Goal: Task Accomplishment & Management: Manage account settings

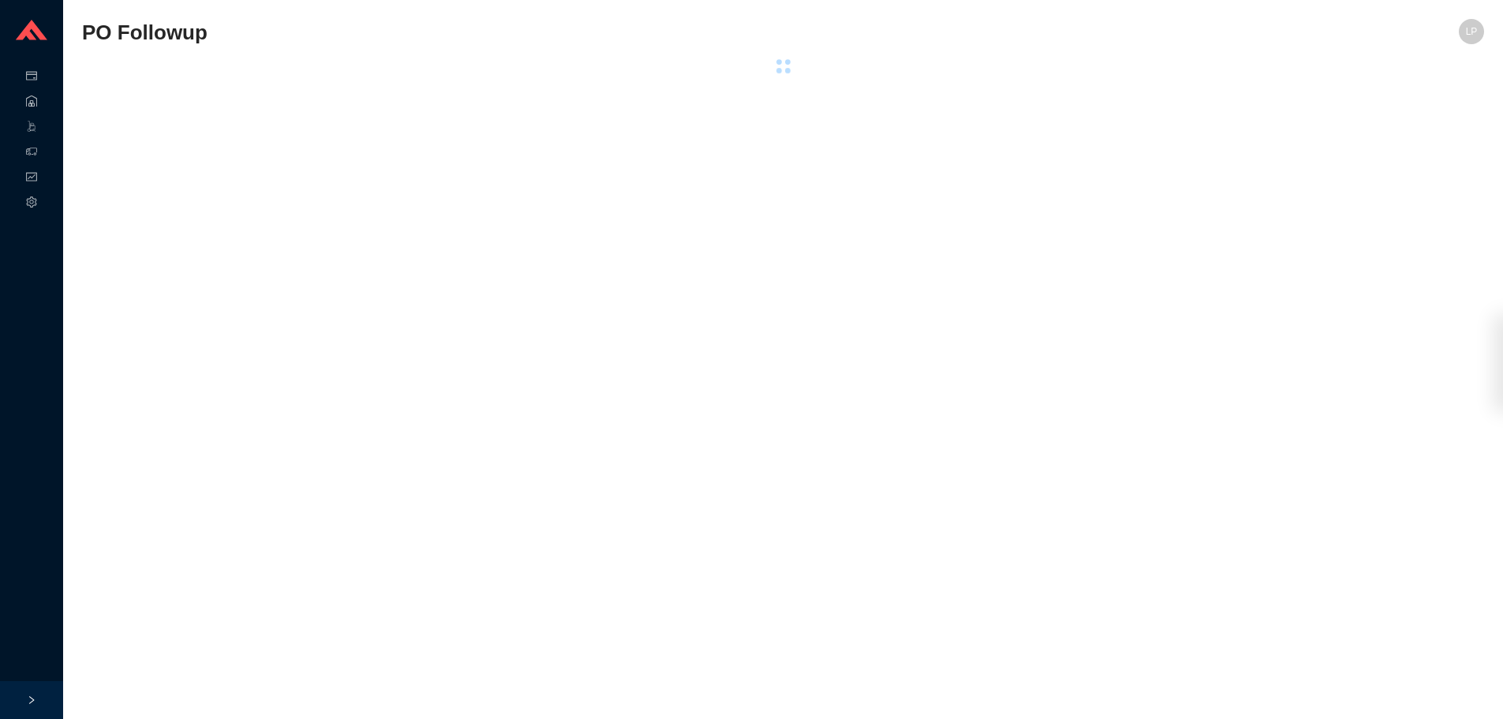
select select "94"
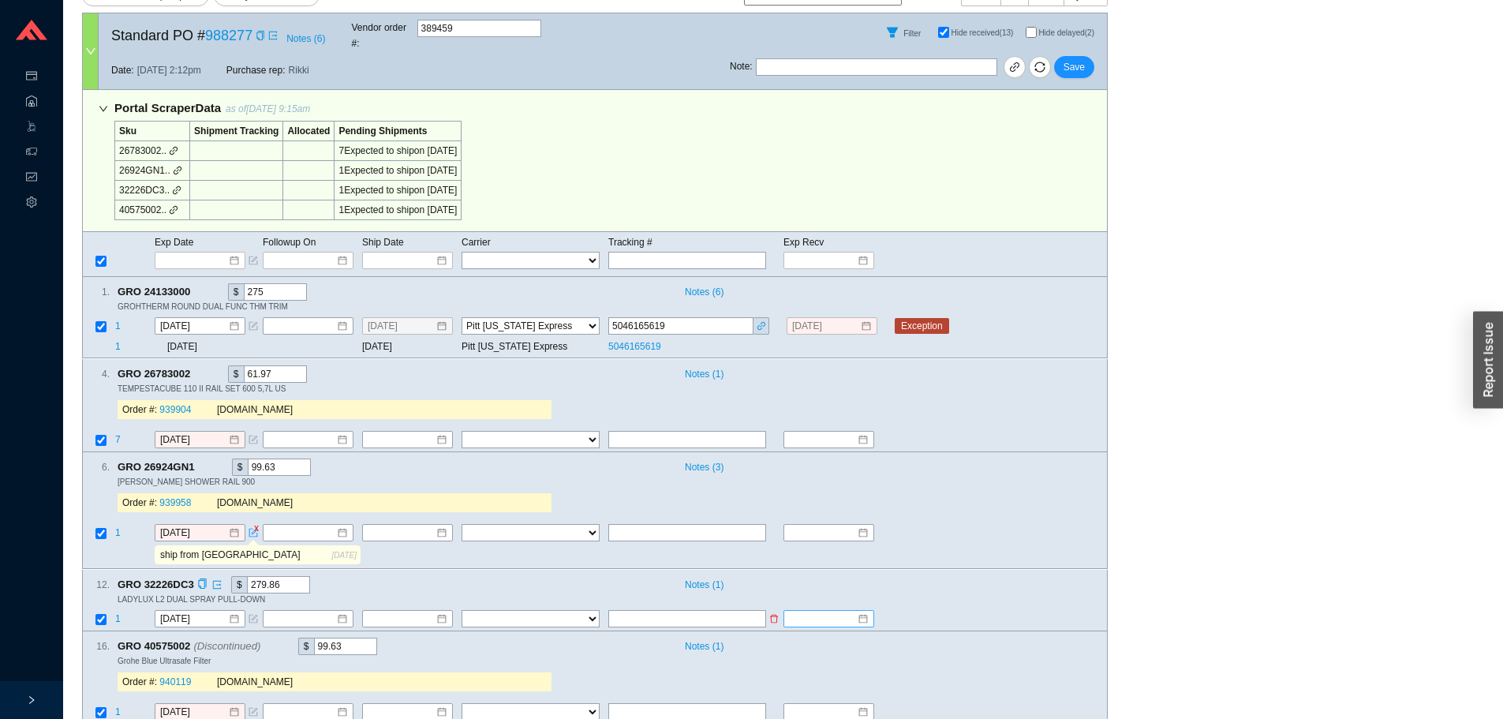
scroll to position [219, 0]
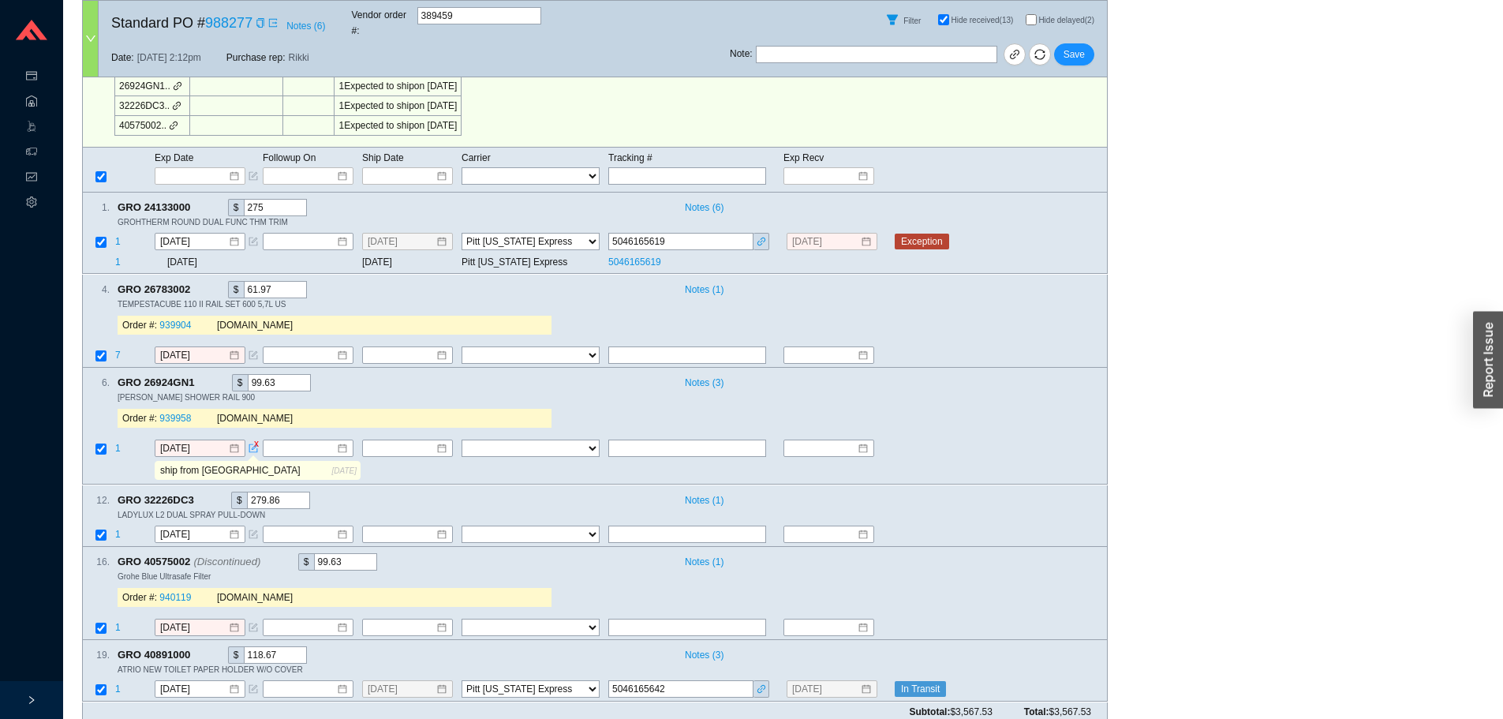
click at [1031, 15] on input "Hide delayed (2)" at bounding box center [1030, 19] width 11 height 11
checkbox input "true"
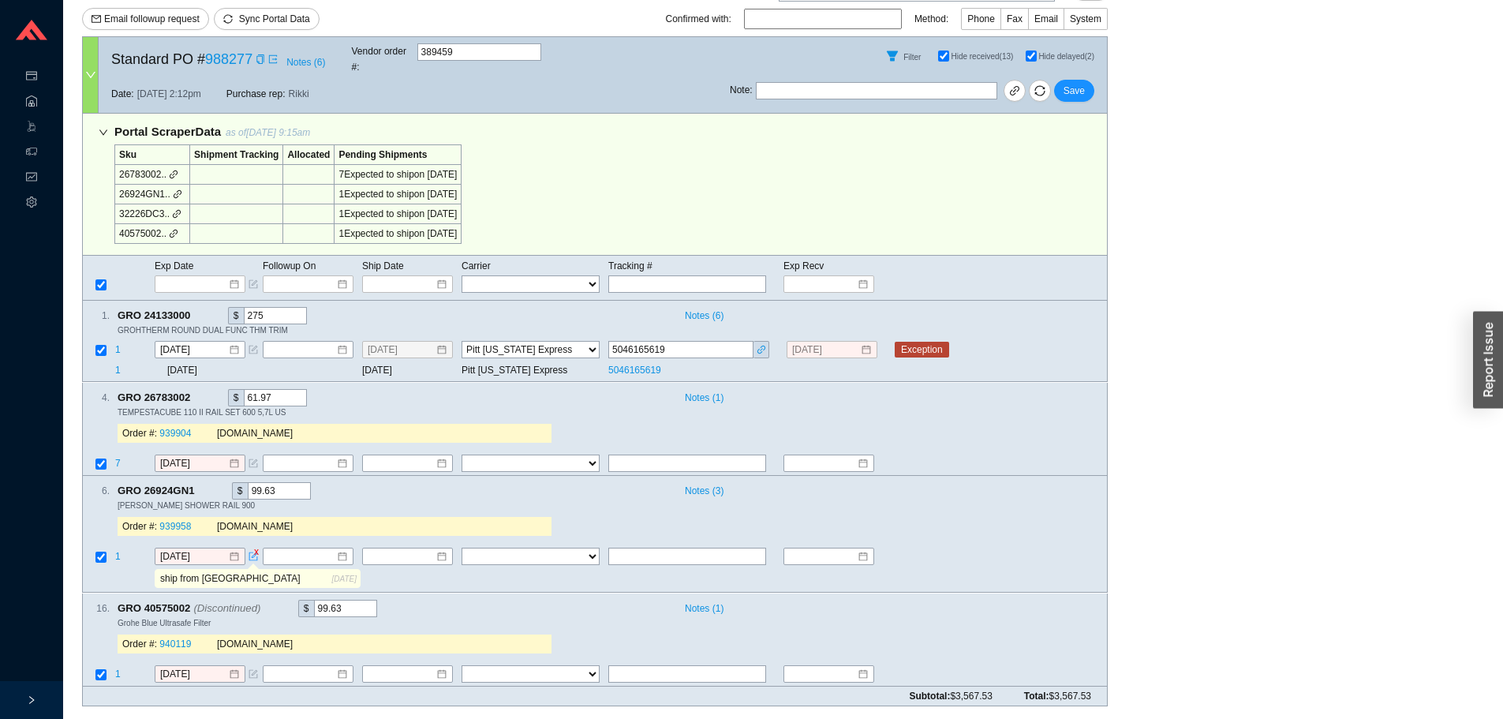
scroll to position [95, 0]
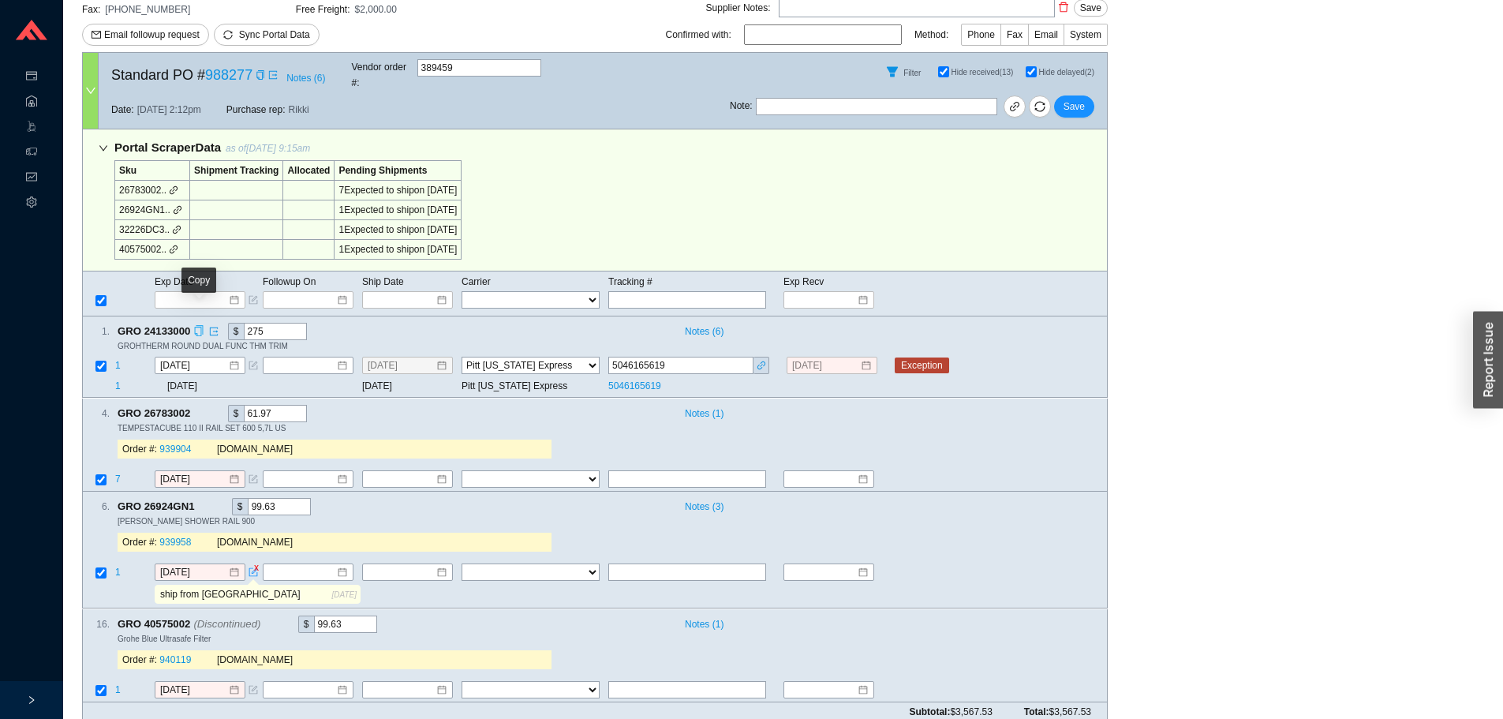
click at [196, 326] on icon "copy" at bounding box center [198, 331] width 10 height 10
click at [262, 73] on icon "copy" at bounding box center [259, 74] width 7 height 9
click at [256, 361] on icon "form" at bounding box center [252, 365] width 9 height 9
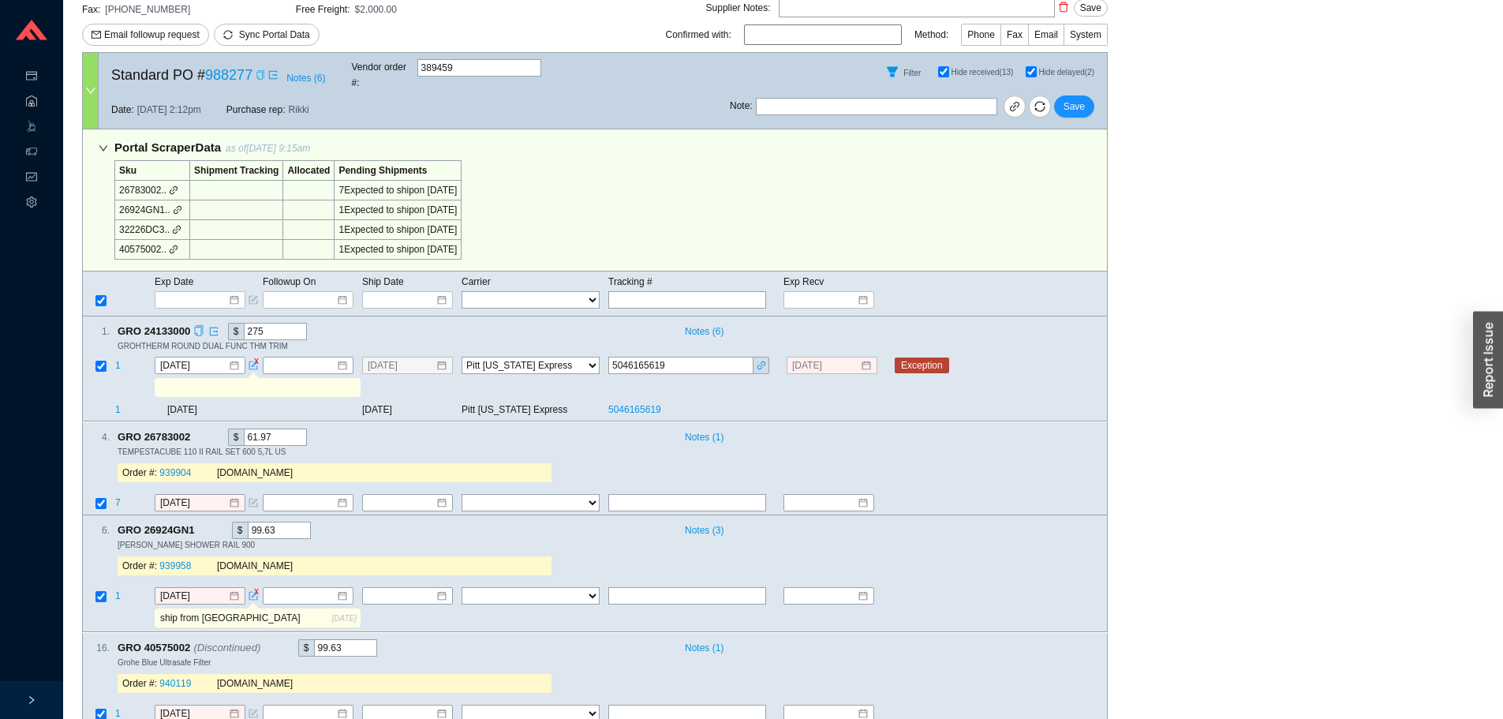
click at [257, 379] on input "text" at bounding box center [257, 387] width 200 height 17
paste input "emailed wh if damaged?"
type input "emailed wh if damaged?"
click at [1085, 95] on button "Save" at bounding box center [1074, 106] width 40 height 22
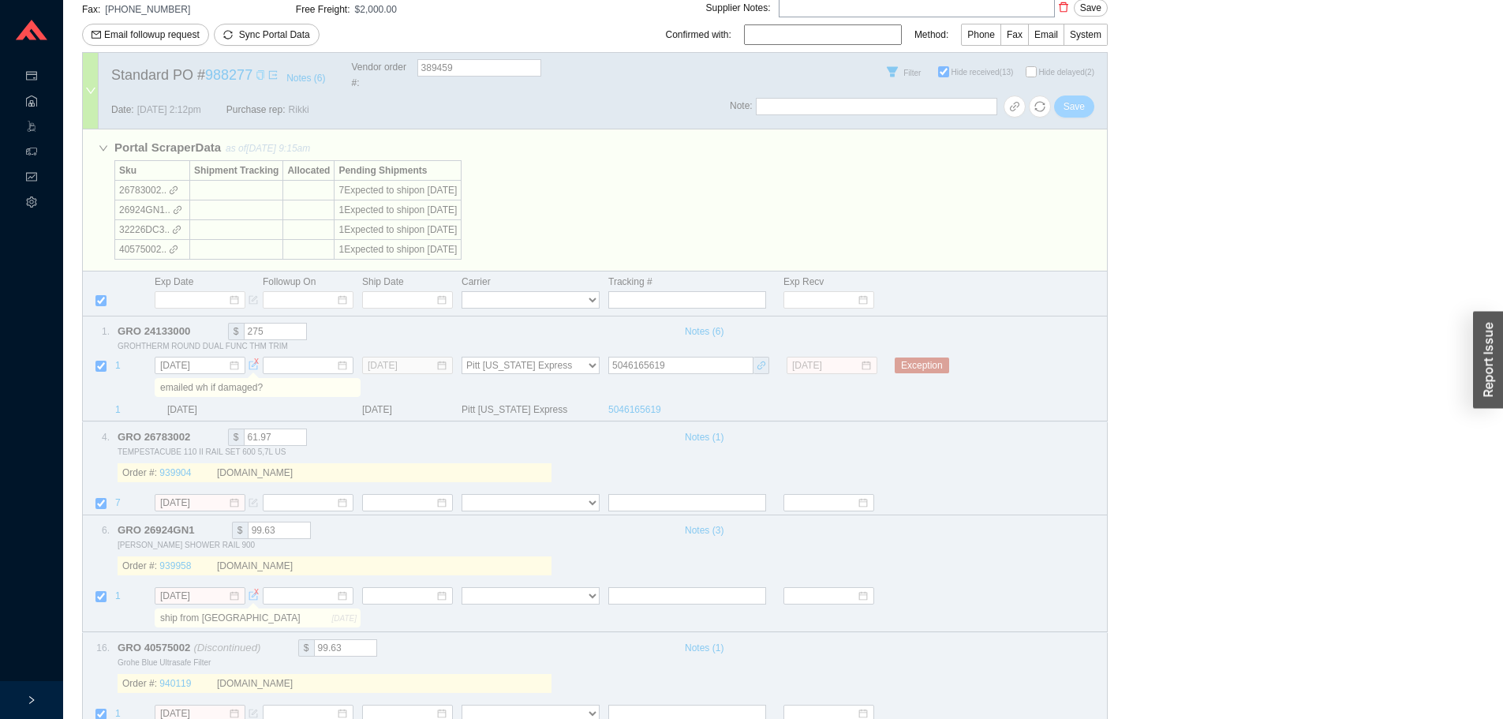
checkbox input "false"
select select "94"
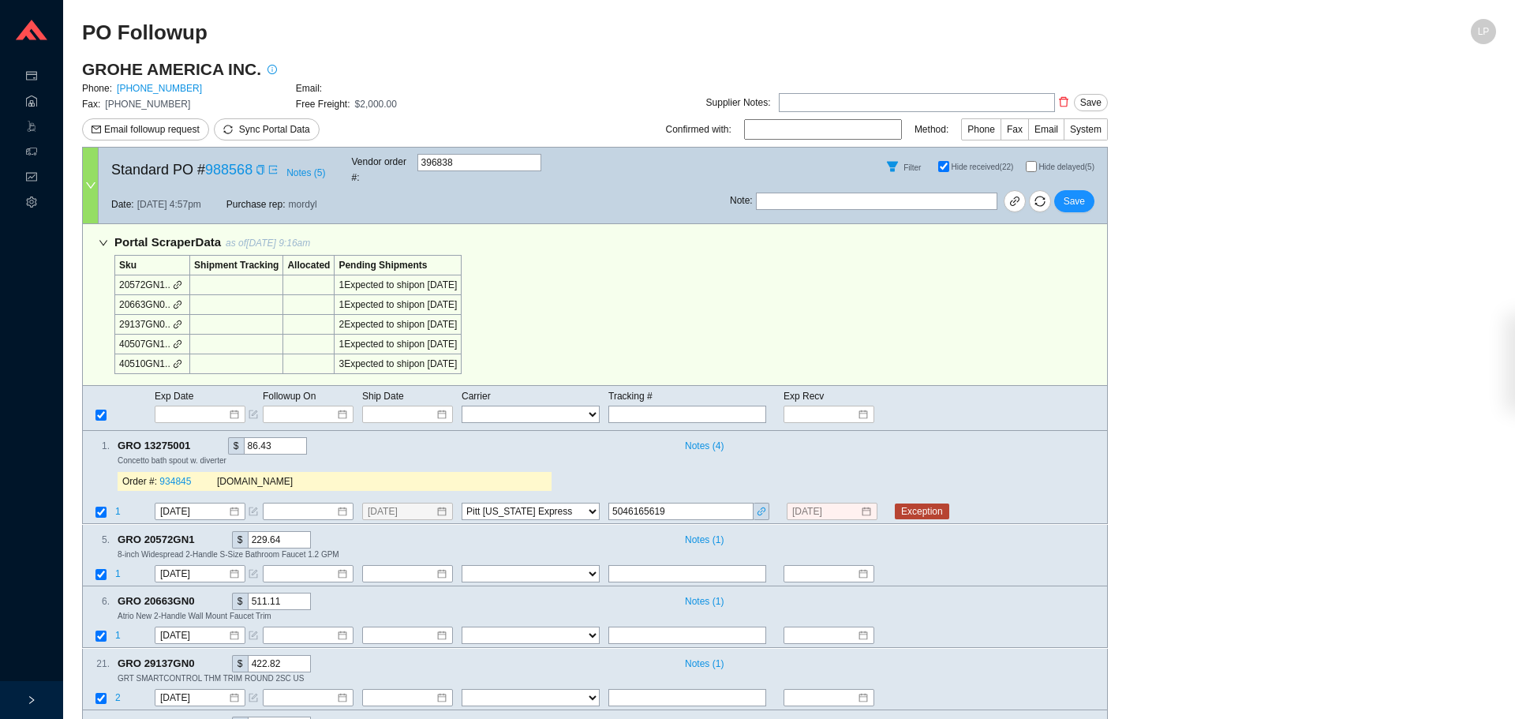
select select "94"
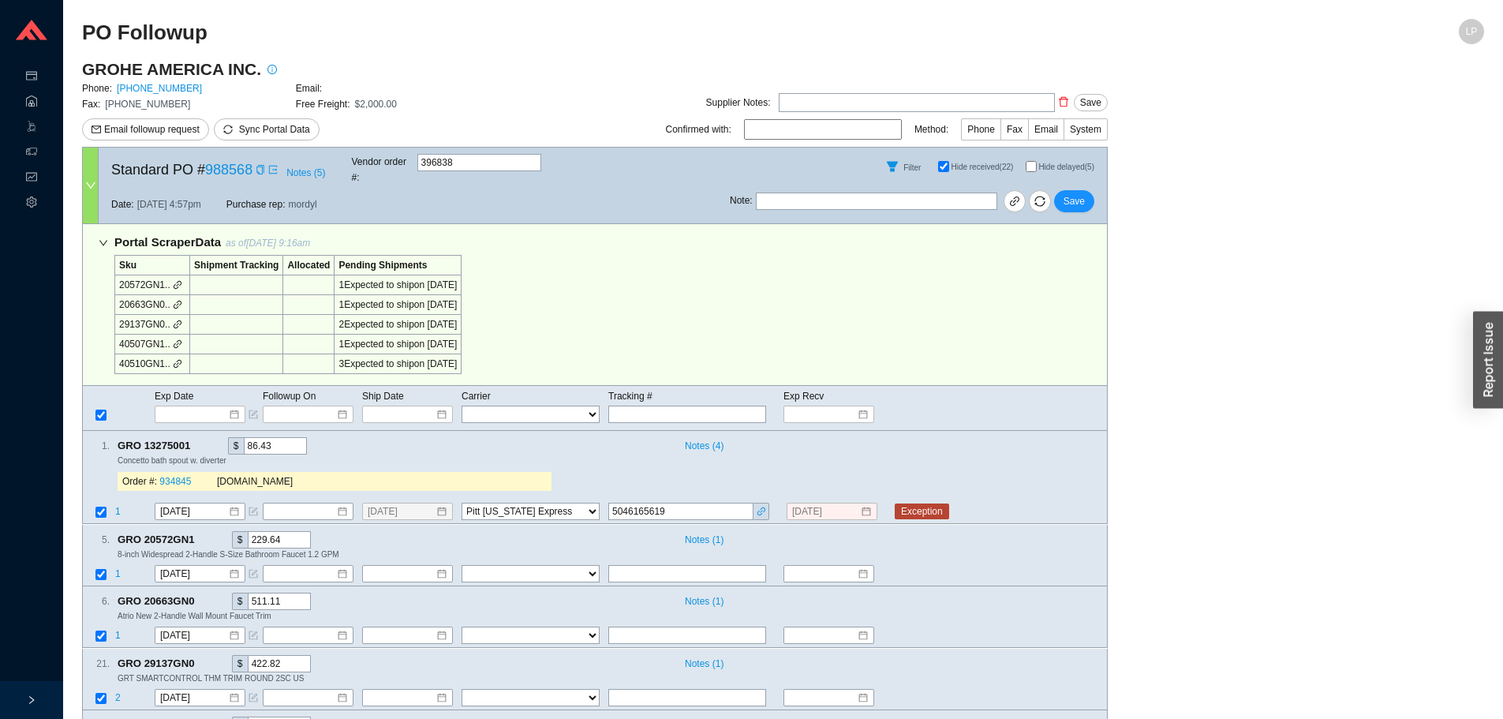
click at [1030, 166] on input "Hide delayed (5)" at bounding box center [1030, 166] width 11 height 11
checkbox input "true"
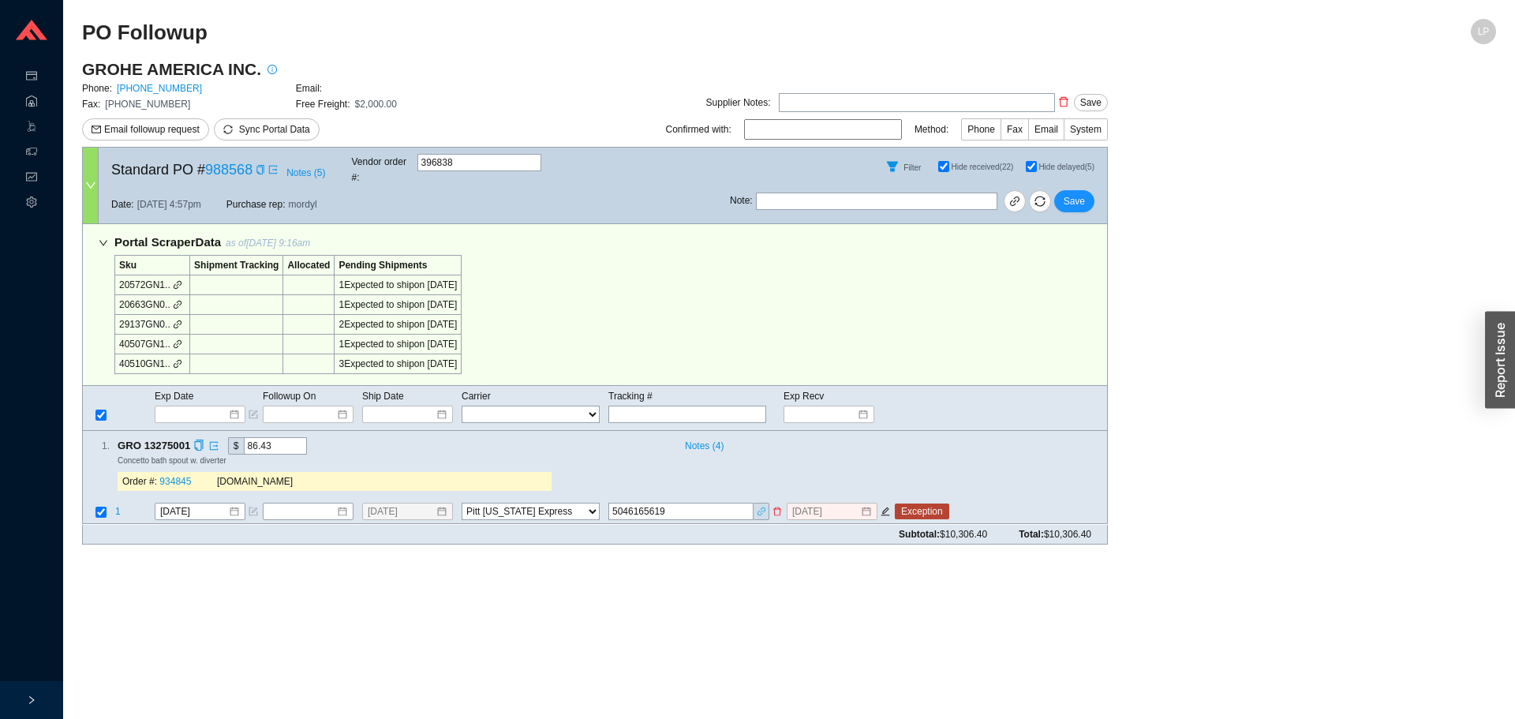
click at [759, 506] on span "link" at bounding box center [761, 512] width 12 height 12
click at [639, 503] on input "5046165619" at bounding box center [680, 511] width 145 height 17
click at [637, 503] on input "5046165619" at bounding box center [680, 511] width 145 height 17
click at [201, 440] on icon "copy" at bounding box center [199, 445] width 8 height 10
click at [686, 455] on div "1 . GRO 13275001 $ 86.43 Notes ( 4 ) Concetto bath spout w. diverter Order #: 9…" at bounding box center [588, 467] width 1011 height 60
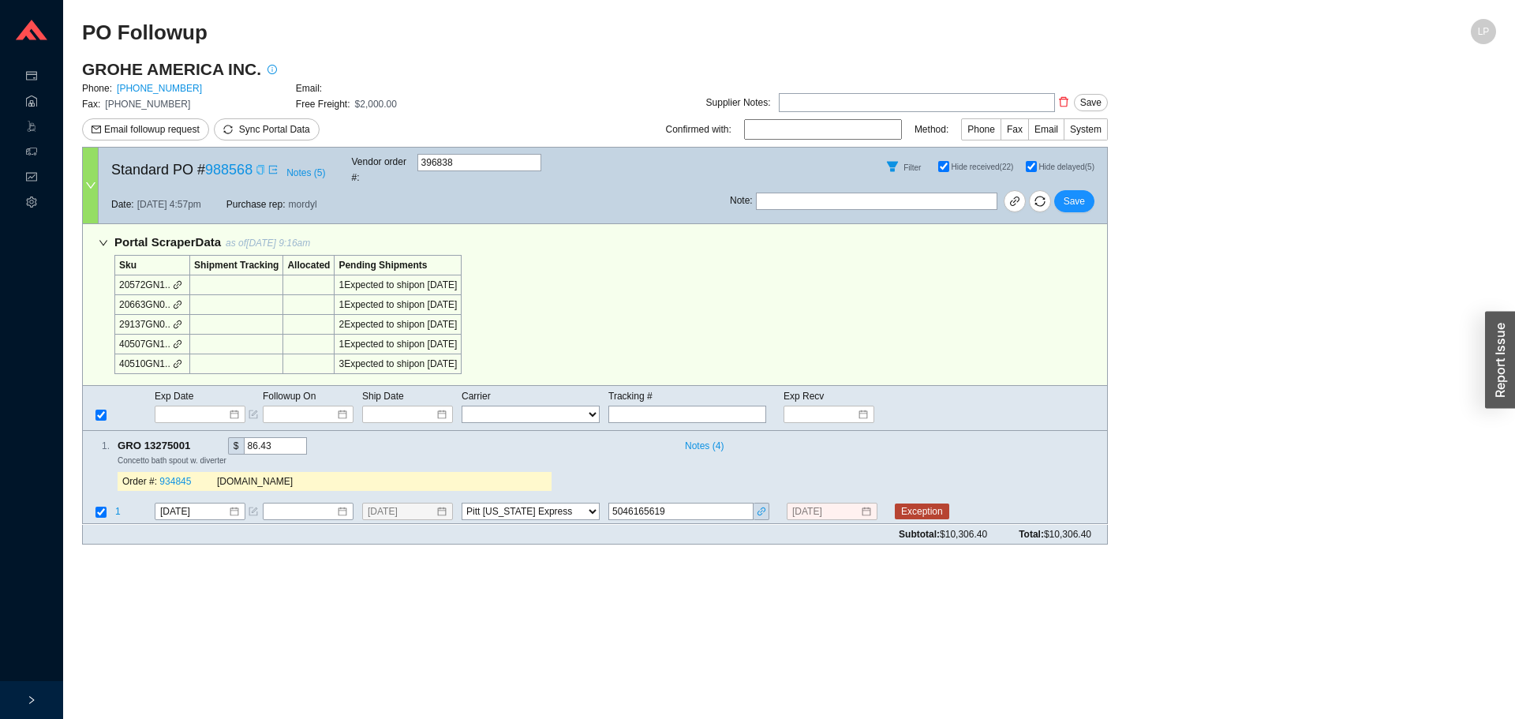
click at [260, 165] on icon "copy" at bounding box center [260, 169] width 9 height 9
click at [252, 507] on icon "form" at bounding box center [252, 511] width 9 height 9
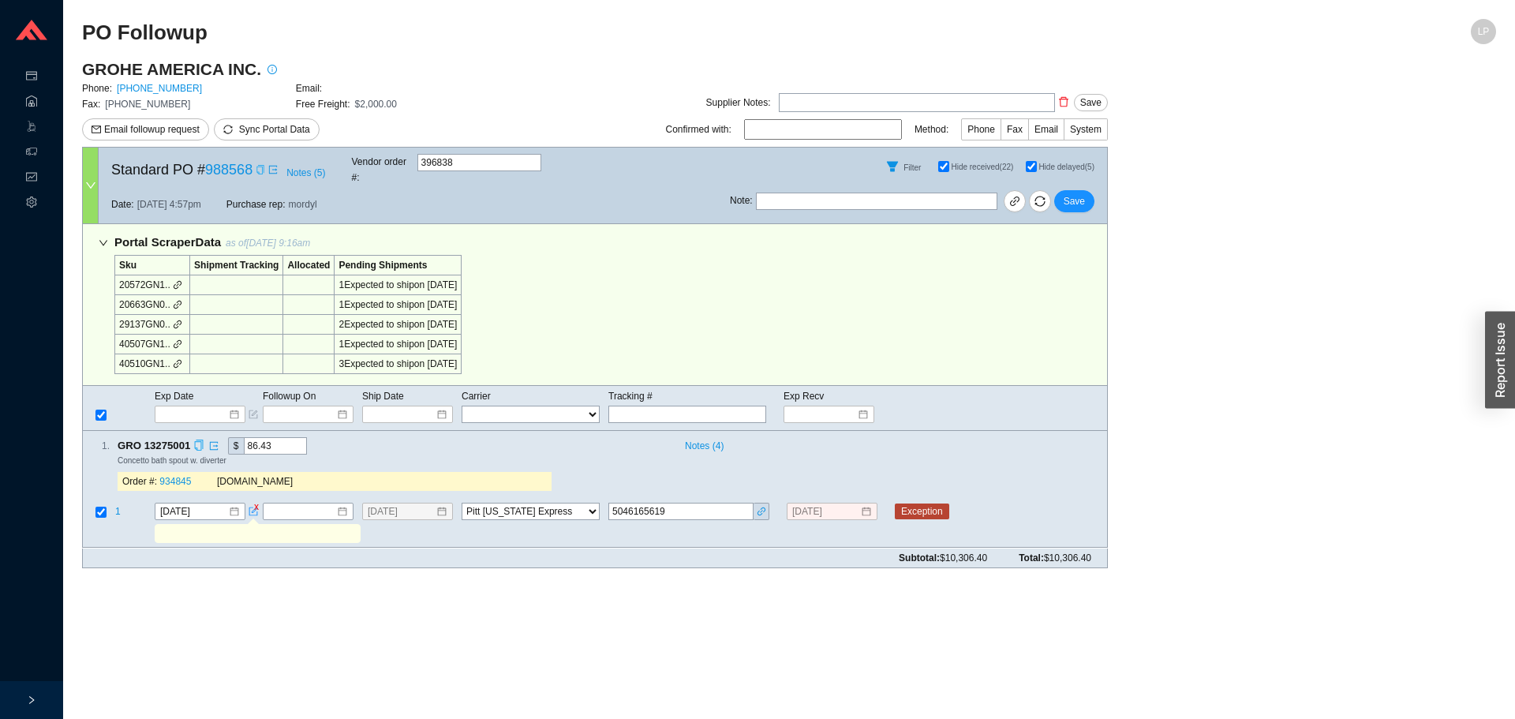
click at [252, 525] on input "text" at bounding box center [257, 533] width 200 height 17
drag, startPoint x: 170, startPoint y: 529, endPoint x: 170, endPoint y: 548, distance: 18.9
click at [160, 570] on main "PO Followup LP GROHE AMERICA INC. Phone: 800-444-7643 Email: Fax: 800-225-2778 …" at bounding box center [789, 369] width 1414 height 700
click at [180, 525] on input "emaield wh if damaged?" at bounding box center [257, 533] width 200 height 17
drag, startPoint x: 177, startPoint y: 523, endPoint x: 183, endPoint y: 529, distance: 8.9
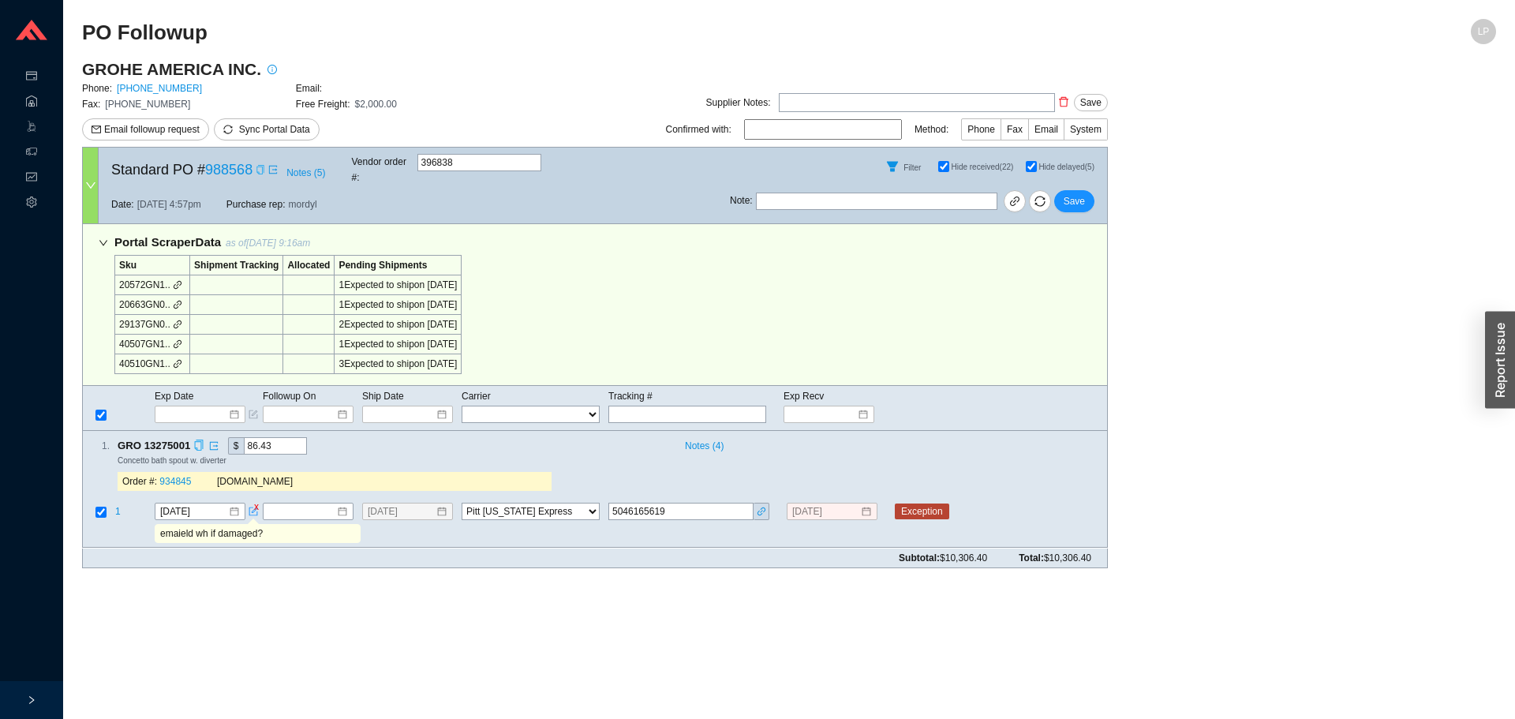
click at [177, 525] on input "emaield wh if damaged?" at bounding box center [257, 533] width 200 height 17
click at [185, 525] on input "emaield wh if damaged?" at bounding box center [257, 533] width 200 height 17
type input "emailed wh if damaged?"
click at [272, 526] on input "emailed wh if damaged?" at bounding box center [257, 533] width 200 height 17
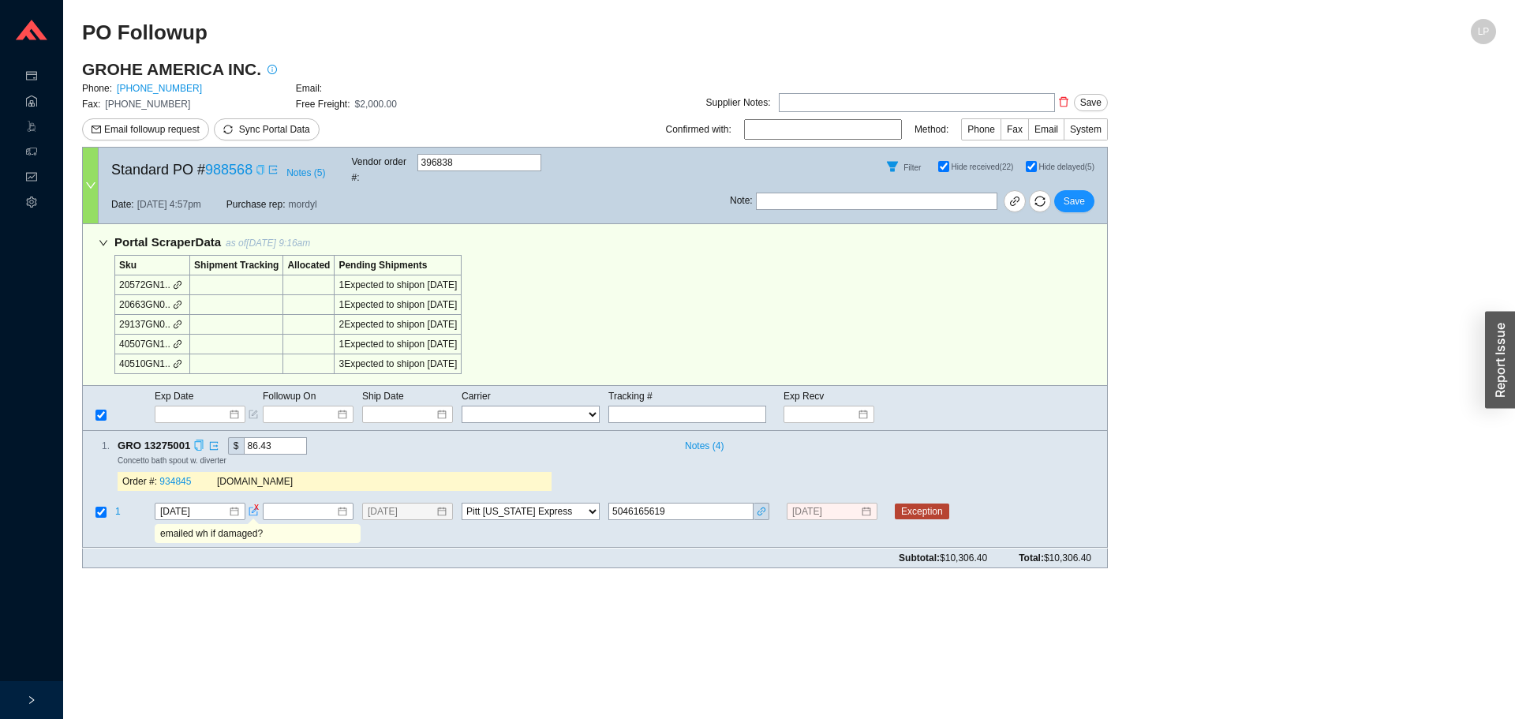
click at [272, 526] on input "emailed wh if damaged?" at bounding box center [257, 533] width 200 height 17
click at [969, 192] on input "text" at bounding box center [876, 200] width 241 height 17
paste input "emailed wh if damaged?"
type input "emailed wh if damaged?"
click at [1063, 190] on button "Save" at bounding box center [1074, 201] width 40 height 22
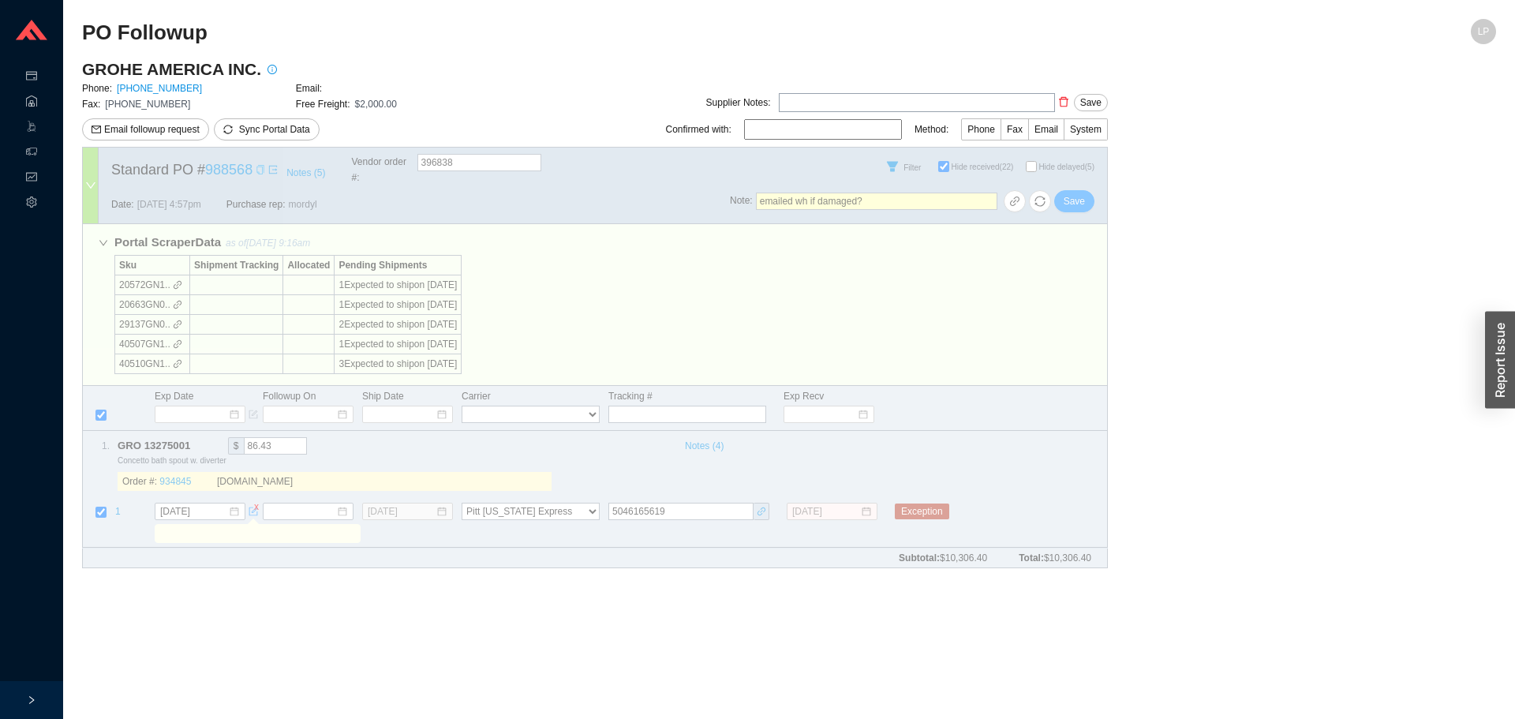
checkbox input "false"
select select "94"
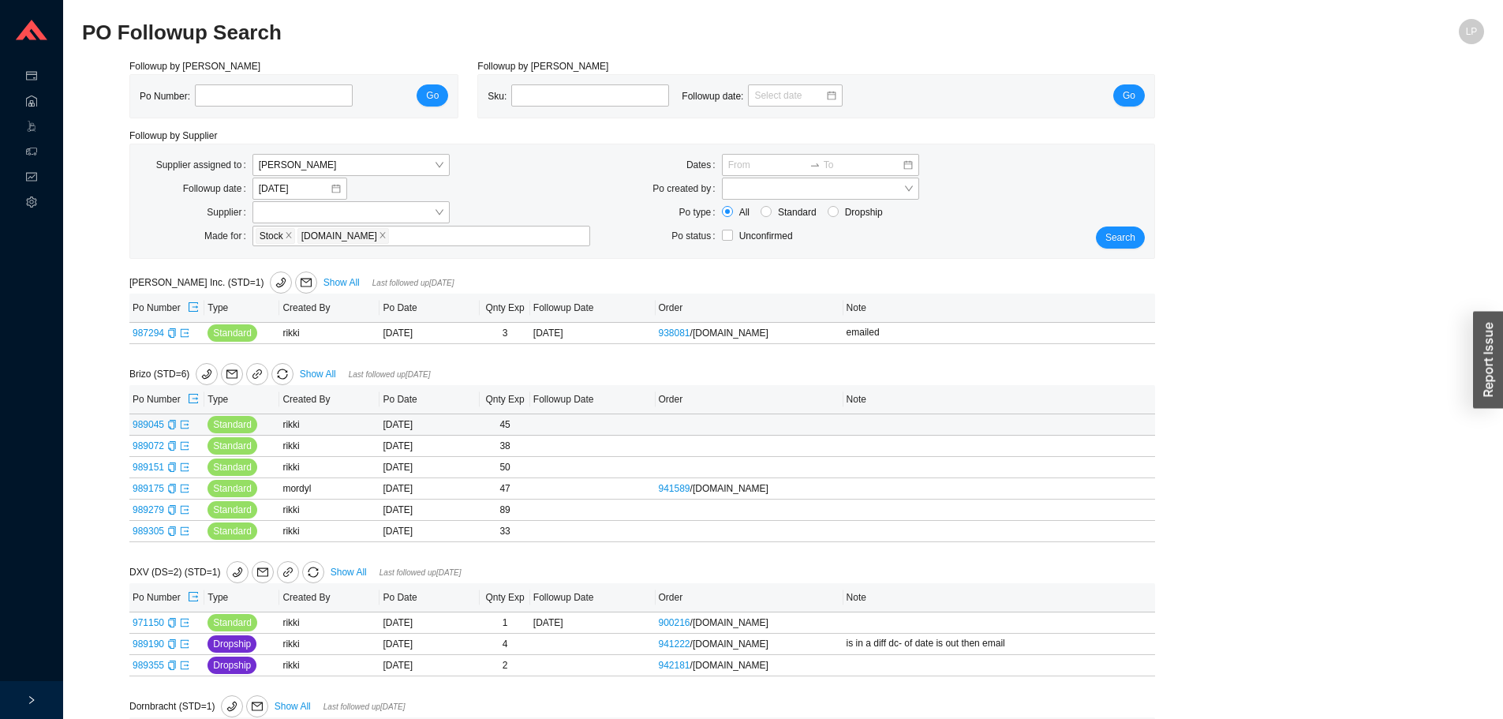
scroll to position [79, 0]
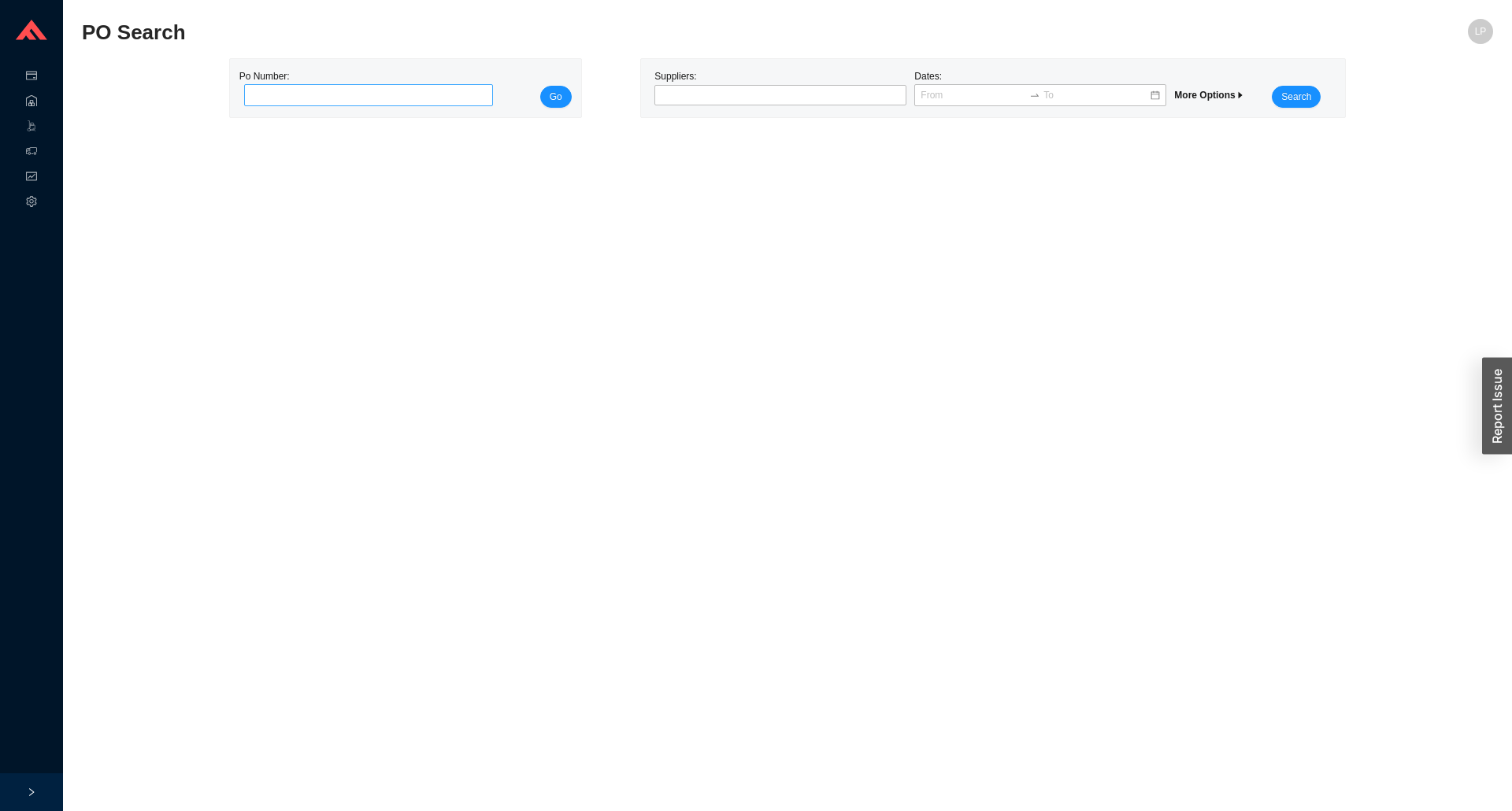
click at [267, 88] on input "tel" at bounding box center [369, 95] width 250 height 22
type input "989374"
click at [558, 98] on span "Go" at bounding box center [556, 97] width 13 height 16
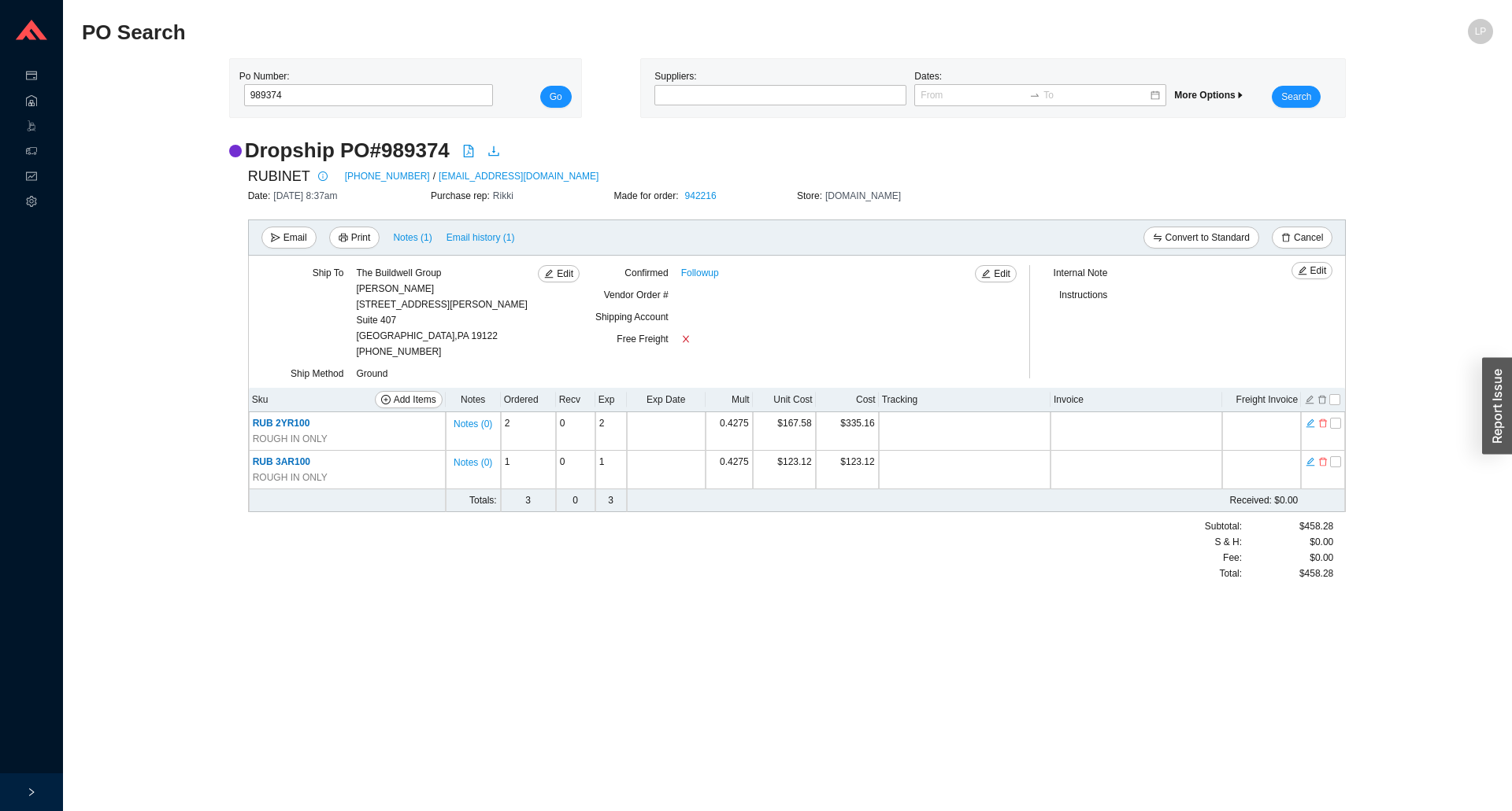
click at [888, 637] on main "PO Search LP Po Number: 989374 Go Suppliers: Dates: More Options Search Dropshi…" at bounding box center [787, 415] width 1411 height 792
click at [1328, 465] on td at bounding box center [1322, 470] width 44 height 39
click at [1320, 465] on icon "delete" at bounding box center [1322, 462] width 8 height 9
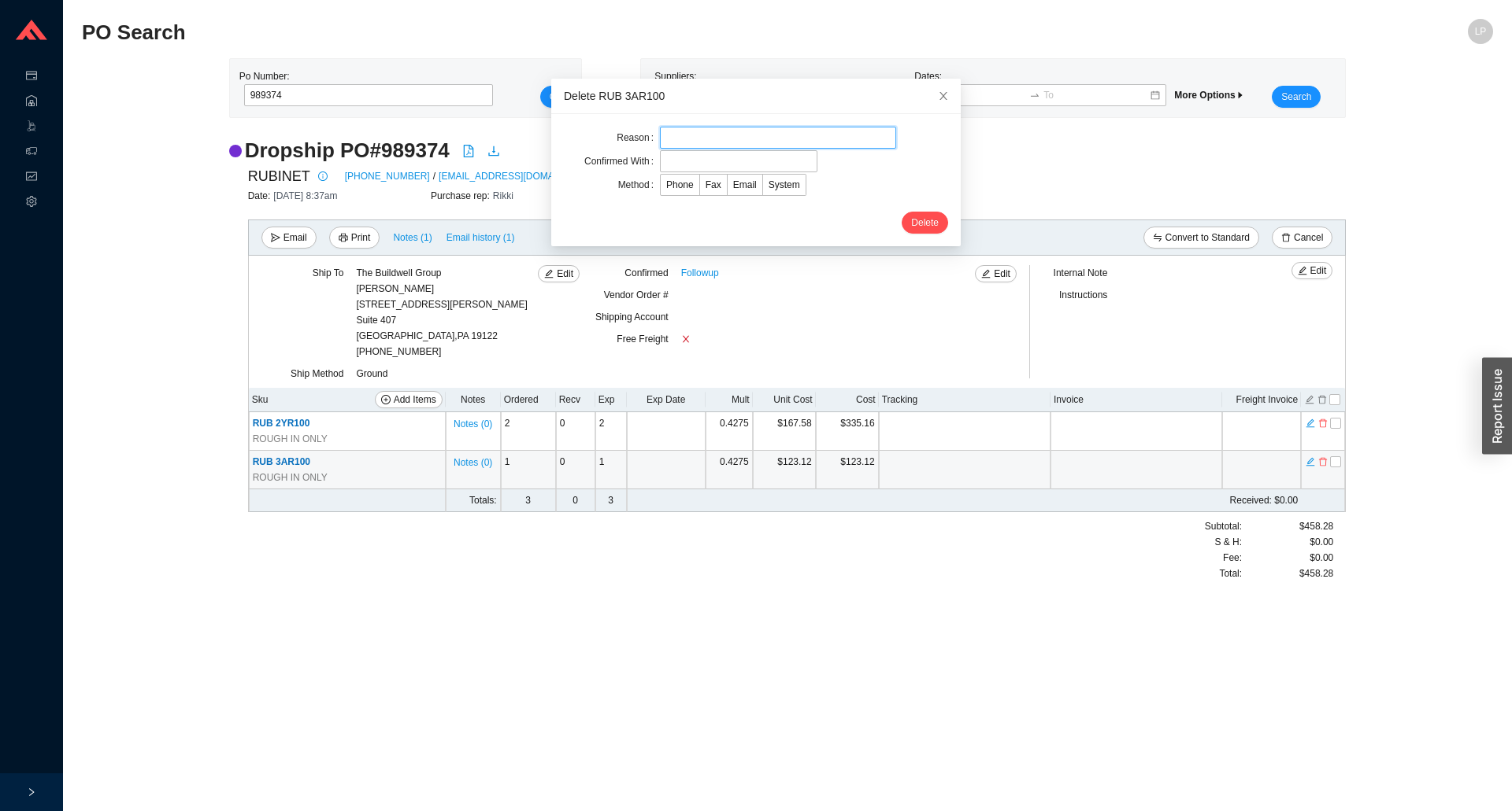
click at [758, 140] on input "text" at bounding box center [777, 138] width 237 height 22
type input "cancellation"
click at [702, 165] on input "text" at bounding box center [739, 162] width 158 height 22
type input "sue"
click at [738, 193] on label "Email" at bounding box center [745, 185] width 35 height 22
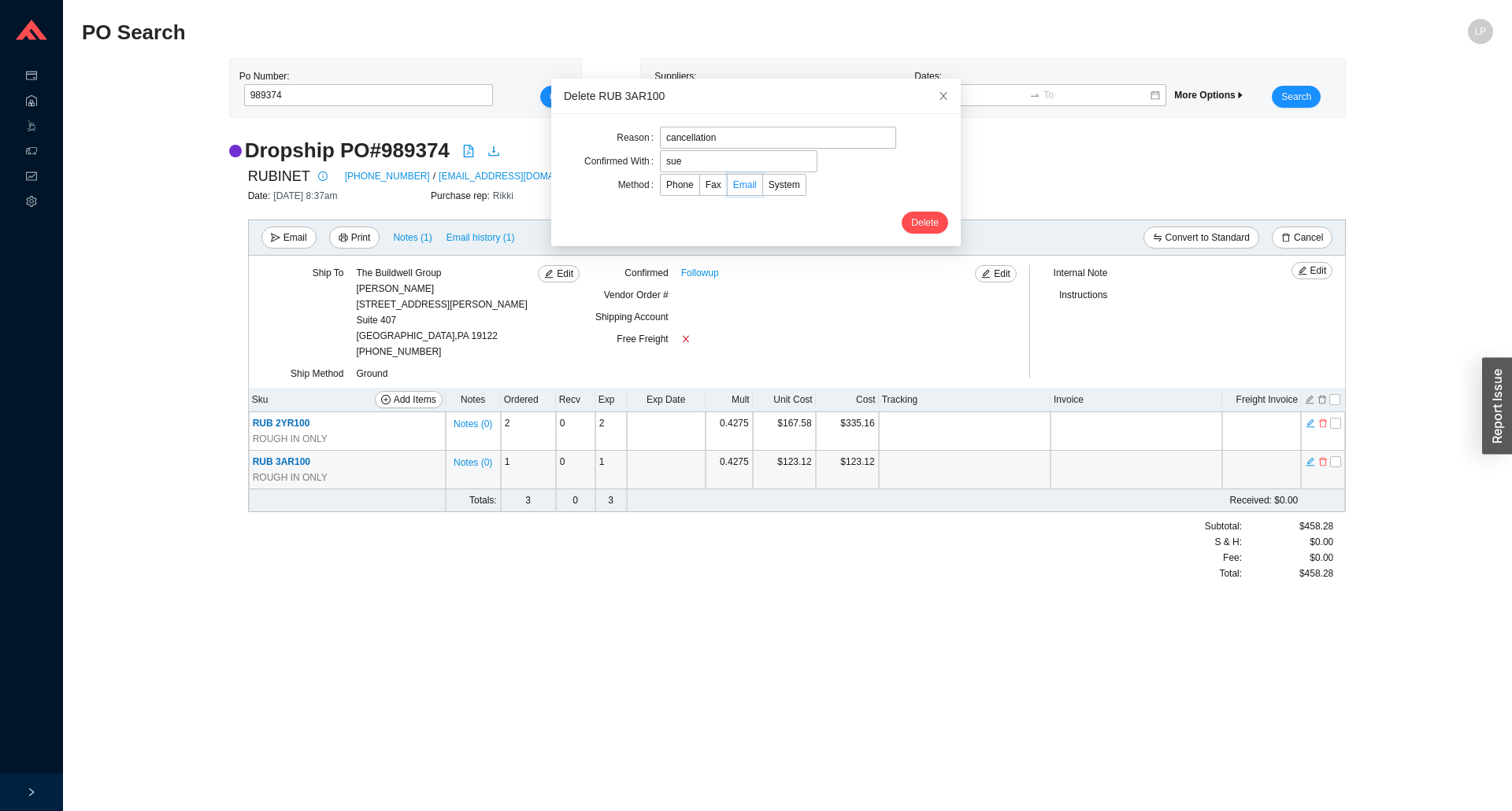
click at [728, 189] on input "Email" at bounding box center [728, 189] width 0 height 0
click at [911, 218] on span "Delete" at bounding box center [925, 222] width 28 height 16
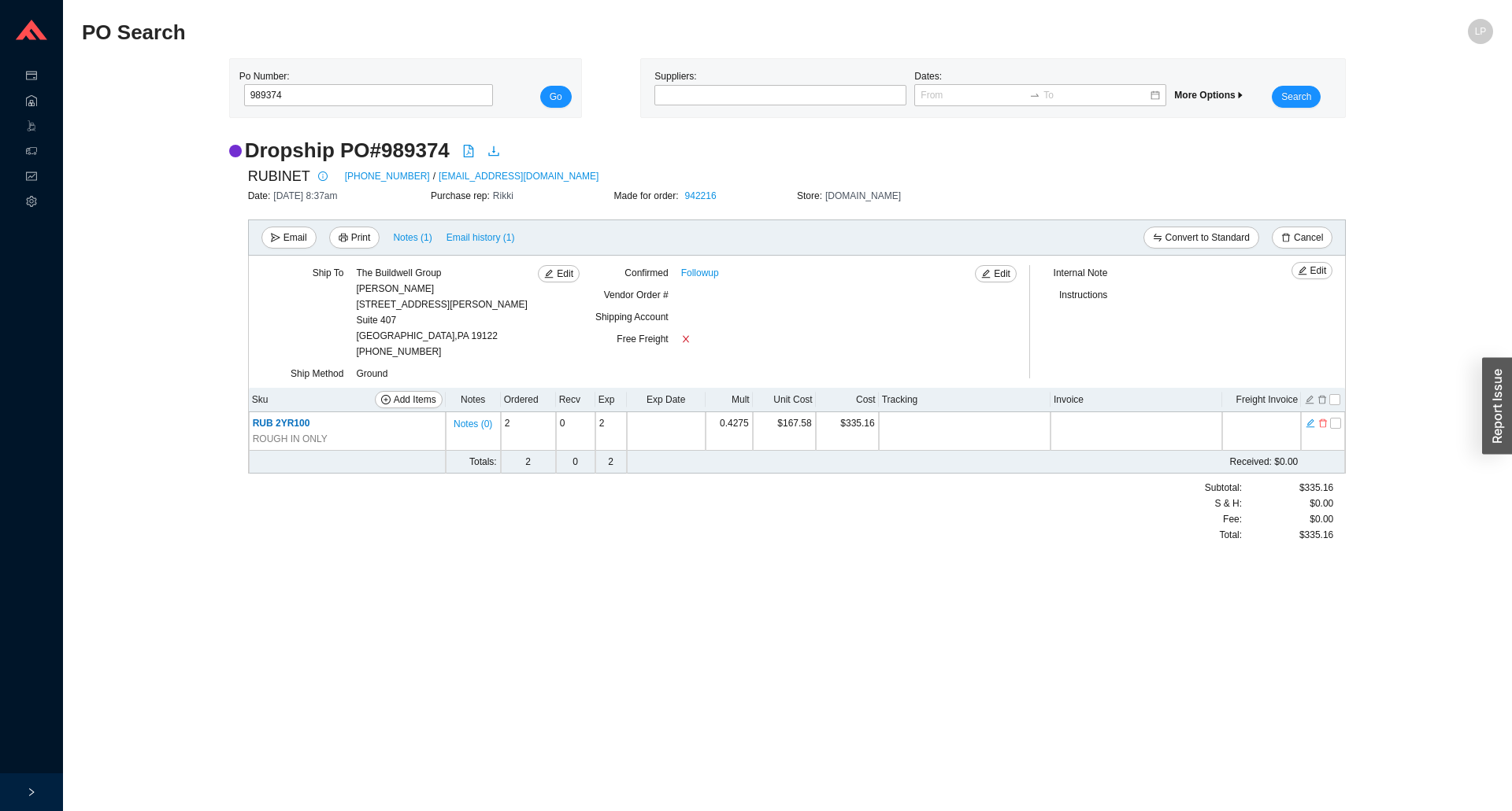
click at [665, 200] on span "Made for order:" at bounding box center [648, 196] width 68 height 11
click at [697, 200] on link "942216" at bounding box center [701, 196] width 32 height 11
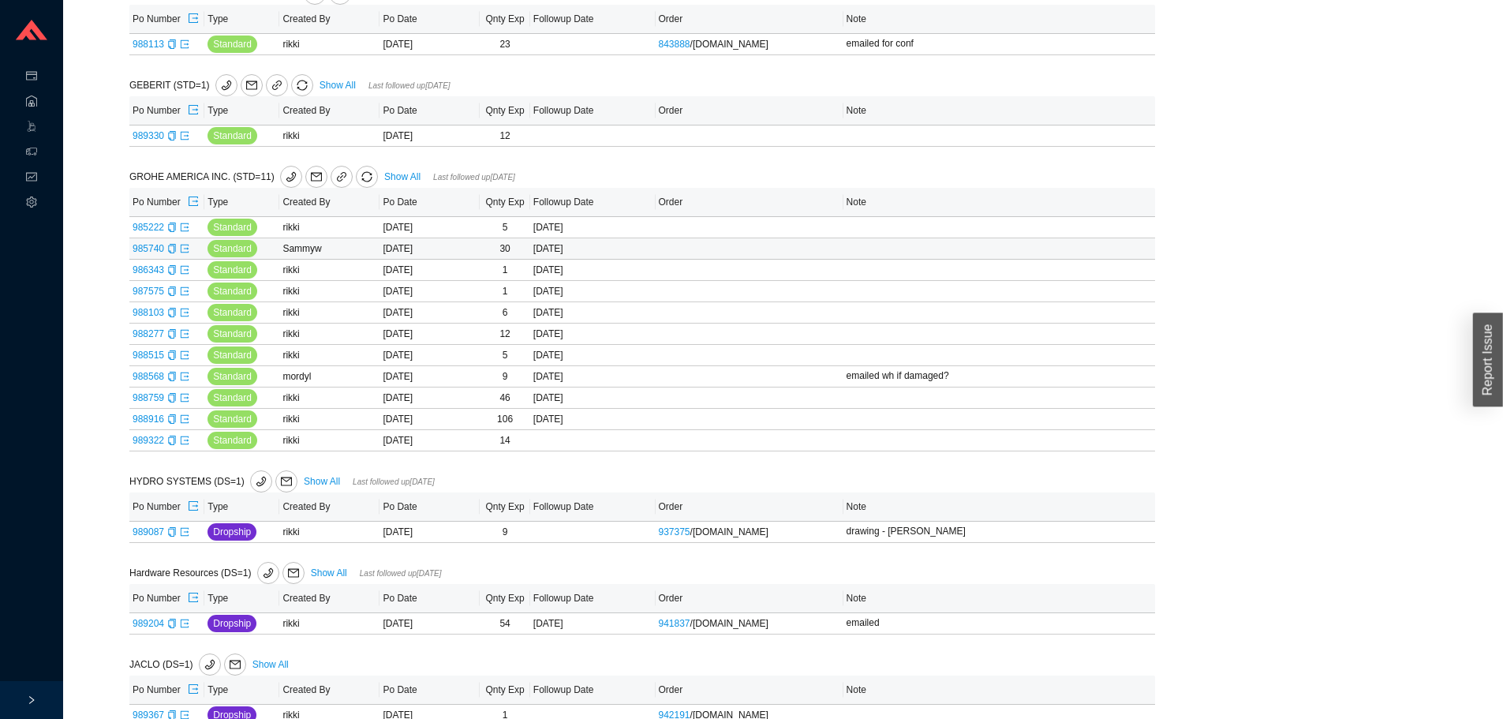
scroll to position [947, 0]
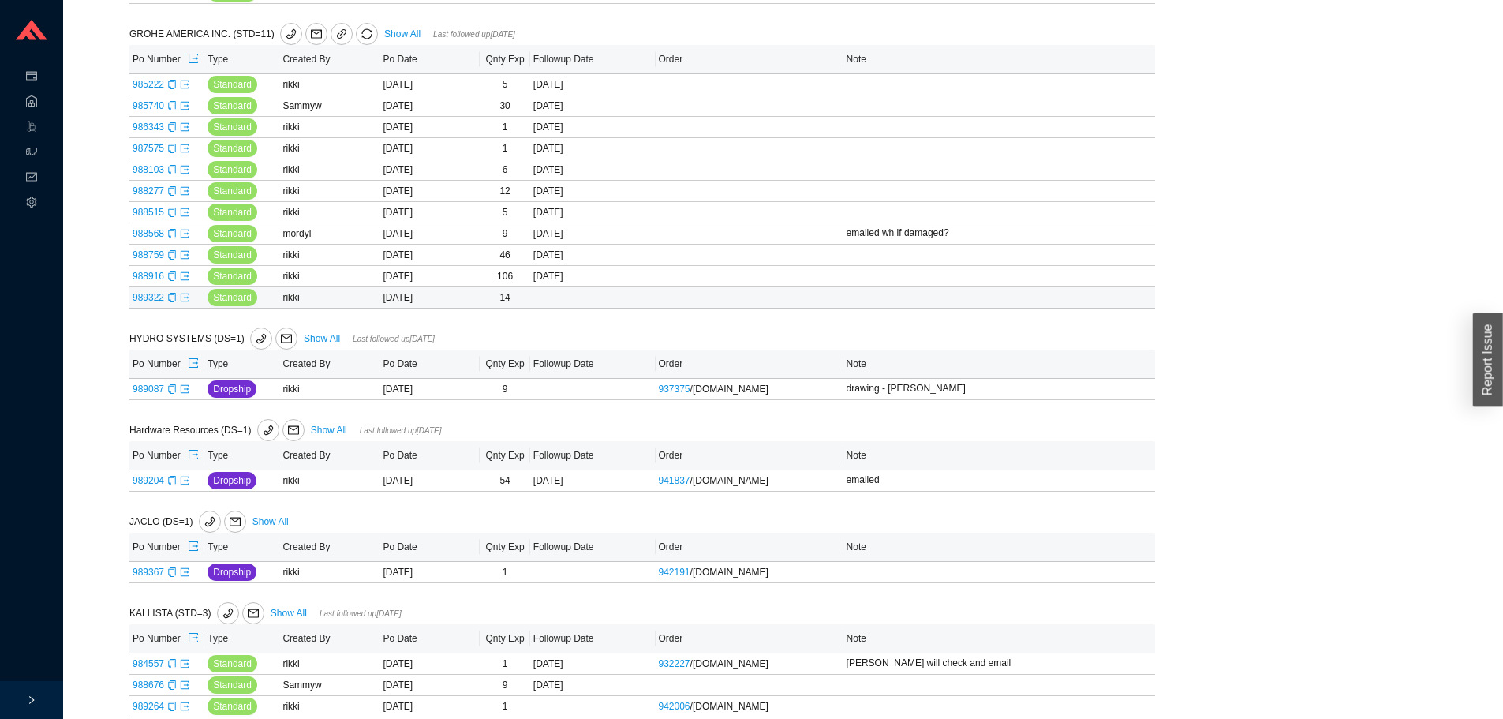
click at [186, 302] on icon "export" at bounding box center [184, 297] width 9 height 9
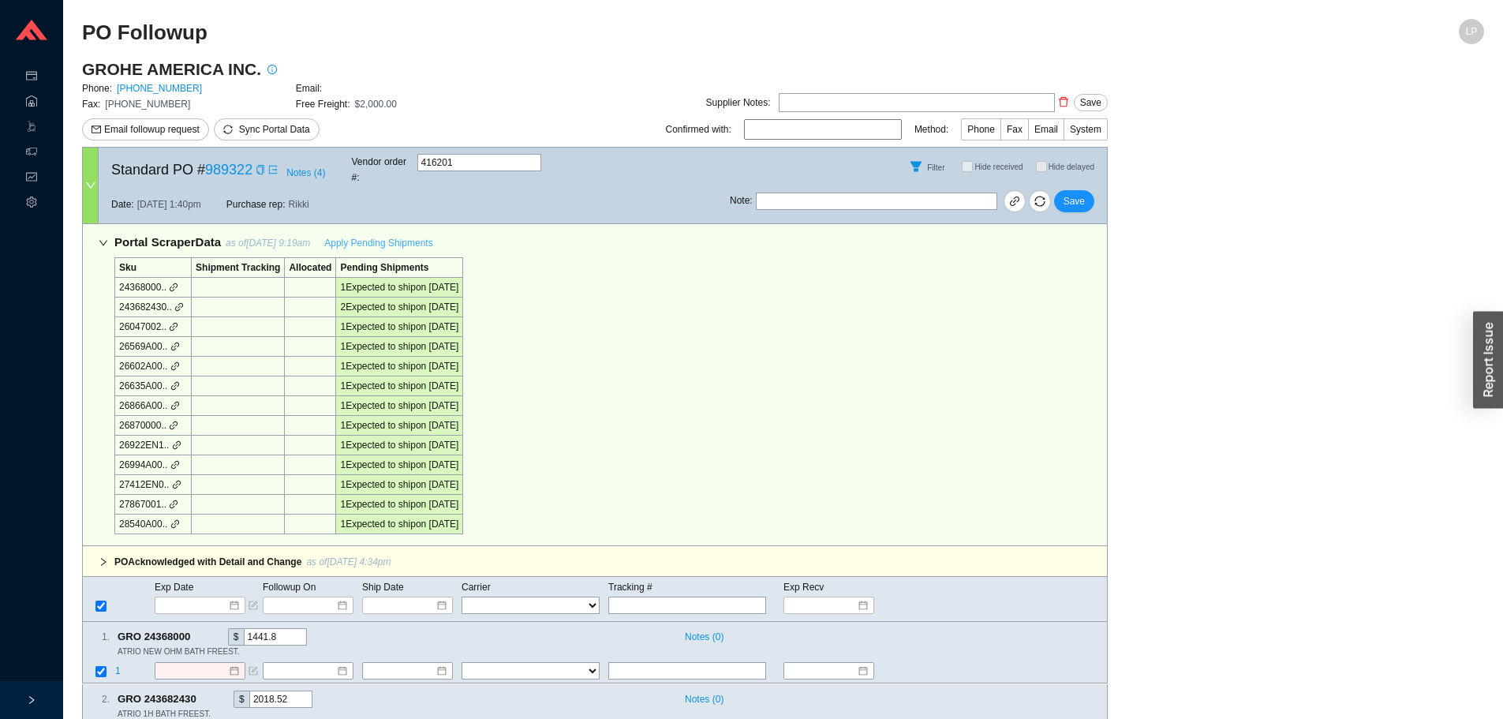
click at [359, 235] on span "Apply Pending Shipments" at bounding box center [378, 243] width 108 height 16
click at [1085, 193] on button "Save" at bounding box center [1074, 201] width 40 height 22
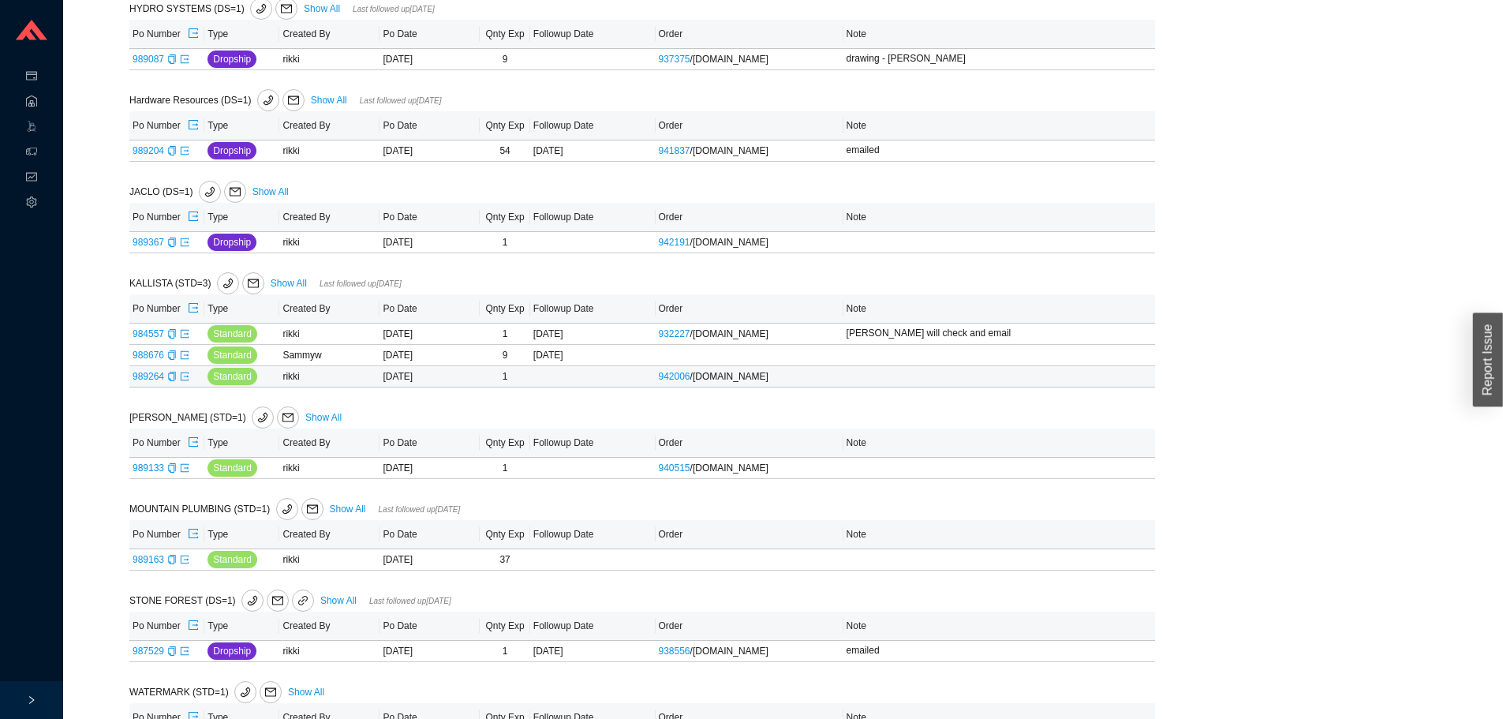
scroll to position [1294, 0]
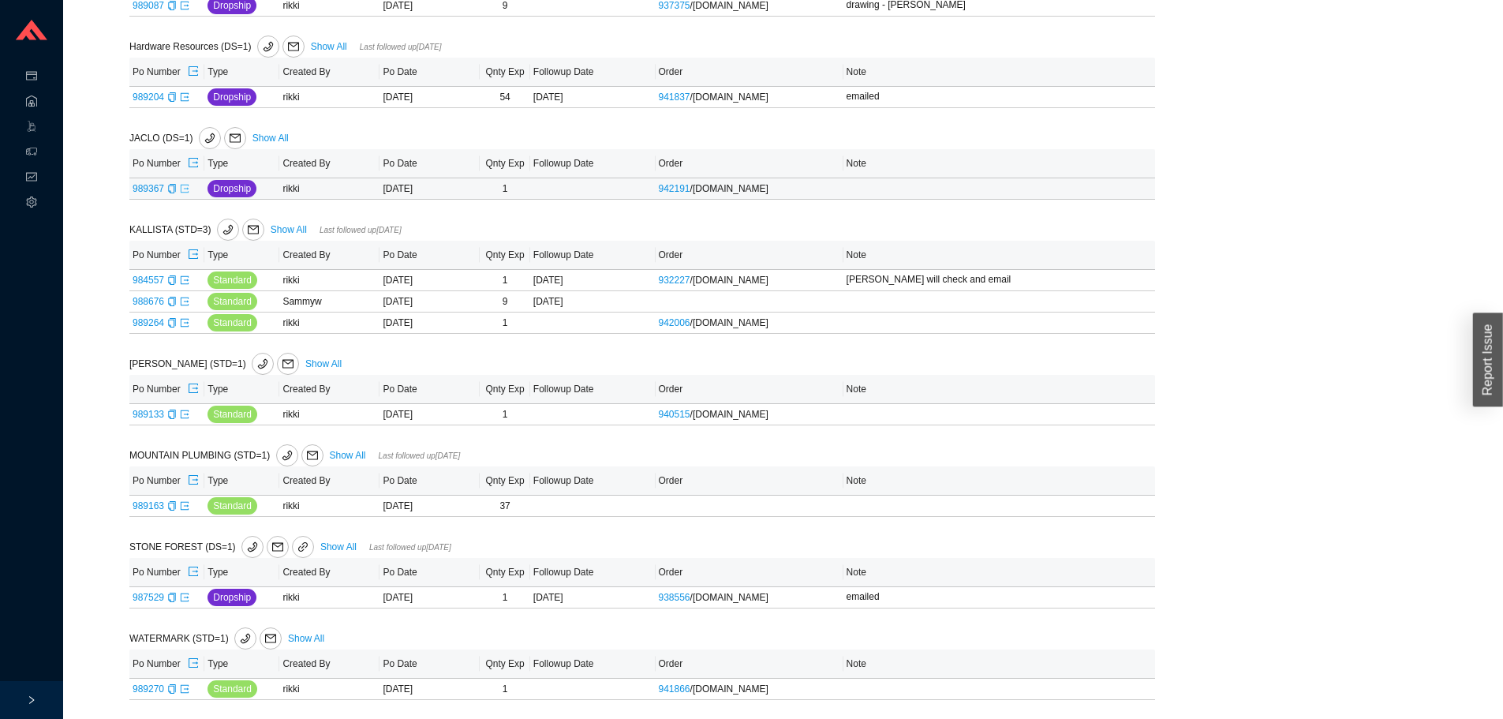
click at [184, 190] on icon "export" at bounding box center [184, 188] width 9 height 9
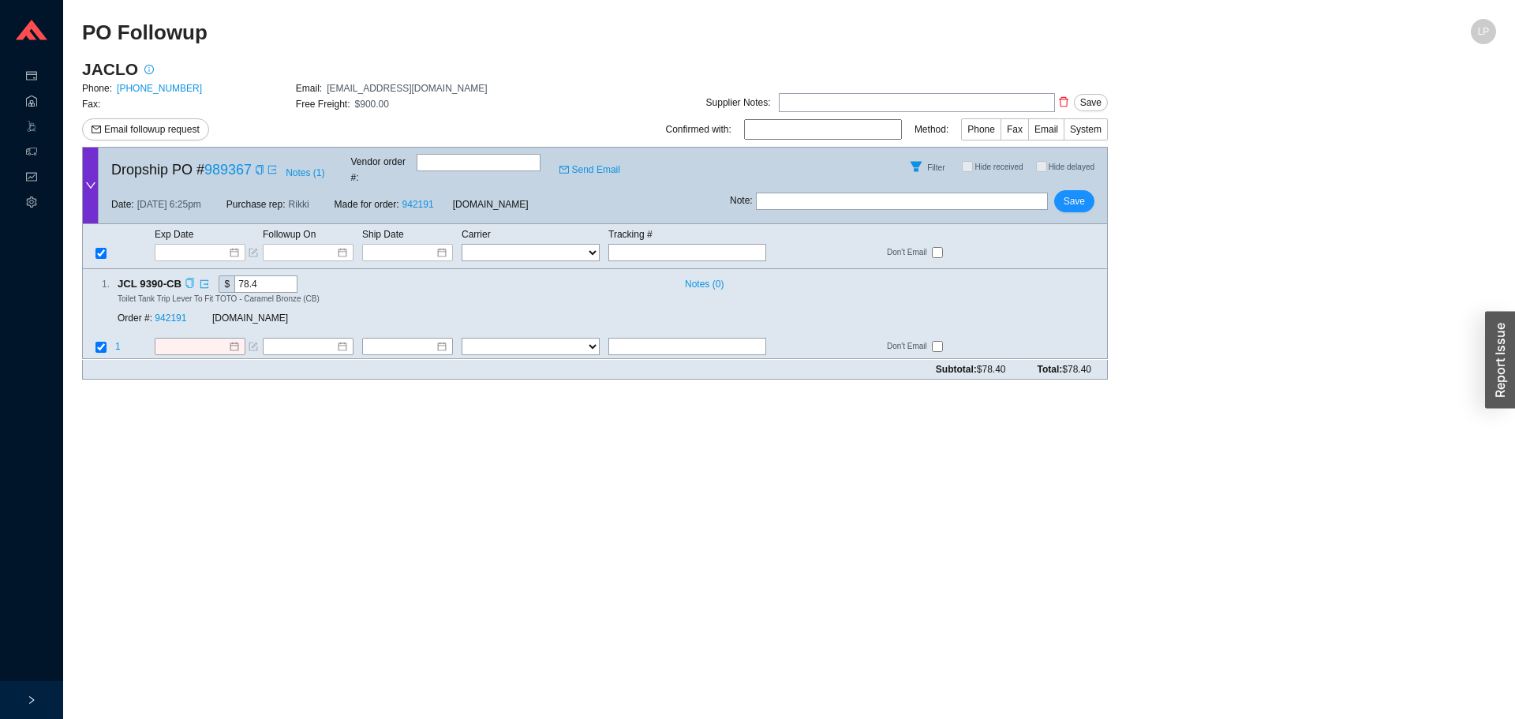
click at [185, 278] on icon "copy" at bounding box center [190, 283] width 10 height 10
click at [170, 313] on link "942191" at bounding box center [171, 318] width 32 height 11
click at [193, 339] on input at bounding box center [194, 347] width 68 height 16
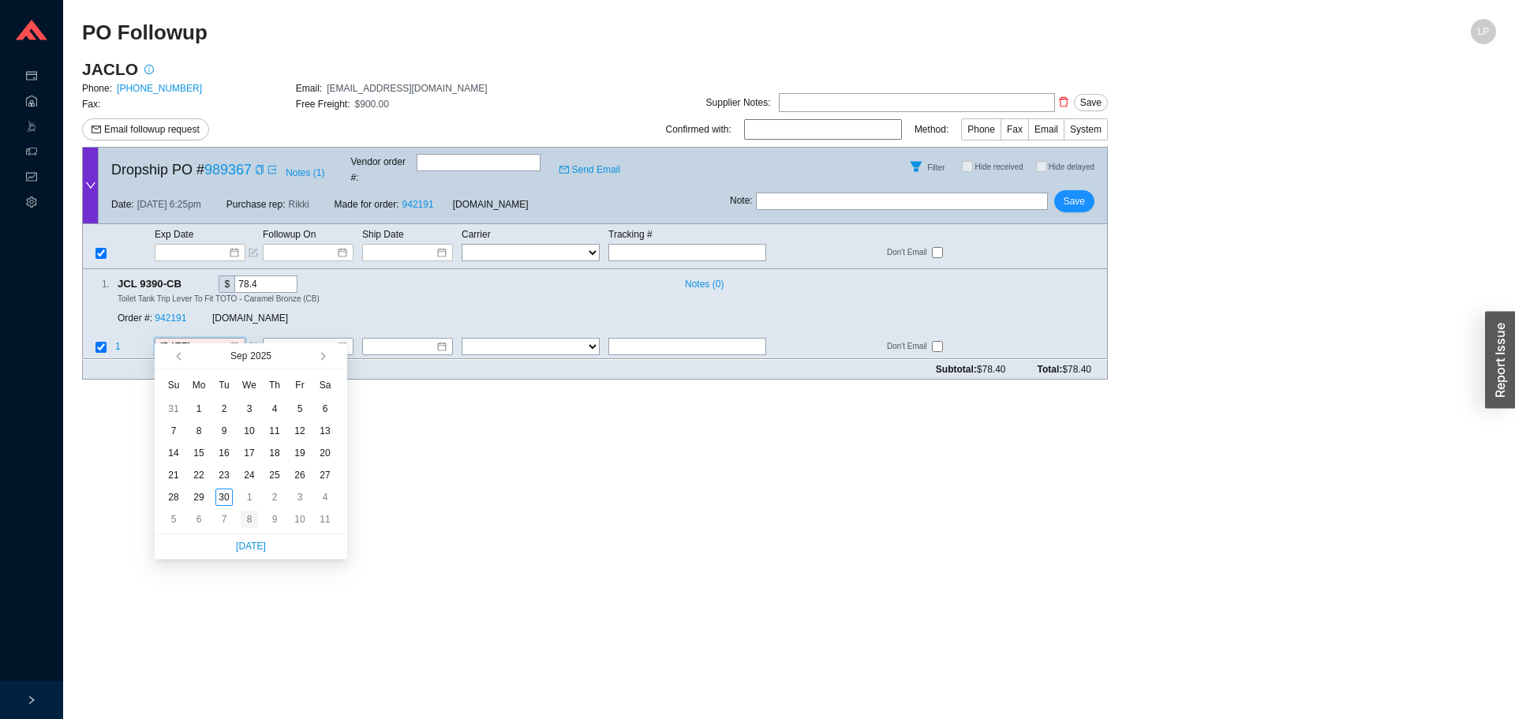
type input "[DATE]"
click at [267, 495] on div "2" at bounding box center [274, 496] width 17 height 17
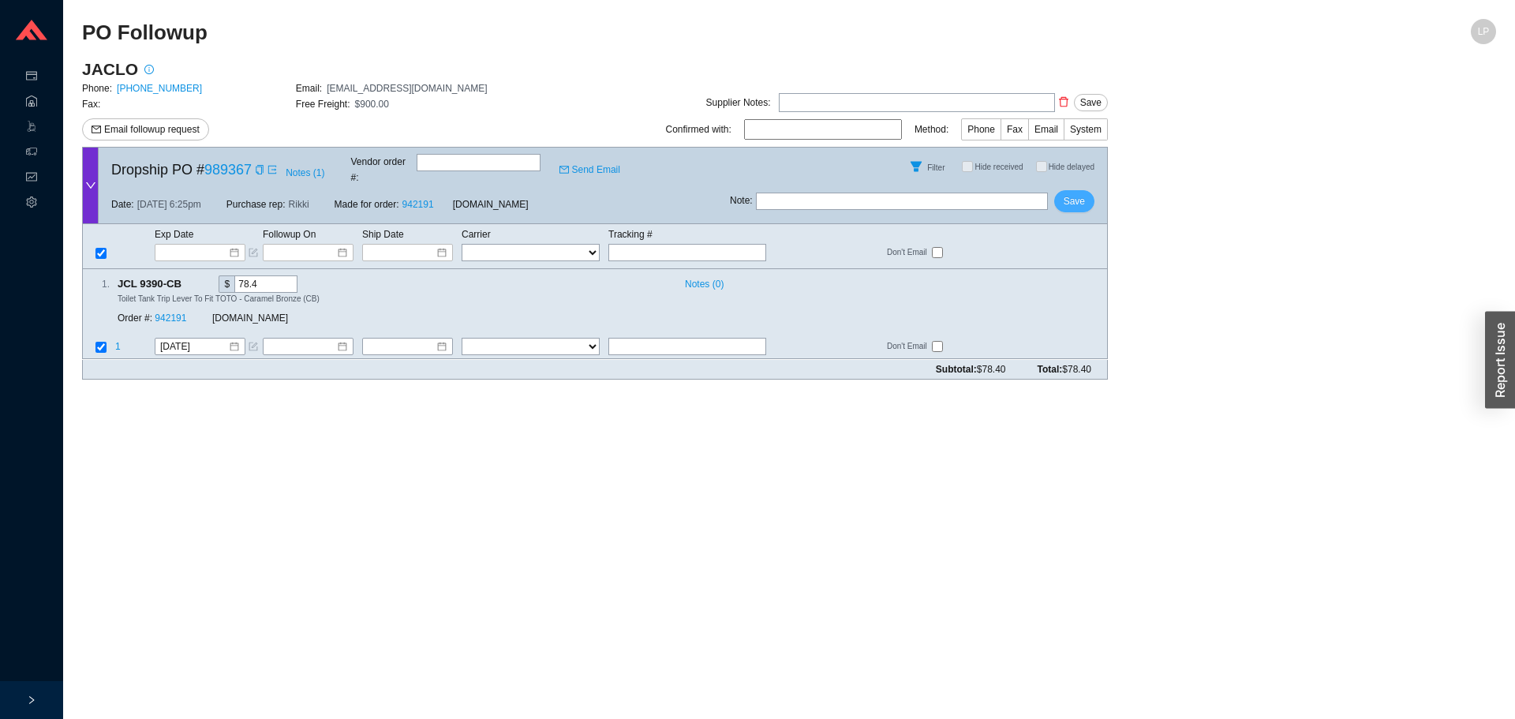
click at [1068, 193] on span "Save" at bounding box center [1073, 201] width 21 height 16
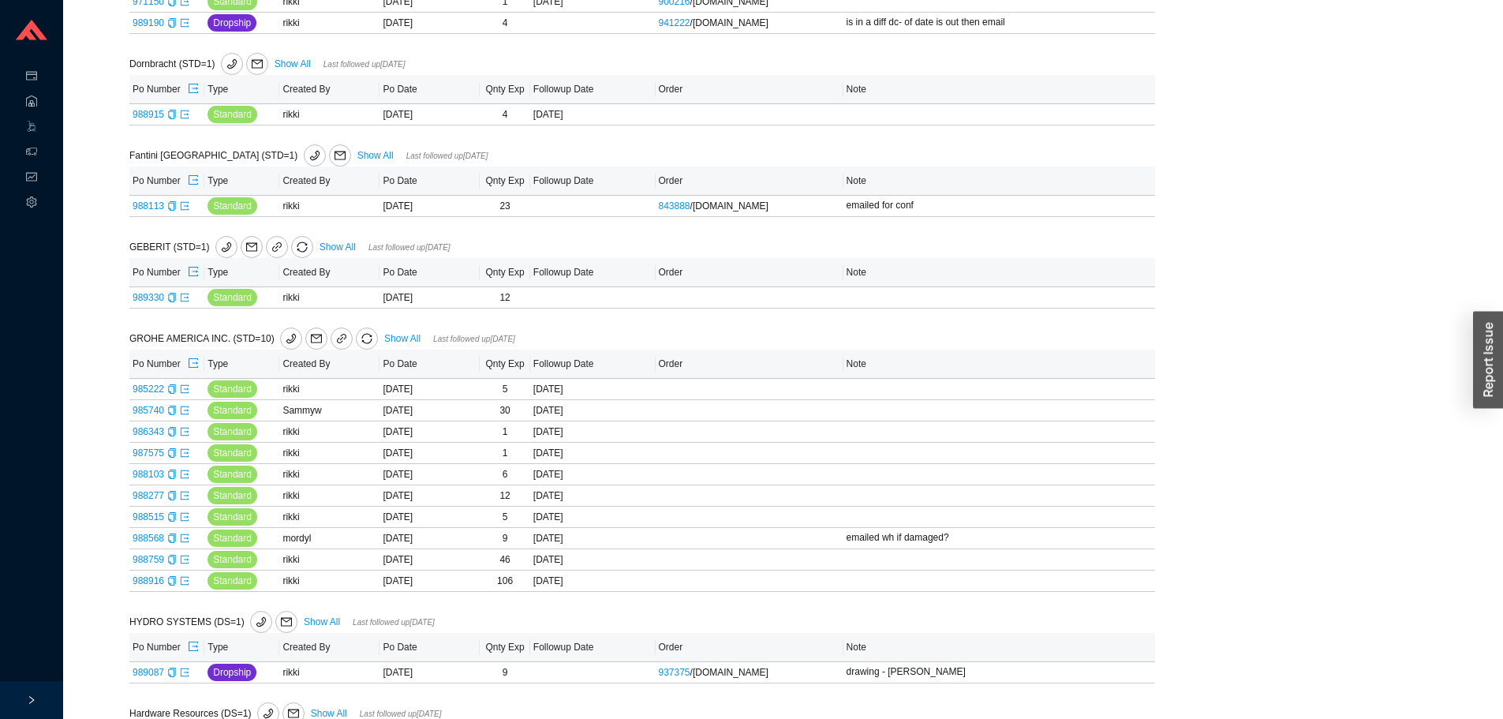
scroll to position [631, 0]
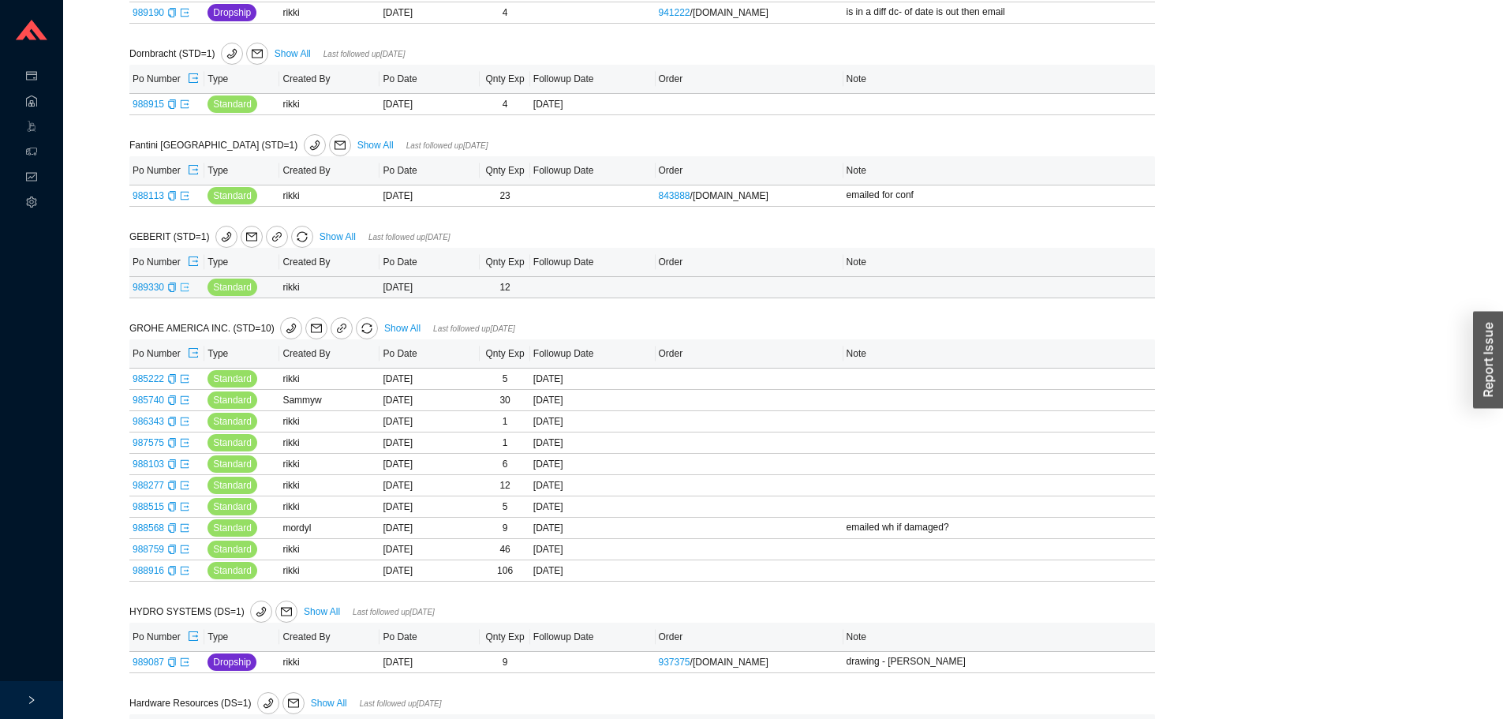
click at [186, 290] on icon "export" at bounding box center [185, 286] width 8 height 8
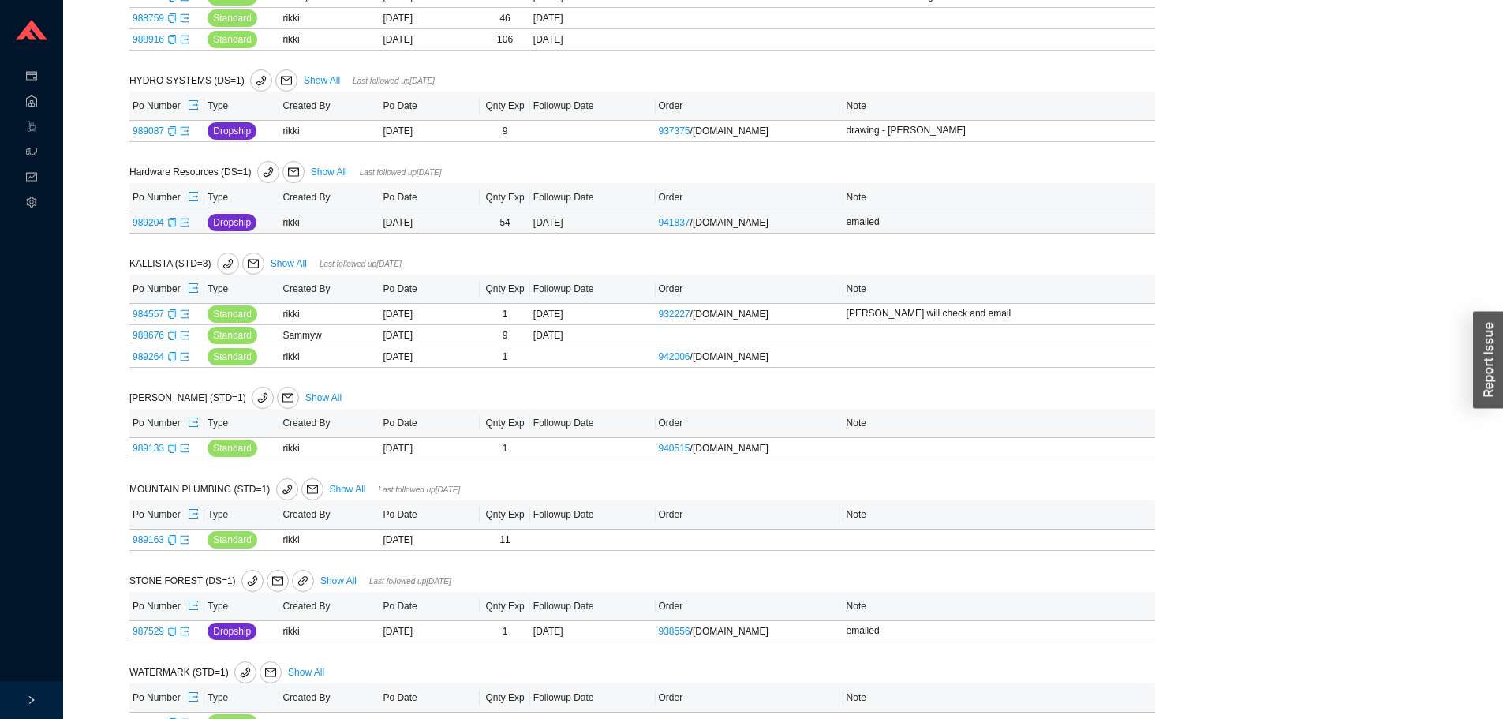
scroll to position [1202, 0]
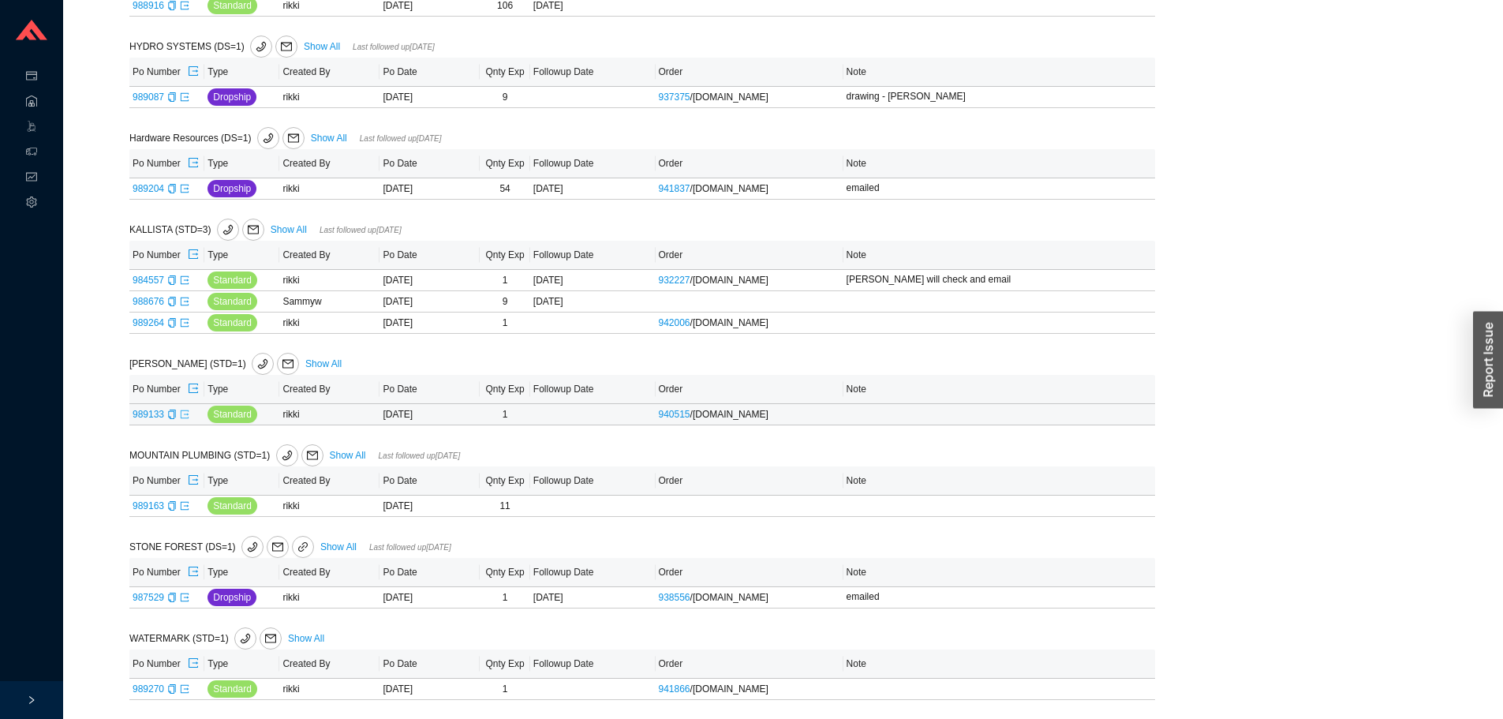
click at [185, 413] on icon "export" at bounding box center [184, 413] width 9 height 9
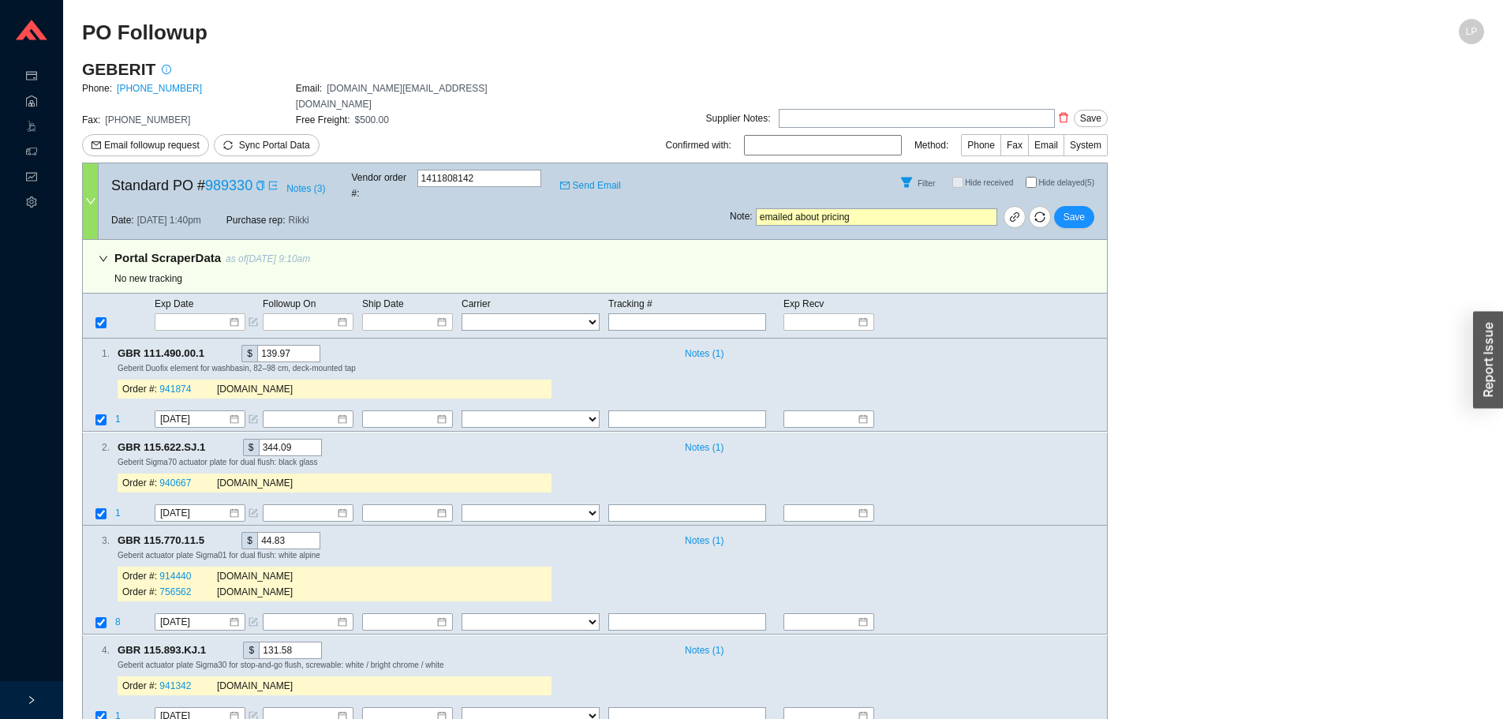
click at [1029, 177] on input "Hide delayed (5)" at bounding box center [1030, 182] width 11 height 11
checkbox input "true"
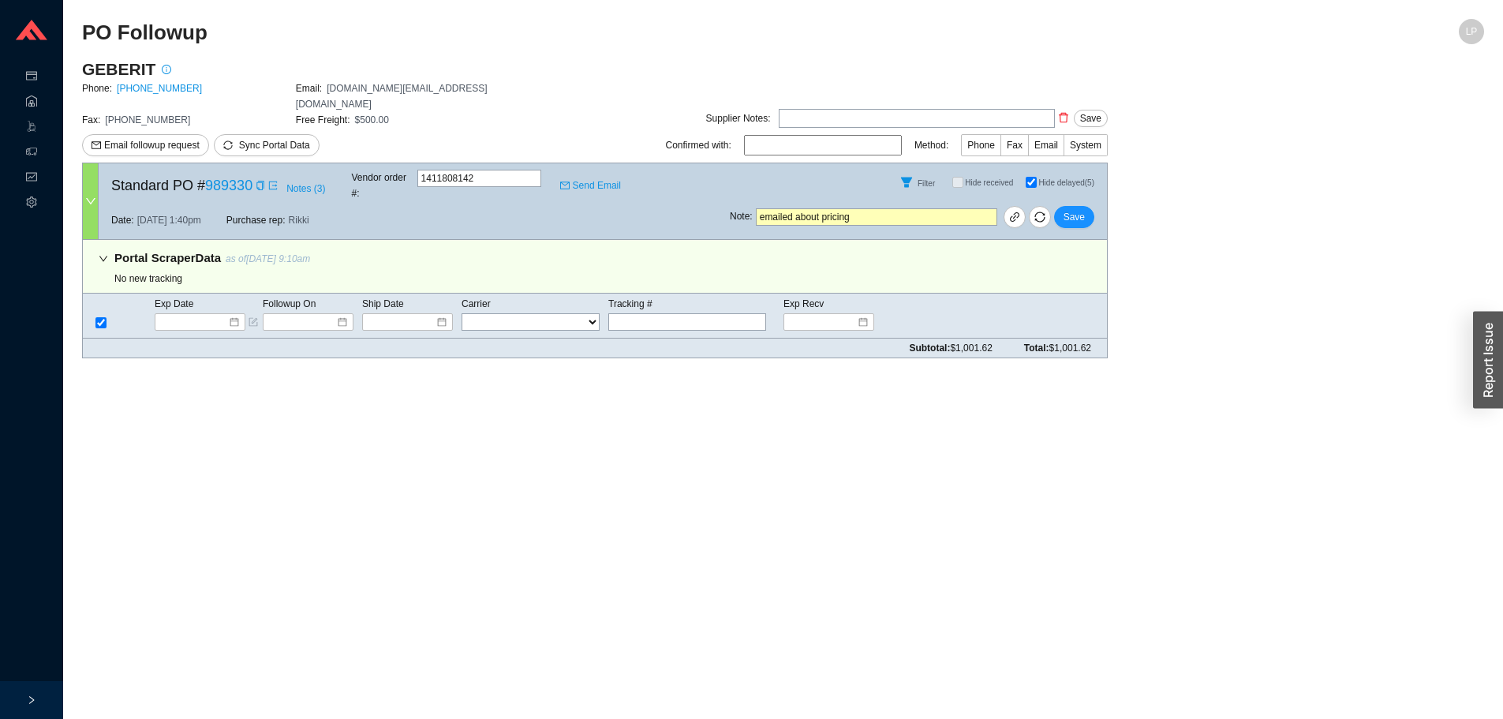
checkbox input "false"
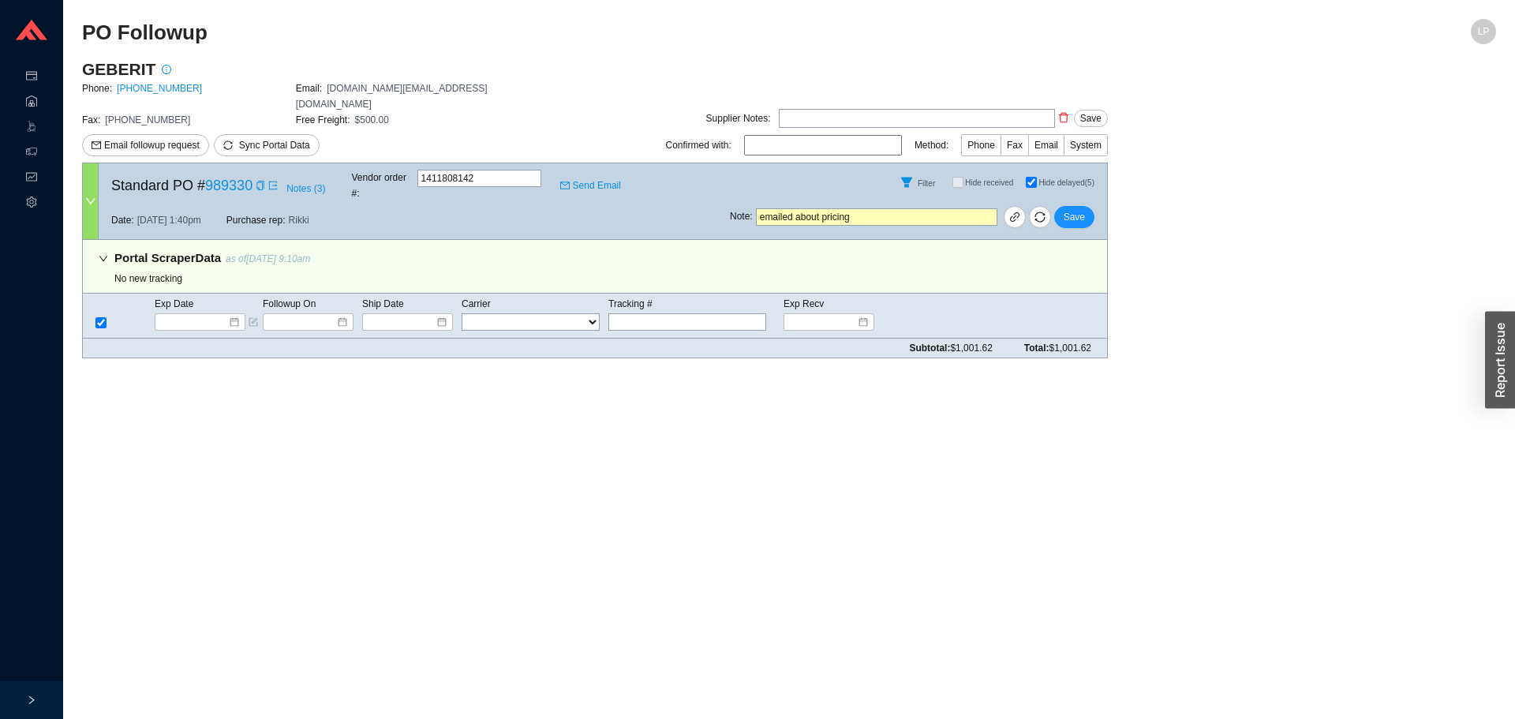
click at [1029, 177] on input "Hide delayed (5)" at bounding box center [1030, 182] width 11 height 11
checkbox input "false"
checkbox input "true"
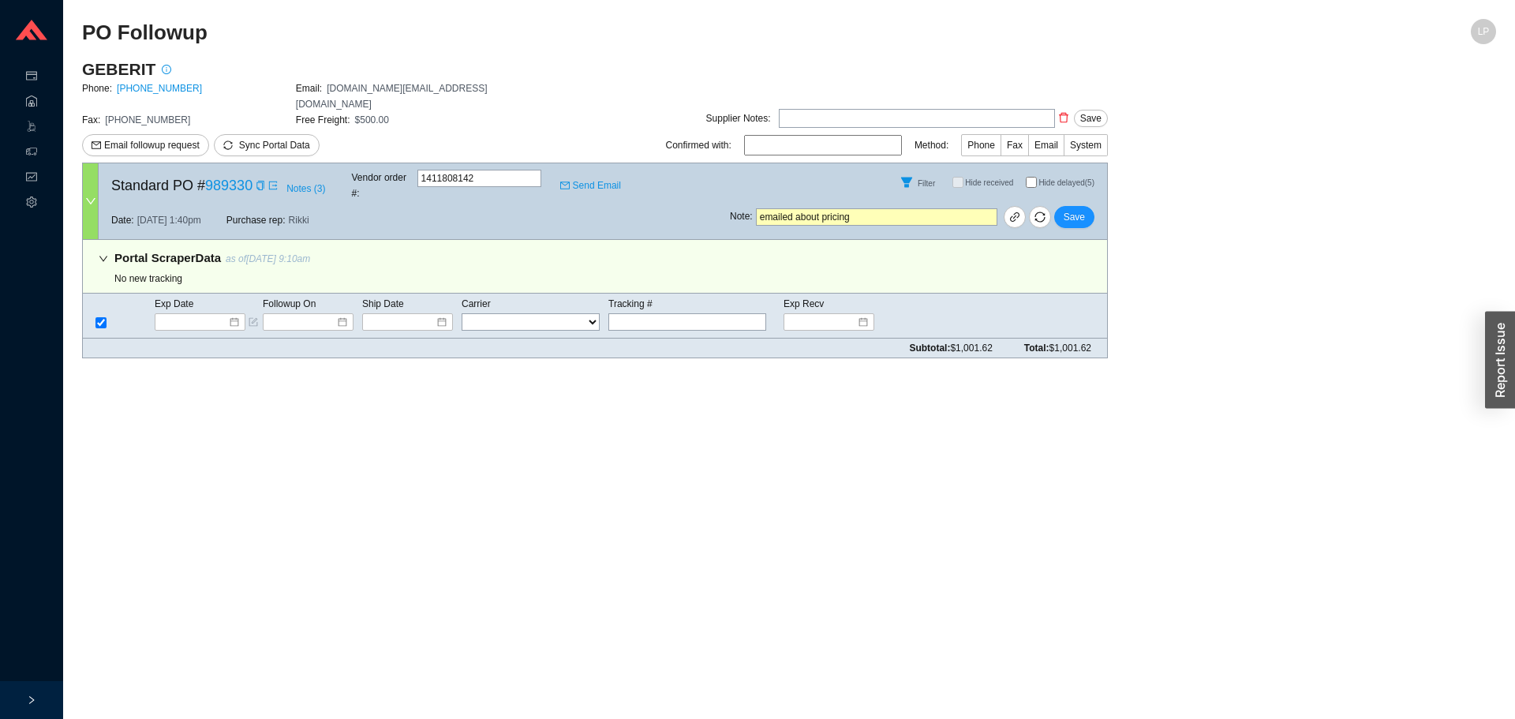
checkbox input "true"
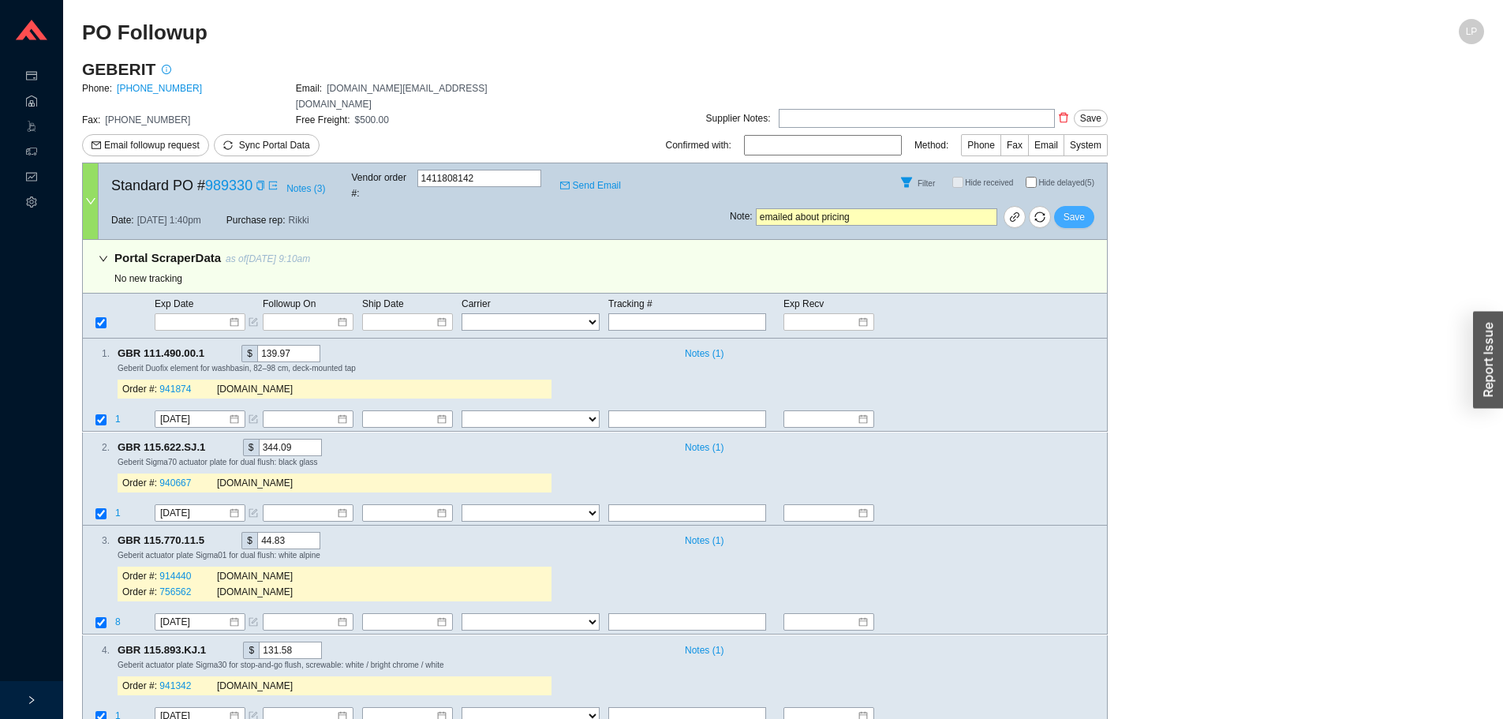
click at [1082, 209] on span "Save" at bounding box center [1073, 217] width 21 height 16
click at [1129, 141] on span "Yes" at bounding box center [1132, 145] width 16 height 16
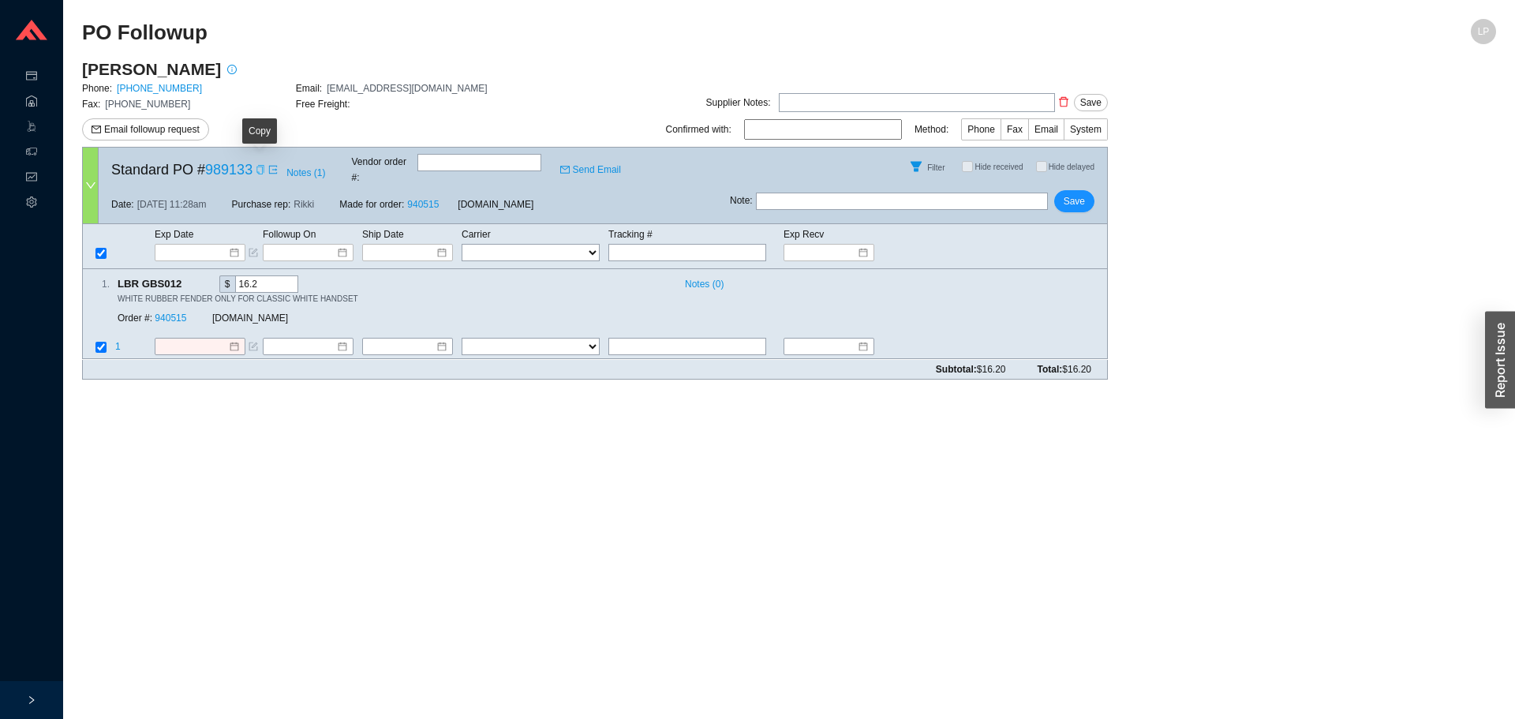
click at [258, 166] on icon "copy" at bounding box center [260, 169] width 9 height 9
click at [281, 454] on main "PO Followup LP [PERSON_NAME] Phone: [PHONE_NUMBER] Email: [EMAIL_ADDRESS][DOMAI…" at bounding box center [789, 369] width 1414 height 700
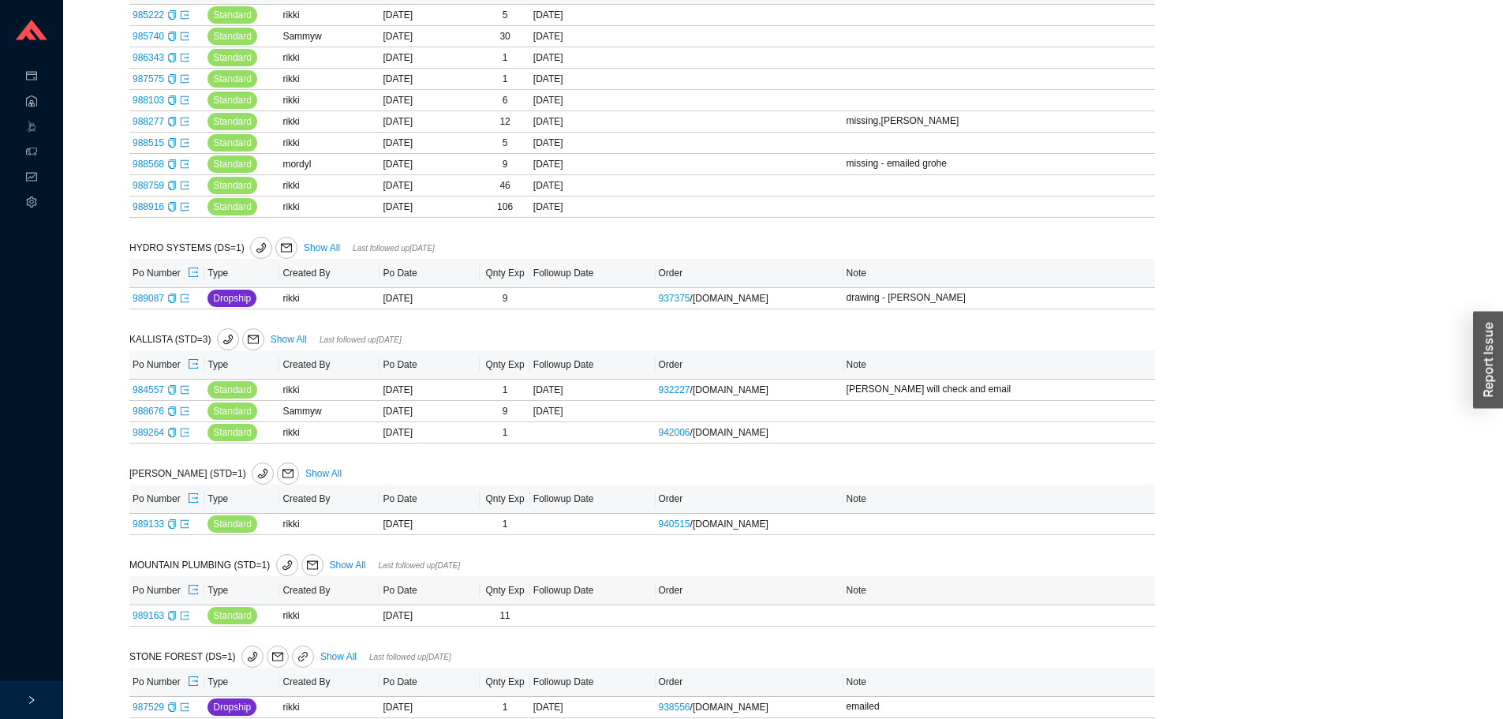
scroll to position [928, 0]
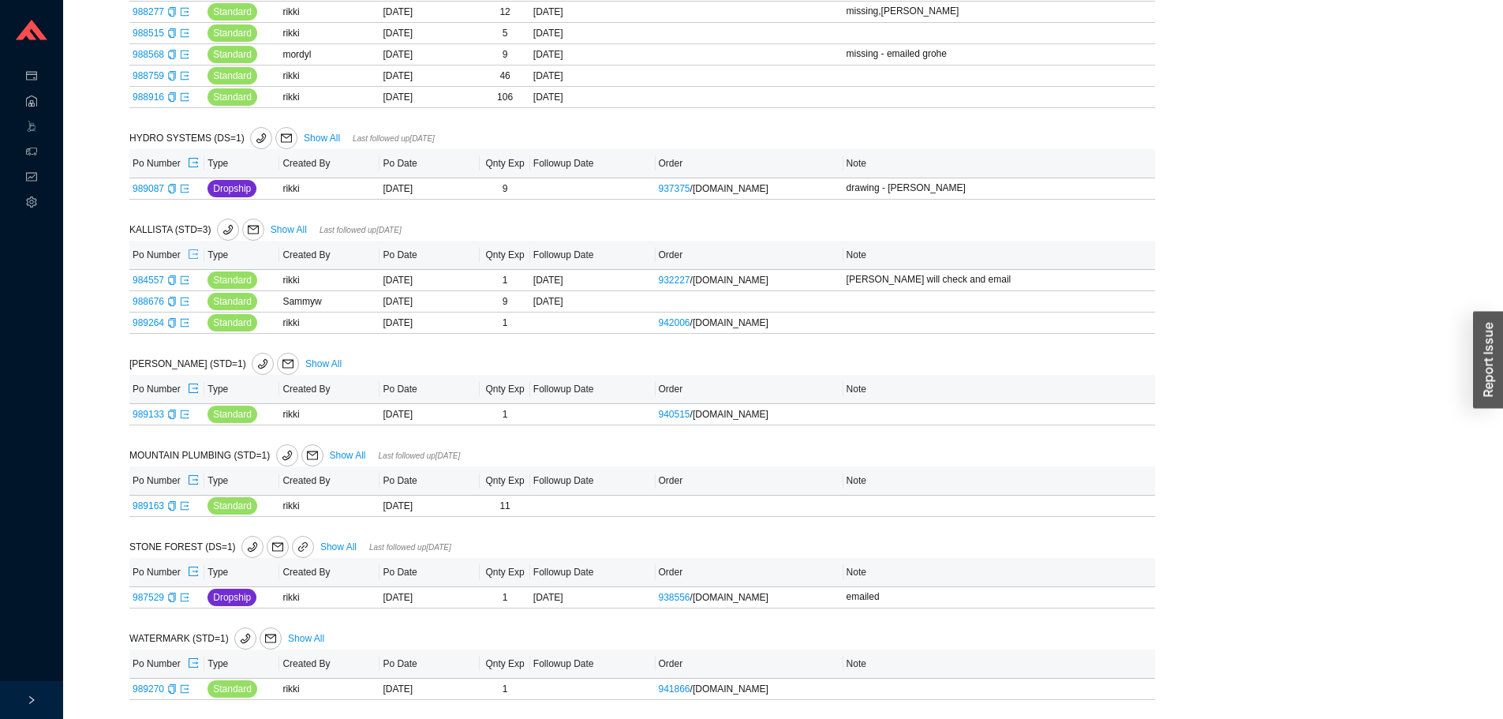
click at [191, 246] on button "button" at bounding box center [193, 255] width 13 height 22
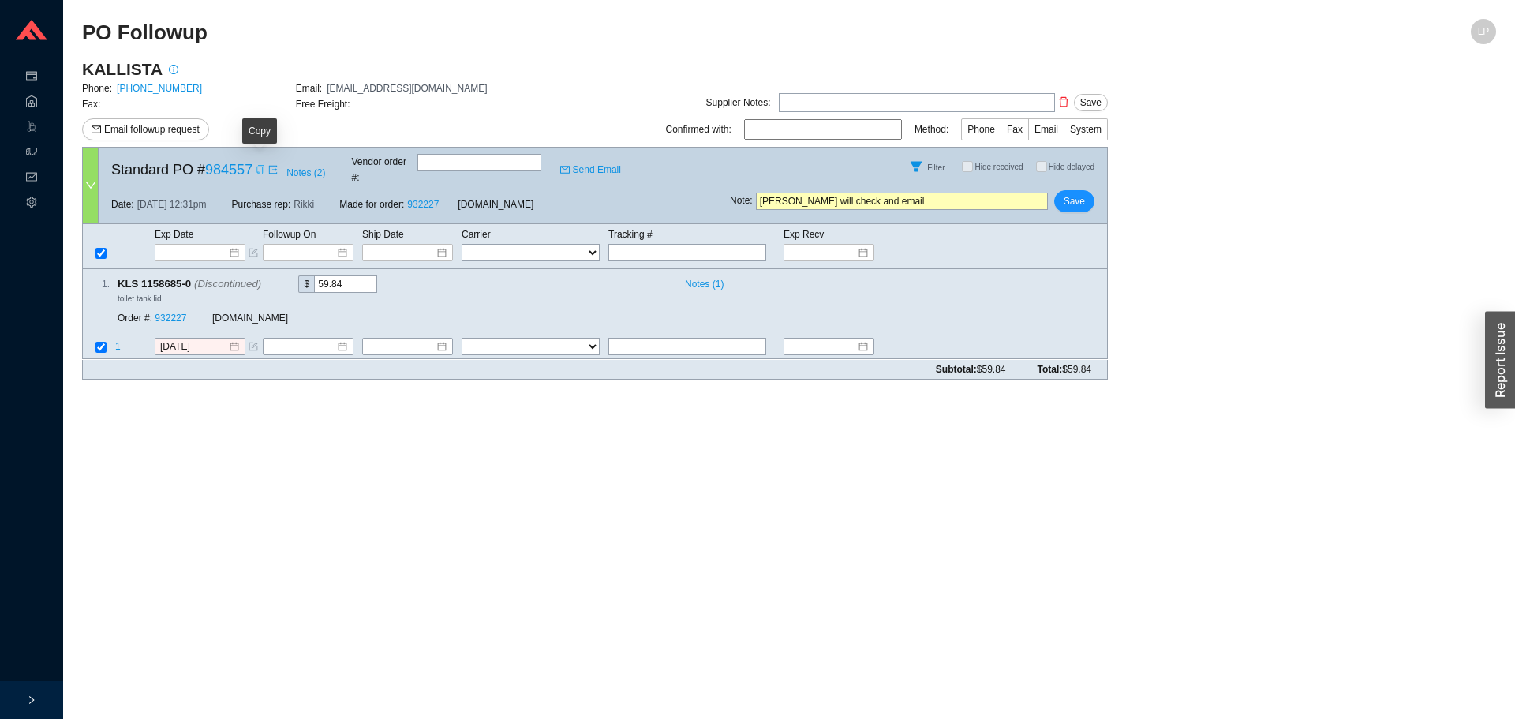
click at [261, 165] on icon "copy" at bounding box center [259, 169] width 7 height 9
click at [678, 338] on input "text" at bounding box center [687, 346] width 158 height 17
click at [691, 338] on input "week of 10/8" at bounding box center [687, 346] width 158 height 17
type input "week of 10/8 by fri"
click at [179, 313] on link "932227" at bounding box center [171, 318] width 32 height 11
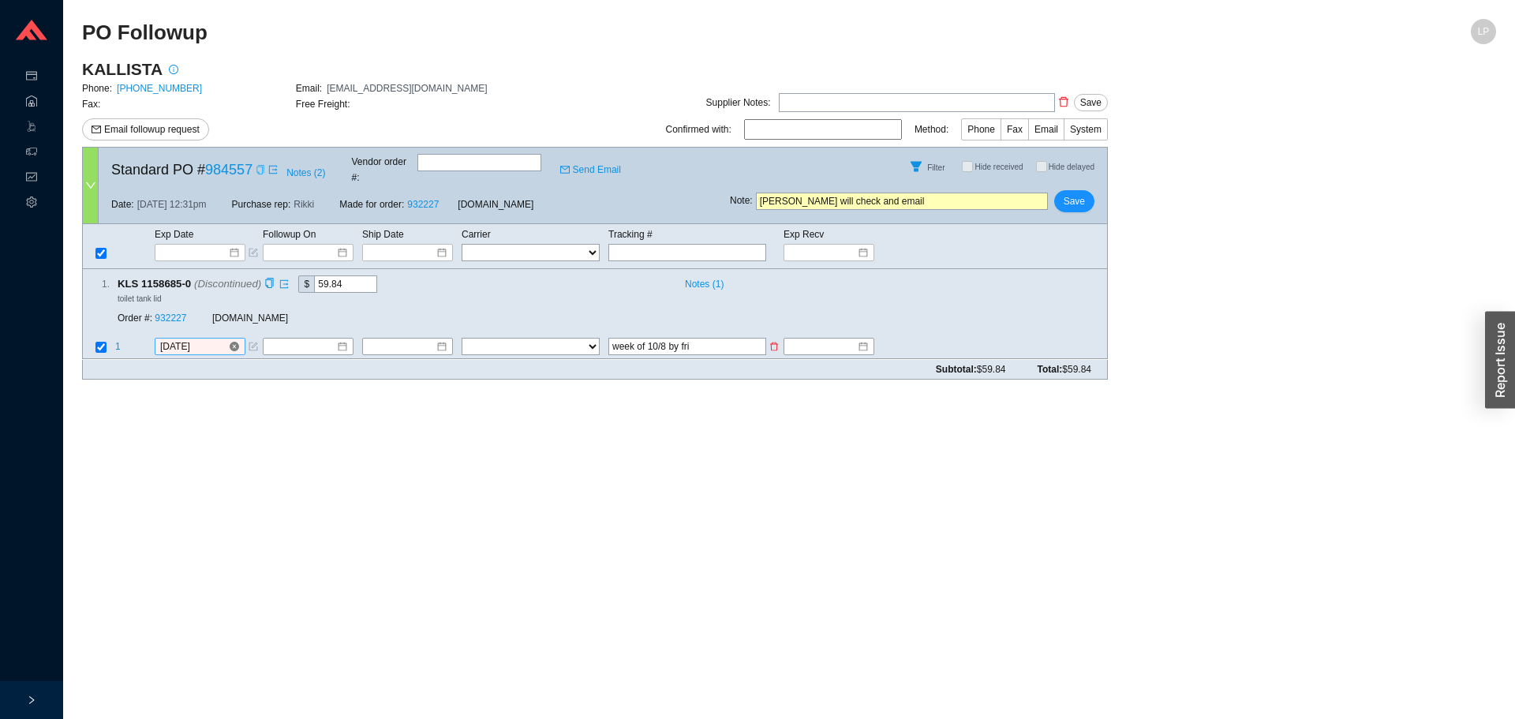
click at [194, 339] on input "[DATE]" at bounding box center [194, 347] width 68 height 16
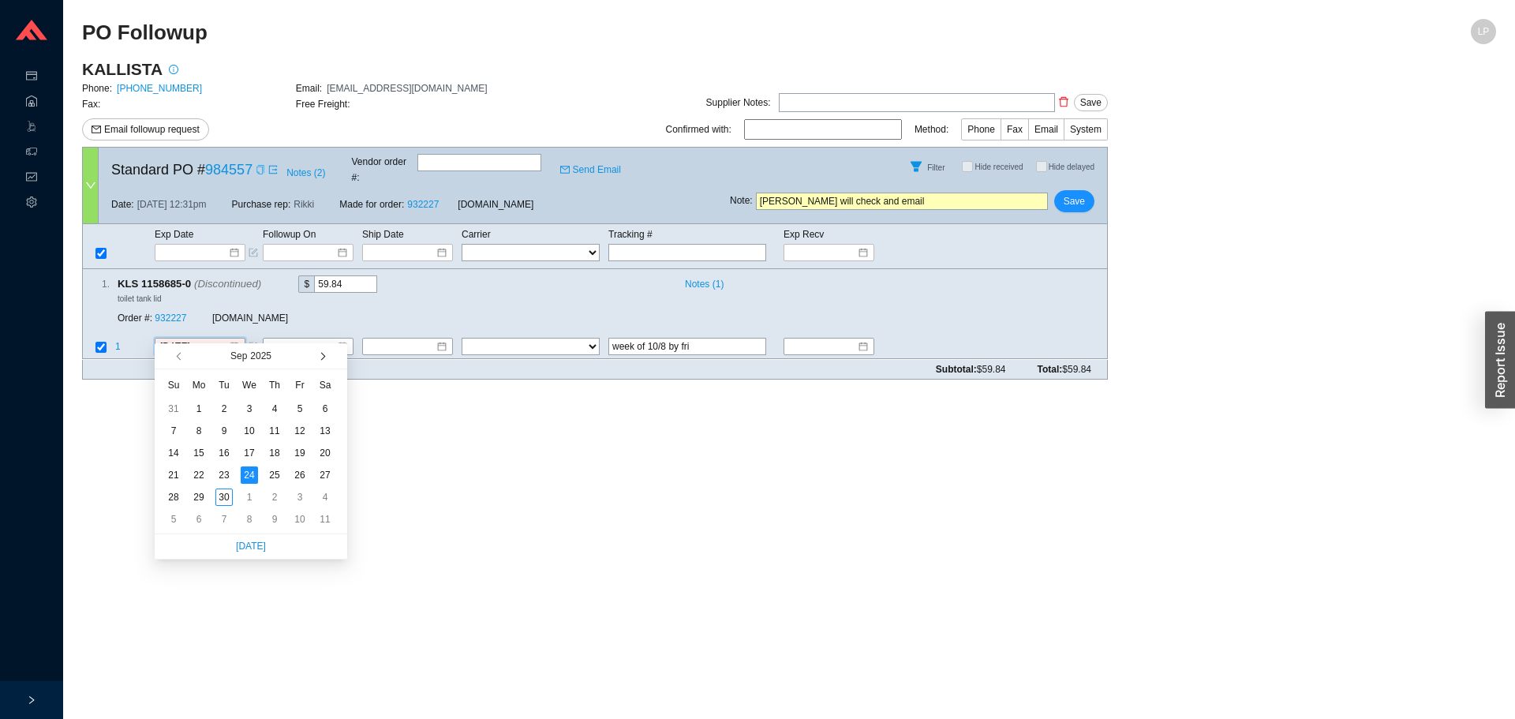
click at [323, 353] on button "button" at bounding box center [321, 355] width 15 height 25
type input "[DATE]"
click at [303, 427] on div "10" at bounding box center [299, 430] width 17 height 17
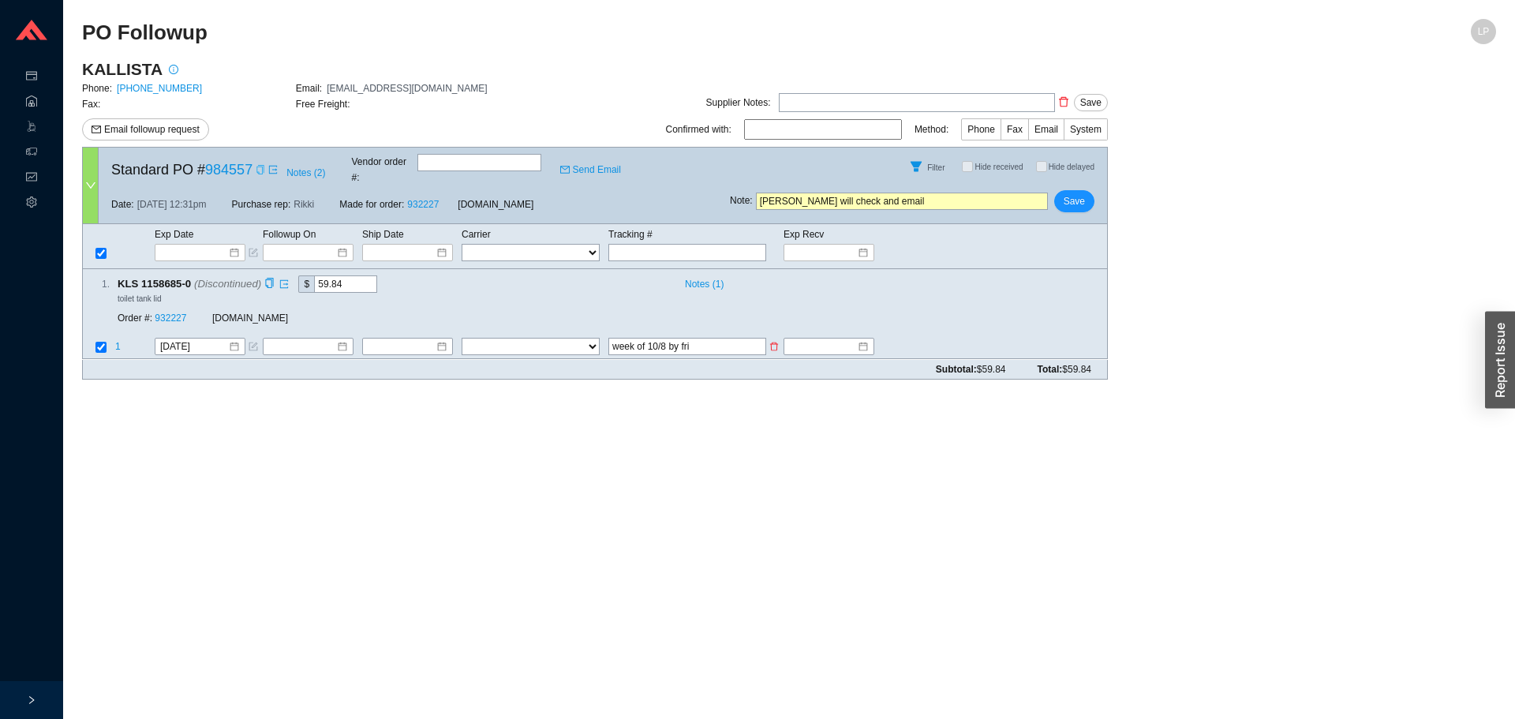
drag, startPoint x: 696, startPoint y: 331, endPoint x: 454, endPoint y: 327, distance: 242.2
click at [454, 338] on tr "1 10/10/2025 FedEx UPS ---------------- 2 Day Transportation INC A&B Freight A.…" at bounding box center [595, 348] width 1024 height 21
click at [1064, 194] on button "Save" at bounding box center [1074, 201] width 40 height 22
drag, startPoint x: 1101, startPoint y: 148, endPoint x: 1106, endPoint y: 121, distance: 28.0
click at [1101, 147] on span "No" at bounding box center [1099, 145] width 12 height 16
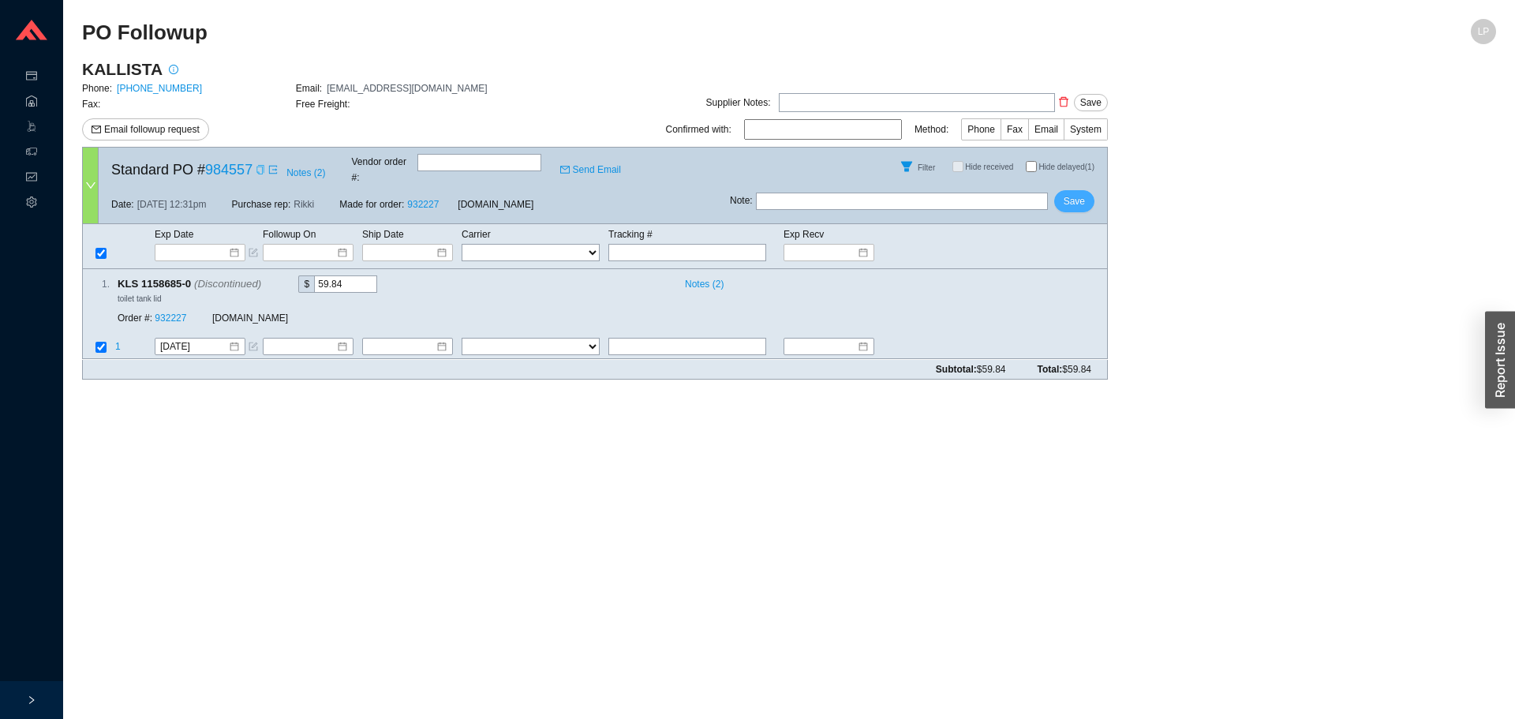
click at [1085, 196] on button "Save" at bounding box center [1074, 201] width 40 height 22
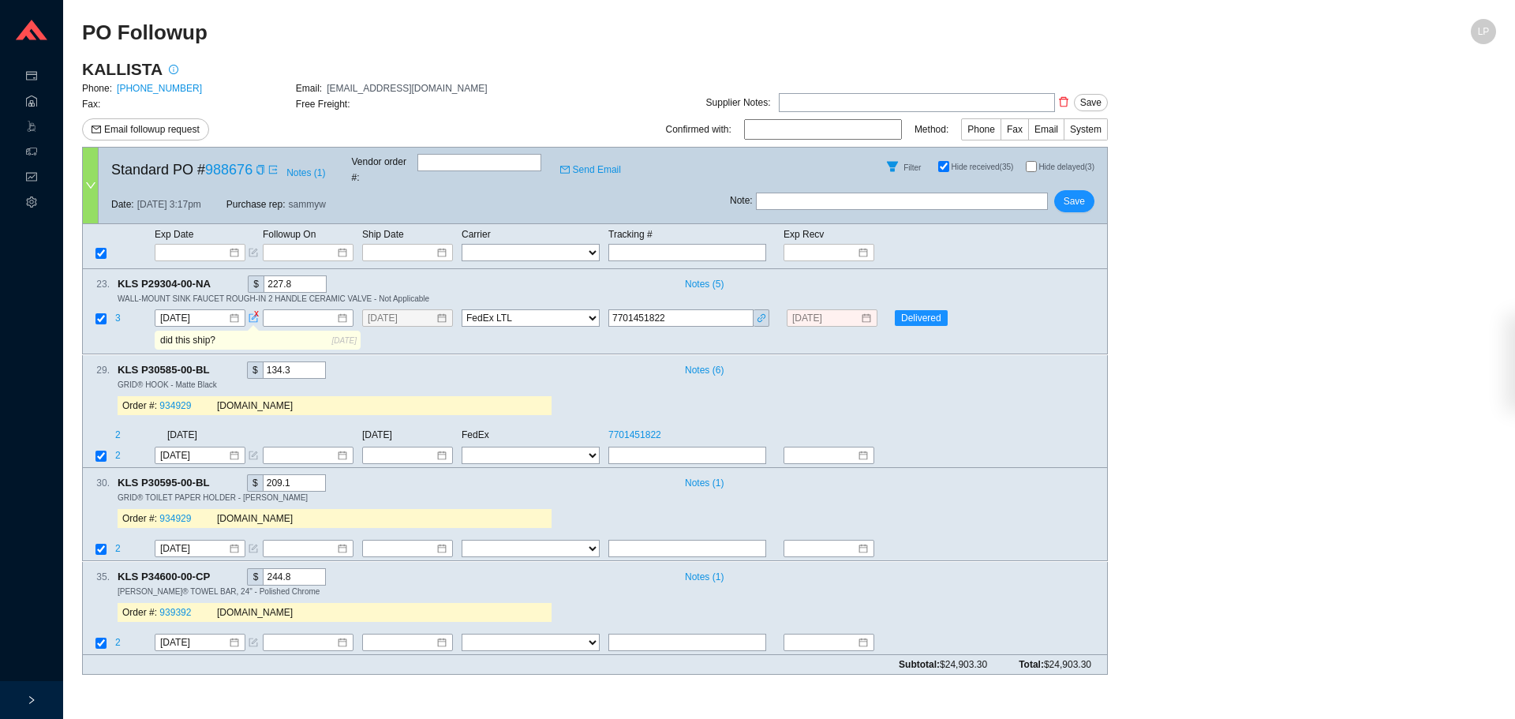
select select "5"
click at [167, 88] on link "[PHONE_NUMBER]" at bounding box center [159, 88] width 85 height 11
click at [1025, 164] on input "Hide delayed (3)" at bounding box center [1030, 166] width 11 height 11
checkbox input "true"
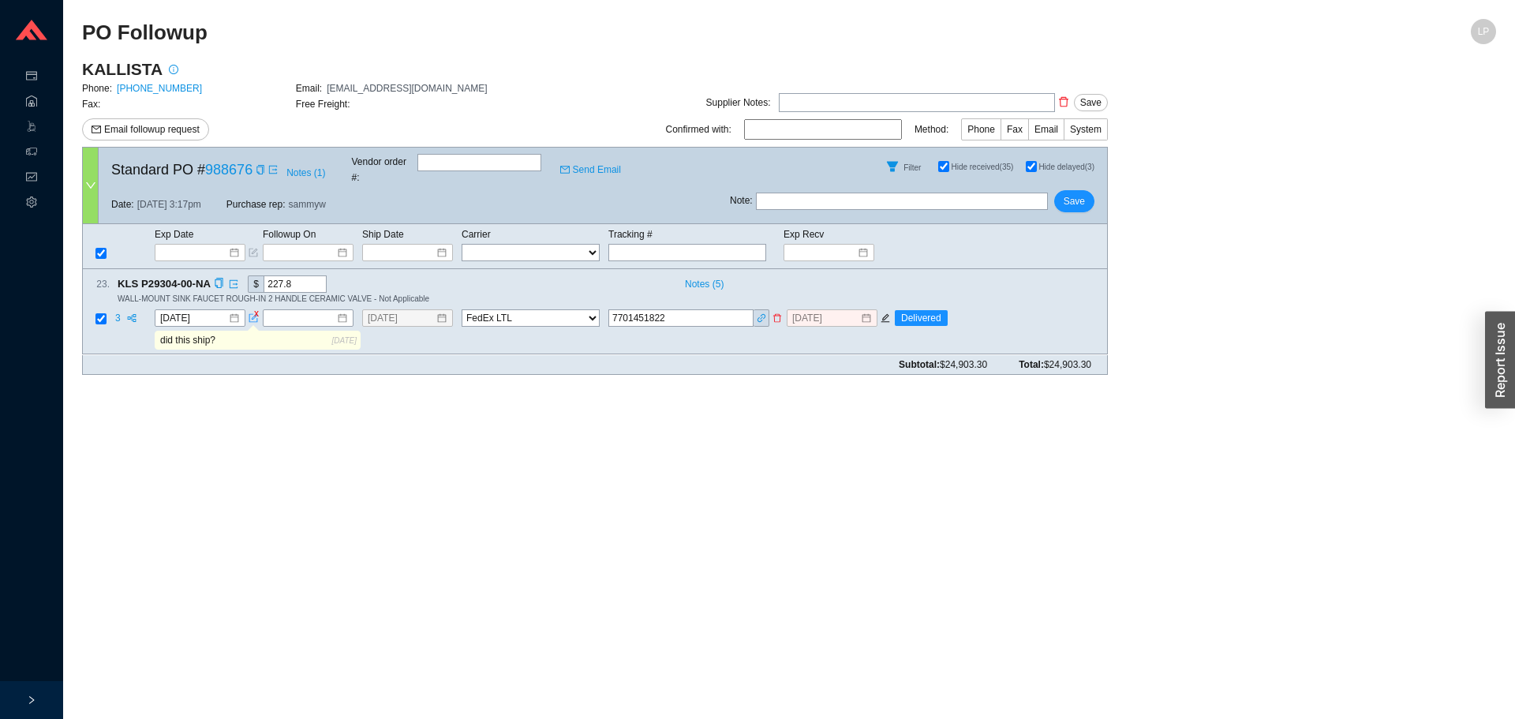
click at [778, 314] on icon "delete" at bounding box center [776, 318] width 9 height 9
select select
click at [204, 311] on input at bounding box center [194, 319] width 68 height 16
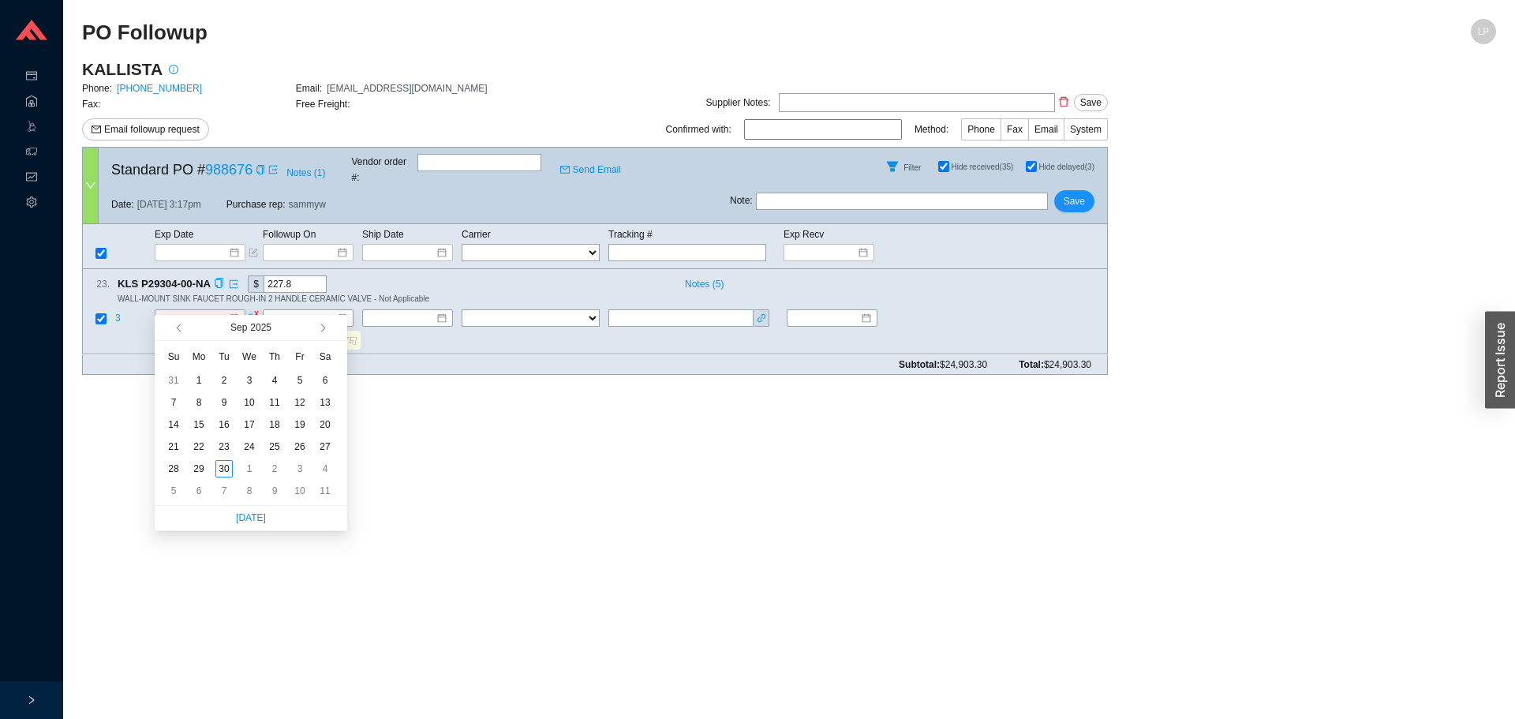
click at [457, 334] on table "3 FedEx UPS ---------------- 2 Day Transportation INC A&B Freight A. Duie Pyle …" at bounding box center [595, 331] width 1024 height 45
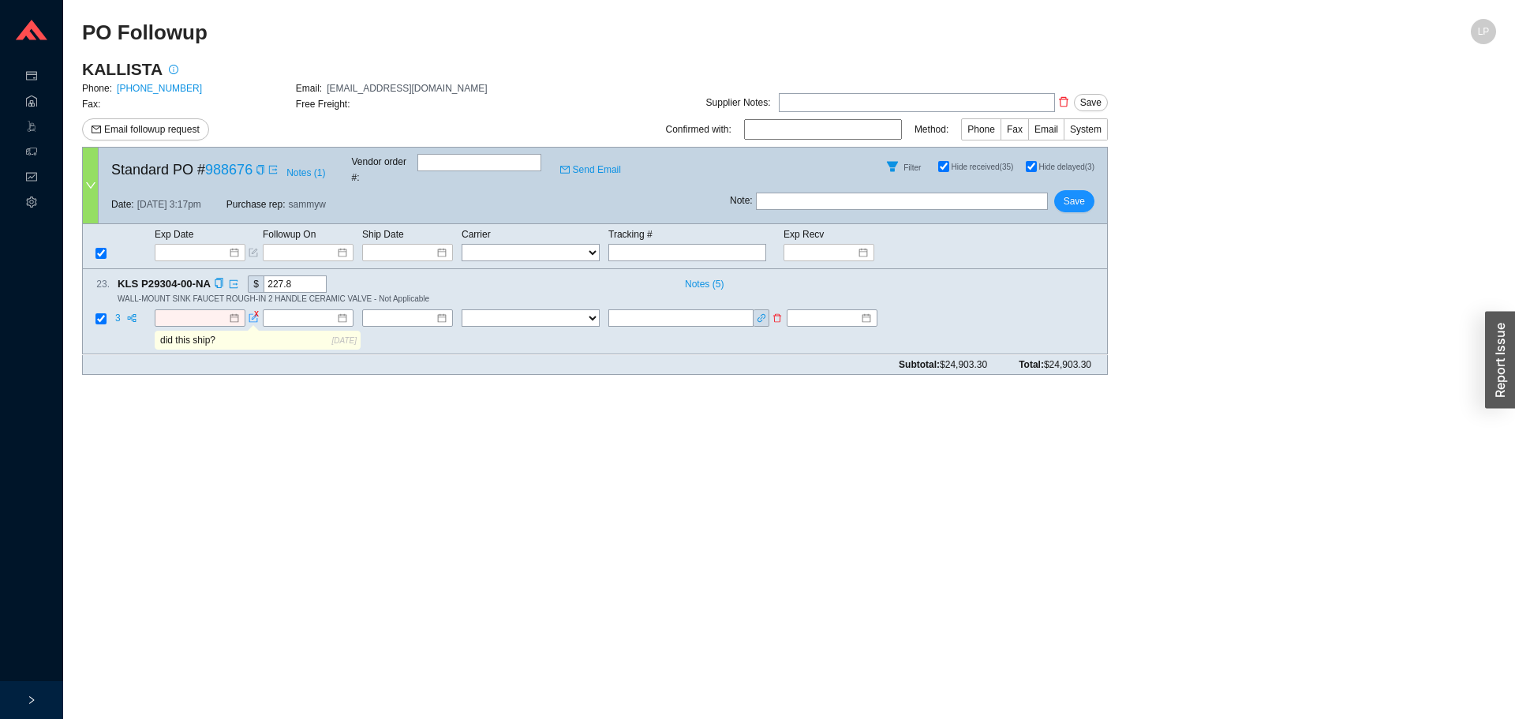
click at [663, 310] on input "text" at bounding box center [680, 318] width 145 height 17
type input "no eta ashley will update"
click at [706, 310] on input "no eta ashley will update" at bounding box center [680, 318] width 145 height 17
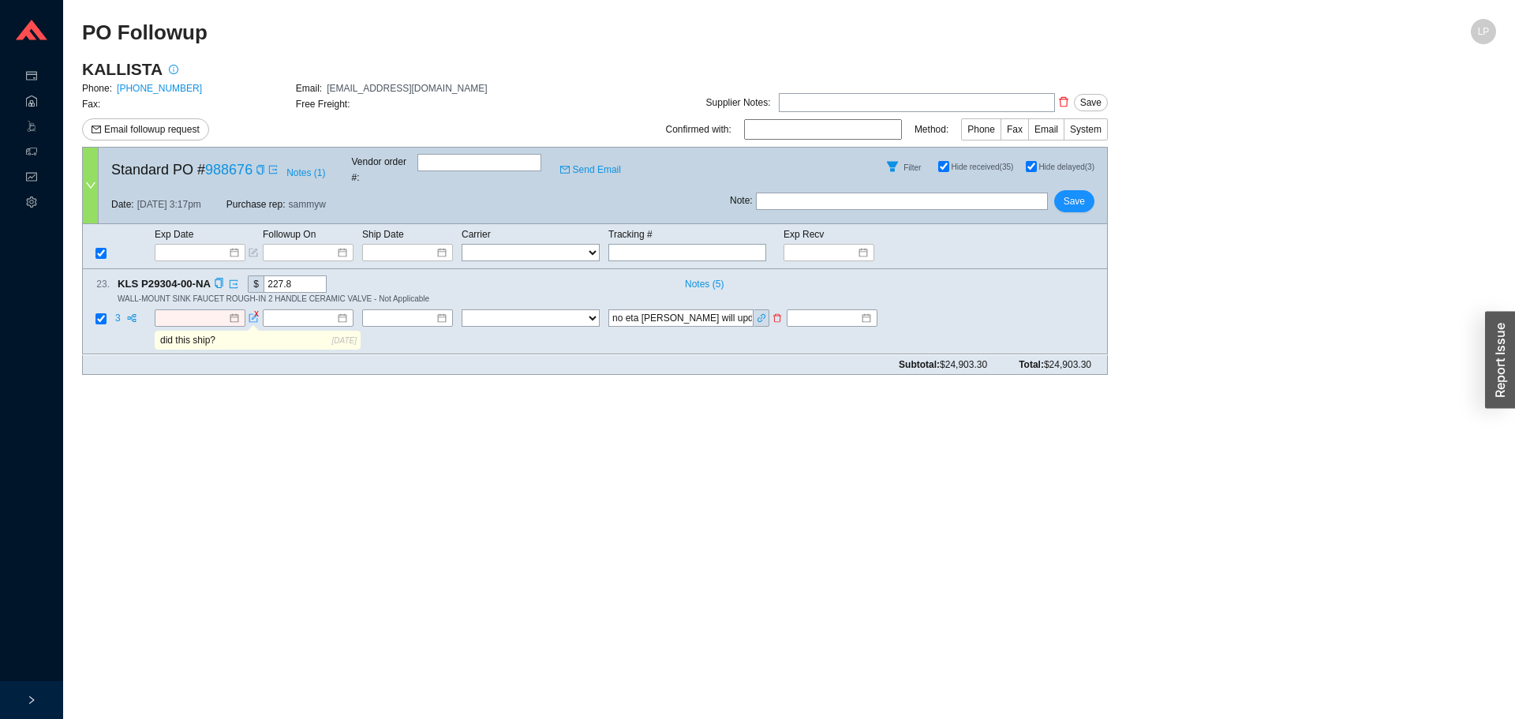
click at [686, 310] on input "no eta ashley will update" at bounding box center [680, 318] width 145 height 17
click at [872, 192] on input "text" at bounding box center [902, 200] width 292 height 17
paste input "no eta ashley will update"
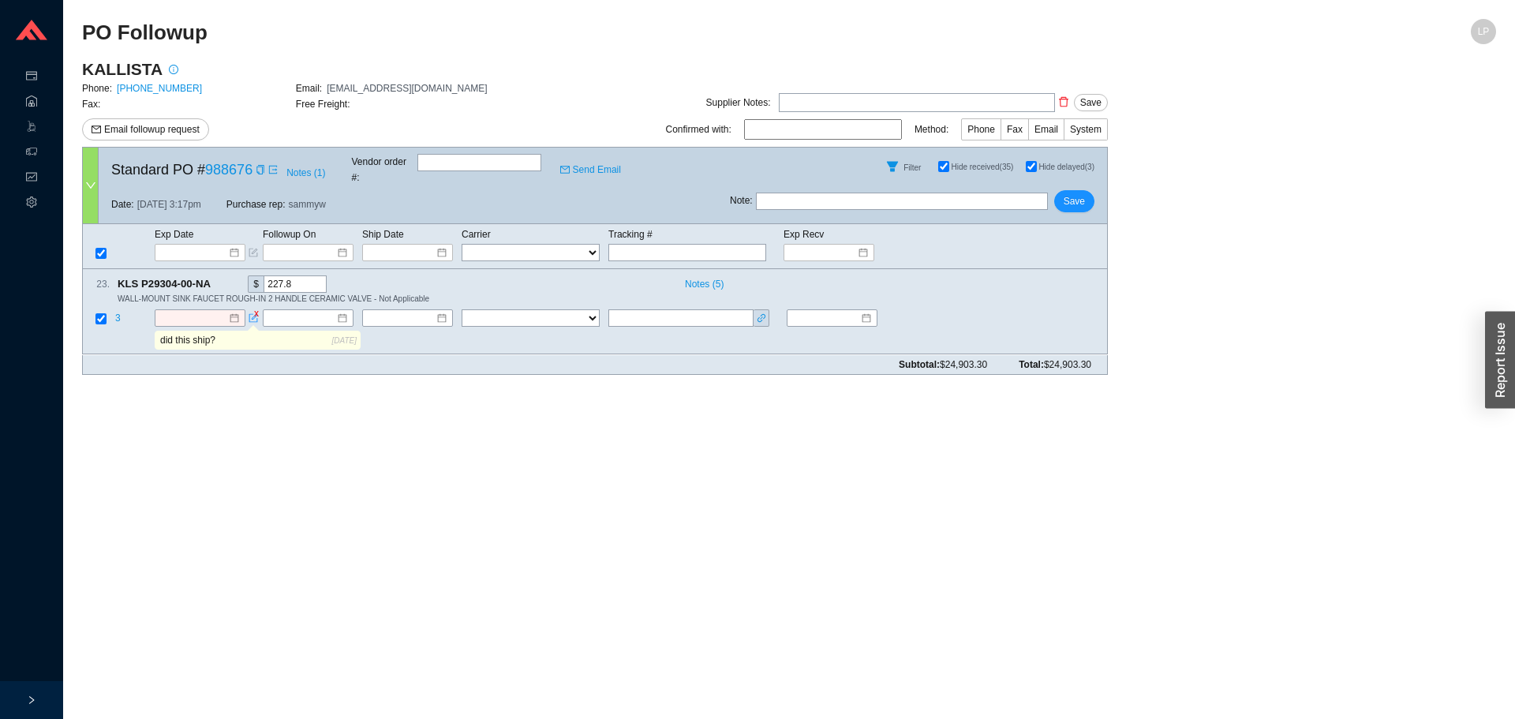
type input "no eta ashley will update"
click at [790, 192] on input "no eta ashley will update" at bounding box center [902, 200] width 292 height 17
click at [786, 192] on input "no eta ashley will update" at bounding box center [902, 200] width 292 height 17
drag, startPoint x: 859, startPoint y: 183, endPoint x: 753, endPoint y: 194, distance: 106.3
click at [689, 188] on div "Standard PO # 988676 Notes ( 1 ) Vendor order # : Send Email Filter Hide receiv…" at bounding box center [594, 185] width 1025 height 77
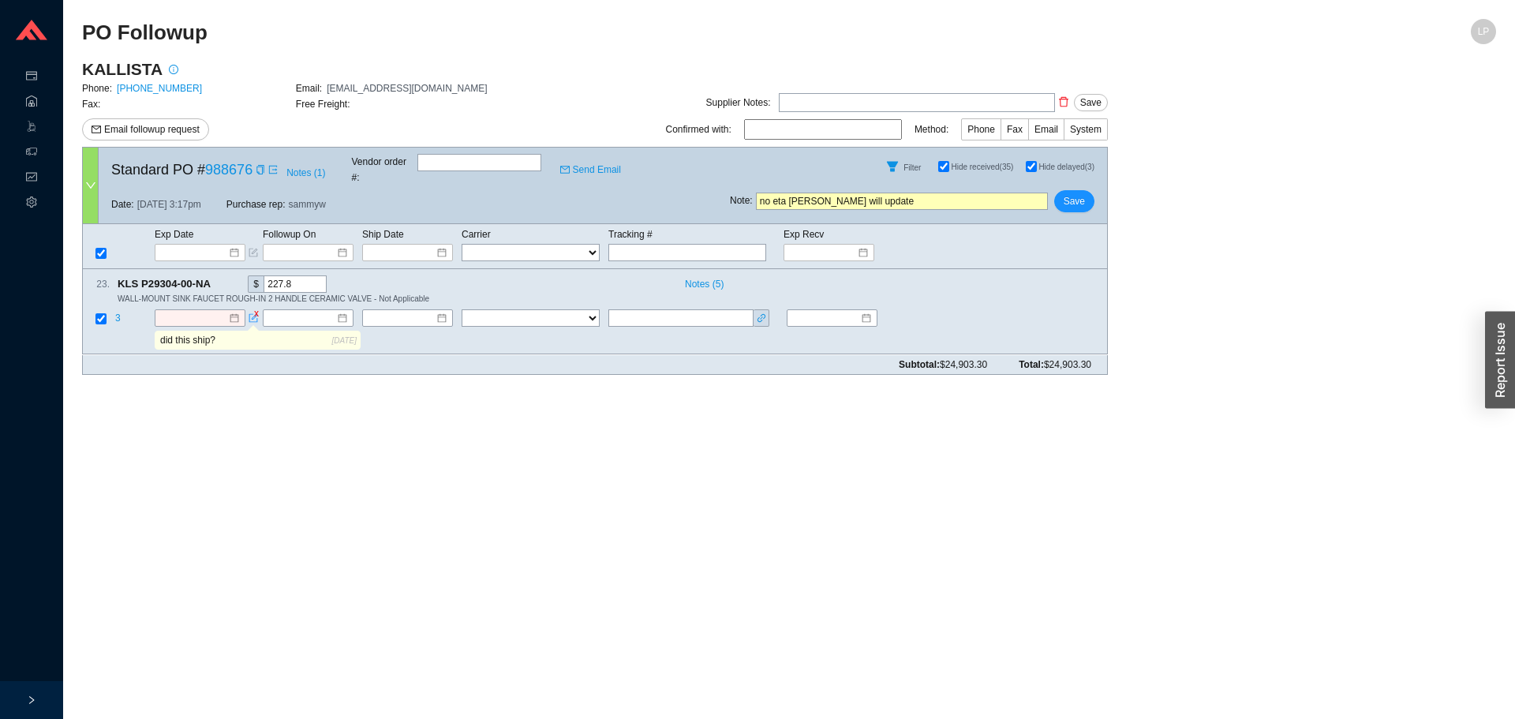
click at [867, 192] on input "no eta ashley will update" at bounding box center [902, 200] width 292 height 17
drag, startPoint x: 267, startPoint y: 336, endPoint x: 247, endPoint y: 332, distance: 20.9
click at [247, 332] on td "did this ship? 9/29/2025" at bounding box center [257, 343] width 207 height 24
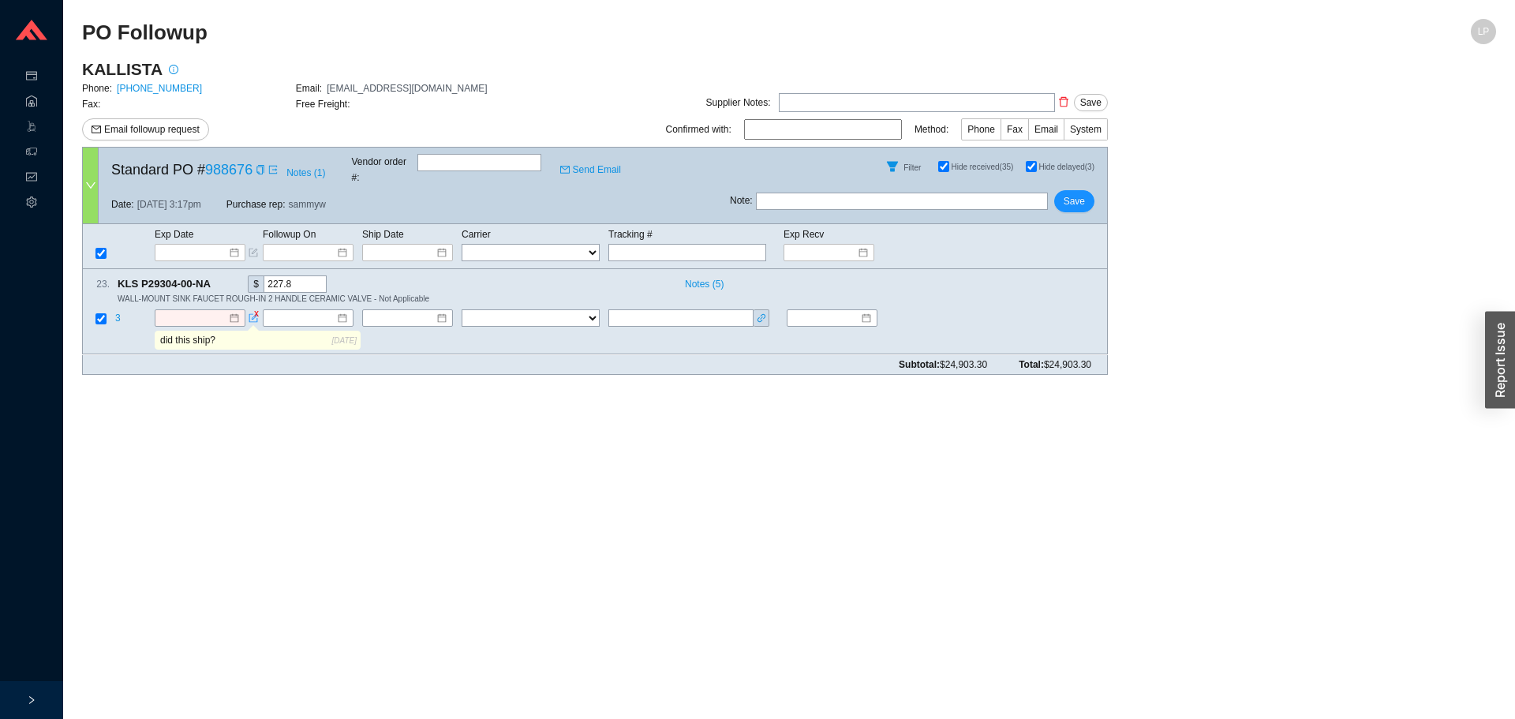
drag, startPoint x: 252, startPoint y: 327, endPoint x: 51, endPoint y: 317, distance: 200.6
click at [14, 313] on section "Purchase Orders .warehouse_svg__a{fill:none;stroke:currentColor;stroke-linecap:…" at bounding box center [757, 359] width 1515 height 719
paste input "no eta ashley will update"
click at [192, 332] on input "no eta ashley will update" at bounding box center [244, 340] width 175 height 17
click at [187, 332] on input "no eta ashley will update" at bounding box center [244, 340] width 175 height 17
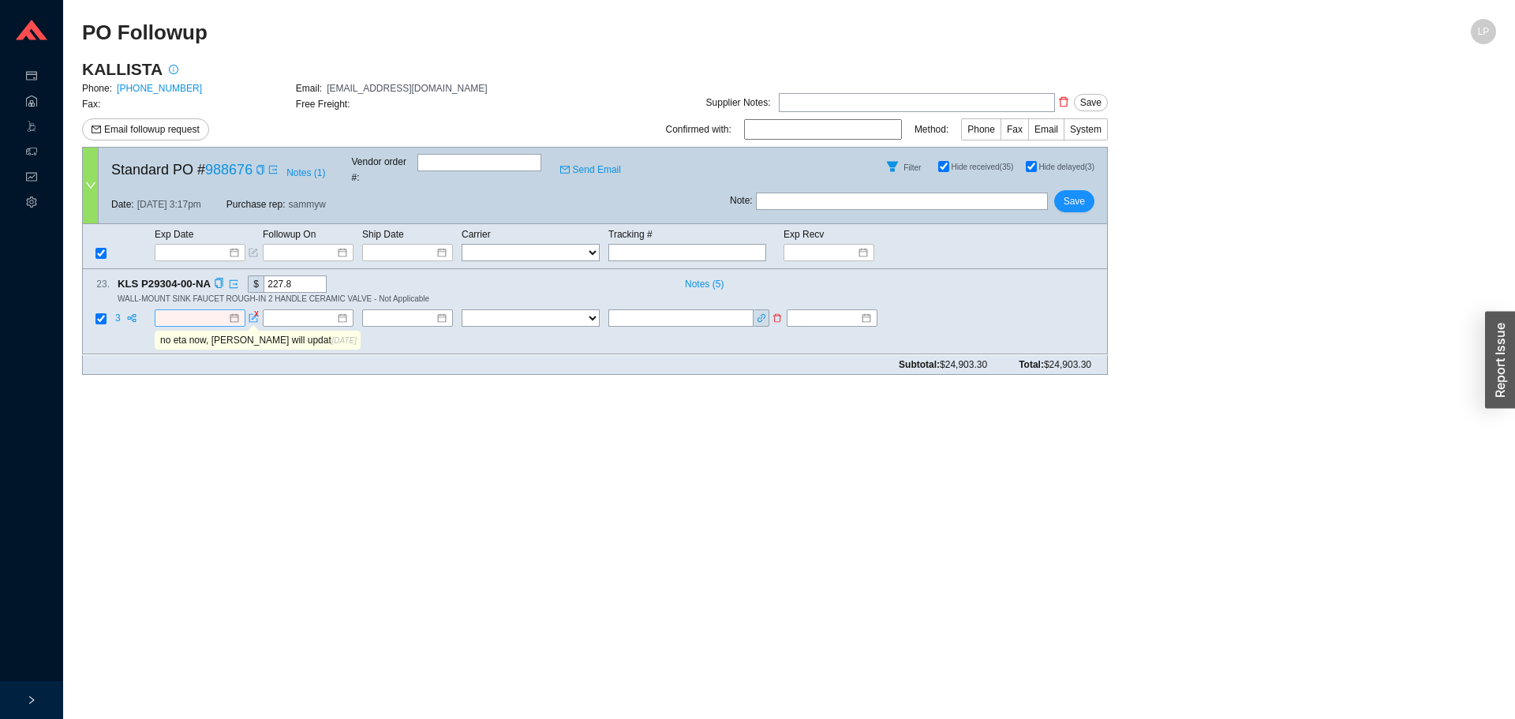
type input "no eta now, ashley will update"
click at [190, 311] on input at bounding box center [194, 319] width 68 height 16
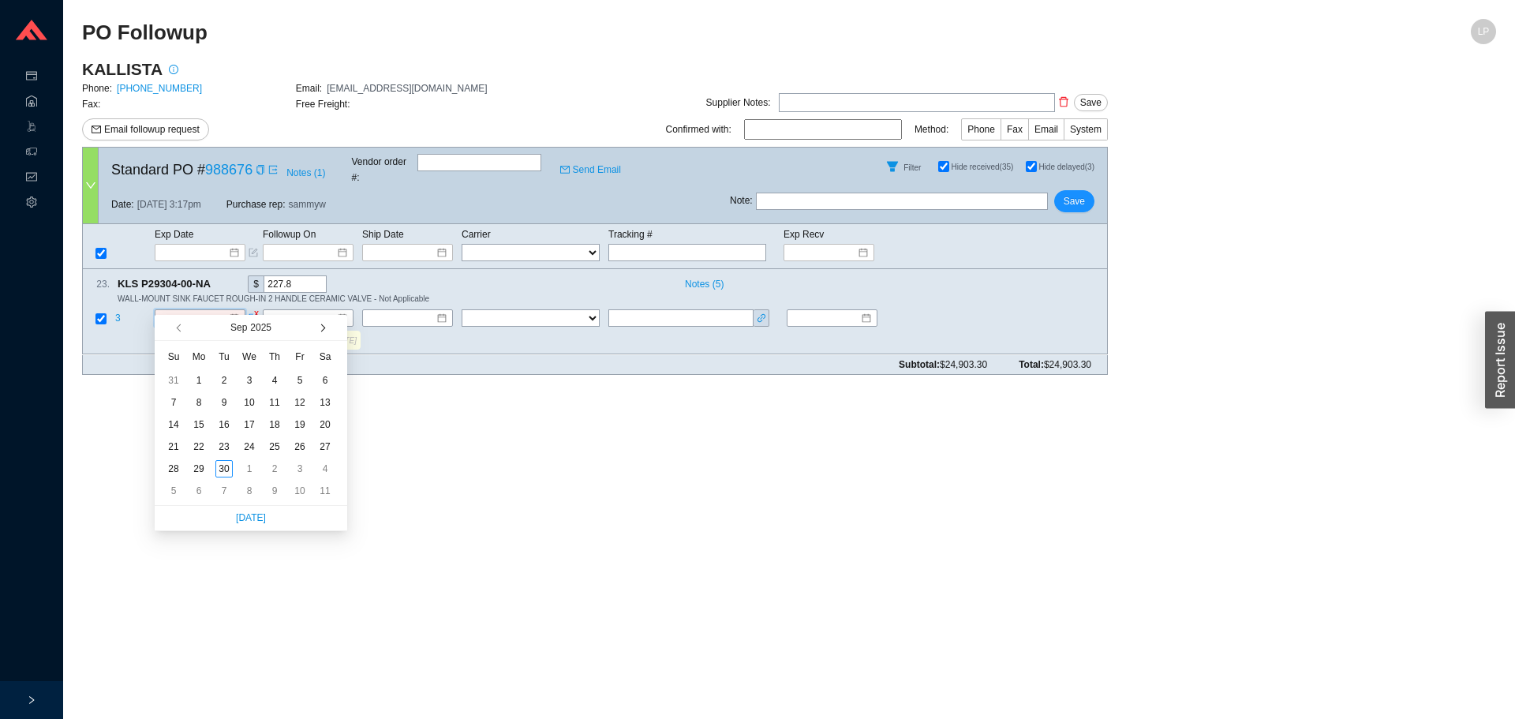
click at [316, 328] on button "button" at bounding box center [321, 327] width 15 height 25
type input "10/10/2025"
click at [298, 409] on div "10" at bounding box center [299, 402] width 17 height 17
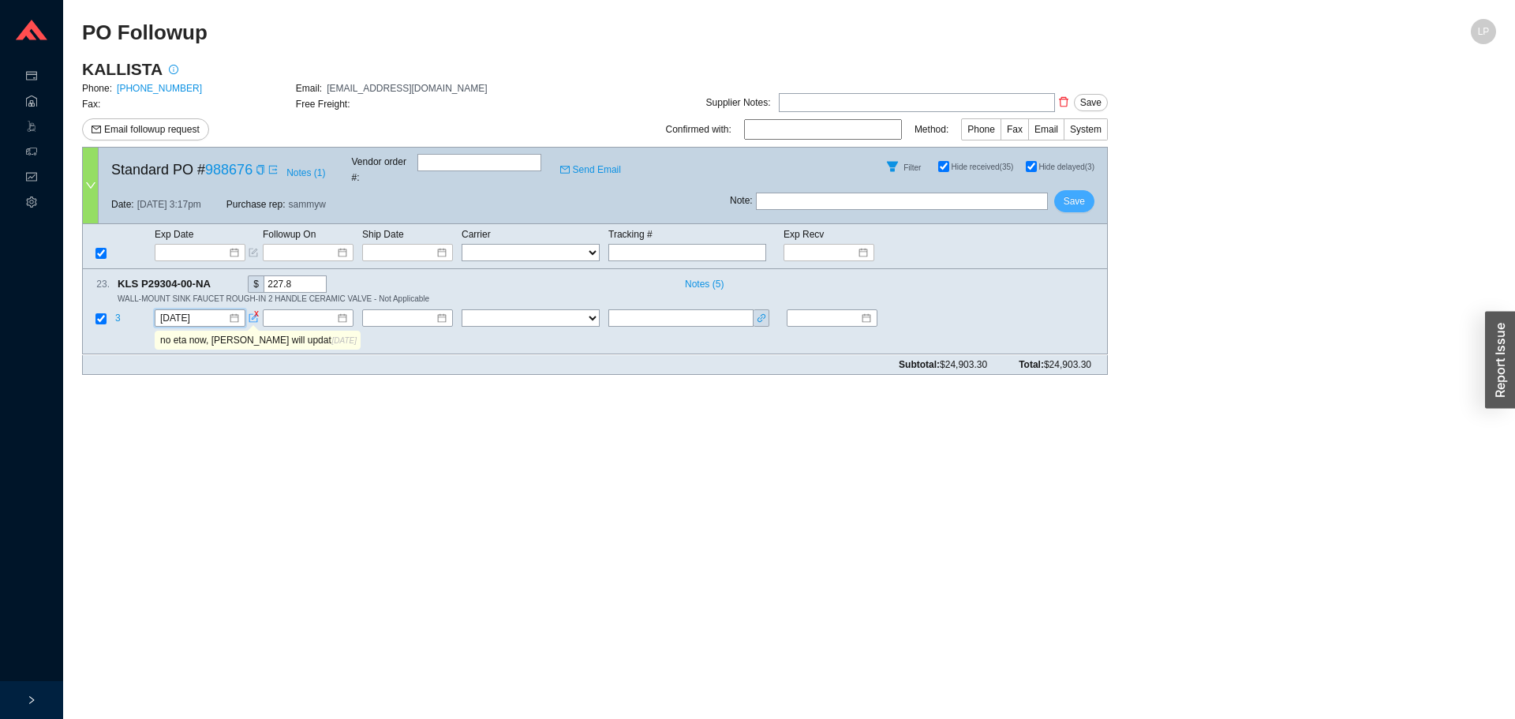
click at [1077, 194] on span "Save" at bounding box center [1073, 201] width 21 height 16
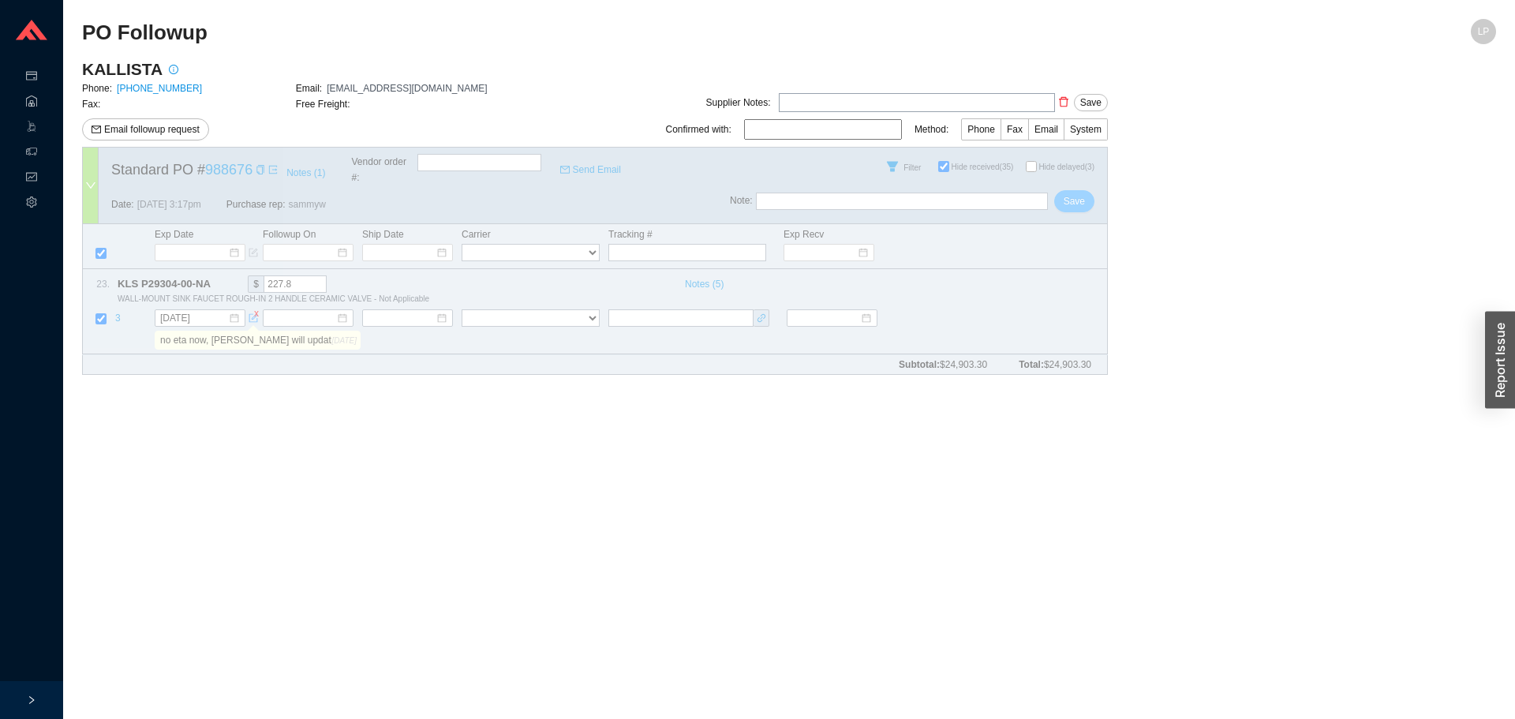
checkbox input "false"
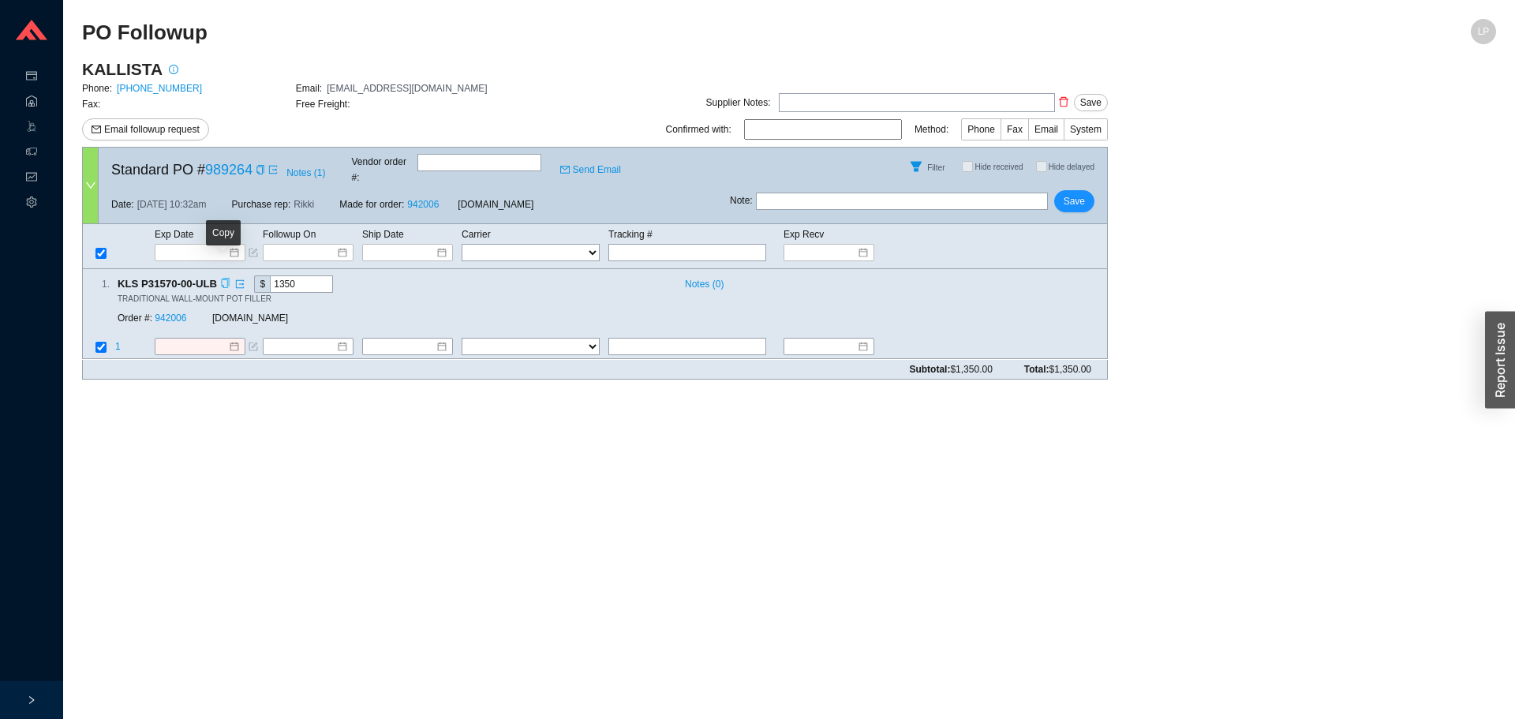
click at [222, 278] on icon "copy" at bounding box center [225, 283] width 8 height 10
click at [168, 313] on link "942006" at bounding box center [171, 318] width 32 height 11
click at [208, 339] on input at bounding box center [194, 347] width 68 height 16
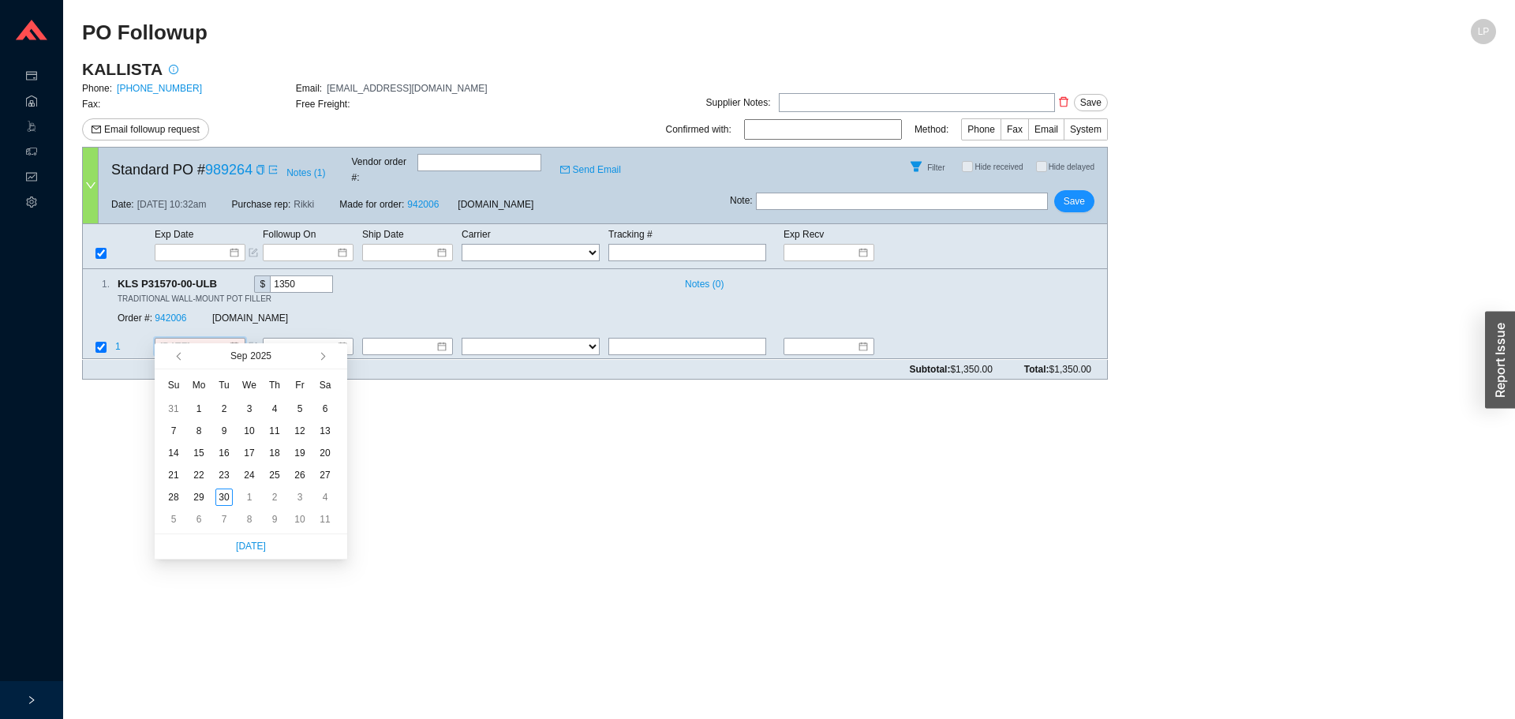
type input "[DATE]"
click at [220, 496] on div "30" at bounding box center [223, 496] width 17 height 17
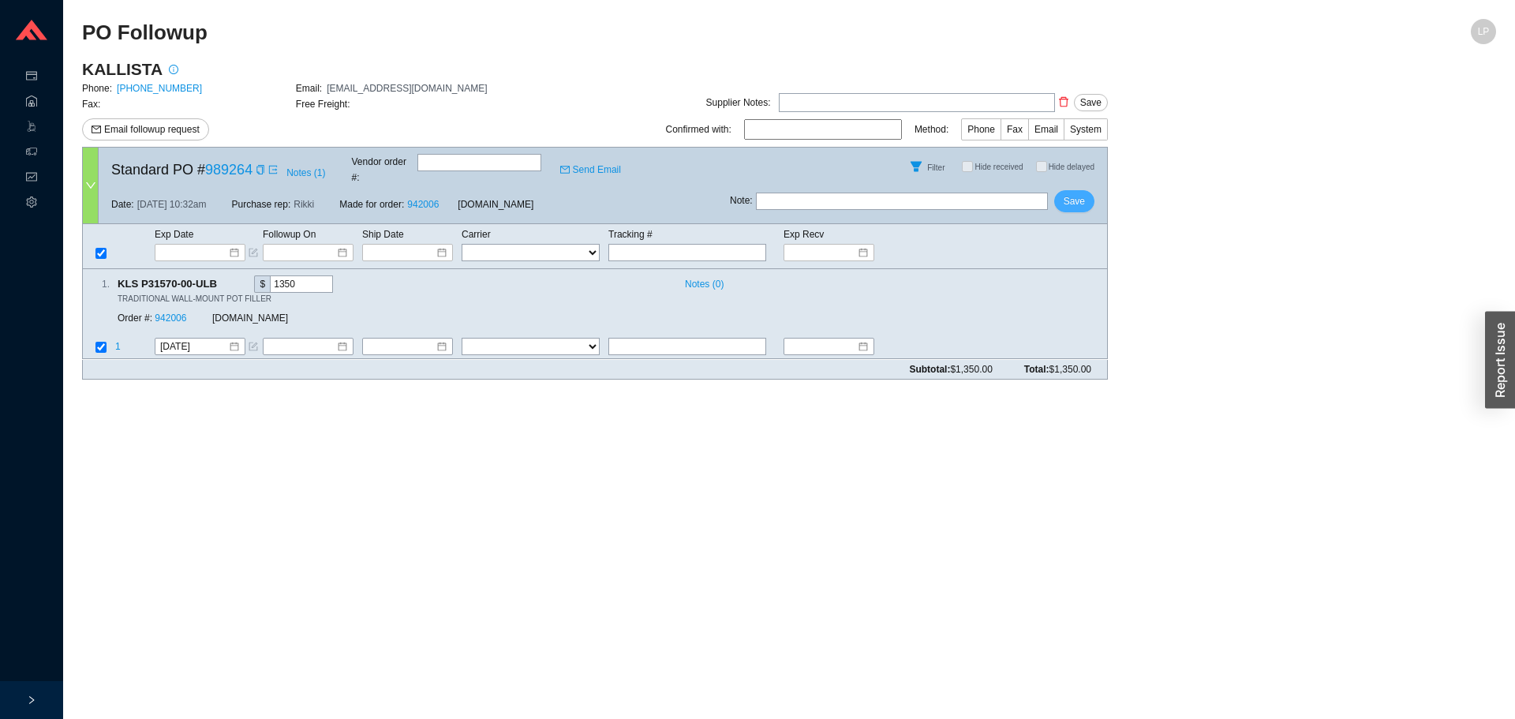
click at [1078, 193] on span "Save" at bounding box center [1073, 201] width 21 height 16
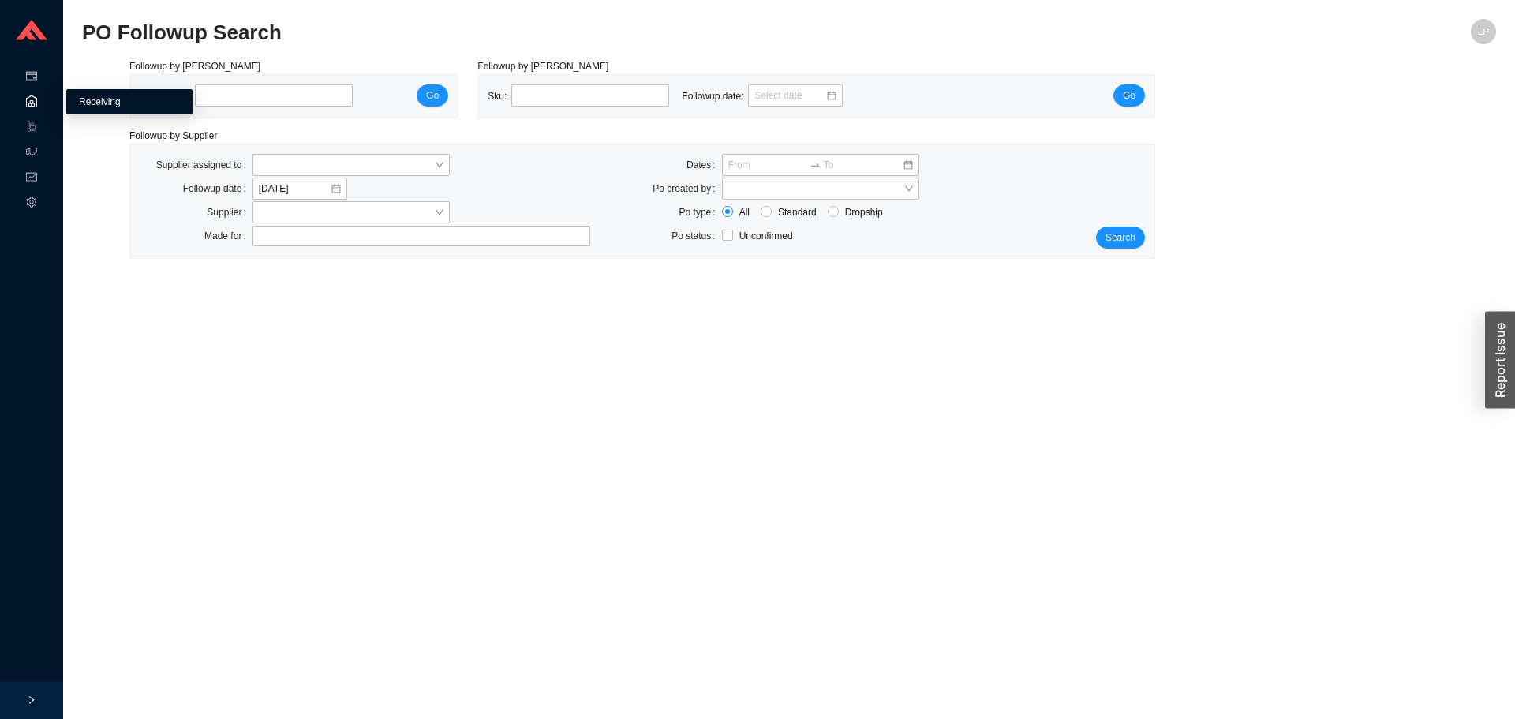
click at [79, 98] on link "Receiving" at bounding box center [100, 101] width 42 height 11
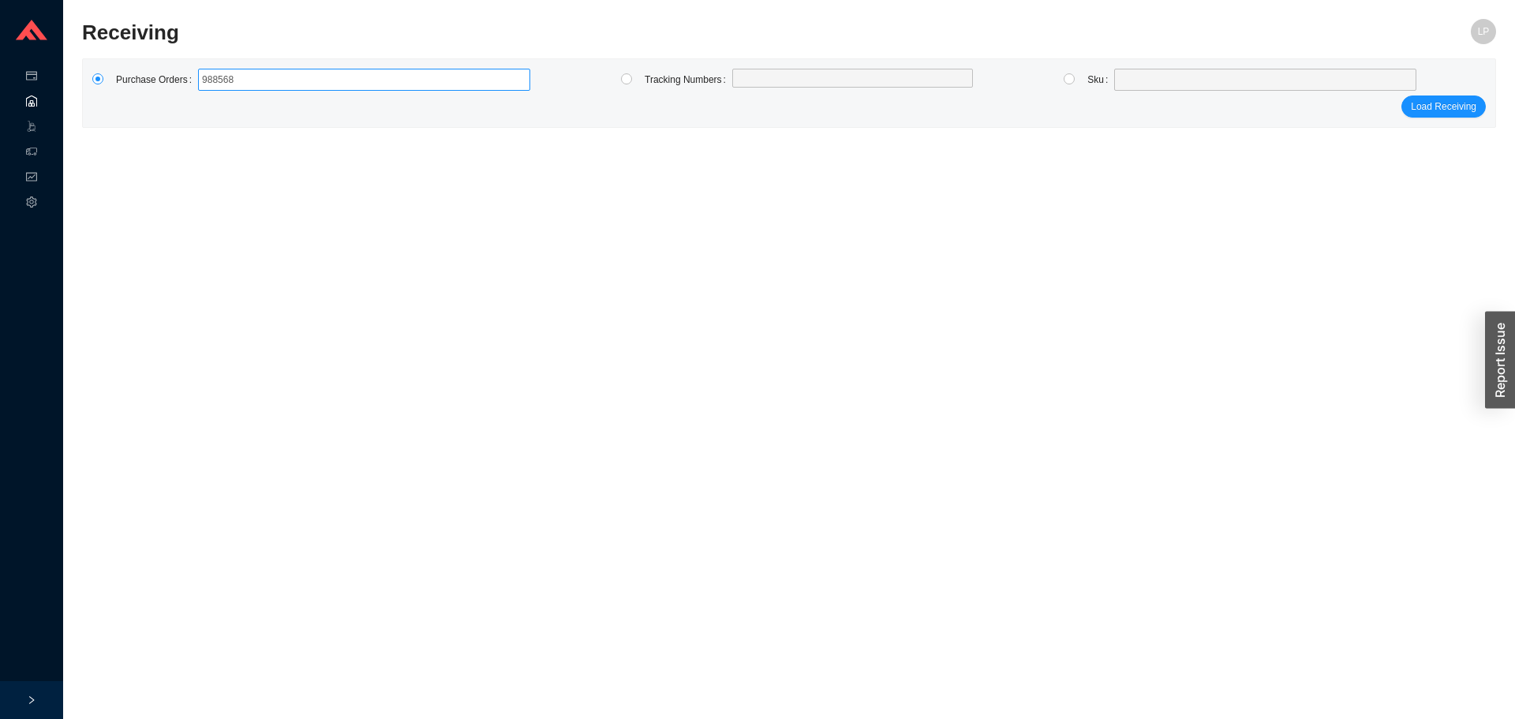
type input "988568"
click at [212, 69] on label "988568" at bounding box center [364, 80] width 332 height 22
click at [212, 71] on input "988568" at bounding box center [217, 79] width 35 height 17
click at [256, 78] on input "988568" at bounding box center [261, 79] width 11 height 17
click at [1469, 110] on span "Load Receiving" at bounding box center [1442, 107] width 65 height 16
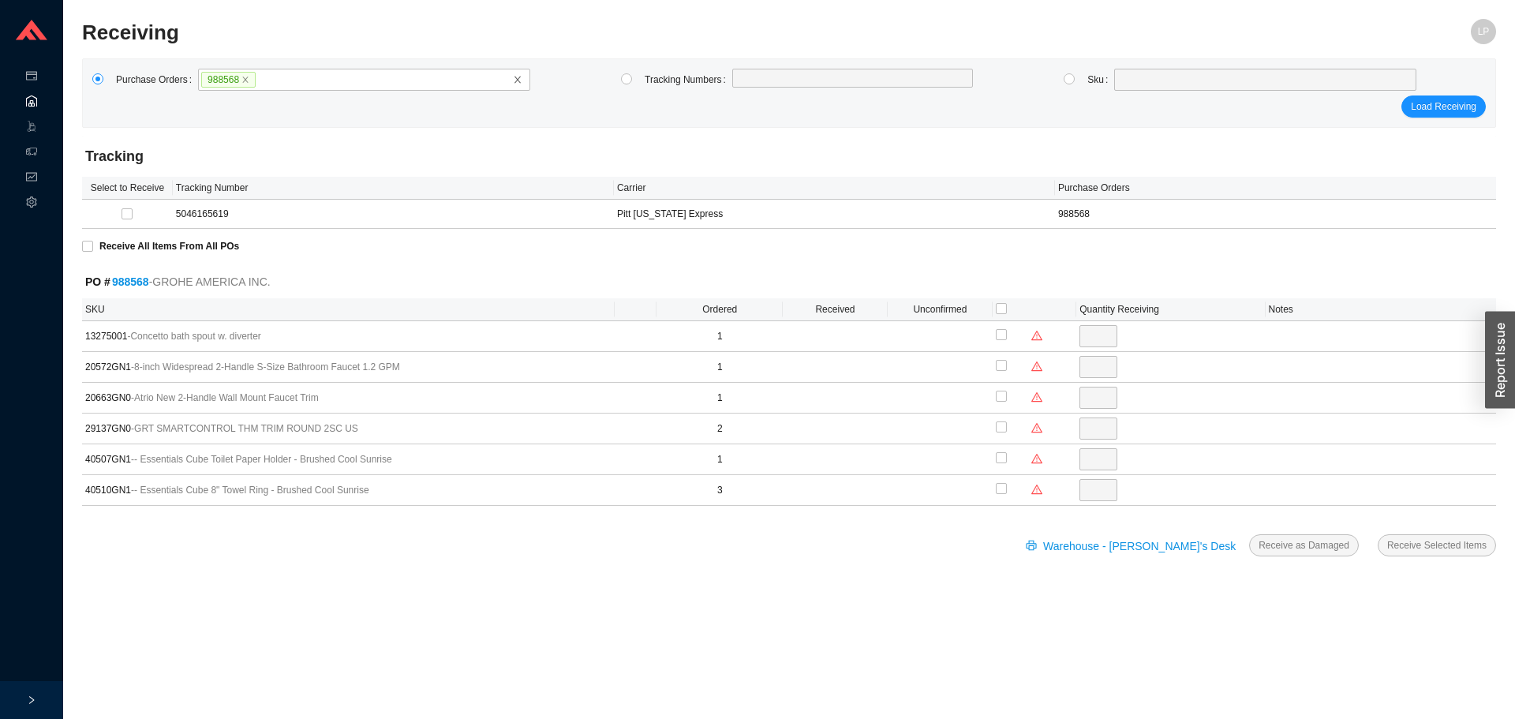
drag, startPoint x: 890, startPoint y: 686, endPoint x: 887, endPoint y: 670, distance: 16.7
click at [890, 686] on main "Receiving LP Purchase Orders 988568 Tracking Numbers Sku Load Receiving Trackin…" at bounding box center [789, 369] width 1414 height 700
click at [1034, 336] on icon "warning" at bounding box center [1036, 335] width 11 height 11
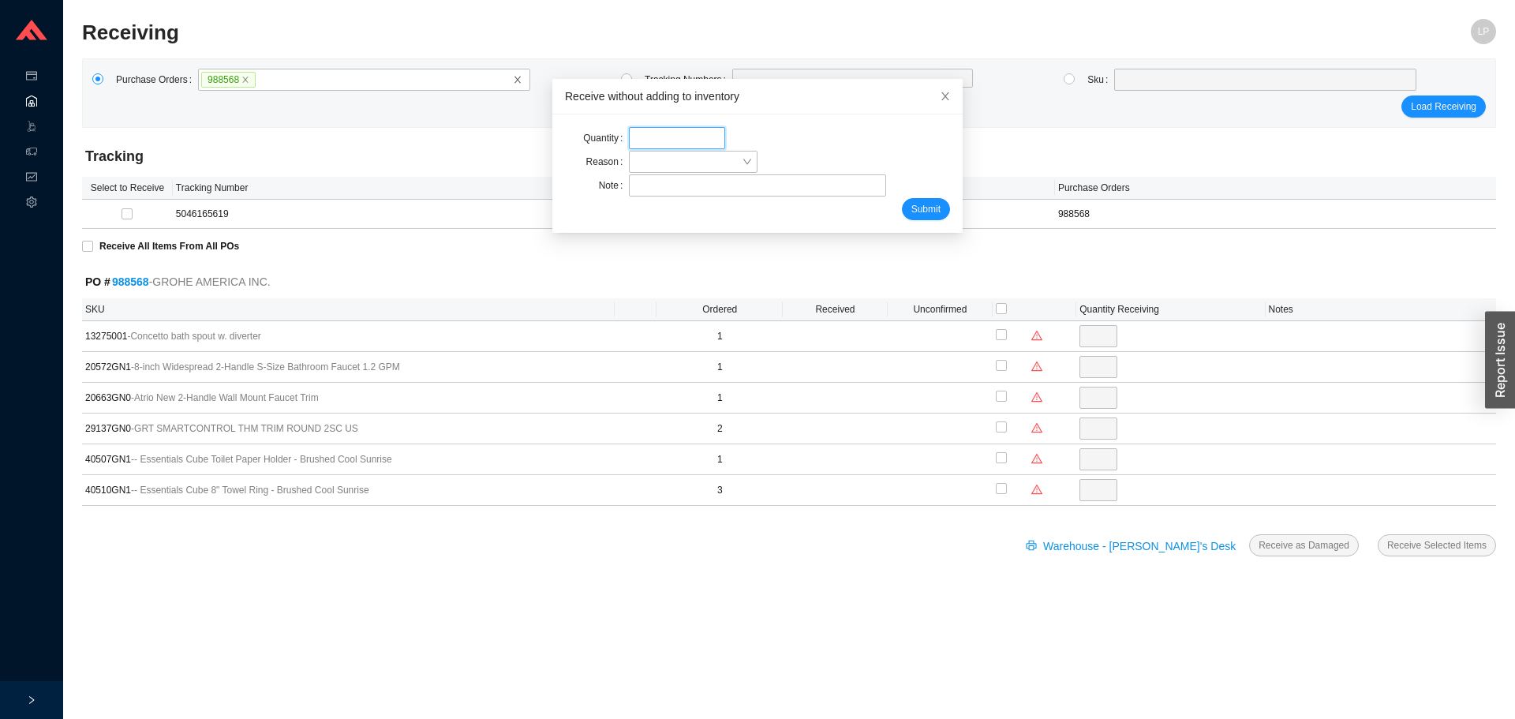
click at [637, 140] on input "tel" at bounding box center [677, 138] width 96 height 22
type input "1"
click at [670, 164] on span at bounding box center [693, 161] width 116 height 21
click at [669, 207] on div "Missing" at bounding box center [683, 212] width 112 height 14
click at [686, 189] on input "text" at bounding box center [757, 185] width 256 height 22
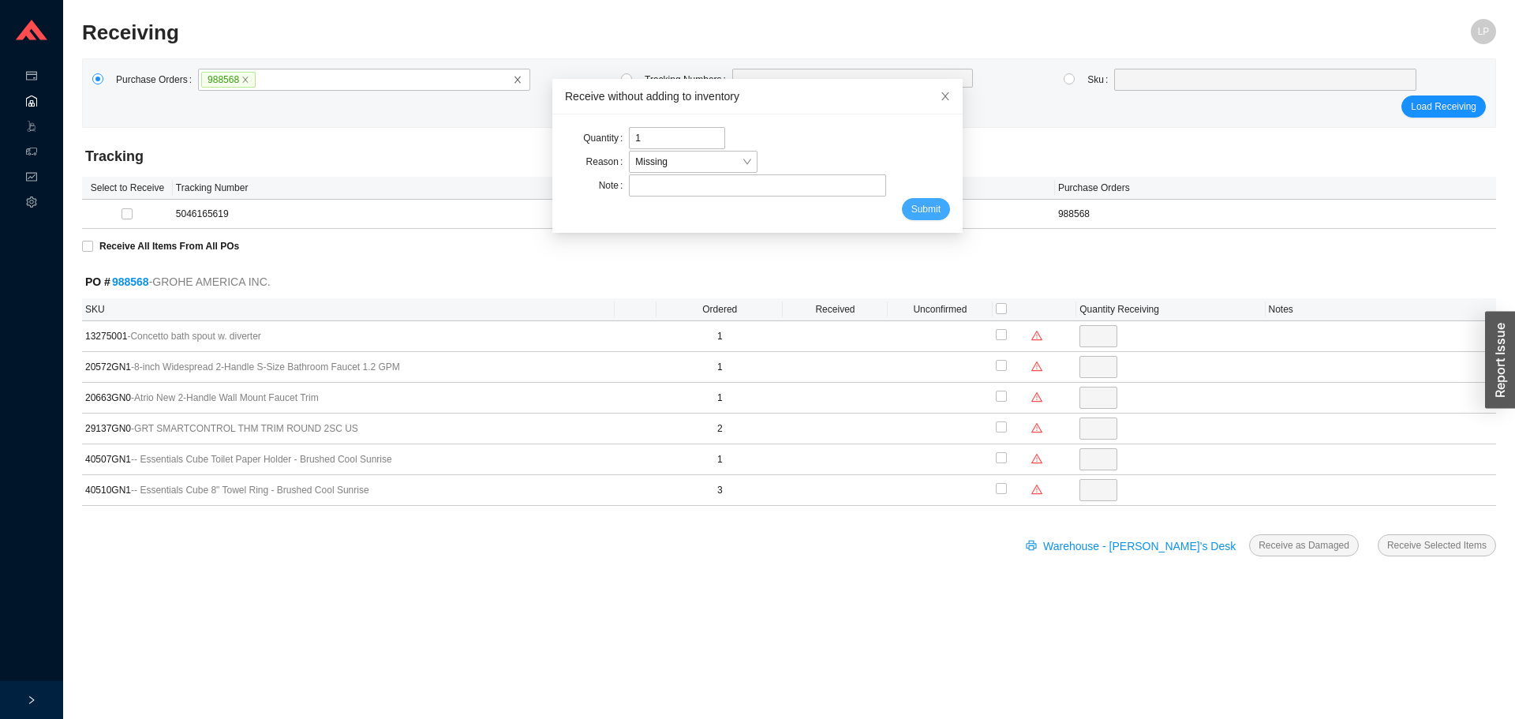
click at [917, 205] on span "Submit" at bounding box center [925, 209] width 29 height 16
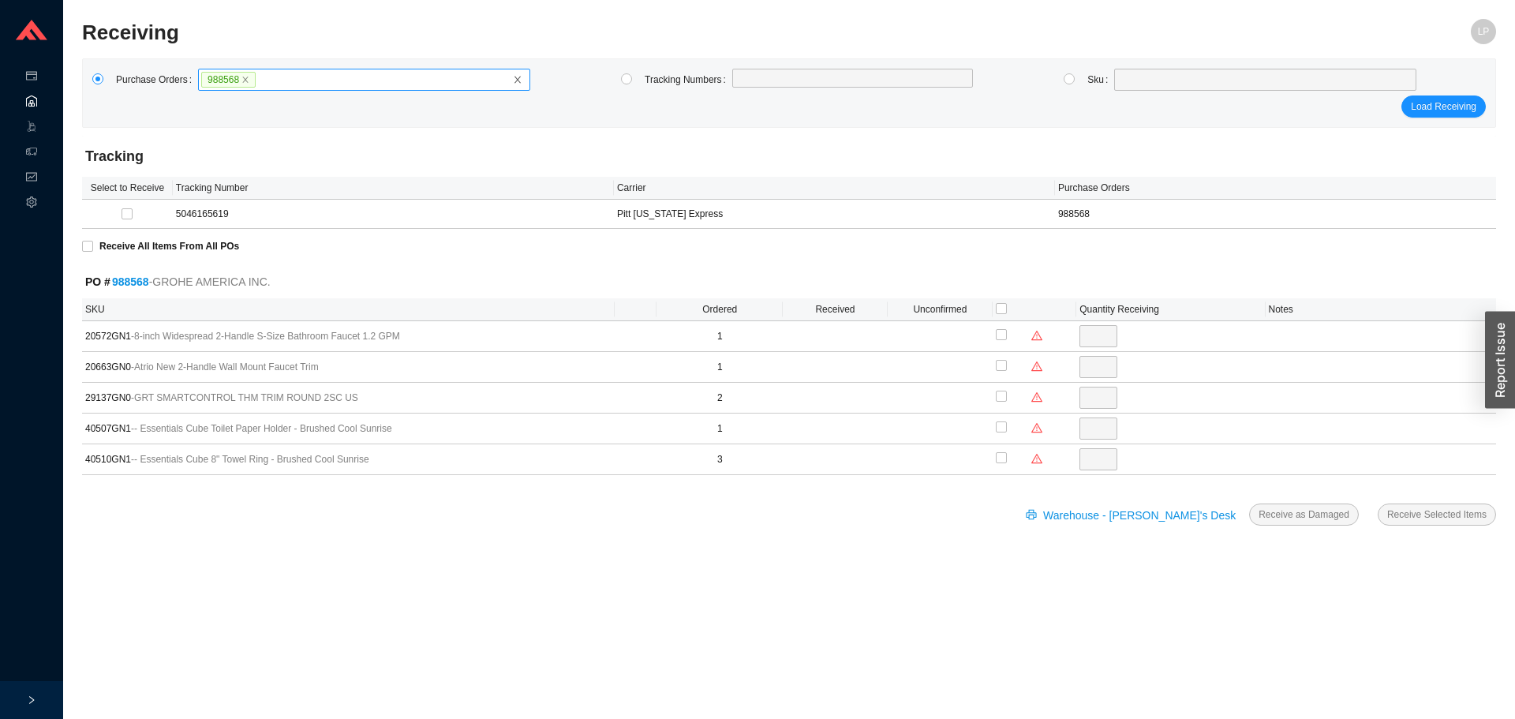
click at [332, 80] on label "988568" at bounding box center [364, 80] width 332 height 22
click at [267, 80] on input "988568" at bounding box center [261, 79] width 11 height 17
click at [245, 78] on span "988568" at bounding box center [228, 80] width 54 height 16
click at [256, 78] on input "988568" at bounding box center [261, 79] width 11 height 17
click at [243, 81] on icon "close" at bounding box center [246, 80] width 6 height 6
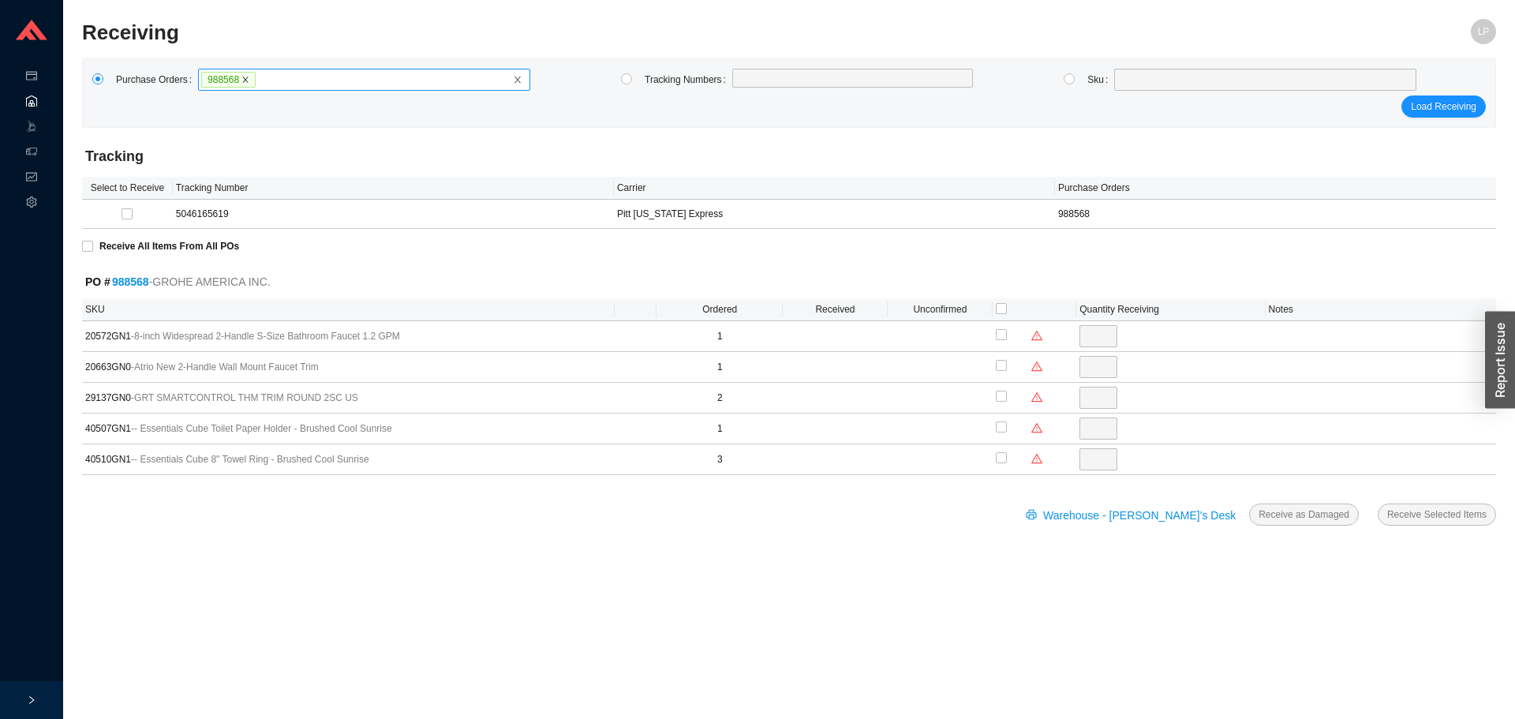
click at [256, 81] on input "988568" at bounding box center [261, 79] width 11 height 17
click at [250, 81] on label at bounding box center [364, 80] width 332 height 22
click at [211, 81] on input at bounding box center [205, 79] width 11 height 17
paste input "988277"
type input "988277"
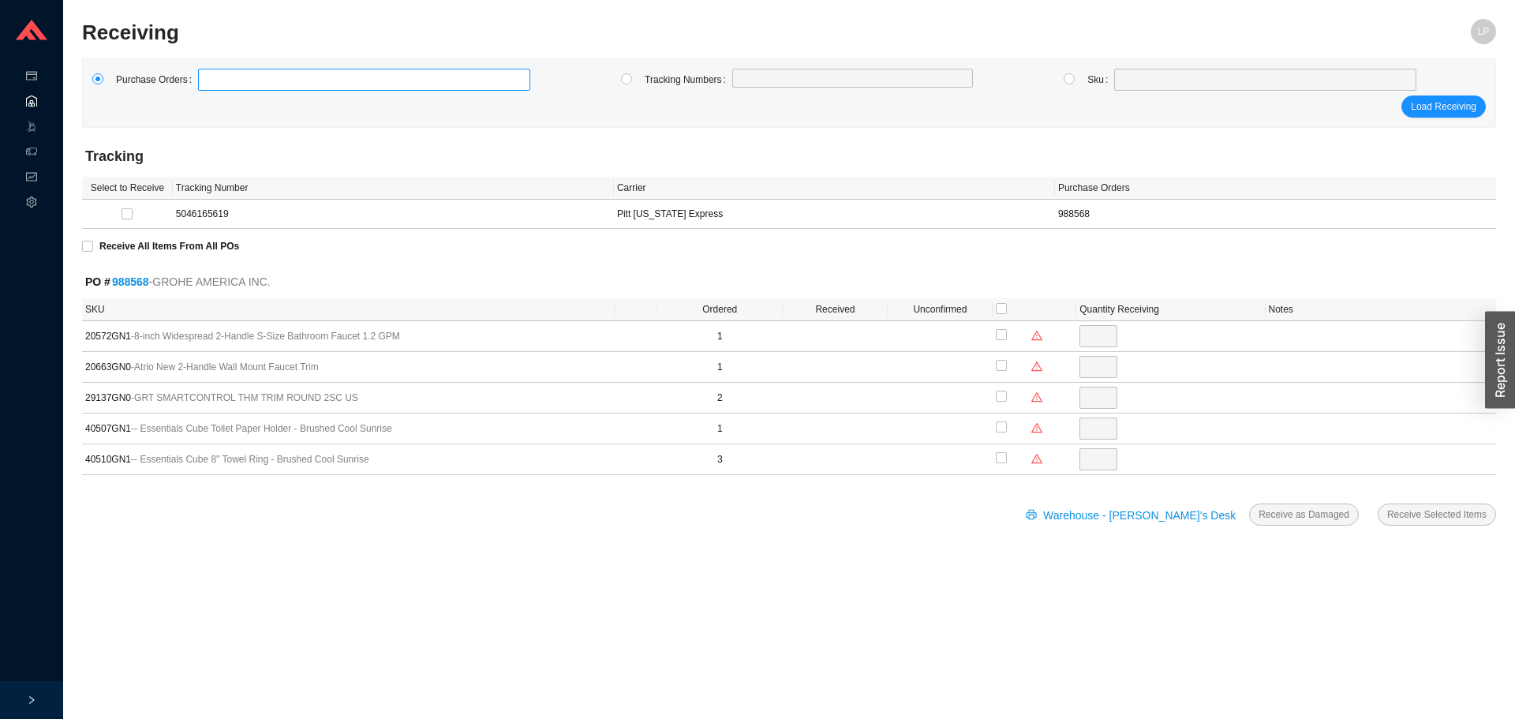
click at [259, 80] on label "988277" at bounding box center [364, 80] width 332 height 22
click at [236, 80] on input "988277" at bounding box center [217, 79] width 35 height 17
click at [1456, 106] on span "Load Receiving" at bounding box center [1442, 107] width 65 height 16
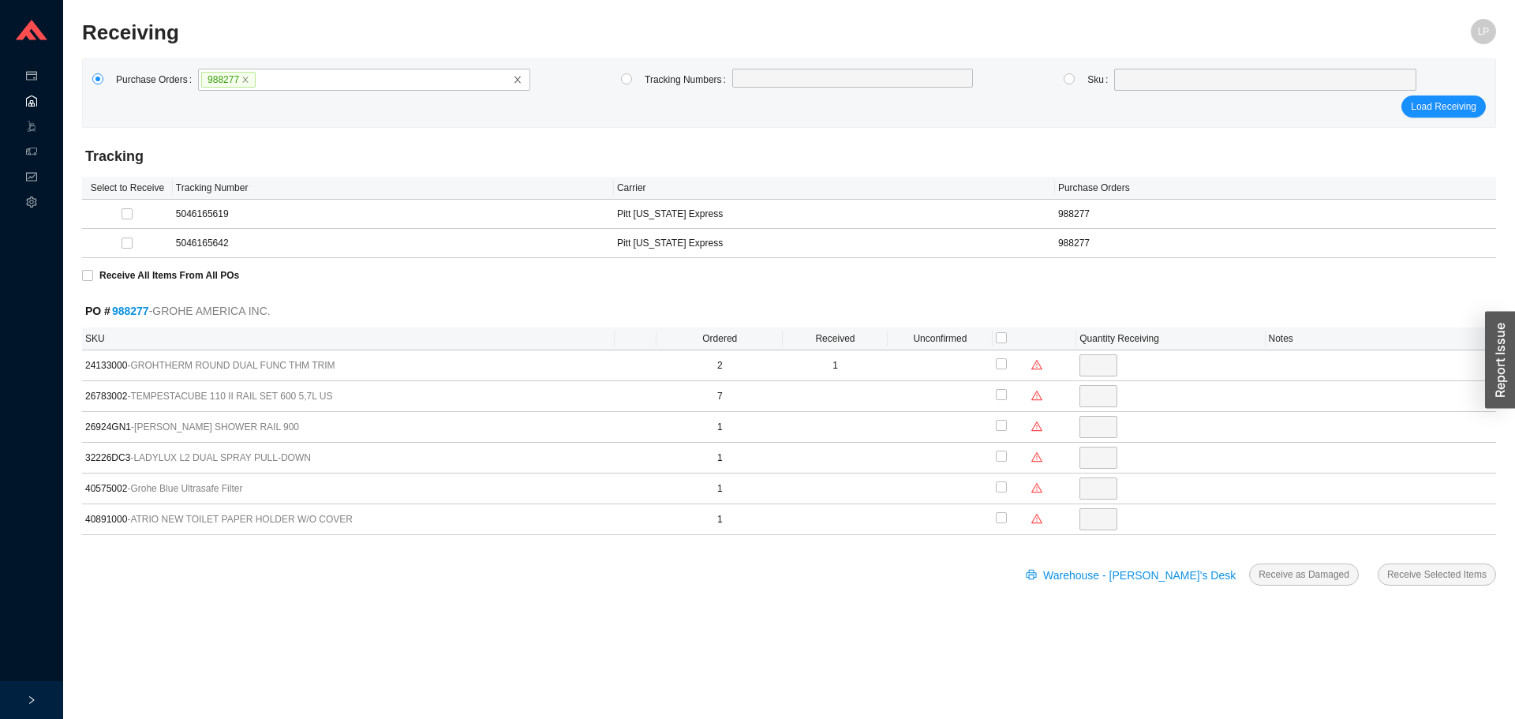
drag, startPoint x: 865, startPoint y: 175, endPoint x: 854, endPoint y: 186, distance: 15.6
click at [864, 176] on div "Tracking Select to Receive Tracking Number Carrier Purchase Orders 5046165619 P…" at bounding box center [789, 197] width 1414 height 122
click at [1040, 364] on icon "warning" at bounding box center [1036, 364] width 11 height 11
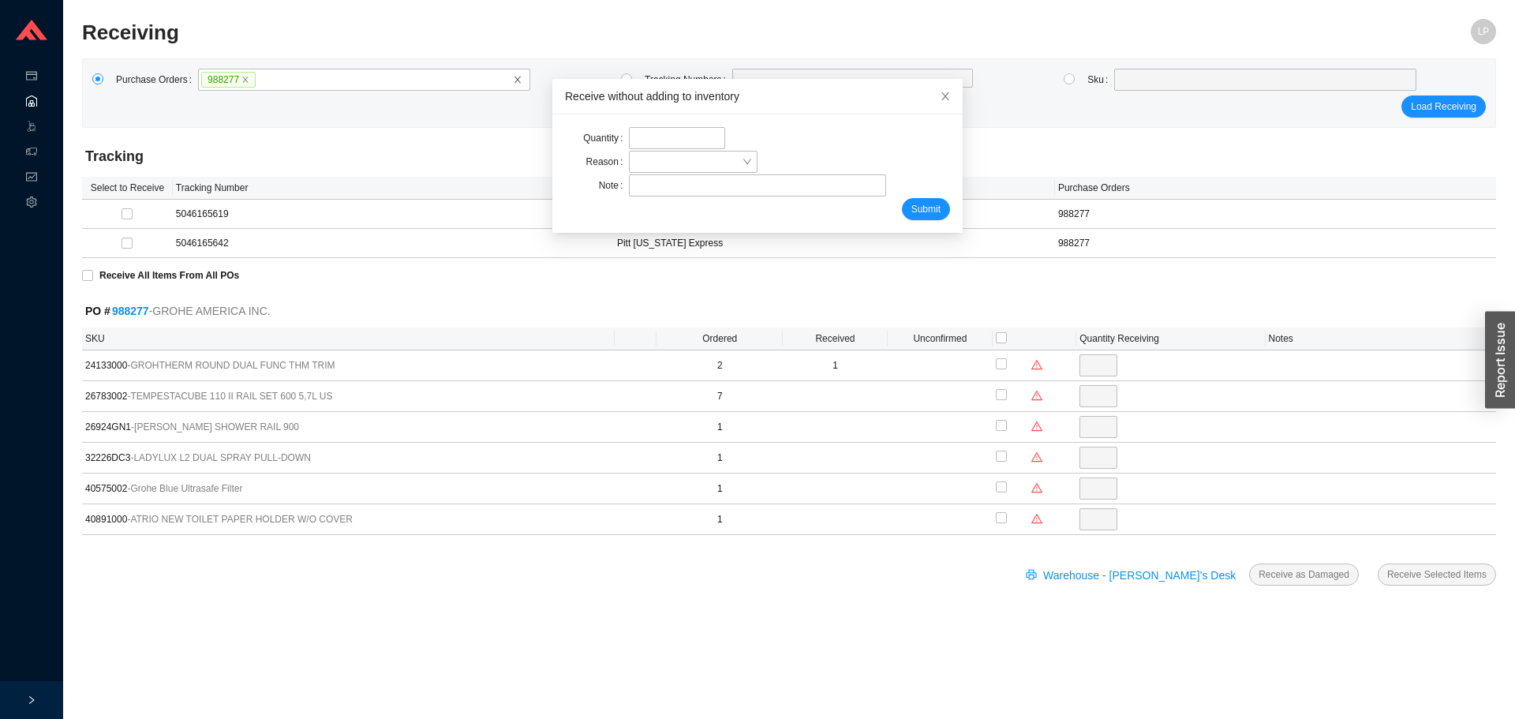
click at [665, 125] on div "Quantity Reason Note Submit" at bounding box center [757, 173] width 410 height 118
drag, startPoint x: 663, startPoint y: 135, endPoint x: 665, endPoint y: 147, distance: 12.1
click at [663, 136] on input "tel" at bounding box center [677, 138] width 96 height 22
type input "1"
click at [635, 162] on span at bounding box center [693, 161] width 116 height 21
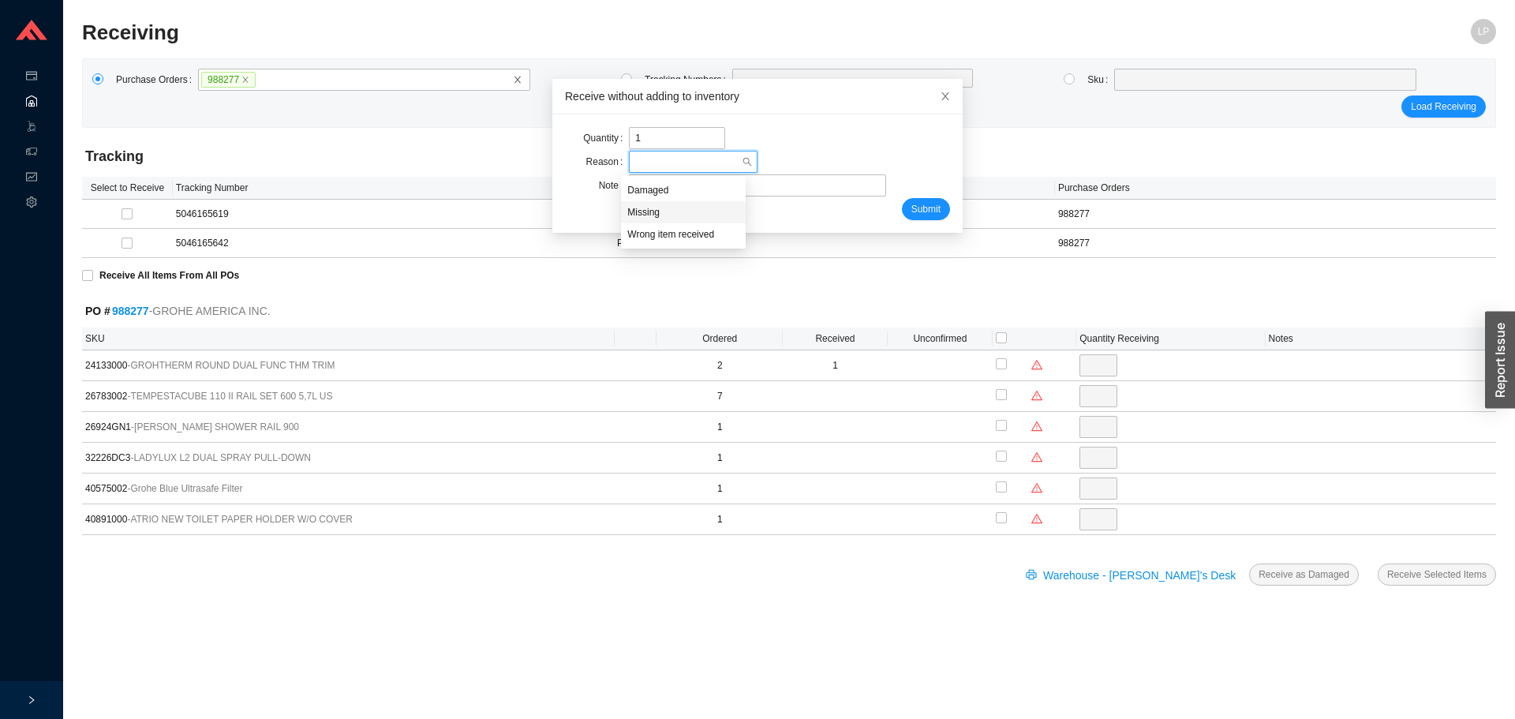
click at [668, 204] on div "Missing" at bounding box center [683, 212] width 125 height 22
click at [684, 189] on input "text" at bounding box center [757, 185] width 256 height 22
click at [911, 212] on span "Submit" at bounding box center [925, 209] width 29 height 16
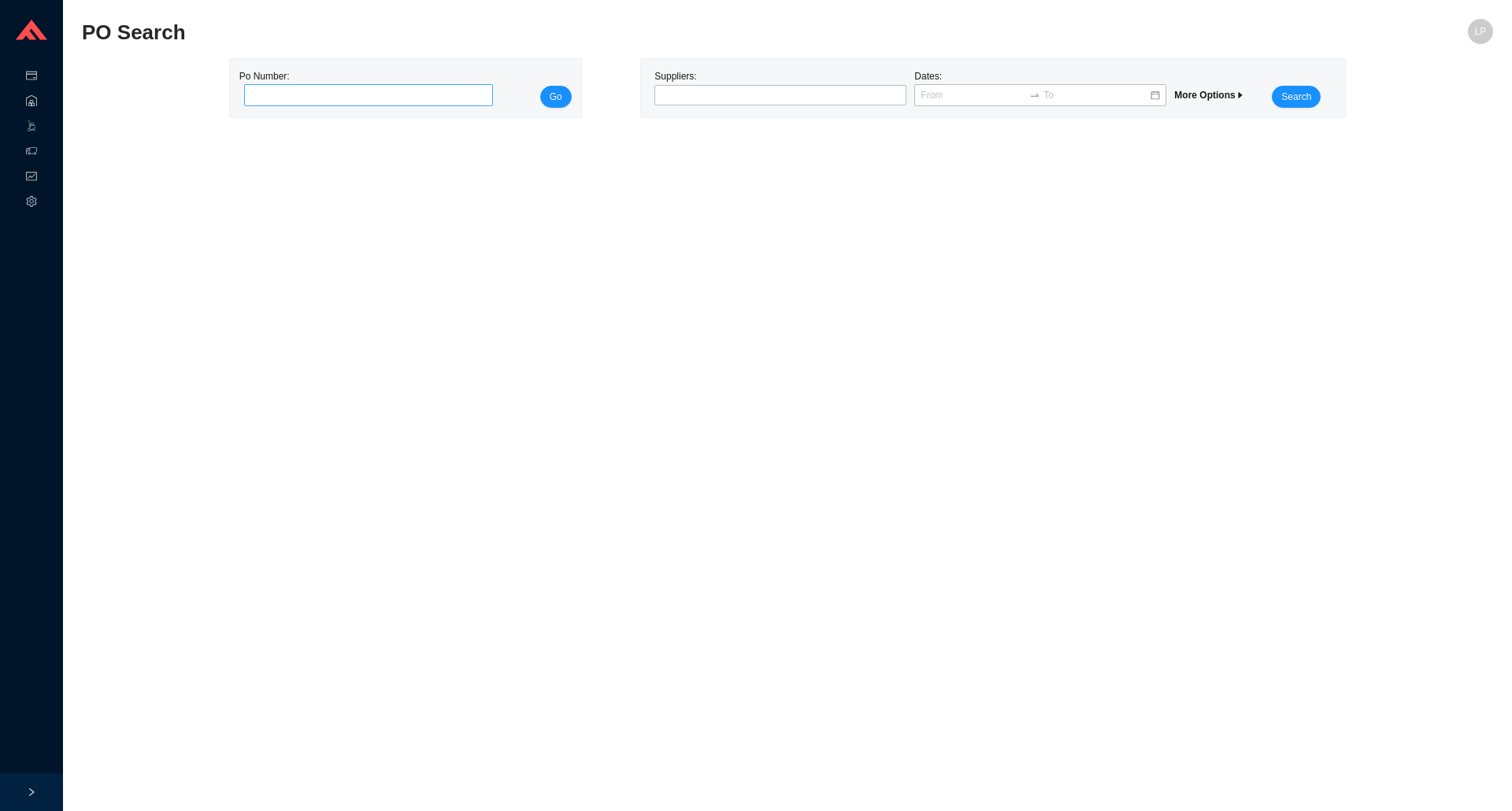
click at [339, 98] on input "tel" at bounding box center [369, 95] width 250 height 22
type input "989322"
click at [557, 103] on span "Go" at bounding box center [556, 97] width 13 height 16
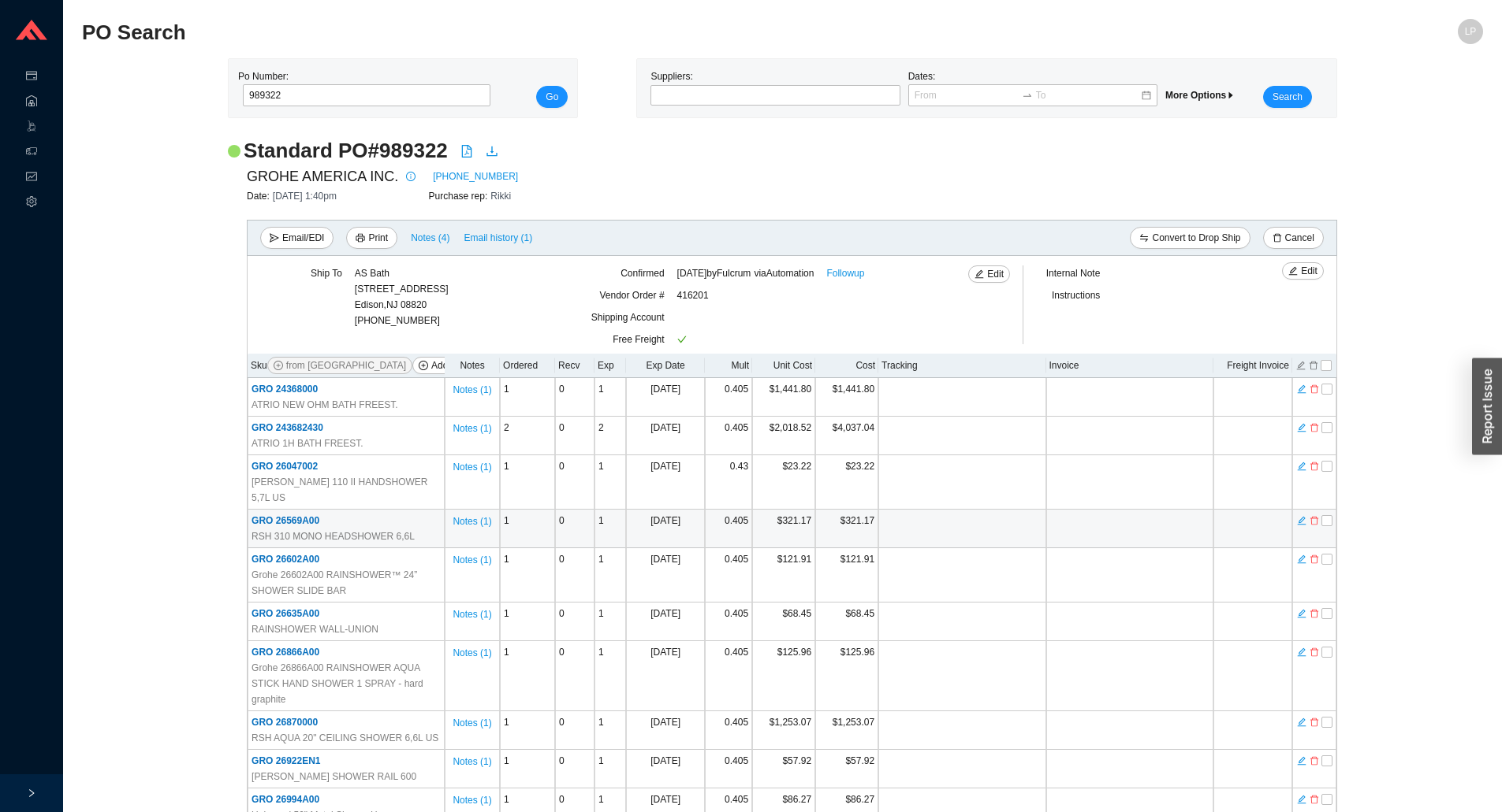
click at [1174, 509] on td at bounding box center [1129, 528] width 167 height 39
click at [1430, 353] on div "Standard PO # 989322 GROHE AMERICA INC. [PHONE_NUMBER] Date: [DATE] 1:40pm Purc…" at bounding box center [782, 601] width 1401 height 930
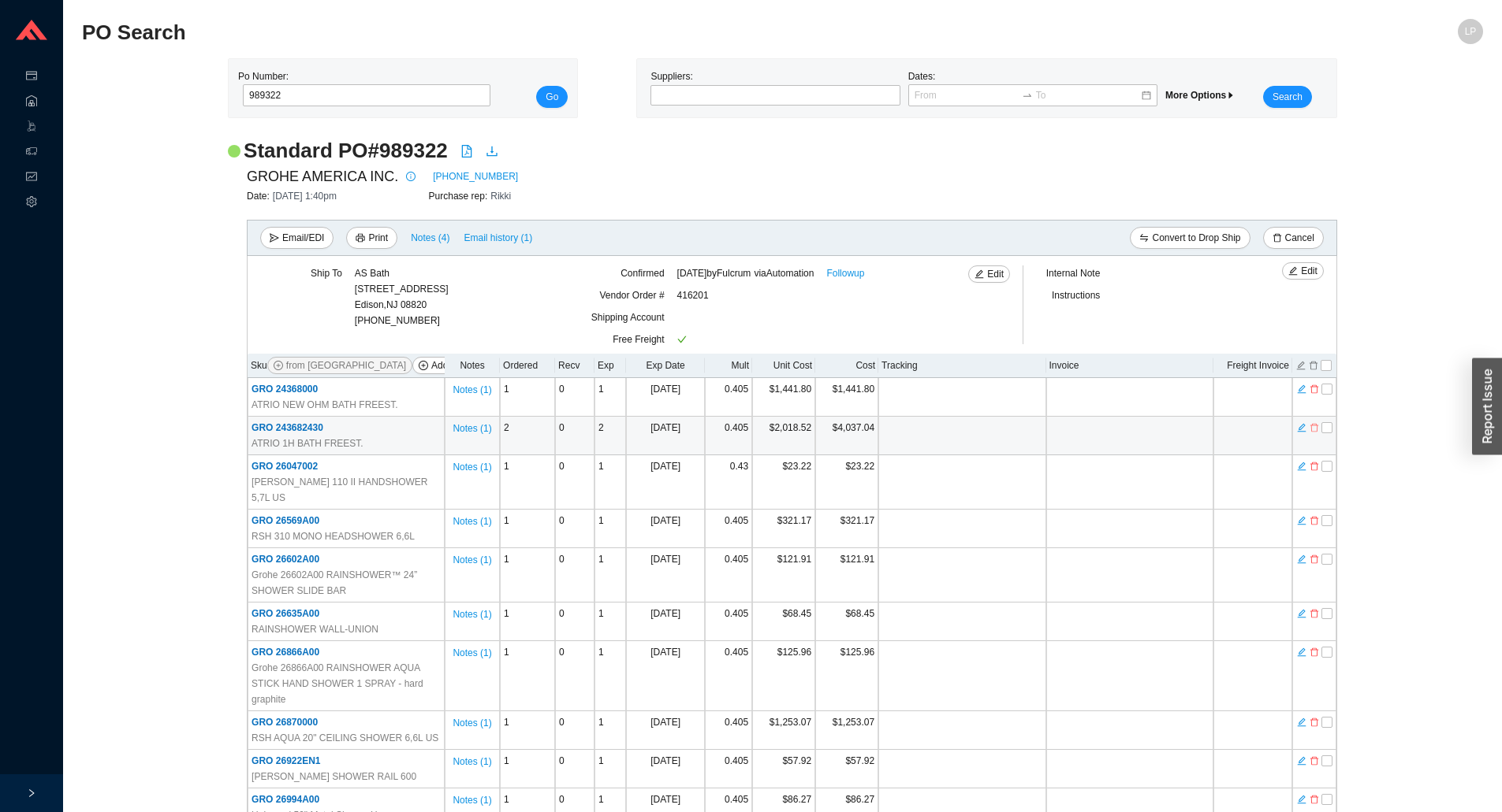
click at [1317, 432] on icon "delete" at bounding box center [1313, 427] width 9 height 11
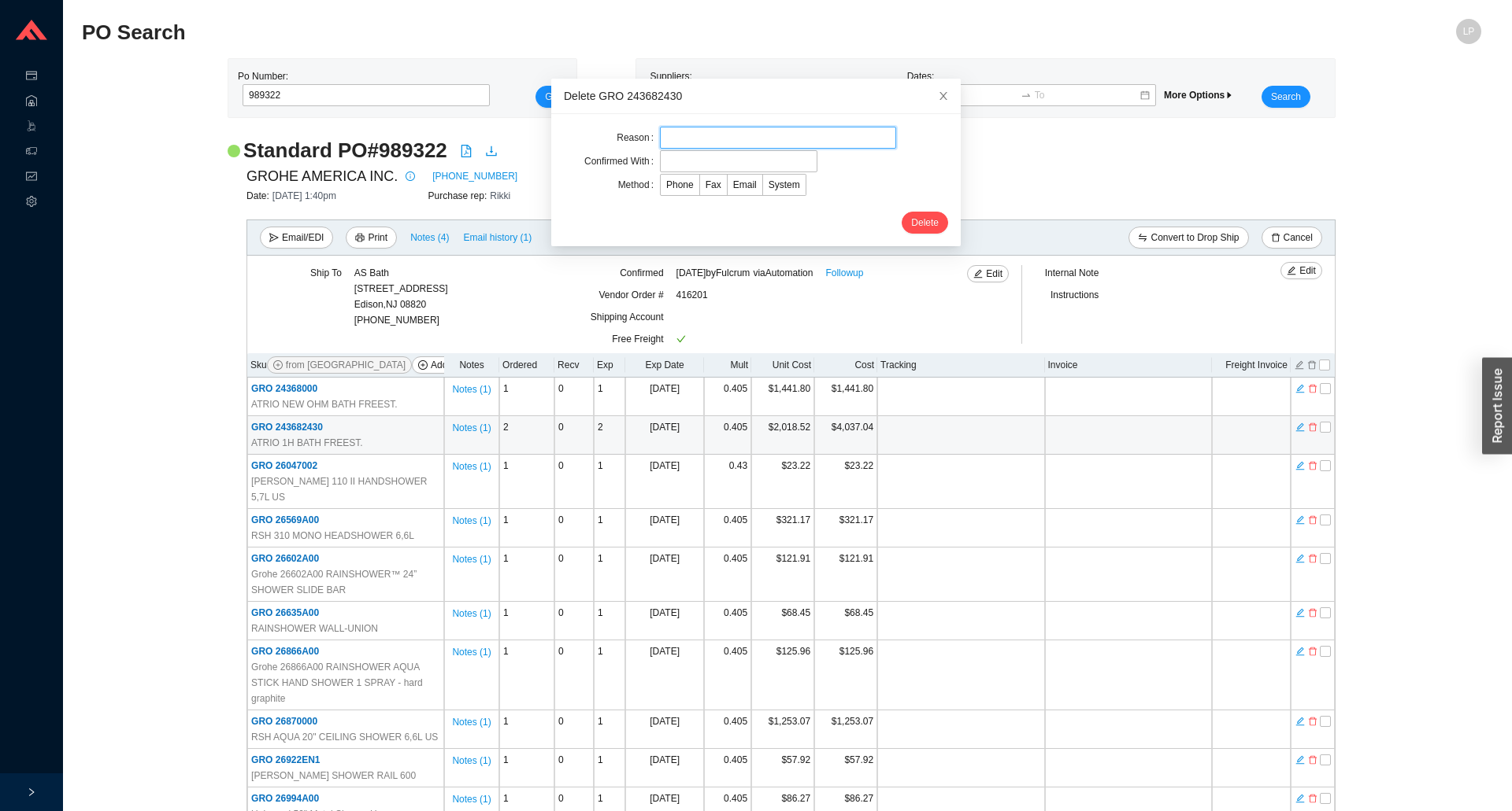
click at [711, 145] on input "text" at bounding box center [777, 138] width 237 height 22
click at [660, 140] on input "per mordy" at bounding box center [777, 138] width 237 height 22
type input "cancel per mordy"
click at [698, 166] on input "text" at bounding box center [739, 162] width 158 height 22
type input "confirmation"
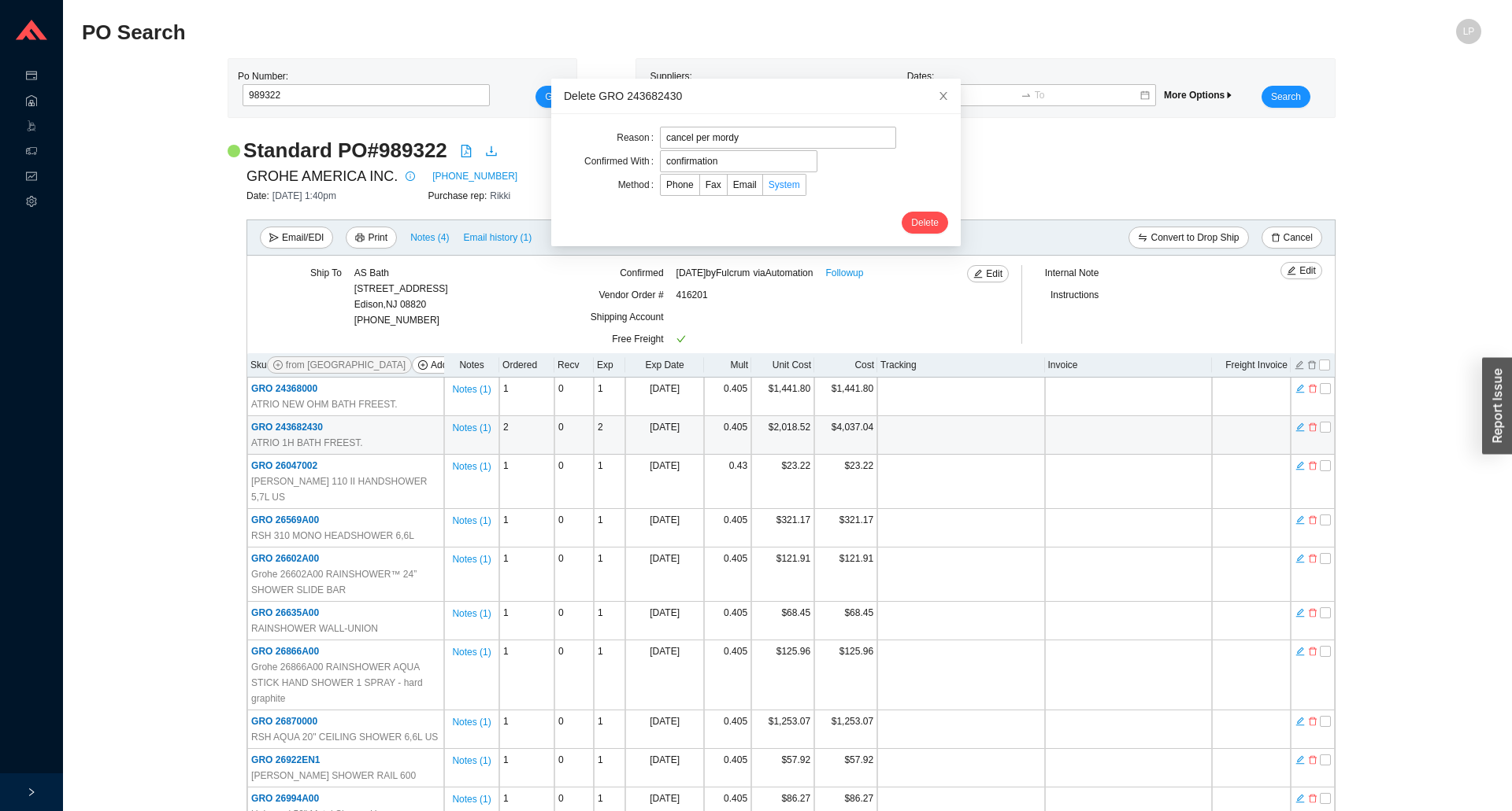
click at [768, 185] on span "System" at bounding box center [784, 185] width 32 height 11
click at [762, 189] on input "System" at bounding box center [762, 189] width 0 height 0
click at [911, 219] on span "Delete" at bounding box center [925, 222] width 28 height 16
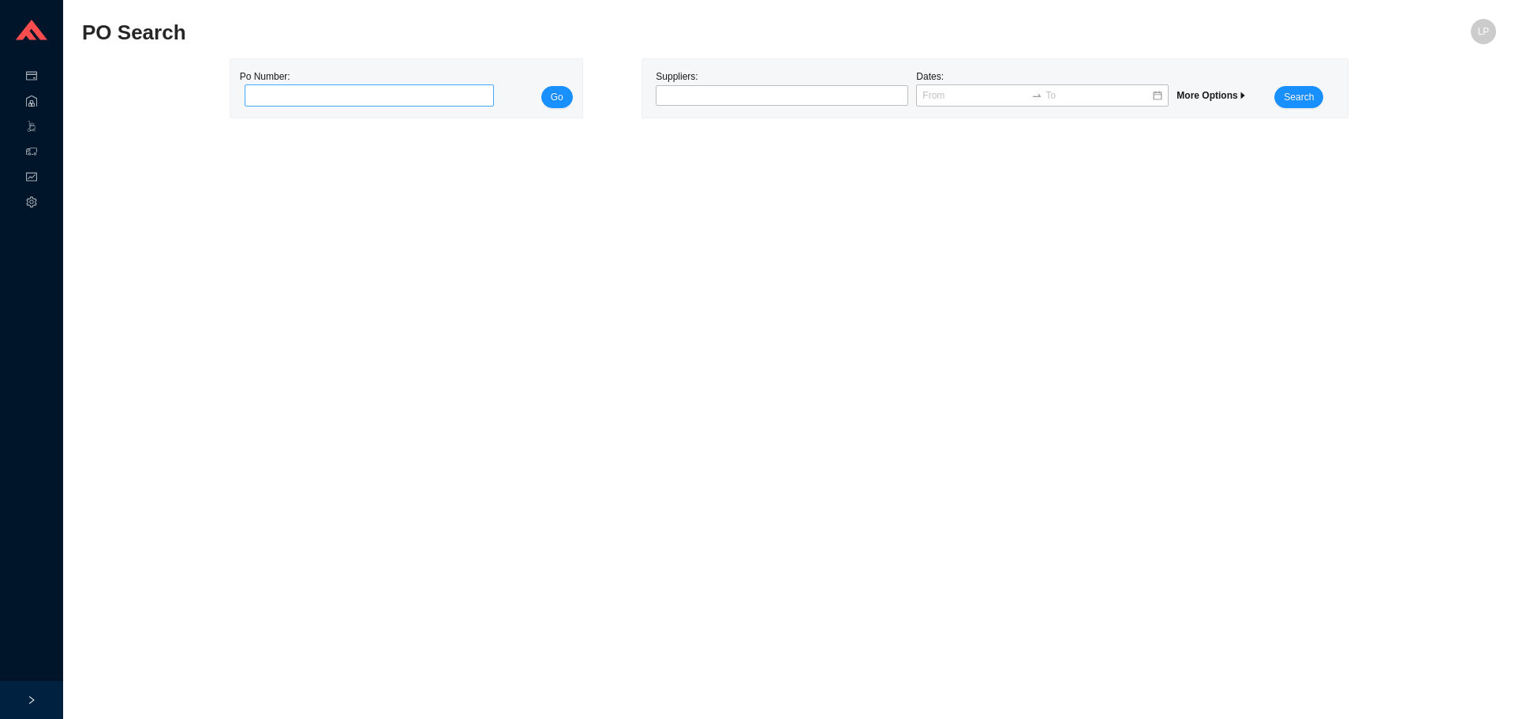
click at [324, 97] on input "tel" at bounding box center [370, 95] width 250 height 22
type input "989483"
click at [564, 92] on button "Go" at bounding box center [557, 97] width 32 height 22
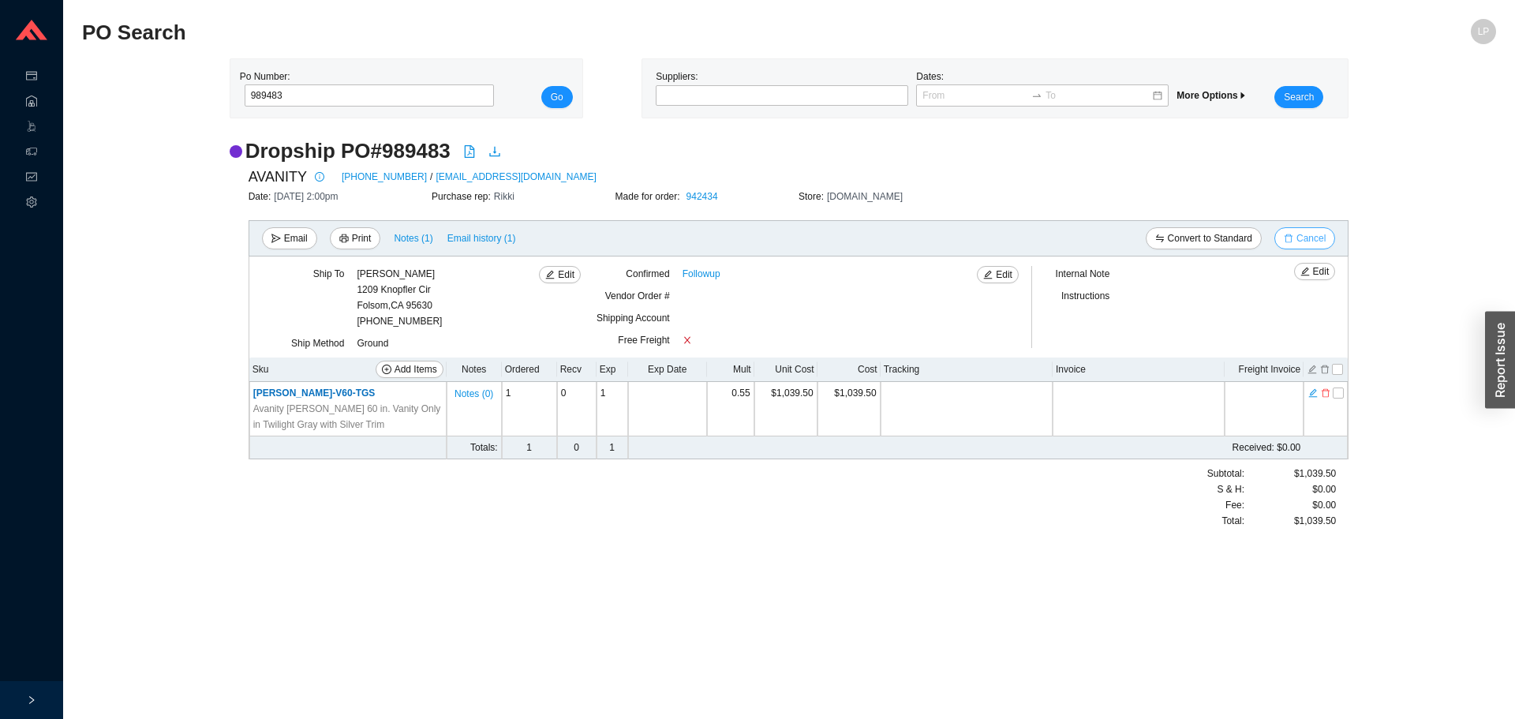
click at [1309, 233] on span "Cancel" at bounding box center [1310, 238] width 29 height 16
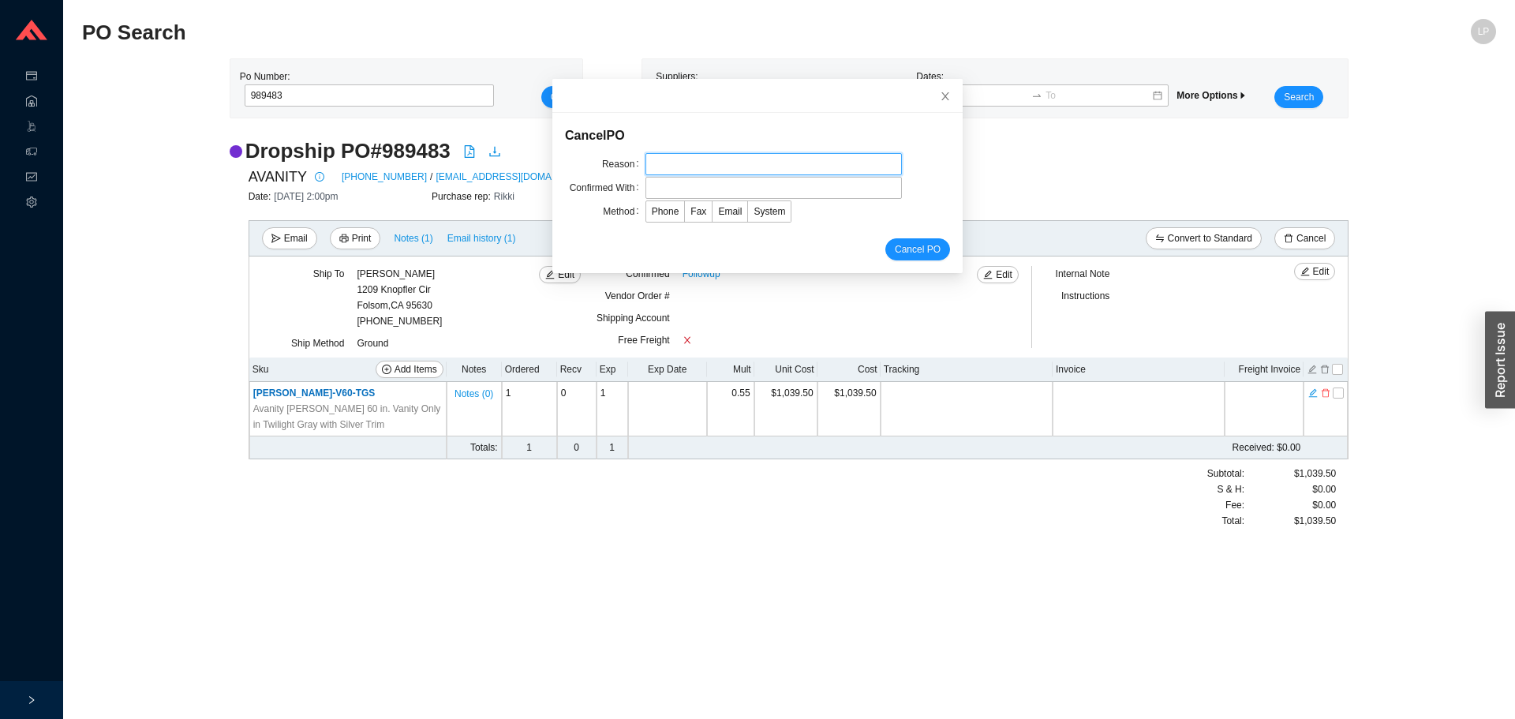
click at [661, 172] on input "text" at bounding box center [773, 164] width 256 height 22
type input "discontinued"
click at [682, 186] on input "text" at bounding box center [773, 188] width 256 height 22
type input "jacky"
click at [712, 201] on label "Email" at bounding box center [729, 211] width 35 height 22
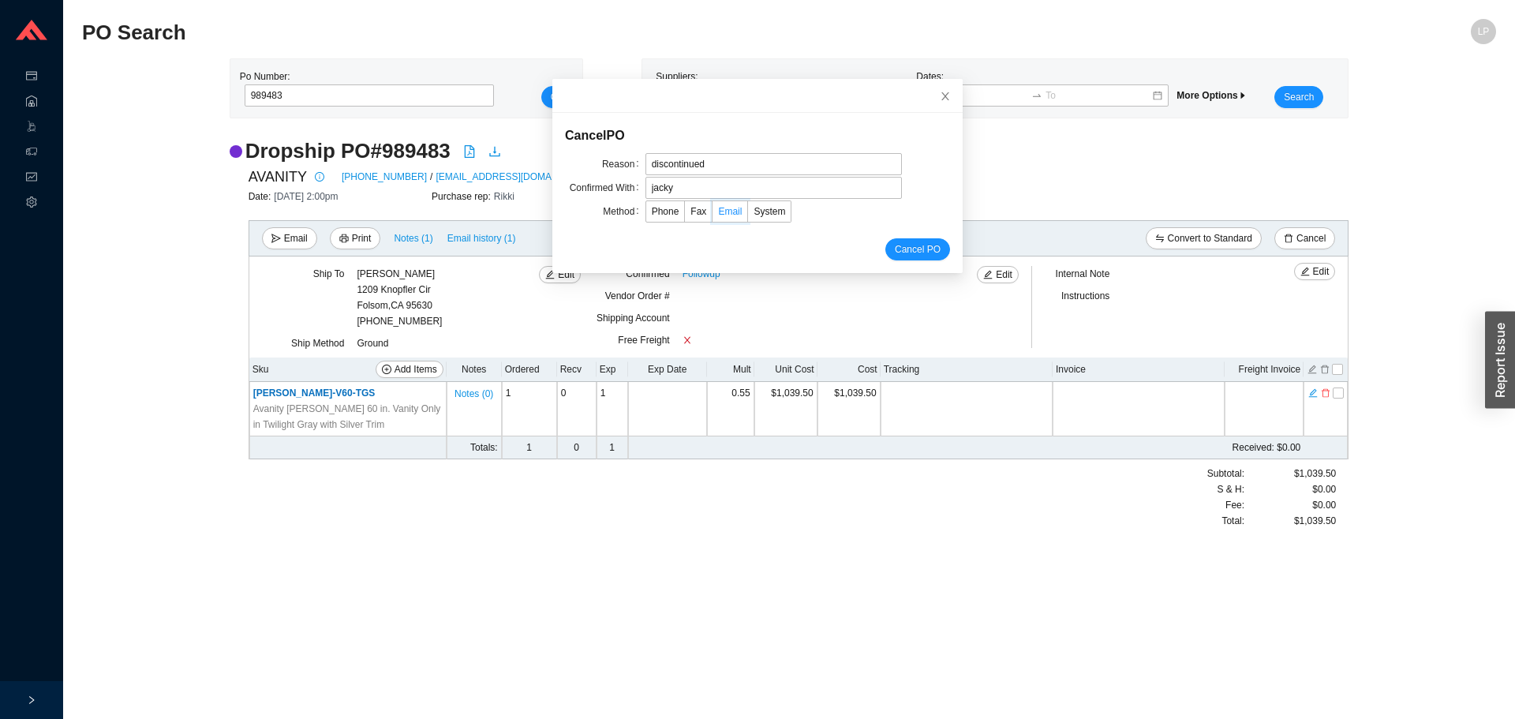
click at [712, 215] on input "Email" at bounding box center [712, 215] width 0 height 0
click at [895, 250] on span "Cancel PO" at bounding box center [918, 249] width 46 height 16
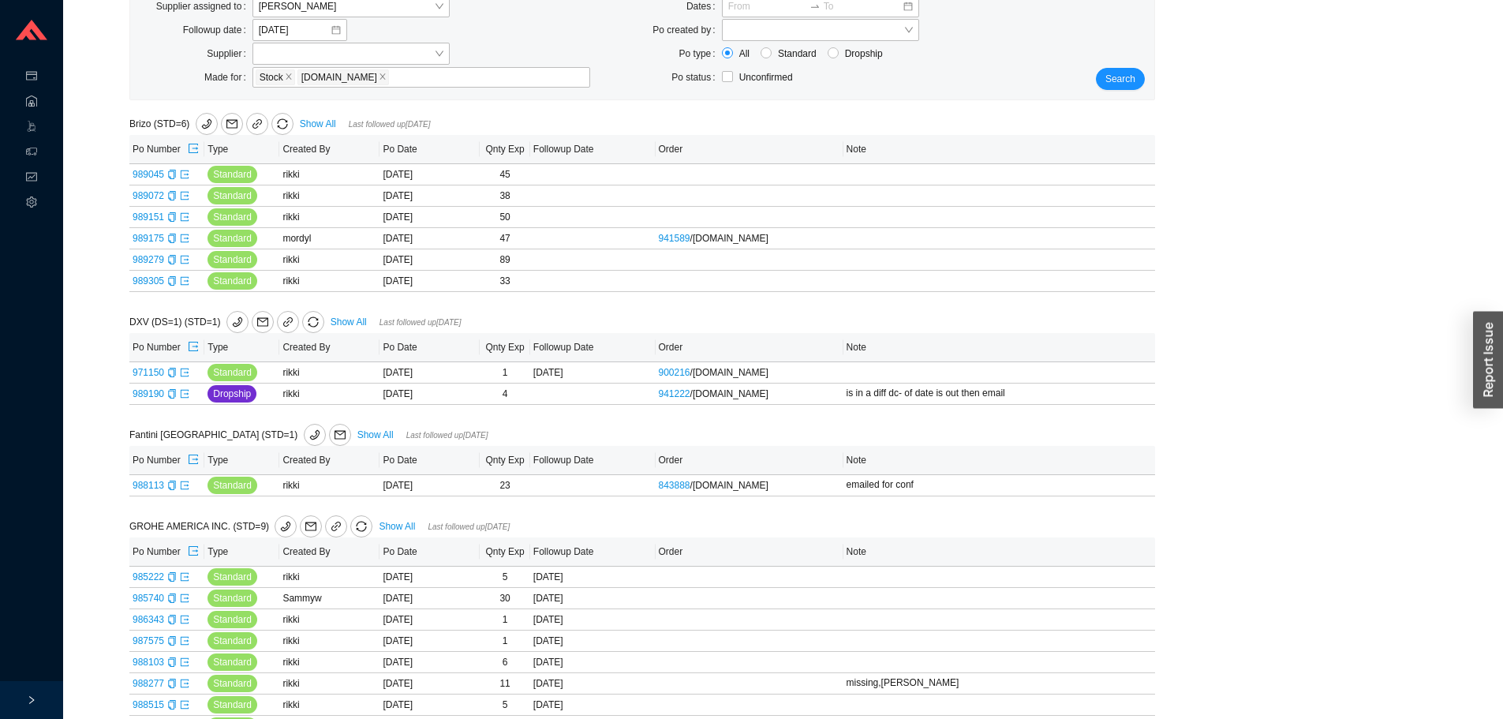
scroll to position [158, 0]
click at [194, 349] on icon "export" at bounding box center [193, 347] width 11 height 11
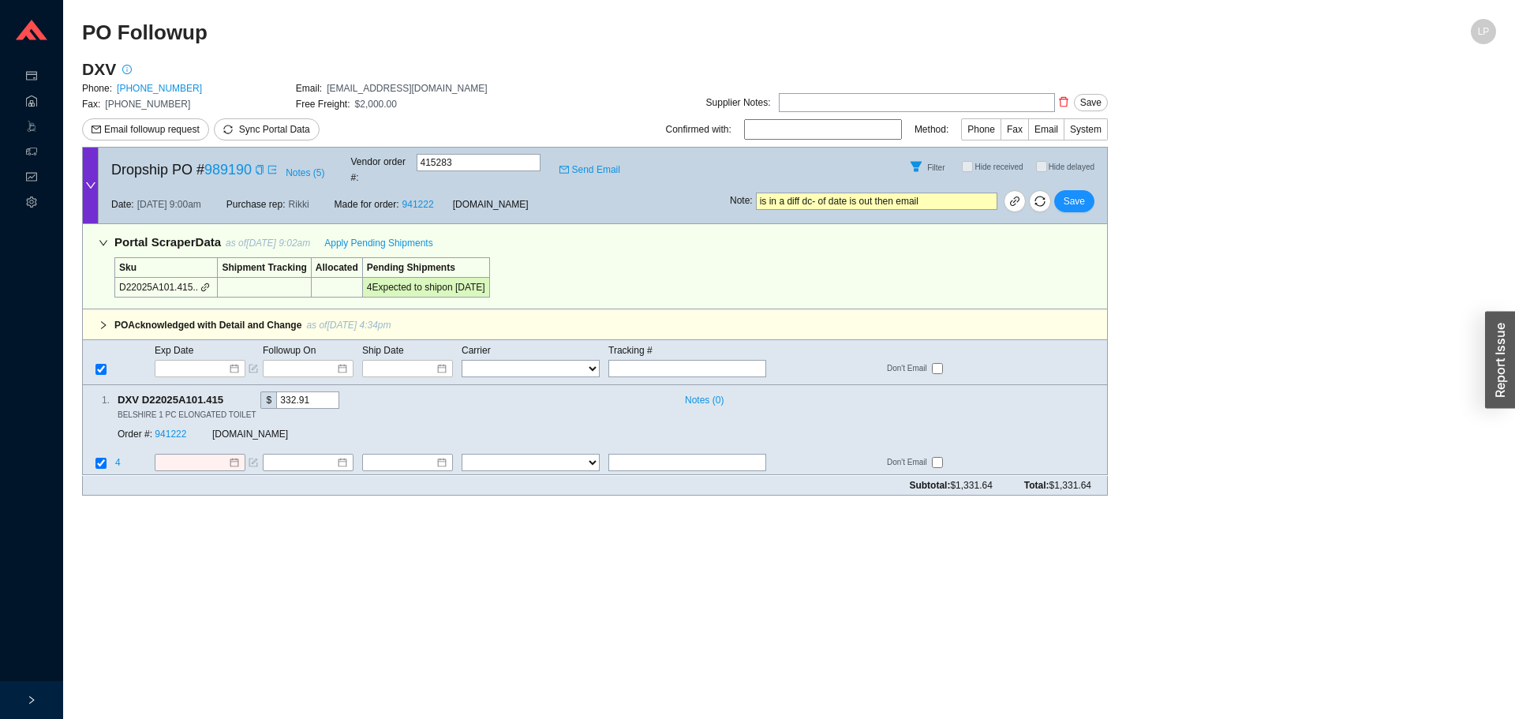
click at [1358, 494] on main "PO Followup LP DXV Phone: [PHONE_NUMBER] Email: [EMAIL_ADDRESS][DOMAIN_NAME] Fa…" at bounding box center [789, 369] width 1414 height 700
click at [369, 235] on span "Apply Pending Shipments" at bounding box center [378, 243] width 108 height 16
click at [260, 166] on icon "copy" at bounding box center [259, 169] width 9 height 9
click at [259, 165] on icon "copy" at bounding box center [259, 169] width 9 height 9
click at [756, 193] on input "is in a diff dc- of date is out then email" at bounding box center [876, 200] width 241 height 17
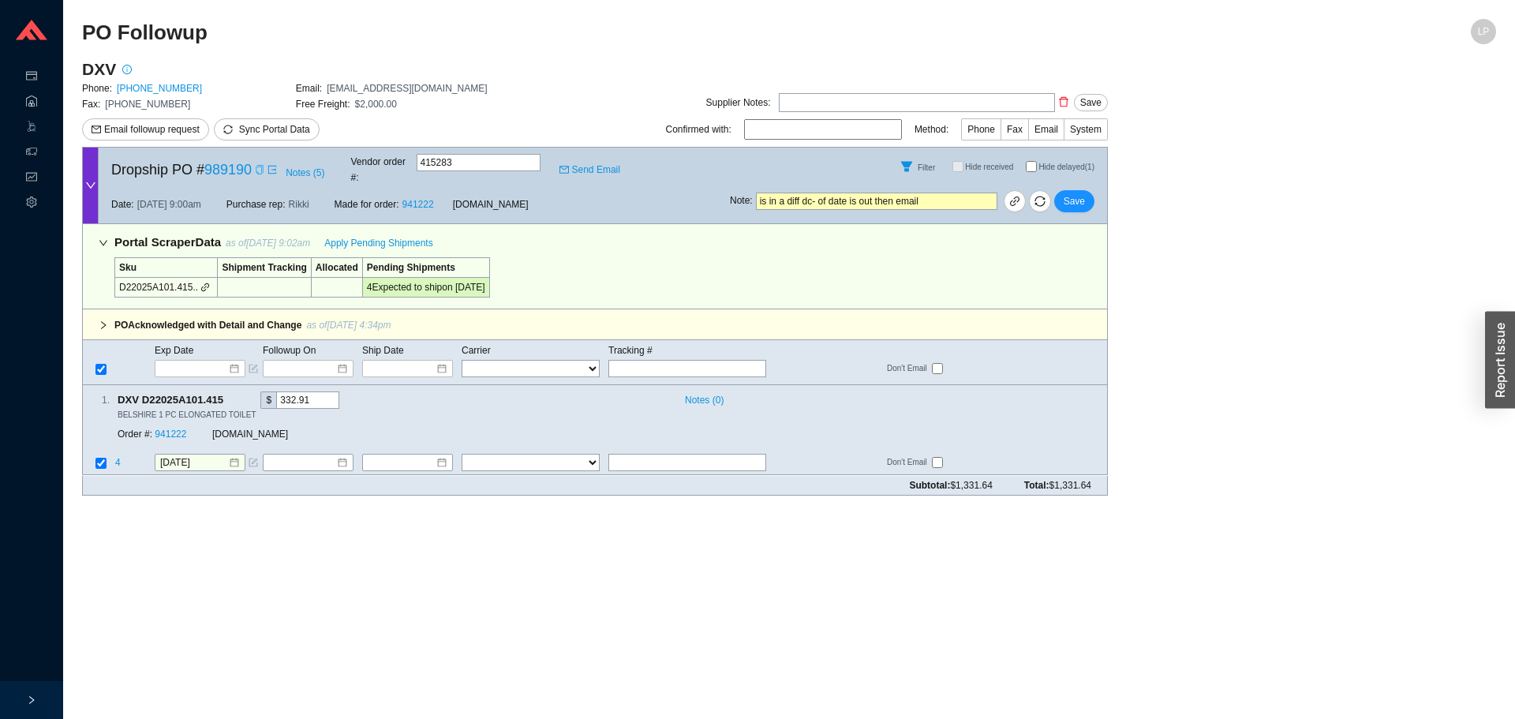
click at [759, 192] on input "is in a diff dc- of date is out then email" at bounding box center [876, 200] width 241 height 17
click at [872, 196] on input "emialed if can ship from in a diff dc- of date is out then email" at bounding box center [876, 200] width 241 height 17
drag, startPoint x: 888, startPoint y: 194, endPoint x: 1196, endPoint y: 271, distance: 317.2
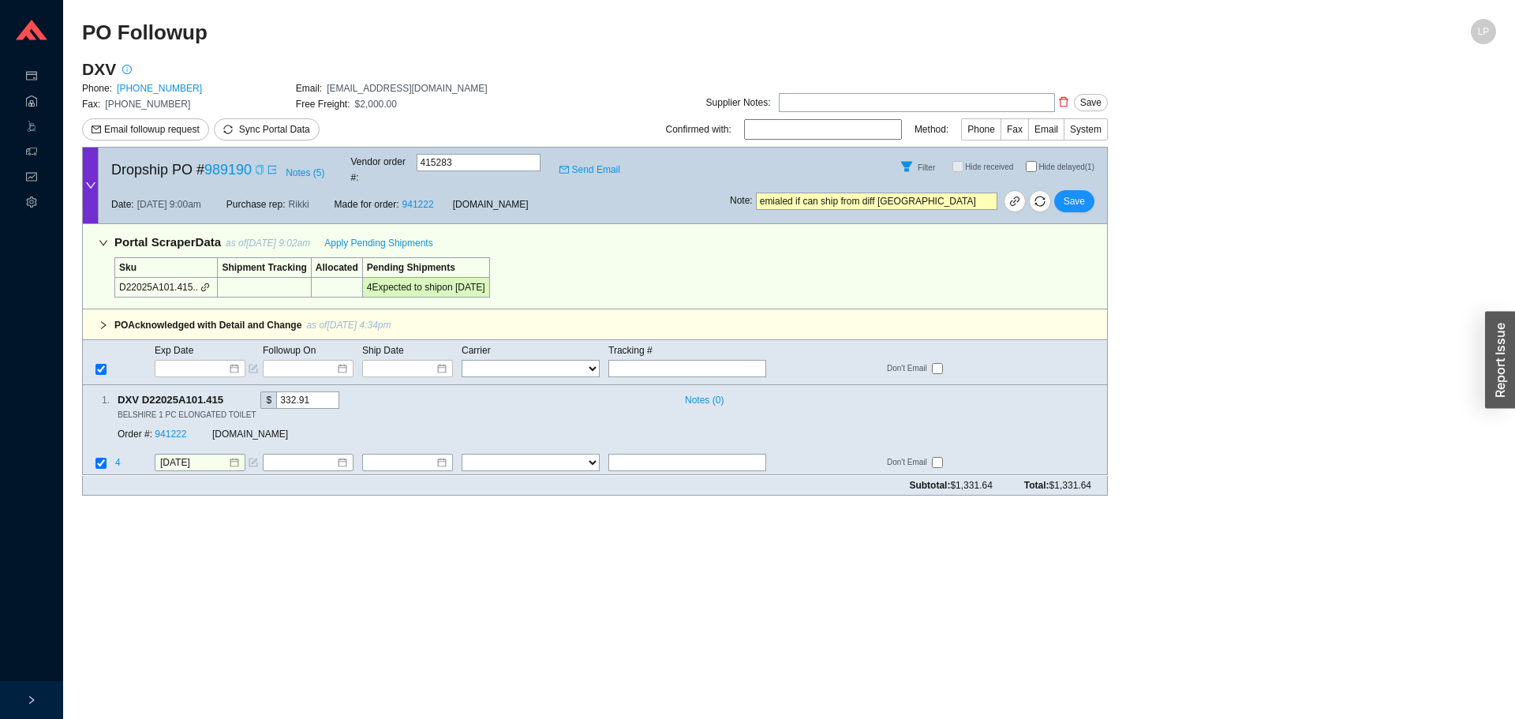
click at [1196, 271] on main "DXV Phone: 800-444-7643 Email: orders@lixil.com Fax: 800-225-2778 Free Freight:…" at bounding box center [789, 283] width 1414 height 450
type input "emialed if can ship from diff dc"
click at [302, 454] on td at bounding box center [311, 464] width 99 height 21
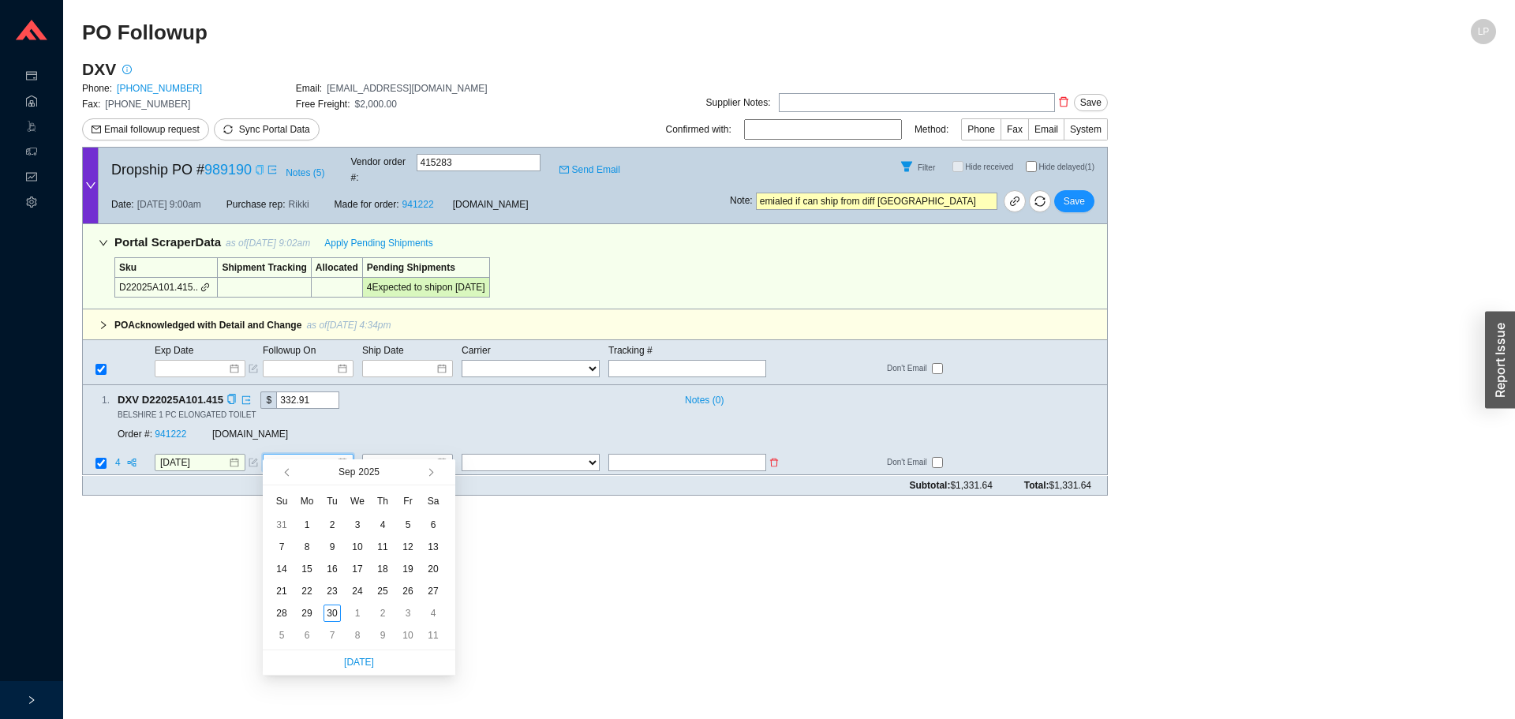
click at [305, 455] on input at bounding box center [302, 463] width 68 height 16
click at [357, 612] on div "1" at bounding box center [357, 612] width 17 height 17
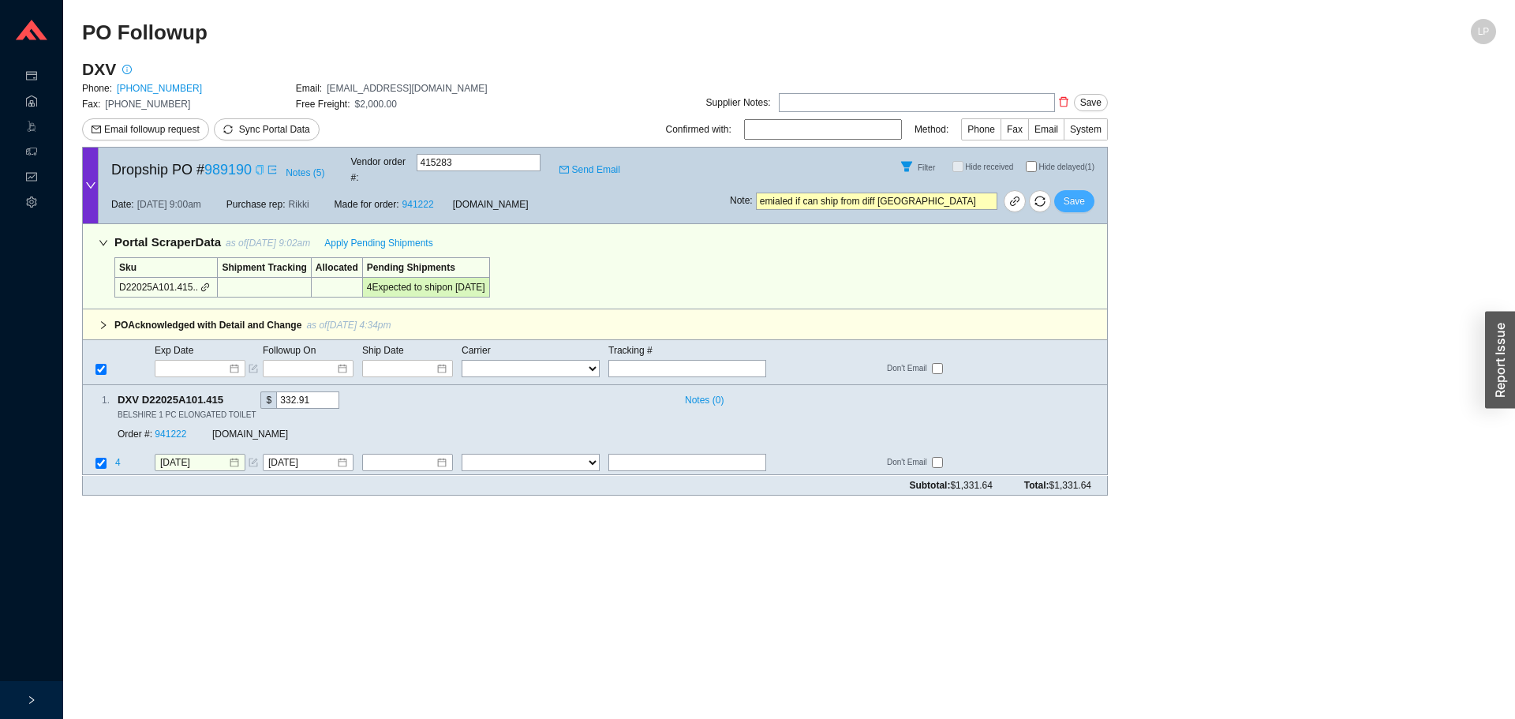
drag, startPoint x: 1078, startPoint y: 190, endPoint x: 193, endPoint y: 555, distance: 957.2
click at [193, 555] on main "PO Followup LP DXV Phone: 800-444-7643 Email: orders@lixil.com Fax: 800-225-277…" at bounding box center [789, 369] width 1414 height 700
click at [296, 431] on div "Order #: 941222 QualityBath.com" at bounding box center [335, 434] width 434 height 28
click at [296, 455] on input "10/1/2025" at bounding box center [302, 463] width 68 height 16
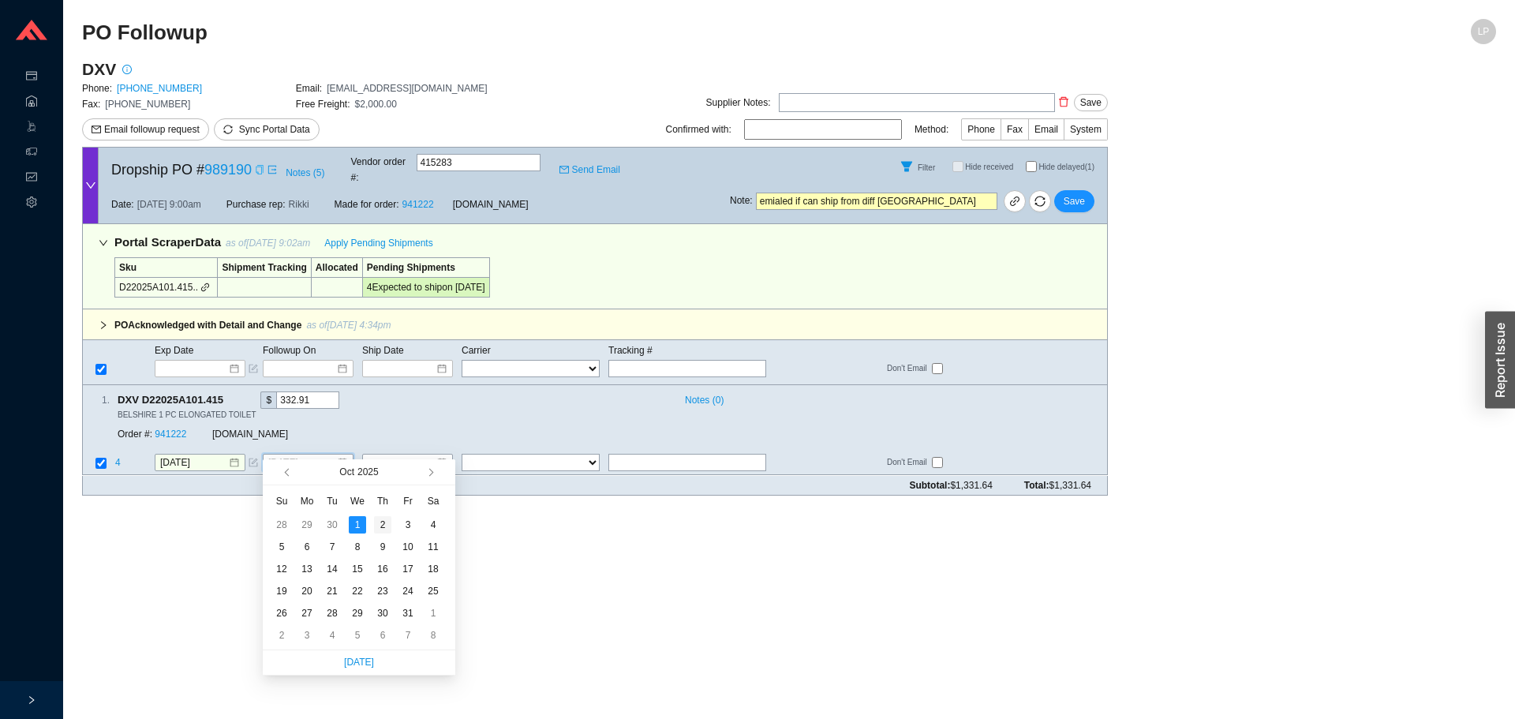
type input "10/2/2025"
click at [386, 530] on div "2" at bounding box center [382, 524] width 17 height 17
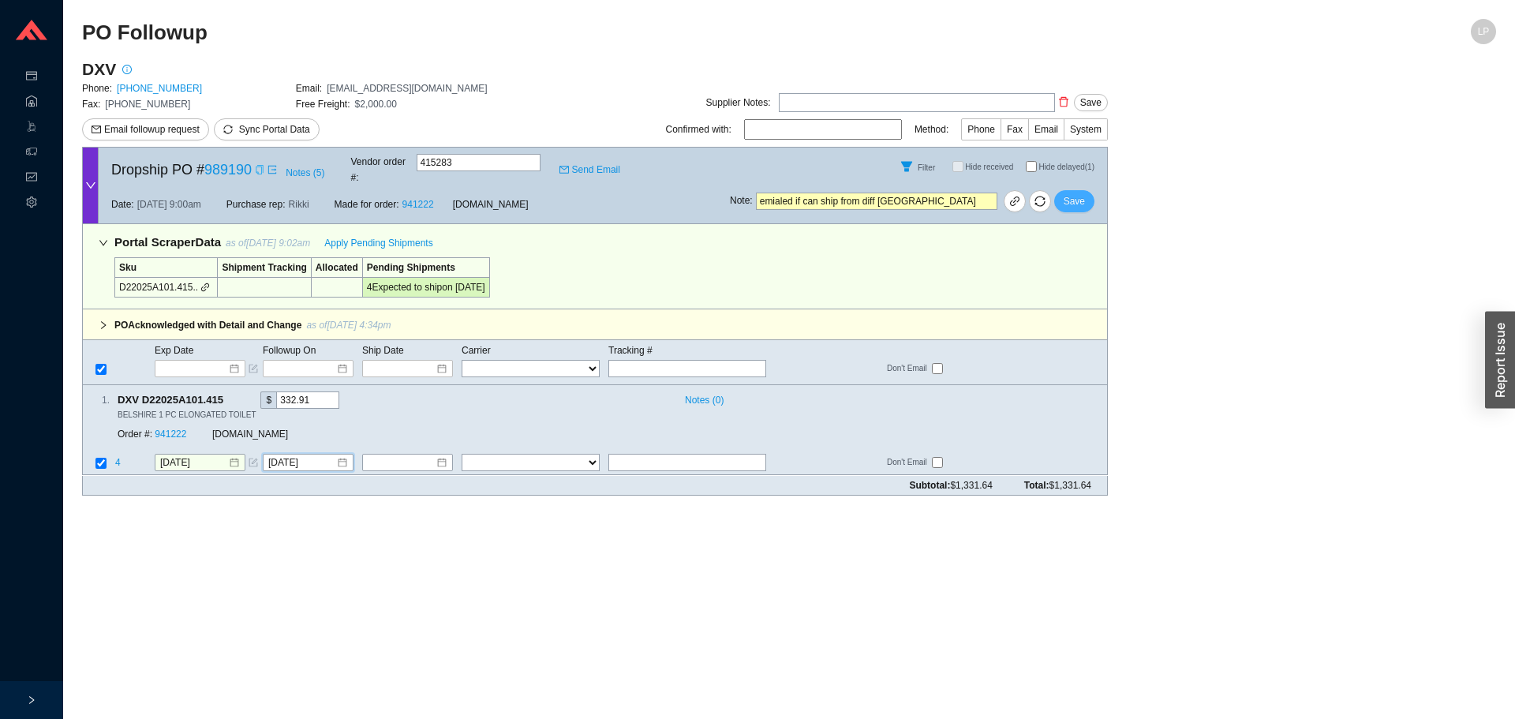
click at [1079, 193] on span "Save" at bounding box center [1073, 201] width 21 height 16
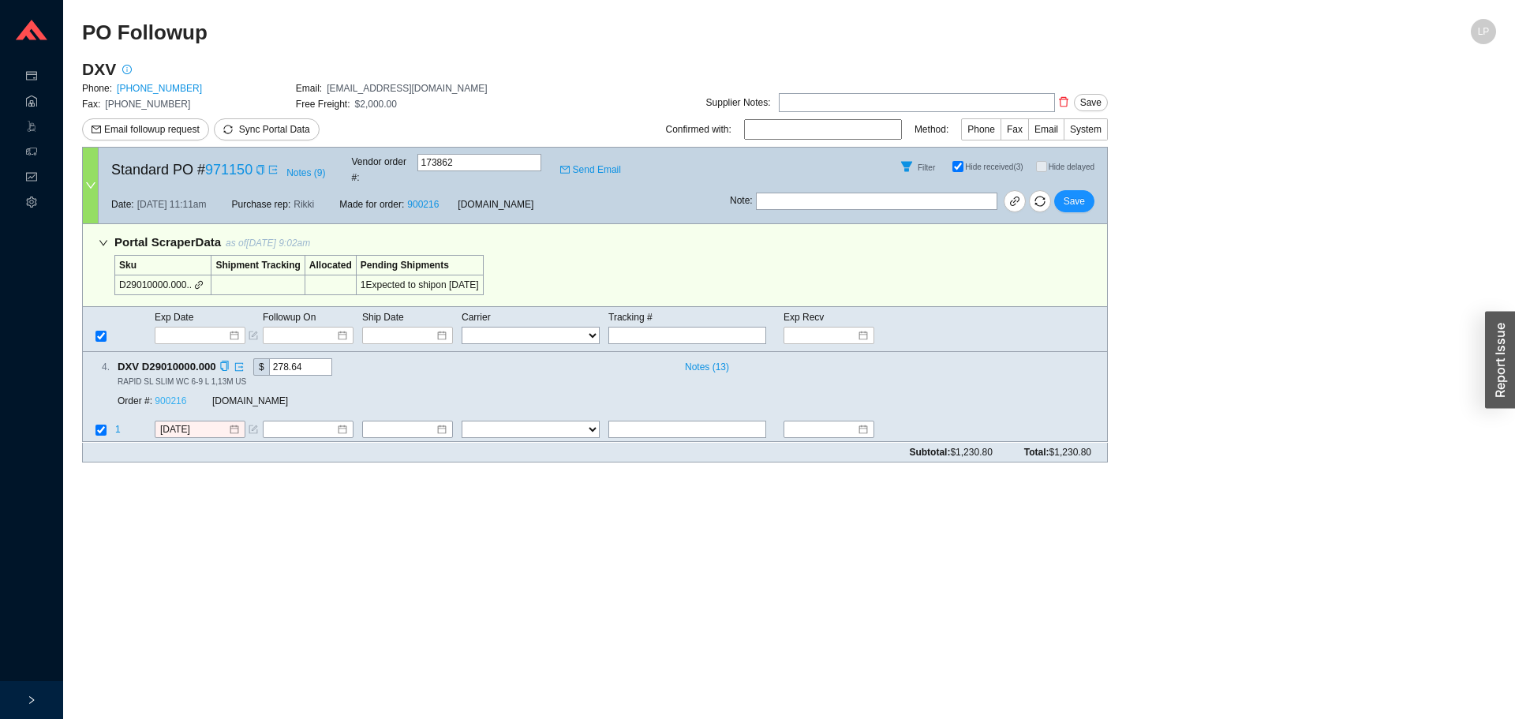
click at [172, 396] on link "900216" at bounding box center [171, 401] width 32 height 11
click at [196, 422] on input "[DATE]" at bounding box center [194, 430] width 68 height 16
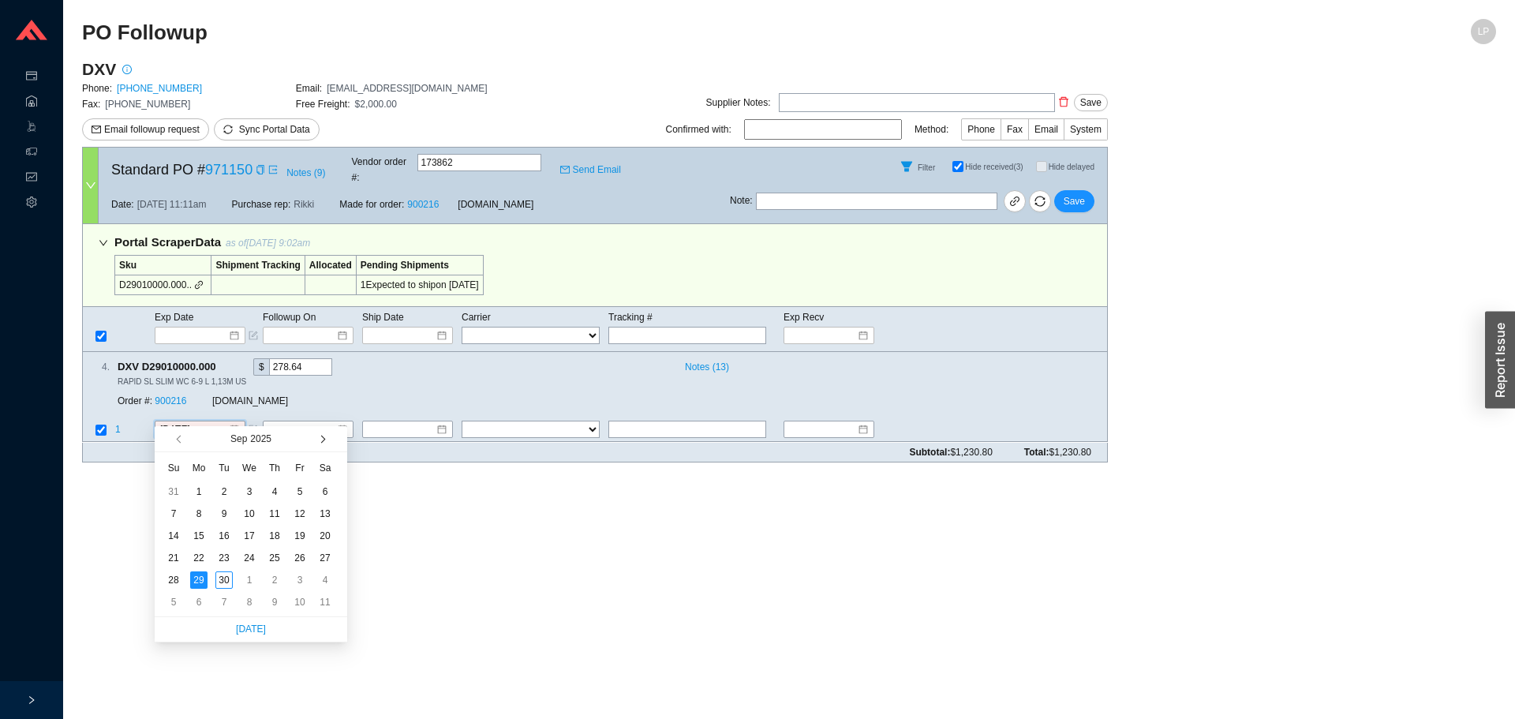
click at [324, 439] on span "button" at bounding box center [321, 439] width 8 height 8
type input "10/15/2025"
click at [256, 534] on div "15" at bounding box center [249, 535] width 17 height 17
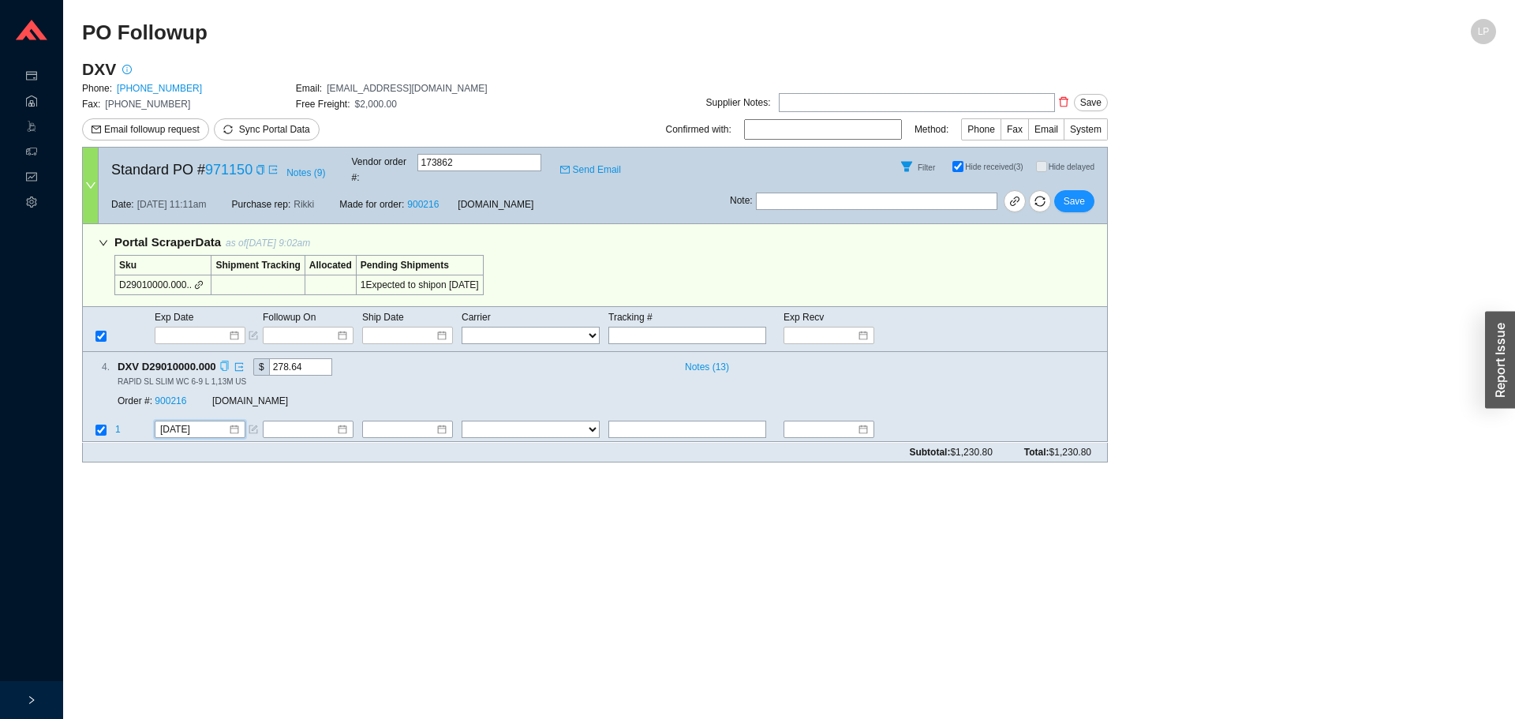
click at [222, 361] on icon "copy" at bounding box center [224, 366] width 10 height 10
click at [1066, 196] on span "Save" at bounding box center [1073, 201] width 21 height 16
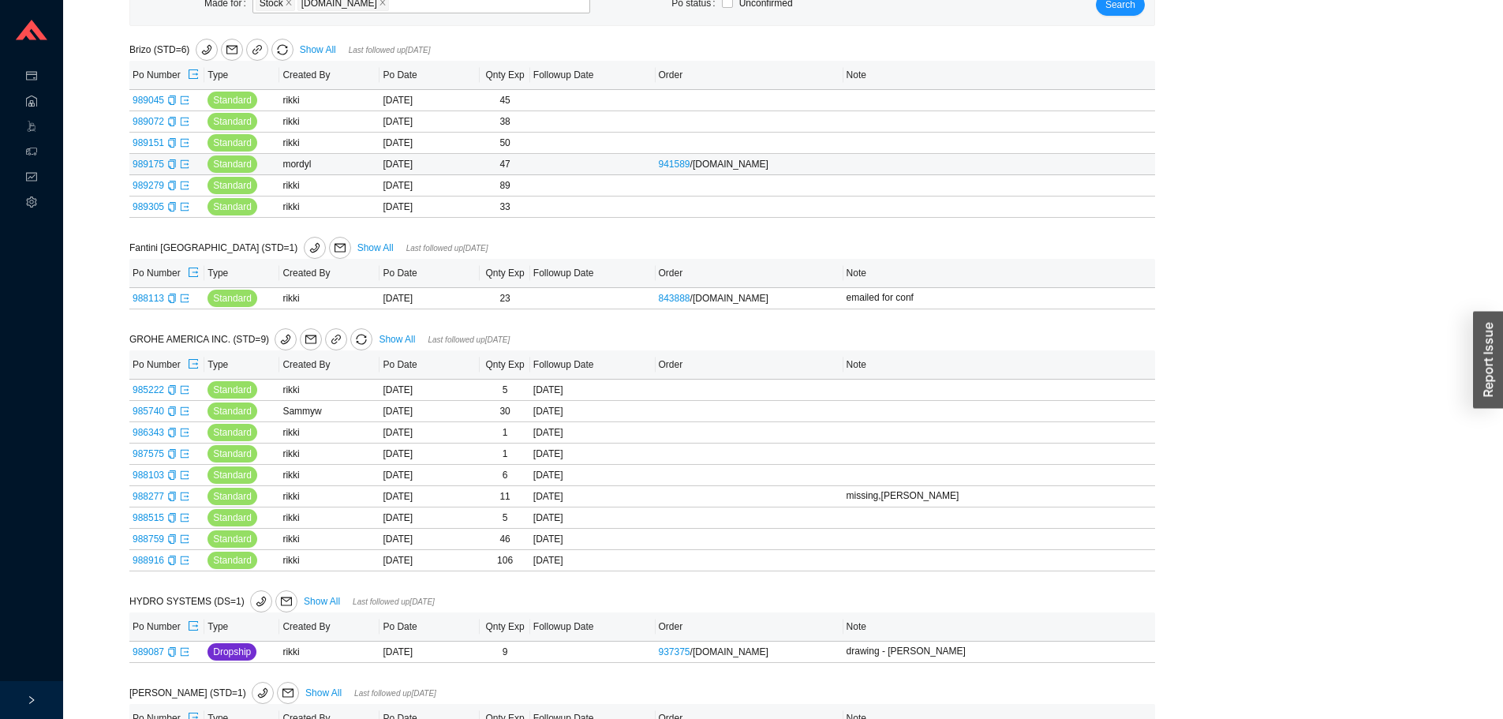
scroll to position [394, 0]
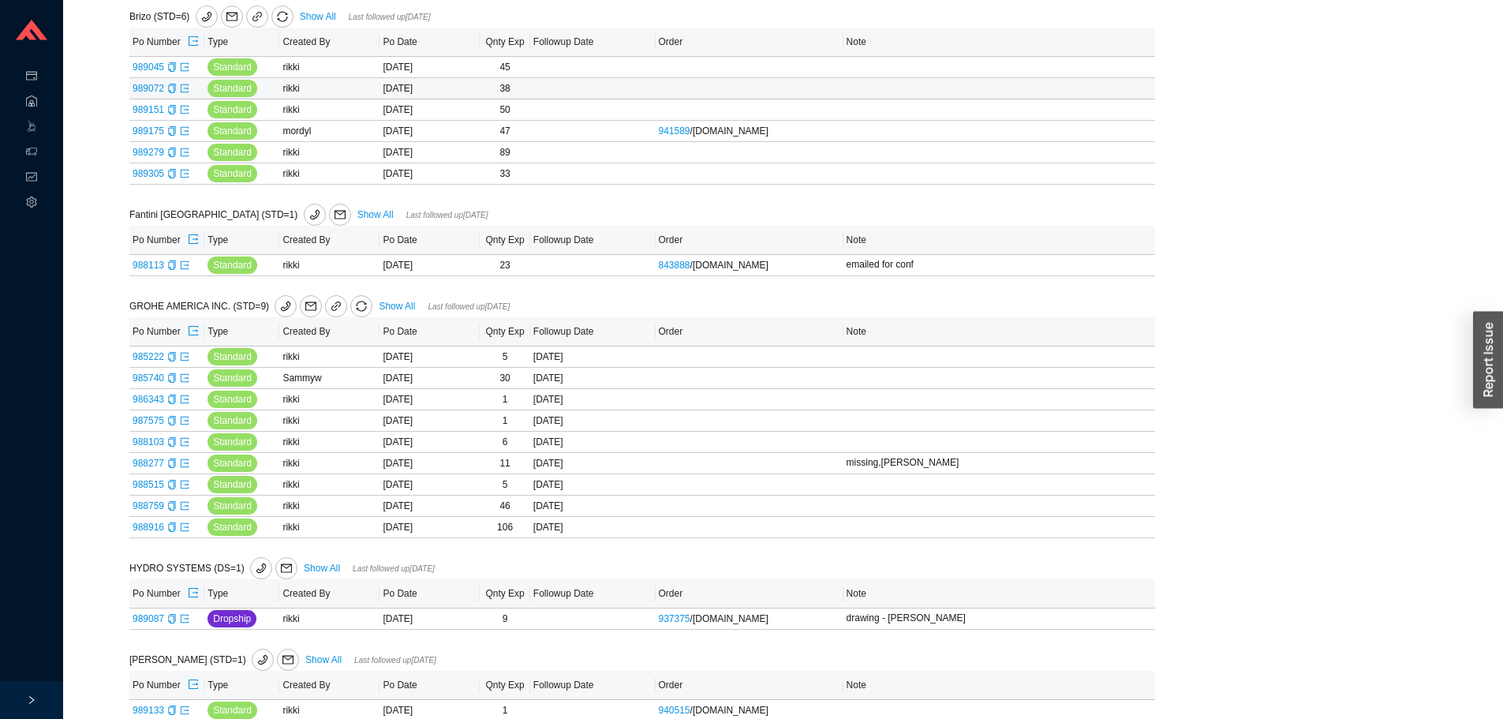
scroll to position [79, 0]
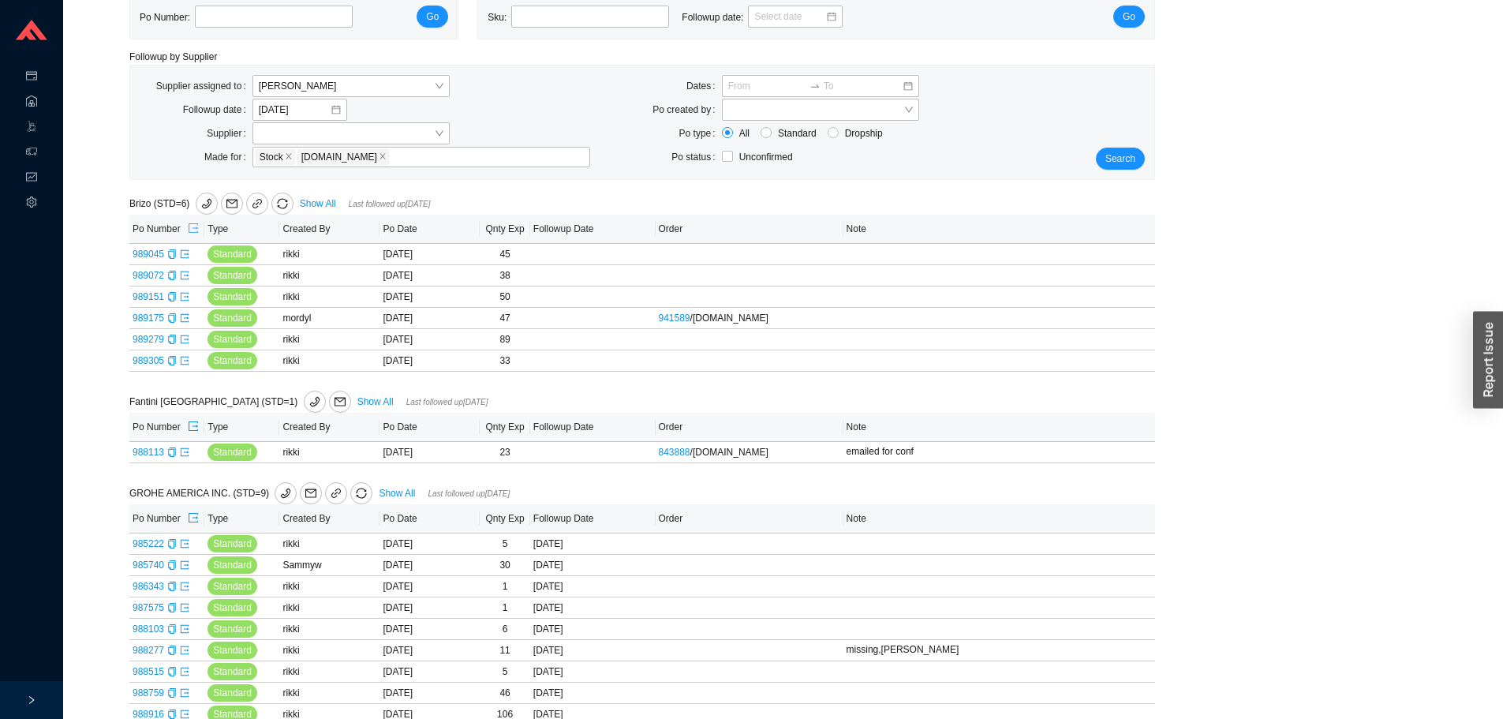
click at [192, 227] on icon "export" at bounding box center [193, 227] width 11 height 11
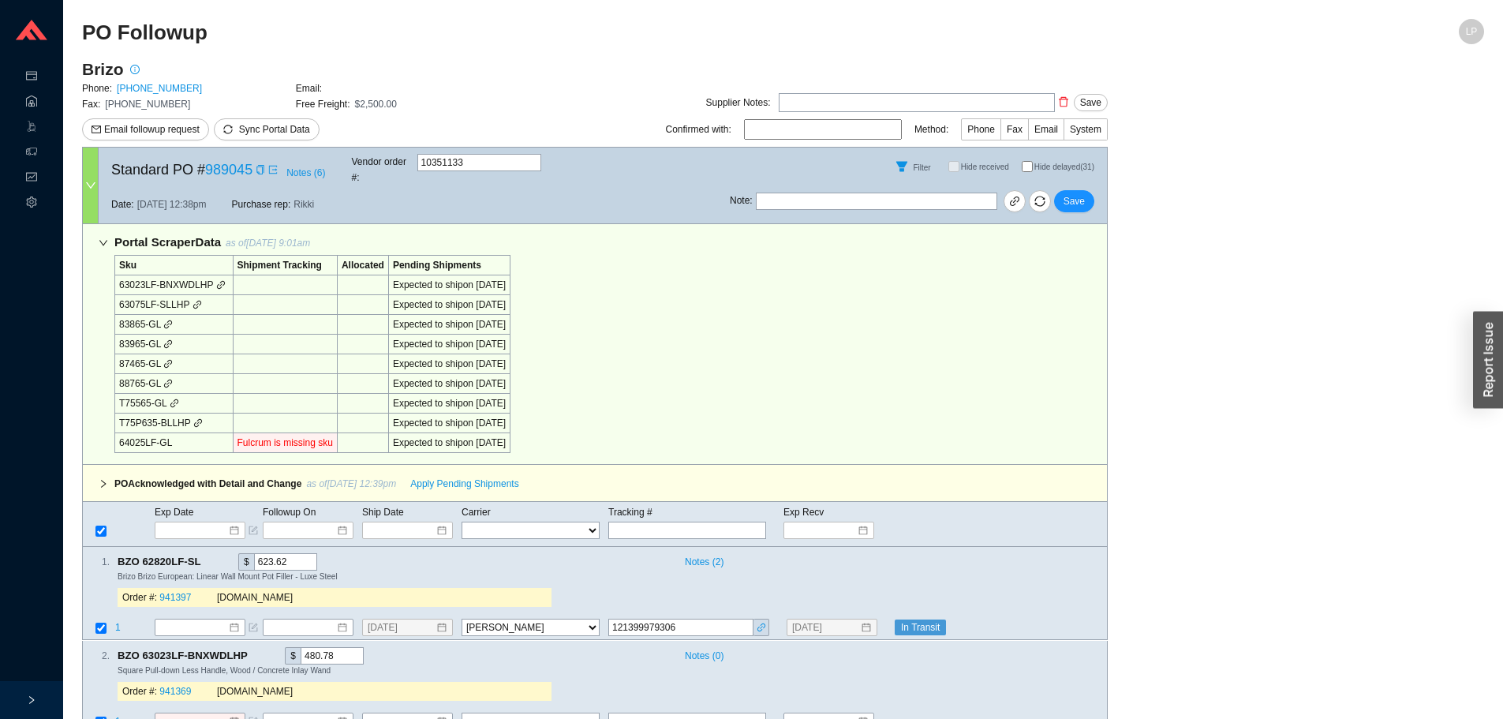
select select "40"
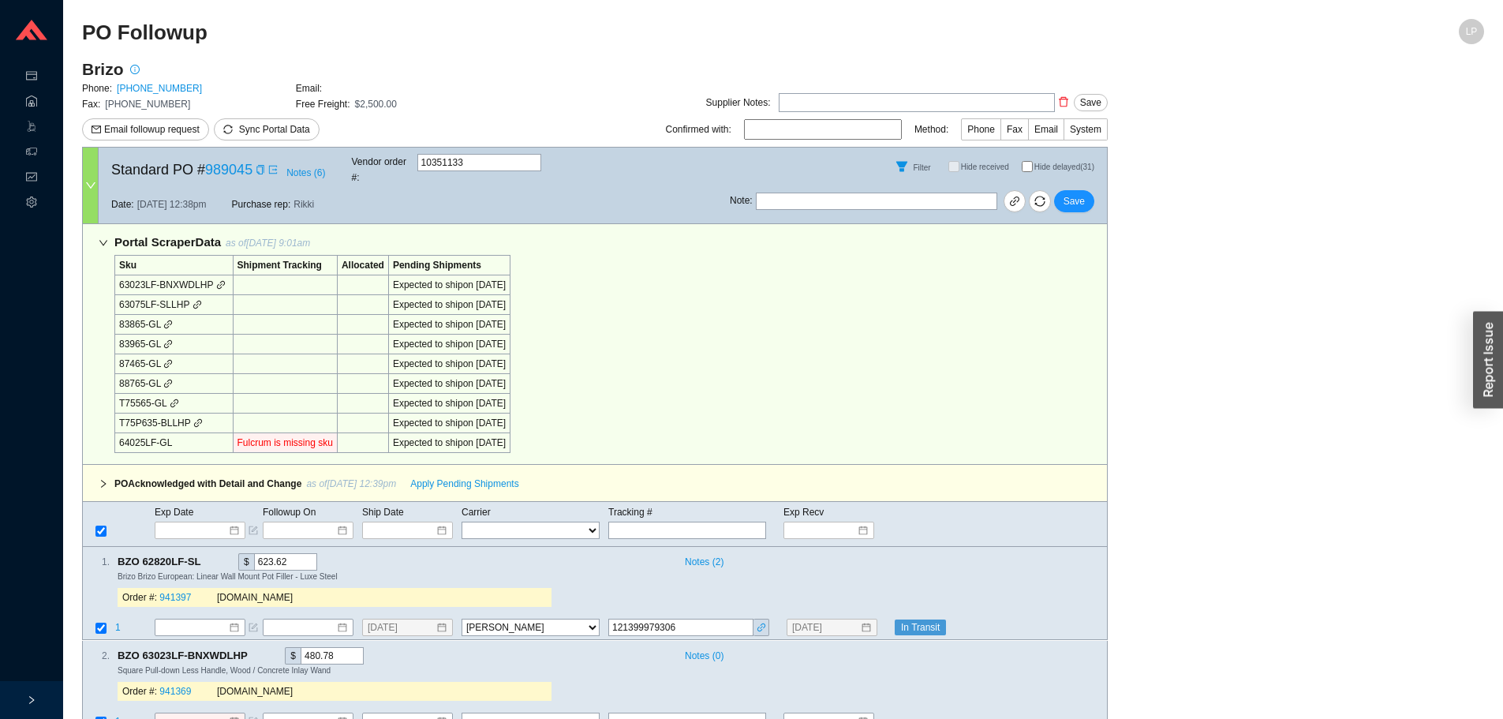
select select "40"
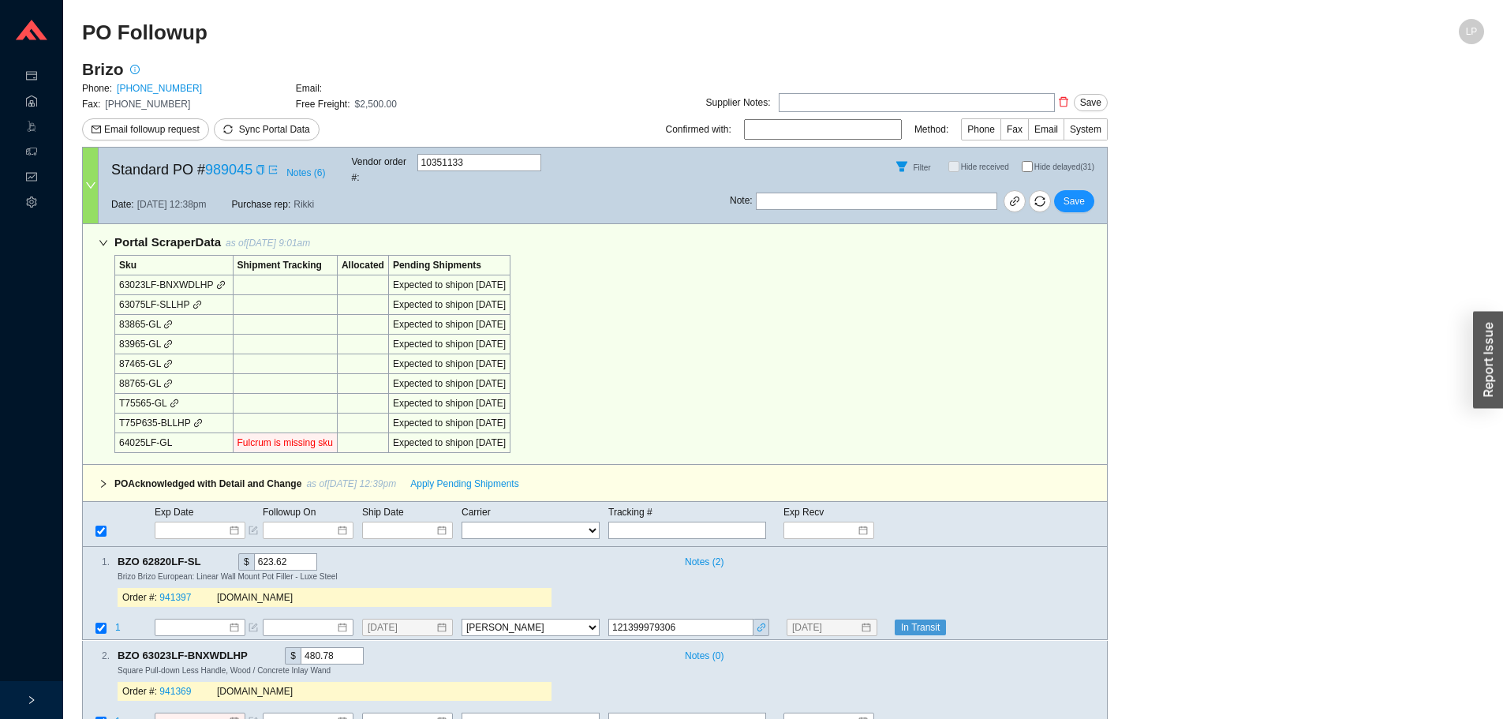
select select "40"
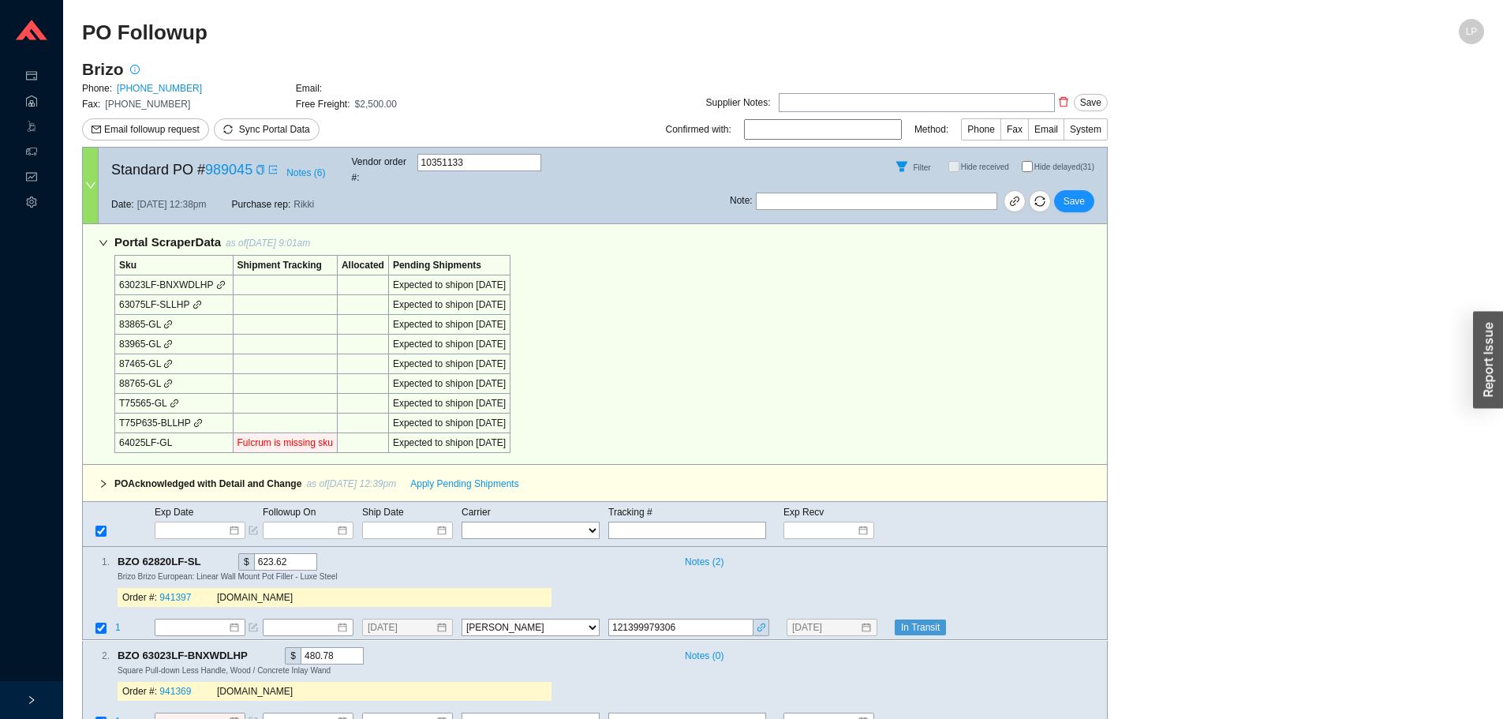
select select "40"
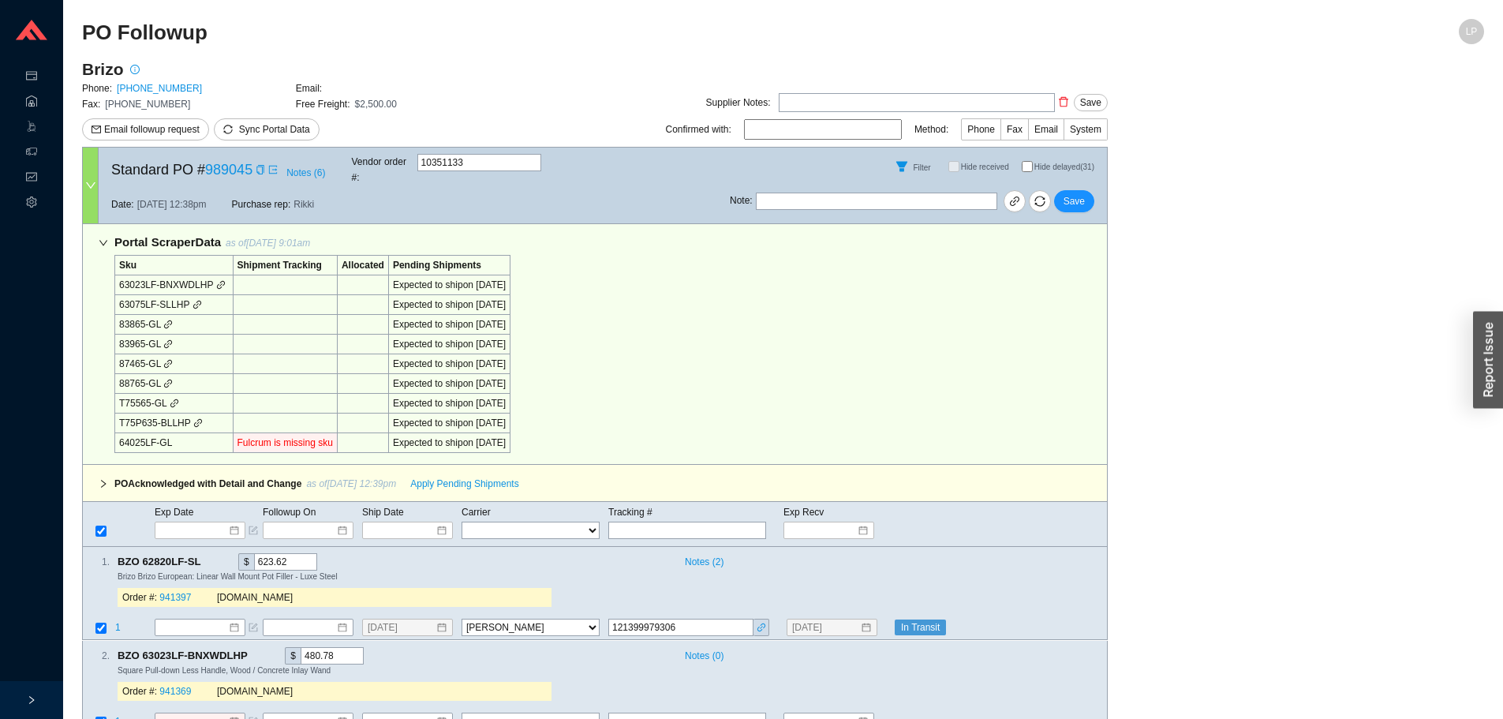
select select "40"
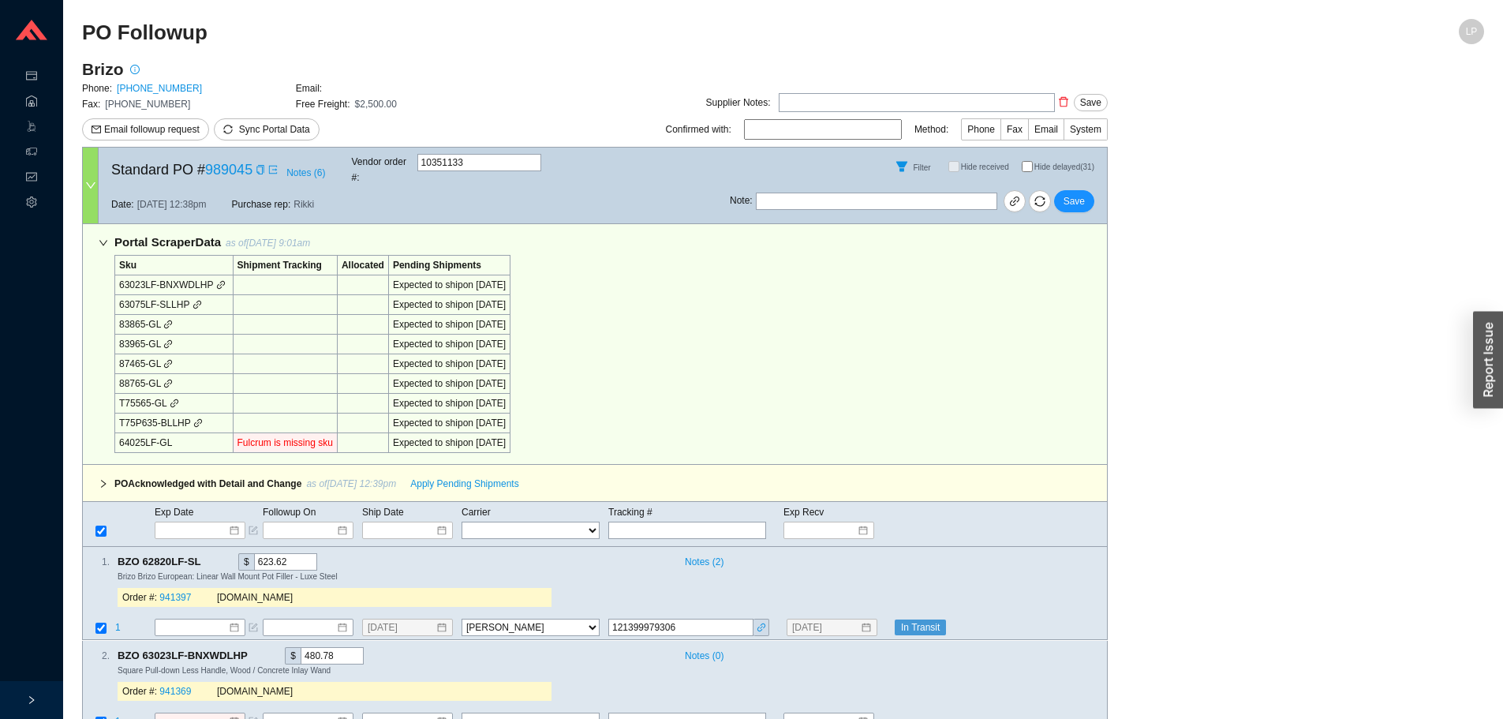
select select "40"
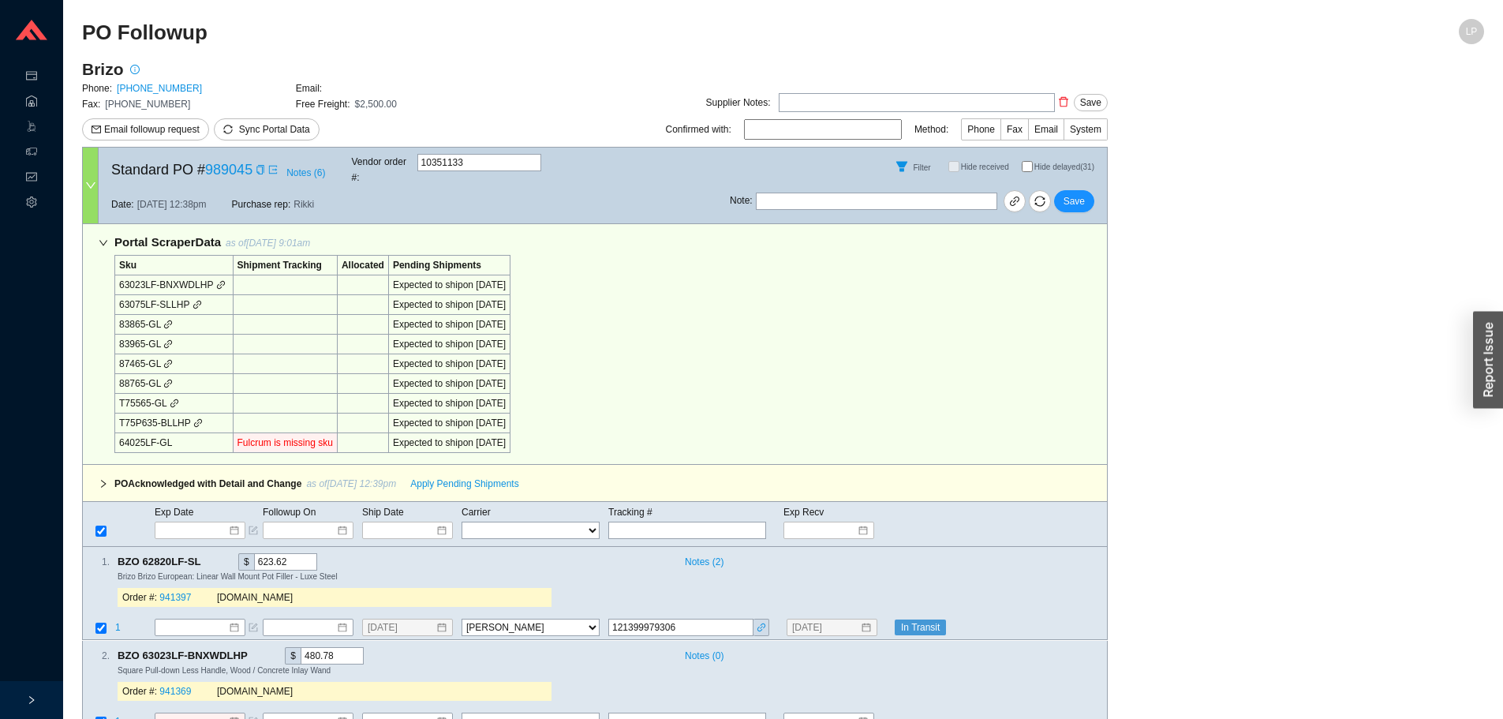
select select "40"
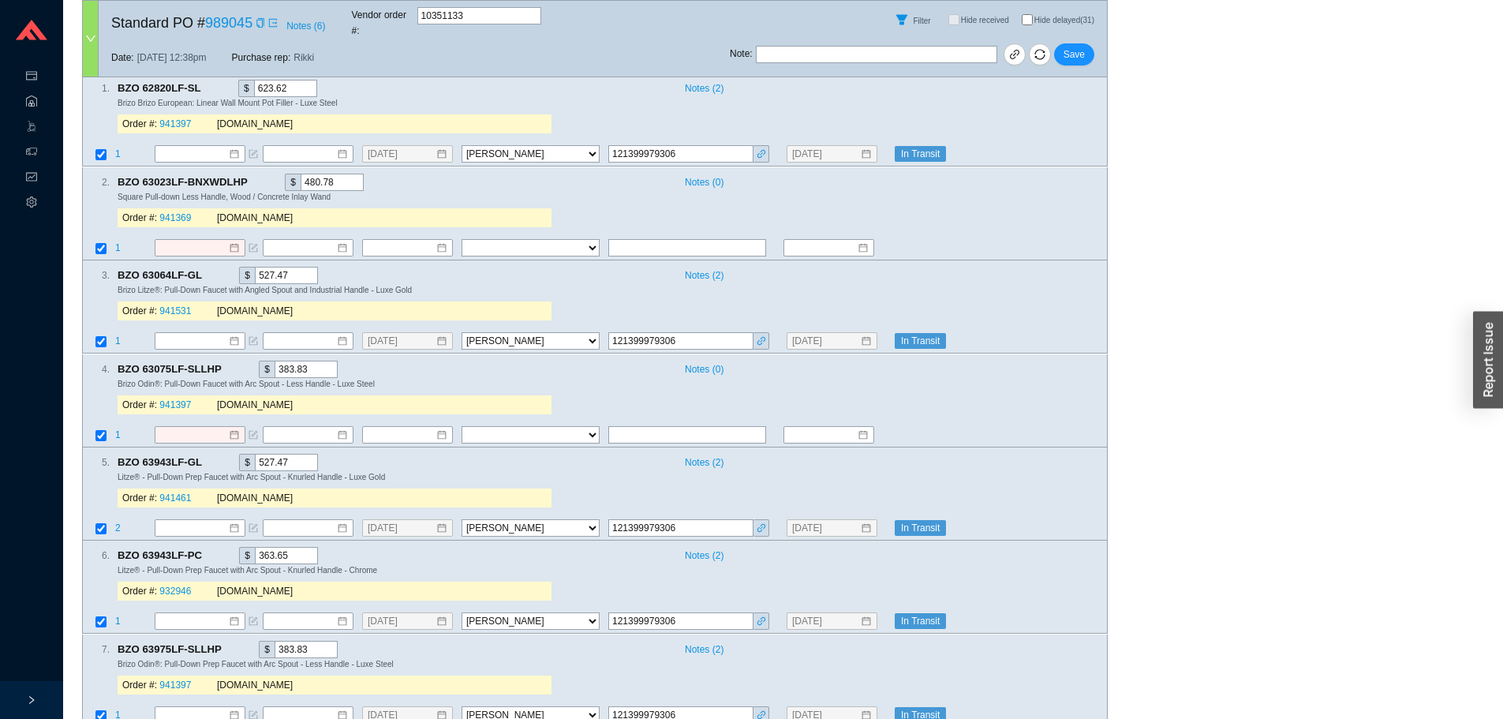
click at [1030, 19] on input "Hide delayed (31)" at bounding box center [1027, 19] width 11 height 11
checkbox input "true"
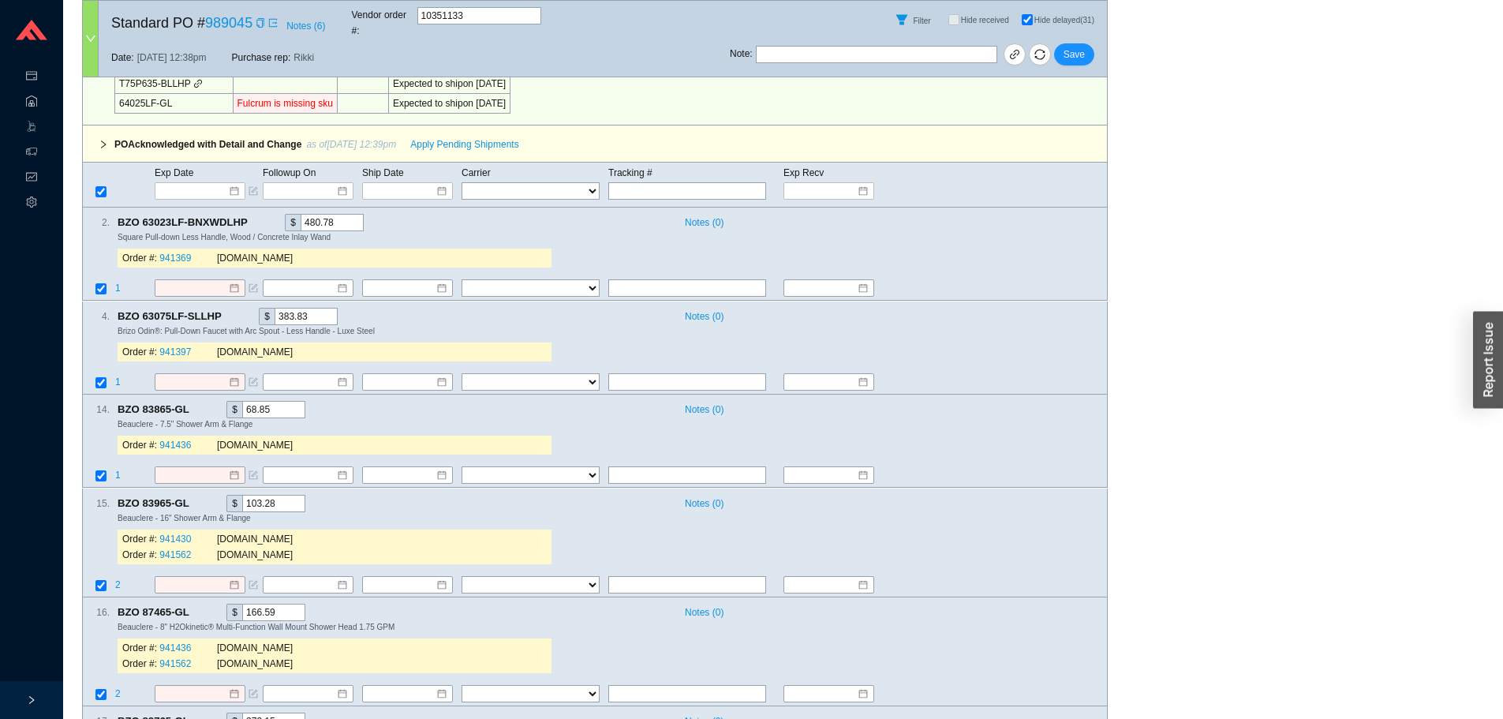
scroll to position [158, 0]
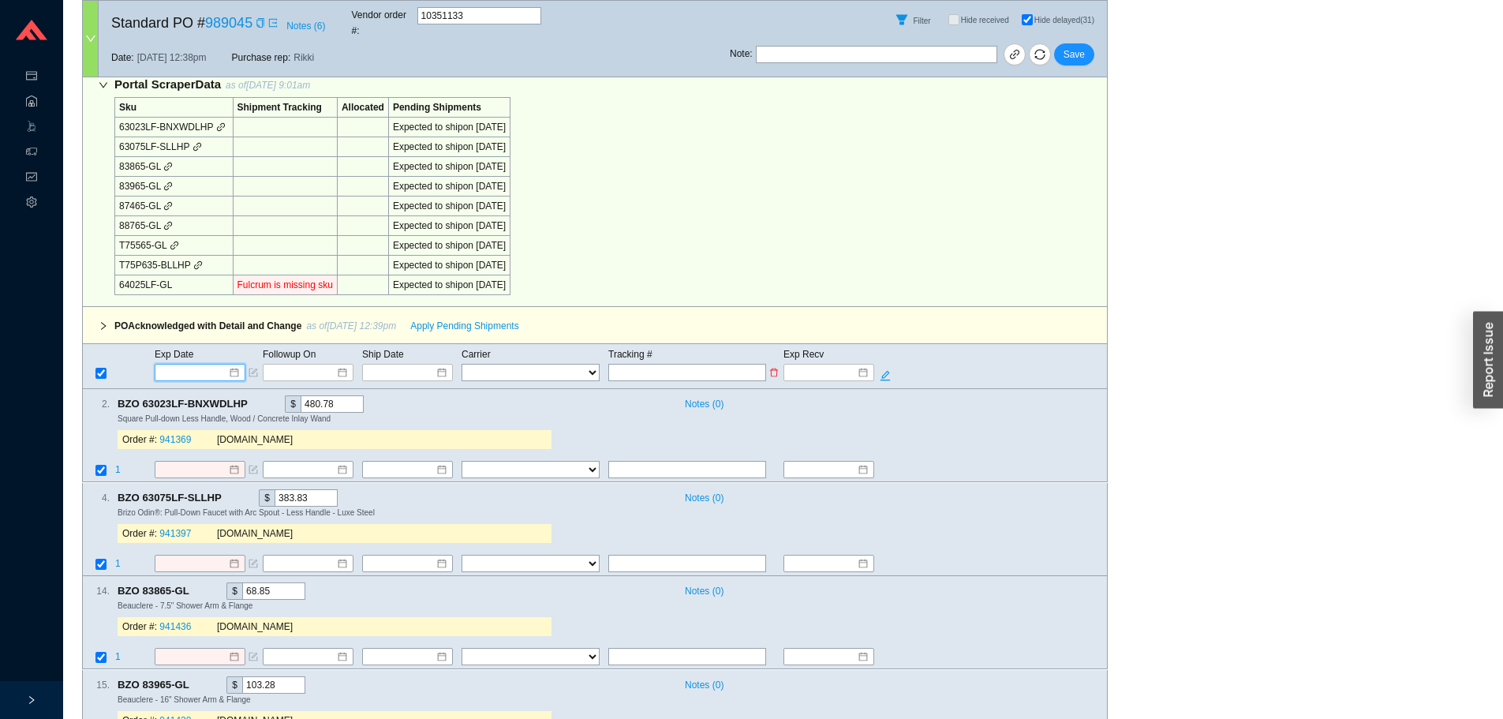
click at [177, 364] on input at bounding box center [194, 372] width 67 height 16
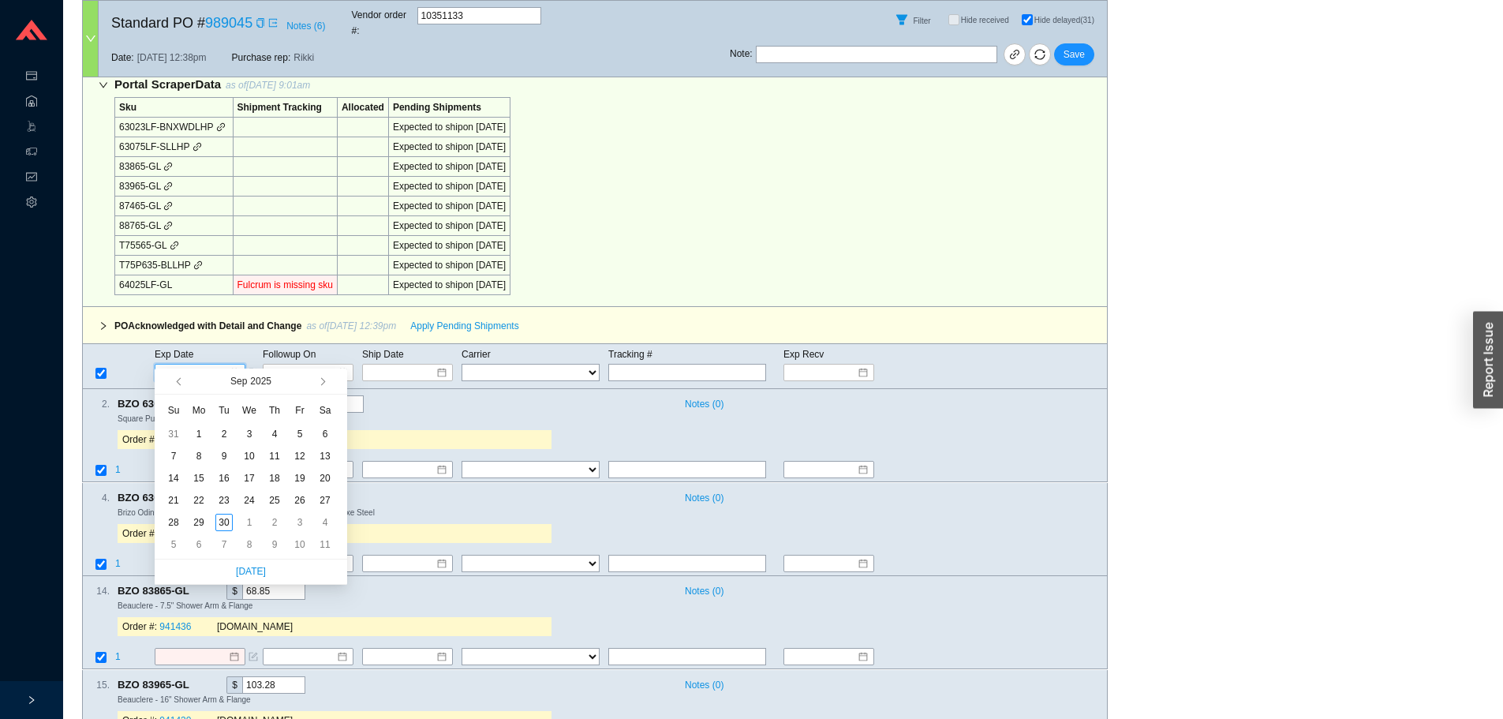
type input "9/11/2025"
click at [323, 381] on span "button" at bounding box center [321, 382] width 8 height 8
type input "10/21/2025"
click at [224, 502] on div "21" at bounding box center [223, 499] width 17 height 17
type input "10/21/2025"
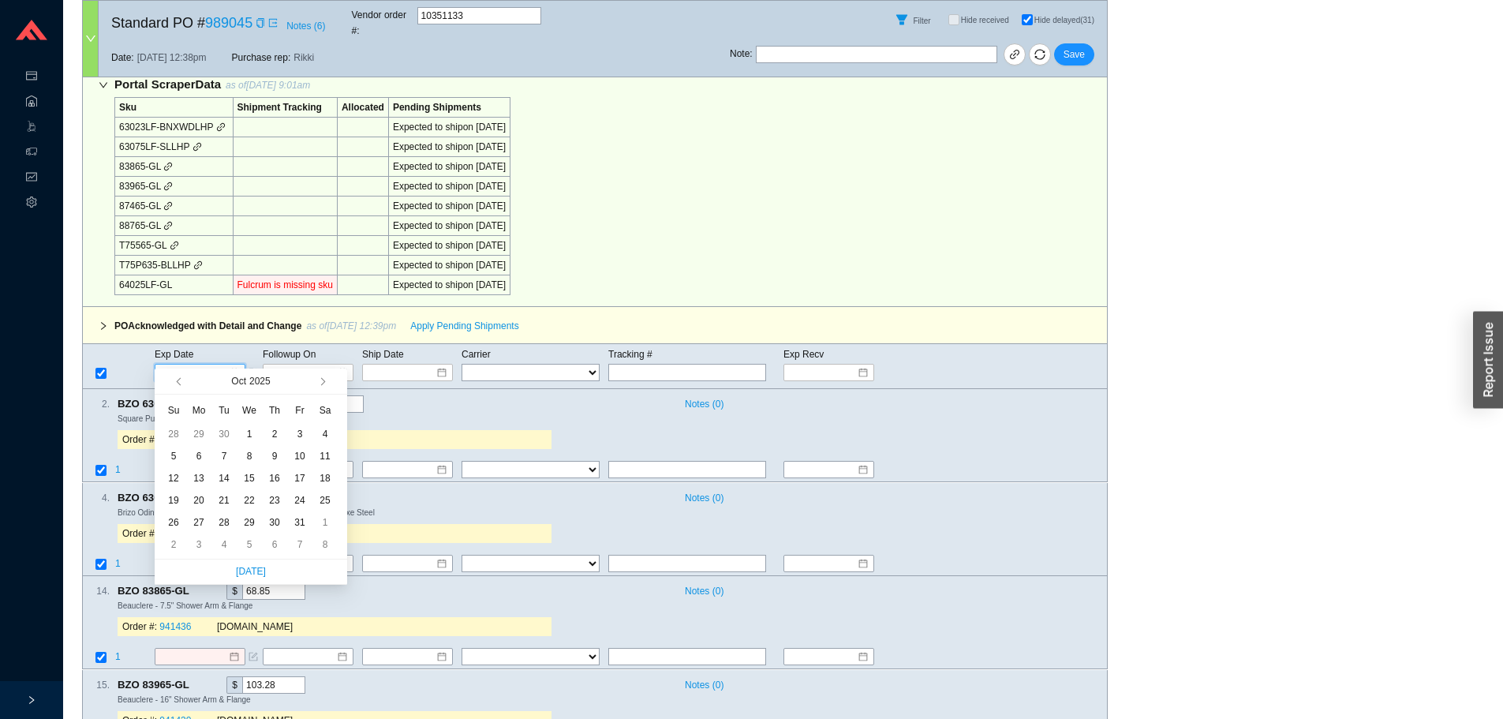
type input "10/21/2025"
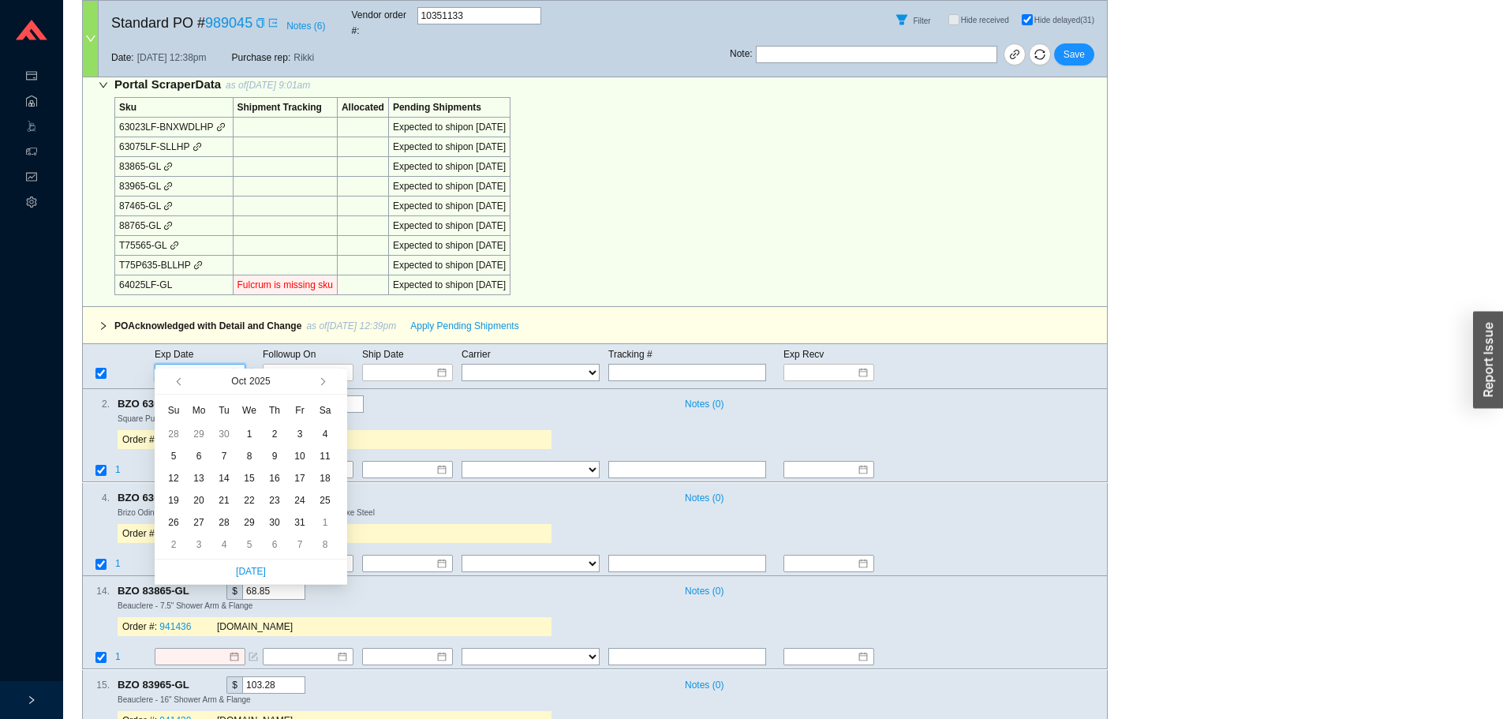
type input "10/21/2025"
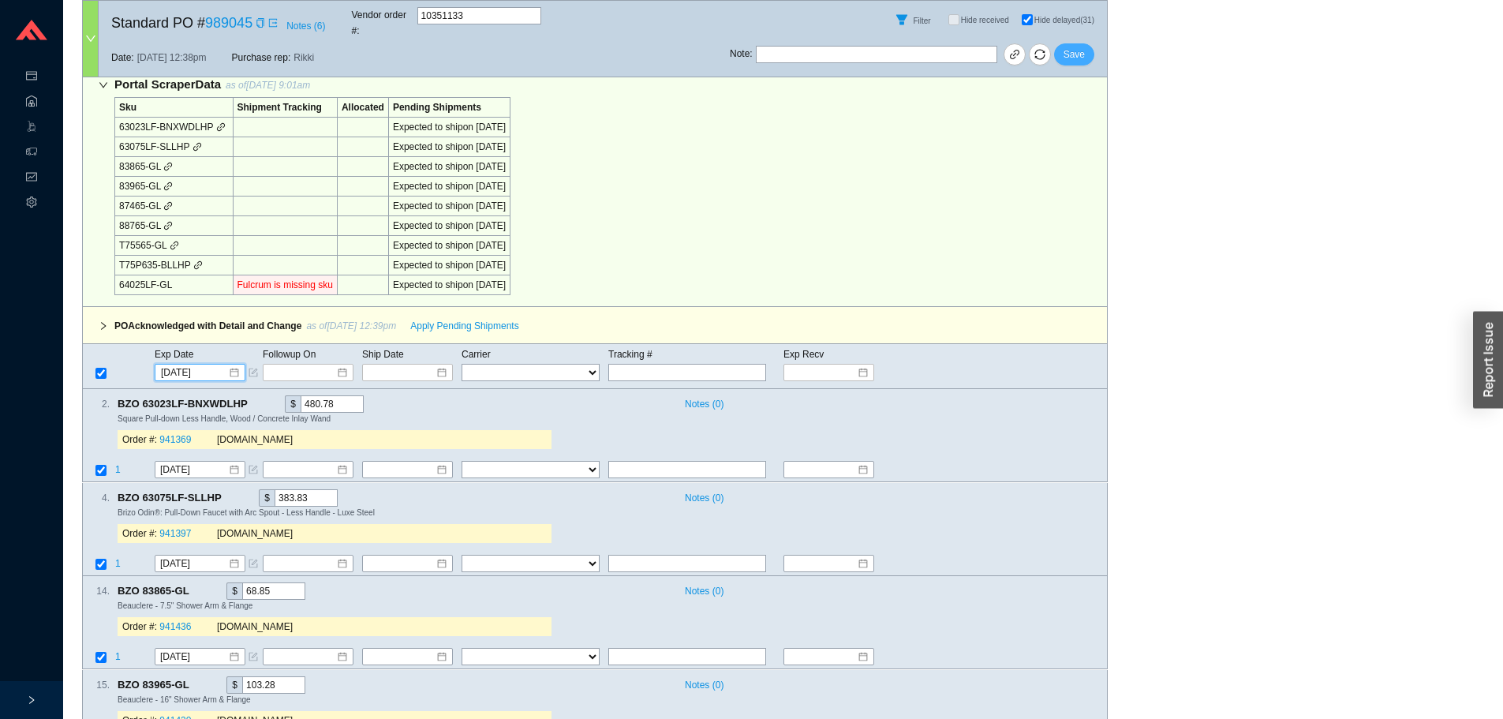
click at [1073, 49] on span "Save" at bounding box center [1073, 55] width 21 height 16
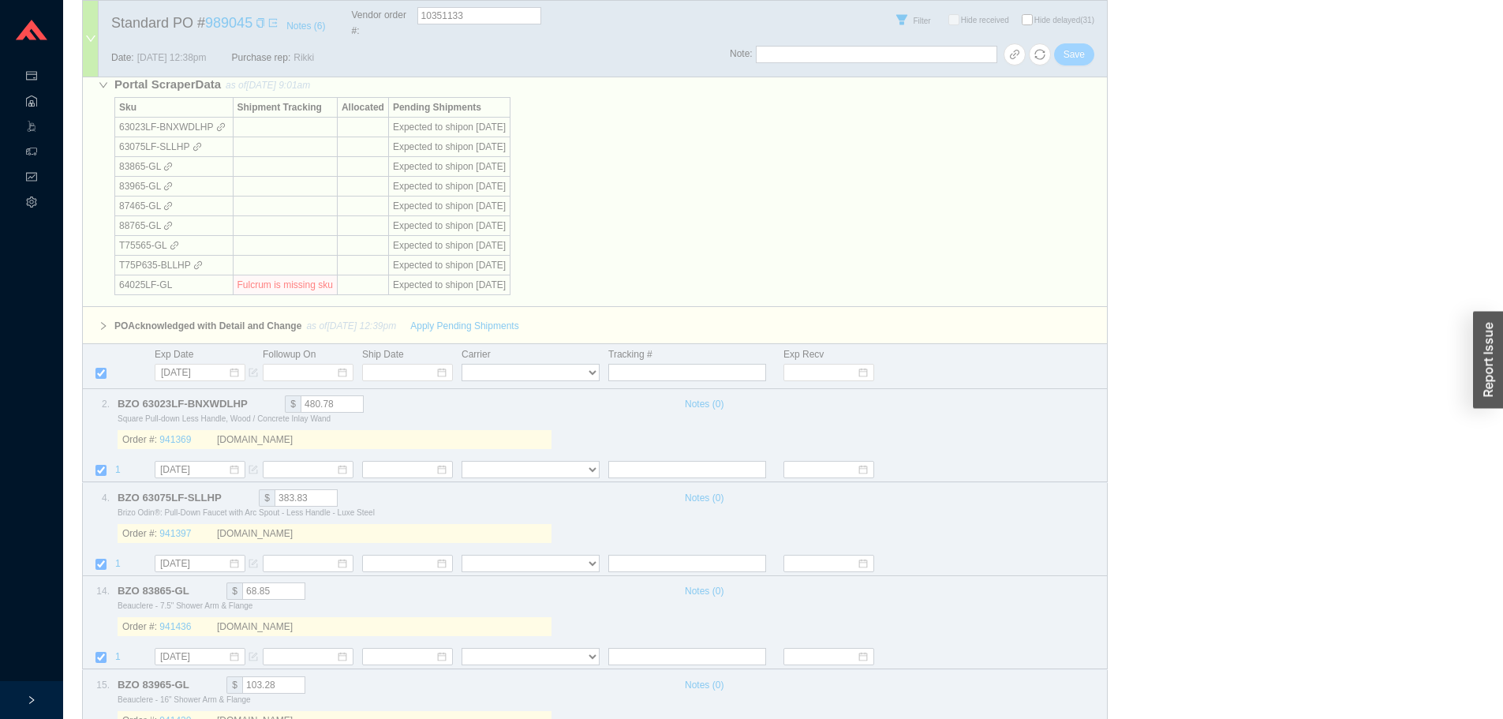
checkbox input "false"
select select "40"
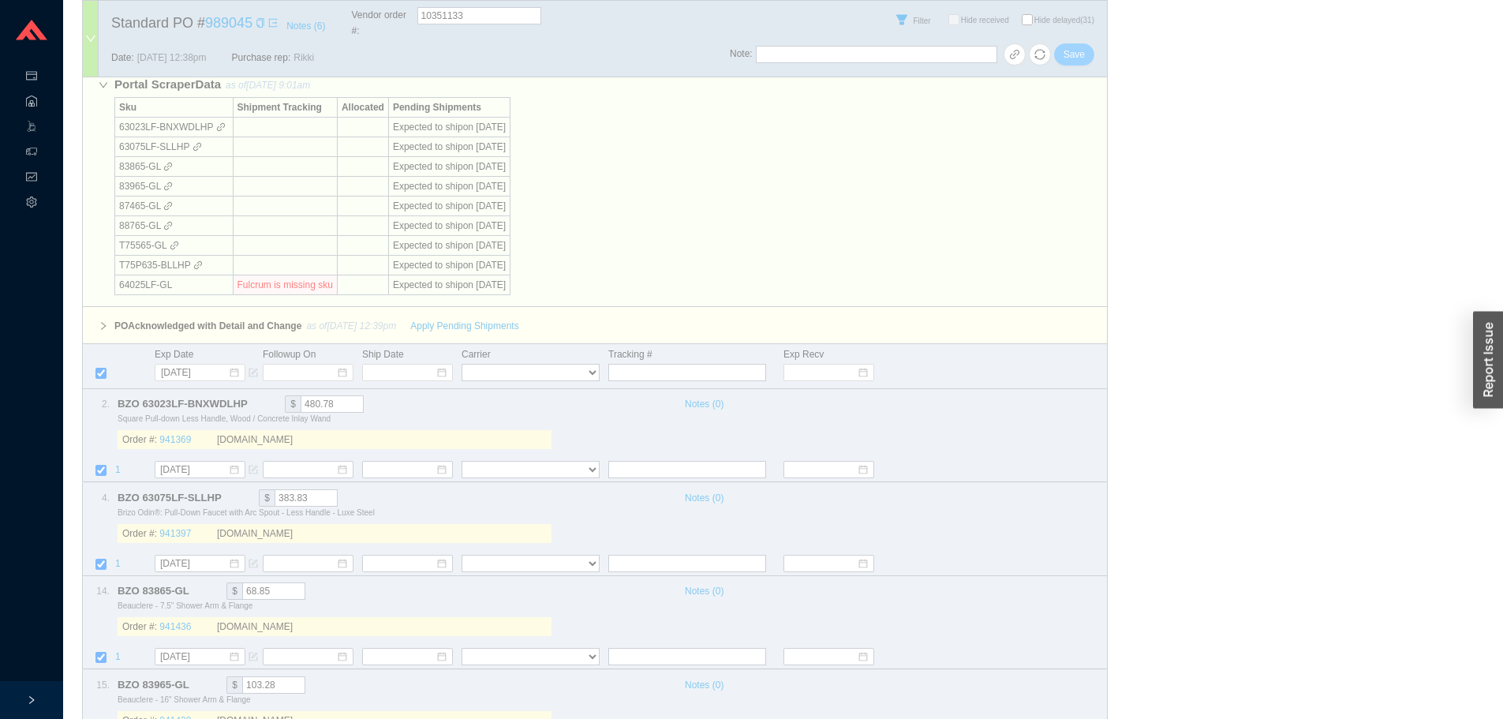
select select "40"
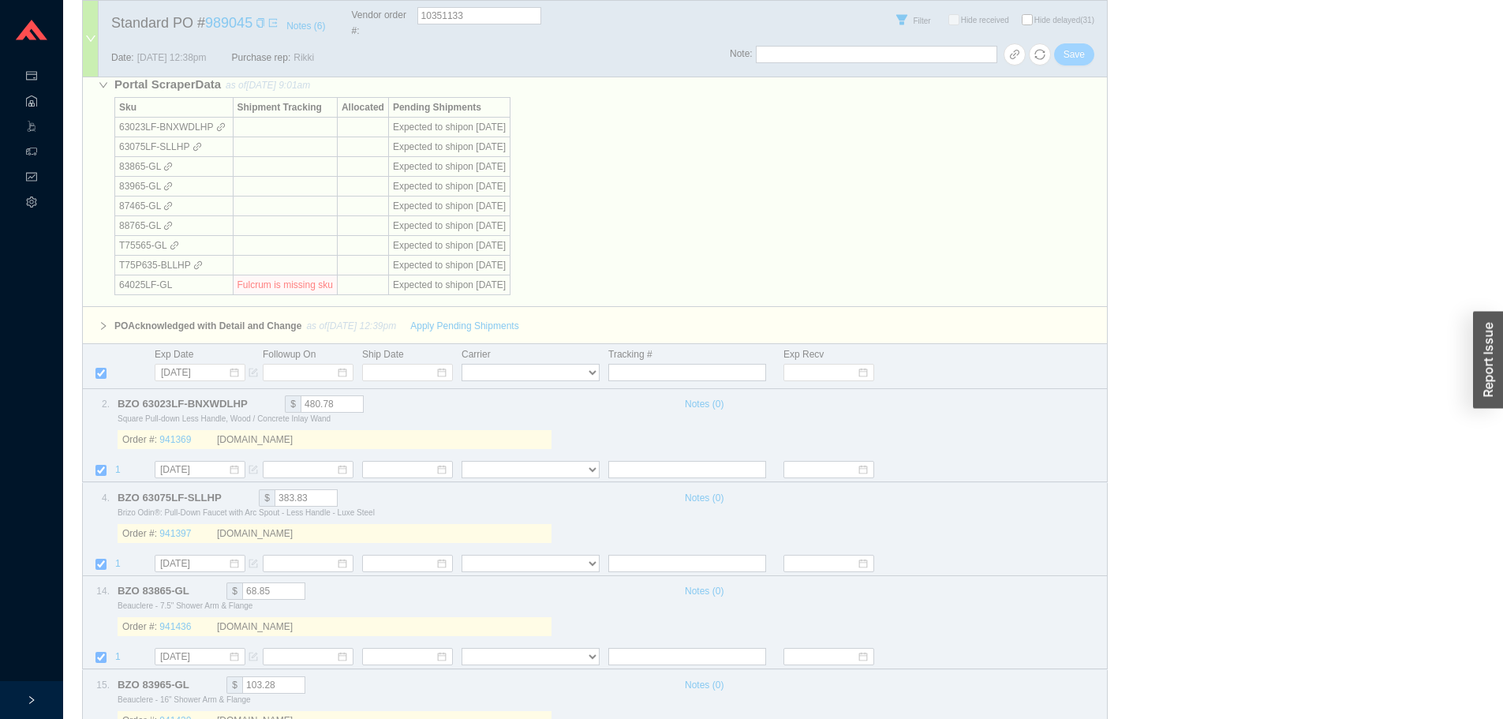
select select "40"
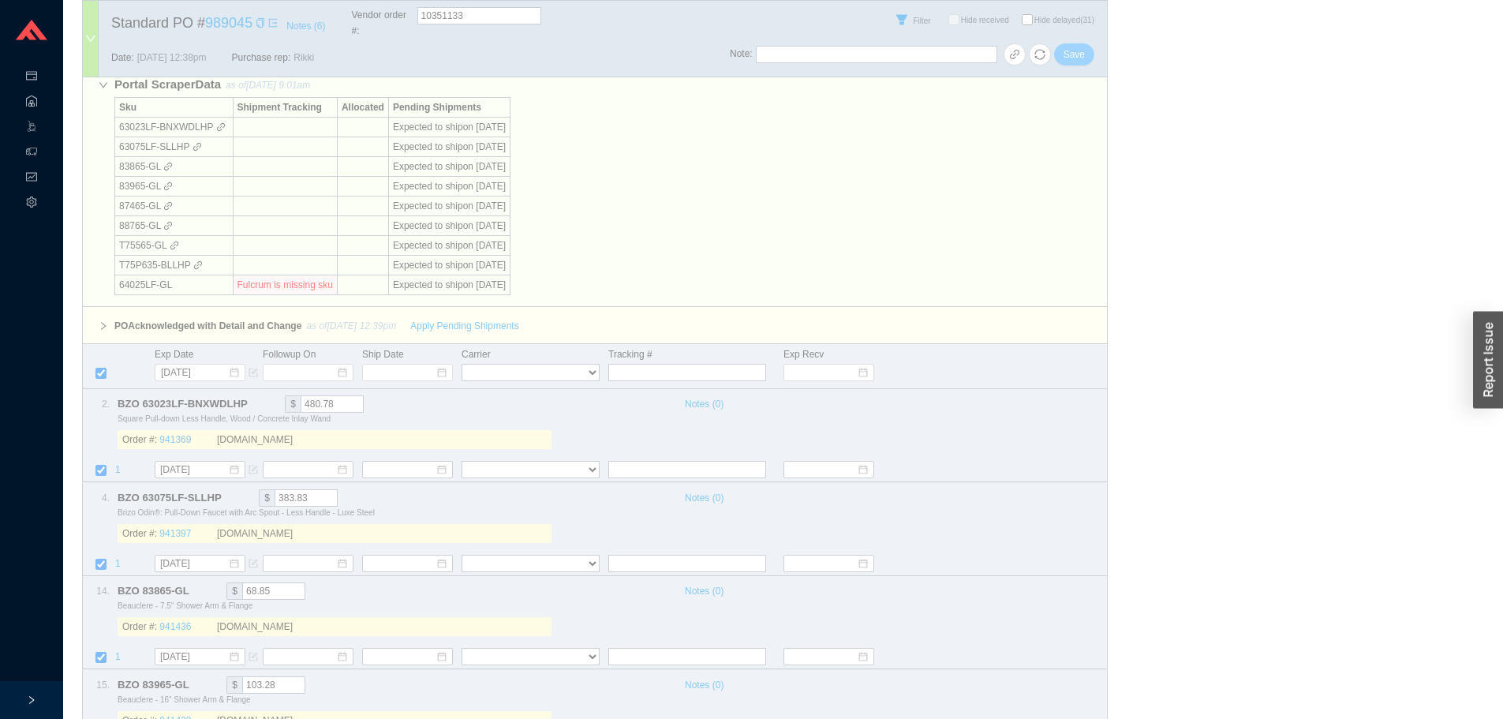
select select "40"
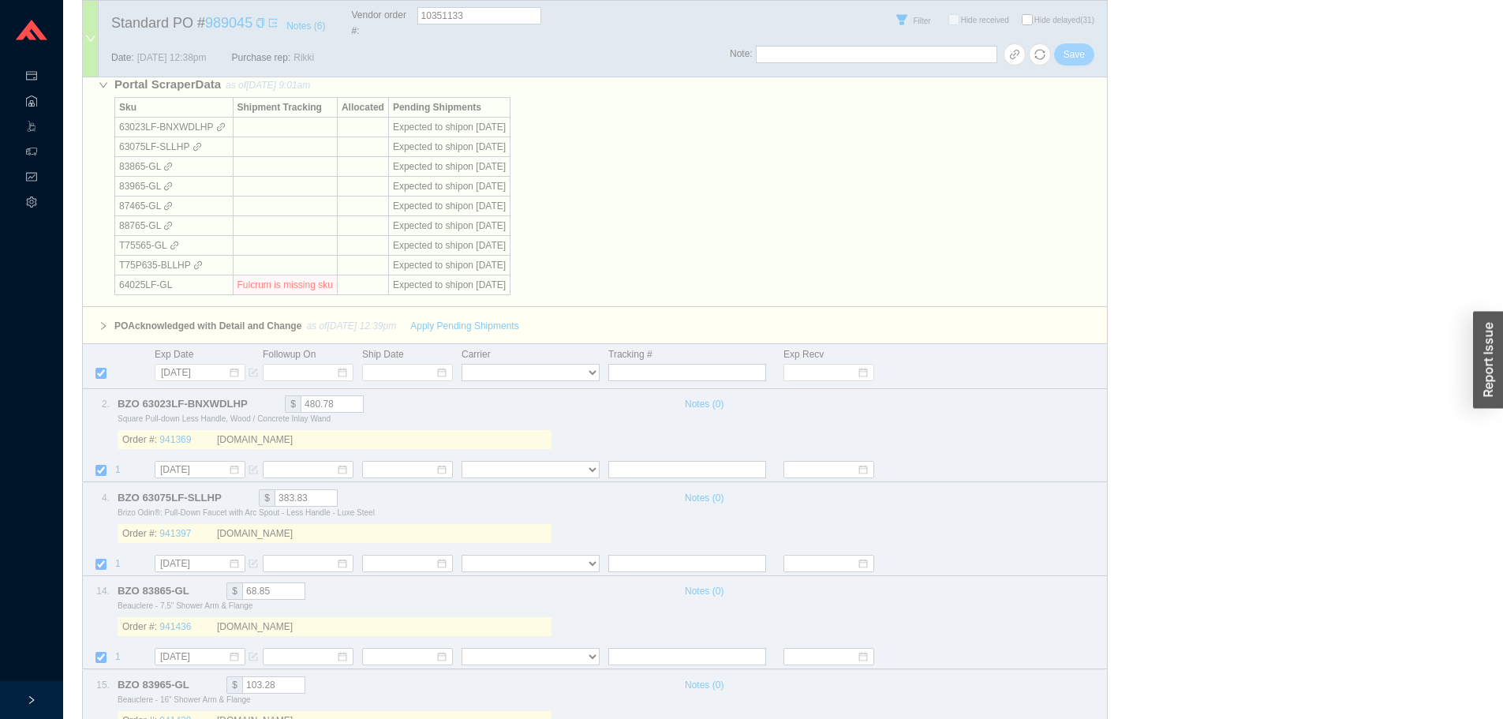
select select "40"
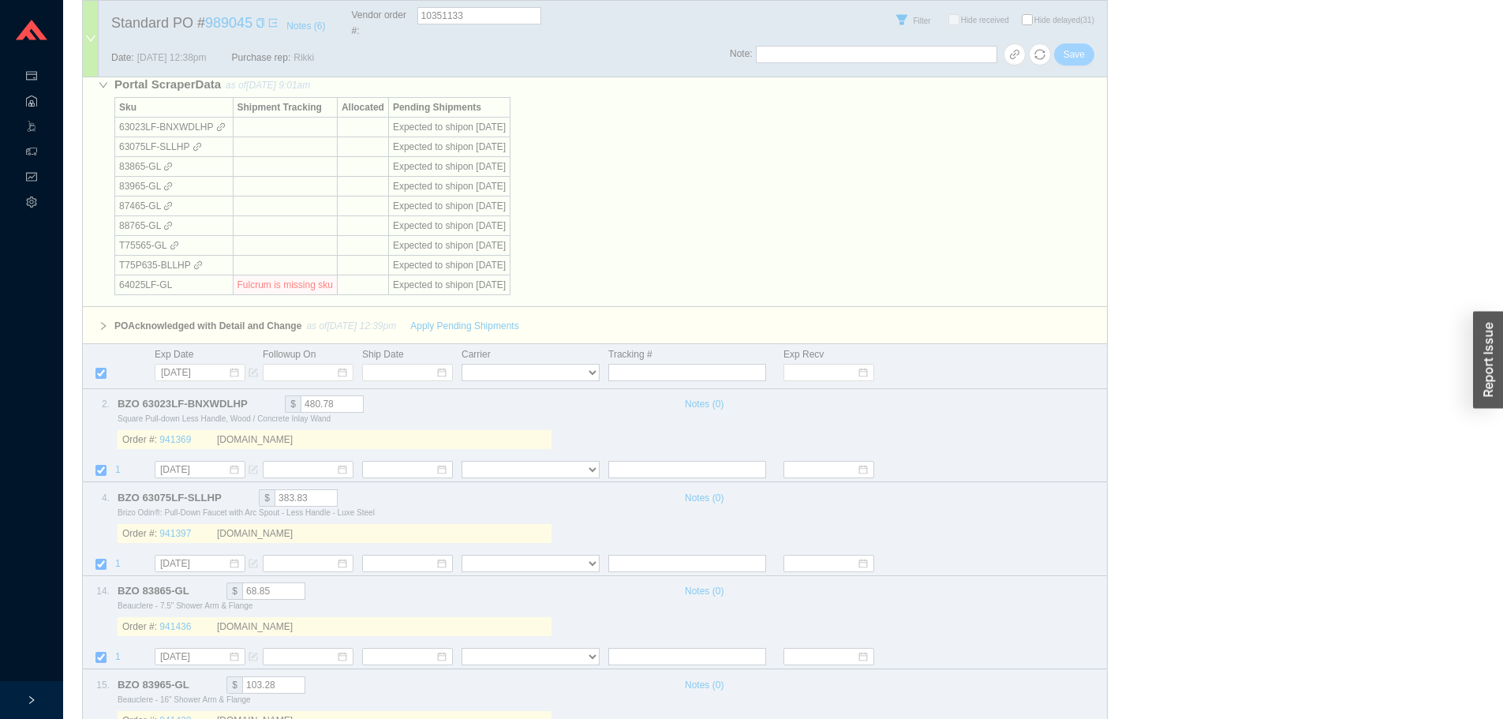
select select "40"
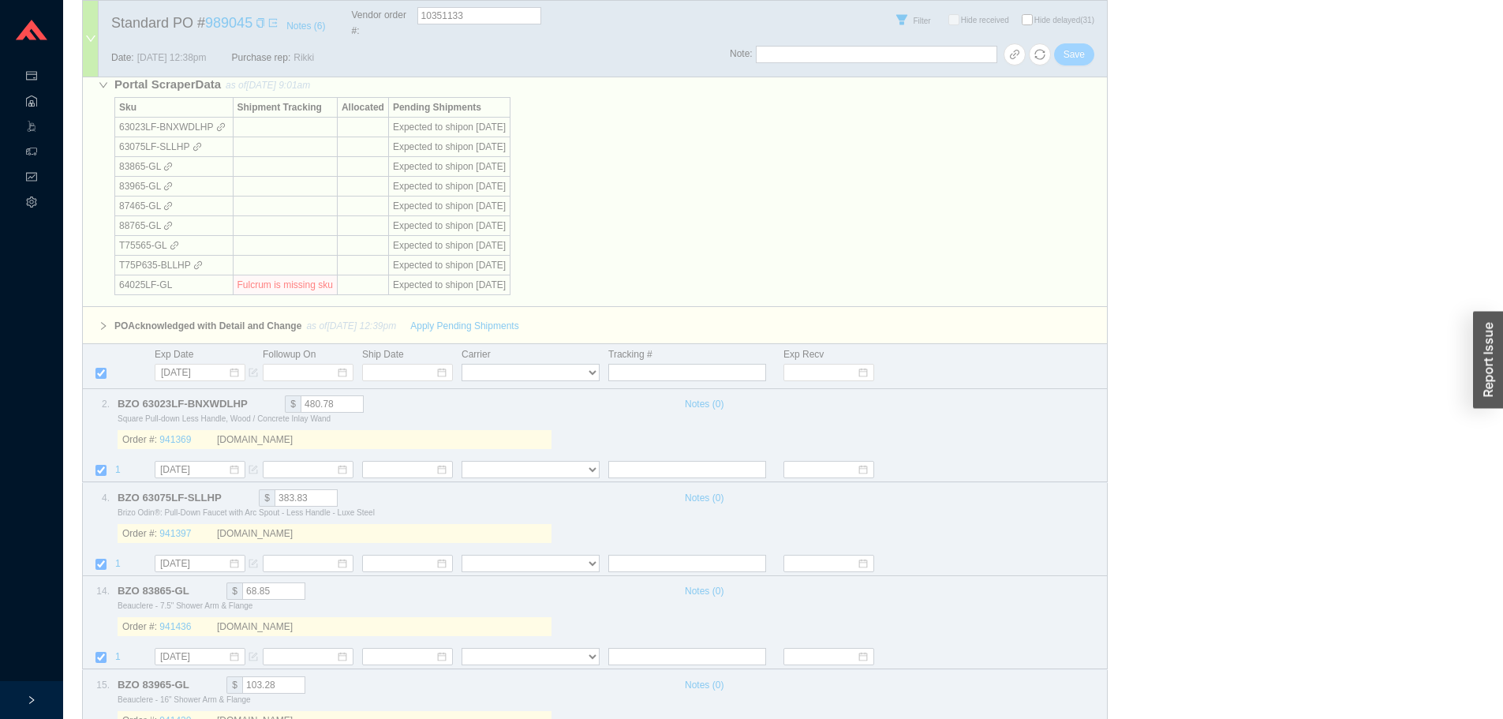
select select "40"
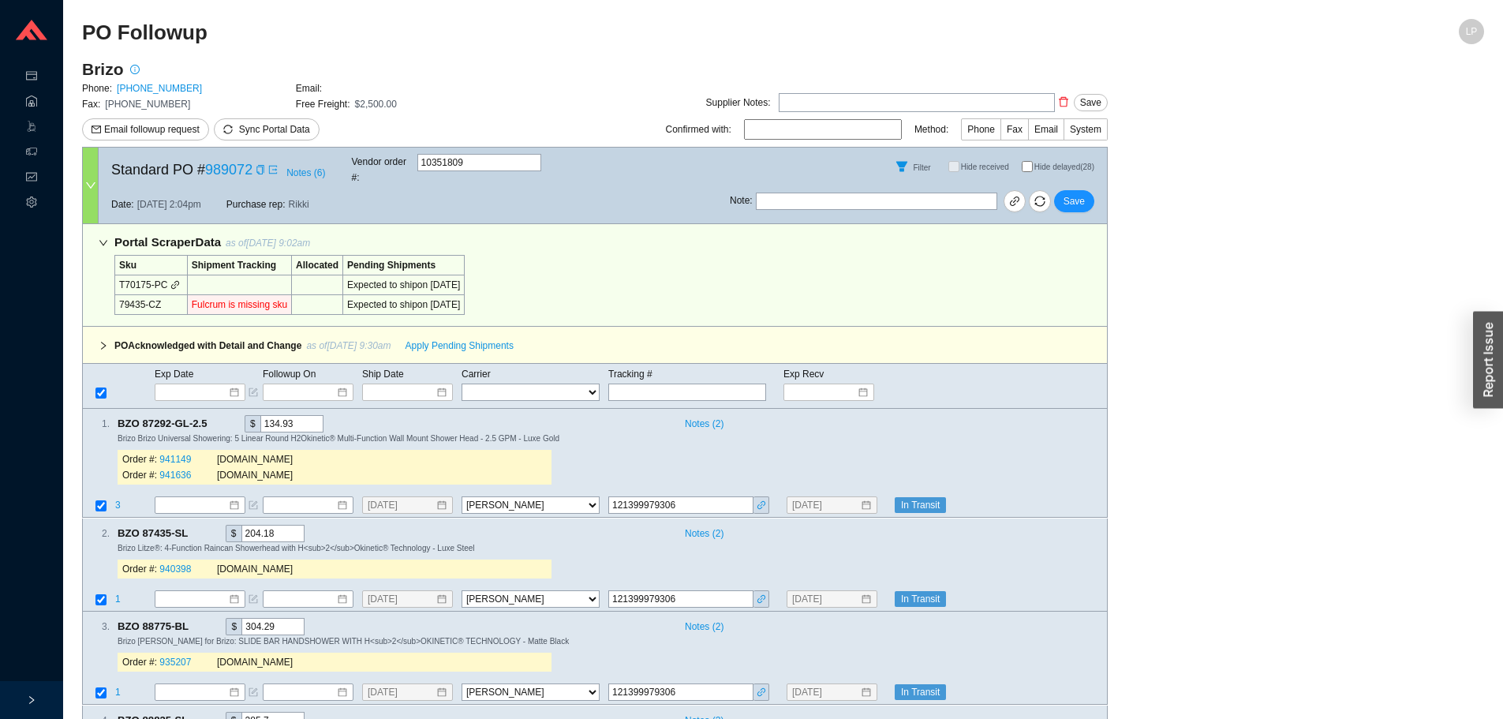
select select "40"
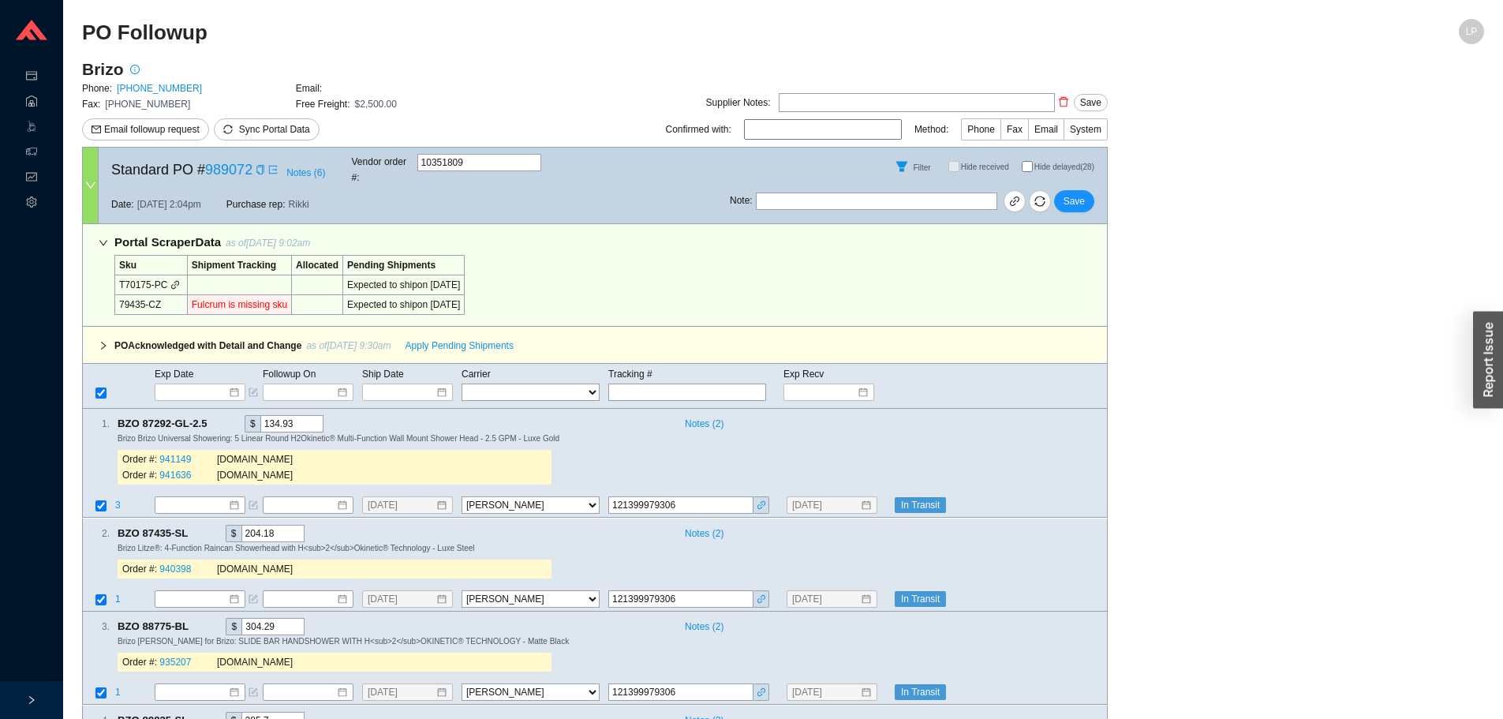
select select "40"
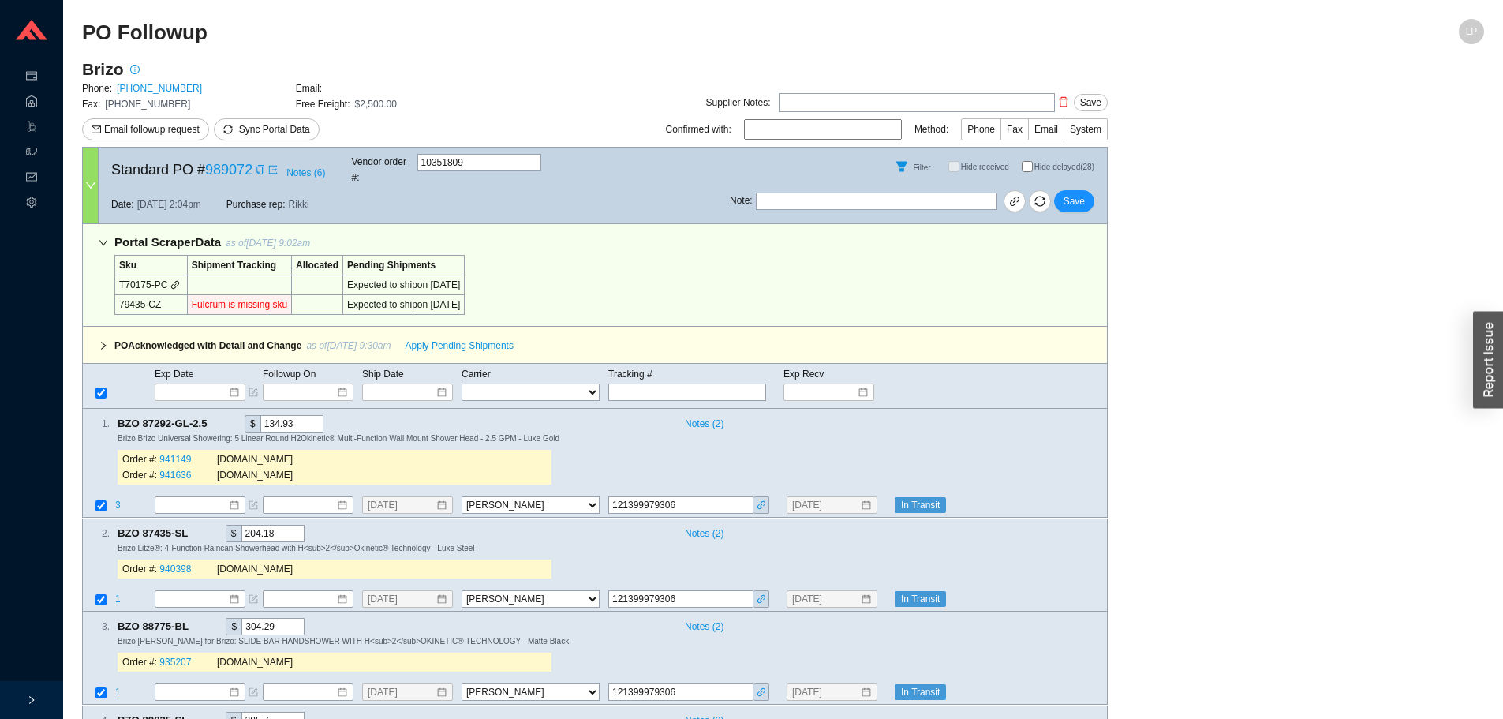
select select "40"
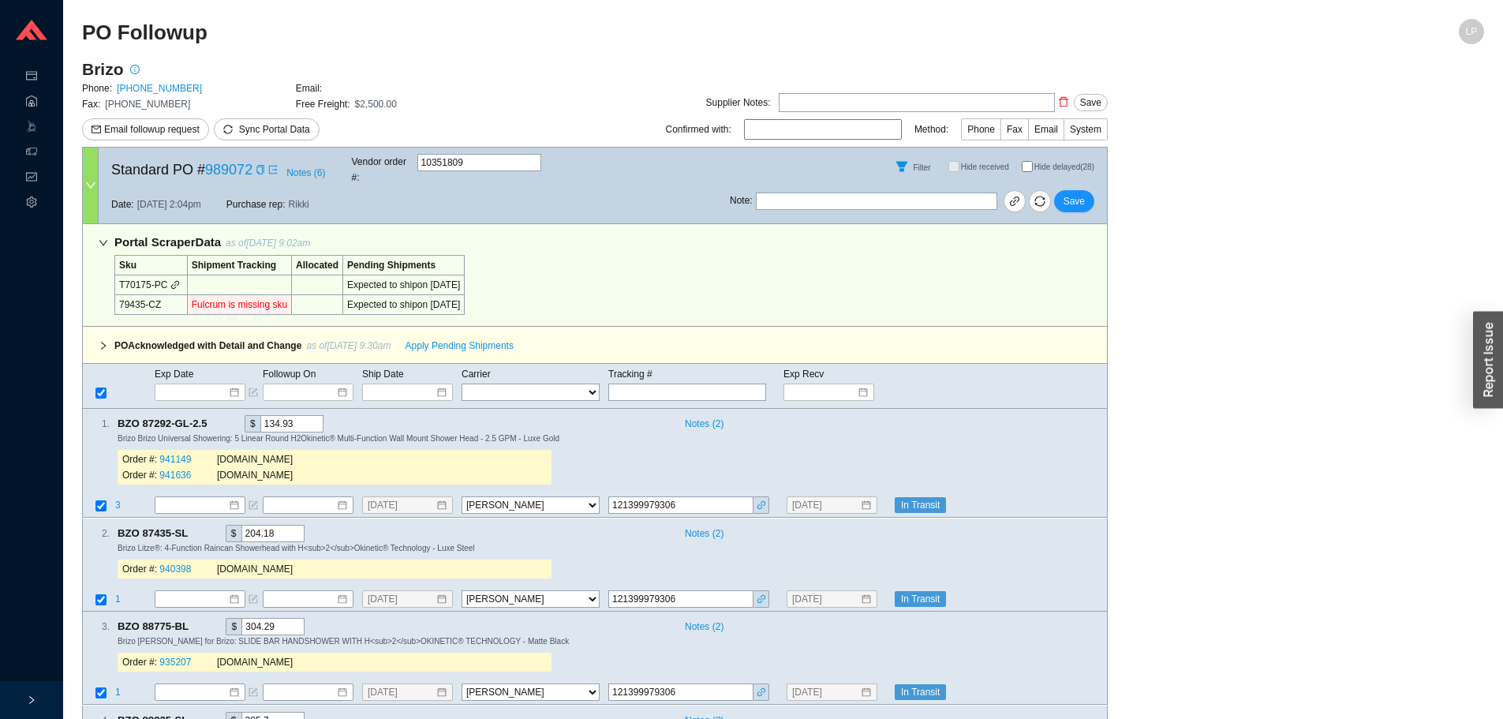
select select "40"
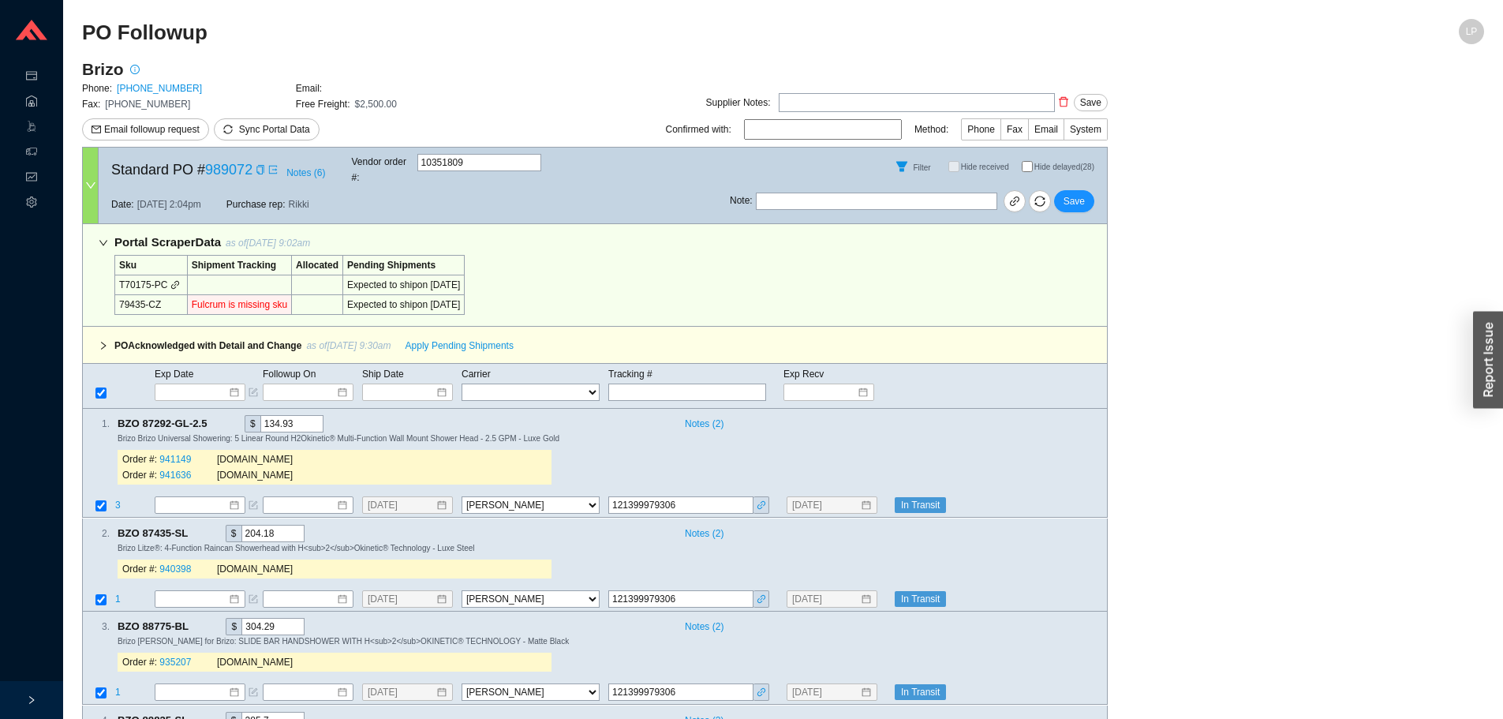
select select "40"
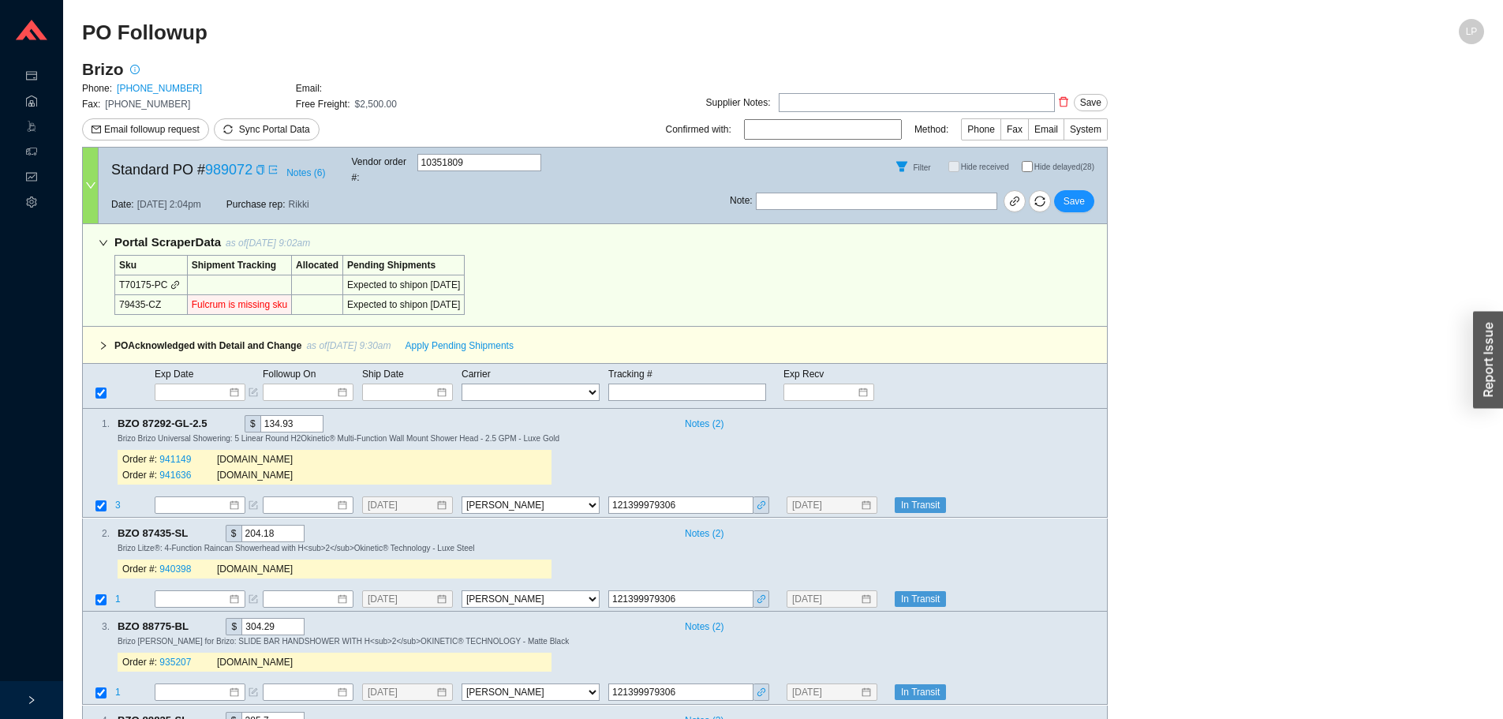
select select "40"
click at [1023, 165] on input "Hide delayed (28)" at bounding box center [1027, 166] width 11 height 11
checkbox input "true"
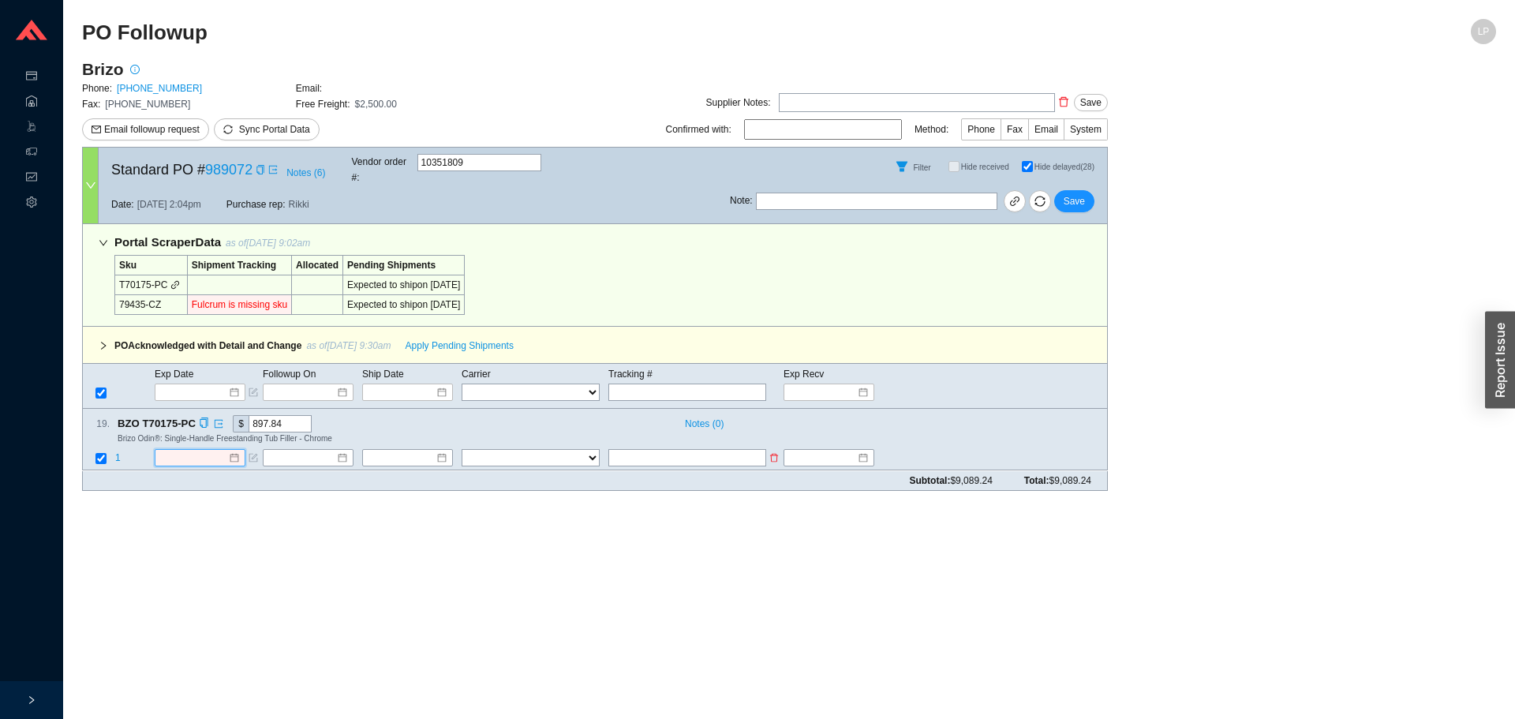
click at [207, 450] on input at bounding box center [194, 458] width 68 height 16
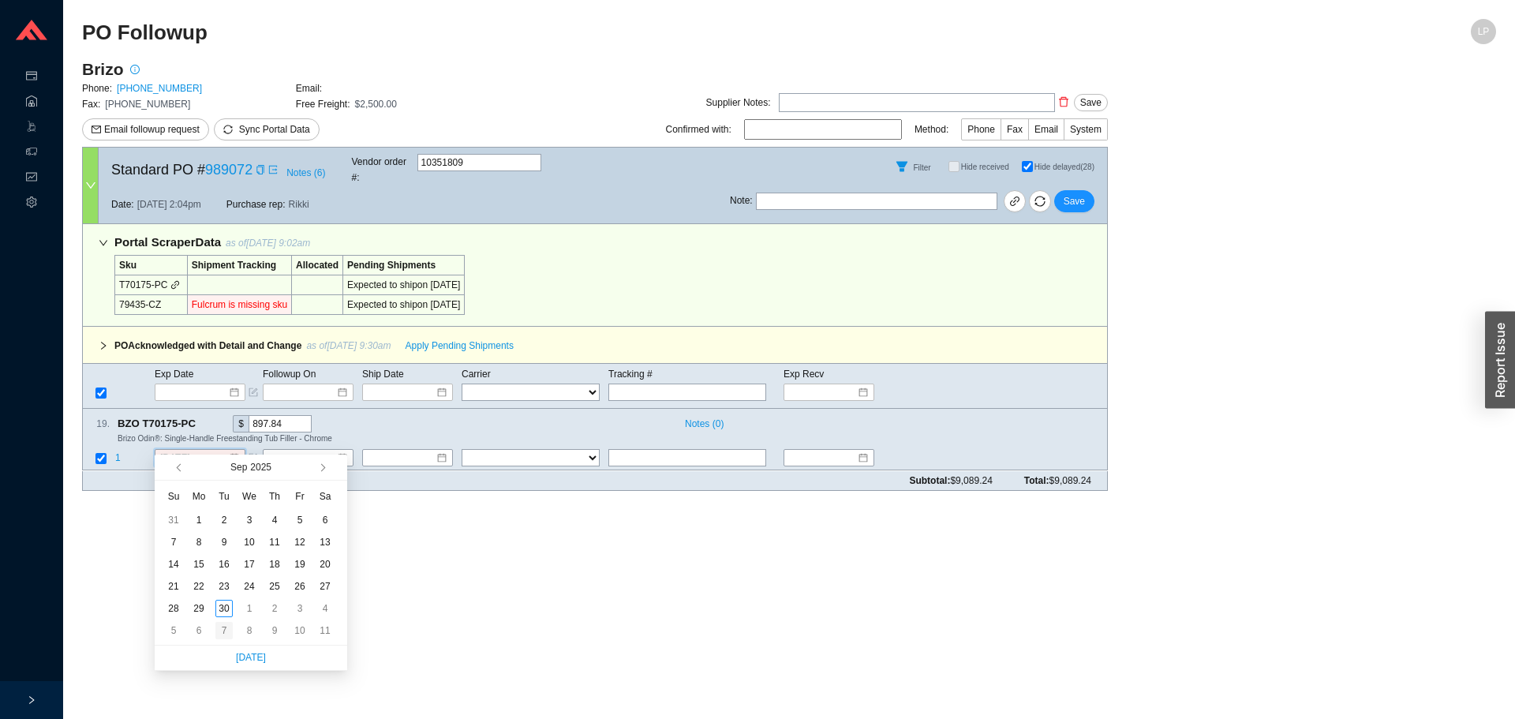
type input "10/7/2025"
type input "9/6/2025"
click at [323, 463] on button "button" at bounding box center [321, 466] width 15 height 25
type input "10/21/2025"
click at [226, 584] on div "21" at bounding box center [223, 585] width 17 height 17
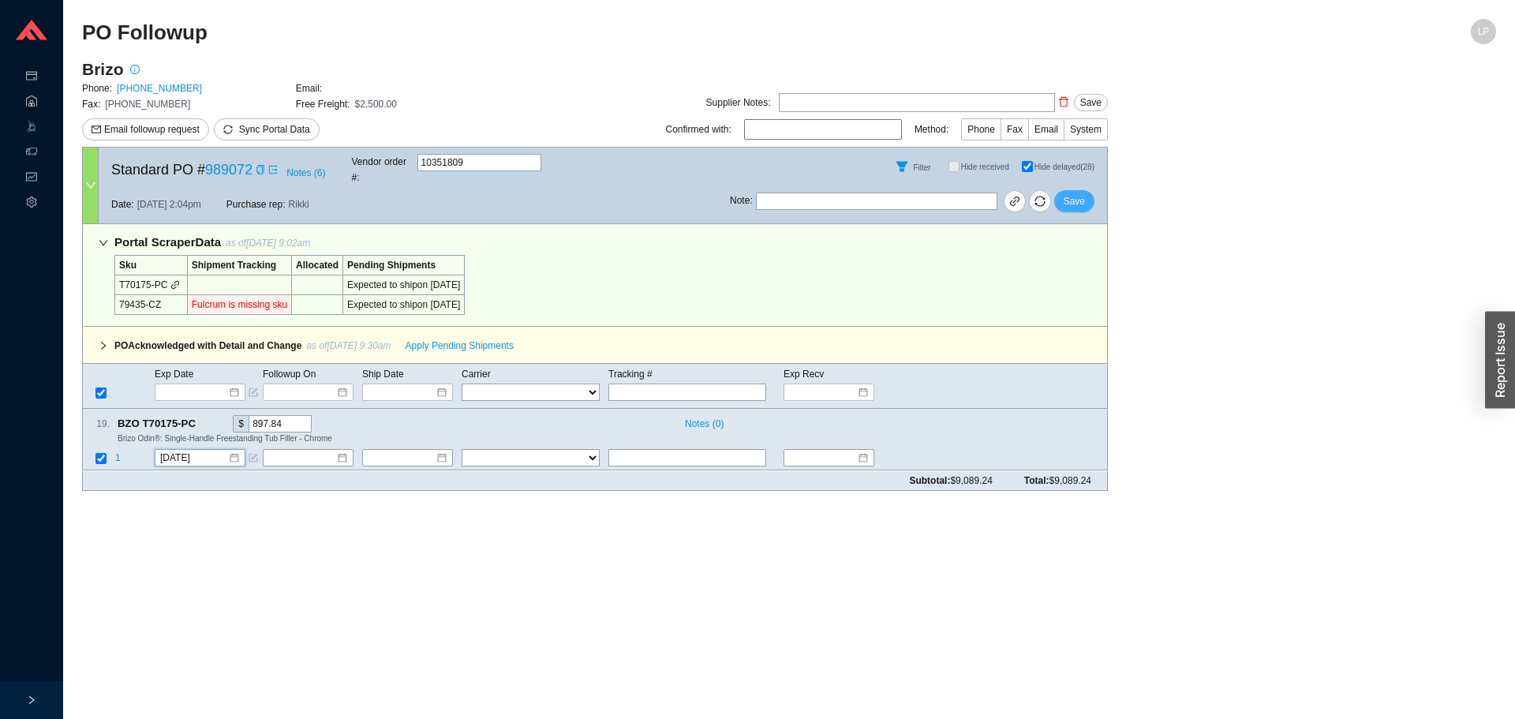
click at [1090, 190] on button "Save" at bounding box center [1074, 201] width 40 height 22
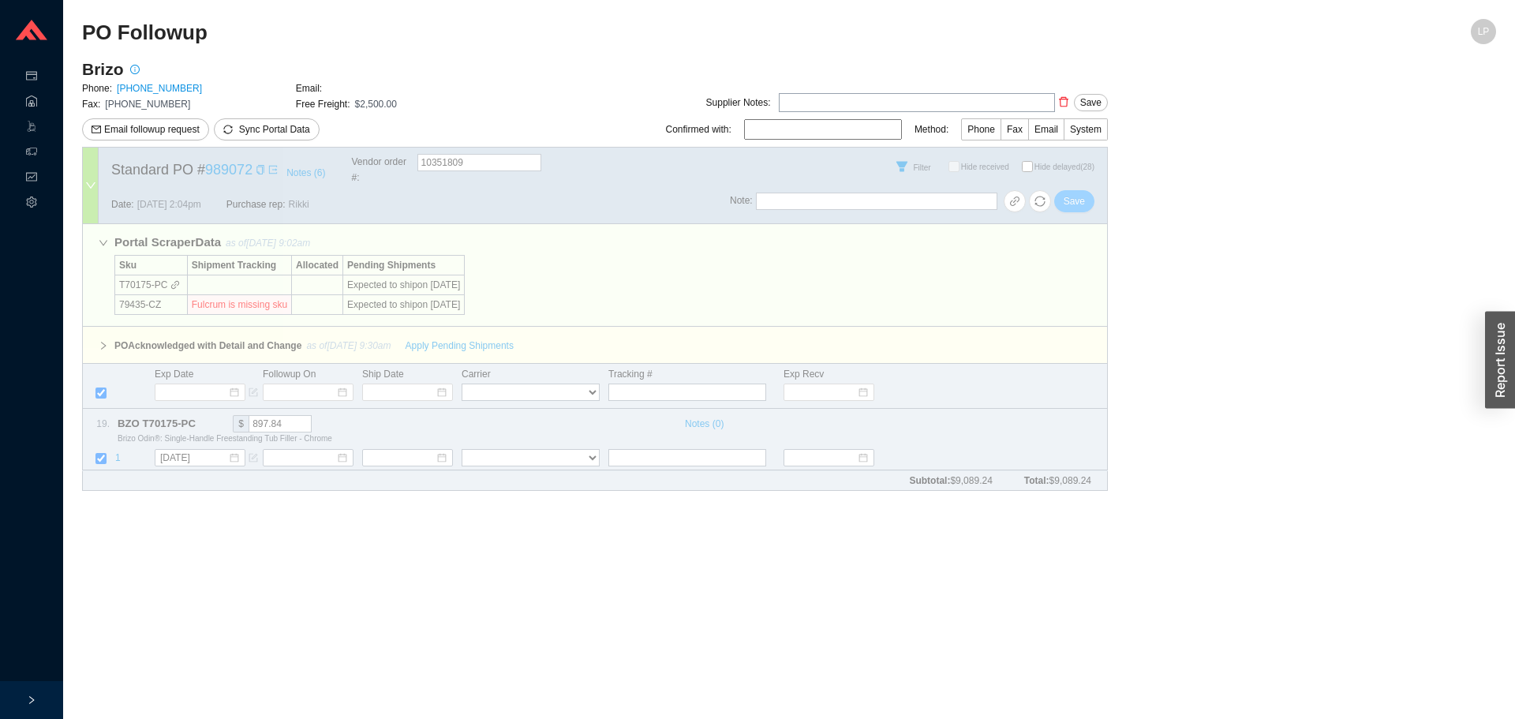
select select "40"
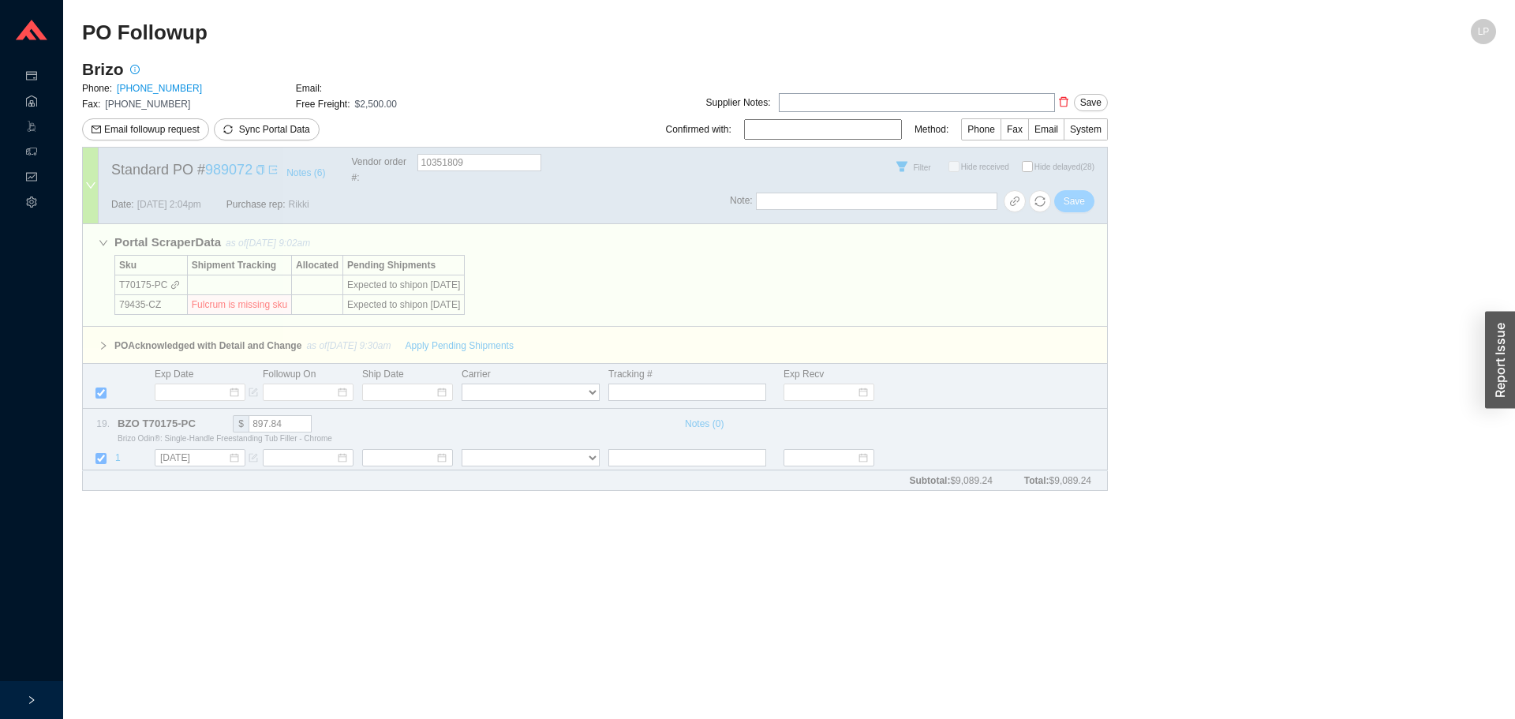
select select "40"
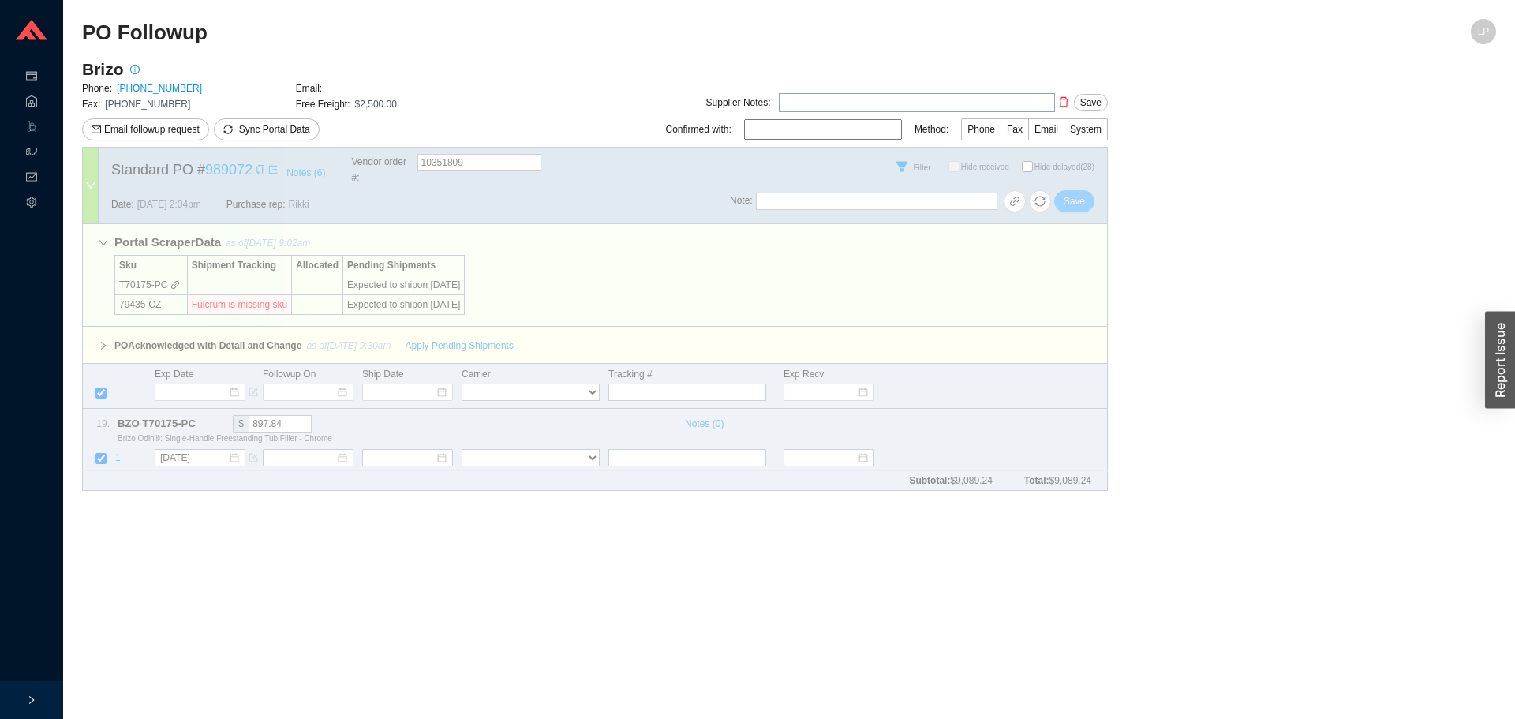
select select "40"
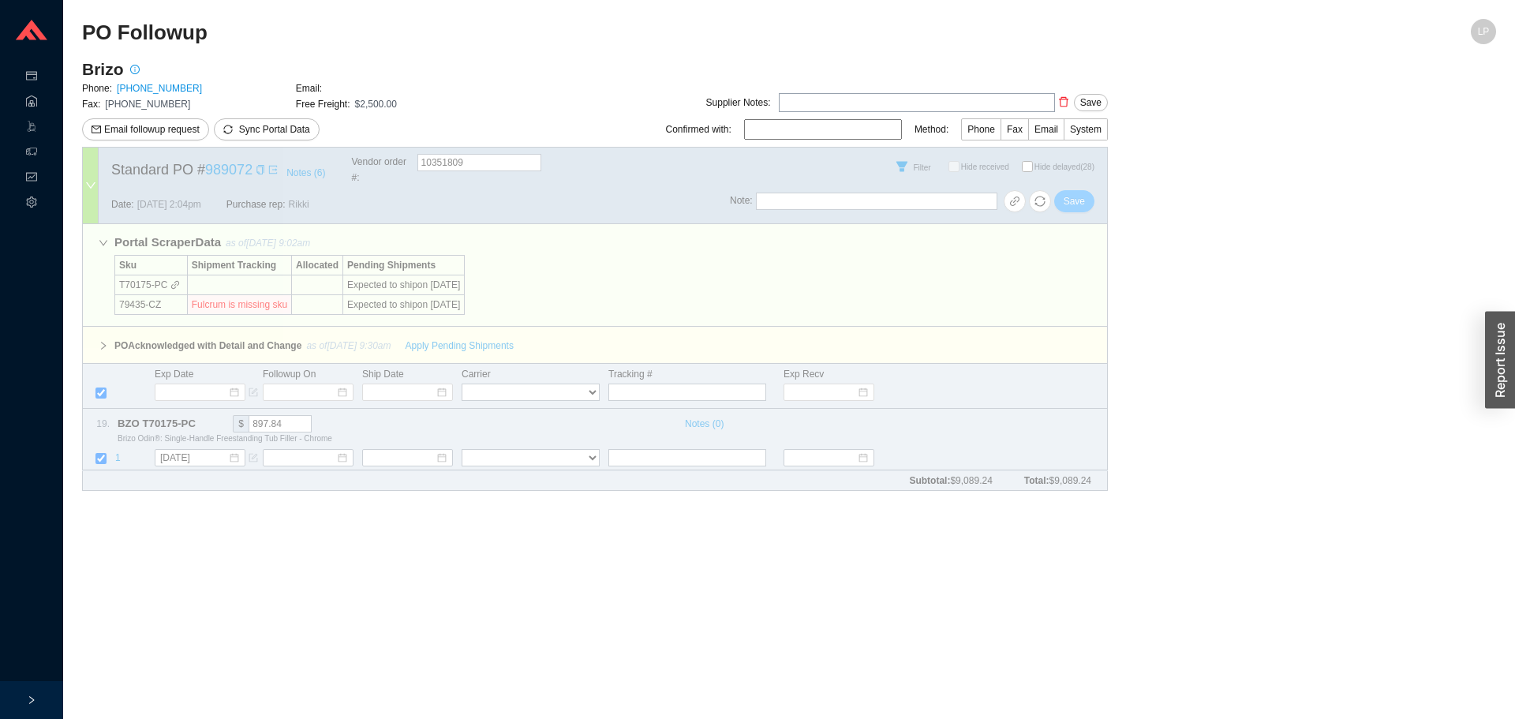
select select "40"
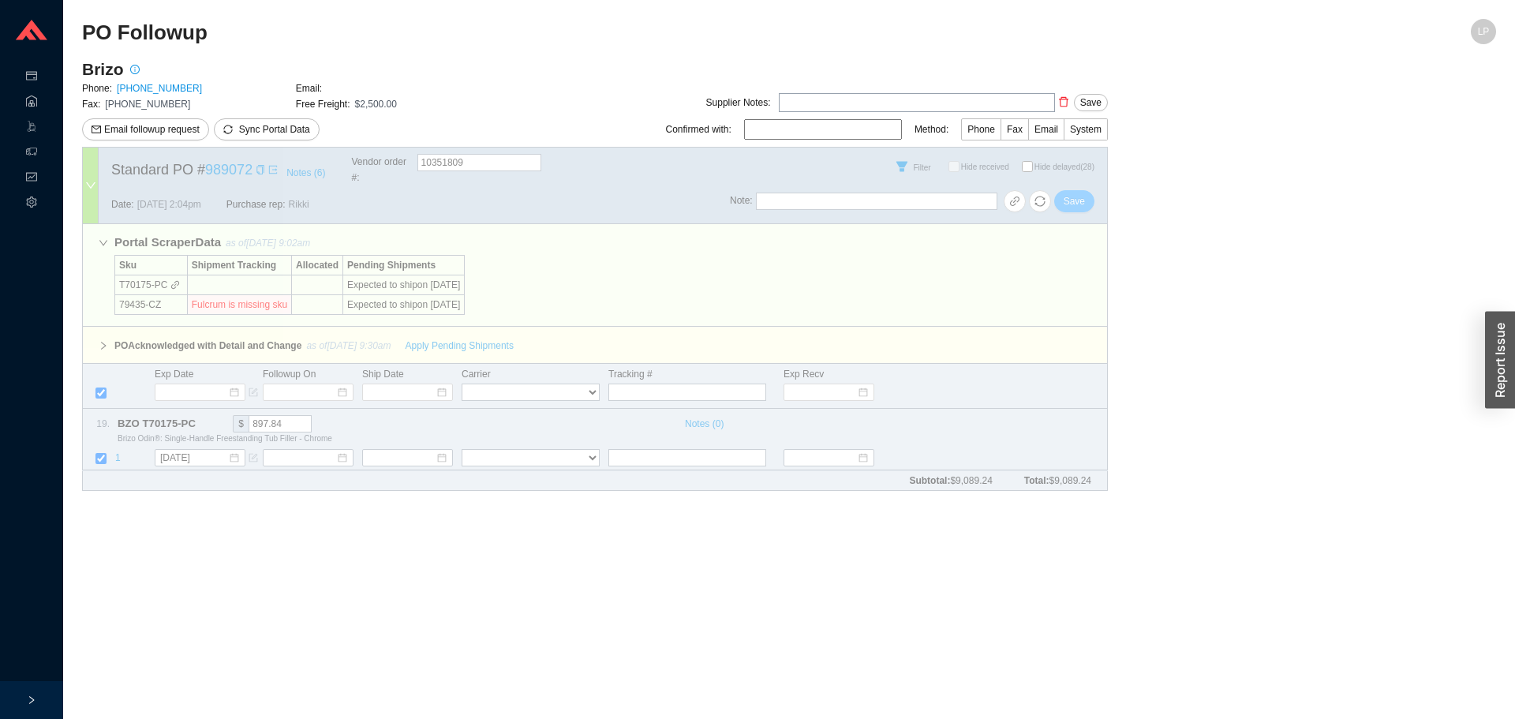
select select "40"
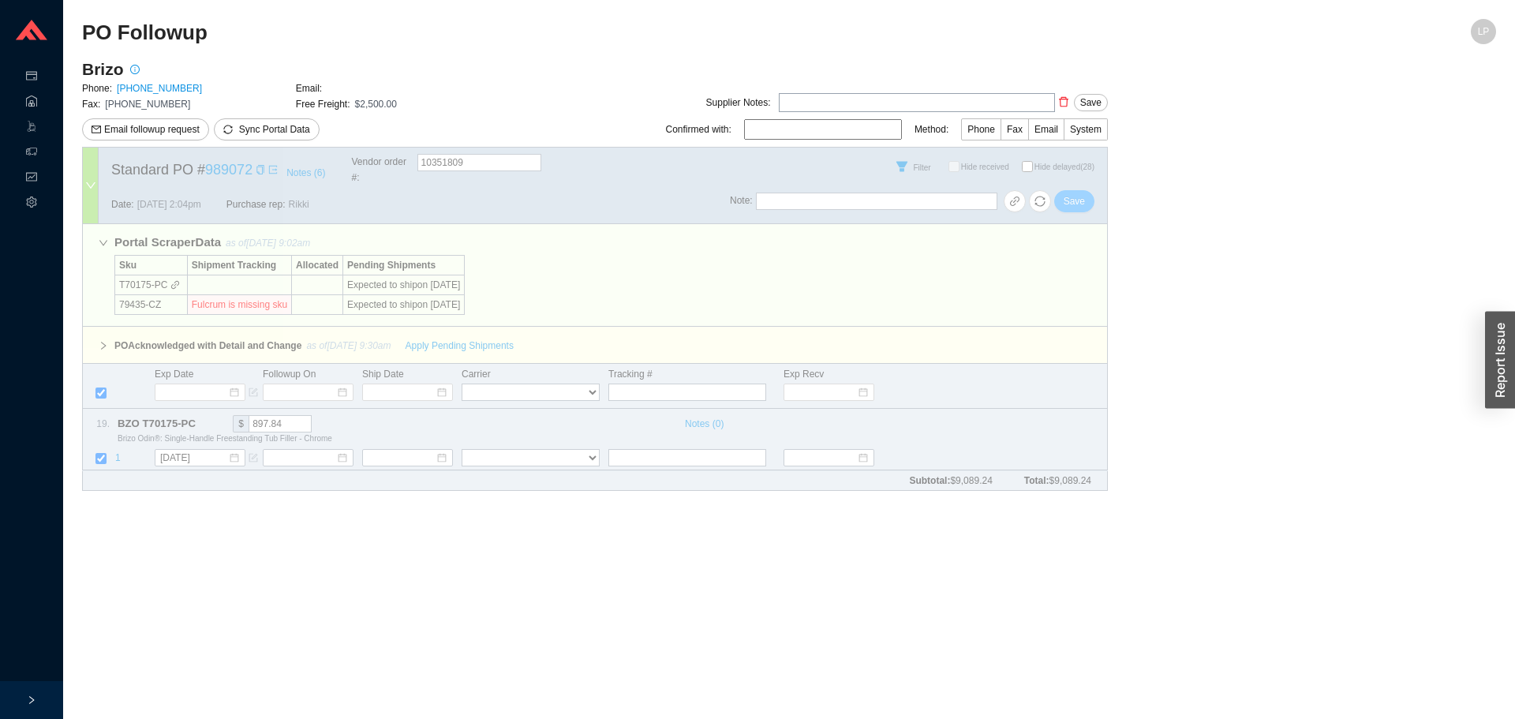
select select "40"
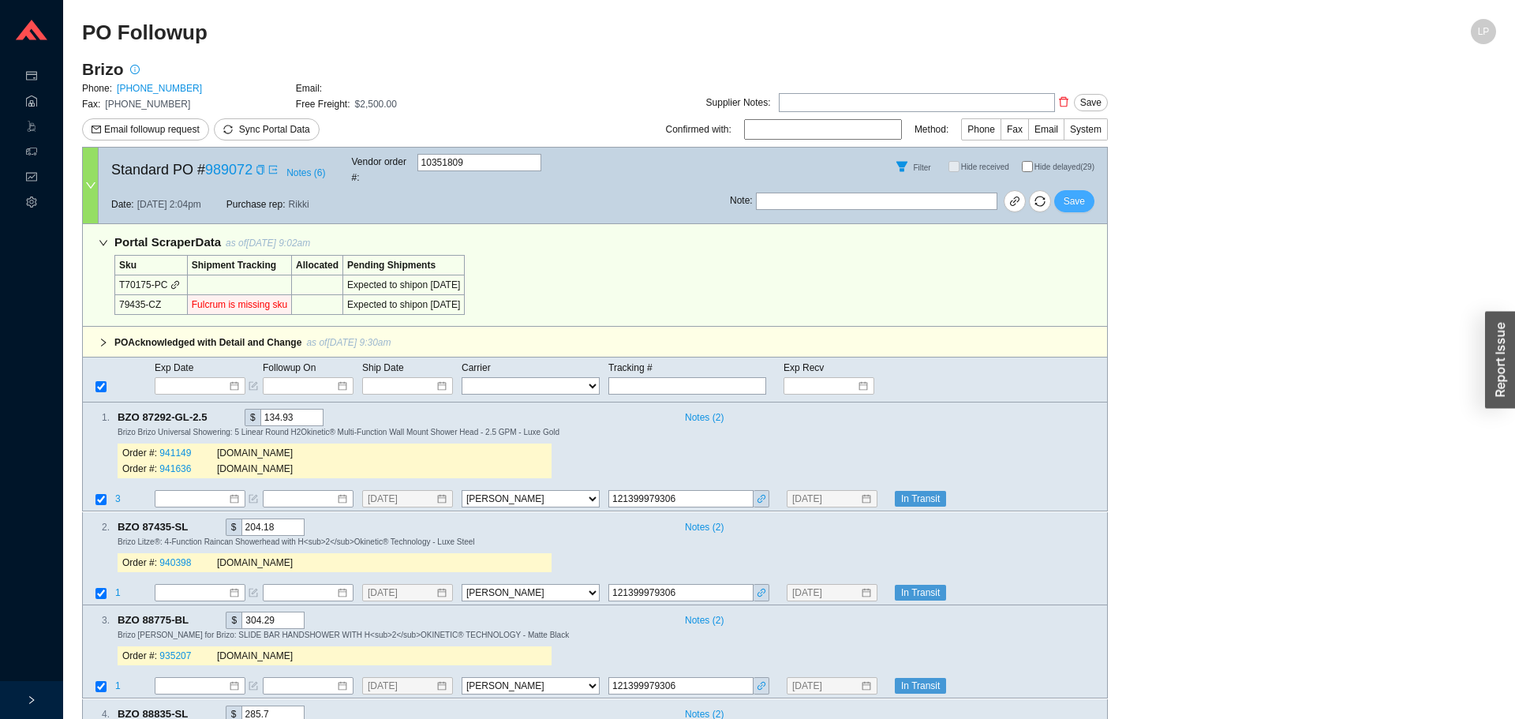
checkbox input "false"
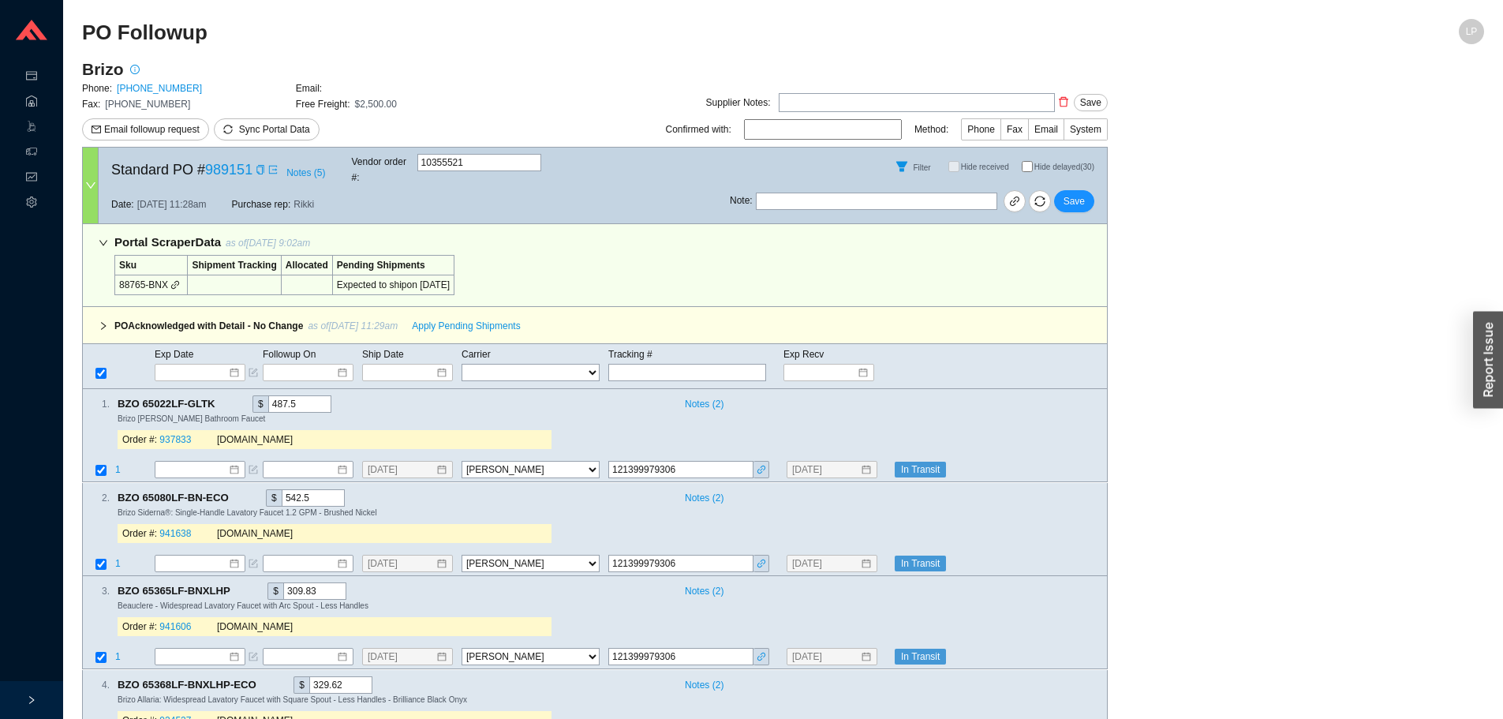
select select "40"
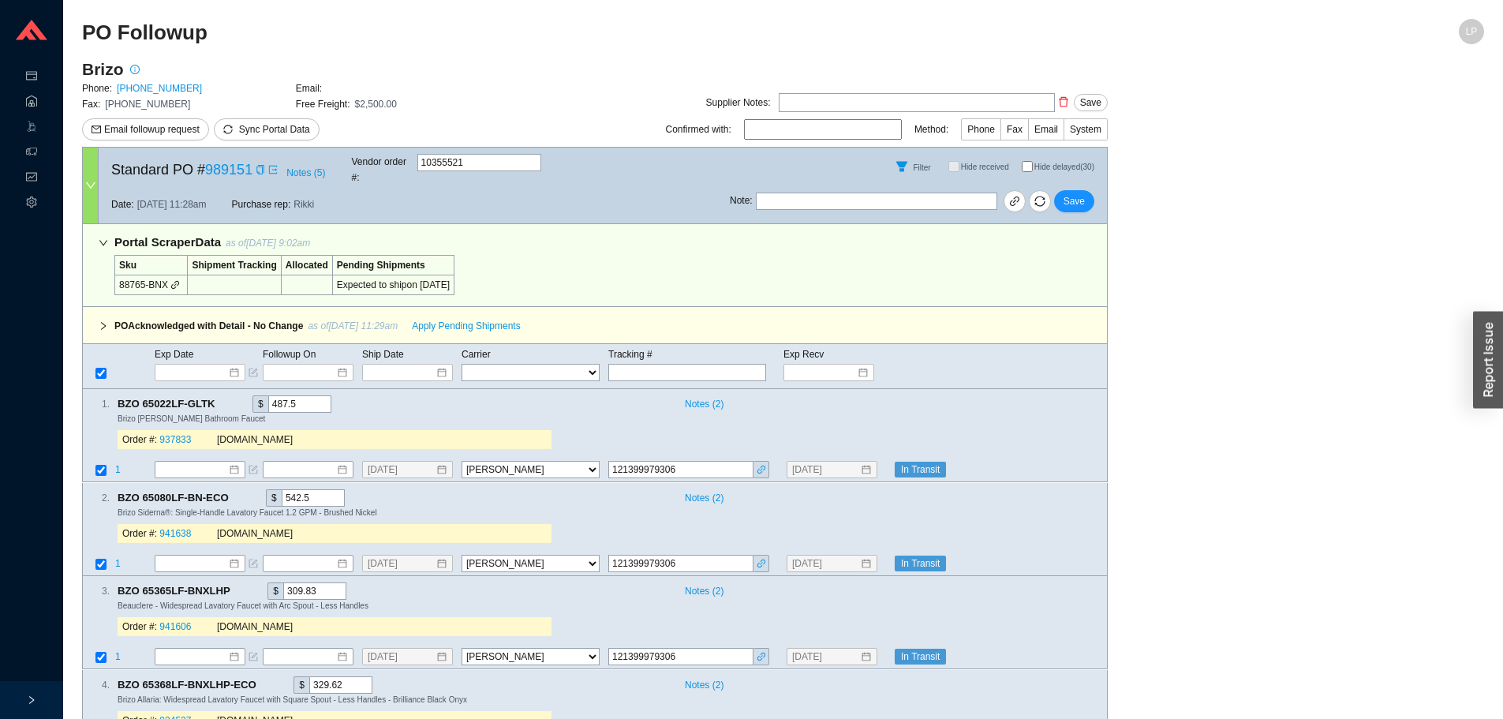
select select "40"
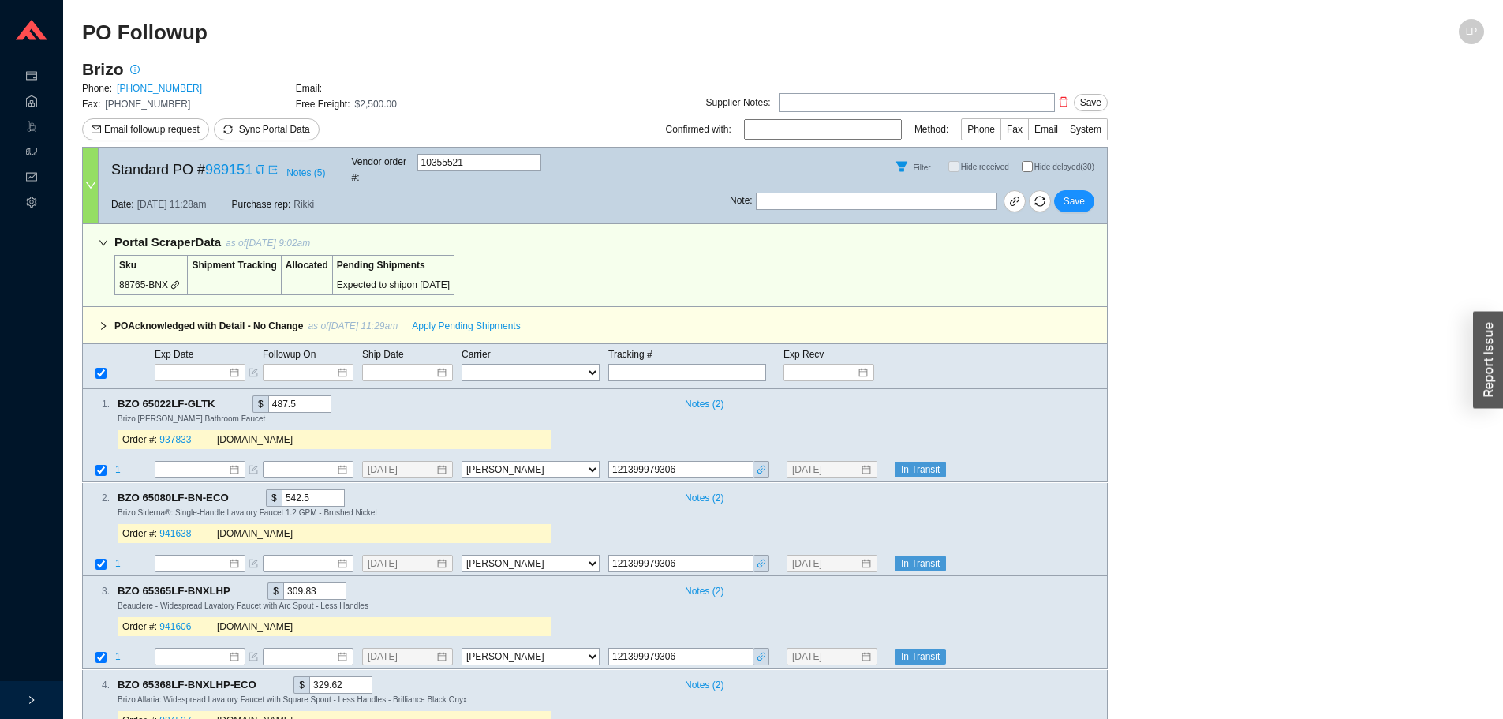
select select "40"
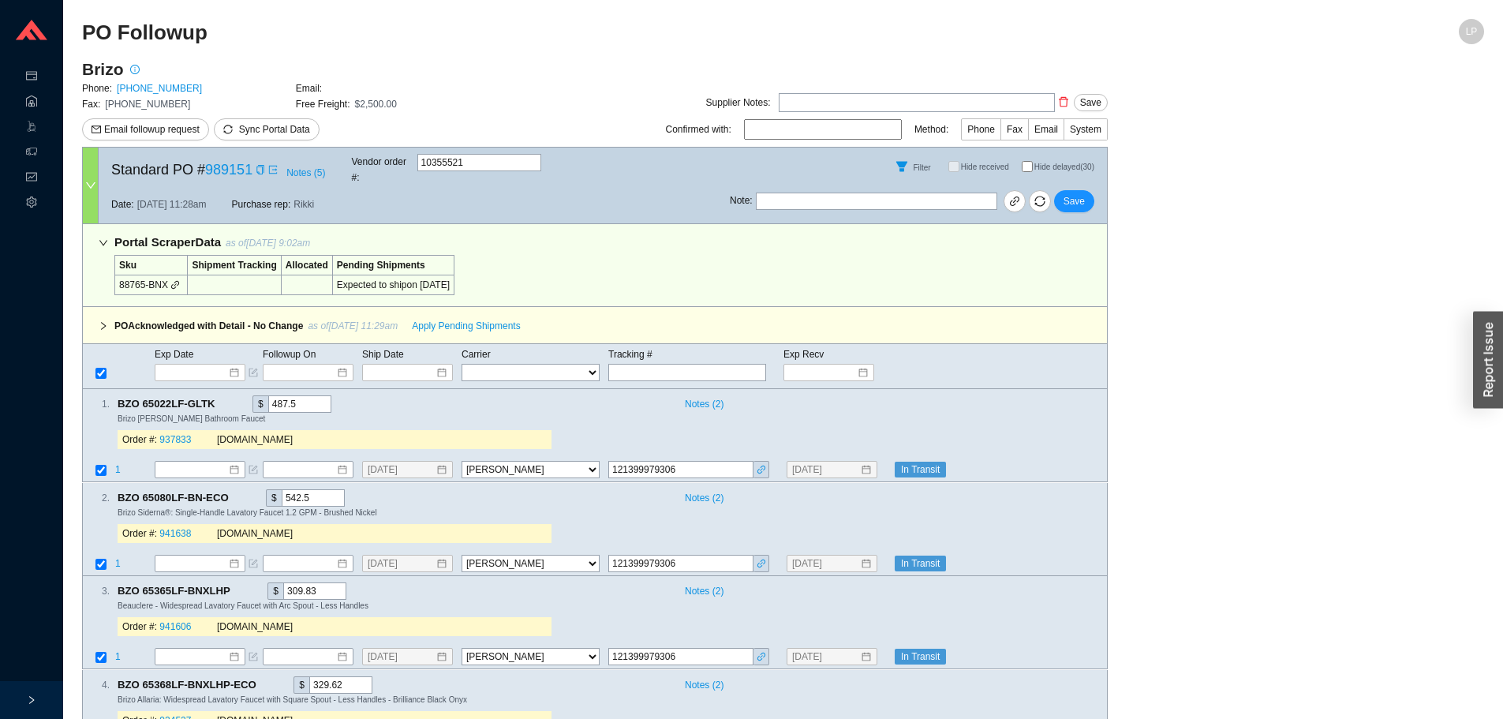
select select "40"
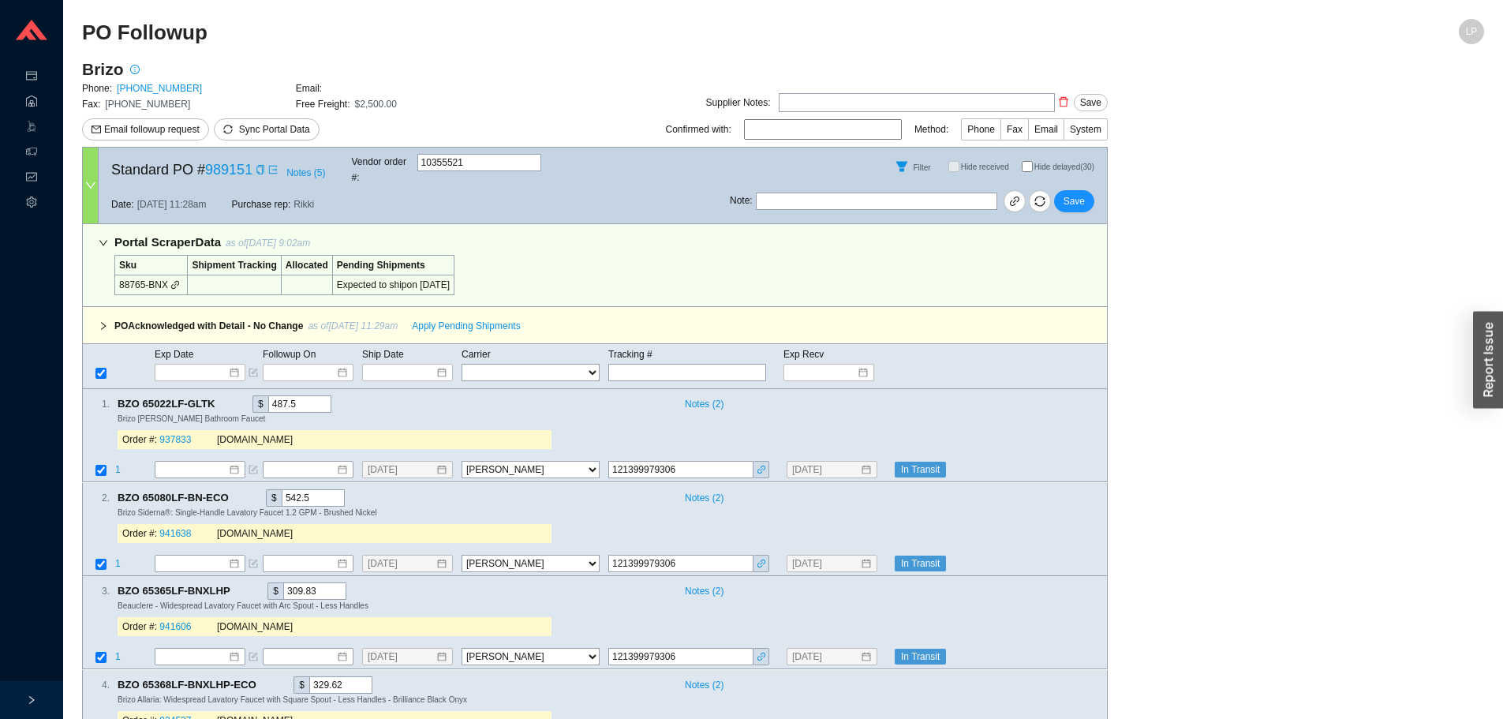
select select "40"
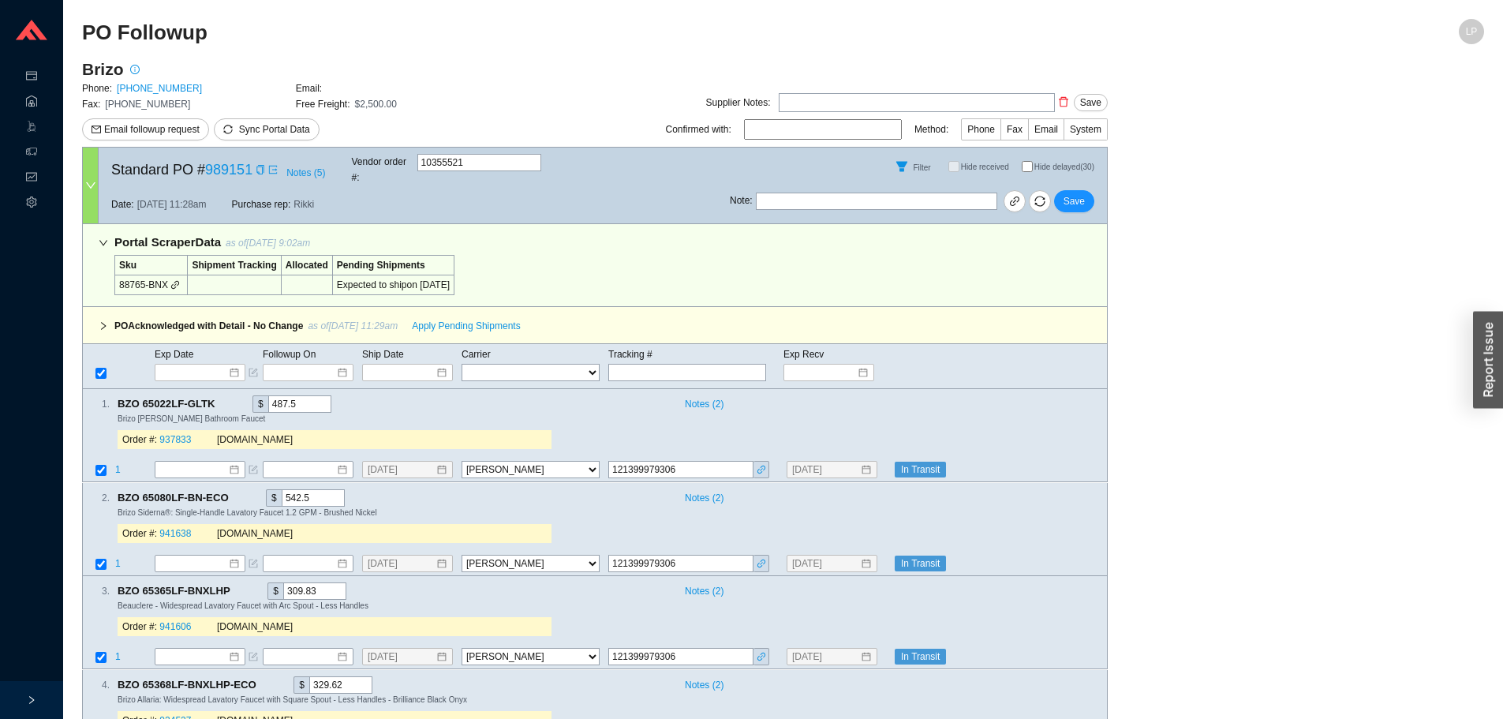
select select "40"
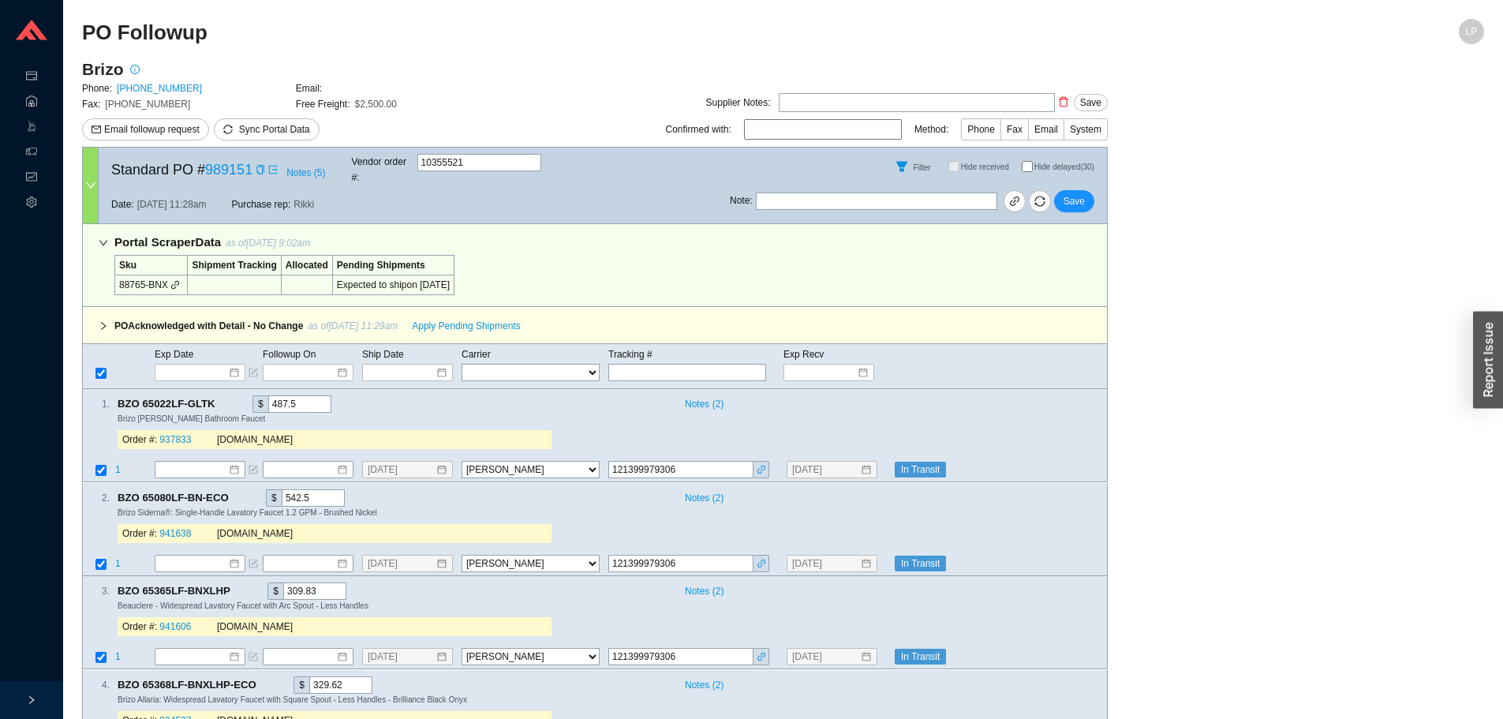
select select "40"
click at [1030, 155] on div "Filter Hide received Hide delayed (30)" at bounding box center [918, 167] width 377 height 38
click at [1026, 161] on input "Hide delayed (30)" at bounding box center [1027, 166] width 11 height 11
checkbox input "true"
checkbox input "false"
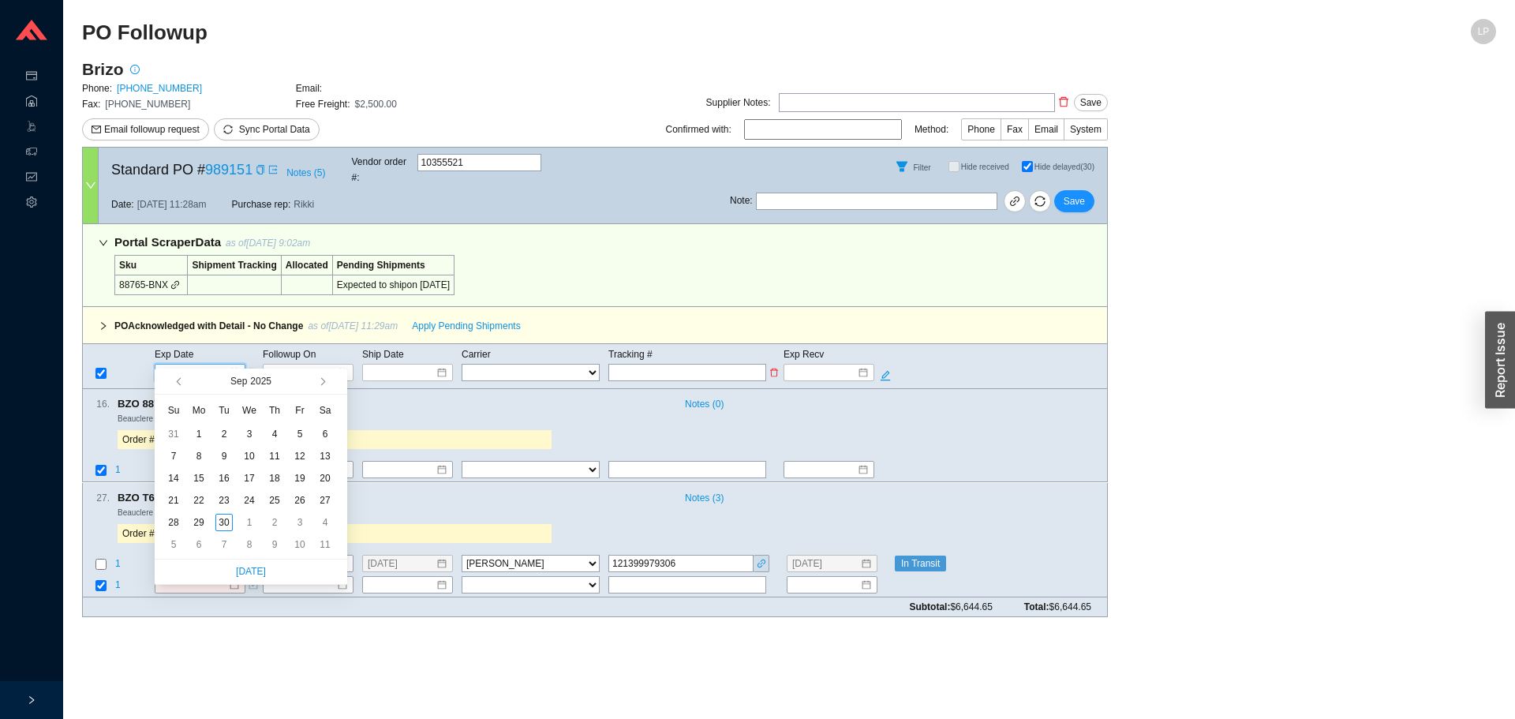
click at [200, 364] on input at bounding box center [194, 372] width 67 height 16
click at [323, 384] on span "button" at bounding box center [321, 382] width 8 height 8
type input "[DATE]"
click at [219, 500] on div "21" at bounding box center [223, 499] width 17 height 17
type input "[DATE]"
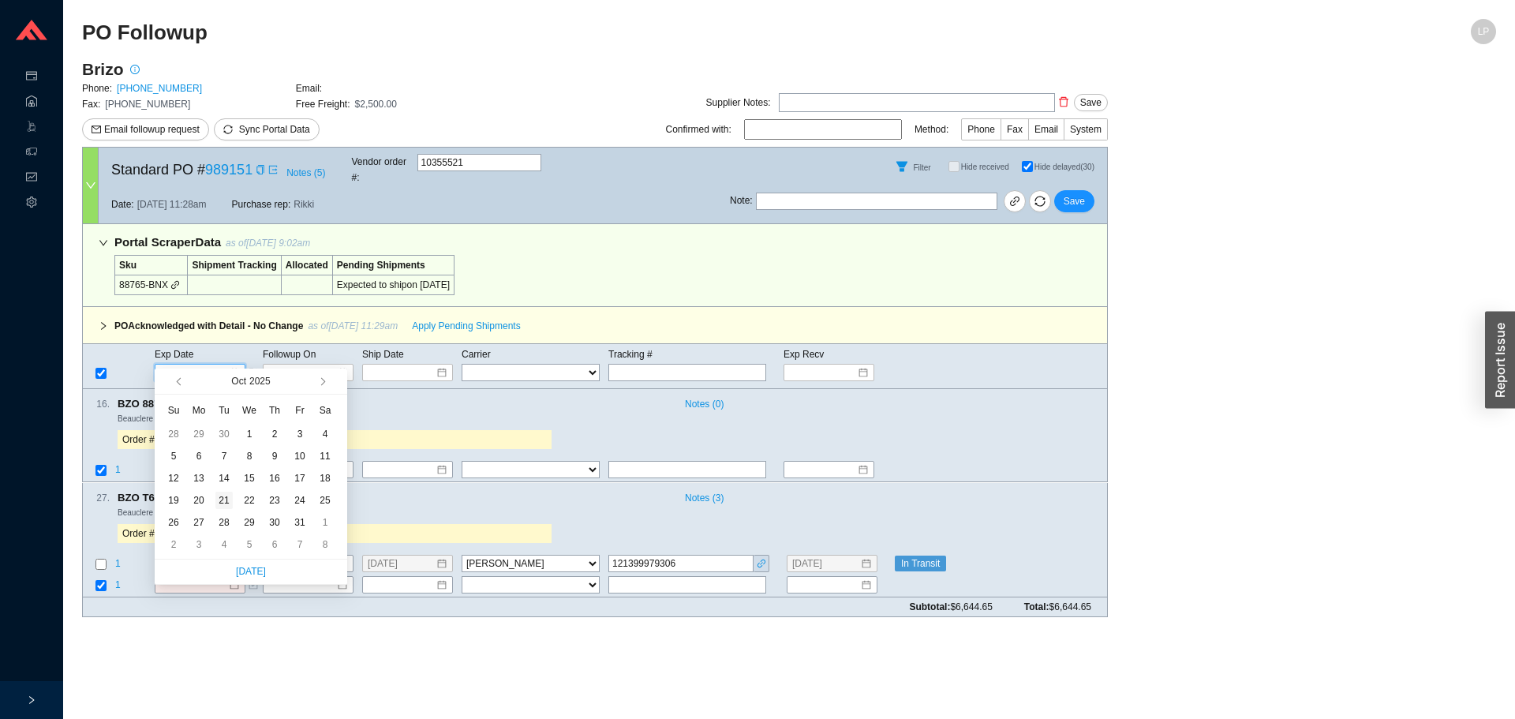
type input "[DATE]"
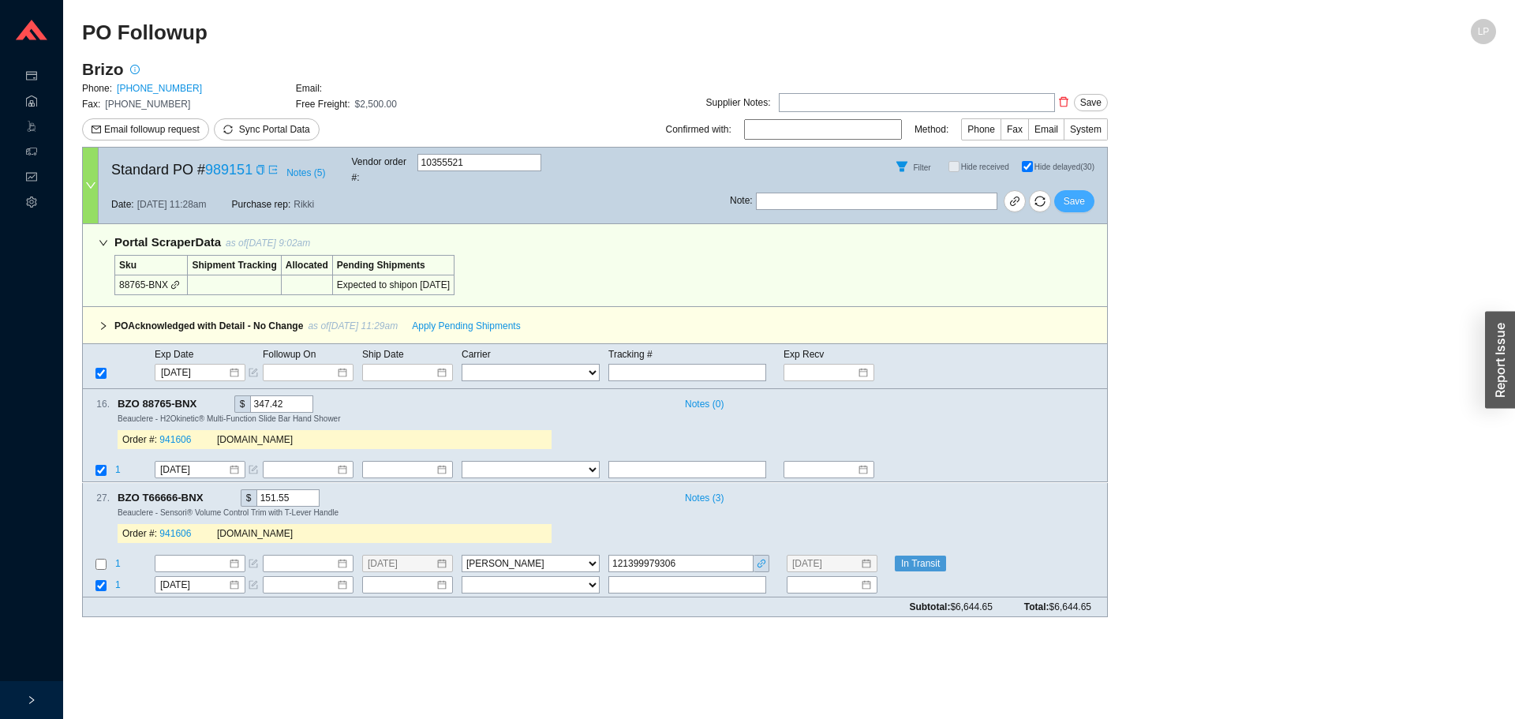
click at [1078, 193] on span "Save" at bounding box center [1073, 201] width 21 height 16
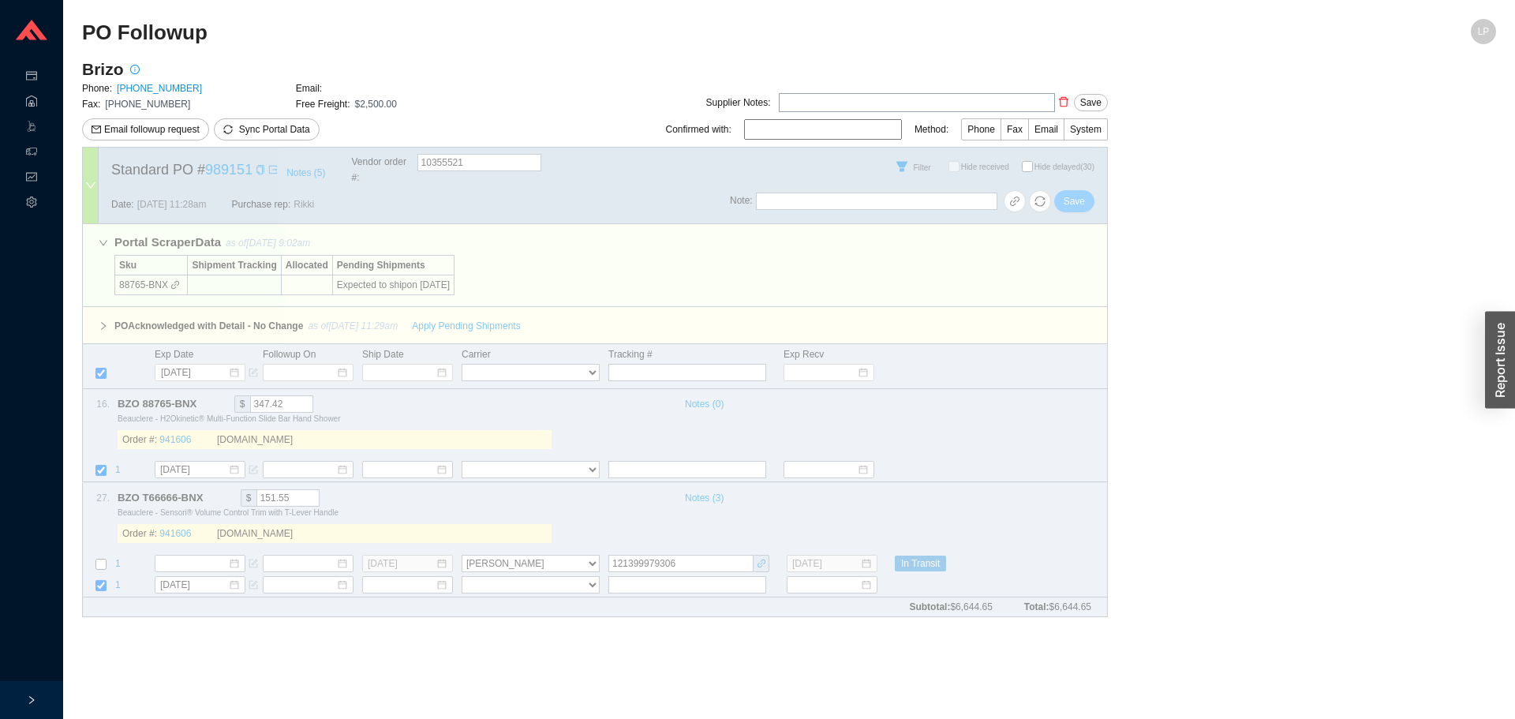
checkbox input "false"
select select "40"
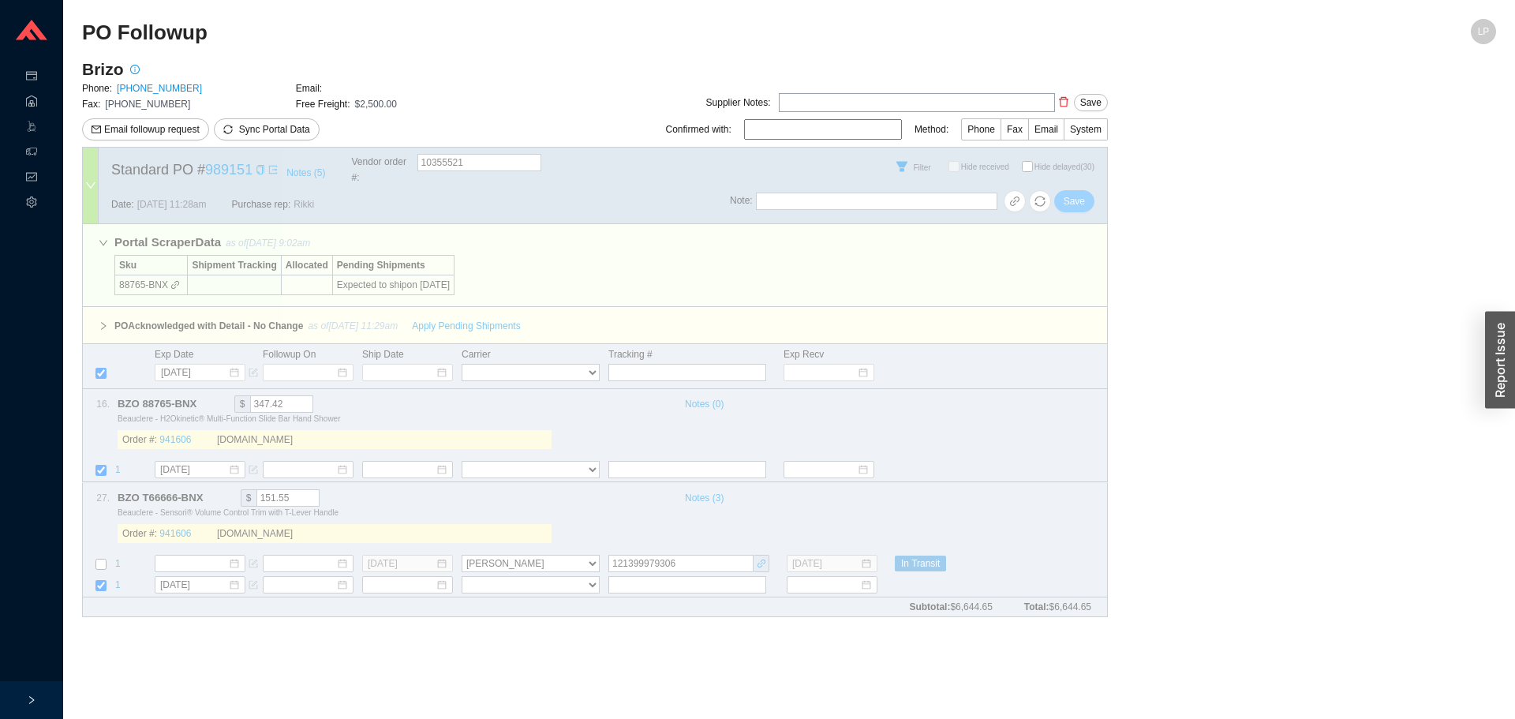
select select "40"
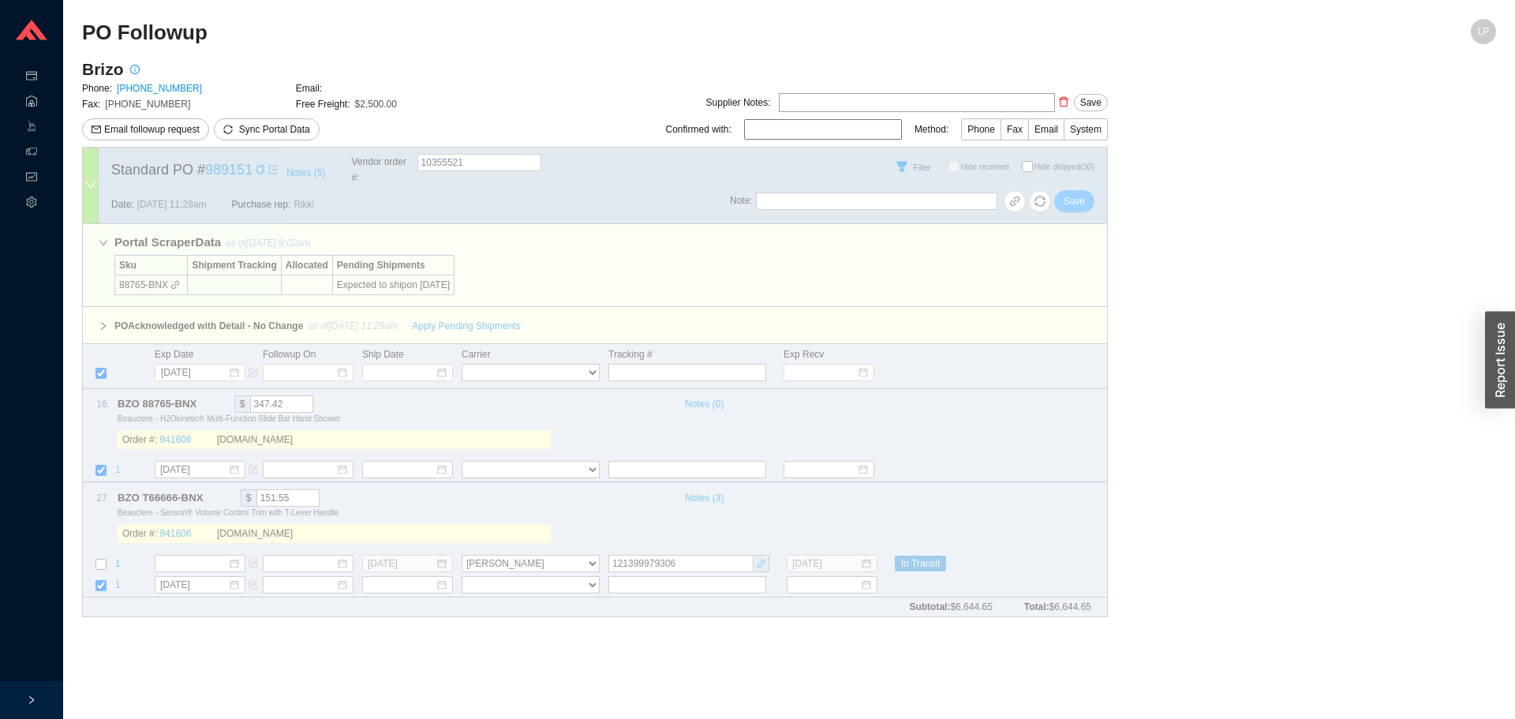
select select "40"
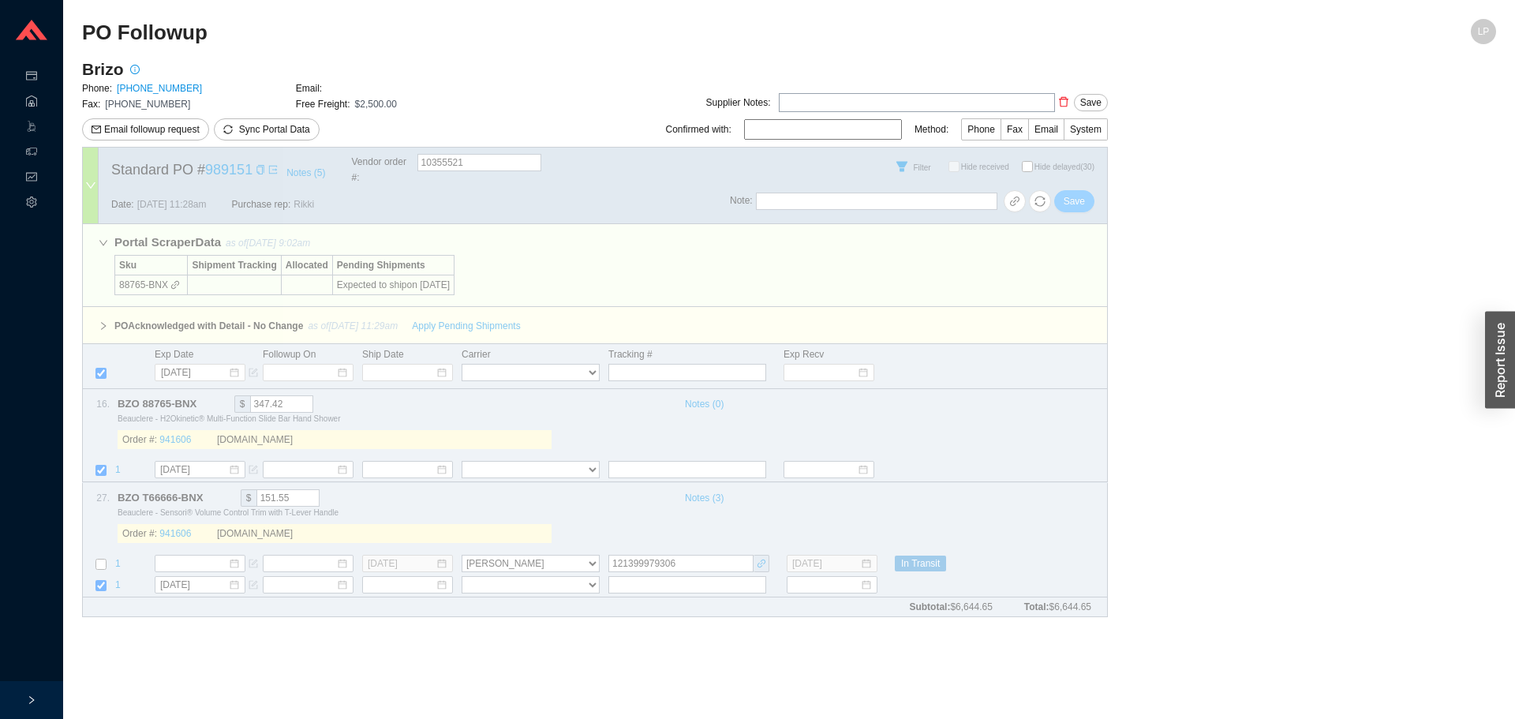
select select "40"
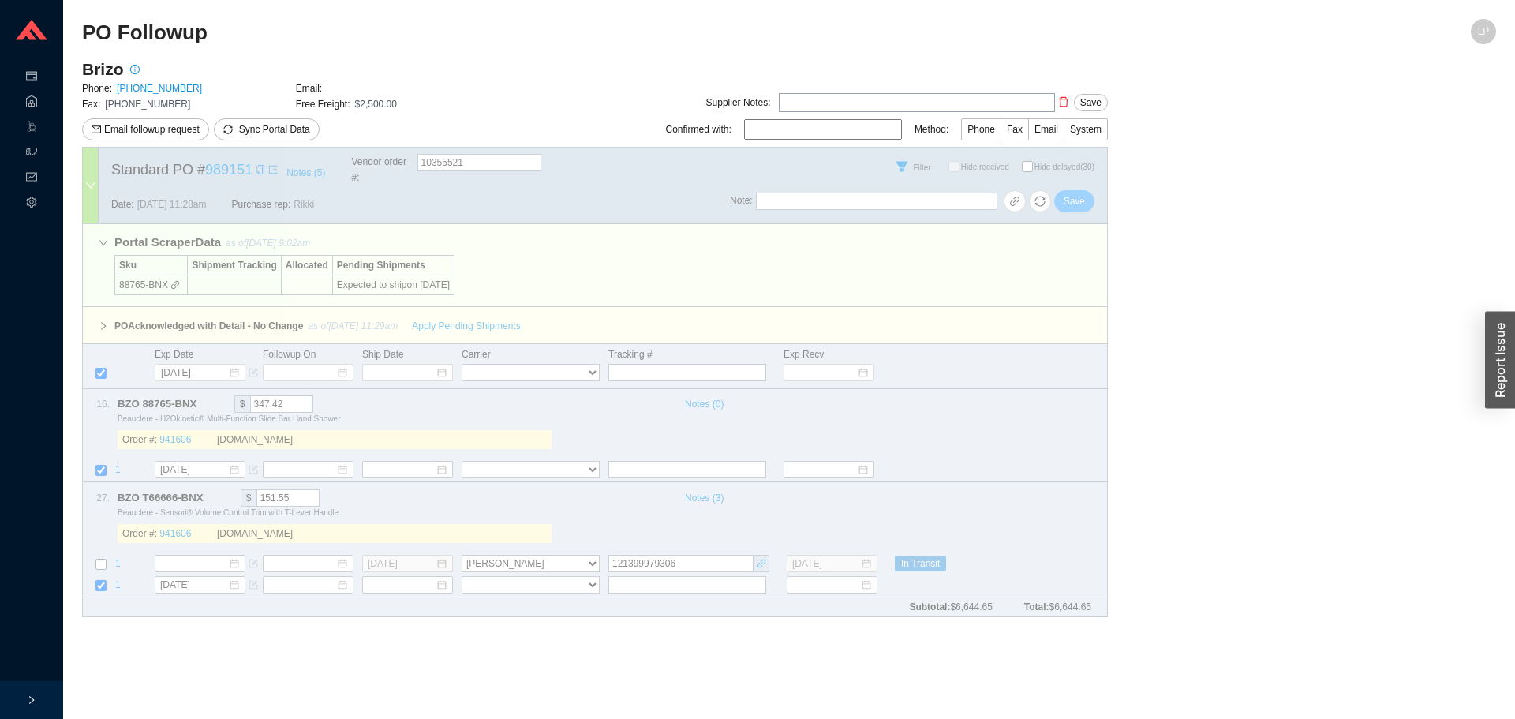
select select "40"
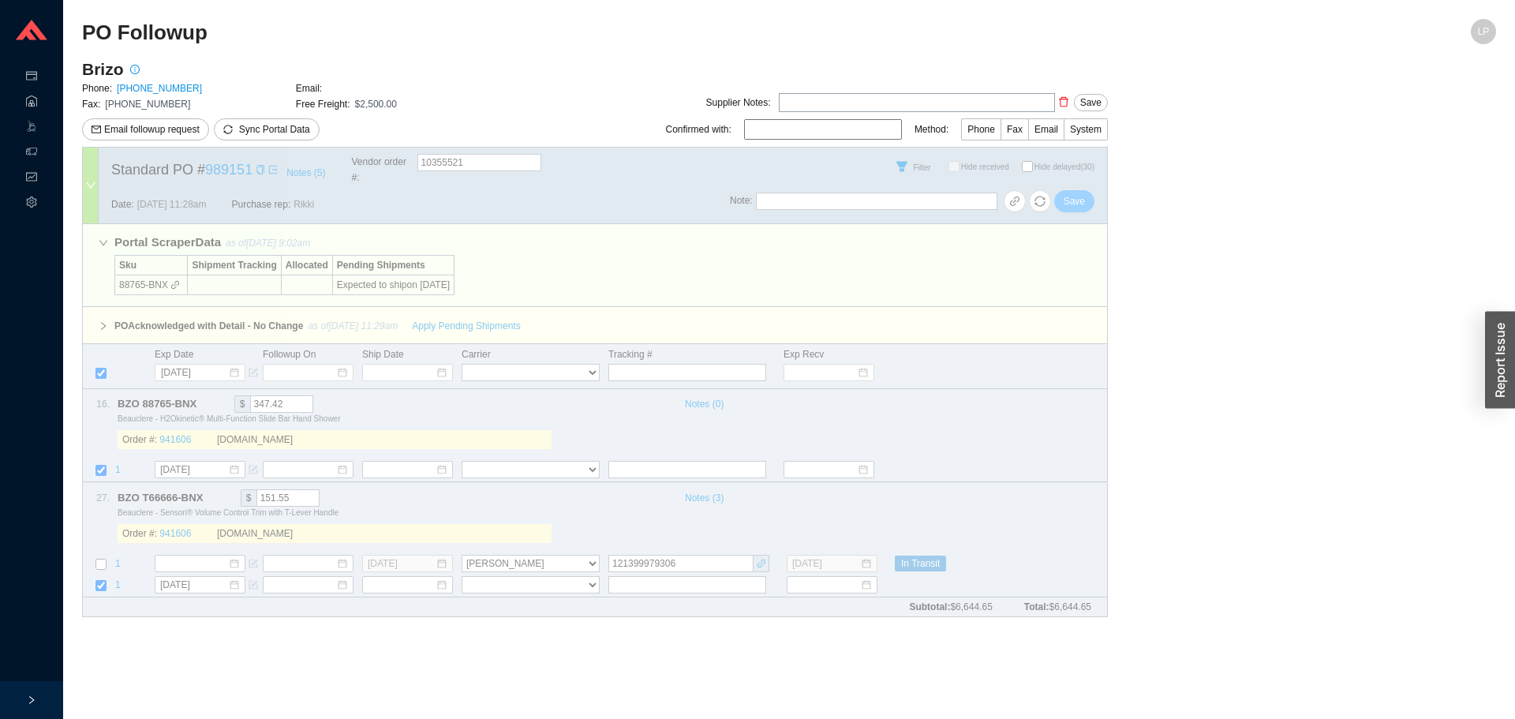
select select "40"
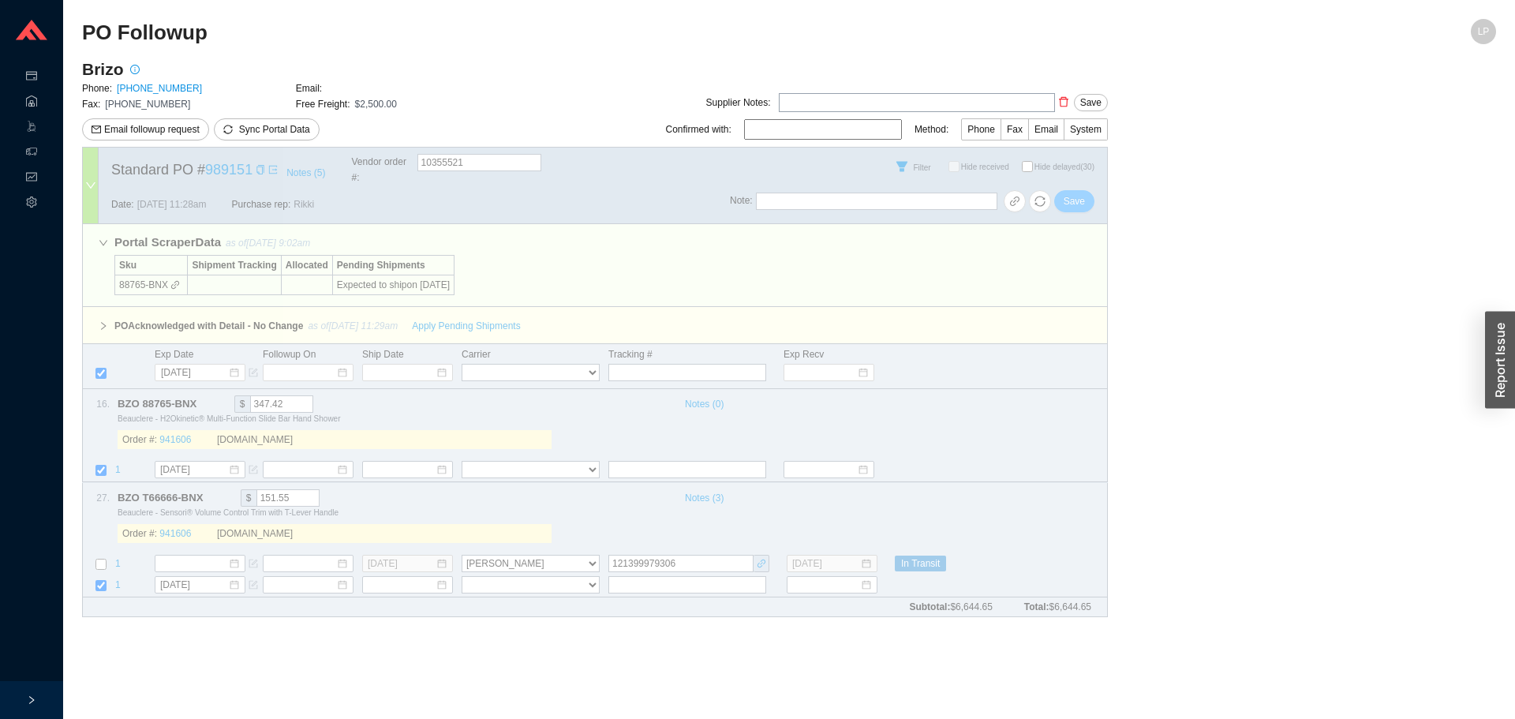
select select "40"
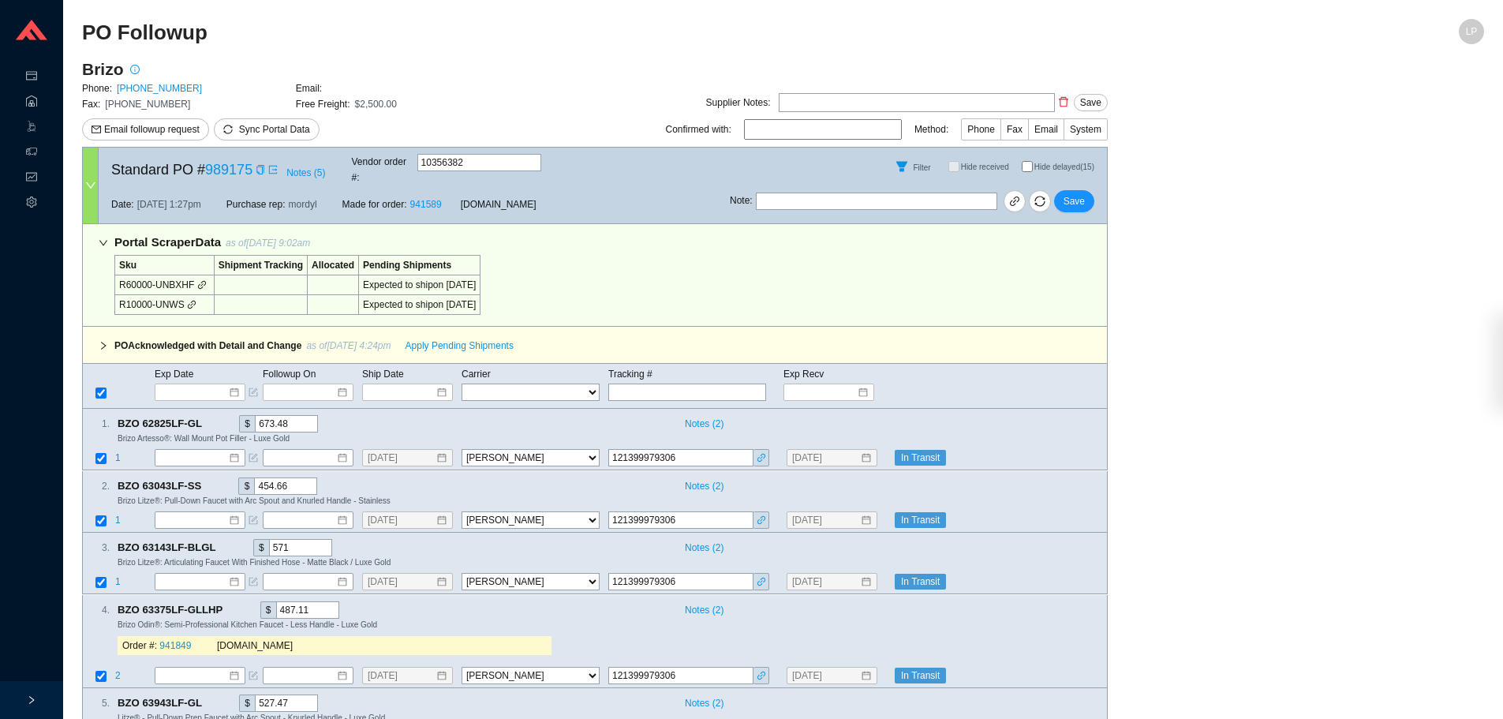
select select "40"
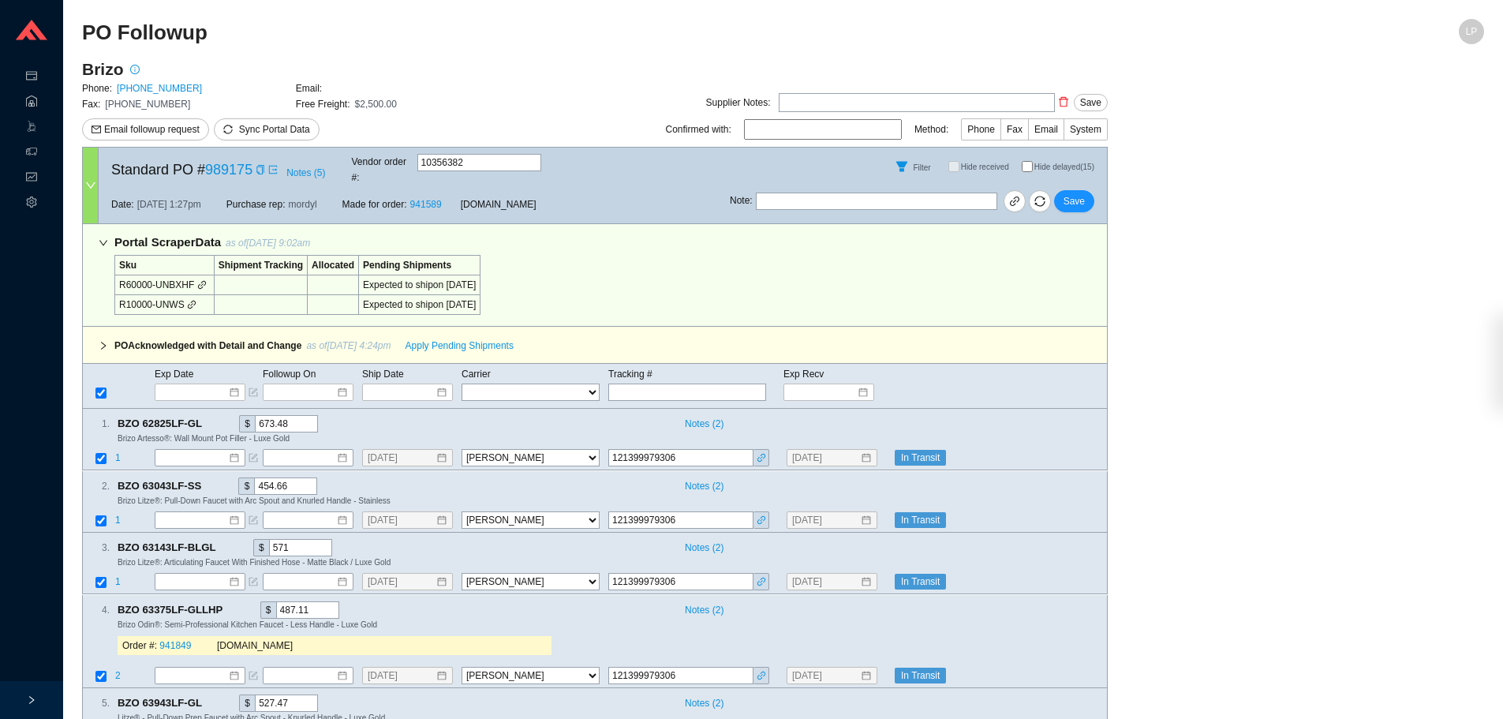
select select "40"
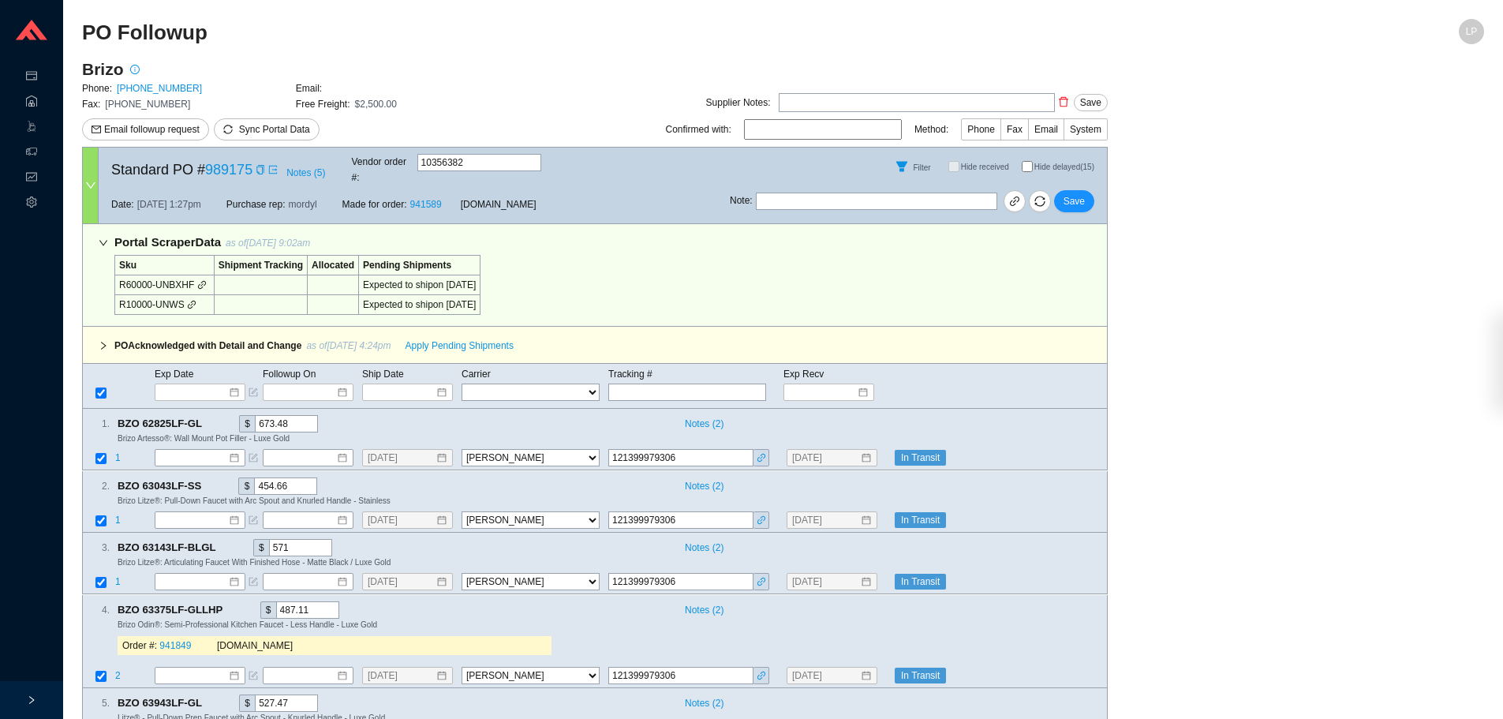
select select "40"
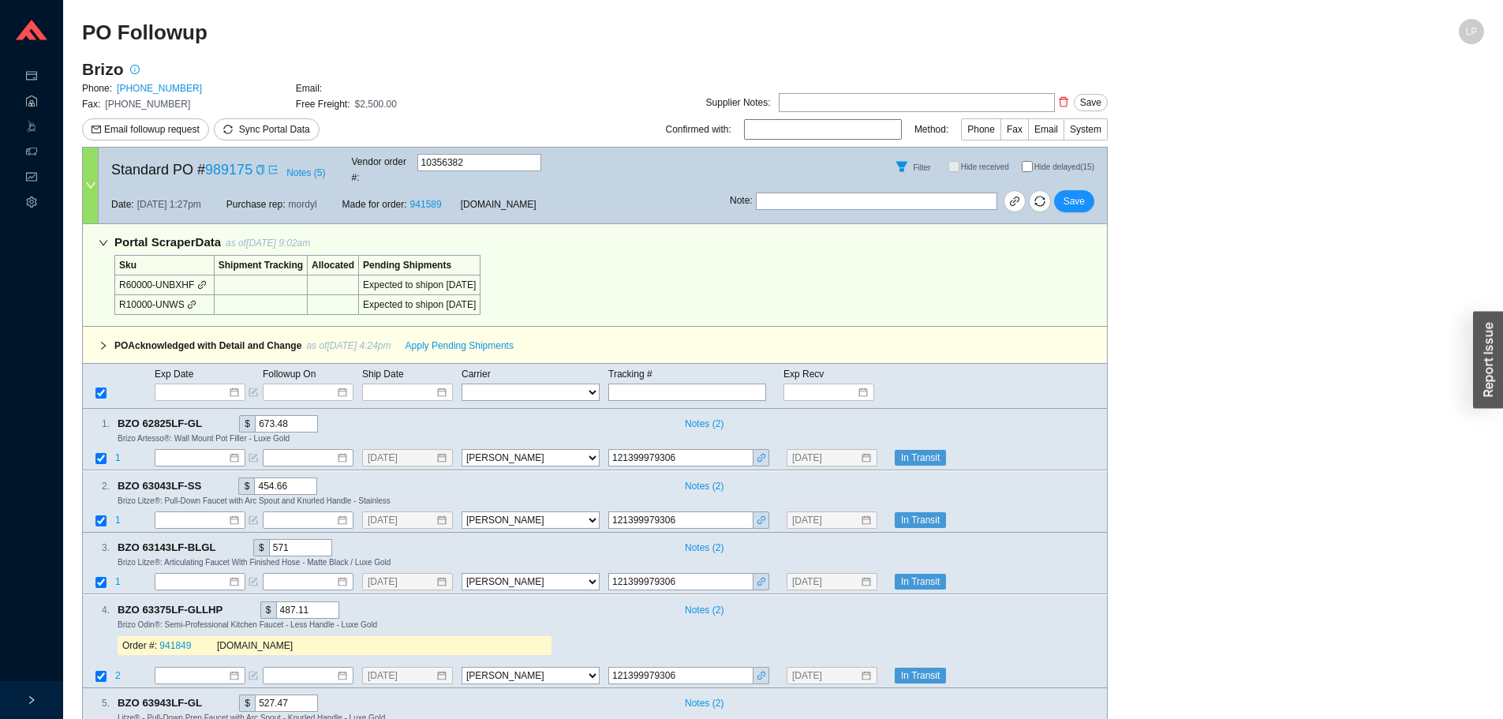
click at [1031, 163] on input "Hide delayed (15)" at bounding box center [1027, 166] width 11 height 11
checkbox input "true"
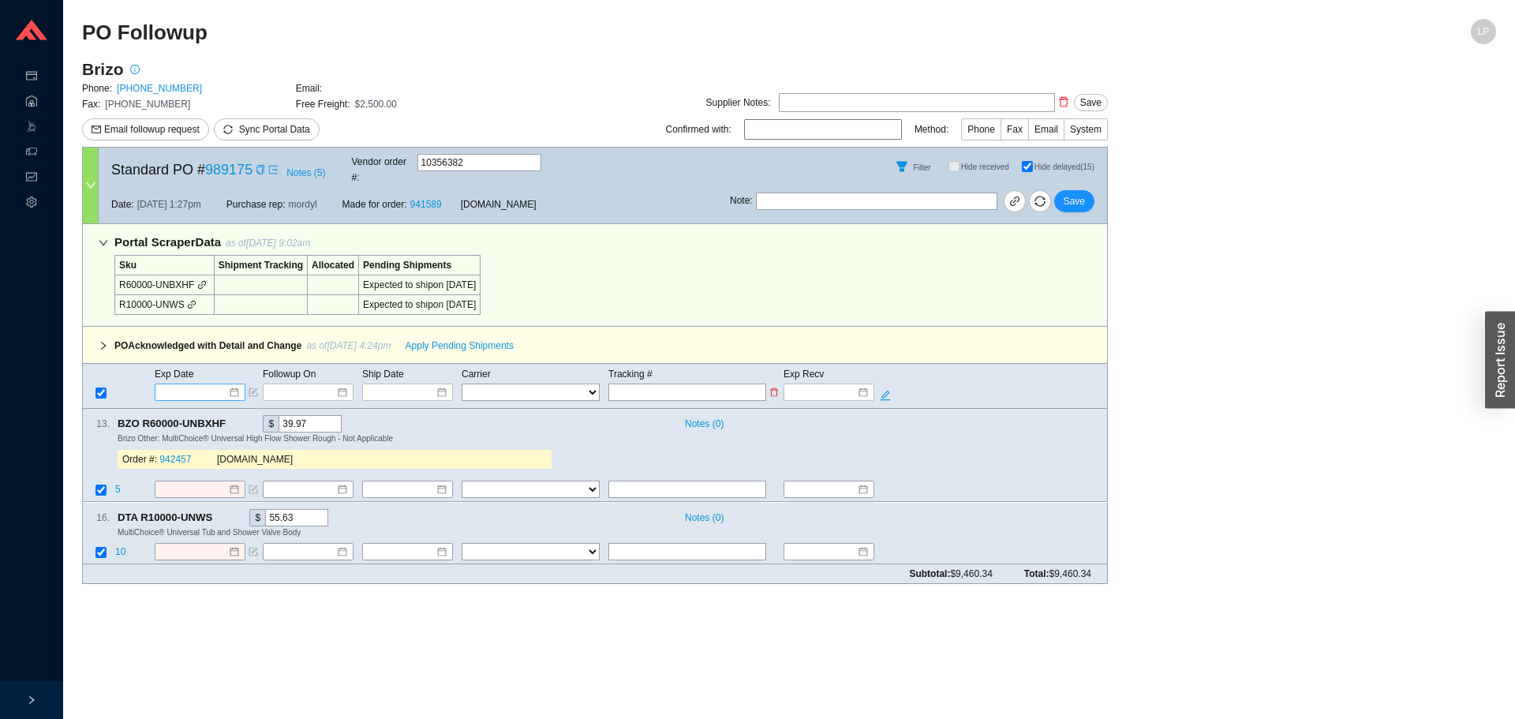
click at [185, 384] on input at bounding box center [194, 392] width 67 height 16
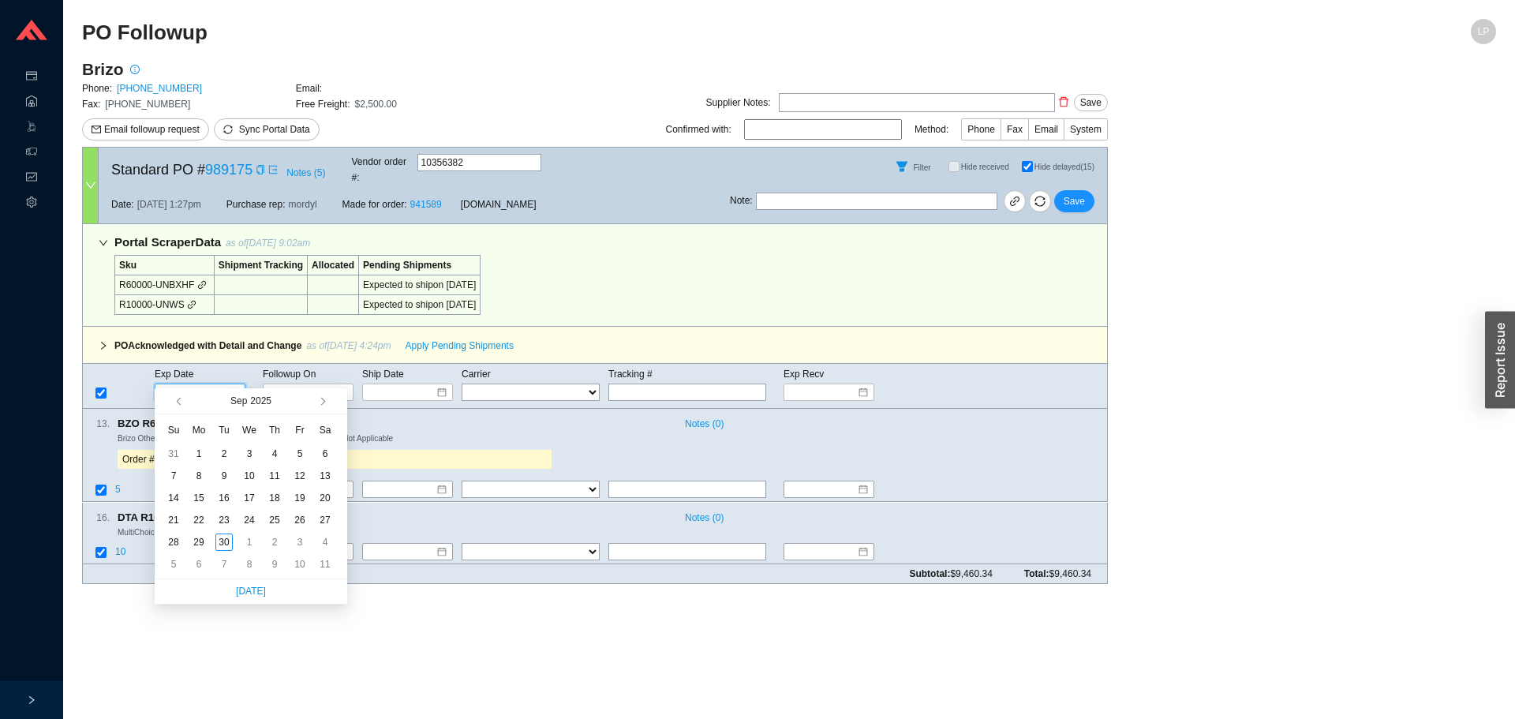
drag, startPoint x: 321, startPoint y: 404, endPoint x: 312, endPoint y: 418, distance: 17.1
click at [321, 405] on span "button" at bounding box center [321, 402] width 8 height 8
type input "[DATE]"
click at [220, 517] on div "21" at bounding box center [223, 519] width 17 height 17
type input "[DATE]"
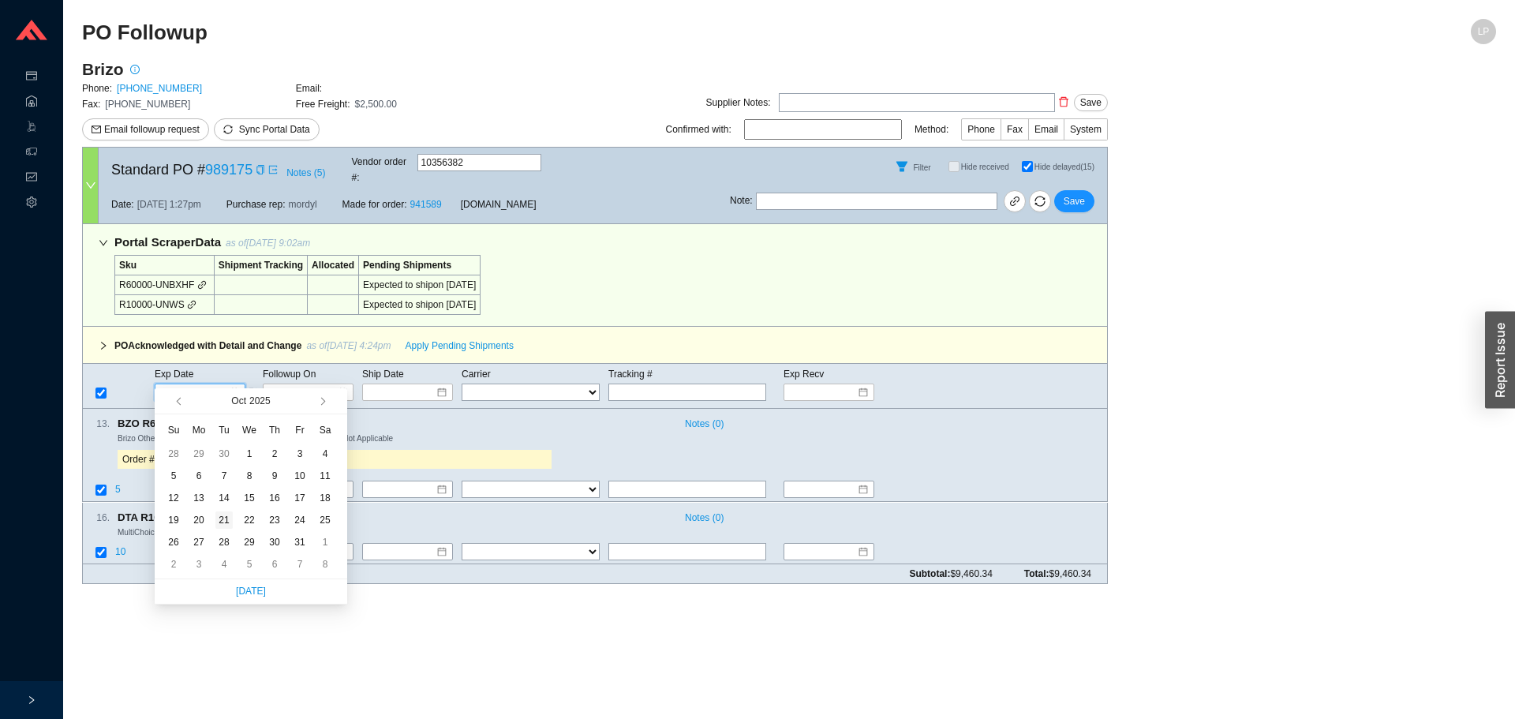
type input "[DATE]"
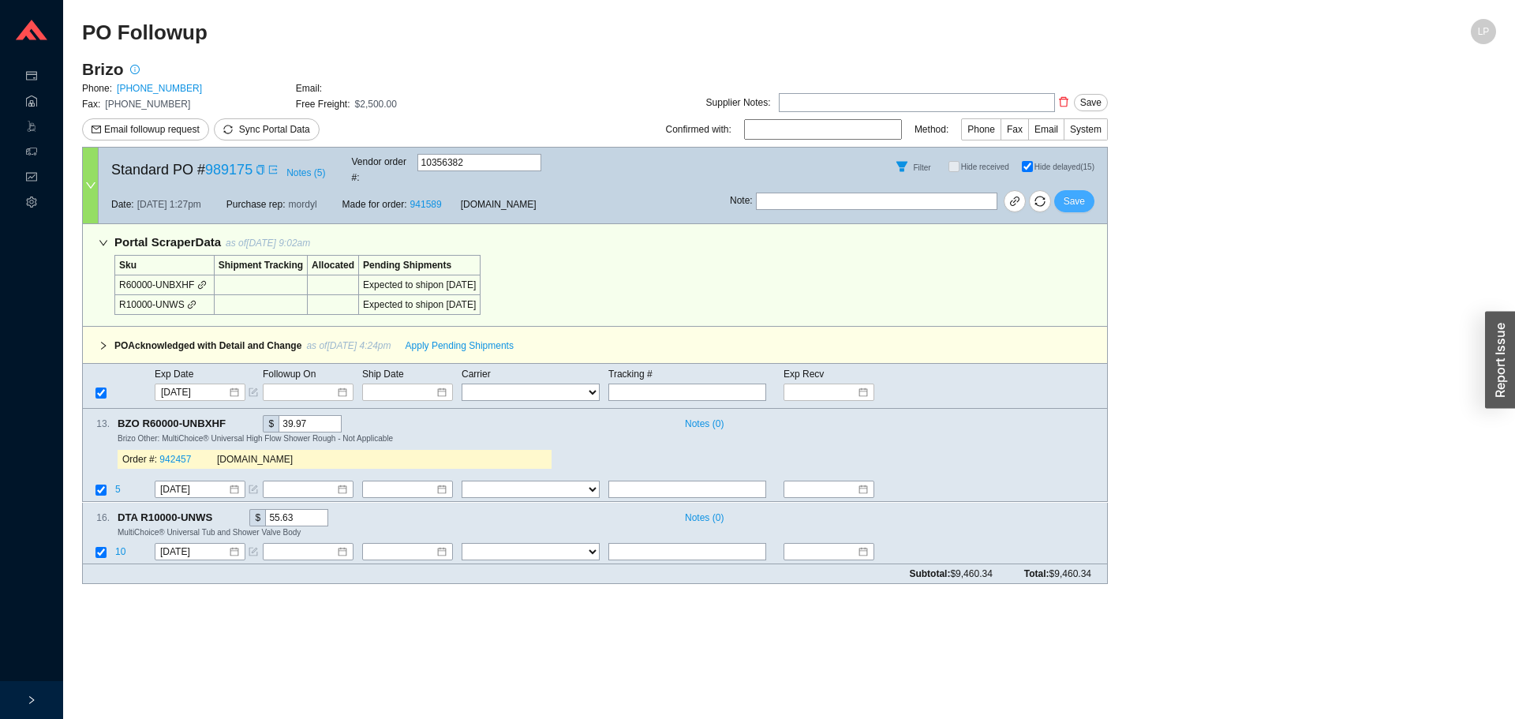
click at [1081, 193] on span "Save" at bounding box center [1073, 201] width 21 height 16
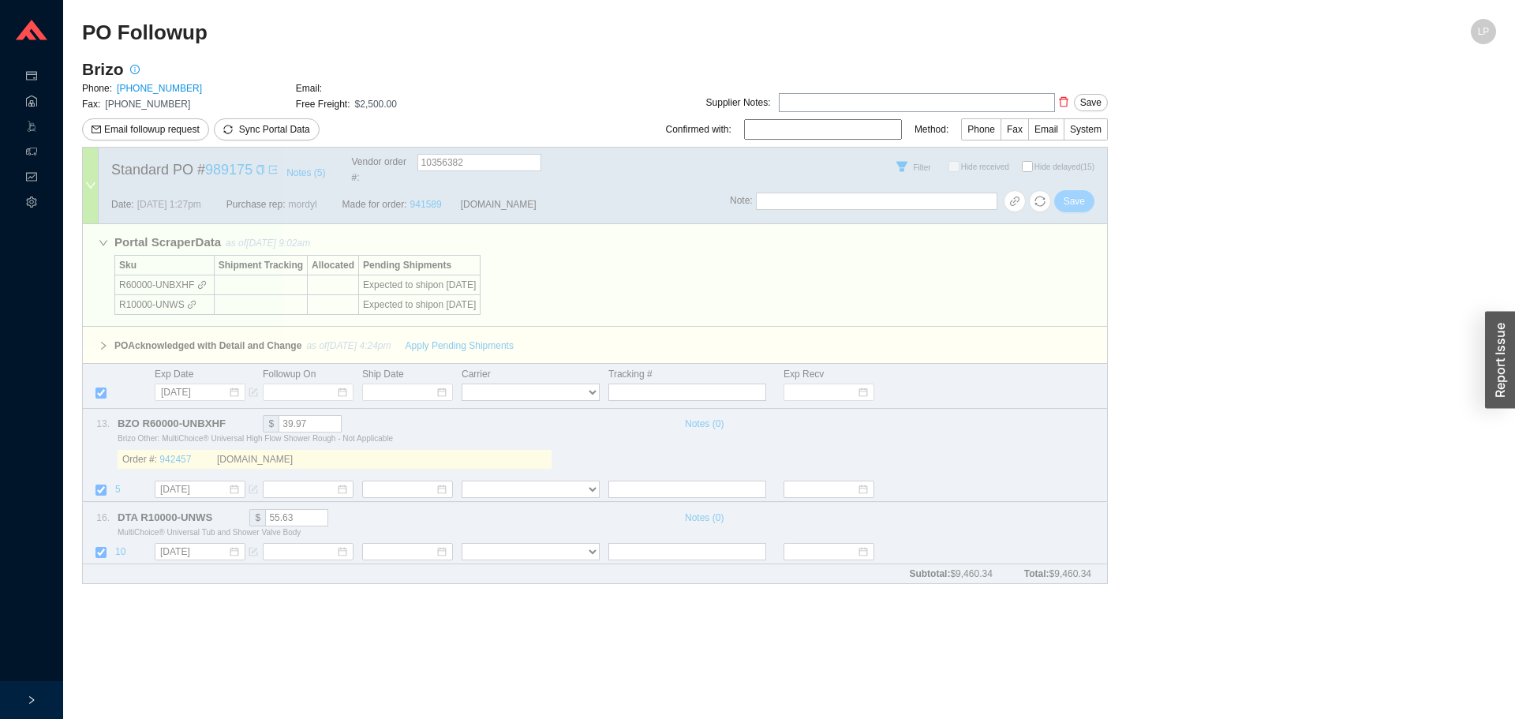
checkbox input "false"
select select "40"
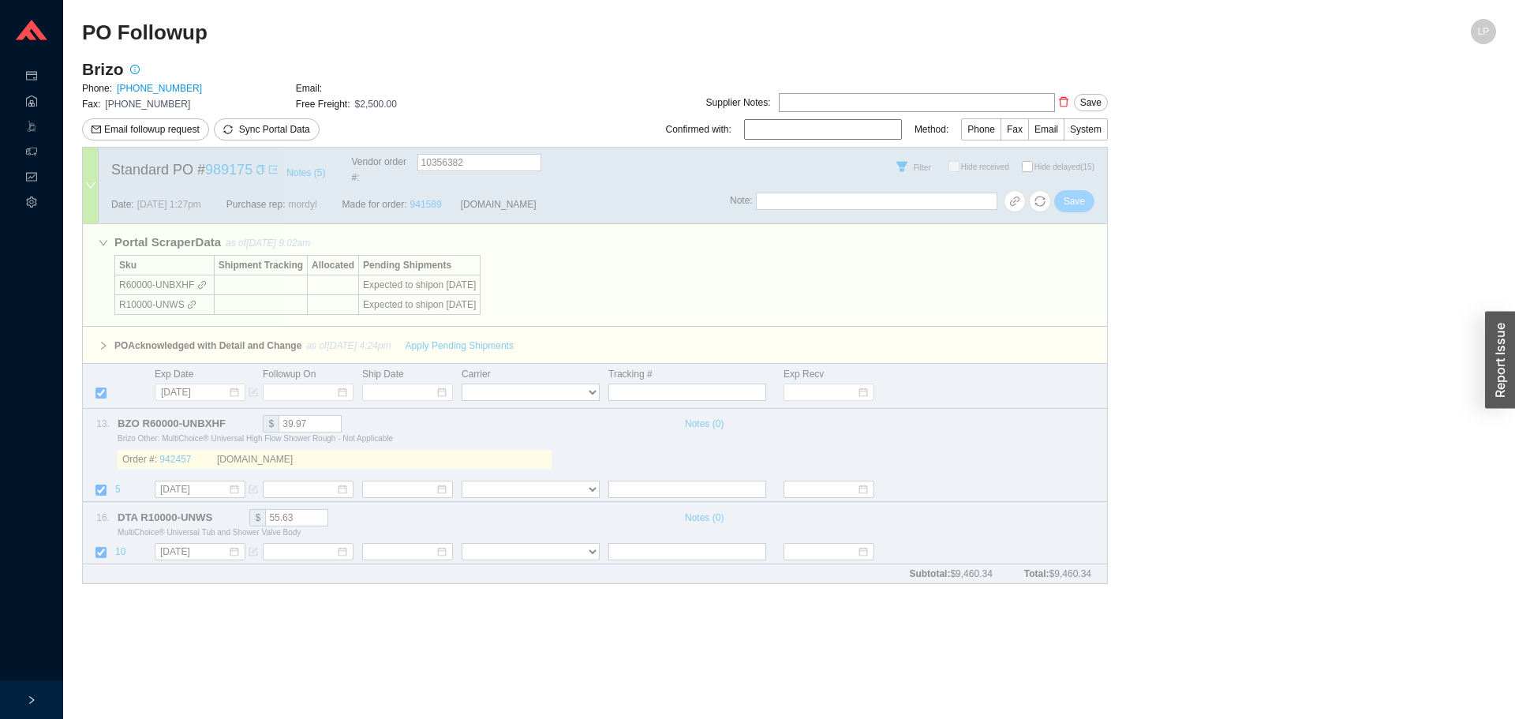
select select "40"
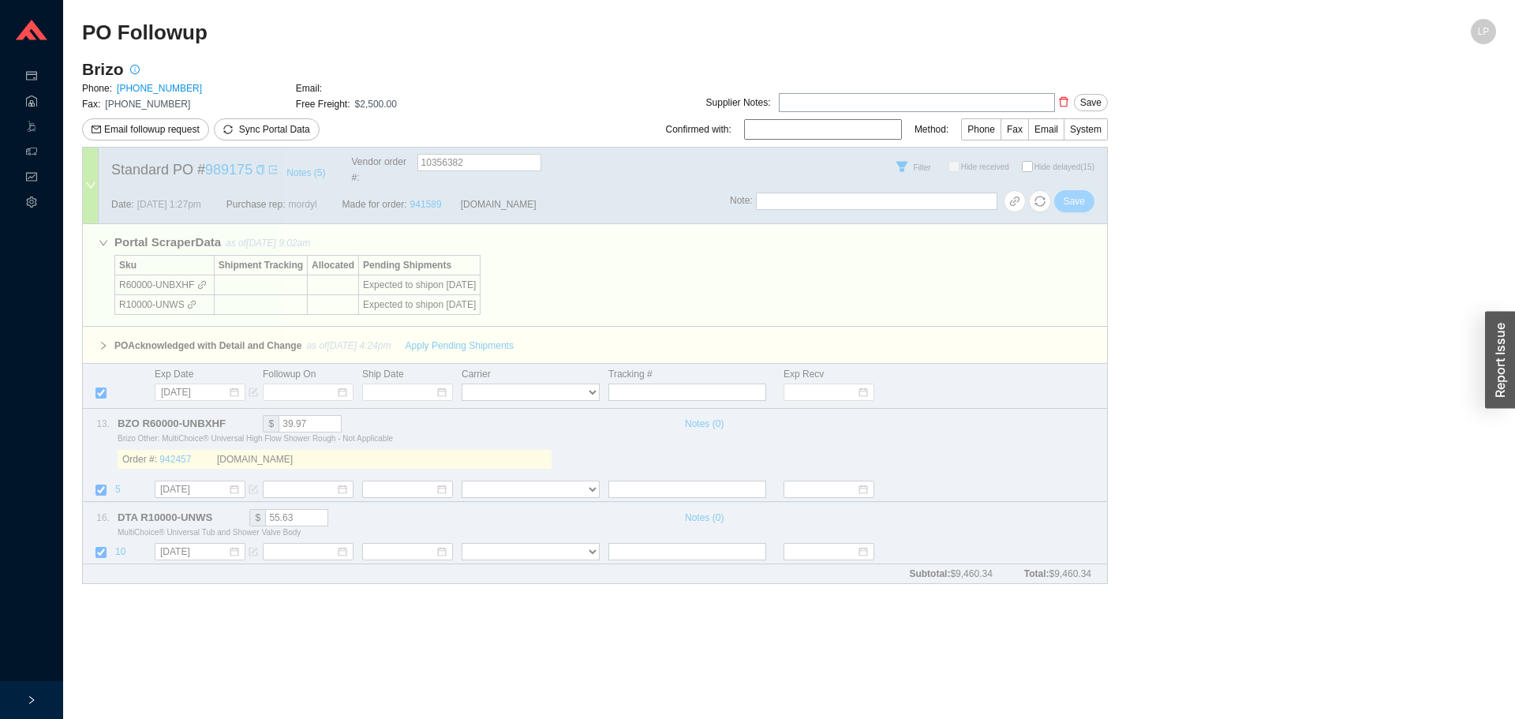
select select "40"
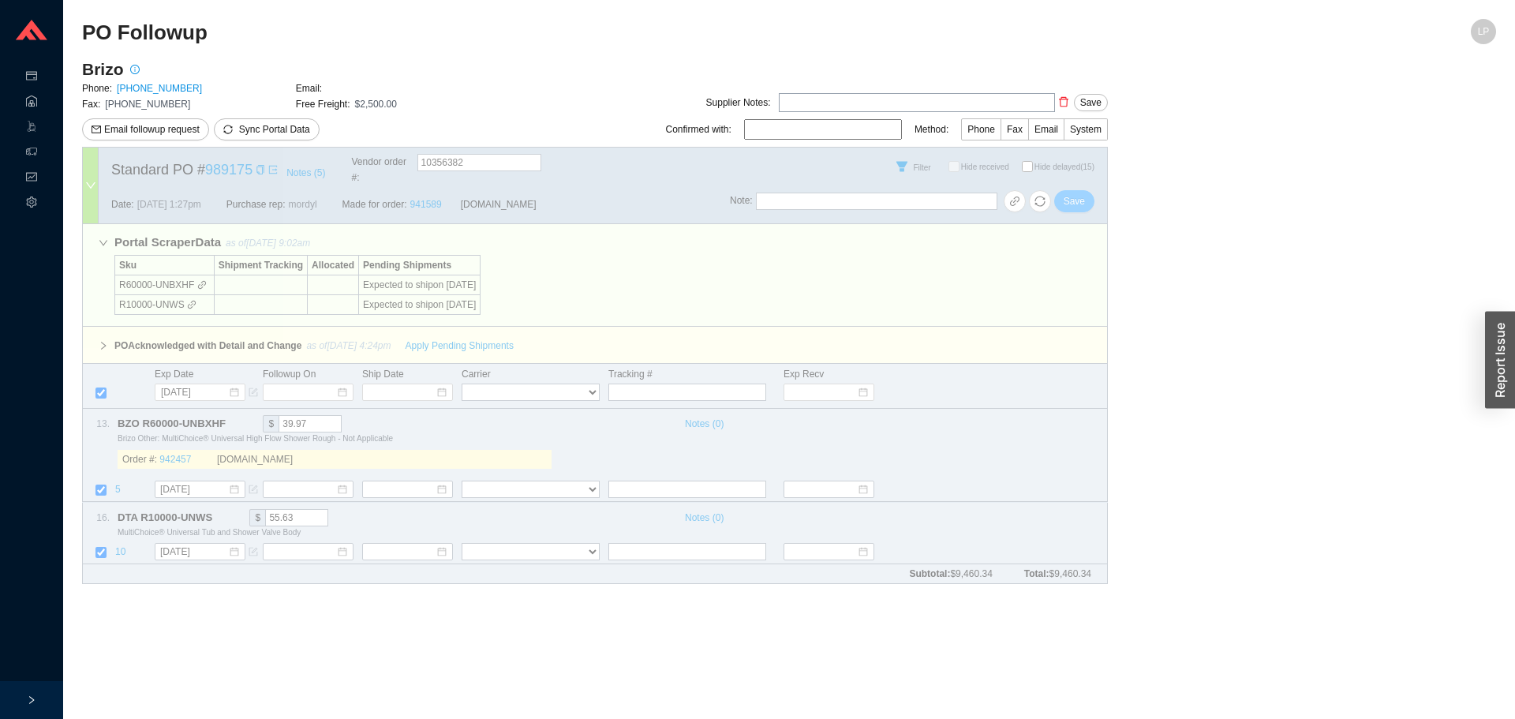
select select "40"
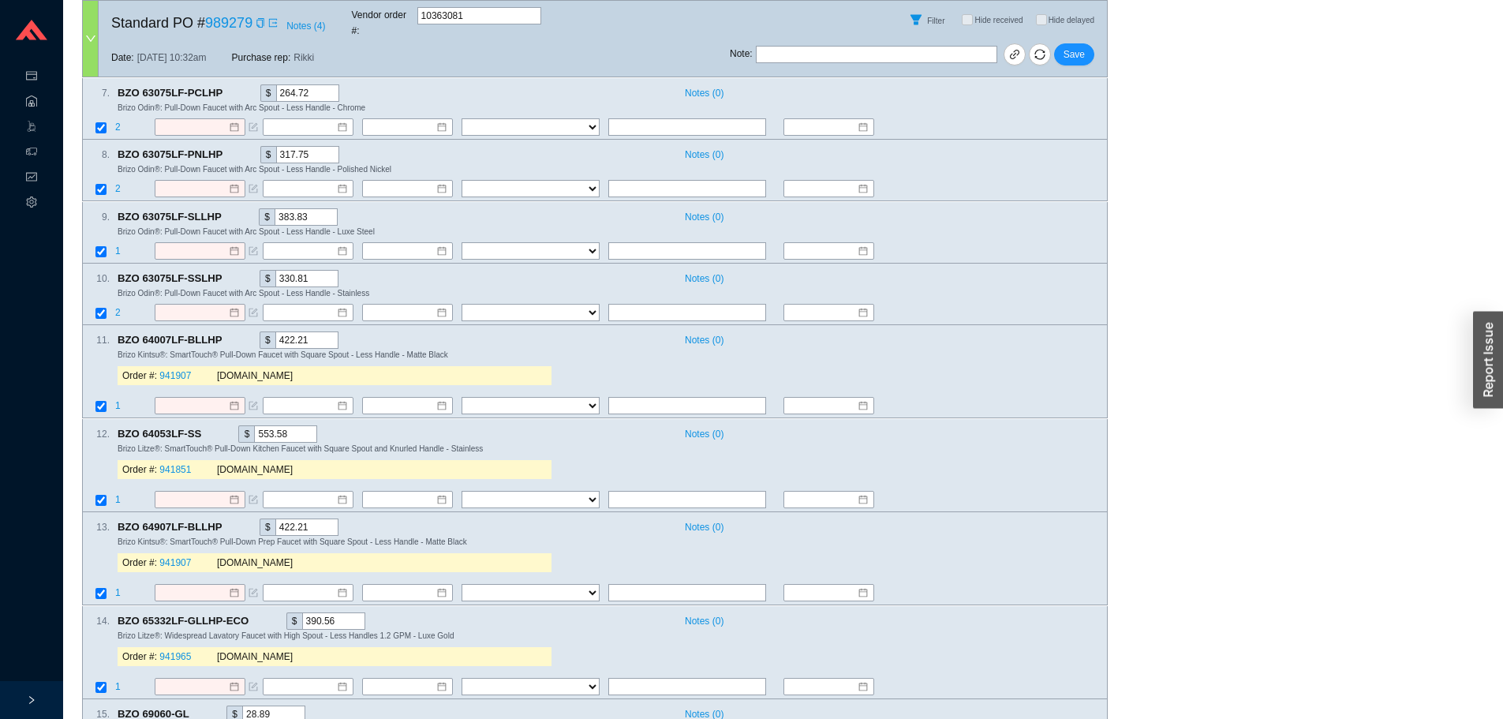
scroll to position [1893, 0]
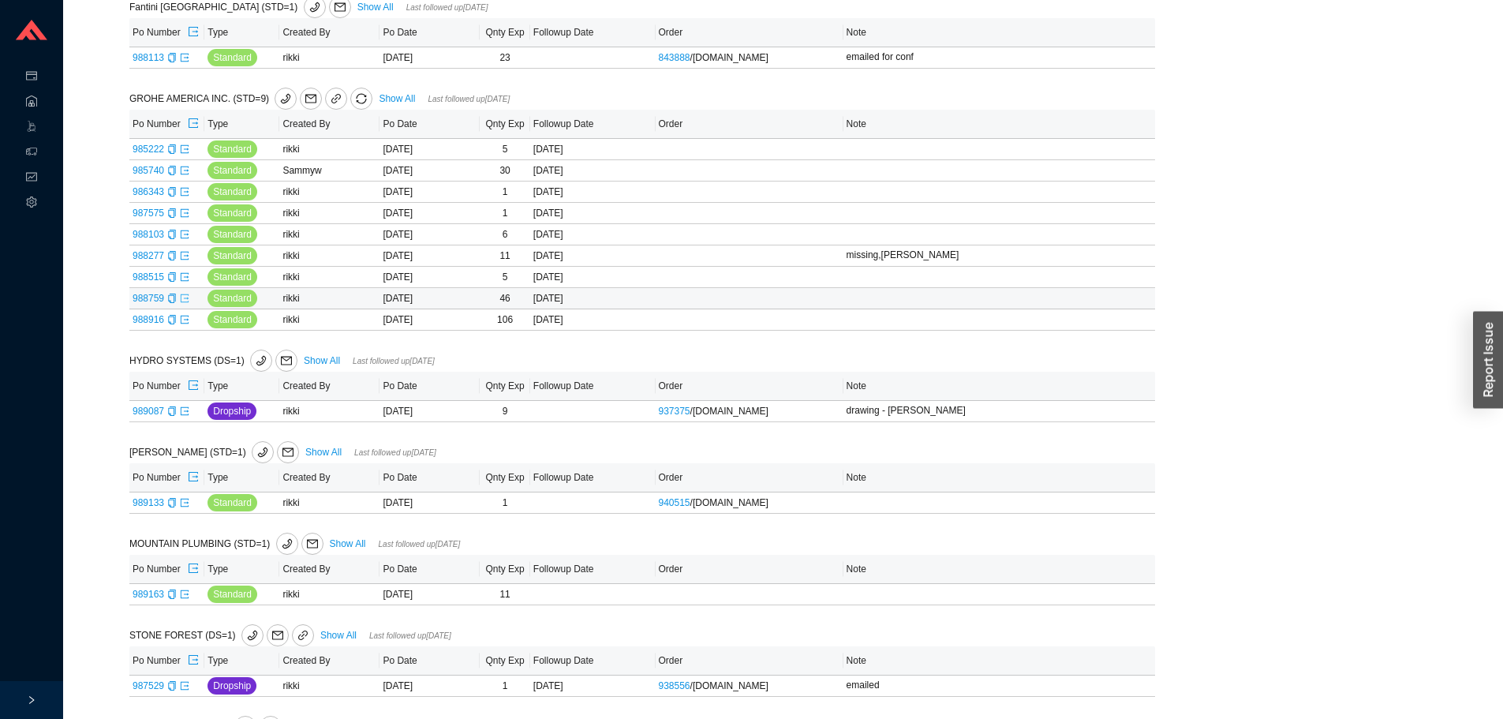
scroll to position [394, 0]
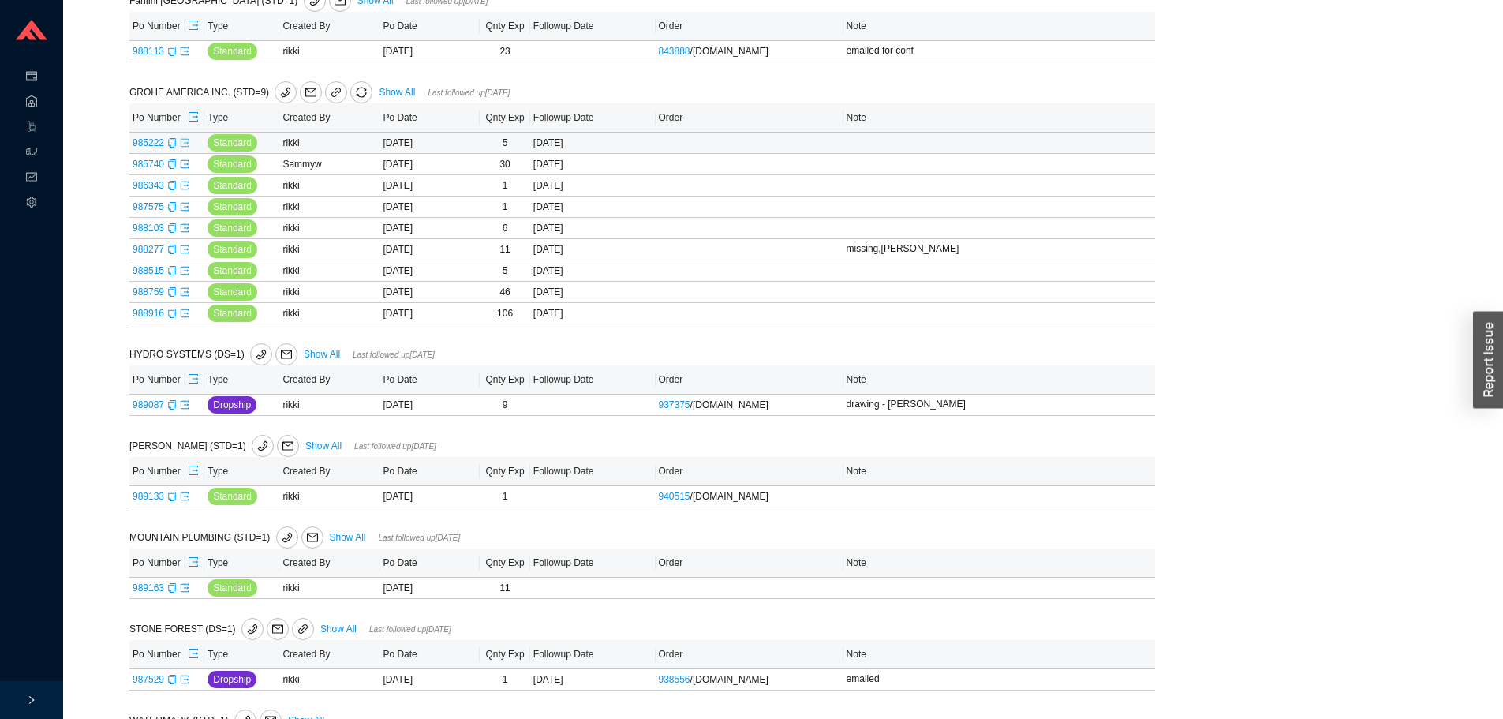
click at [181, 148] on icon "export" at bounding box center [184, 142] width 9 height 9
click at [182, 161] on icon "export" at bounding box center [184, 163] width 9 height 9
click at [184, 186] on icon "export" at bounding box center [184, 185] width 9 height 9
click at [184, 207] on icon "export" at bounding box center [184, 206] width 9 height 9
click at [185, 227] on icon "export" at bounding box center [184, 227] width 9 height 9
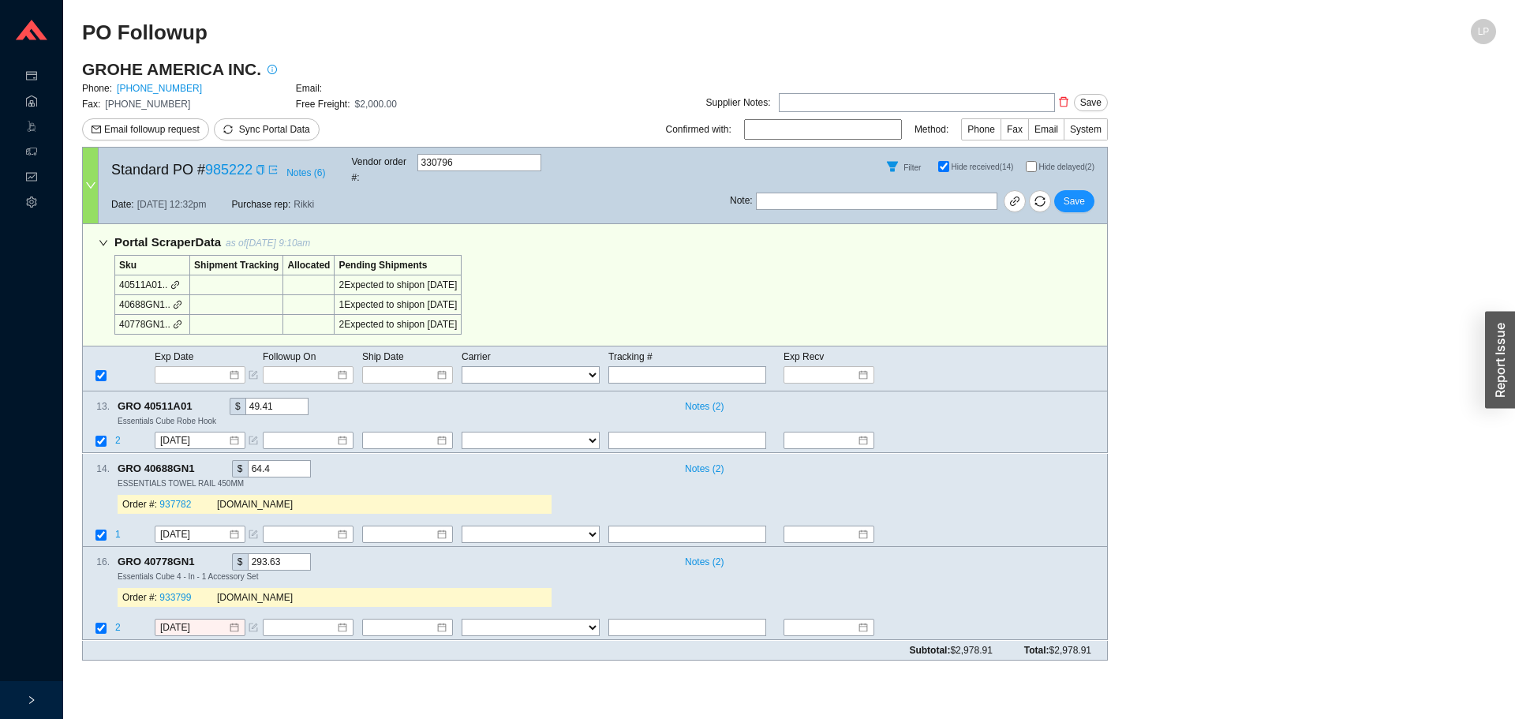
click at [1025, 162] on input "Hide delayed (2)" at bounding box center [1030, 166] width 11 height 11
checkbox input "true"
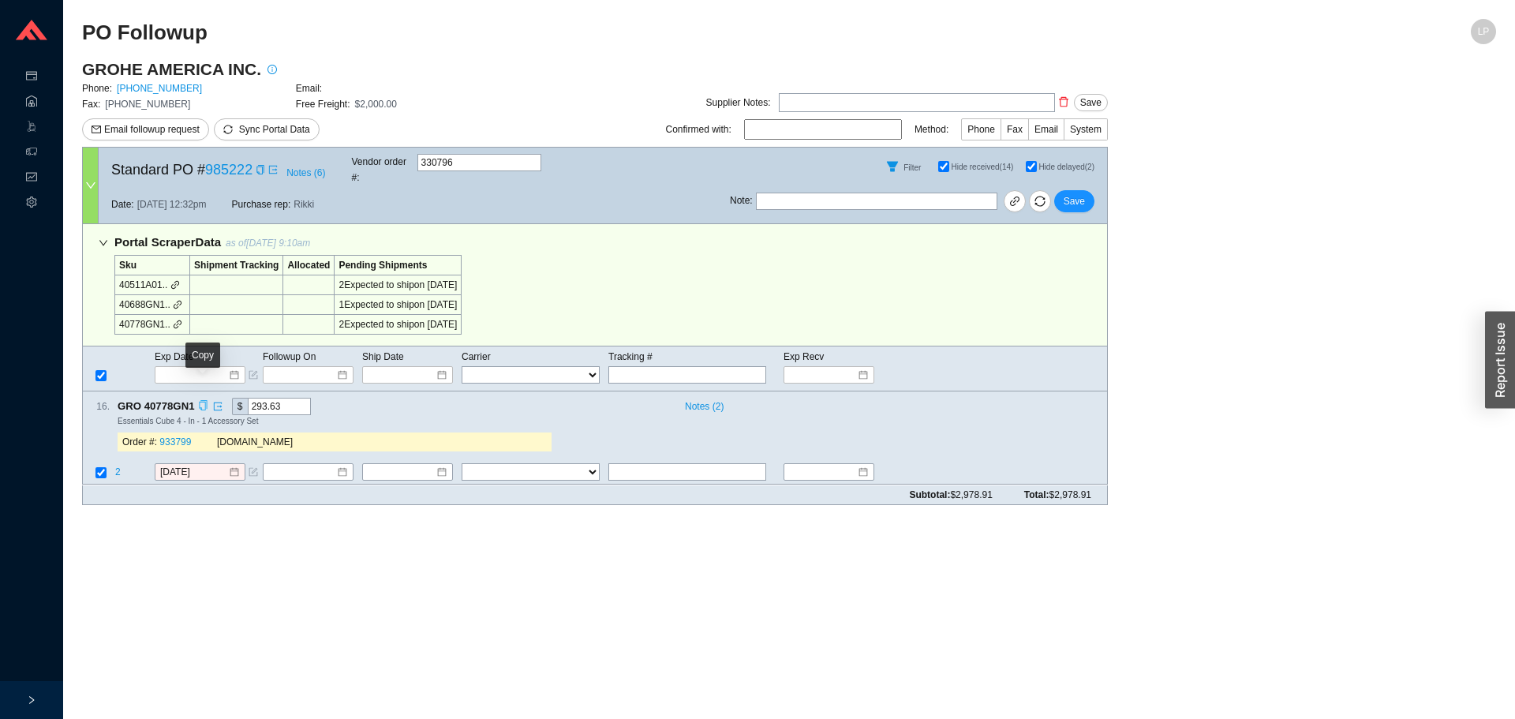
click at [203, 401] on icon "copy" at bounding box center [203, 406] width 10 height 10
click at [199, 510] on main "PO Followup LP GROHE AMERICA INC. Phone: 800-444-7643 Email: Fax: 800-225-2778 …" at bounding box center [789, 369] width 1414 height 700
click at [170, 464] on div "[DATE]" at bounding box center [200, 472] width 91 height 17
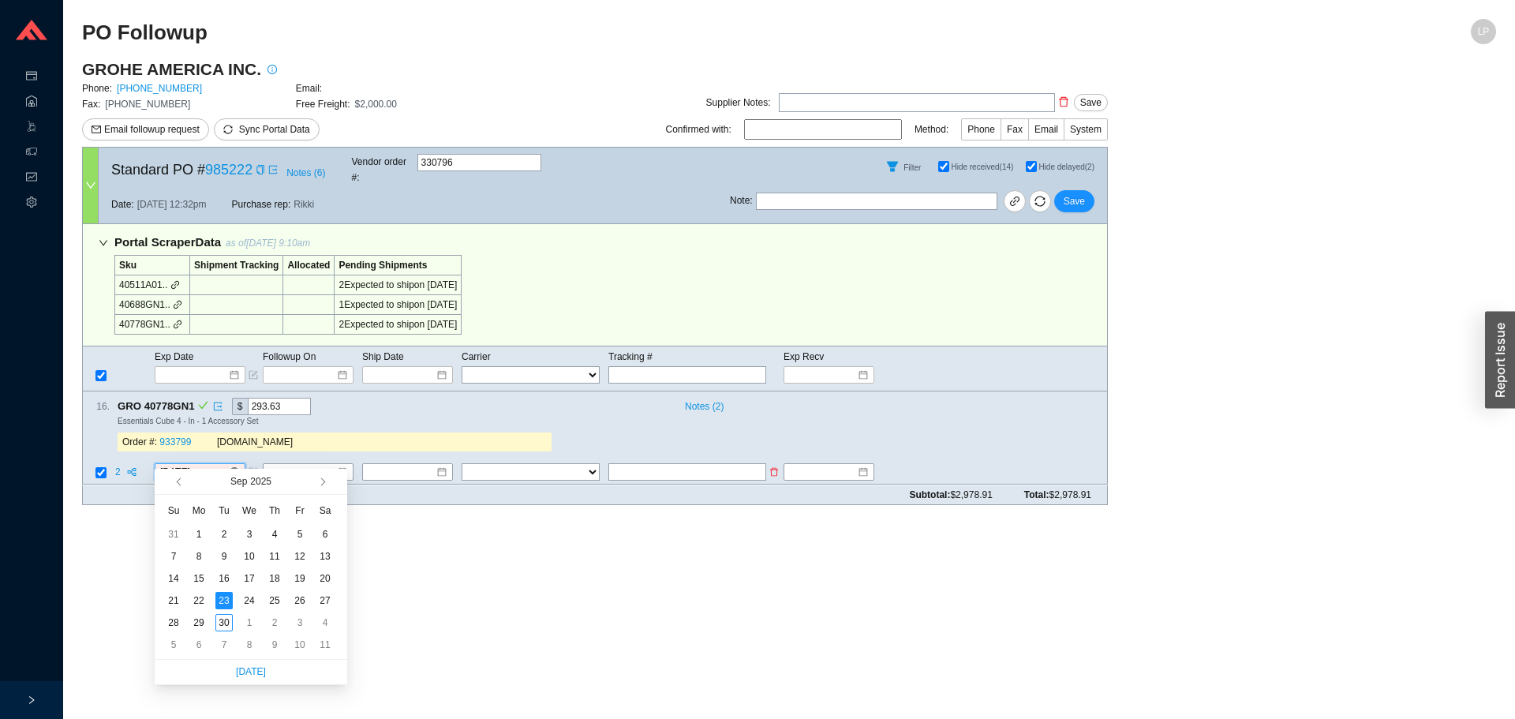
click at [179, 465] on input "[DATE]" at bounding box center [194, 473] width 68 height 16
click at [327, 485] on button "button" at bounding box center [321, 481] width 15 height 25
type input "10/14/2025"
click at [226, 579] on div "14" at bounding box center [223, 578] width 17 height 17
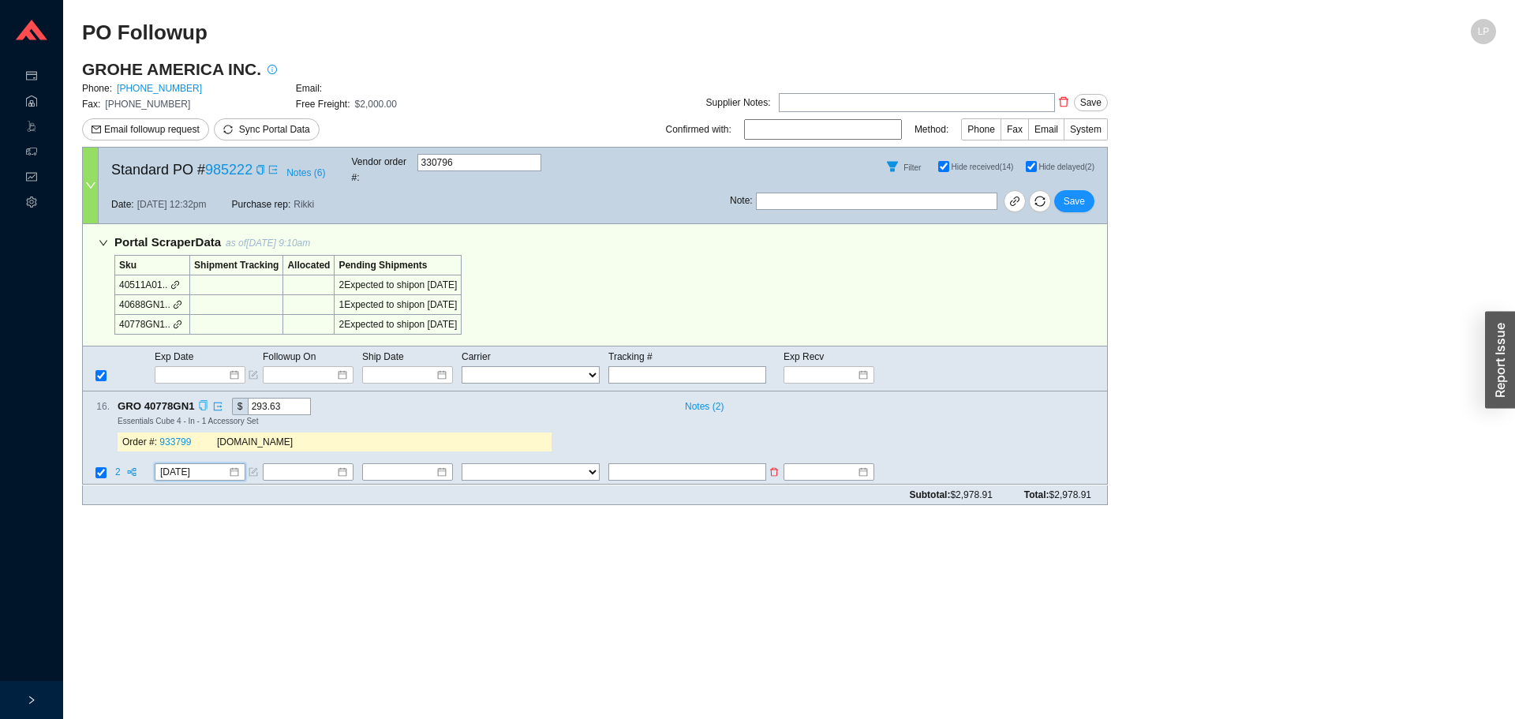
click at [117, 467] on span "2" at bounding box center [119, 472] width 8 height 11
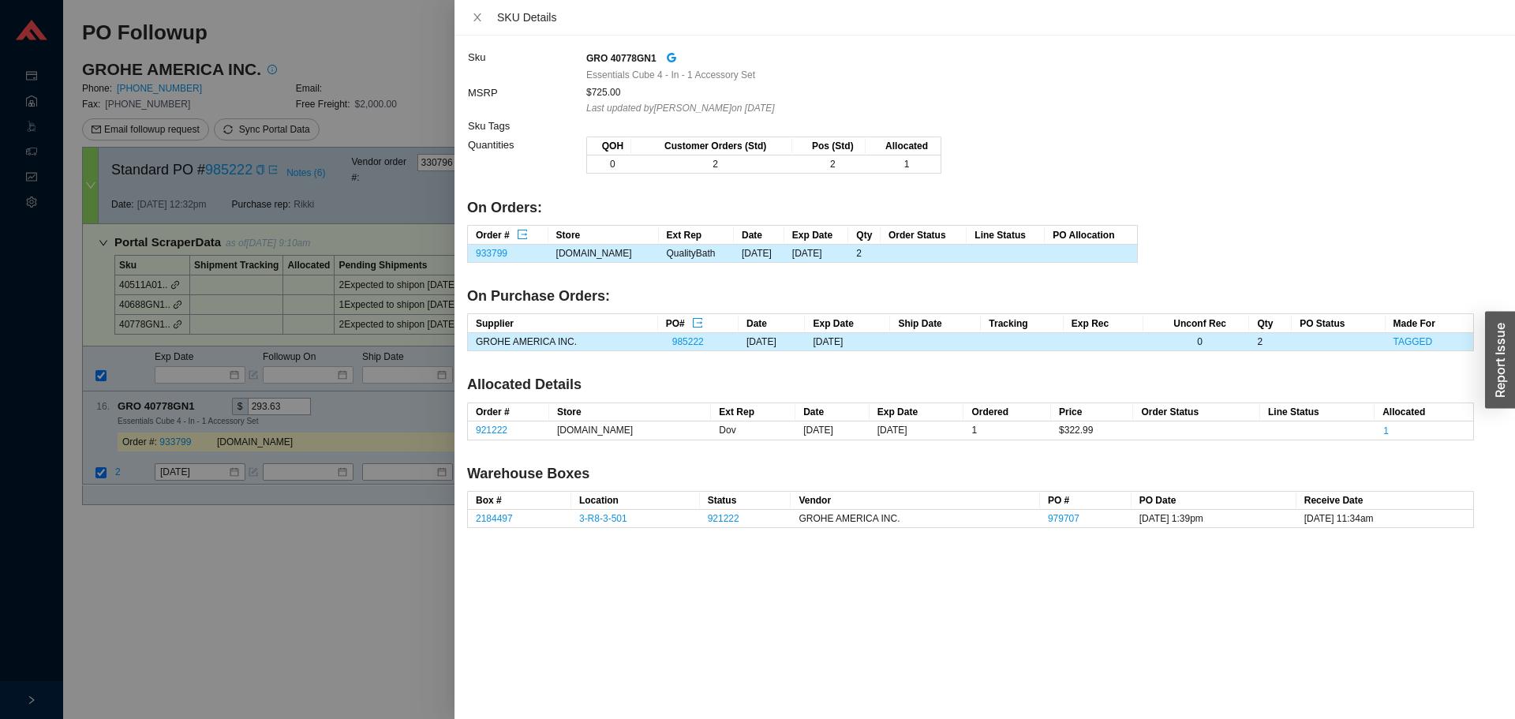
click at [202, 439] on div at bounding box center [757, 359] width 1515 height 719
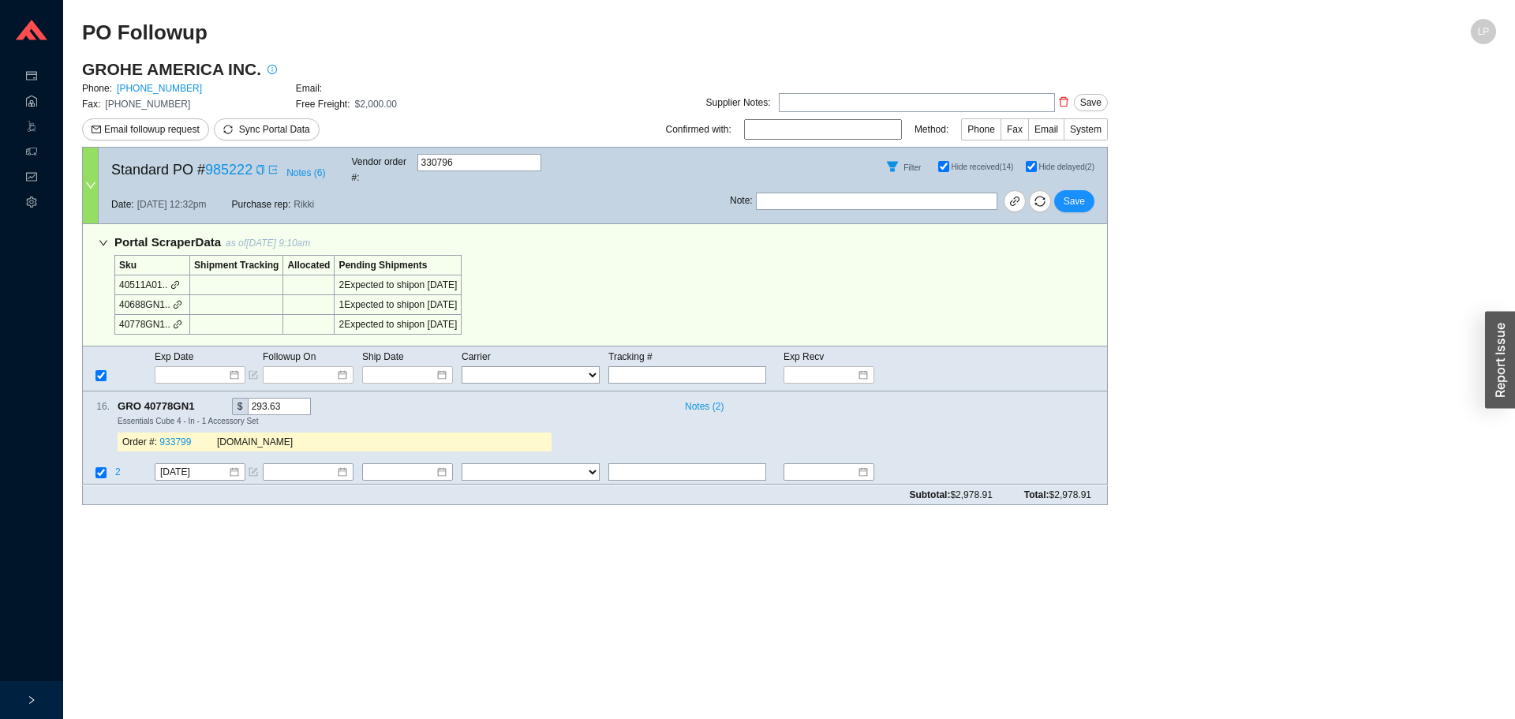
click at [182, 437] on link "933799" at bounding box center [175, 442] width 32 height 11
click at [1078, 190] on button "Save" at bounding box center [1074, 201] width 40 height 22
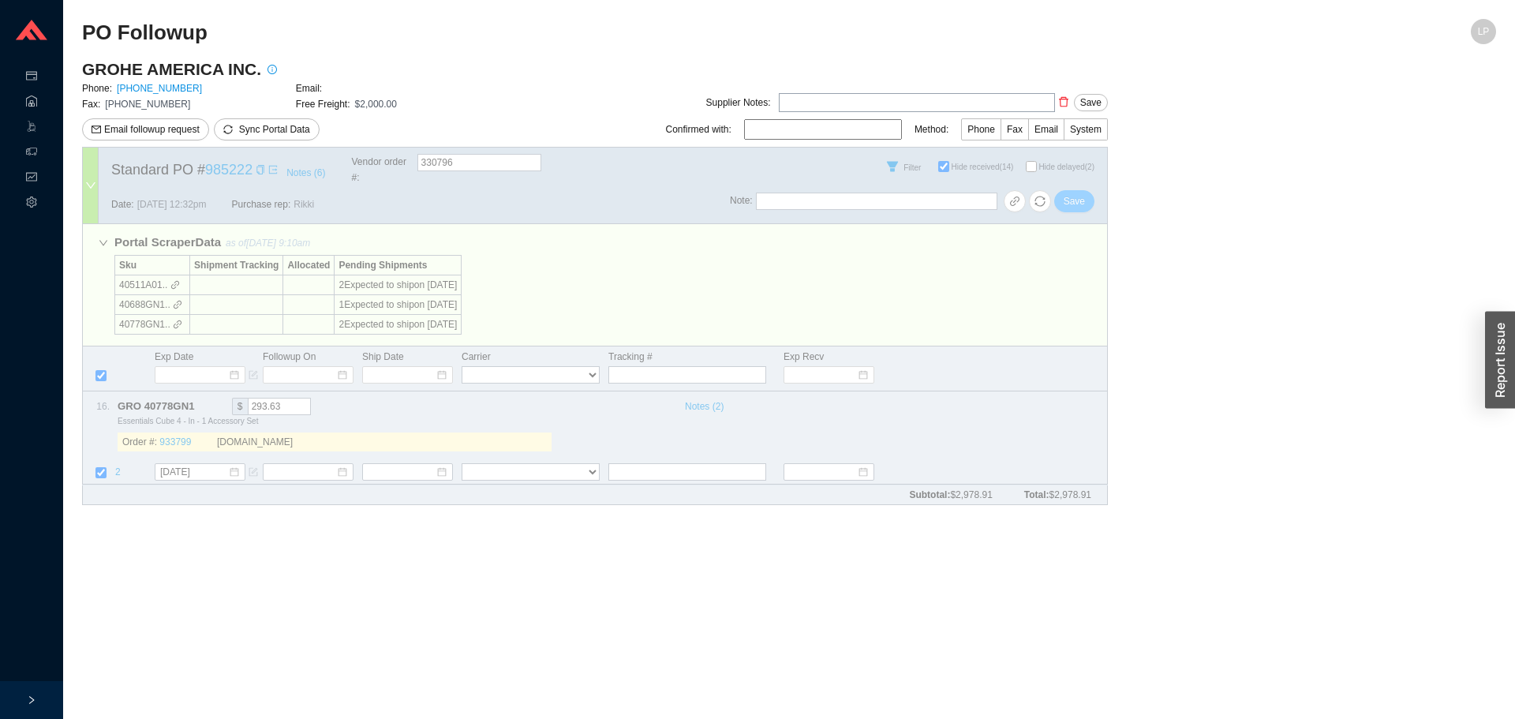
checkbox input "false"
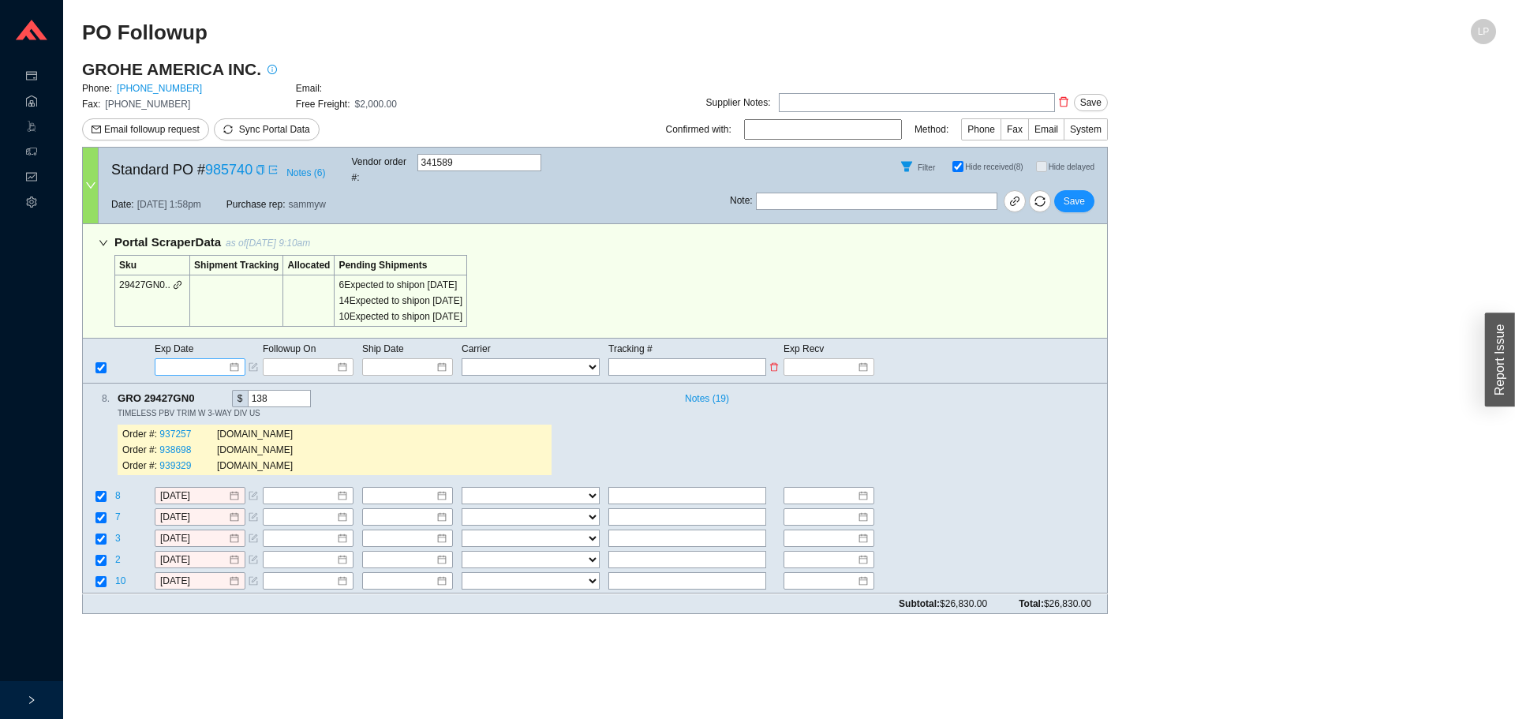
click at [184, 359] on input at bounding box center [194, 367] width 67 height 16
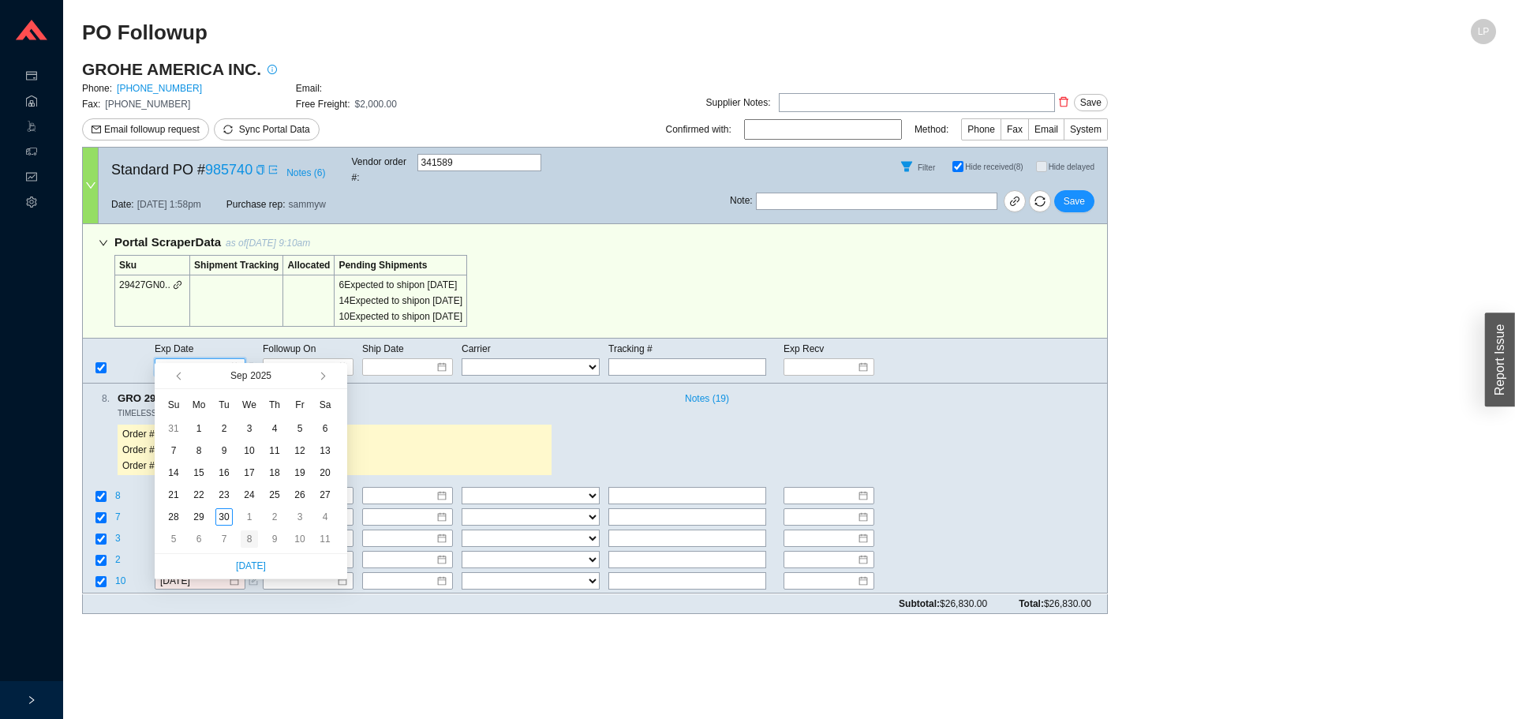
type input "[DATE]"
click at [245, 539] on div "8" at bounding box center [249, 538] width 17 height 17
type input "[DATE]"
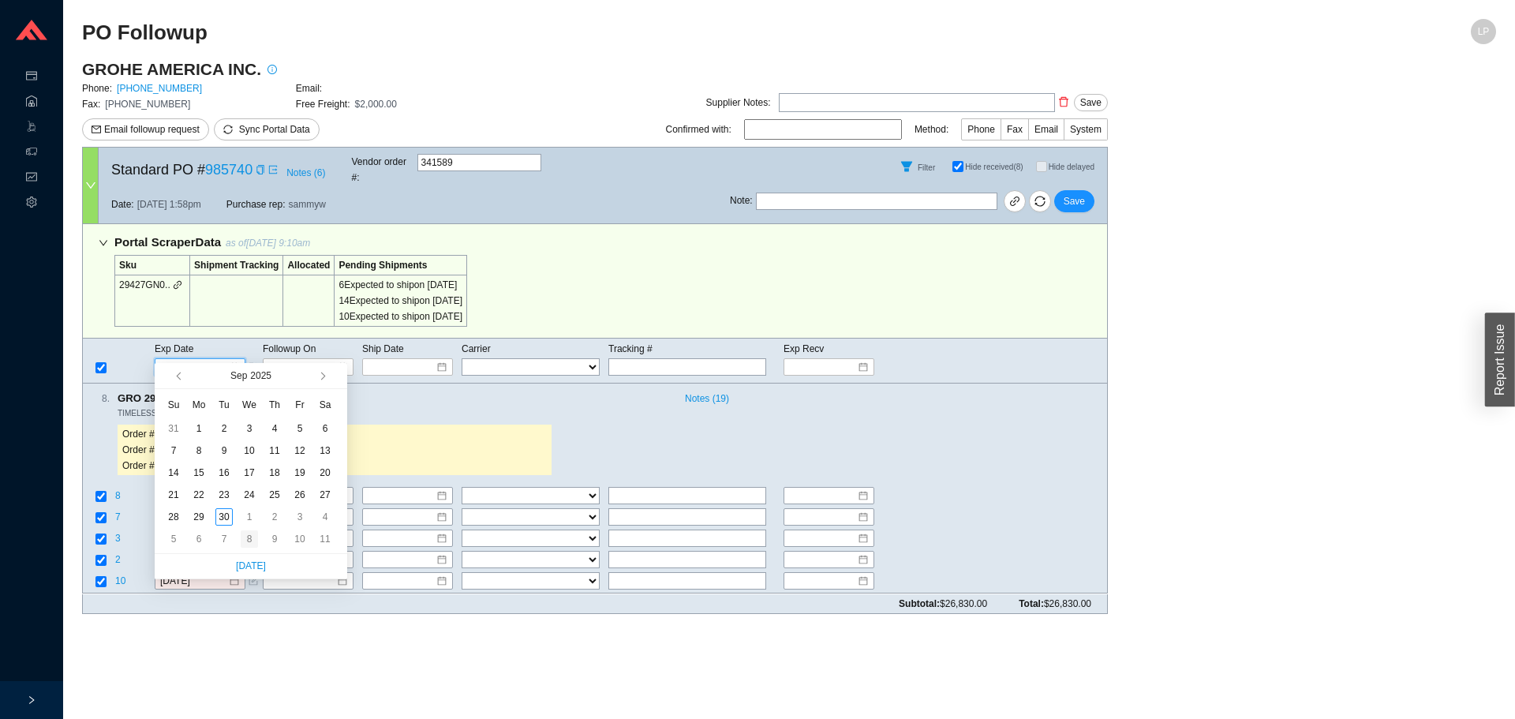
type input "[DATE]"
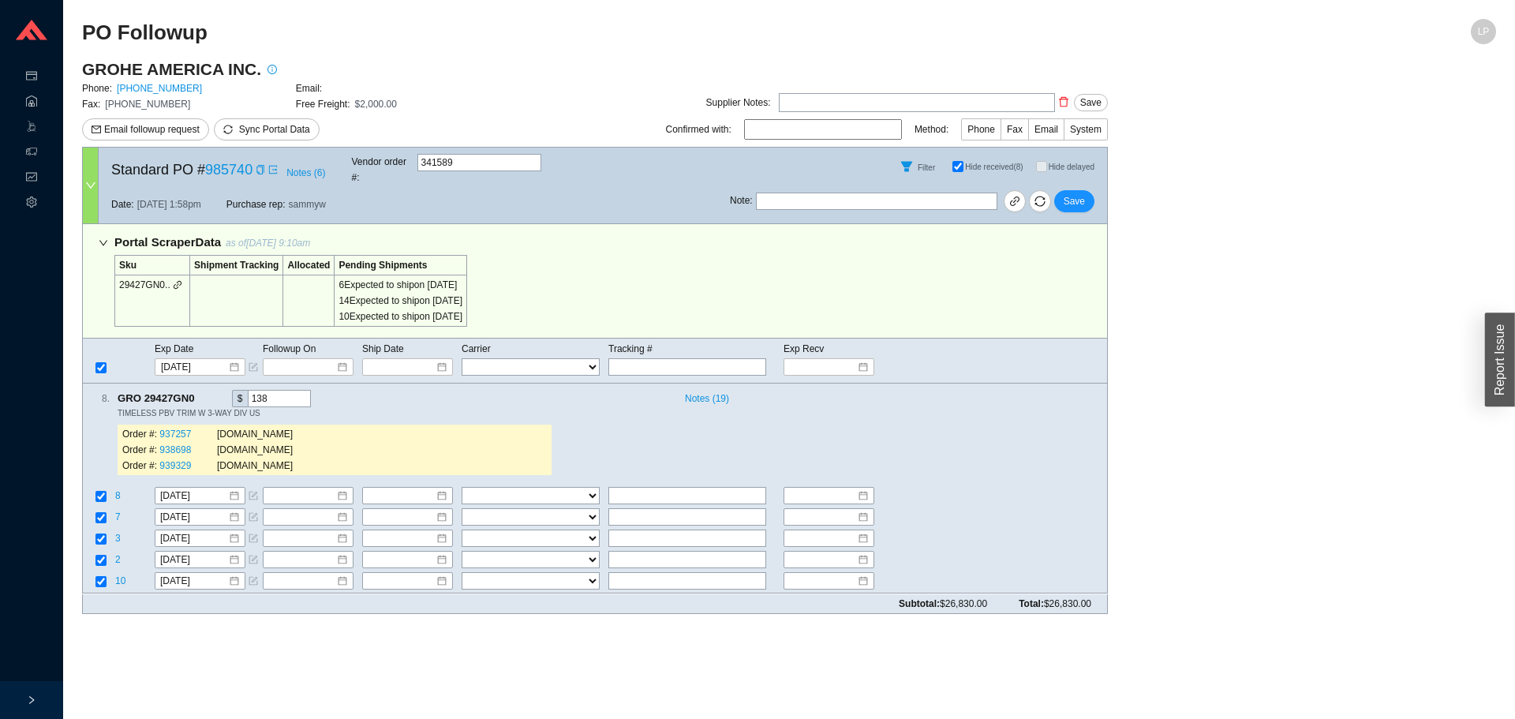
click at [1012, 288] on div "Portal Scraper Data as of [DATE] 9:10am Sku Shipment Tracking Allocated Pending…" at bounding box center [594, 281] width 1025 height 114
click at [118, 491] on span "8" at bounding box center [119, 496] width 8 height 11
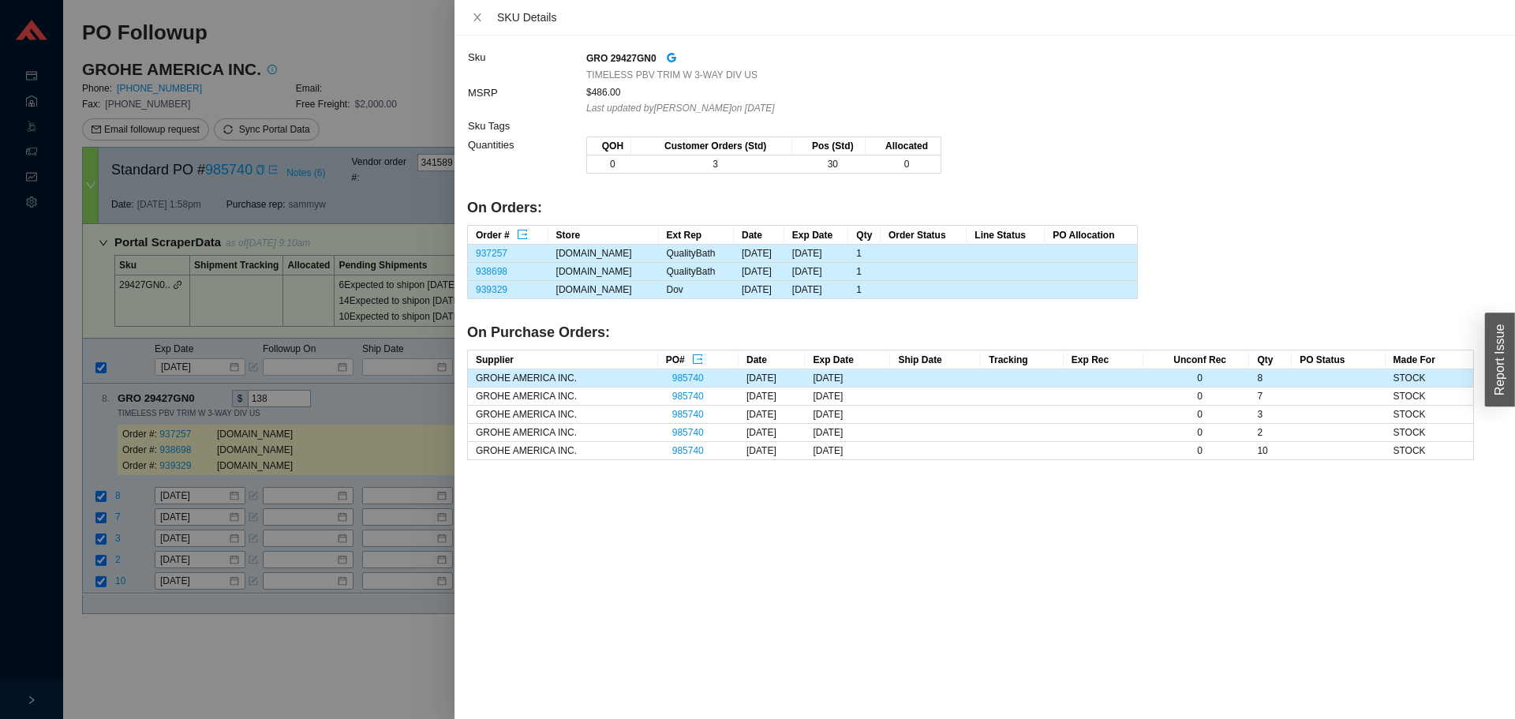
click at [286, 644] on div at bounding box center [757, 359] width 1515 height 719
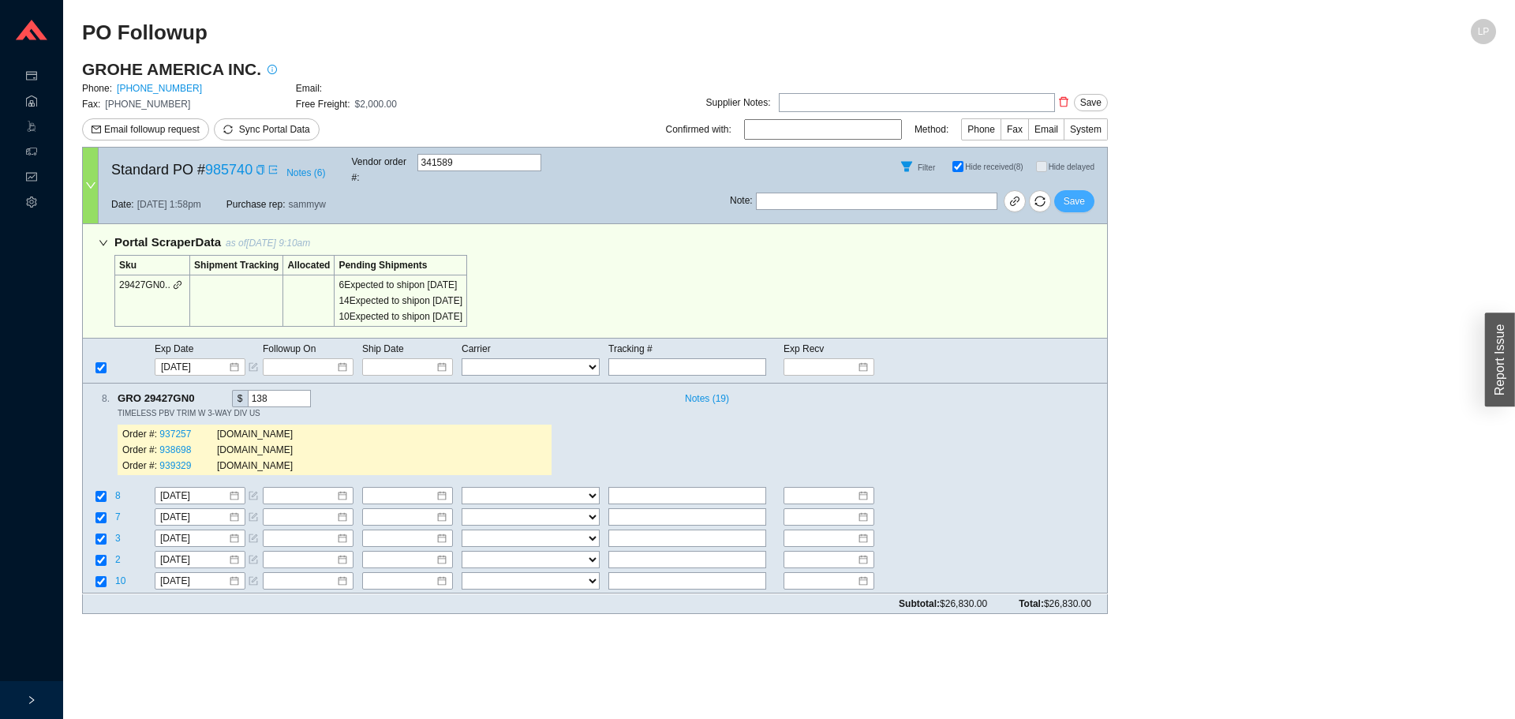
click at [1065, 193] on span "Save" at bounding box center [1073, 201] width 21 height 16
click at [892, 390] on div "Notes ( 24 )" at bounding box center [886, 398] width 417 height 17
click at [118, 491] on span "8" at bounding box center [119, 496] width 8 height 11
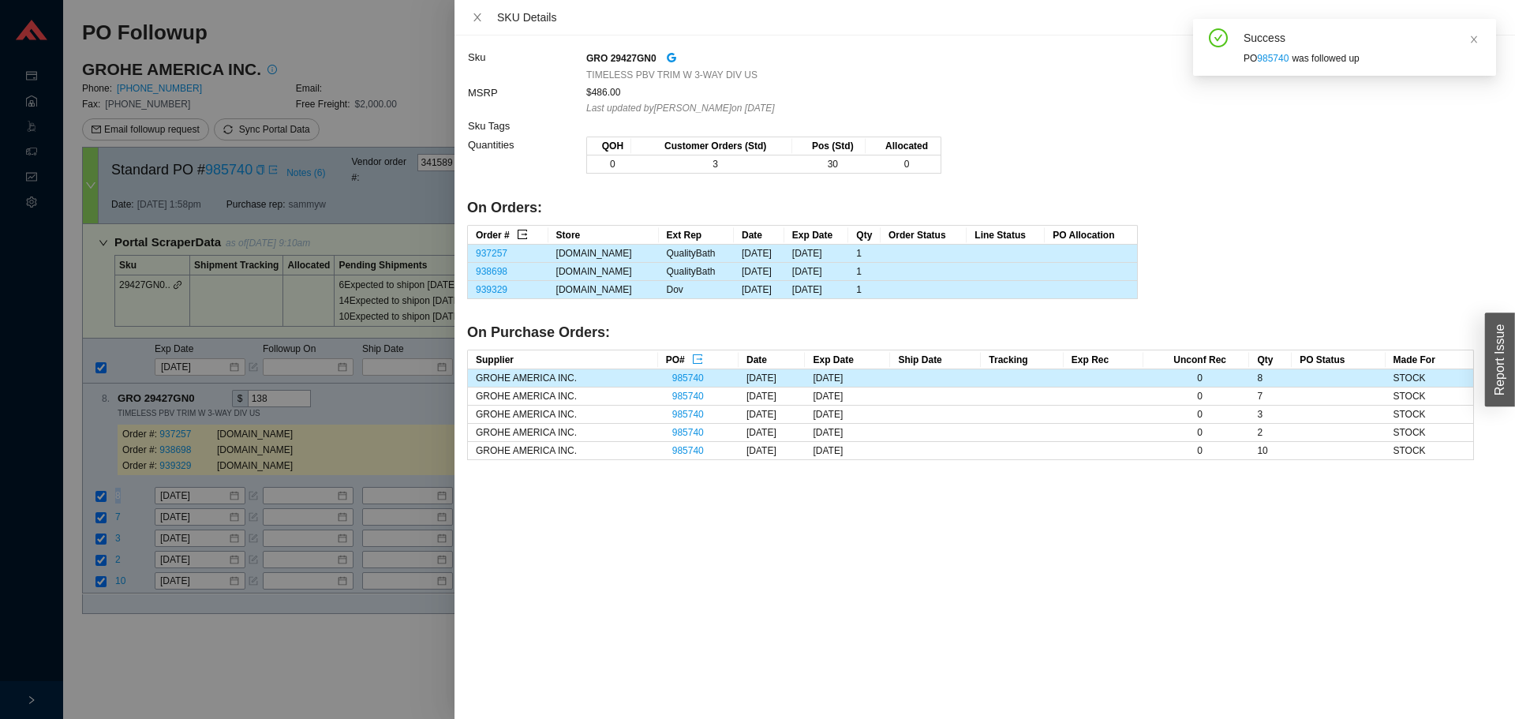
click at [522, 233] on icon "export" at bounding box center [522, 234] width 11 height 11
drag, startPoint x: 219, startPoint y: 537, endPoint x: 220, endPoint y: 476, distance: 61.5
click at [219, 535] on div at bounding box center [757, 359] width 1515 height 719
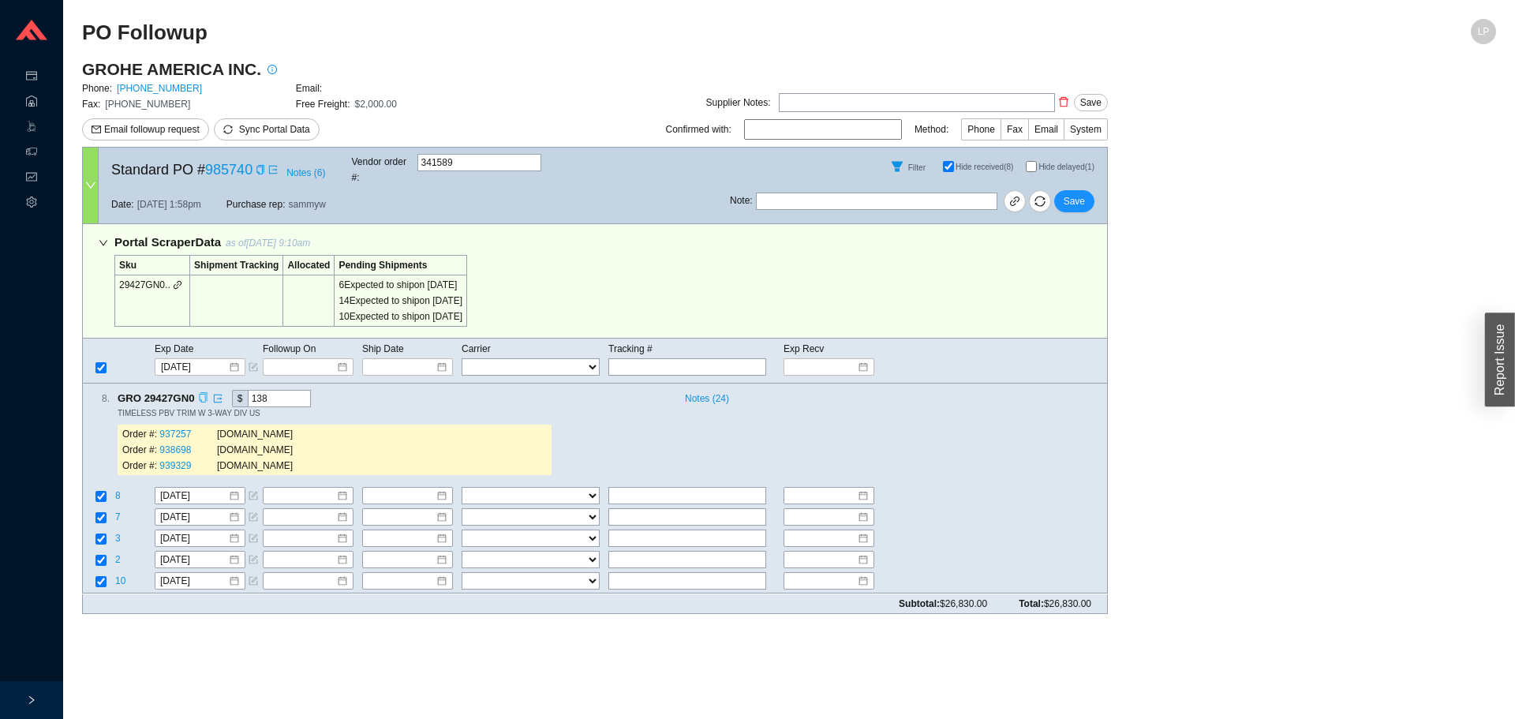
click at [199, 393] on icon "copy" at bounding box center [203, 398] width 10 height 10
click at [1091, 185] on div "Note : Save" at bounding box center [918, 204] width 377 height 38
click at [1086, 190] on button "Save" at bounding box center [1074, 201] width 40 height 22
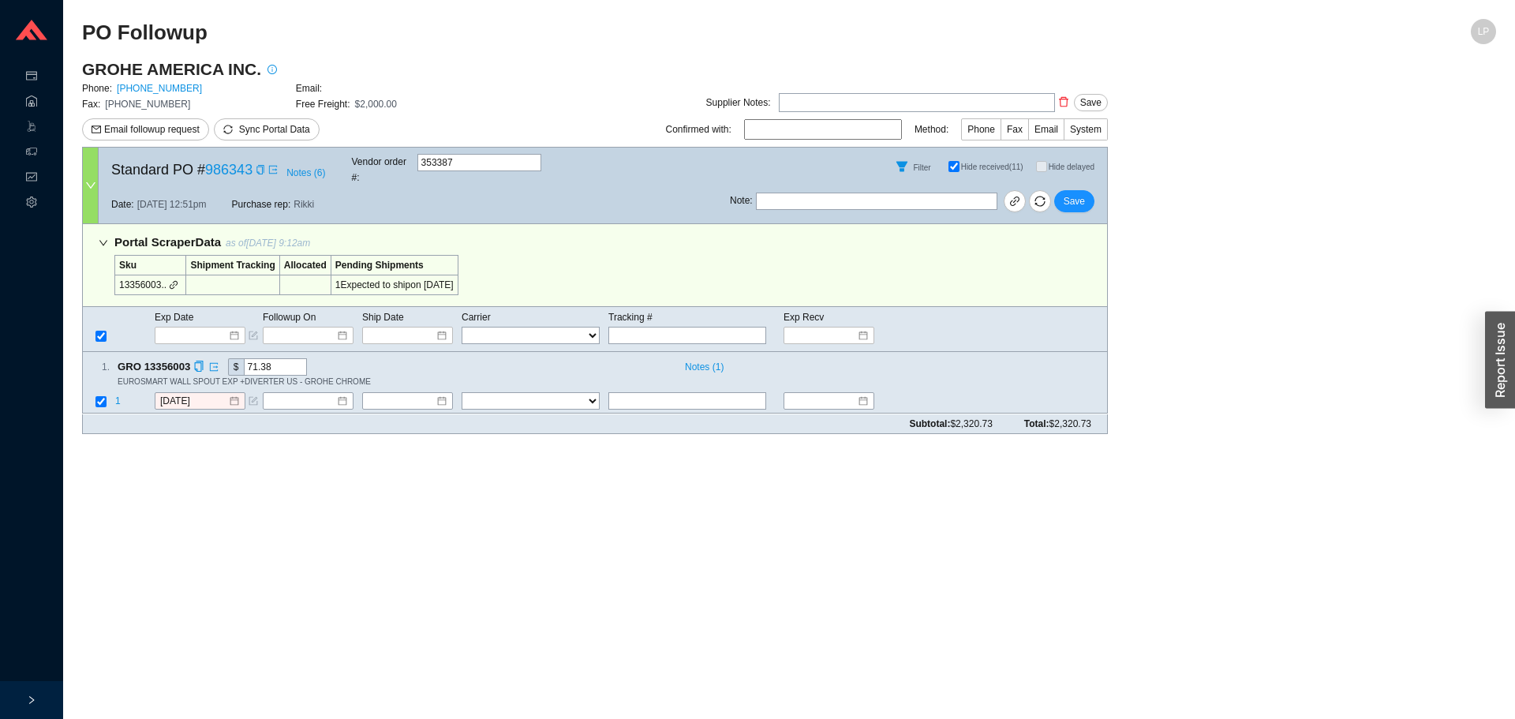
drag, startPoint x: 198, startPoint y: 349, endPoint x: 195, endPoint y: 368, distance: 20.0
click at [198, 361] on icon "copy" at bounding box center [198, 366] width 10 height 10
drag, startPoint x: 185, startPoint y: 443, endPoint x: 177, endPoint y: 437, distance: 9.5
click at [184, 443] on main "PO Followup LP GROHE AMERICA INC. Phone: 800-444-7643 Email: Fax: 800-225-2778 …" at bounding box center [789, 369] width 1414 height 700
click at [168, 394] on input "[DATE]" at bounding box center [194, 402] width 68 height 16
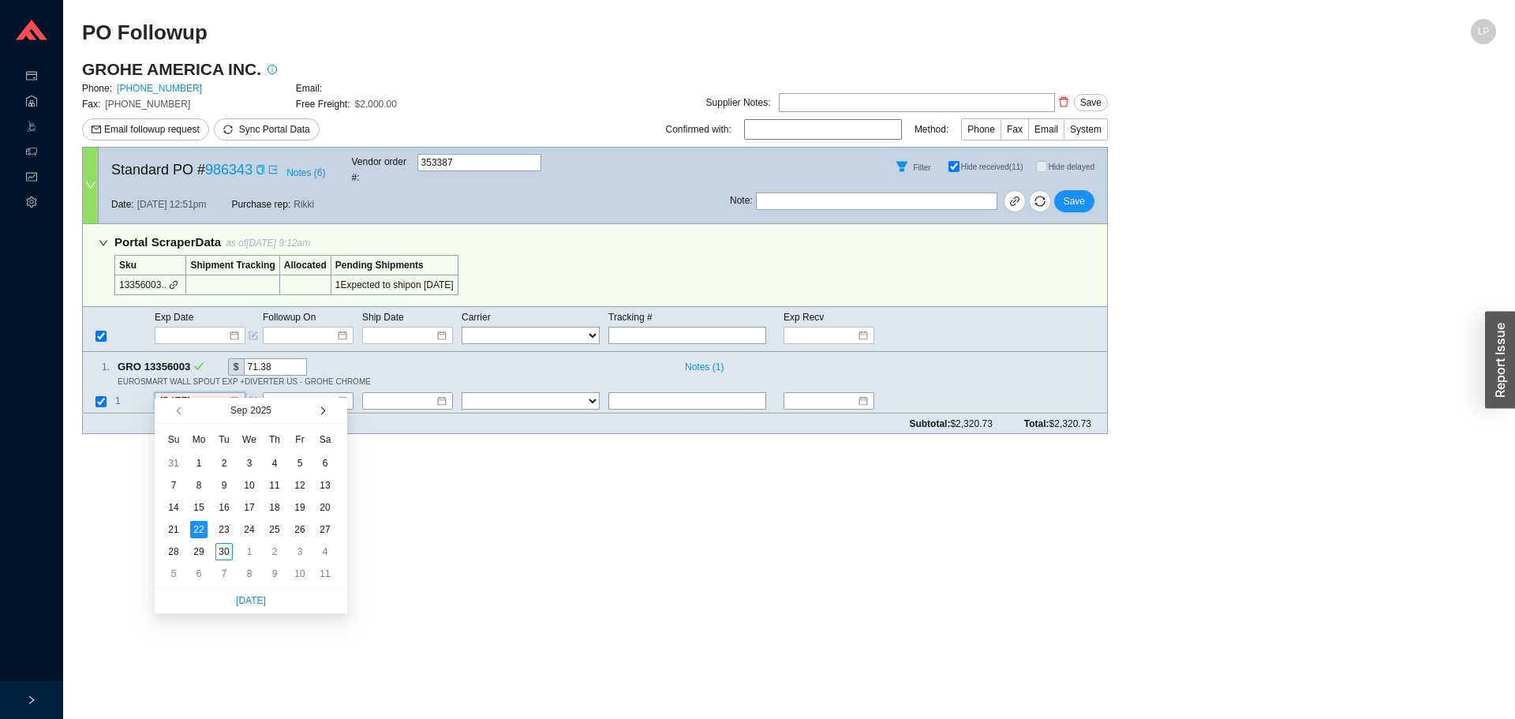
click at [322, 413] on span "button" at bounding box center [321, 410] width 8 height 8
type input "10/21/2025"
click at [216, 524] on div "21" at bounding box center [223, 529] width 17 height 17
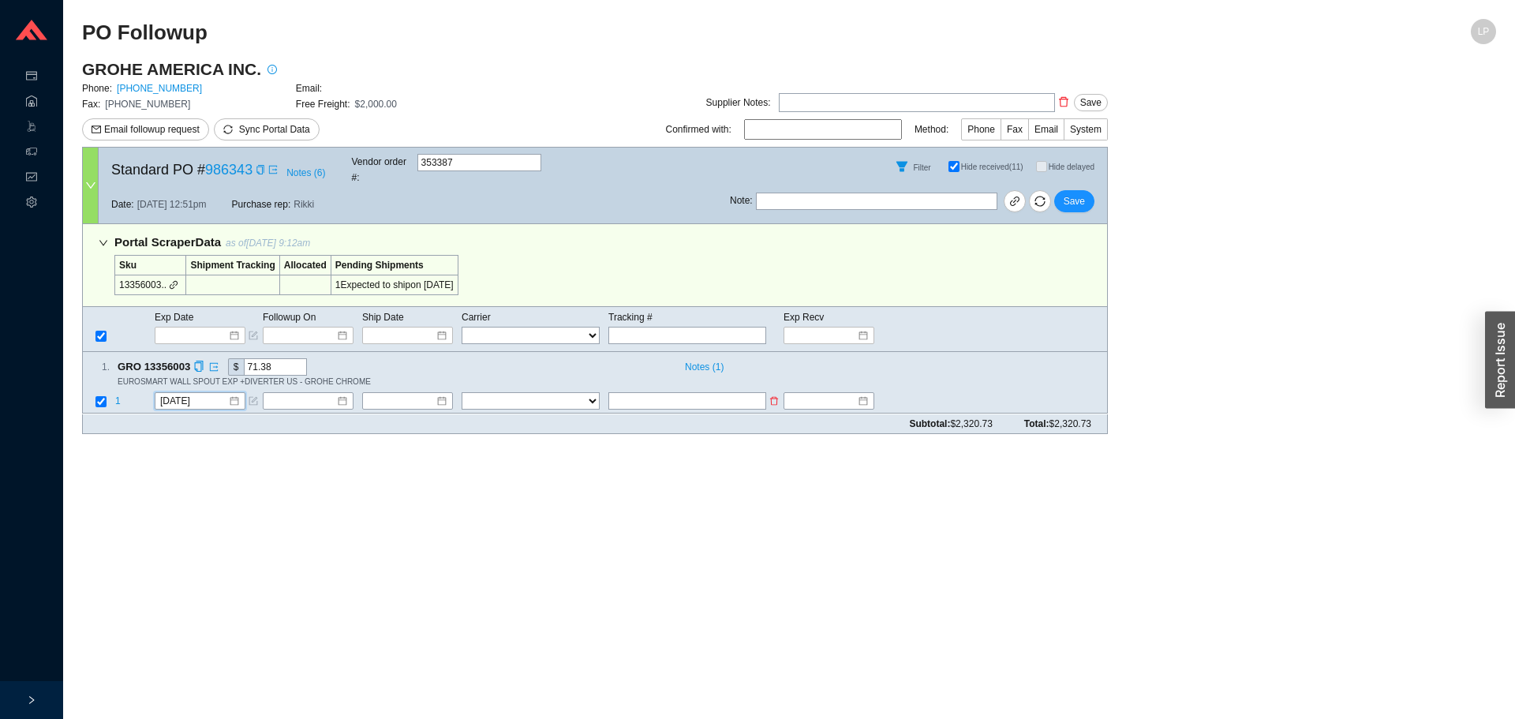
click at [118, 396] on span "1" at bounding box center [118, 401] width 6 height 11
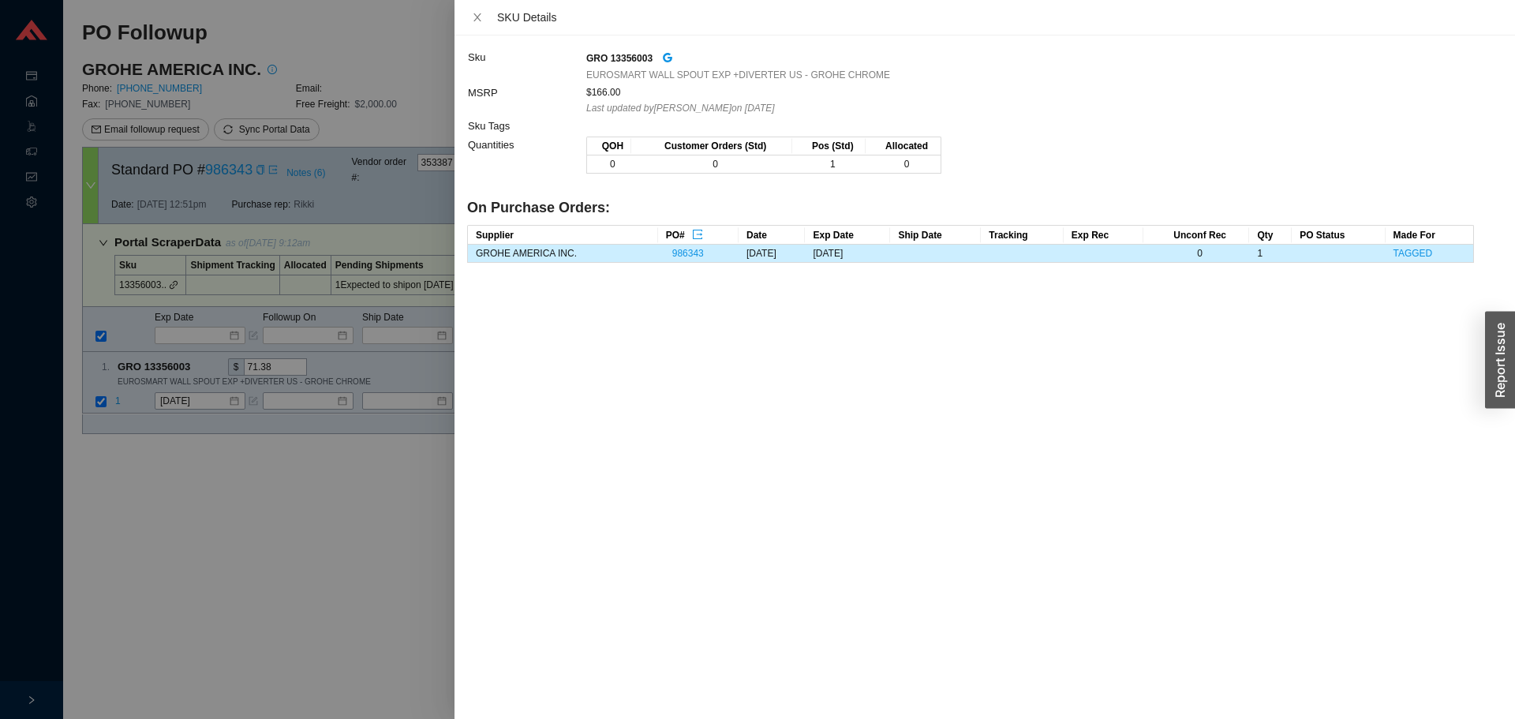
click at [140, 496] on div at bounding box center [757, 359] width 1515 height 719
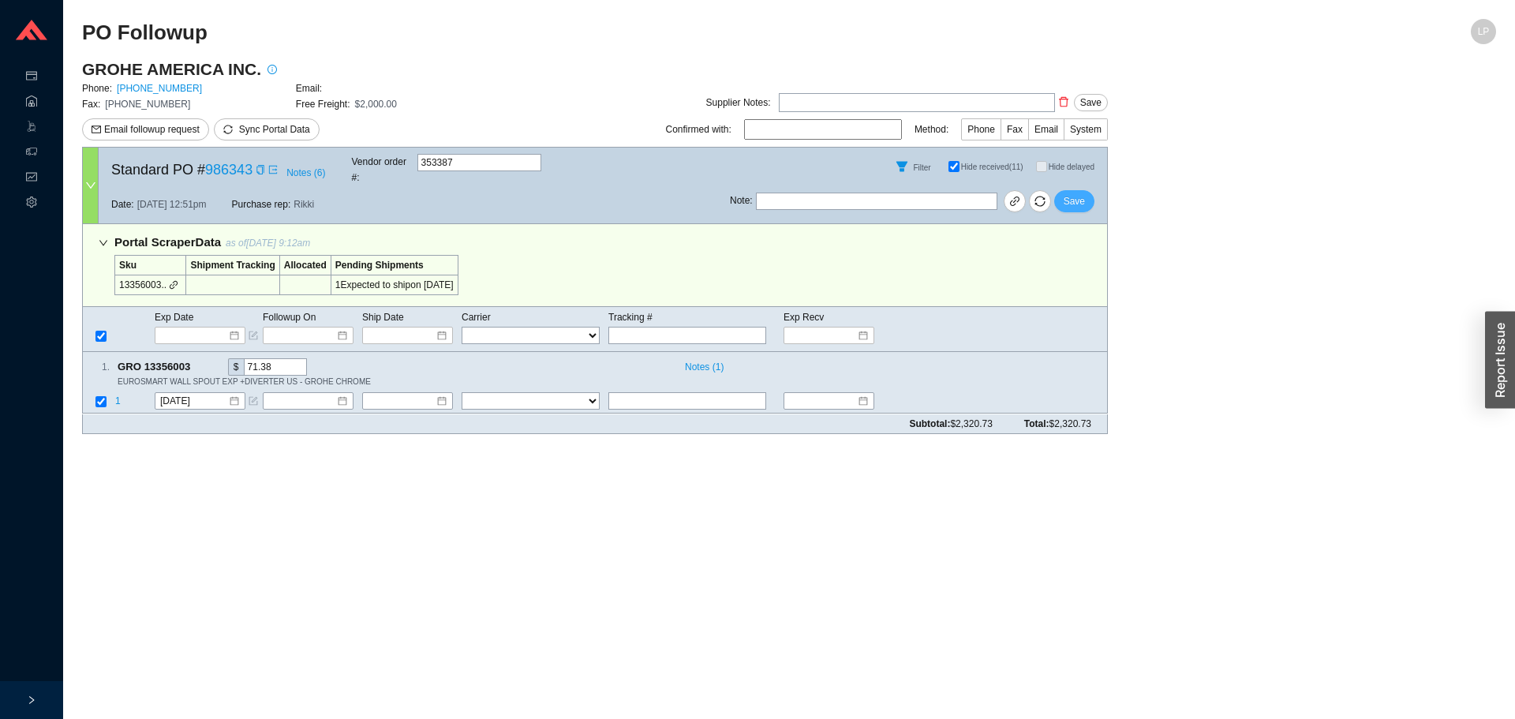
click at [1085, 190] on button "Save" at bounding box center [1074, 201] width 40 height 22
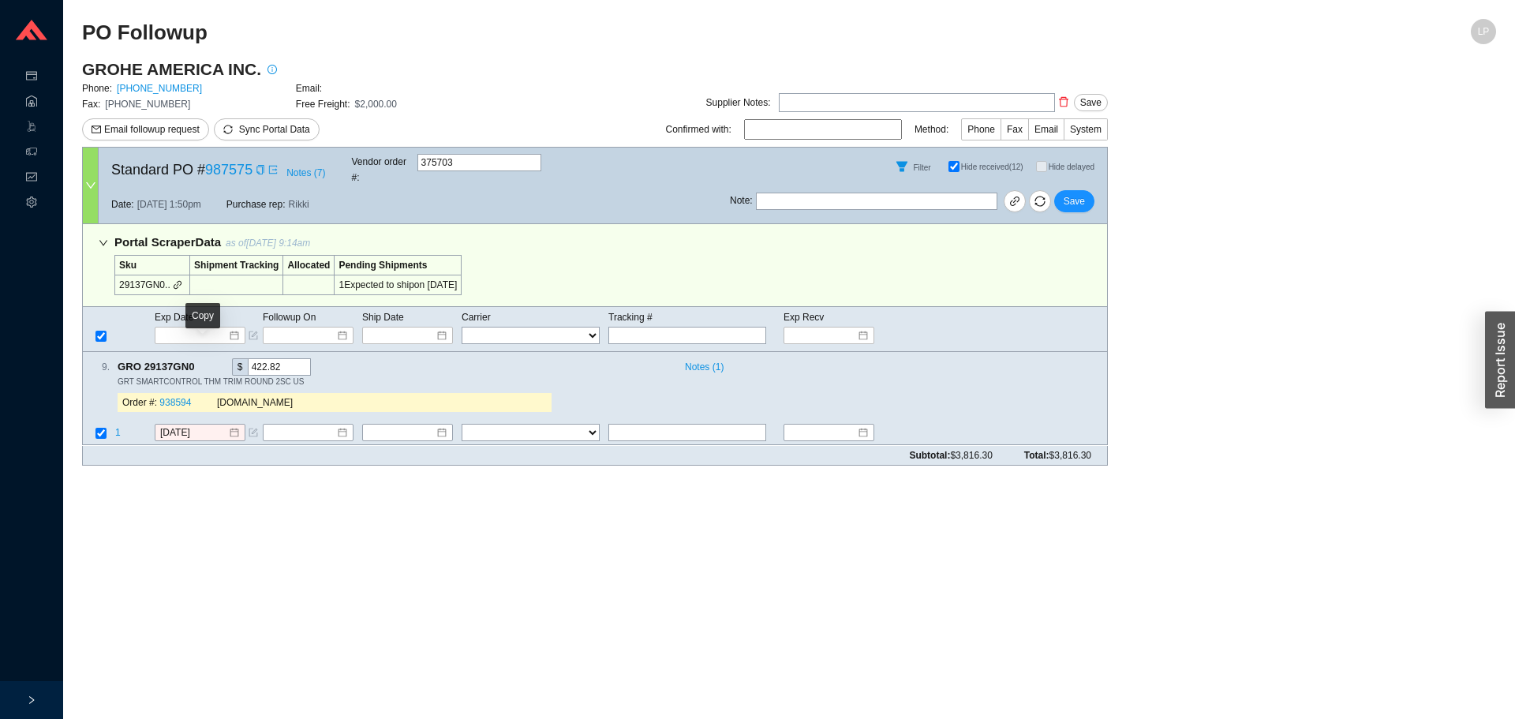
drag, startPoint x: 200, startPoint y: 354, endPoint x: 212, endPoint y: 441, distance: 87.7
click at [199, 361] on icon "copy" at bounding box center [203, 366] width 10 height 10
click at [206, 459] on div "GROHE AMERICA INC. Phone: 800-444-7643 Email: Fax: 800-225-2778 Free Freight: $…" at bounding box center [594, 268] width 1025 height 420
click at [116, 428] on span "1" at bounding box center [118, 433] width 6 height 11
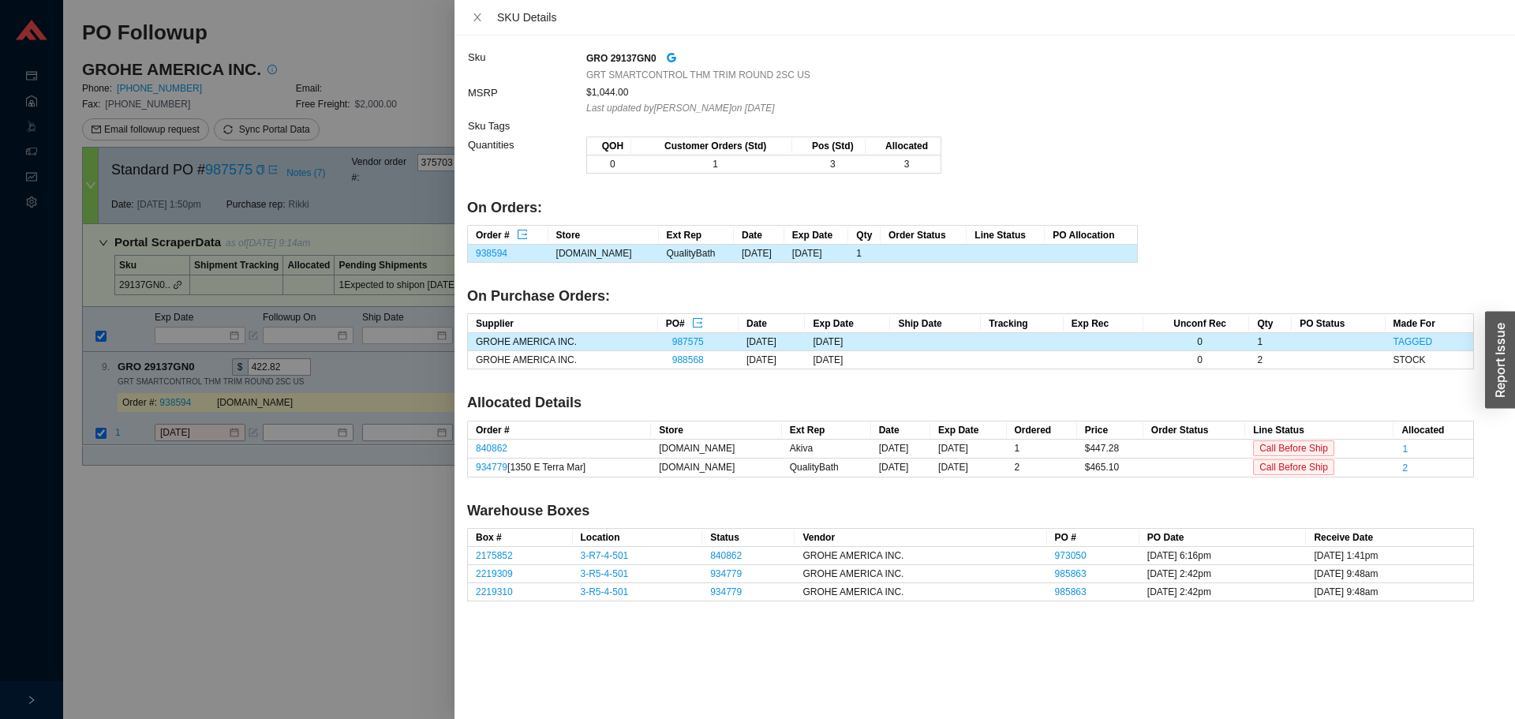
click at [307, 493] on div at bounding box center [757, 359] width 1515 height 719
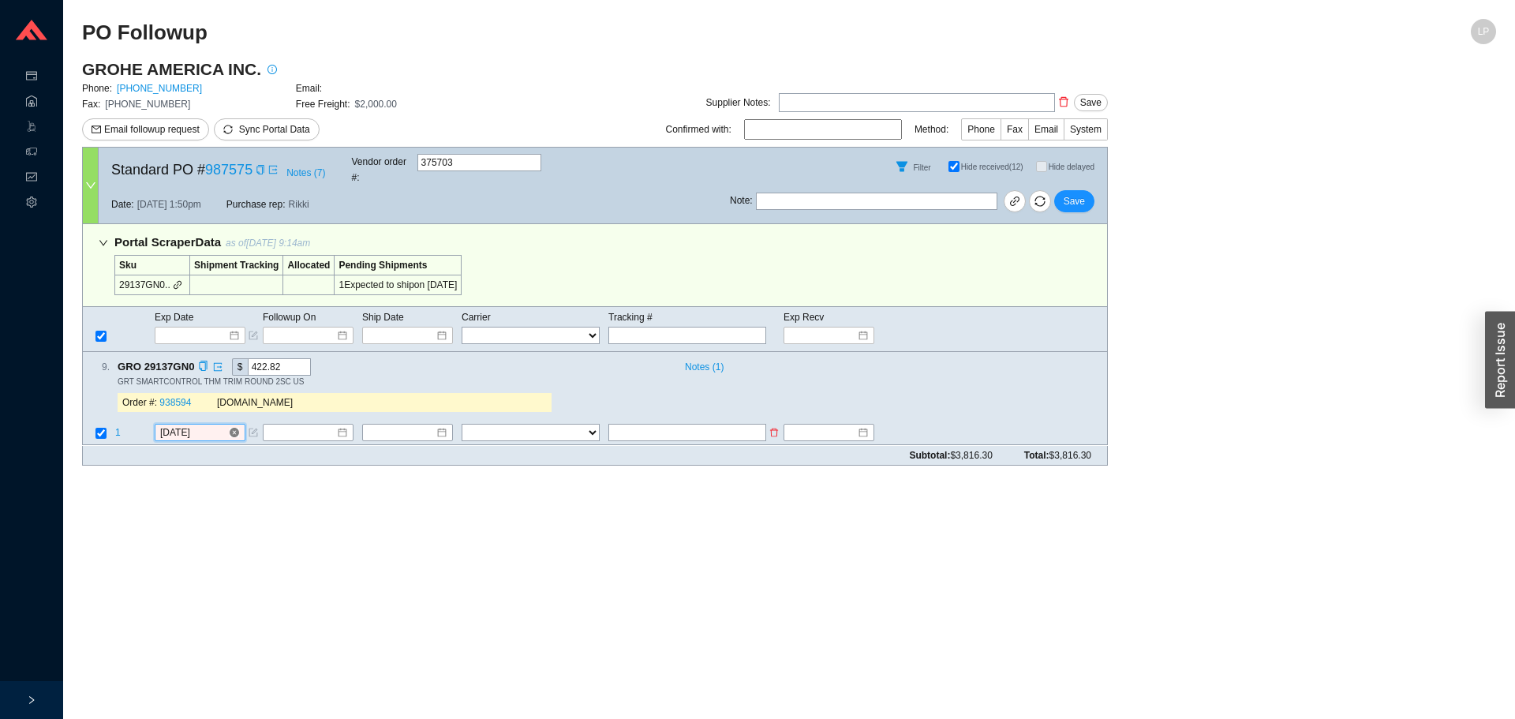
click at [178, 425] on input "[DATE]" at bounding box center [194, 433] width 68 height 16
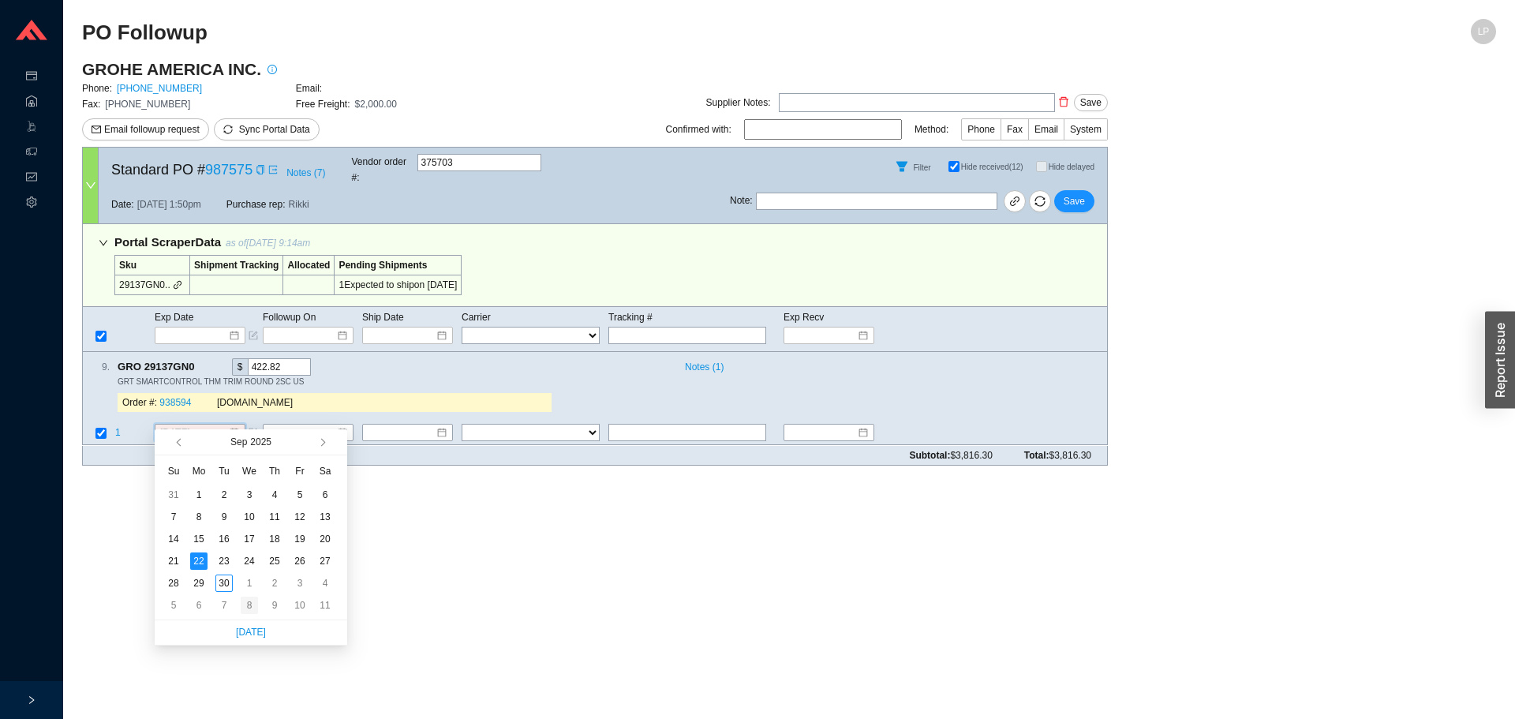
type input "[DATE]"
click at [242, 607] on div "8" at bounding box center [249, 604] width 17 height 17
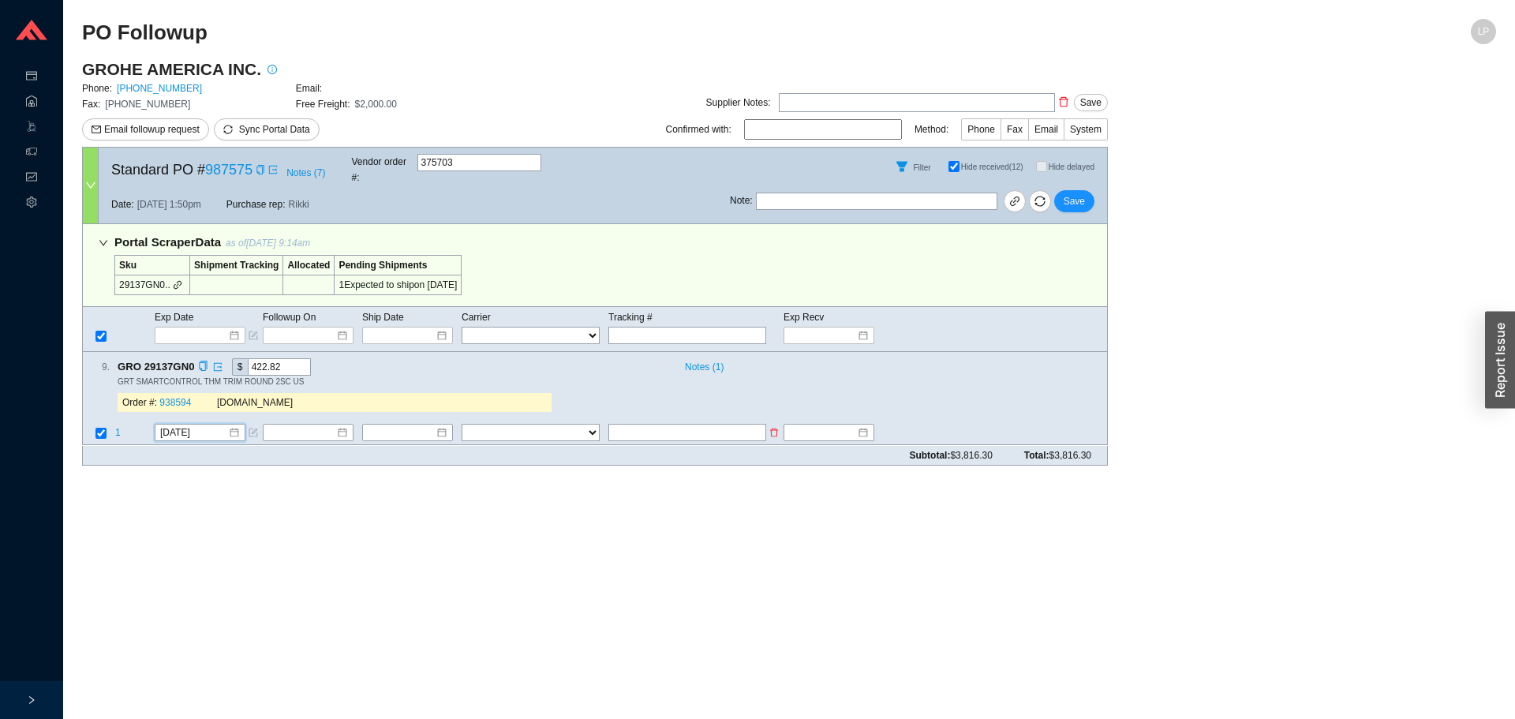
click at [125, 424] on td "1" at bounding box center [133, 434] width 39 height 21
click at [119, 428] on span "1" at bounding box center [118, 433] width 6 height 11
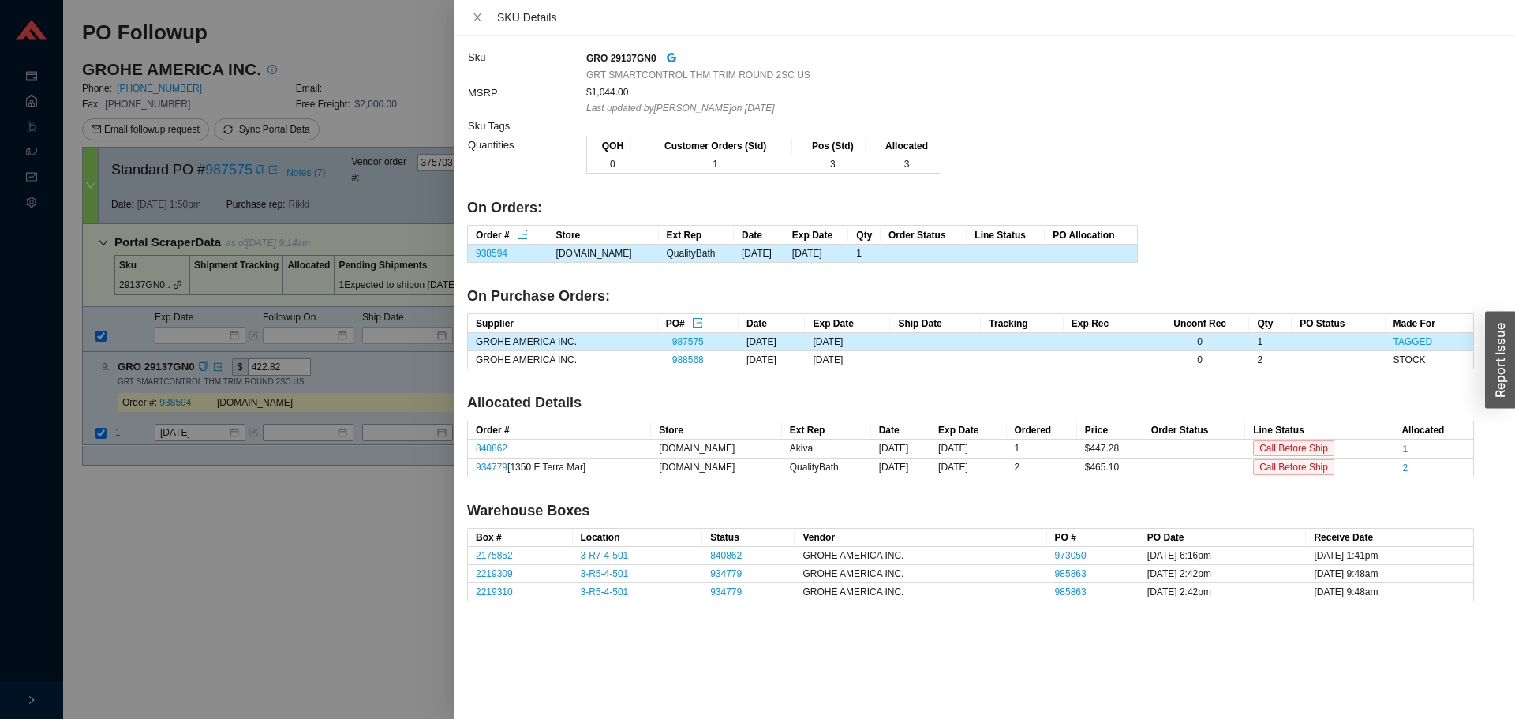
click at [119, 419] on div at bounding box center [757, 359] width 1515 height 719
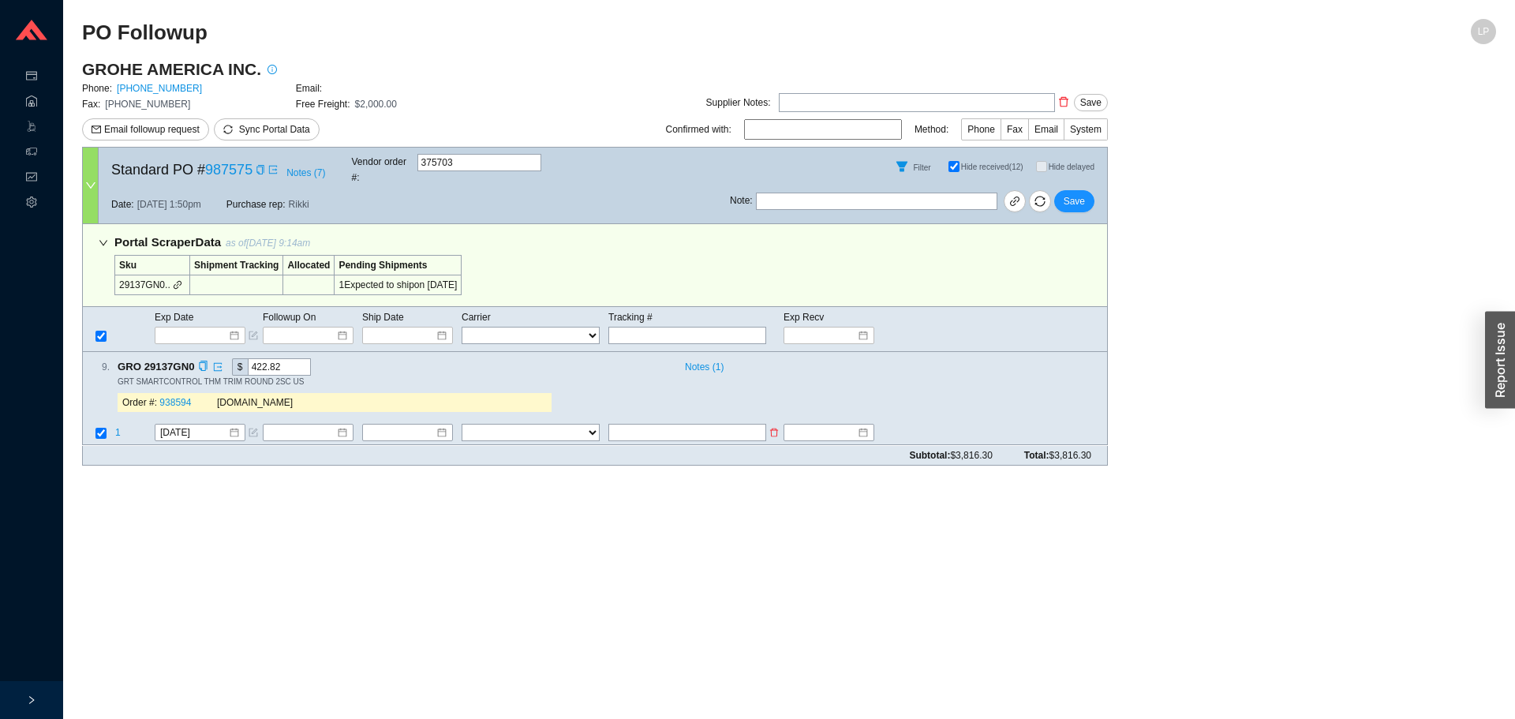
click at [119, 428] on span "1" at bounding box center [118, 433] width 6 height 11
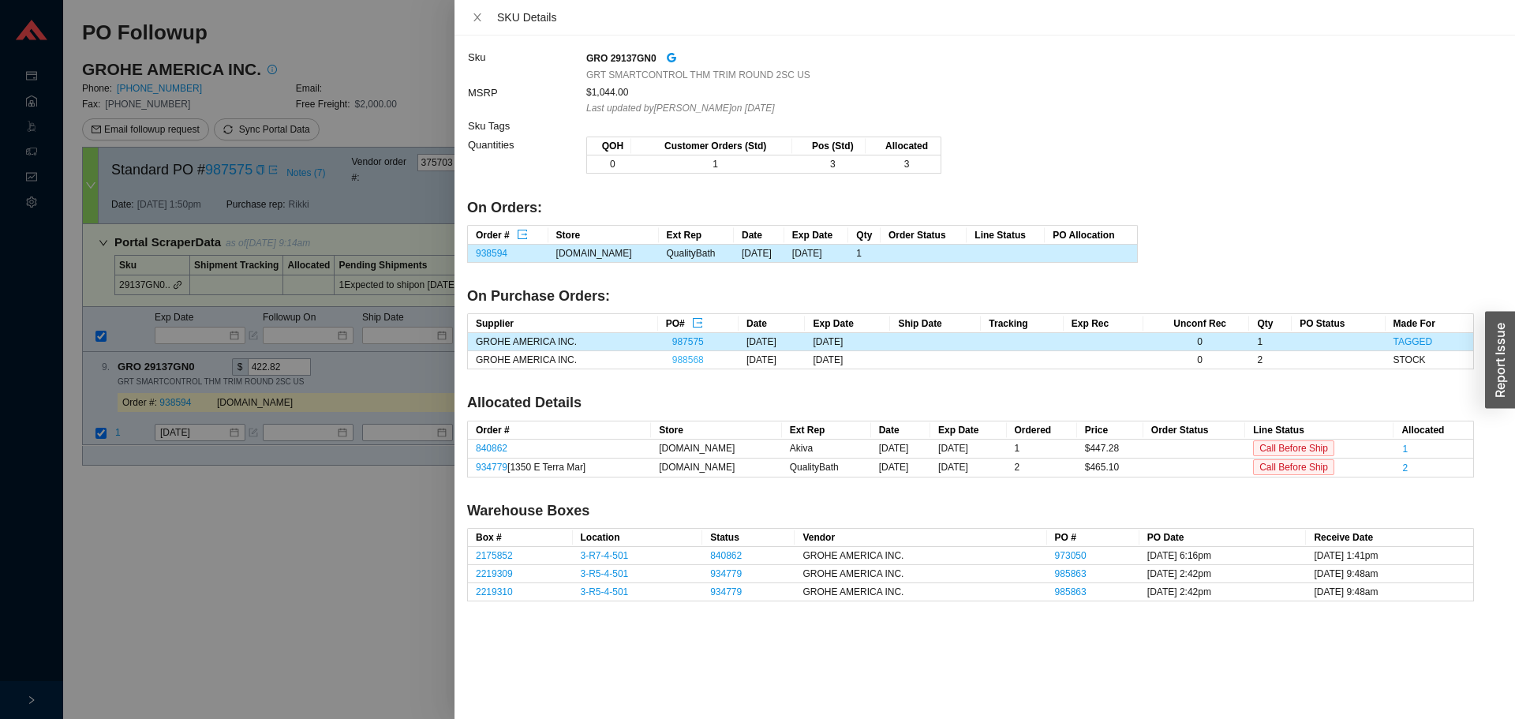
click at [672, 359] on link "988568" at bounding box center [688, 359] width 32 height 11
drag, startPoint x: 431, startPoint y: 469, endPoint x: 430, endPoint y: 445, distance: 24.5
click at [430, 465] on div at bounding box center [757, 359] width 1515 height 719
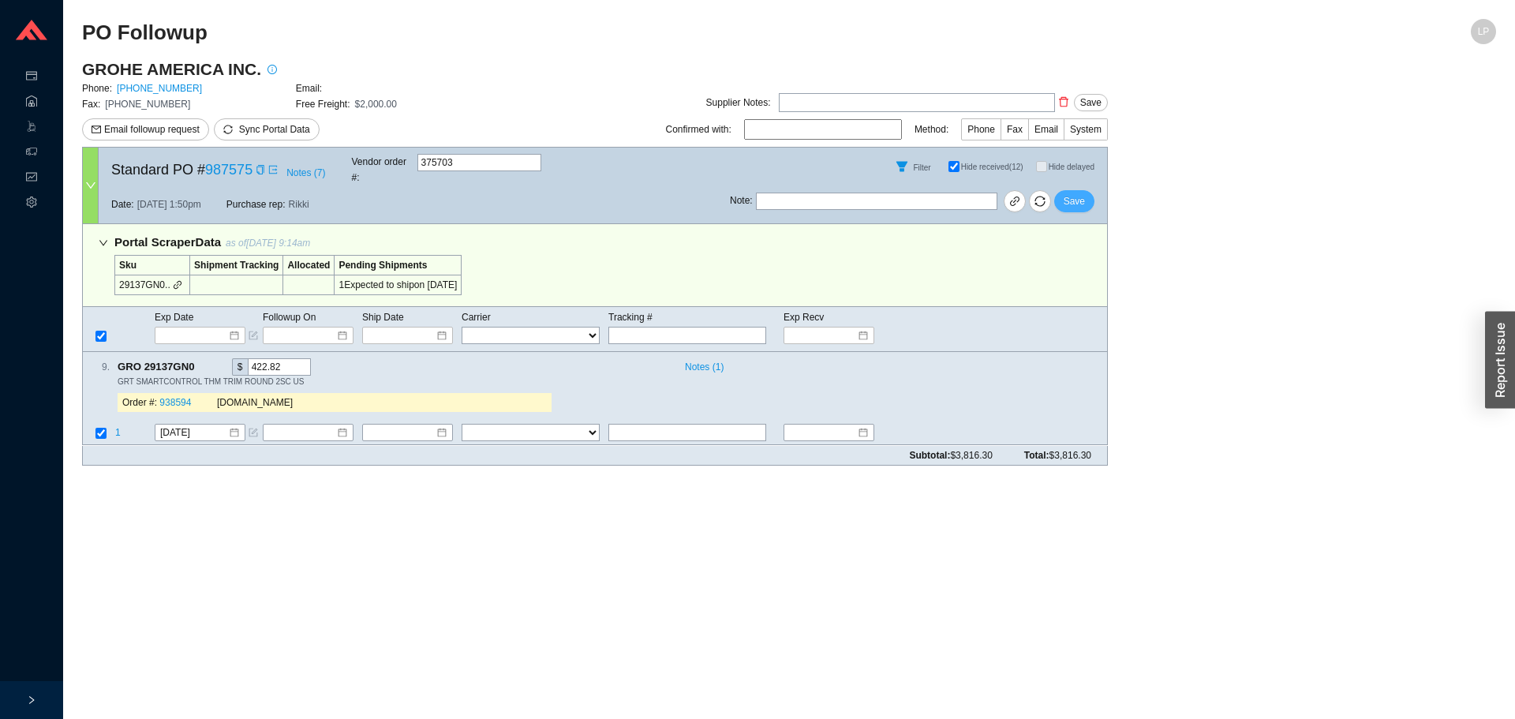
click at [1070, 193] on span "Save" at bounding box center [1073, 201] width 21 height 16
drag, startPoint x: 613, startPoint y: 528, endPoint x: 602, endPoint y: 528, distance: 11.0
click at [602, 528] on main "PO Followup LP GROHE AMERICA INC. Phone: 800-444-7643 Email: Fax: 800-225-2778 …" at bounding box center [789, 369] width 1414 height 700
click at [116, 428] on span "1" at bounding box center [118, 433] width 6 height 11
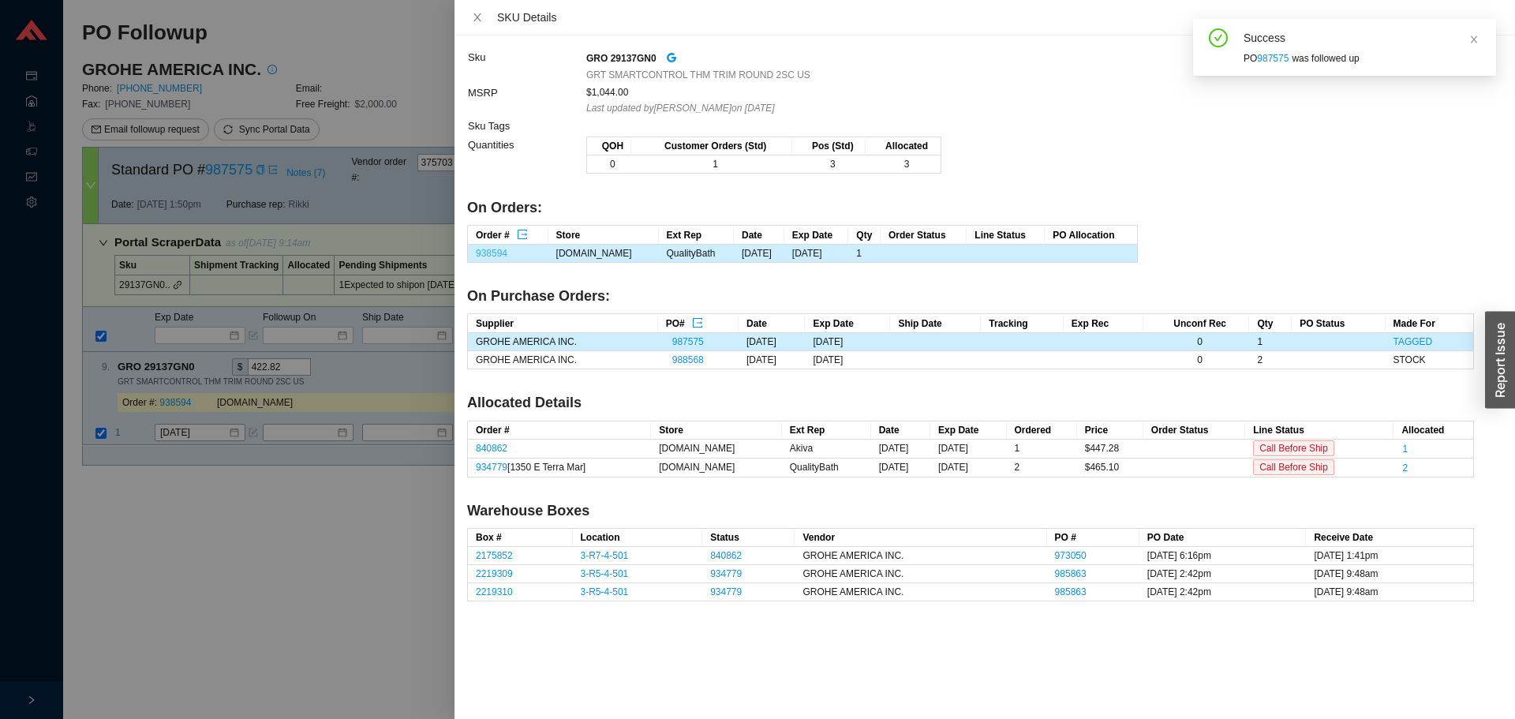
click at [504, 253] on link "938594" at bounding box center [492, 253] width 32 height 11
click at [237, 458] on div at bounding box center [757, 359] width 1515 height 719
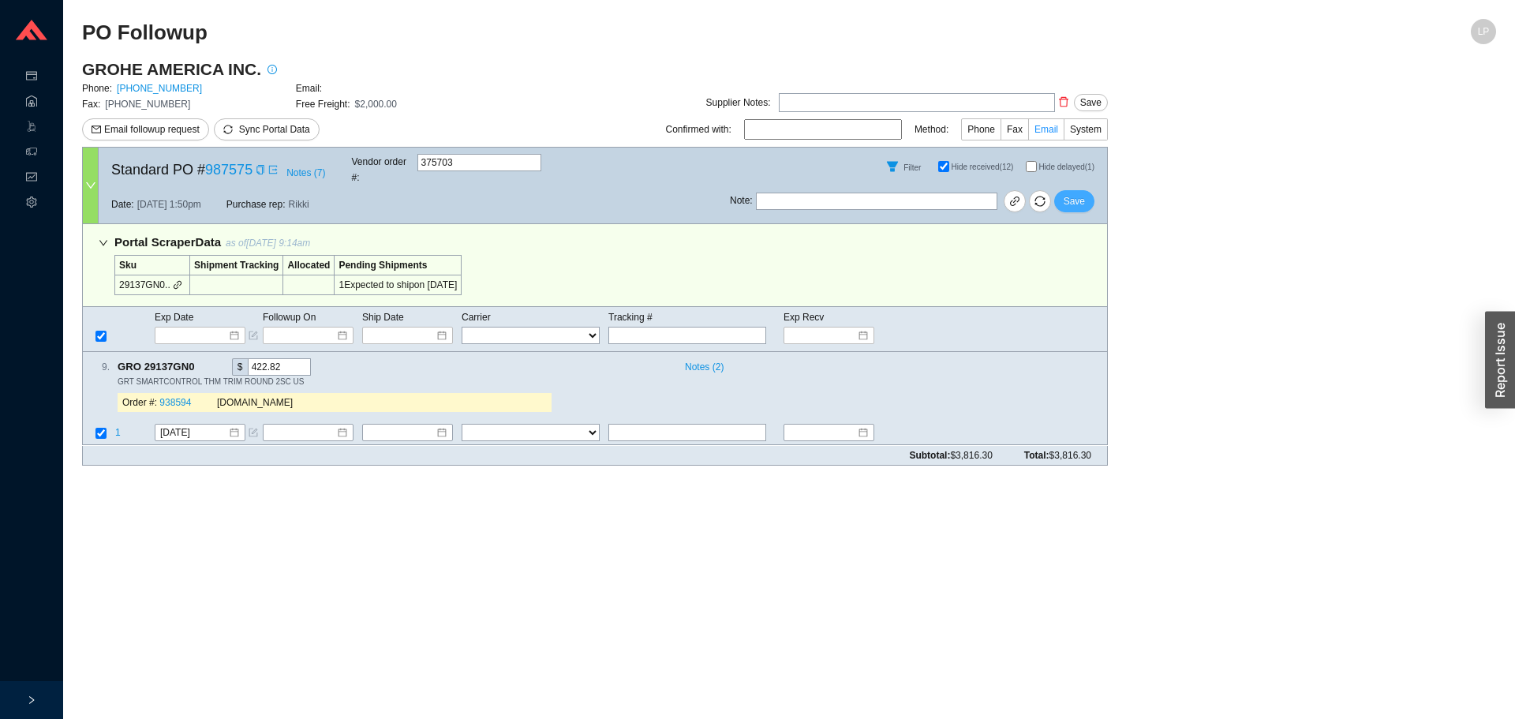
drag, startPoint x: 1085, startPoint y: 192, endPoint x: 1048, endPoint y: 129, distance: 73.9
click at [1048, 166] on div "Standard PO # 987575 Notes ( 7 ) Vendor order # : 375703 Filter Hide received (…" at bounding box center [594, 185] width 1025 height 77
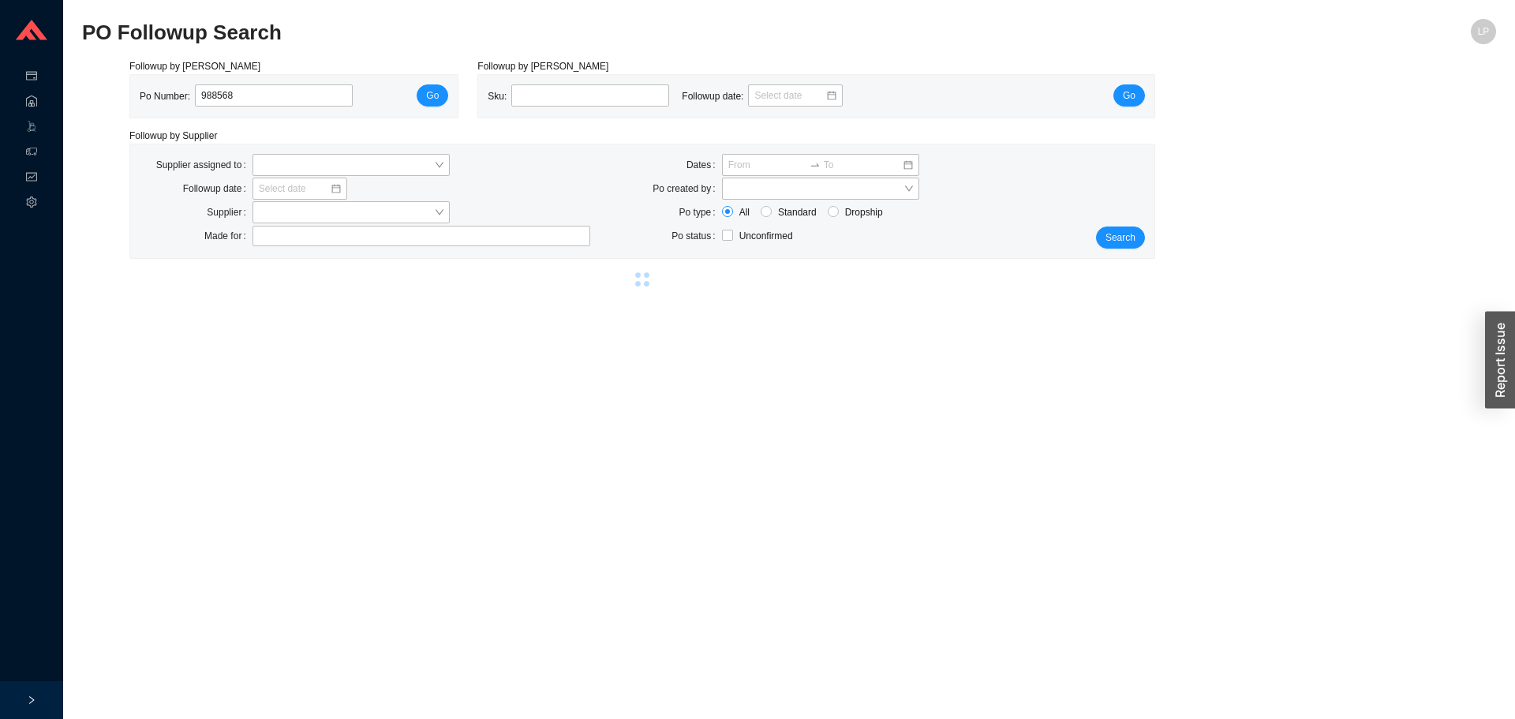
click at [955, 525] on main "PO Followup Search LP Followup by PO Po Number: 988568 Go Followup by Sku Sku: …" at bounding box center [789, 369] width 1414 height 700
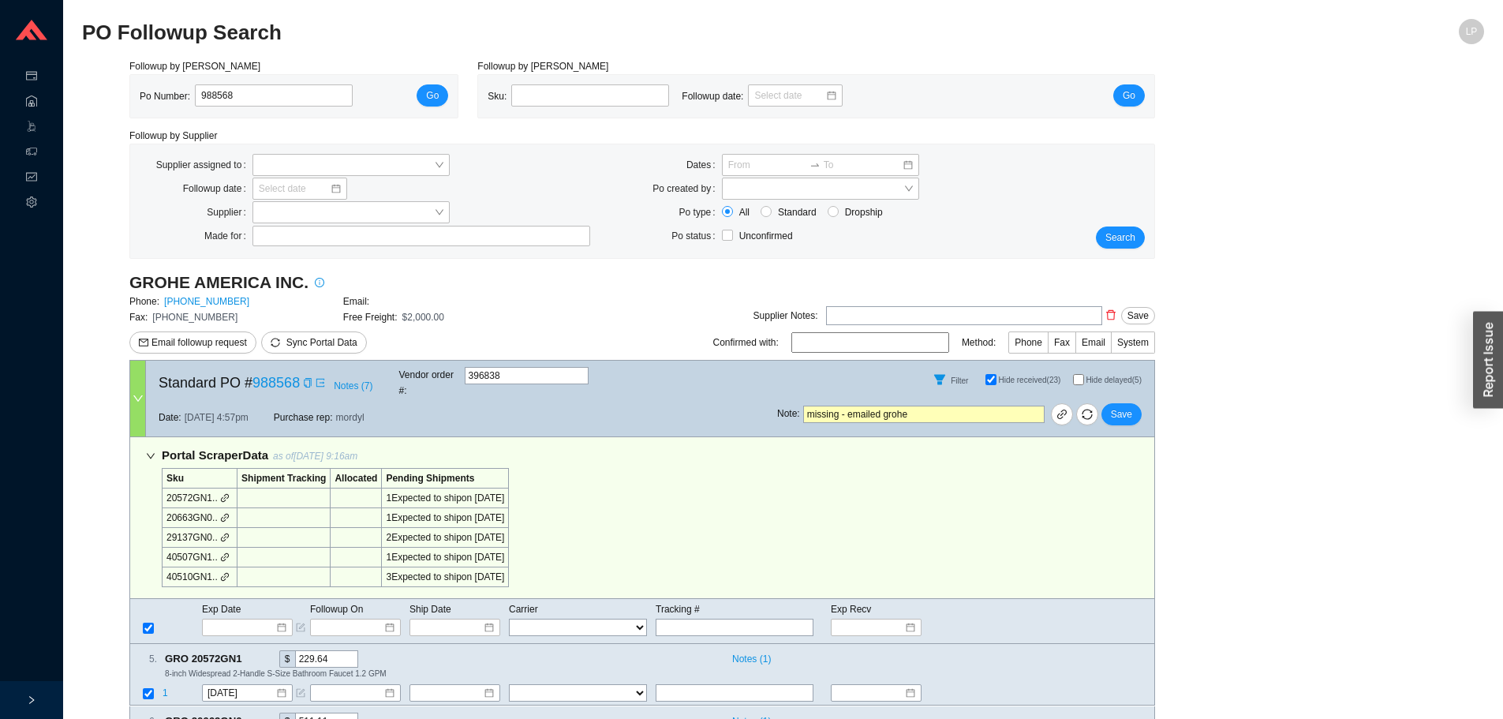
click at [955, 525] on div "Portal Scraper Data as of 9/30/25 9:16am Sku Shipment Tracking Allocated Pendin…" at bounding box center [641, 518] width 1025 height 162
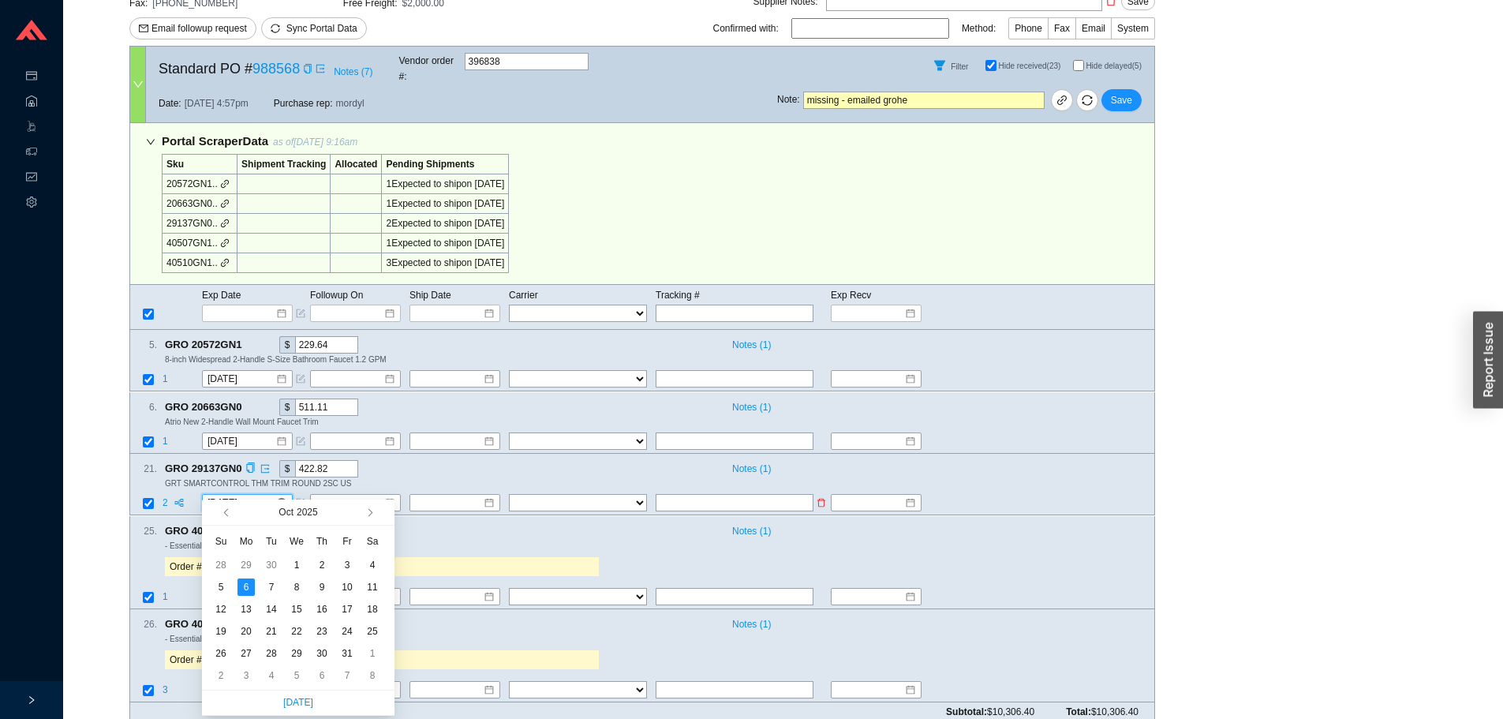
click at [228, 495] on input "10/6/2025" at bounding box center [241, 503] width 68 height 16
click at [272, 603] on div "14" at bounding box center [271, 608] width 17 height 17
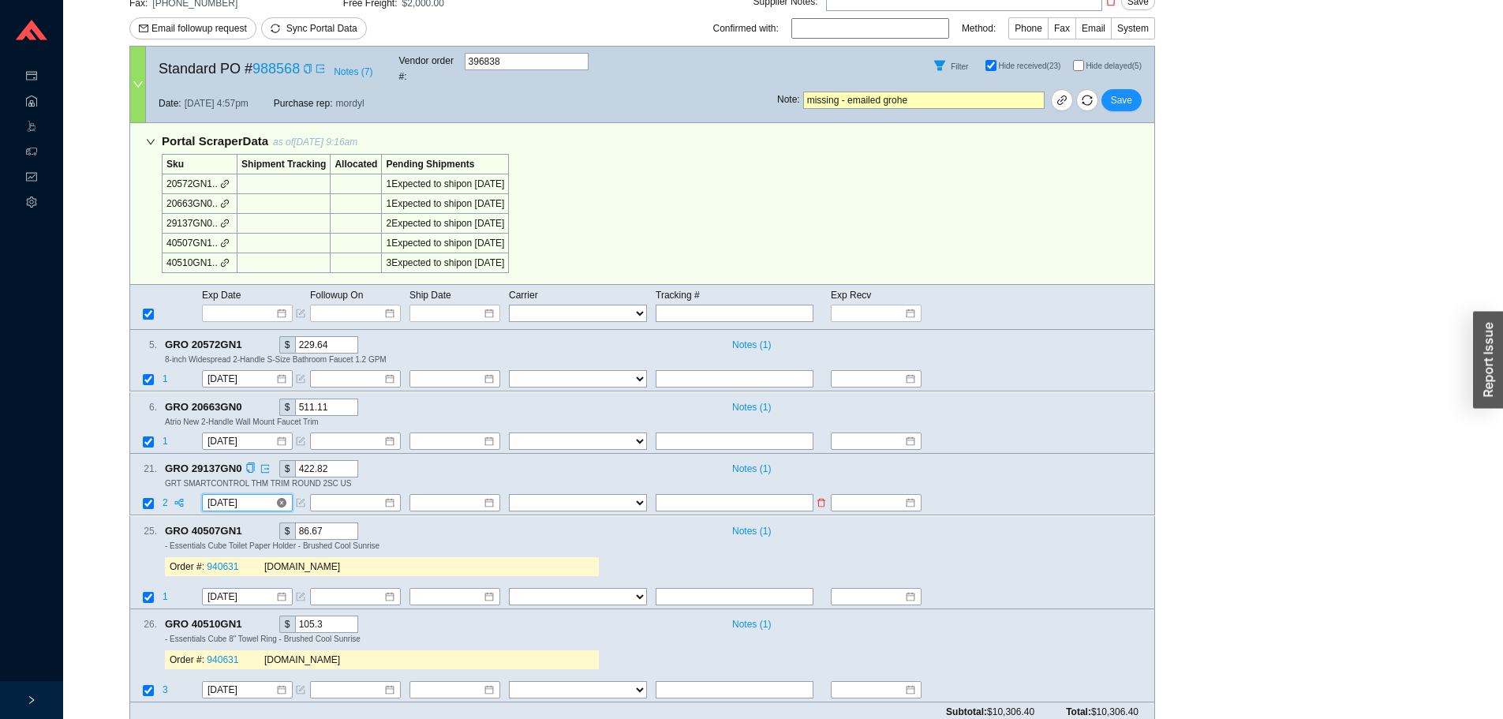
click at [244, 495] on input "10/14/2025" at bounding box center [241, 503] width 68 height 16
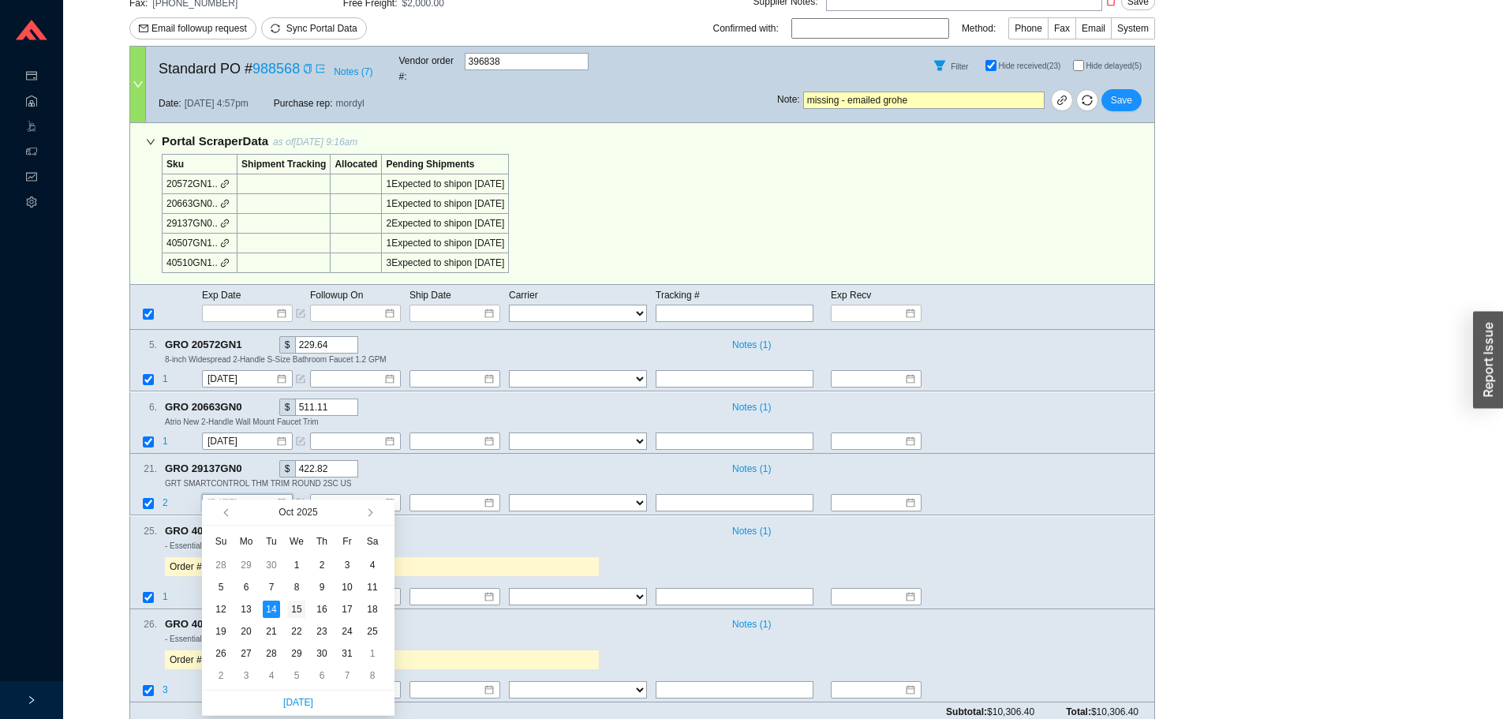
type input "10/15/2025"
click at [299, 616] on div "15" at bounding box center [296, 608] width 17 height 17
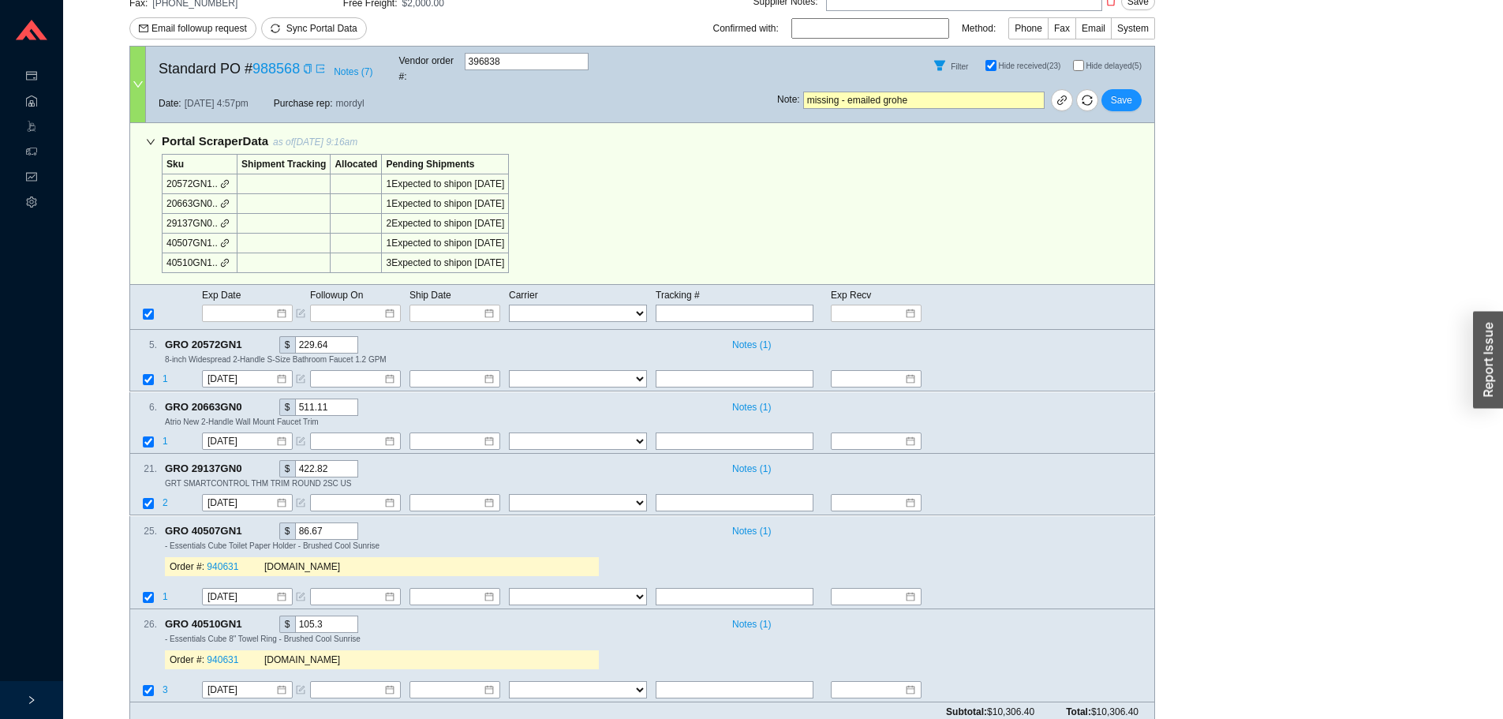
drag, startPoint x: 932, startPoint y: 92, endPoint x: 718, endPoint y: 101, distance: 214.7
click at [718, 101] on div "Standard PO # 988568 Notes ( 7 ) Vendor order # : 396838 Filter Hide received (…" at bounding box center [641, 84] width 1025 height 77
drag, startPoint x: 1114, startPoint y: 88, endPoint x: 1153, endPoint y: 31, distance: 69.8
click at [1114, 92] on span "Save" at bounding box center [1121, 100] width 21 height 16
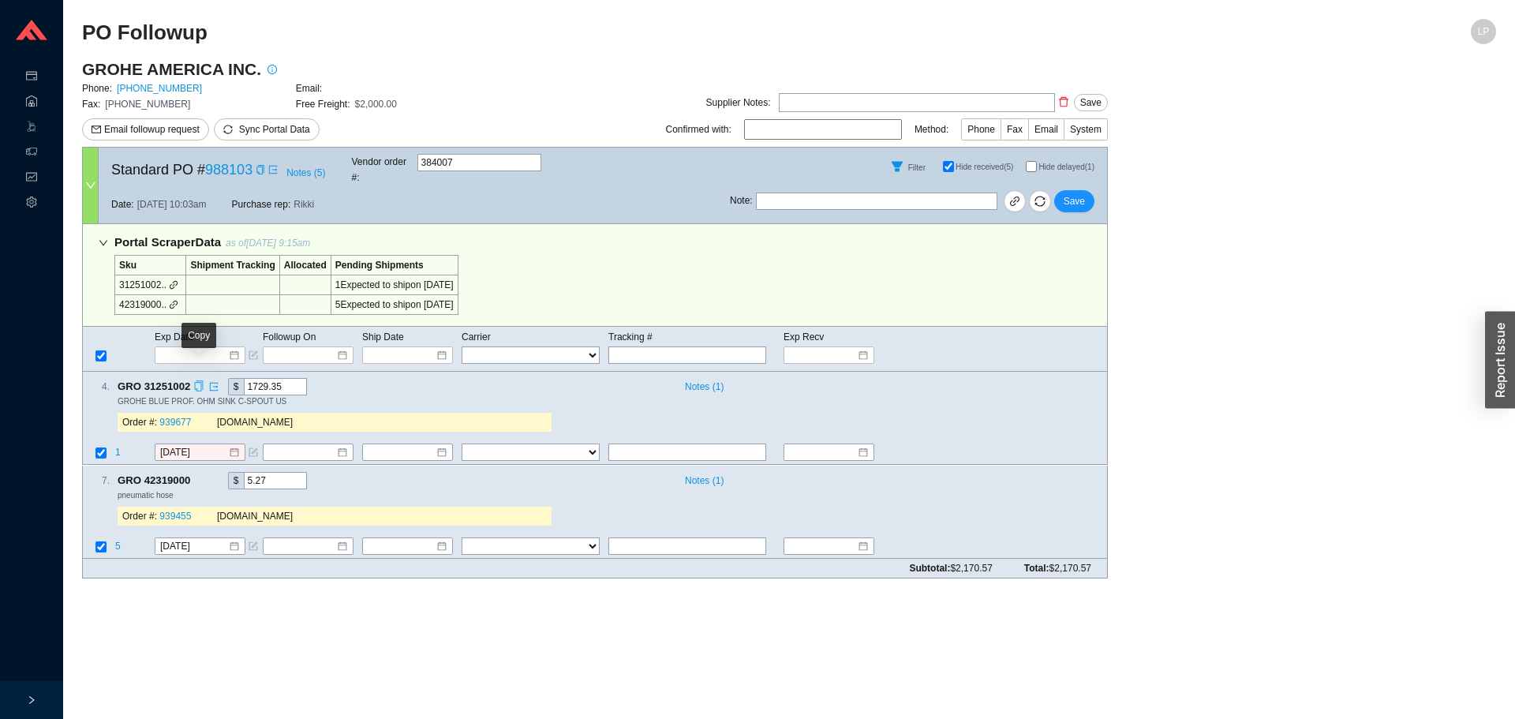
click at [197, 381] on icon "copy" at bounding box center [199, 386] width 8 height 10
drag, startPoint x: 406, startPoint y: 393, endPoint x: 237, endPoint y: 387, distance: 168.9
click at [407, 407] on div "Order #: 939677 [DOMAIN_NAME]" at bounding box center [335, 423] width 434 height 32
click at [118, 447] on span "1" at bounding box center [118, 452] width 6 height 11
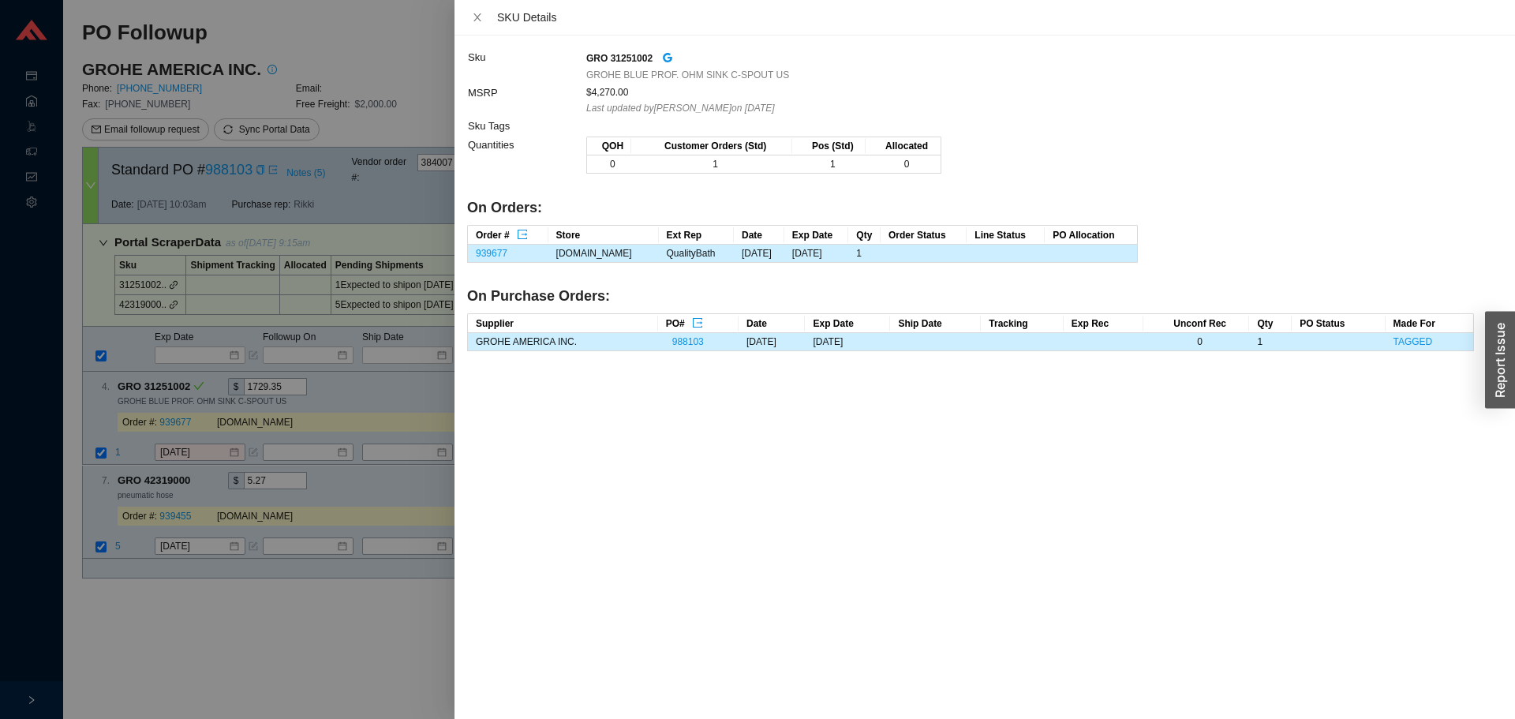
click at [181, 469] on div at bounding box center [757, 359] width 1515 height 719
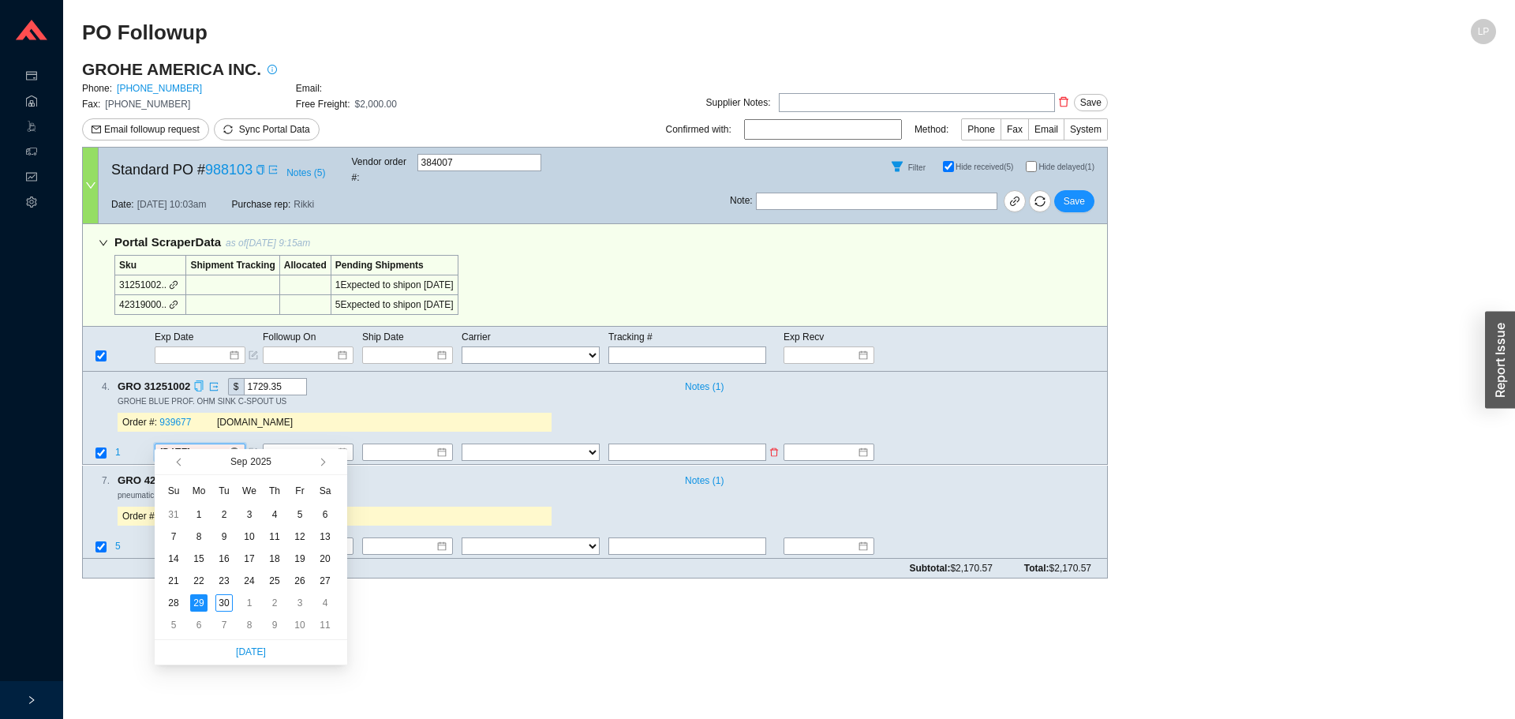
click at [181, 445] on input "[DATE]" at bounding box center [194, 453] width 68 height 16
click at [316, 461] on button "button" at bounding box center [321, 461] width 15 height 25
type input "[DATE]"
click at [222, 557] on div "14" at bounding box center [223, 558] width 17 height 17
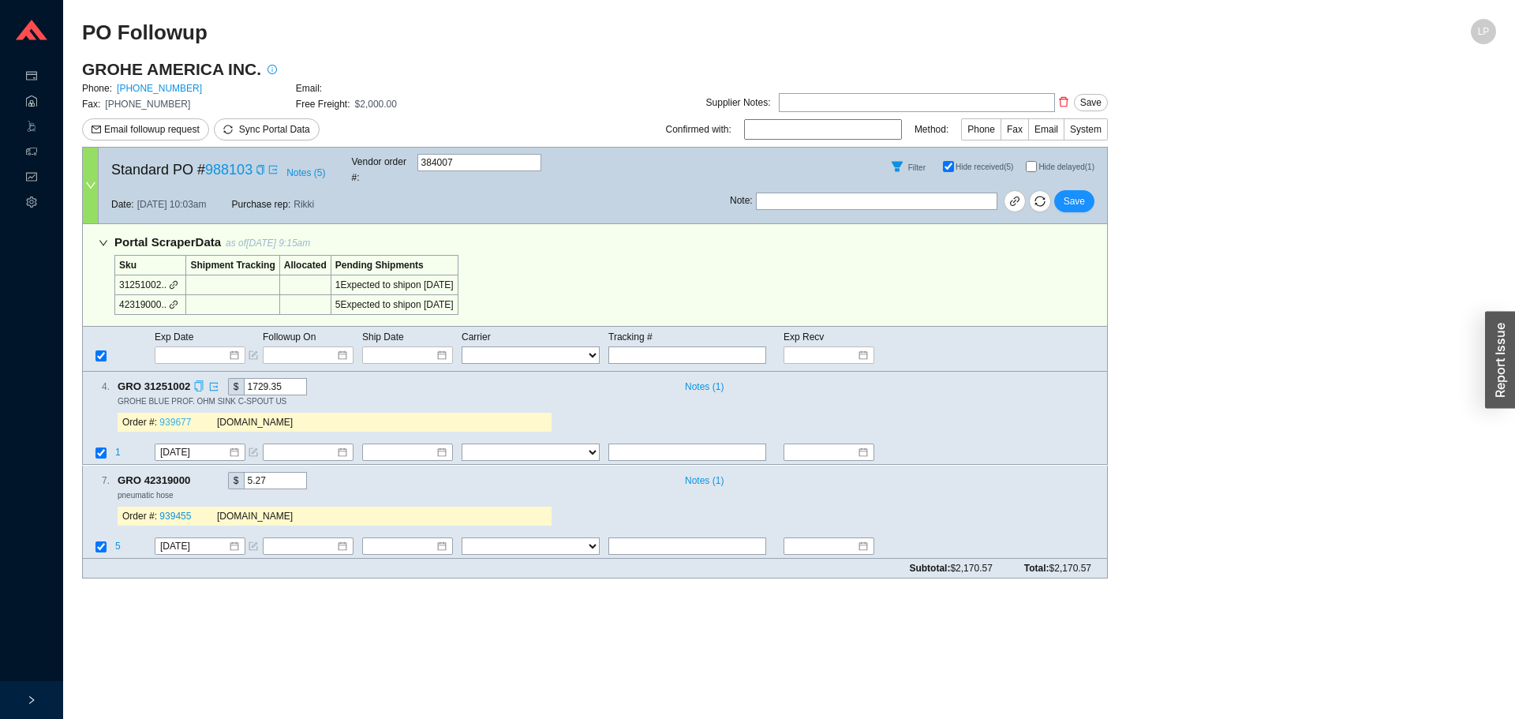
click at [166, 417] on link "939677" at bounding box center [175, 422] width 32 height 11
click at [1083, 195] on span "Save" at bounding box center [1073, 201] width 21 height 16
click at [1078, 195] on span "Save" at bounding box center [1073, 201] width 21 height 16
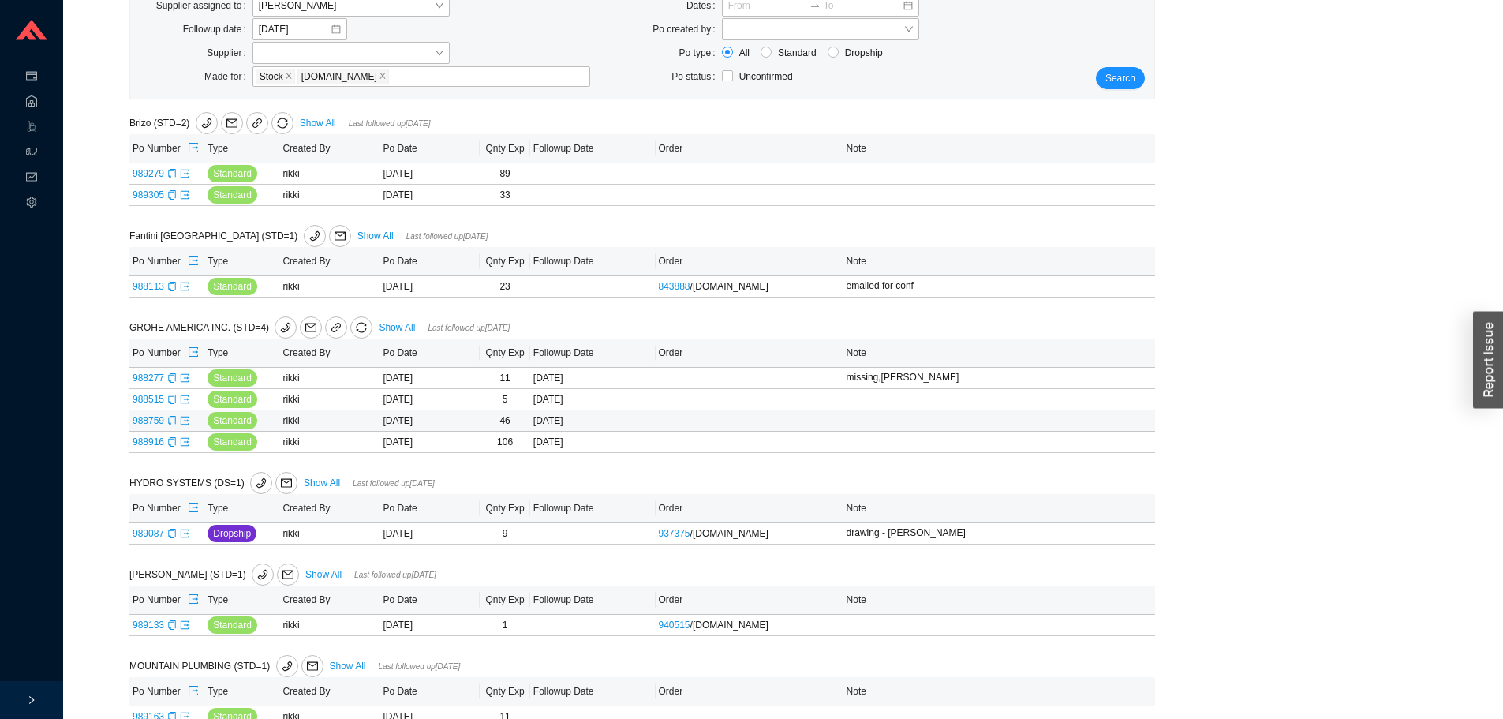
scroll to position [237, 0]
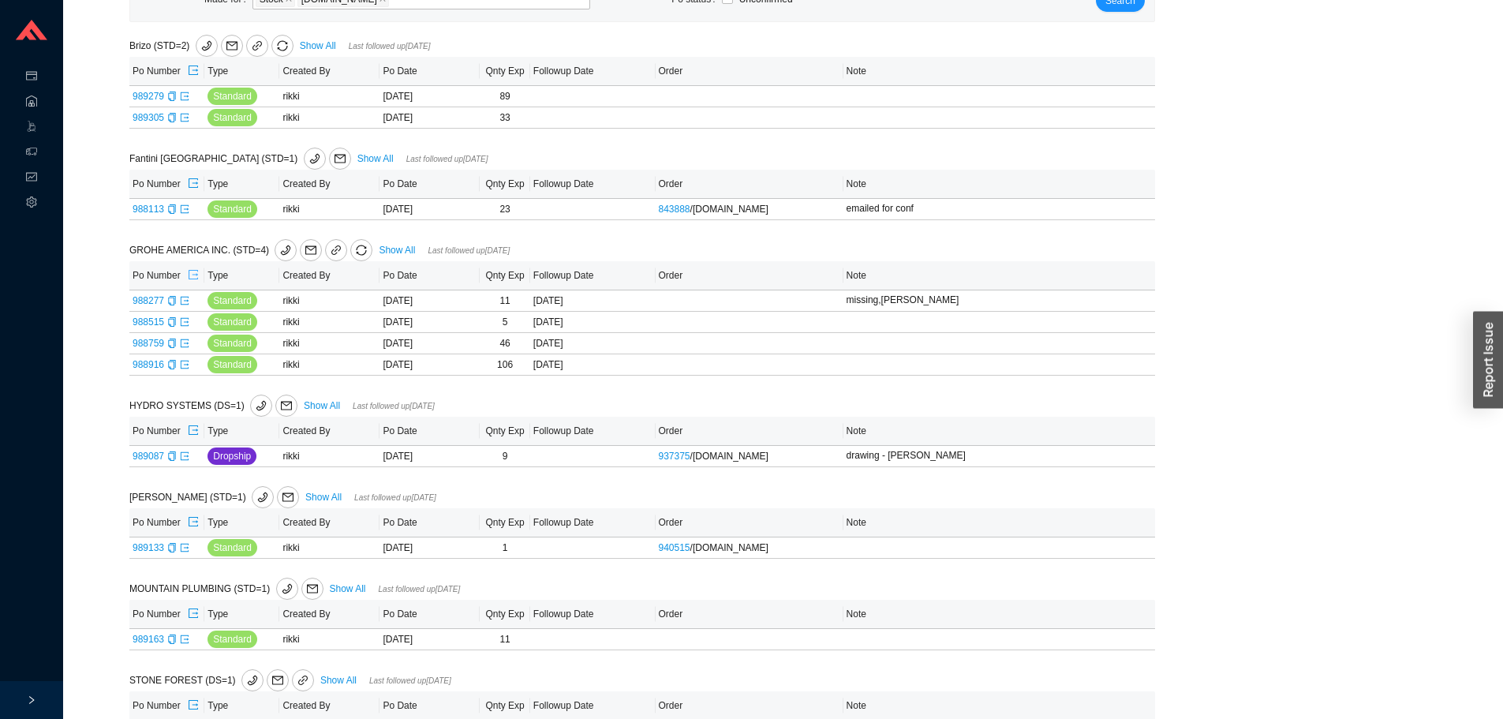
click at [197, 273] on icon "export" at bounding box center [193, 274] width 11 height 11
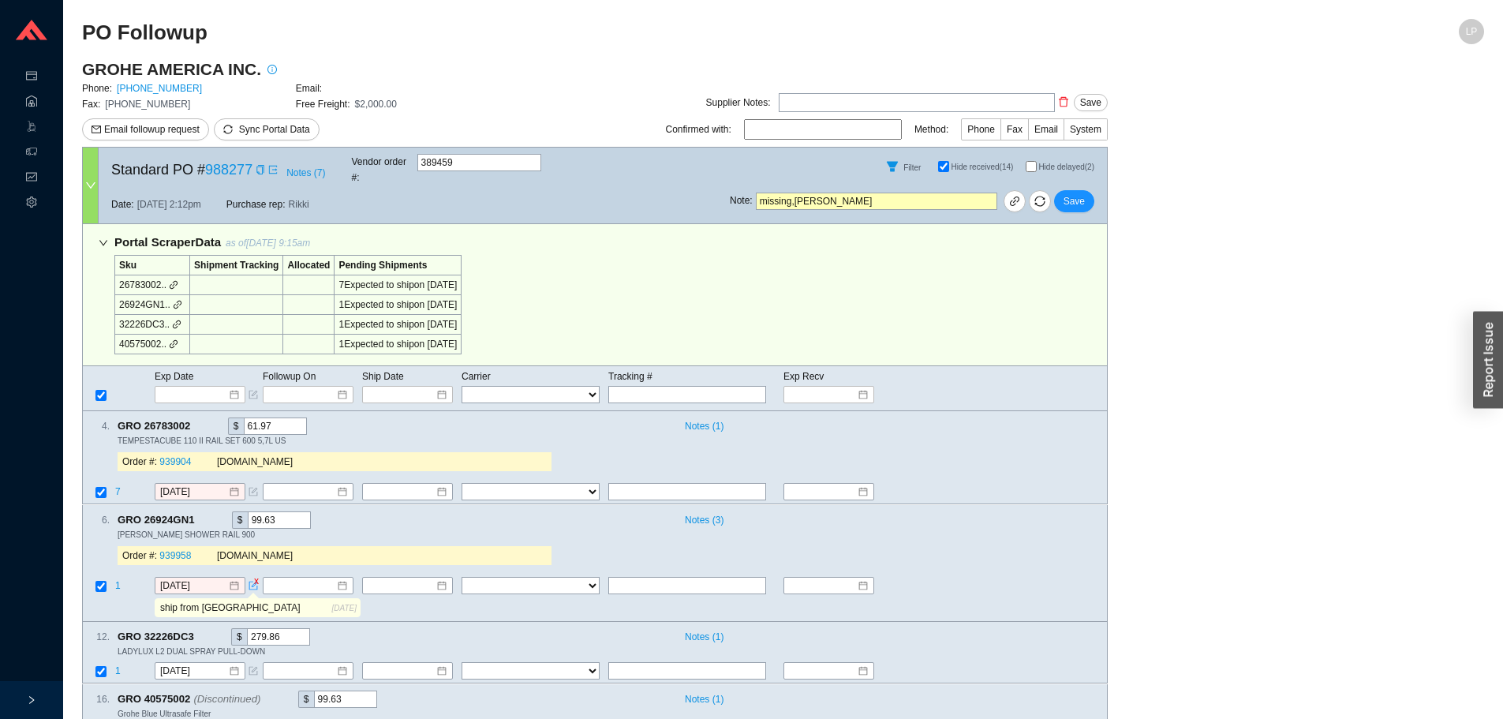
select select "94"
click at [1031, 163] on input "Hide delayed (2)" at bounding box center [1030, 166] width 11 height 11
checkbox input "true"
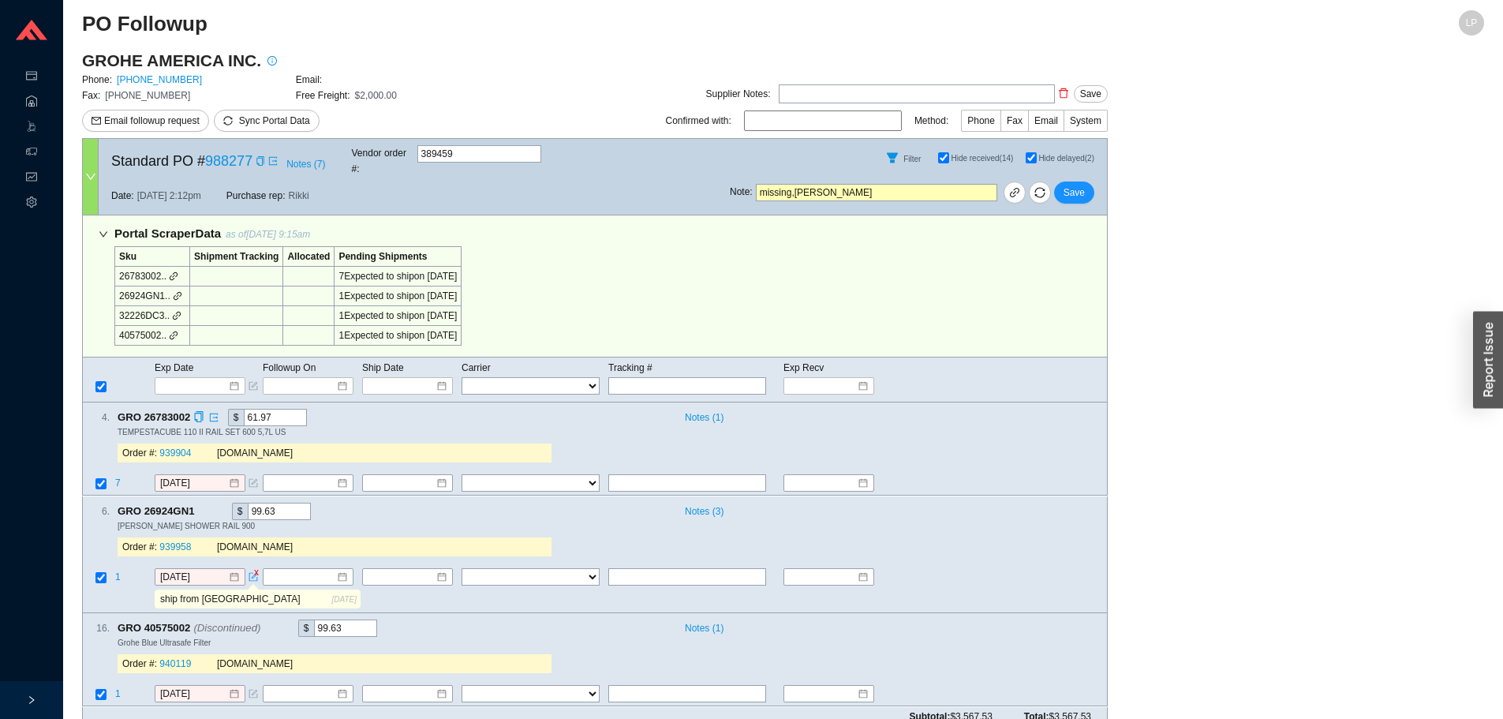
scroll to position [13, 0]
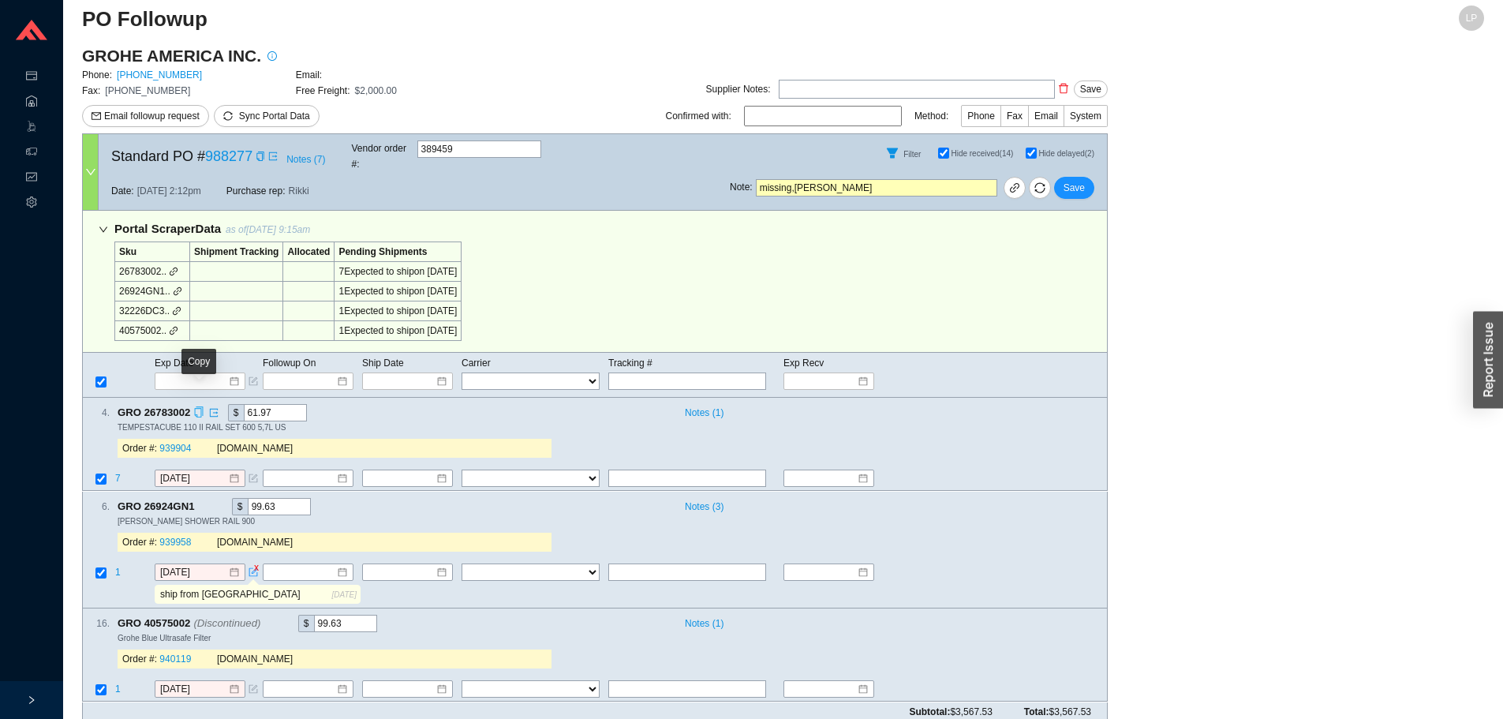
click at [194, 407] on icon "copy" at bounding box center [198, 412] width 10 height 10
click at [439, 433] on div "Order #: 939904 [DOMAIN_NAME]" at bounding box center [335, 449] width 434 height 32
click at [114, 469] on td "7" at bounding box center [133, 479] width 39 height 21
click at [116, 473] on span "7" at bounding box center [119, 478] width 8 height 11
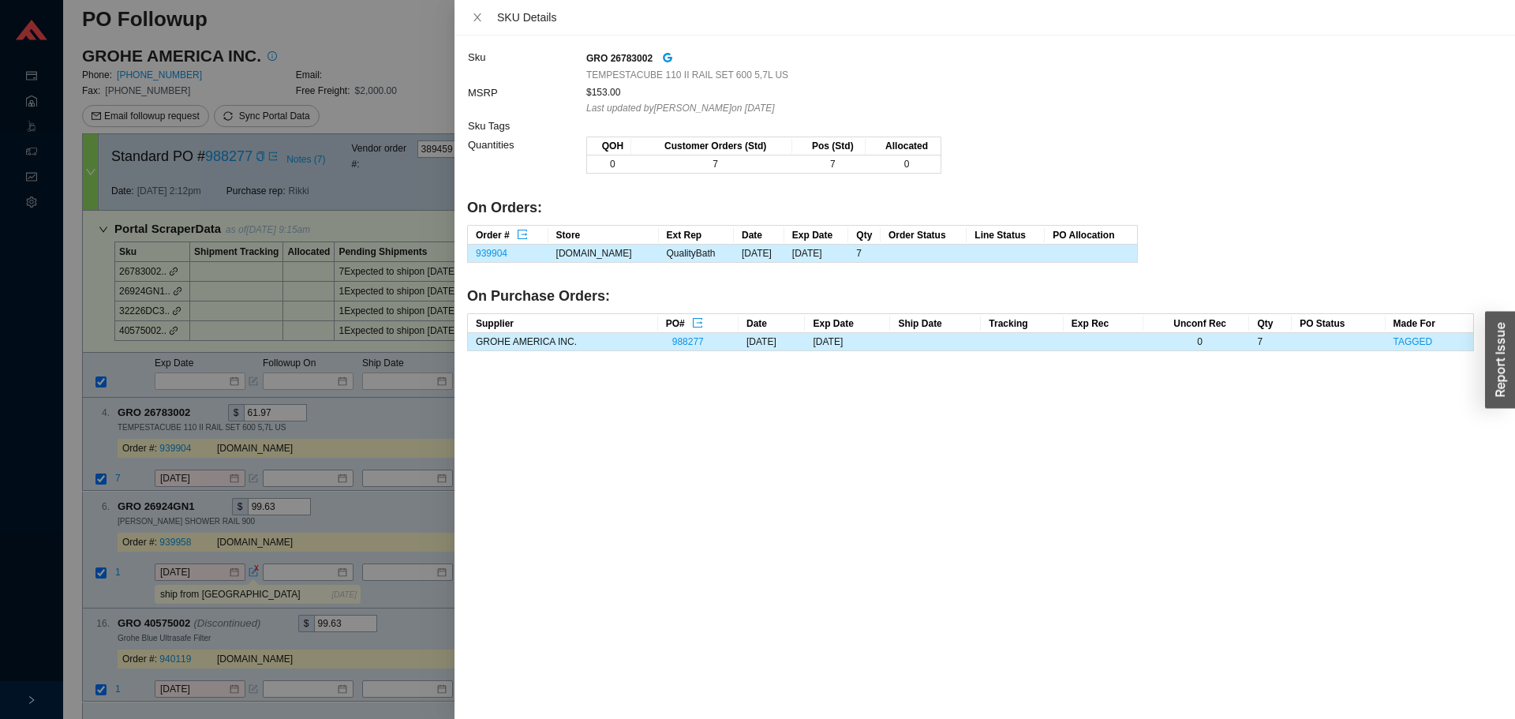
click at [183, 461] on div at bounding box center [757, 359] width 1515 height 719
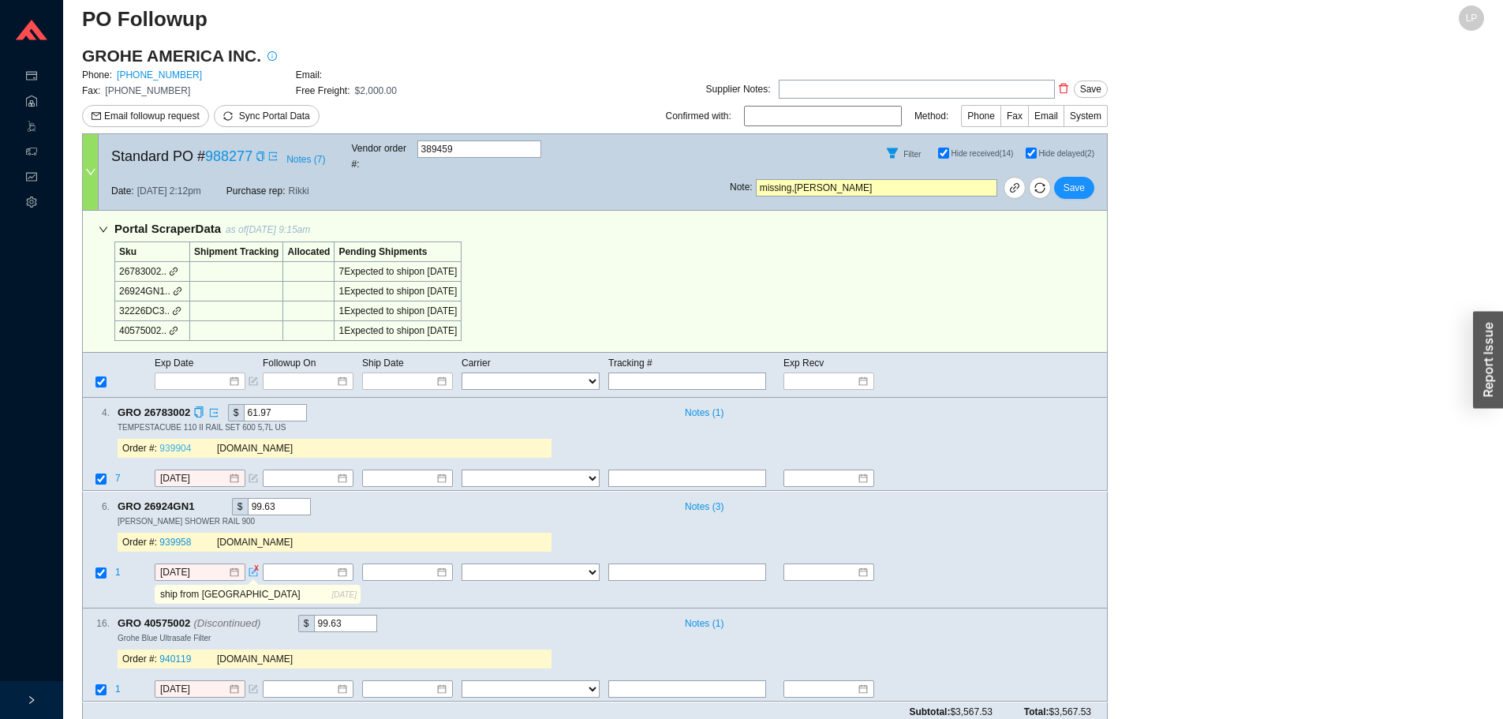
click at [165, 443] on link "939904" at bounding box center [175, 448] width 32 height 11
click at [196, 471] on input "[DATE]" at bounding box center [194, 479] width 68 height 16
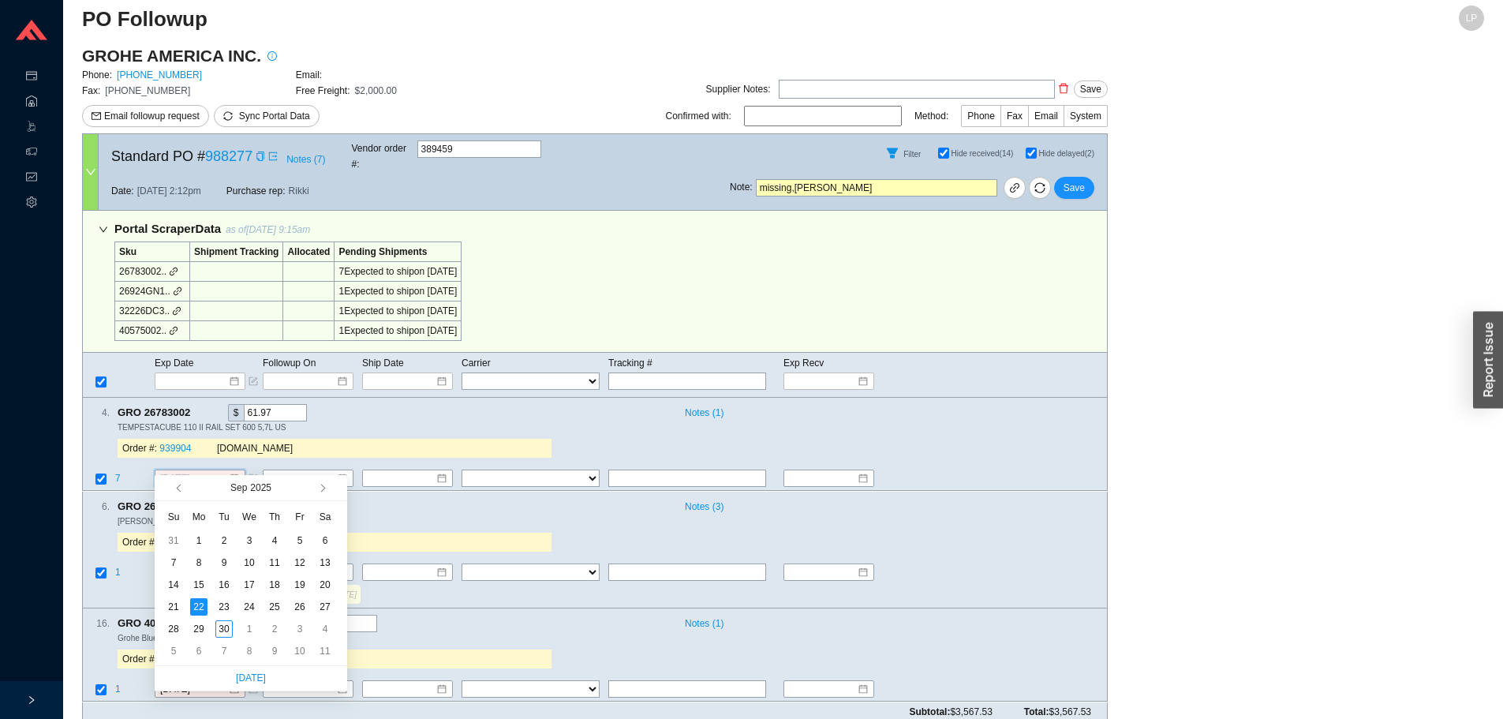
click at [252, 657] on div "8" at bounding box center [249, 650] width 17 height 17
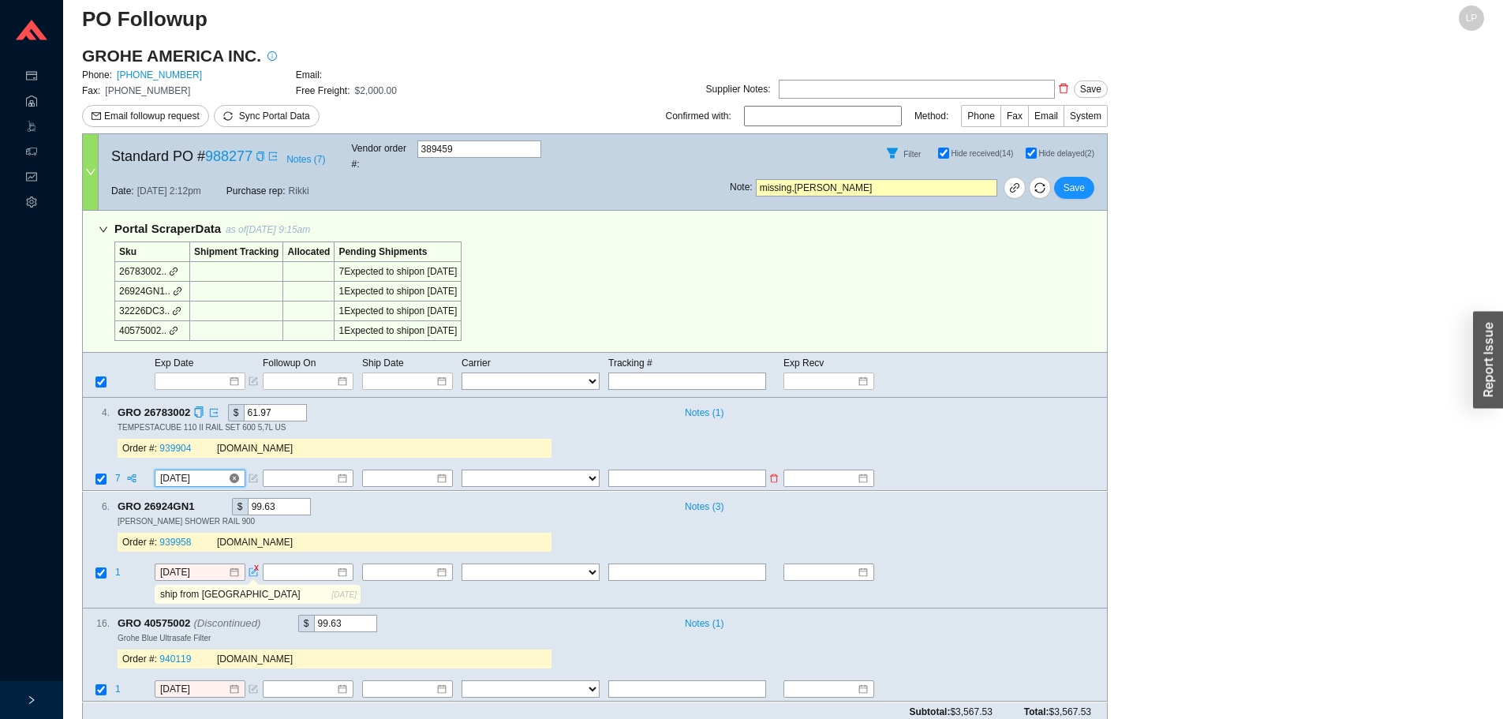
click at [174, 471] on input "10/8/2025" at bounding box center [194, 479] width 68 height 16
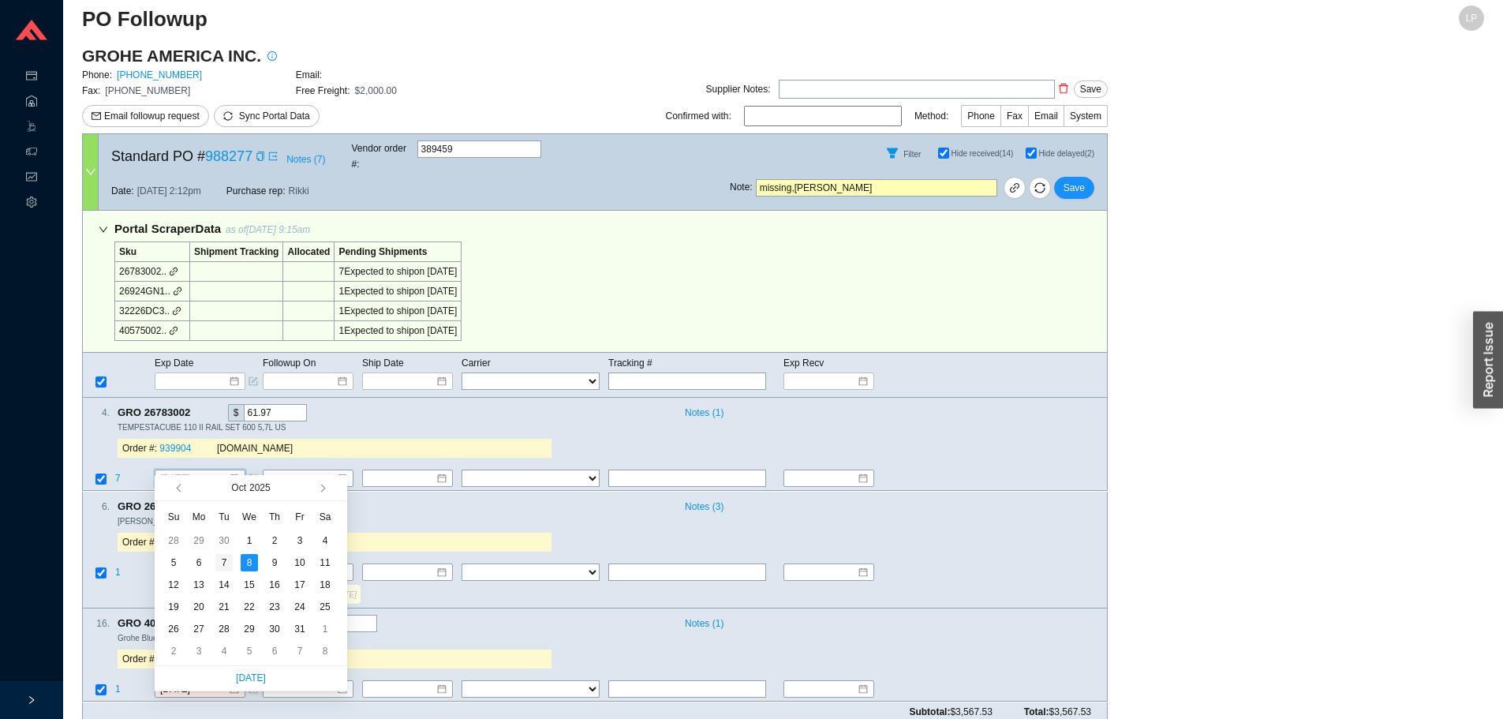
type input "[DATE]"
click at [220, 555] on div "7" at bounding box center [223, 562] width 17 height 17
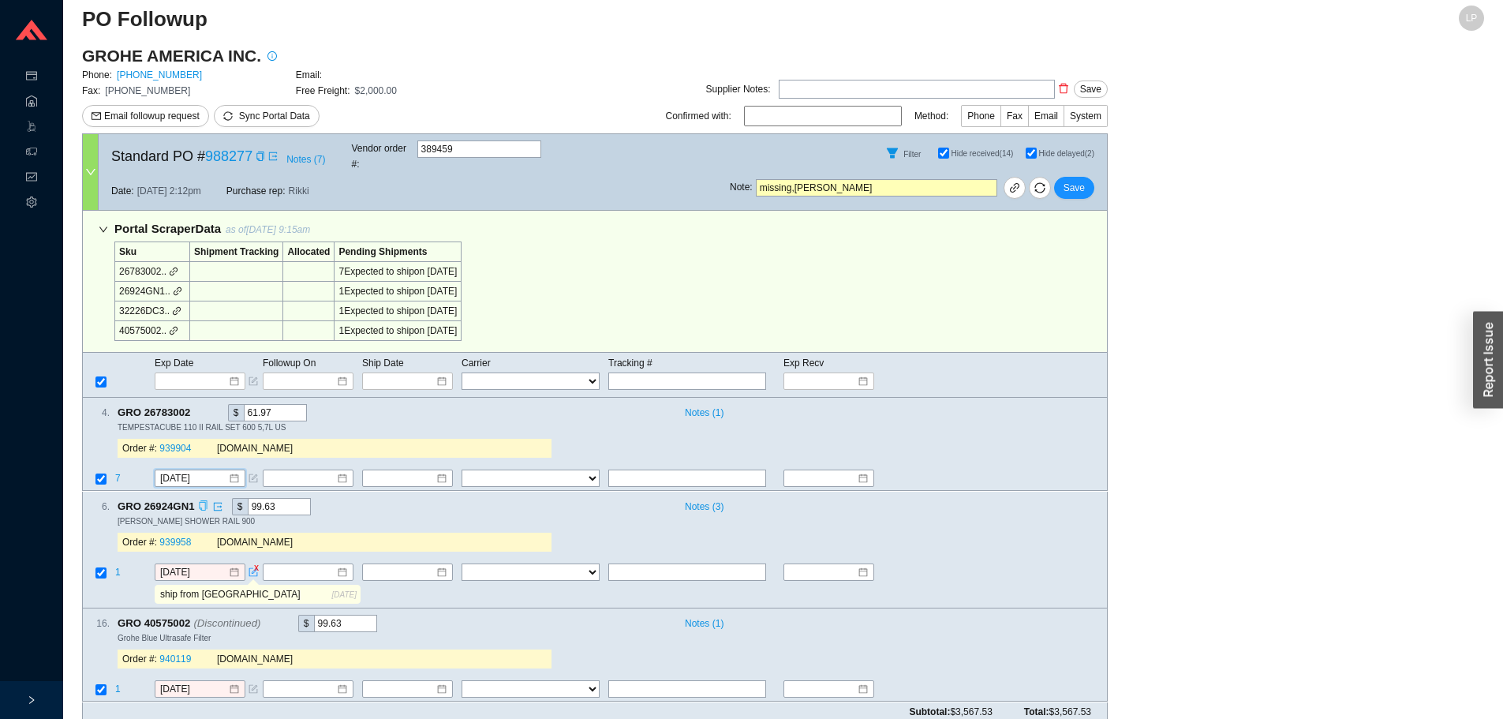
click at [200, 500] on icon "copy" at bounding box center [203, 505] width 10 height 10
click at [395, 526] on div "Order #: 939958 QualityBath.com" at bounding box center [335, 542] width 434 height 32
click at [191, 564] on input "[DATE]" at bounding box center [194, 572] width 68 height 16
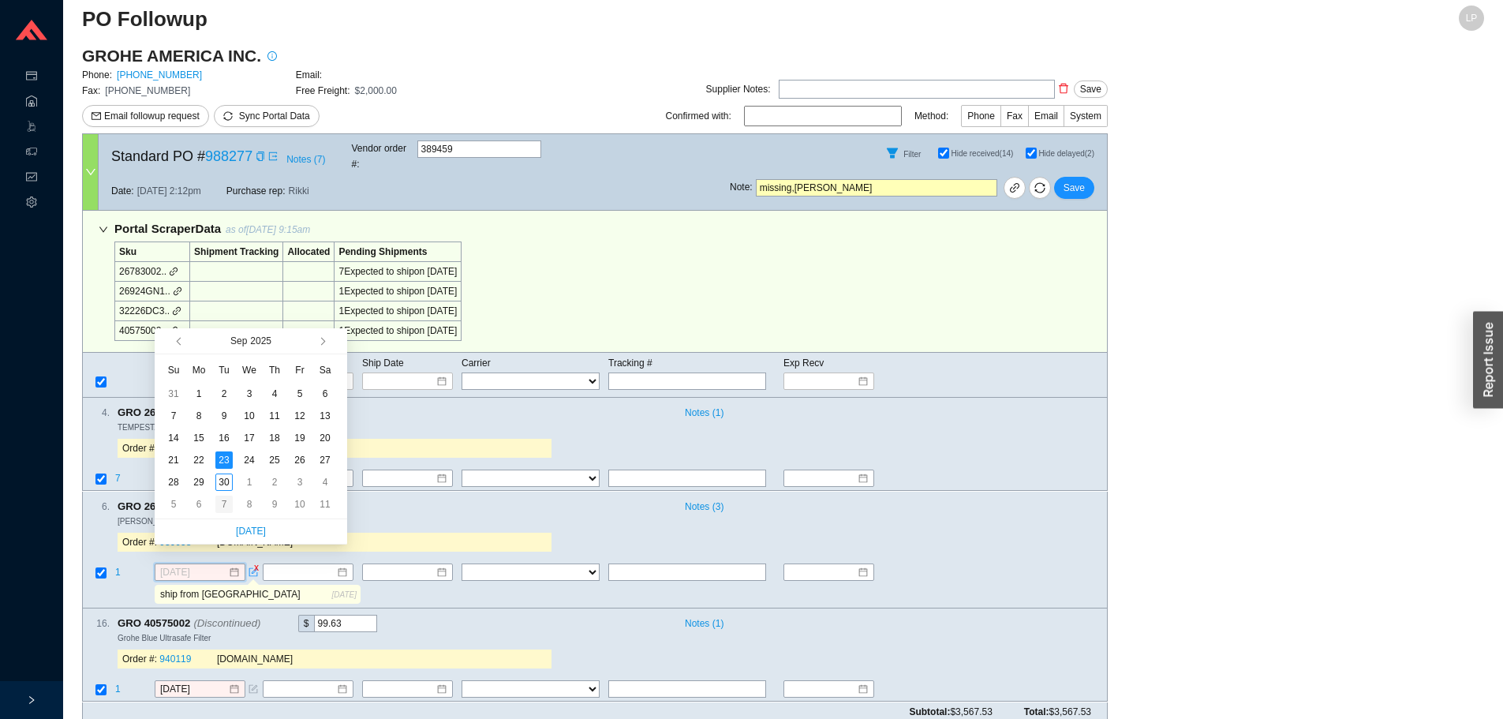
type input "[DATE]"
click at [226, 504] on div "7" at bounding box center [223, 503] width 17 height 17
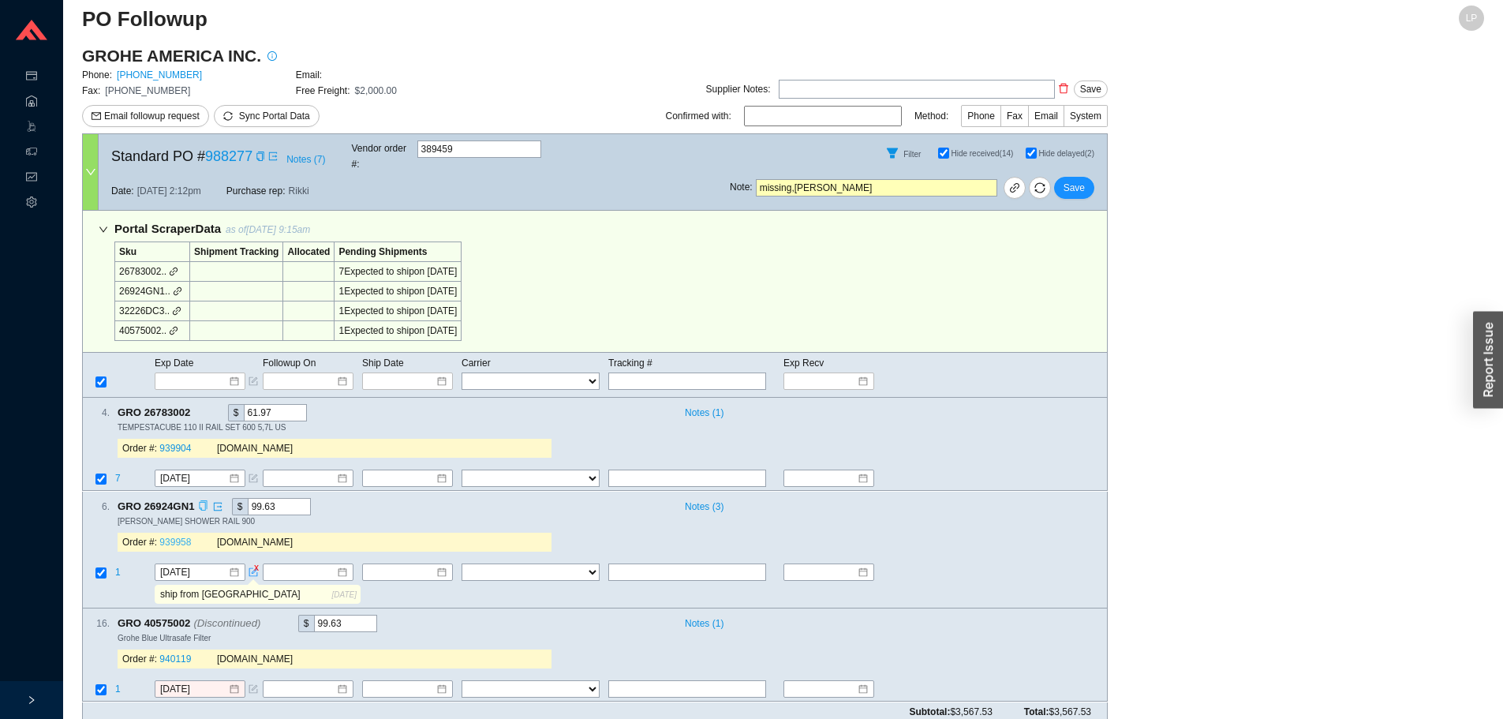
click at [170, 536] on link "939958" at bounding box center [175, 541] width 32 height 11
click at [715, 499] on span "Notes ( 3 )" at bounding box center [704, 507] width 39 height 16
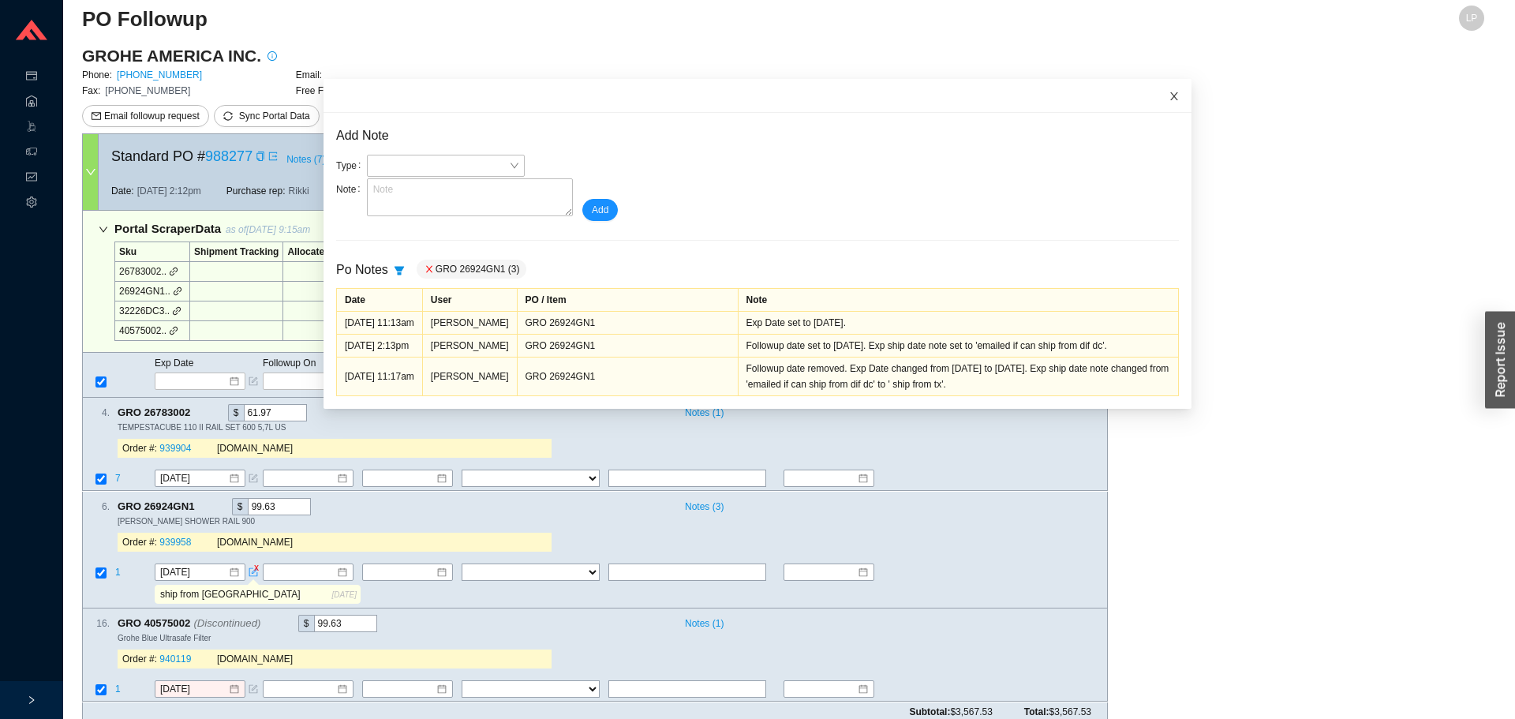
click at [1168, 91] on icon "close" at bounding box center [1173, 96] width 11 height 11
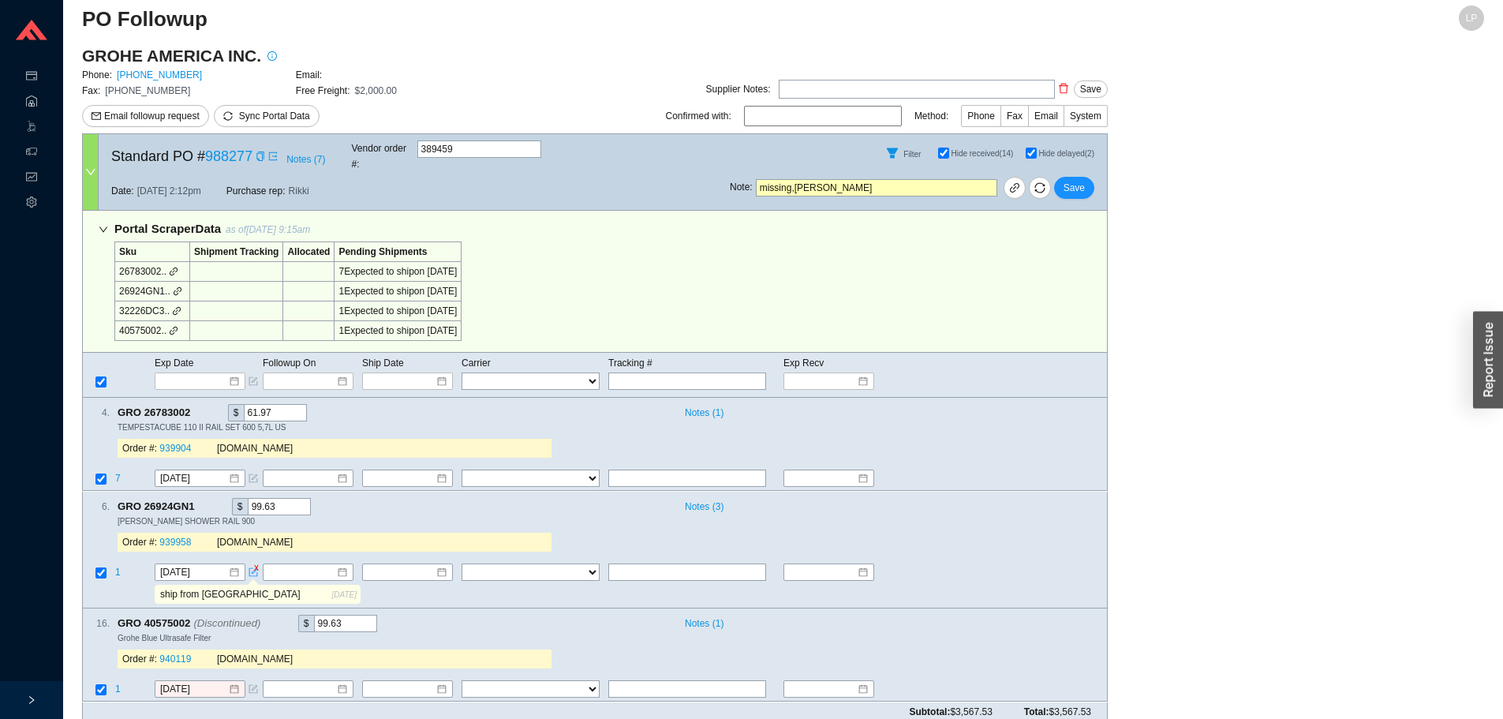
click at [202, 500] on icon "copy" at bounding box center [203, 505] width 10 height 10
click at [260, 148] on div "Copy" at bounding box center [260, 156] width 9 height 16
click at [902, 398] on div "4 . GRO 26783002 $ 61.97 Notes ( 1 ) TEMPESTACUBE 110 II RAIL SET 600 5,7L US O…" at bounding box center [594, 444] width 1025 height 93
click at [276, 585] on input "ship from tx" at bounding box center [244, 593] width 175 height 17
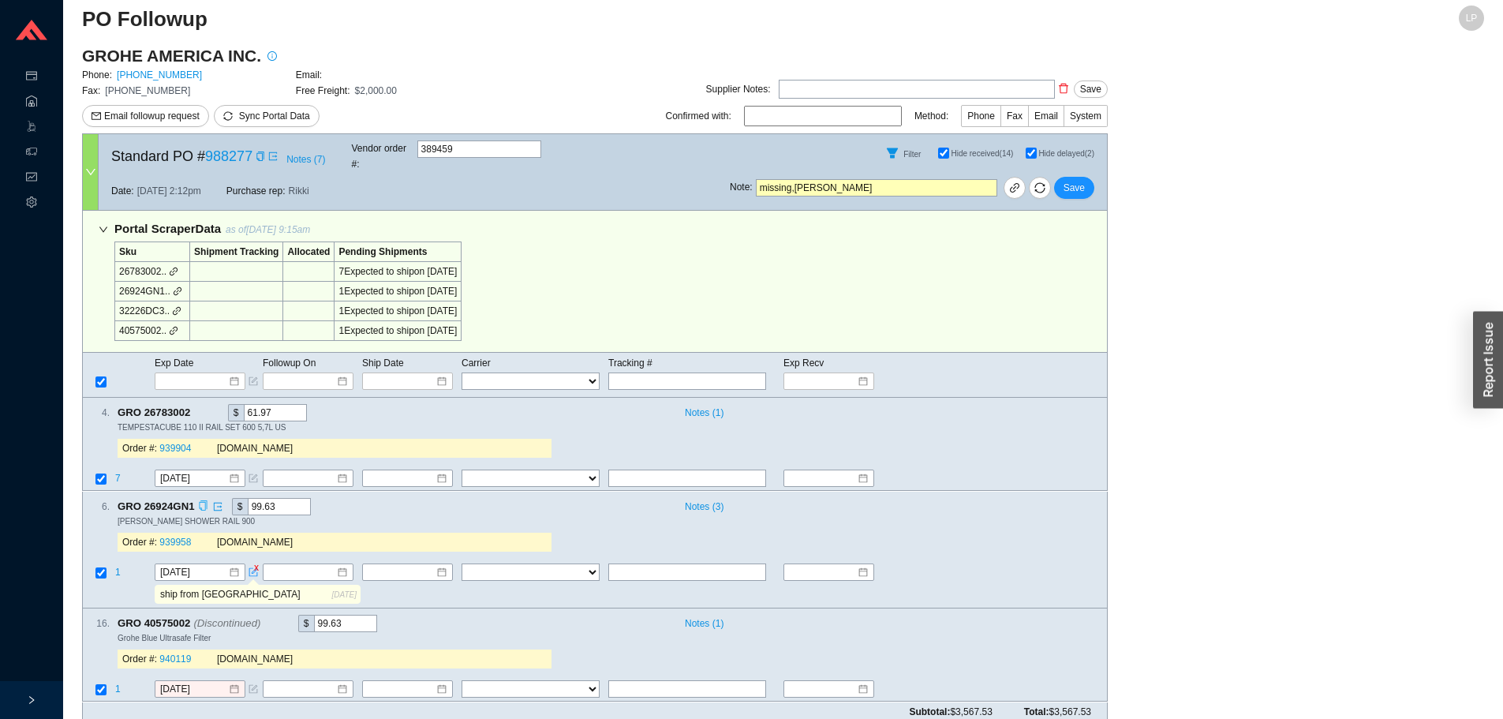
click at [276, 585] on input "ship from tx" at bounding box center [244, 593] width 175 height 17
click at [919, 192] on div "Note : missing,emaield grohe Save" at bounding box center [918, 191] width 377 height 38
click at [918, 190] on div "Note : missing,emaield grohe Save" at bounding box center [918, 191] width 377 height 38
click at [922, 181] on input "missing,emaield grohe" at bounding box center [876, 187] width 241 height 17
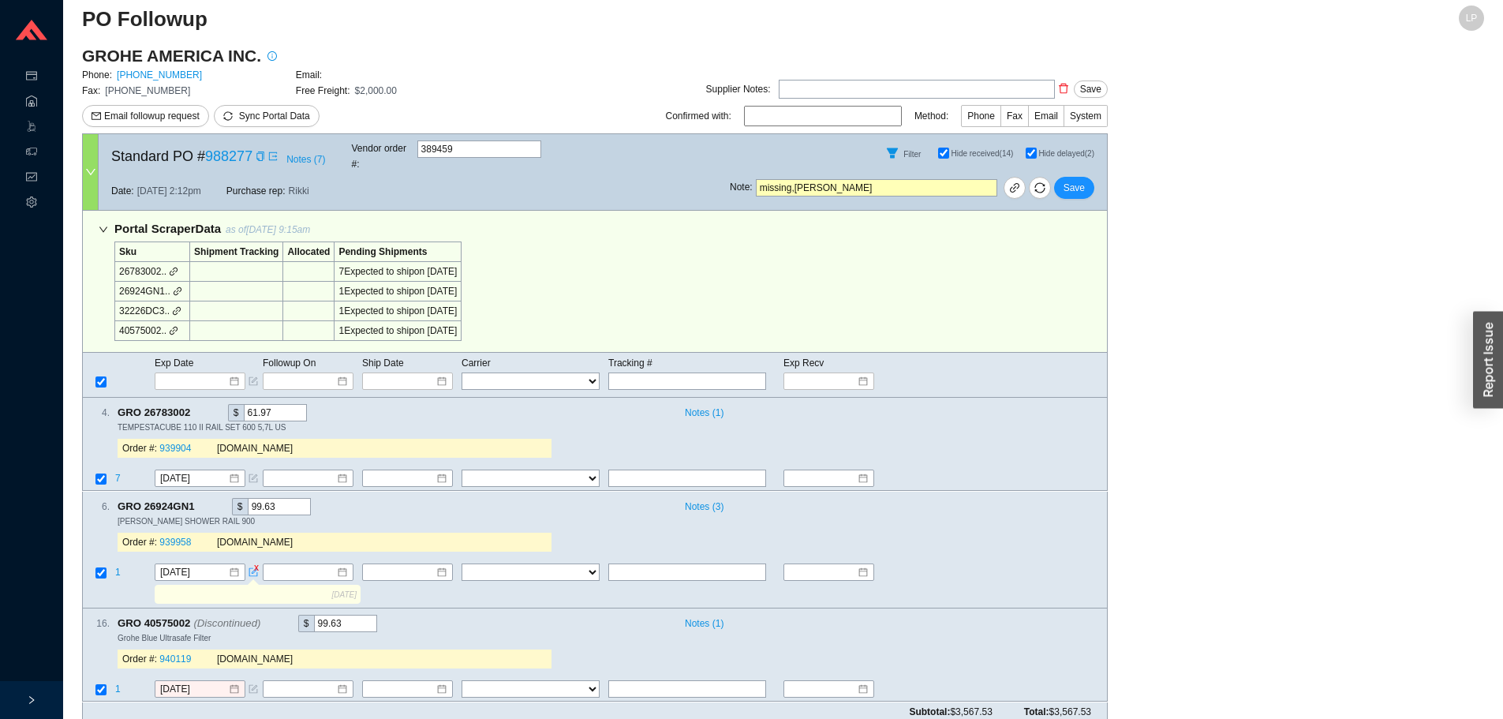
click at [922, 181] on input "missing,emaield grohe" at bounding box center [876, 187] width 241 height 17
click at [1079, 180] on span "Save" at bounding box center [1073, 188] width 21 height 16
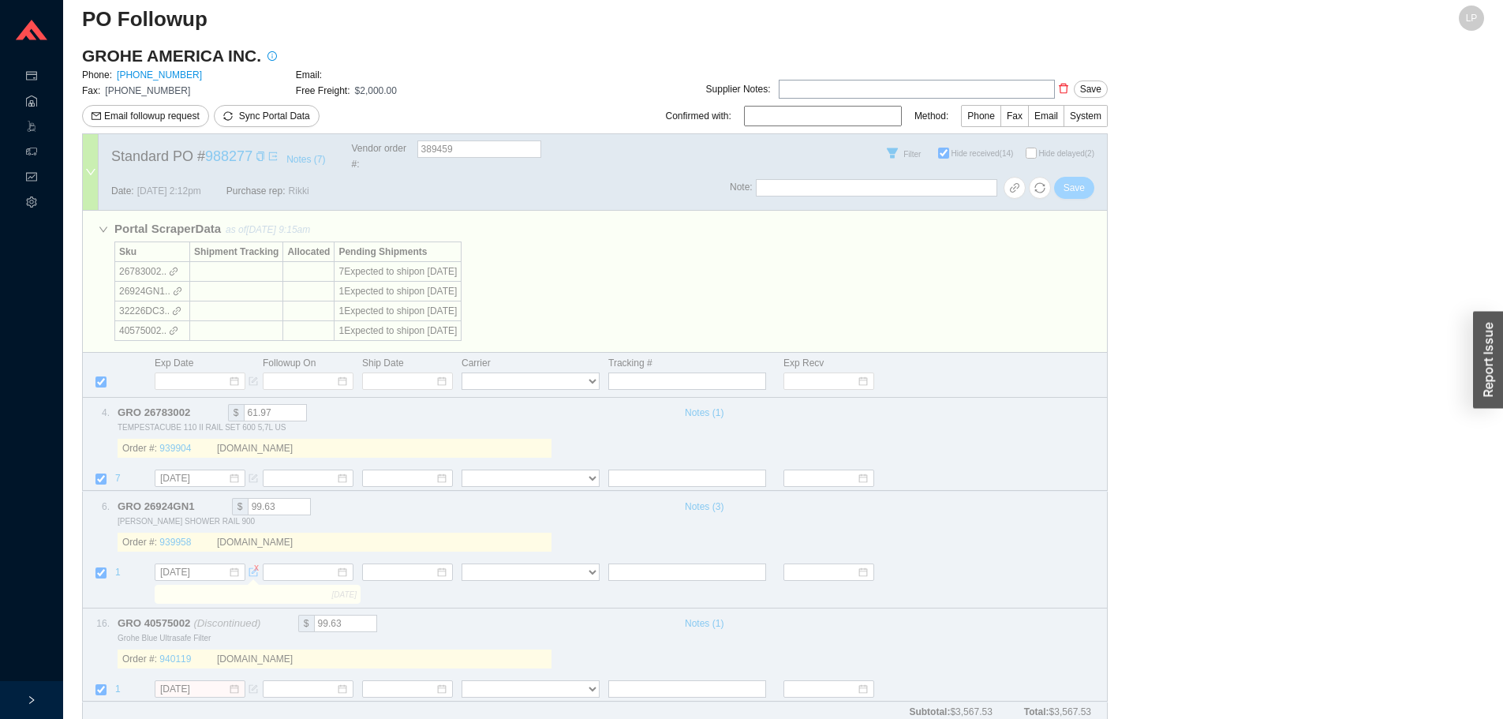
checkbox input "false"
select select "94"
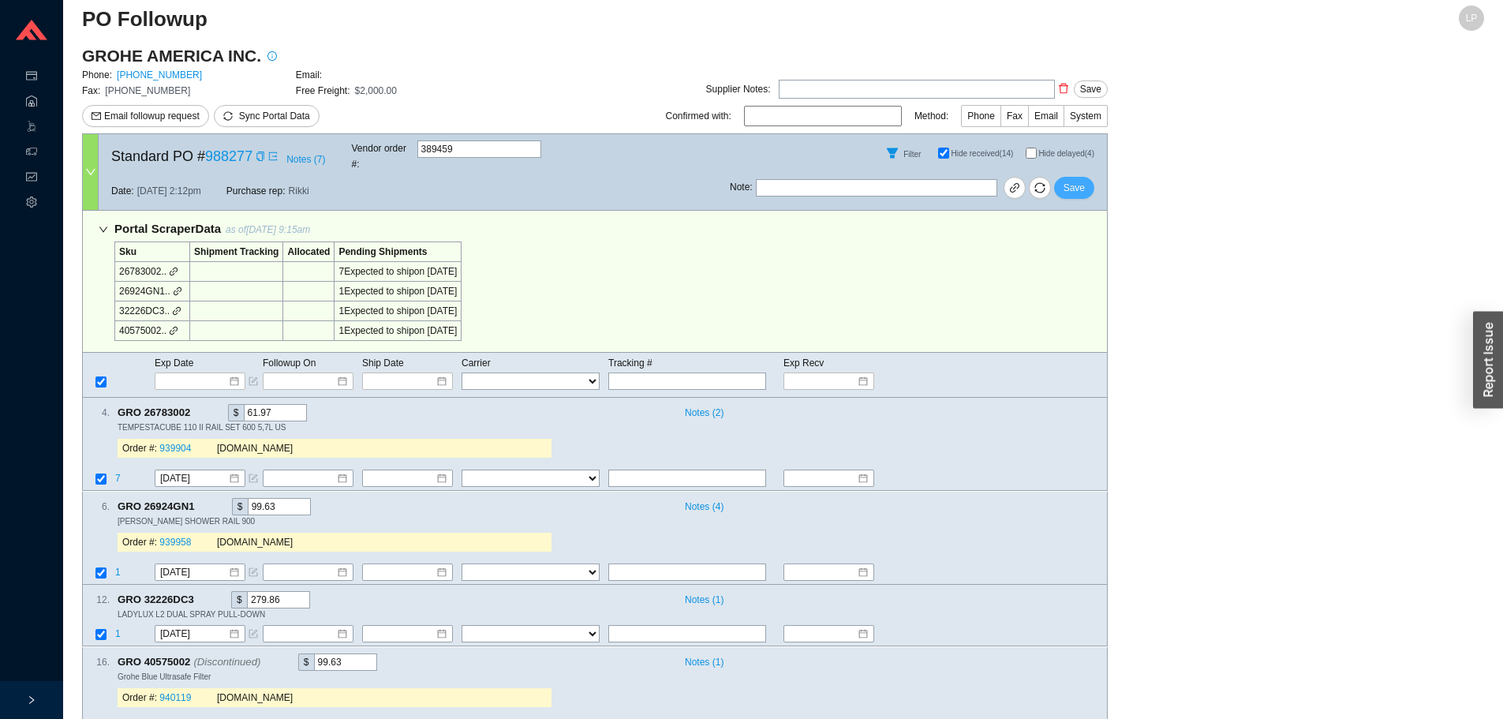
drag, startPoint x: 1080, startPoint y: 169, endPoint x: 1074, endPoint y: 140, distance: 28.9
click at [1080, 180] on span "Save" at bounding box center [1073, 188] width 21 height 16
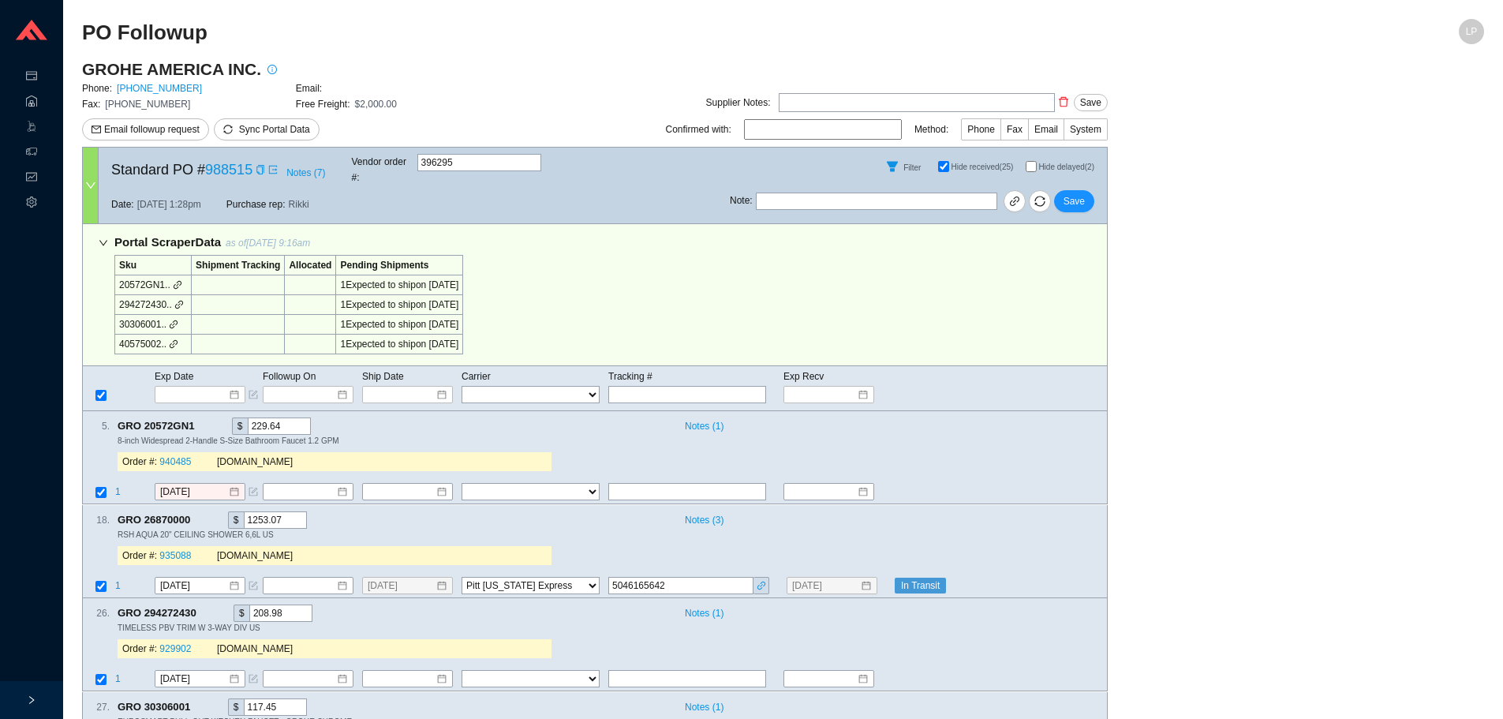
select select "94"
click at [1032, 163] on input "Hide delayed (2)" at bounding box center [1030, 166] width 11 height 11
checkbox input "true"
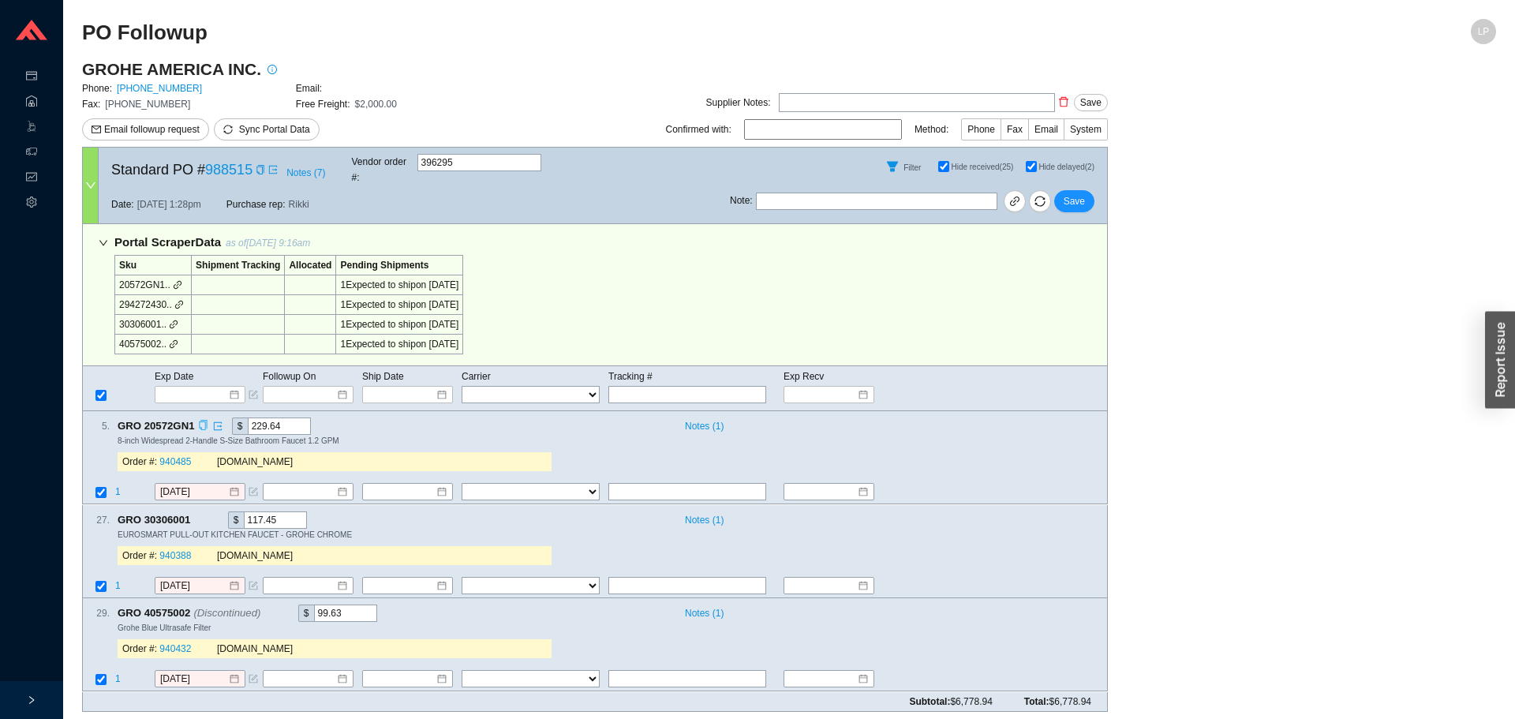
click at [200, 420] on icon "copy" at bounding box center [203, 425] width 10 height 10
click at [372, 454] on div "[DOMAIN_NAME]" at bounding box center [375, 462] width 316 height 16
click at [180, 484] on input "[DATE]" at bounding box center [194, 492] width 68 height 16
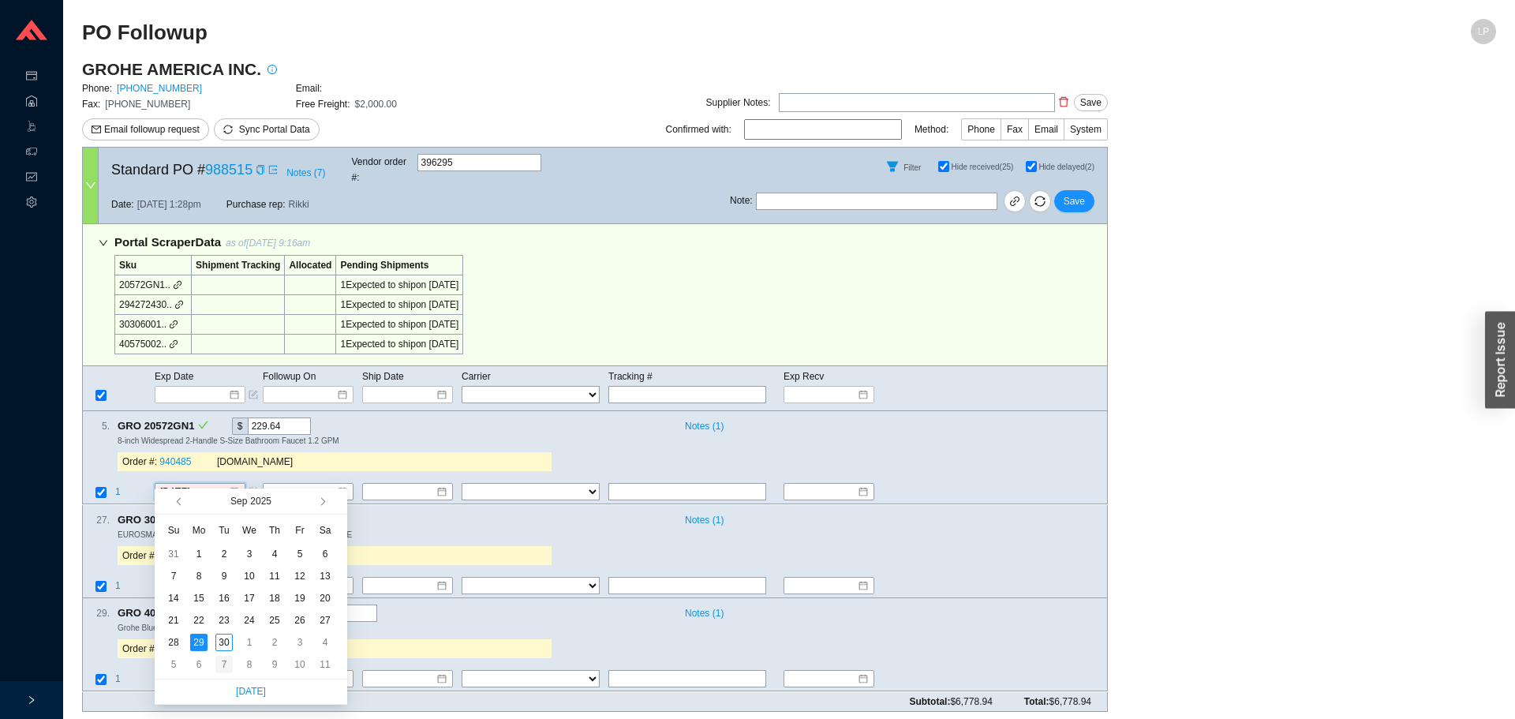
type input "[DATE]"
click at [219, 668] on div "7" at bounding box center [223, 664] width 17 height 17
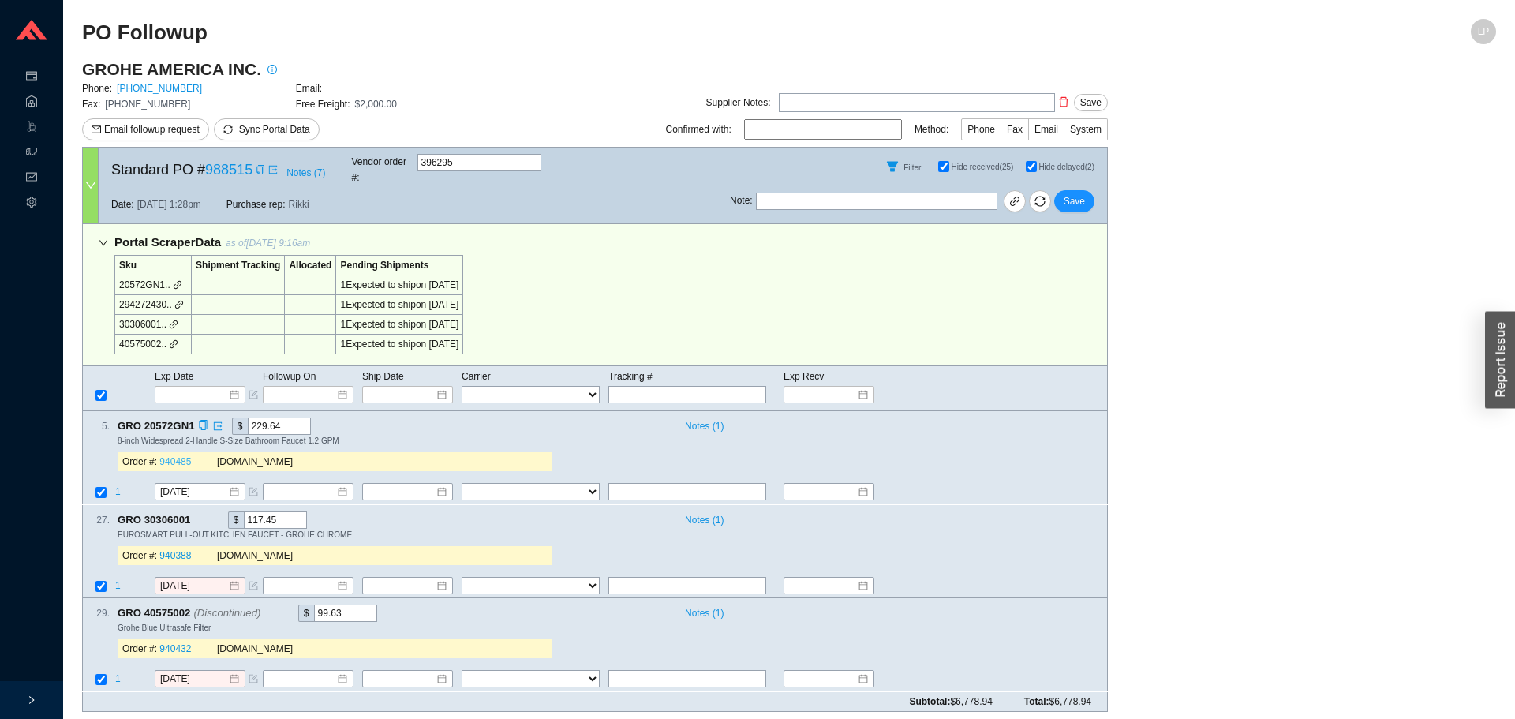
click at [170, 457] on link "940485" at bounding box center [175, 462] width 32 height 11
click at [196, 511] on div "Copy" at bounding box center [198, 519] width 10 height 17
click at [456, 540] on div "Order #: 940388 [DOMAIN_NAME]" at bounding box center [335, 556] width 434 height 32
click at [177, 550] on link "940388" at bounding box center [175, 555] width 32 height 11
click at [830, 529] on div "EUROSMART PULL-OUT KITCHEN FAUCET - GROHE CHROME" at bounding box center [606, 534] width 977 height 11
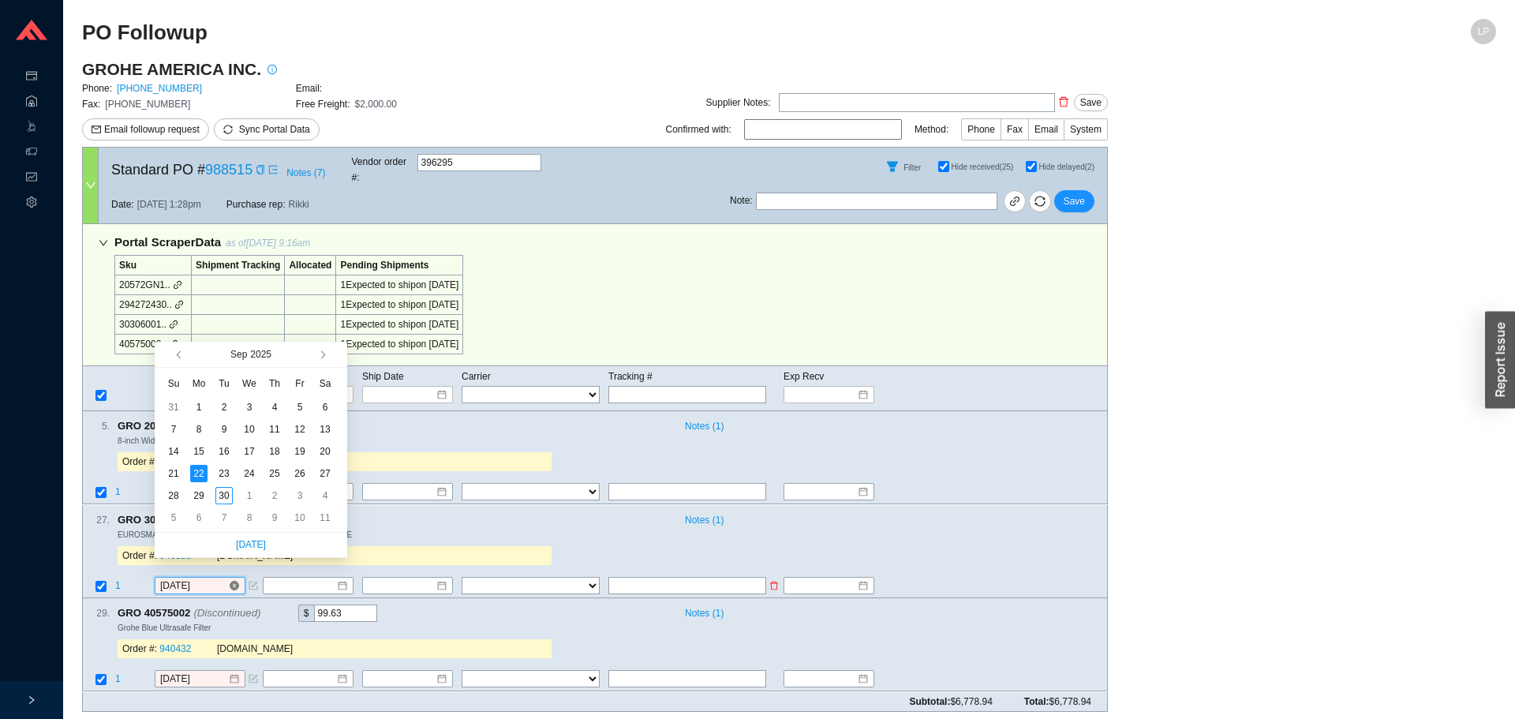
click at [185, 577] on input "[DATE]" at bounding box center [194, 585] width 68 height 16
type input "[DATE]"
click at [216, 506] on td "7" at bounding box center [223, 517] width 25 height 22
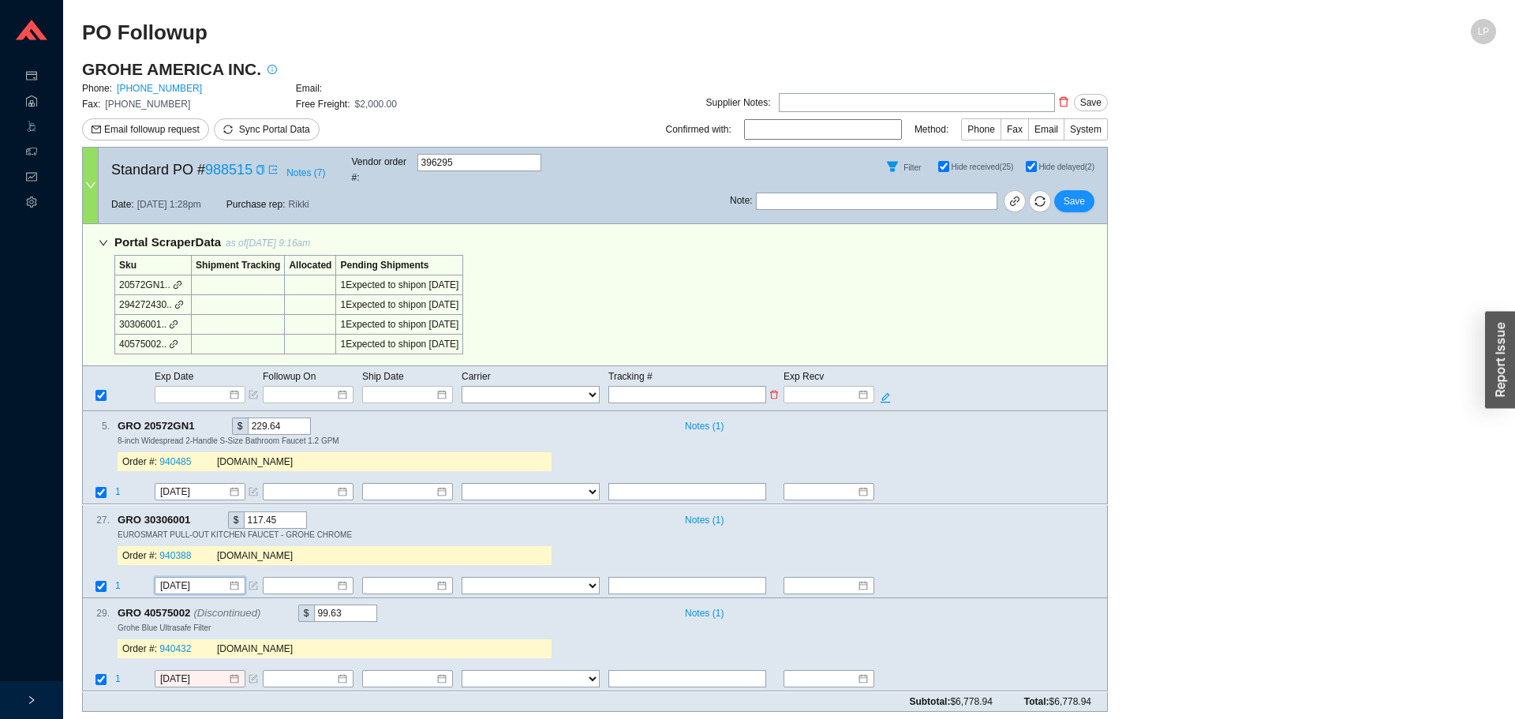
click at [894, 353] on div "Portal Scraper Data as of 9/30/25 9:16am Sku Shipment Tracking Allocated Pendin…" at bounding box center [594, 457] width 1025 height 467
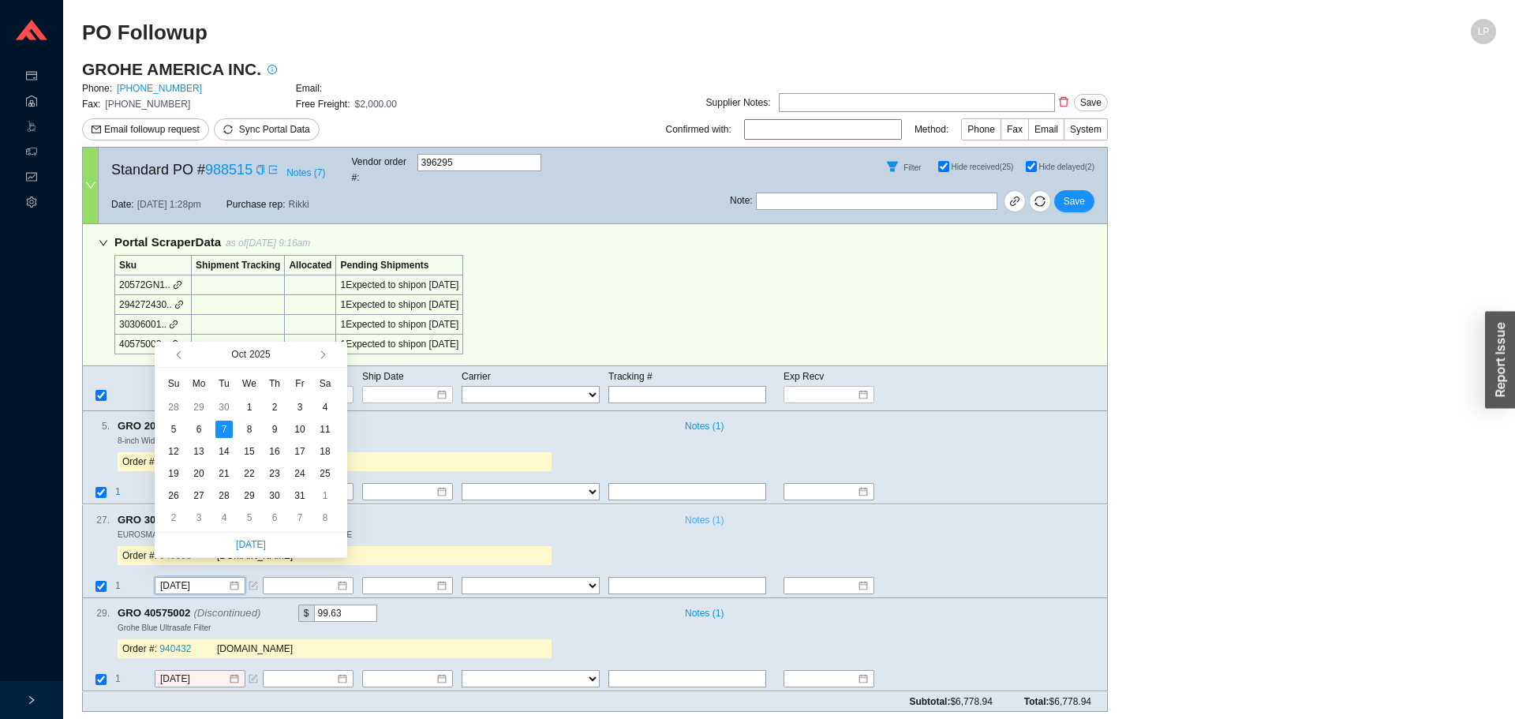
click at [723, 512] on span "Notes ( 1 )" at bounding box center [704, 520] width 39 height 16
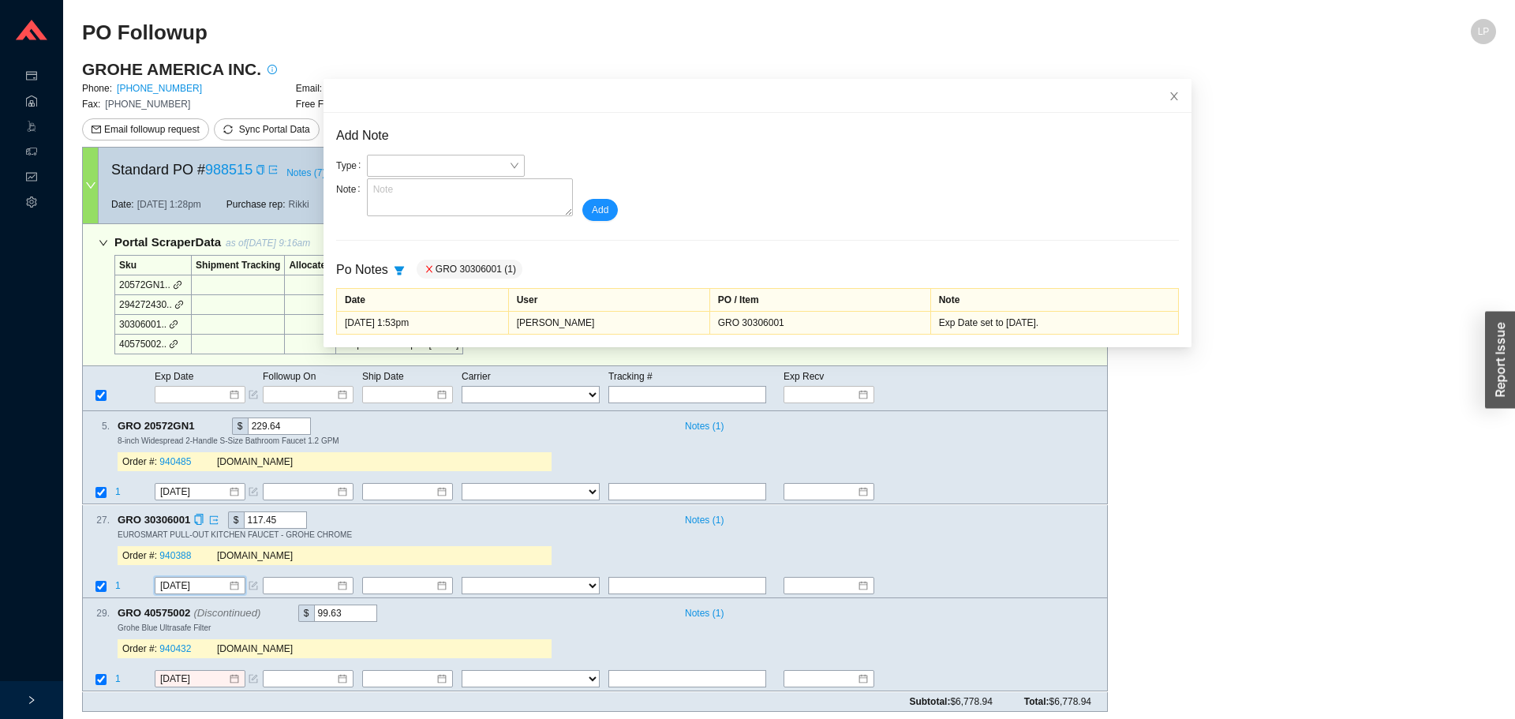
click at [413, 540] on div "Order #: 940388 QualityBath.com" at bounding box center [335, 556] width 434 height 32
click at [260, 604] on span "GRO 40575002 (Discontinued)" at bounding box center [196, 612] width 157 height 17
click at [262, 604] on span "GRO 40575002 (Discontinued)" at bounding box center [196, 612] width 157 height 17
click at [264, 607] on icon "copy" at bounding box center [268, 612] width 10 height 10
click at [118, 674] on span "1" at bounding box center [118, 679] width 6 height 11
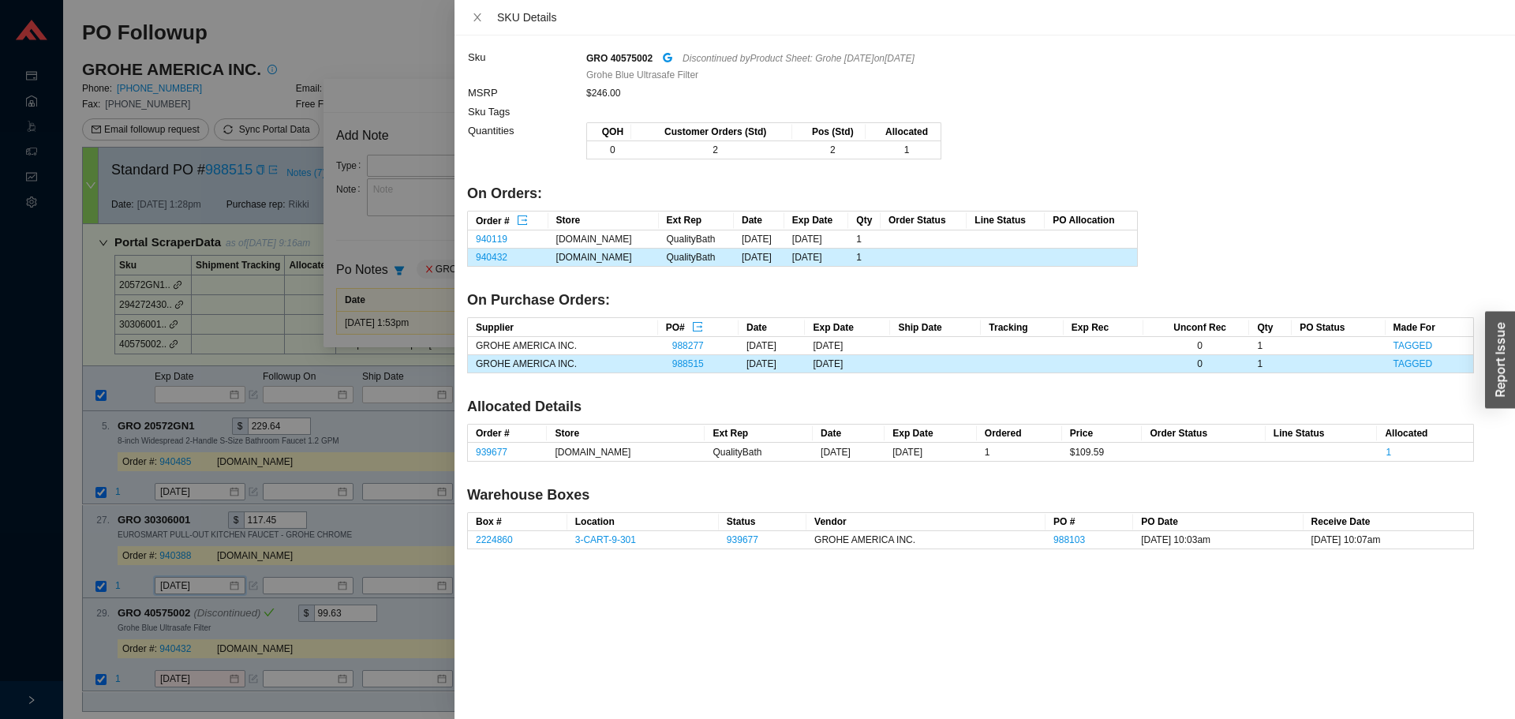
click at [181, 570] on div at bounding box center [757, 359] width 1515 height 719
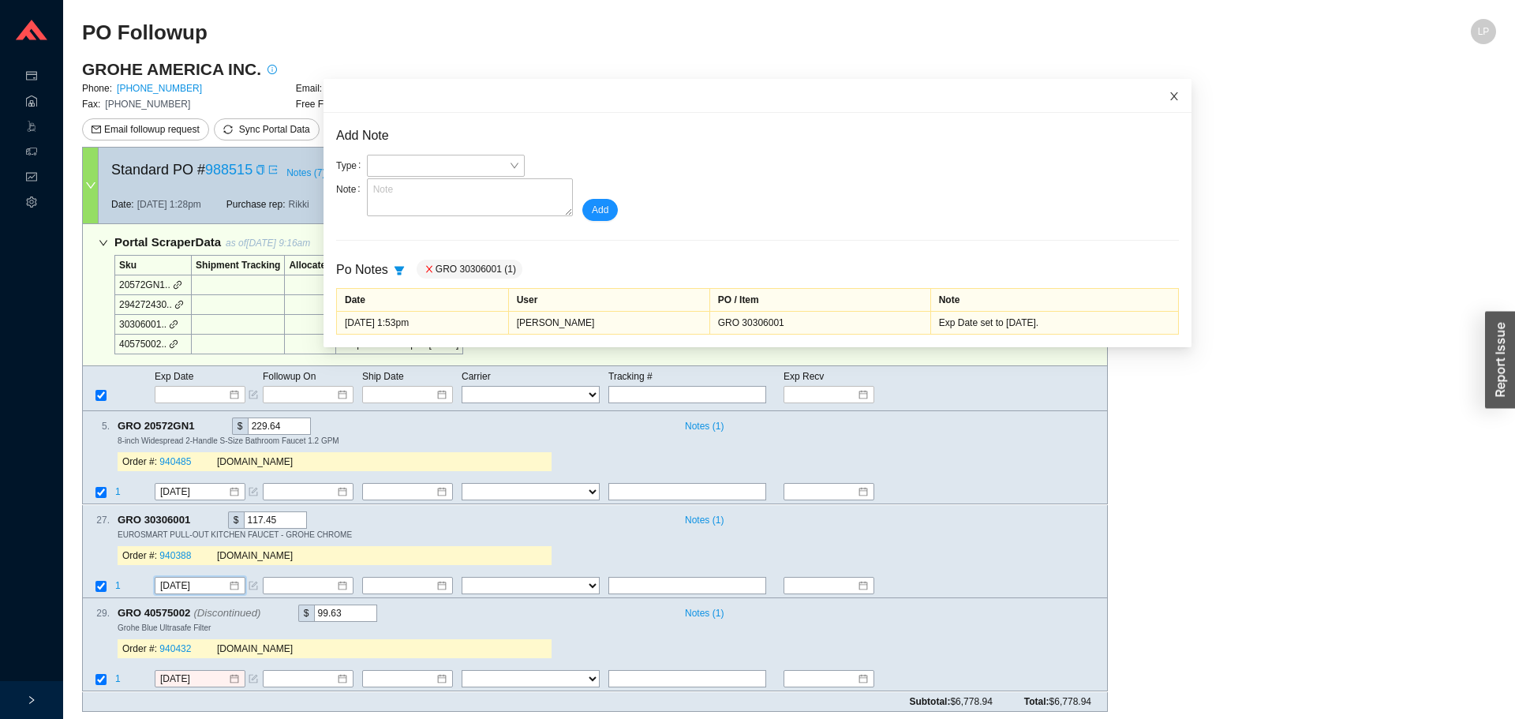
click at [1157, 91] on span "Close" at bounding box center [1173, 96] width 35 height 35
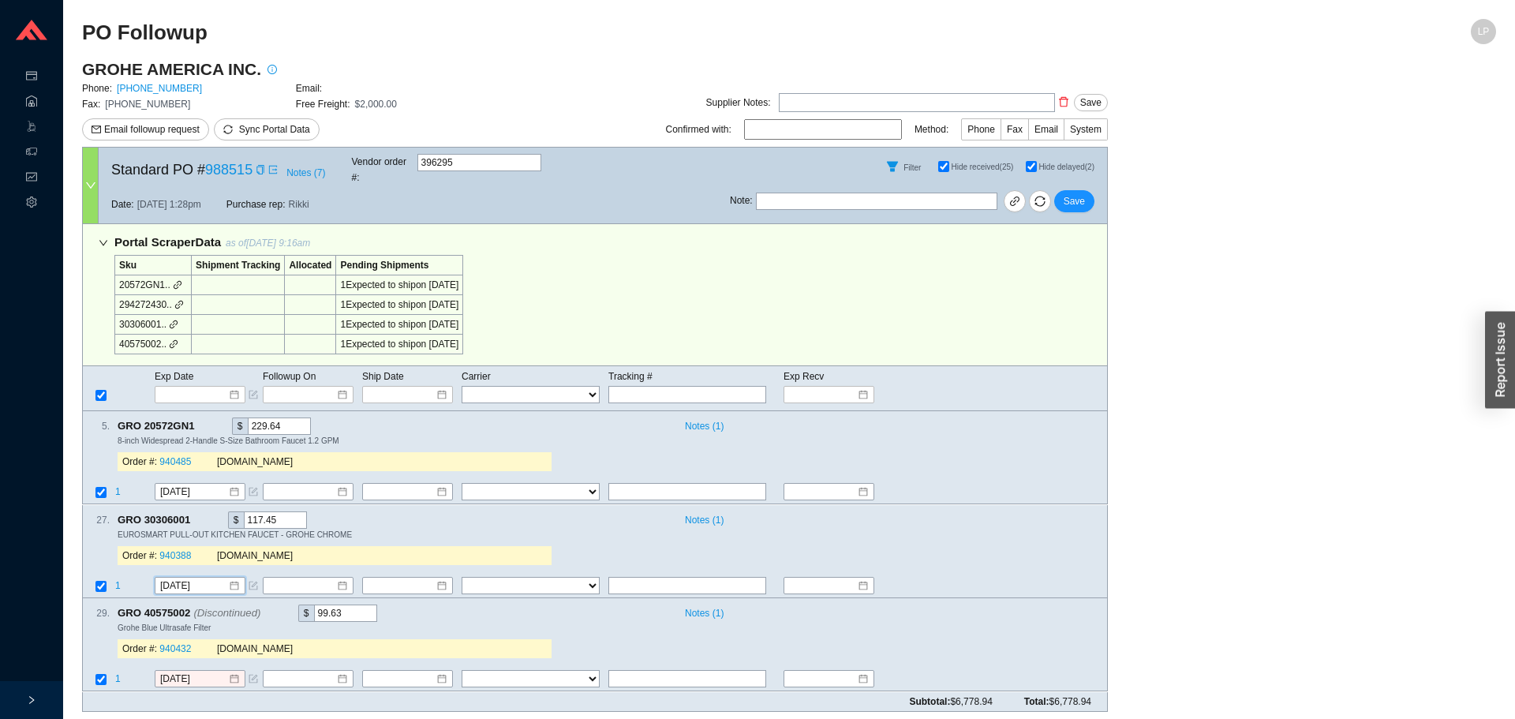
click at [1213, 144] on main "GROHE AMERICA INC. Phone: 800-444-7643 Email: Fax: 800-225-2778 Free Freight: $…" at bounding box center [789, 391] width 1414 height 666
click at [185, 671] on input "[DATE]" at bounding box center [194, 679] width 68 height 16
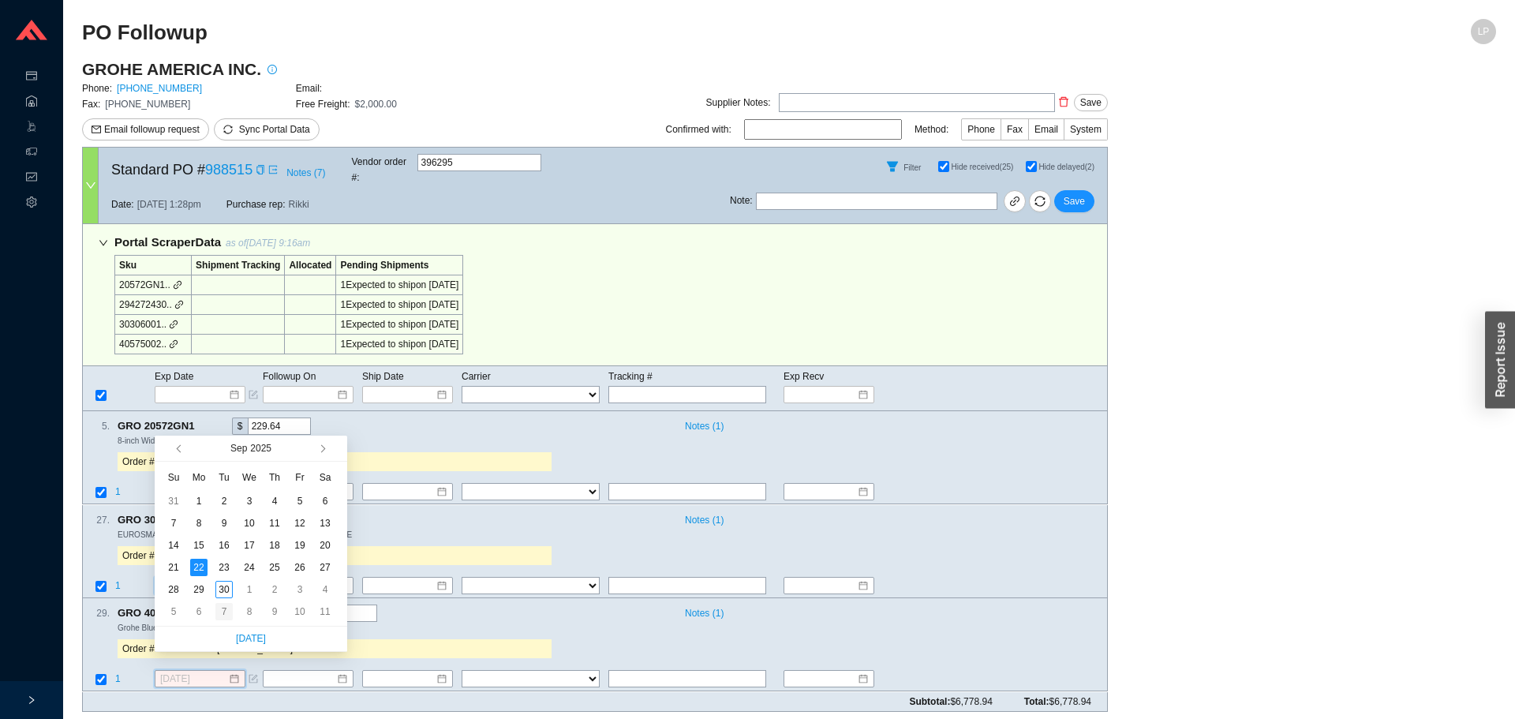
type input "[DATE]"
click at [222, 608] on div "7" at bounding box center [223, 611] width 17 height 17
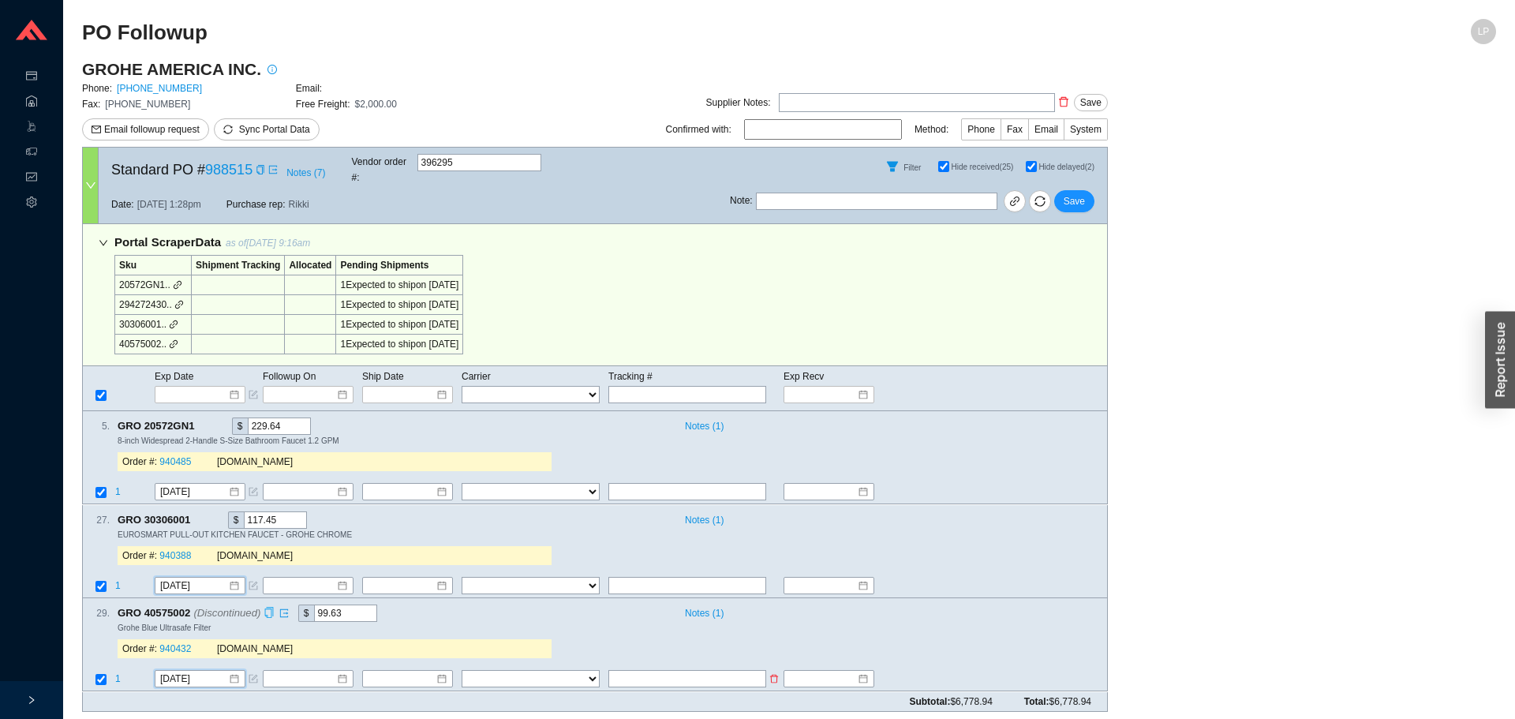
click at [118, 674] on span "1" at bounding box center [118, 679] width 6 height 11
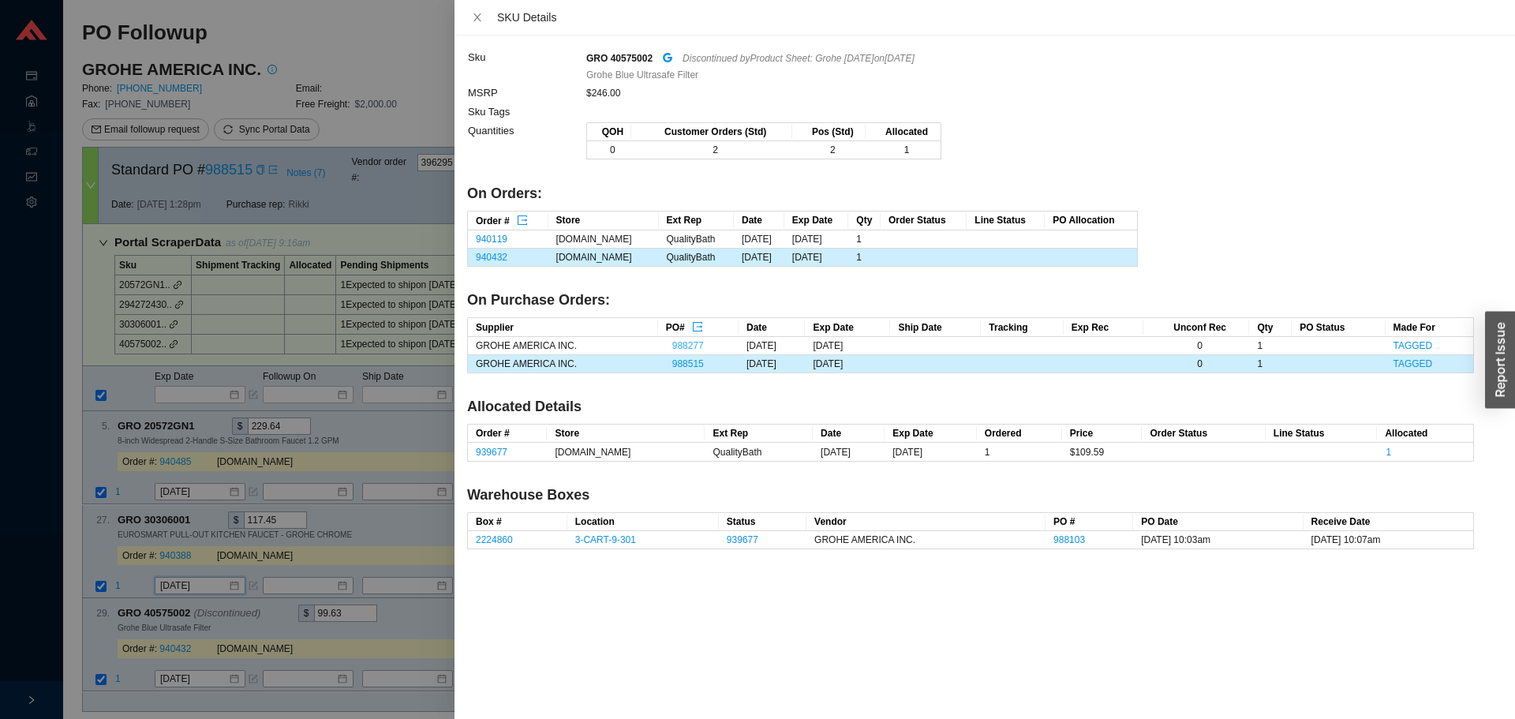
click at [674, 344] on link "988277" at bounding box center [688, 345] width 32 height 11
click at [240, 633] on div at bounding box center [757, 359] width 1515 height 719
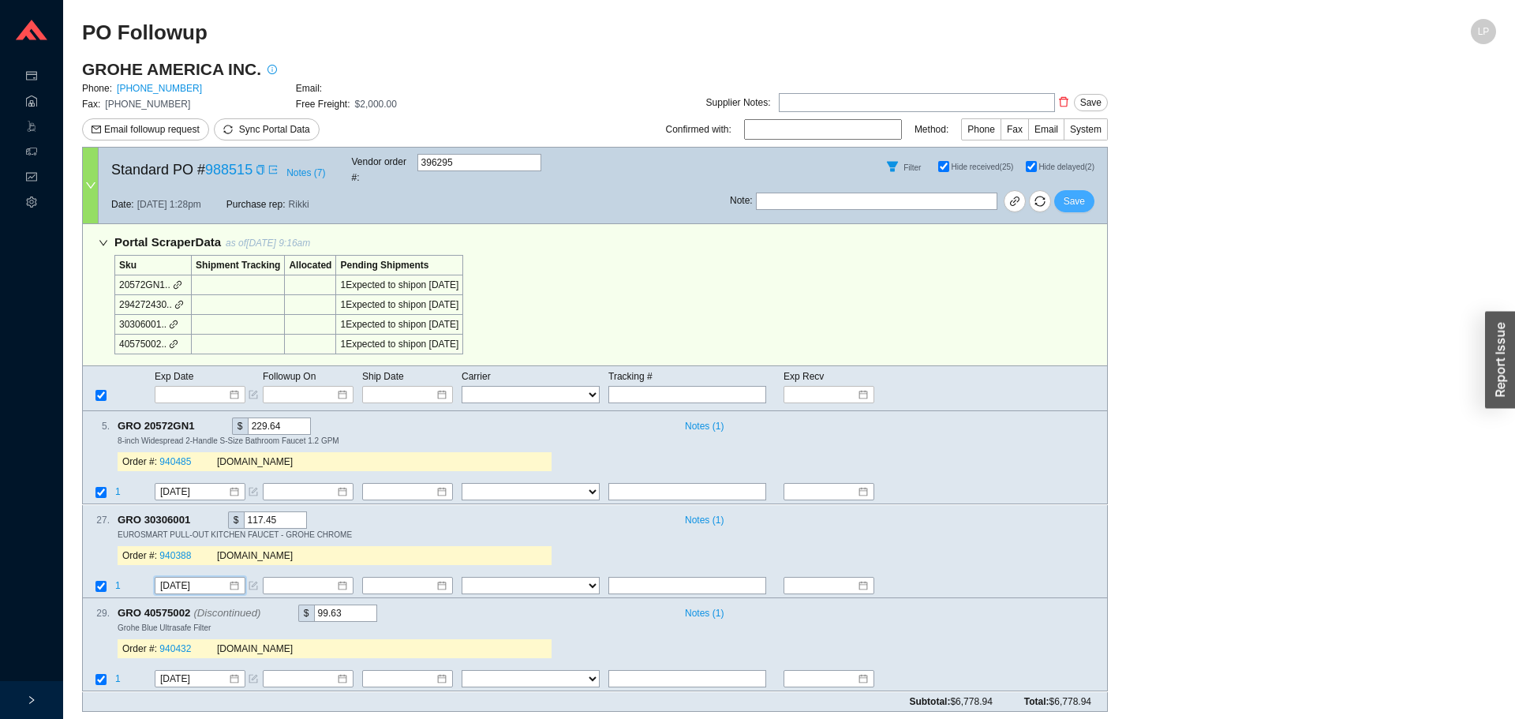
click at [1074, 193] on span "Save" at bounding box center [1073, 201] width 21 height 16
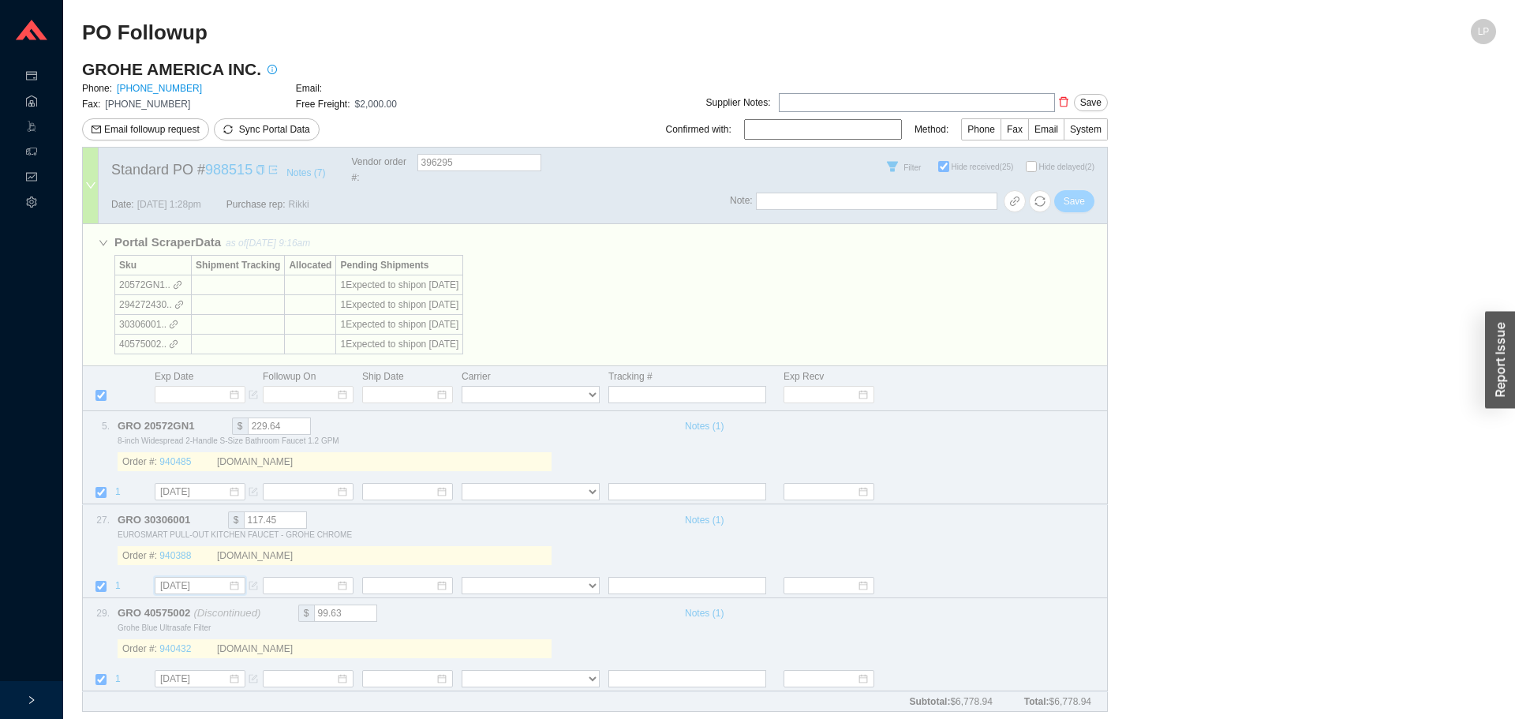
checkbox input "false"
select select "94"
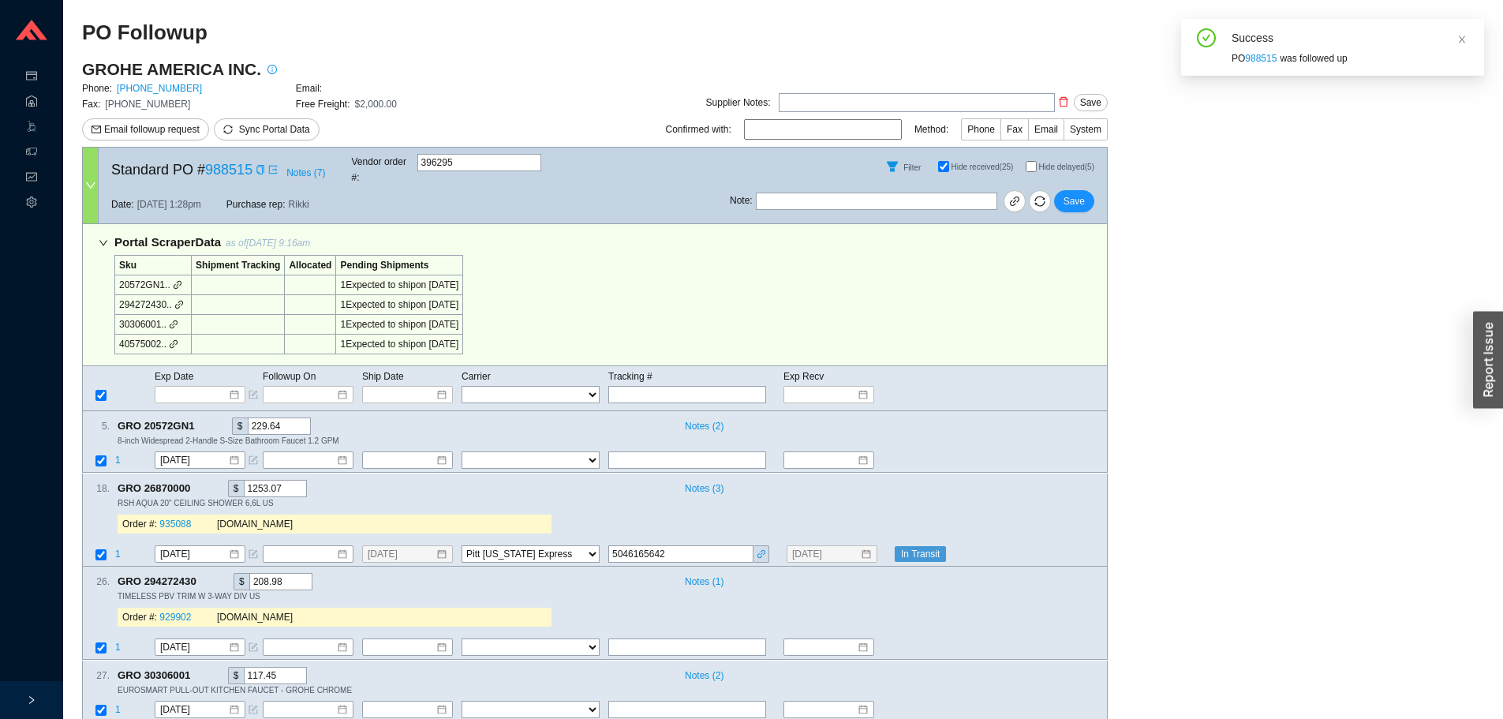
click at [1152, 417] on main "GROHE AMERICA INC. Phone: 800-444-7643 Email: Fax: 800-225-2778 Free Freight: $…" at bounding box center [783, 452] width 1402 height 789
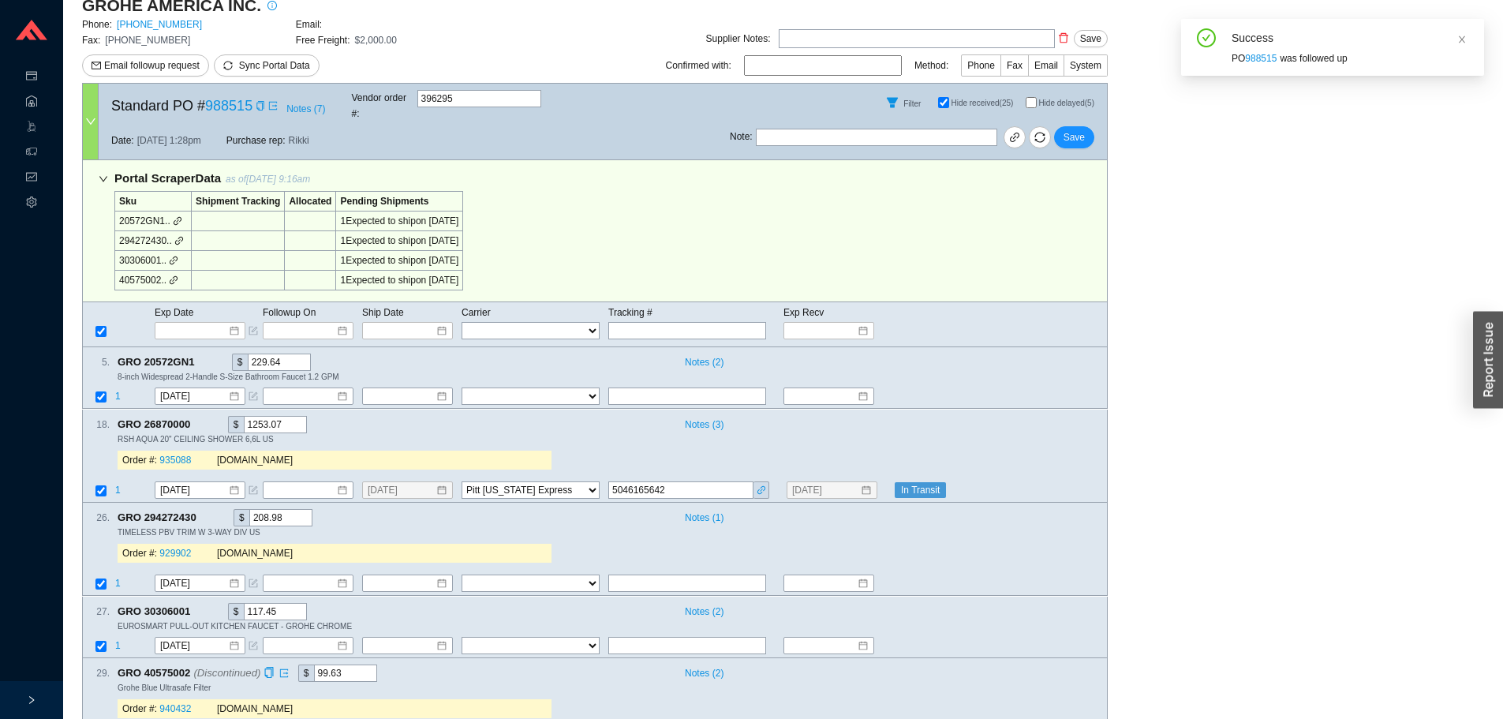
scroll to position [113, 0]
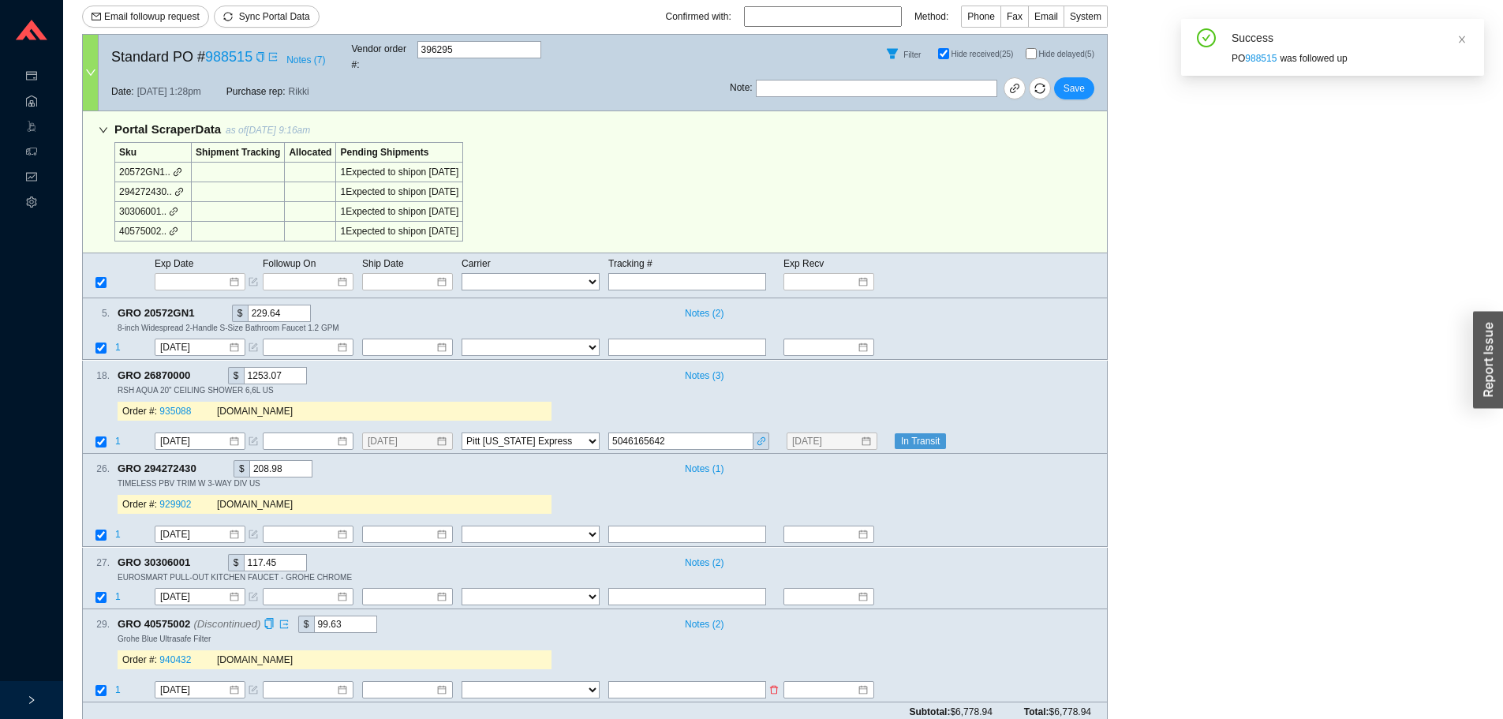
click at [115, 680] on td "1" at bounding box center [133, 690] width 39 height 21
click at [117, 684] on span "1" at bounding box center [118, 689] width 6 height 11
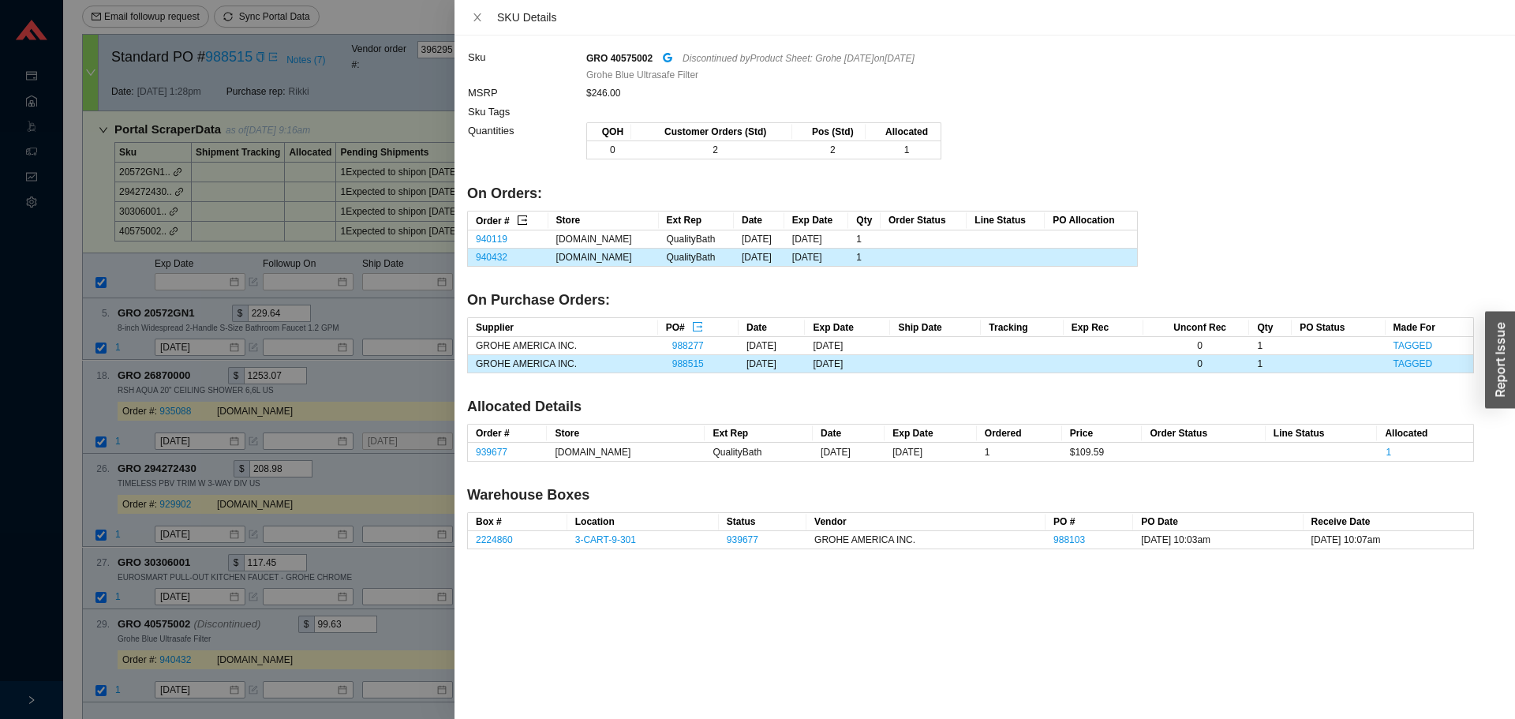
click at [523, 220] on icon "export" at bounding box center [522, 220] width 11 height 11
click at [502, 370] on td "GROHE AMERICA INC." at bounding box center [563, 364] width 190 height 18
click at [338, 343] on div at bounding box center [757, 359] width 1515 height 719
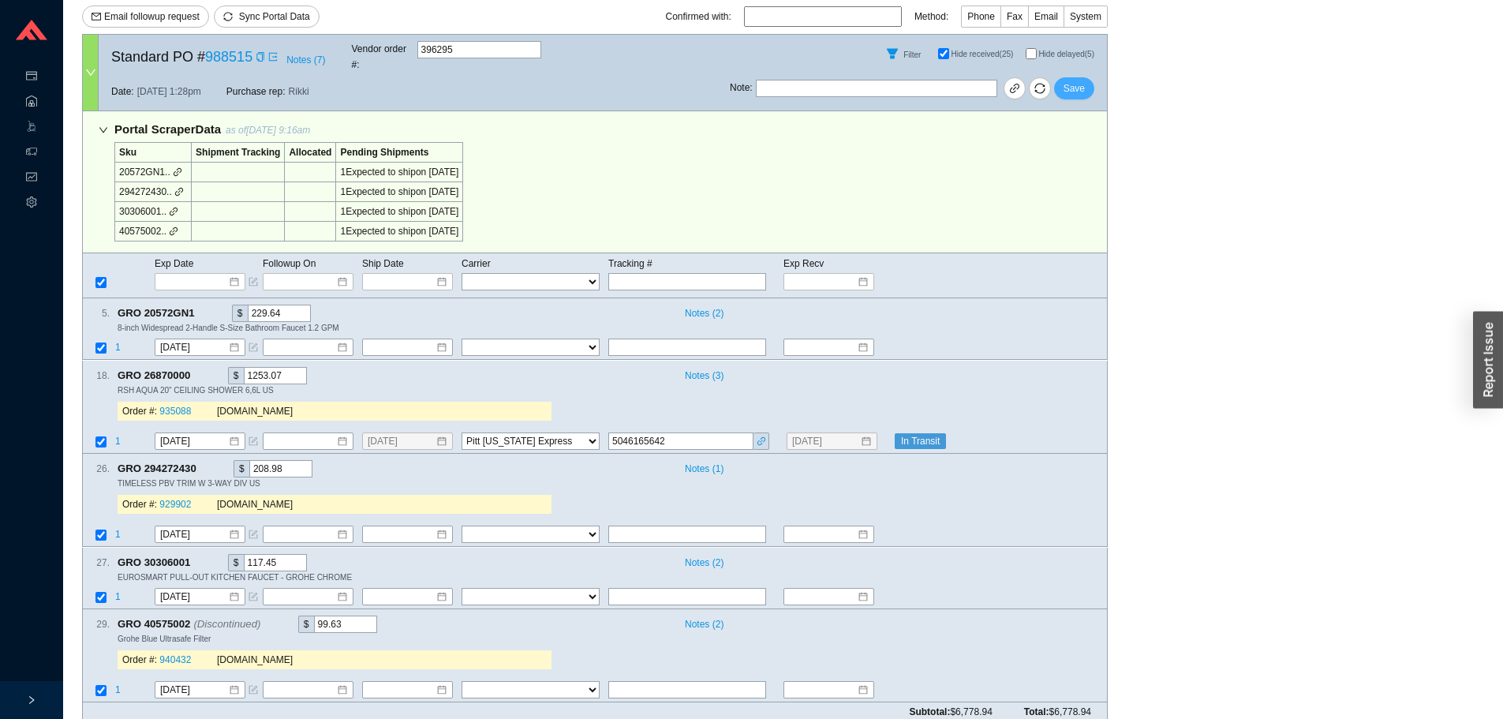
click at [1079, 80] on span "Save" at bounding box center [1073, 88] width 21 height 16
click at [1024, 47] on div "Filter Hide received (25) Hide delayed (5)" at bounding box center [918, 54] width 377 height 38
click at [1025, 49] on input "Hide delayed (5)" at bounding box center [1030, 53] width 11 height 11
checkbox input "true"
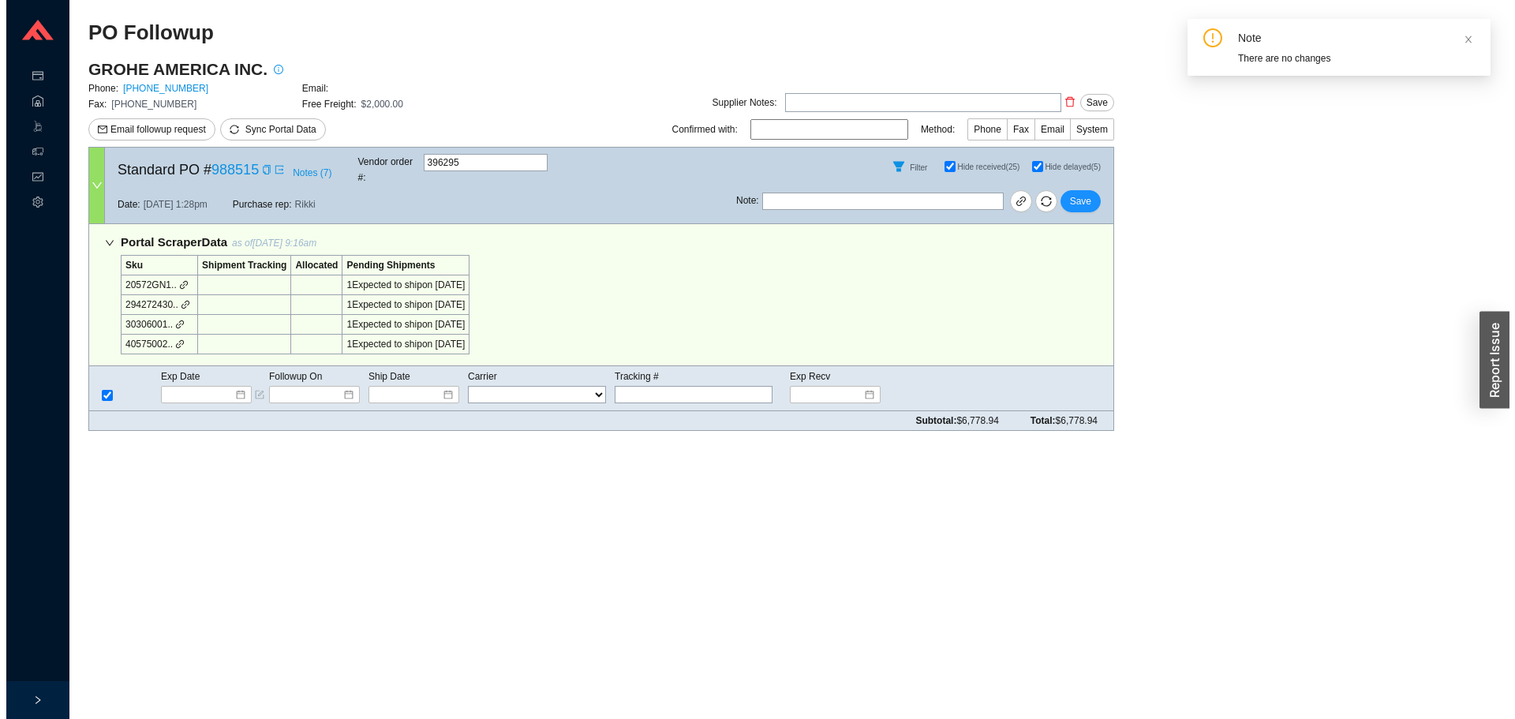
scroll to position [0, 0]
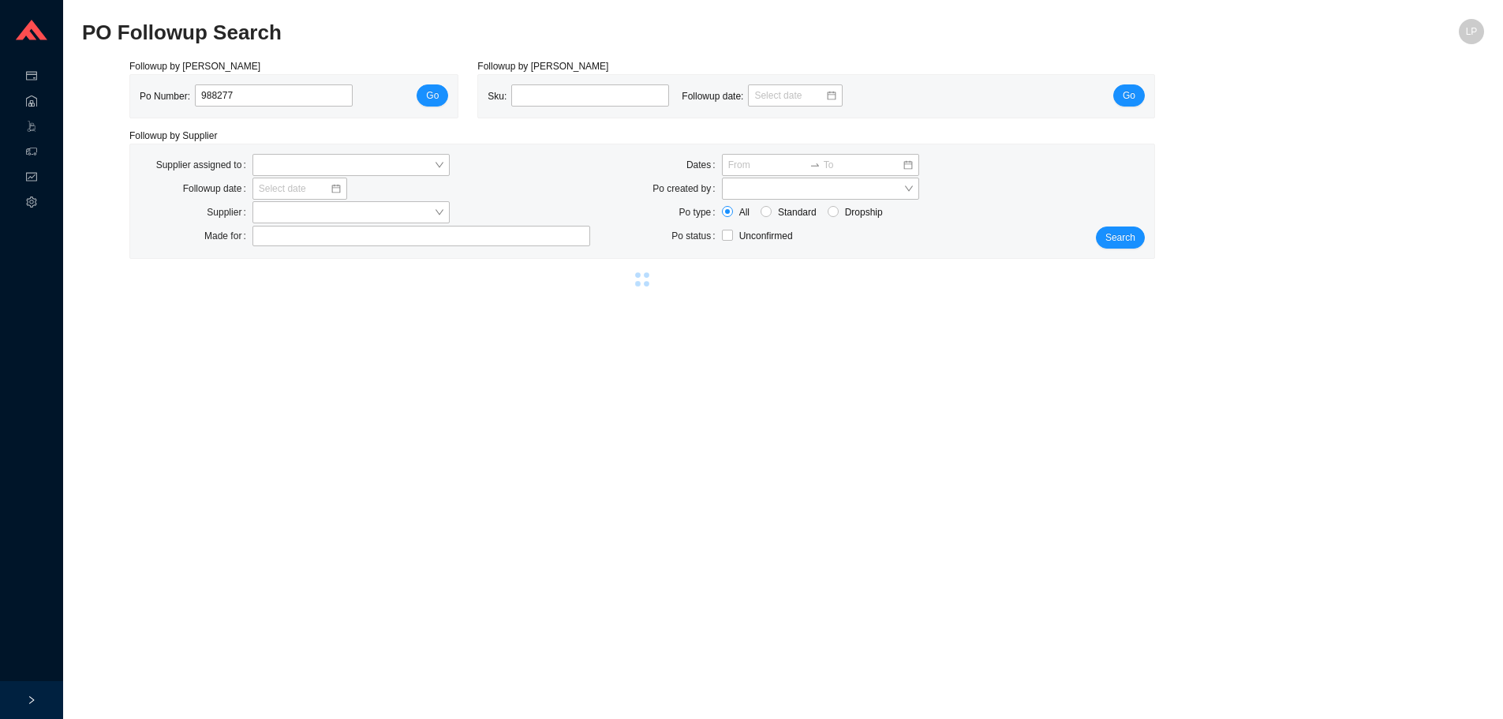
select select "94"
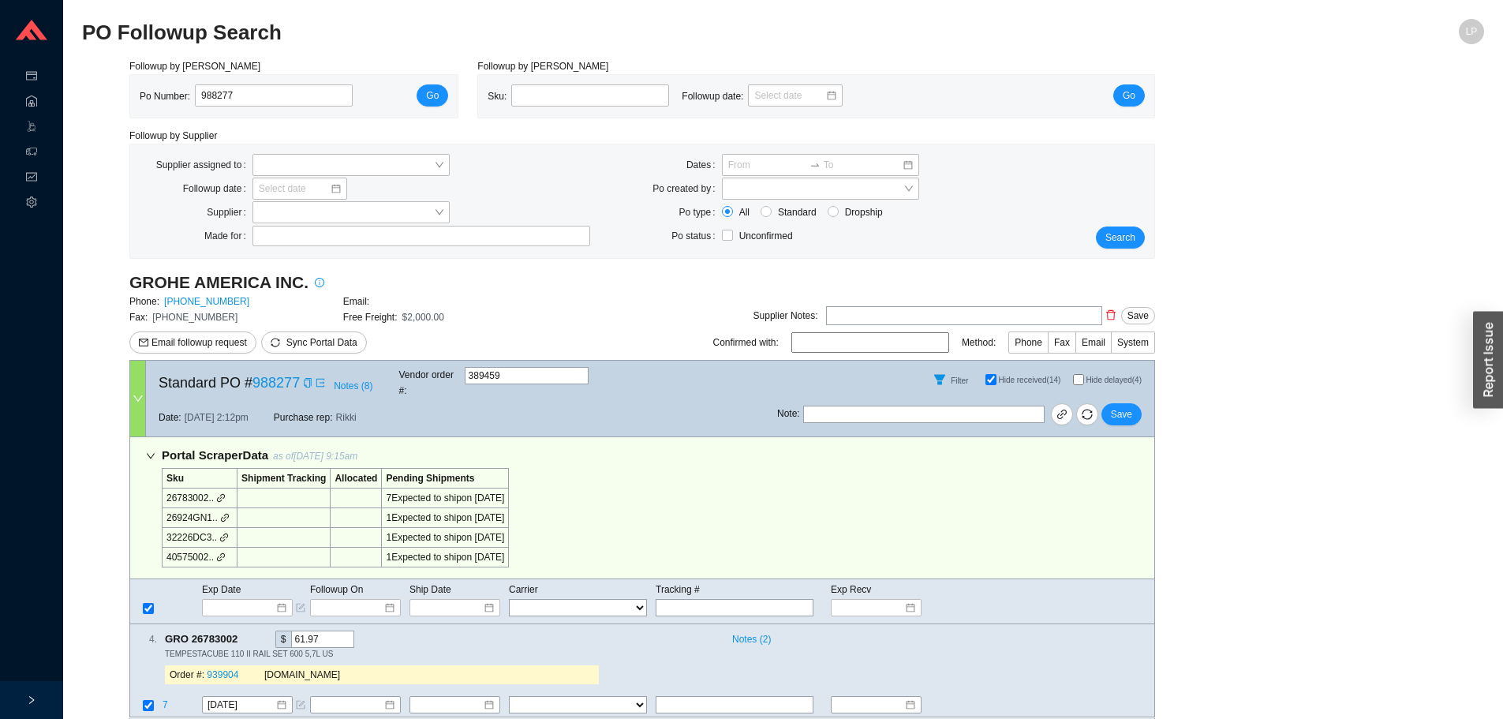
click at [1206, 451] on div "Followup by PO Po Number: 988277 Go Followup by Sku Sku: Followup date: Go Foll…" at bounding box center [783, 559] width 1402 height 1002
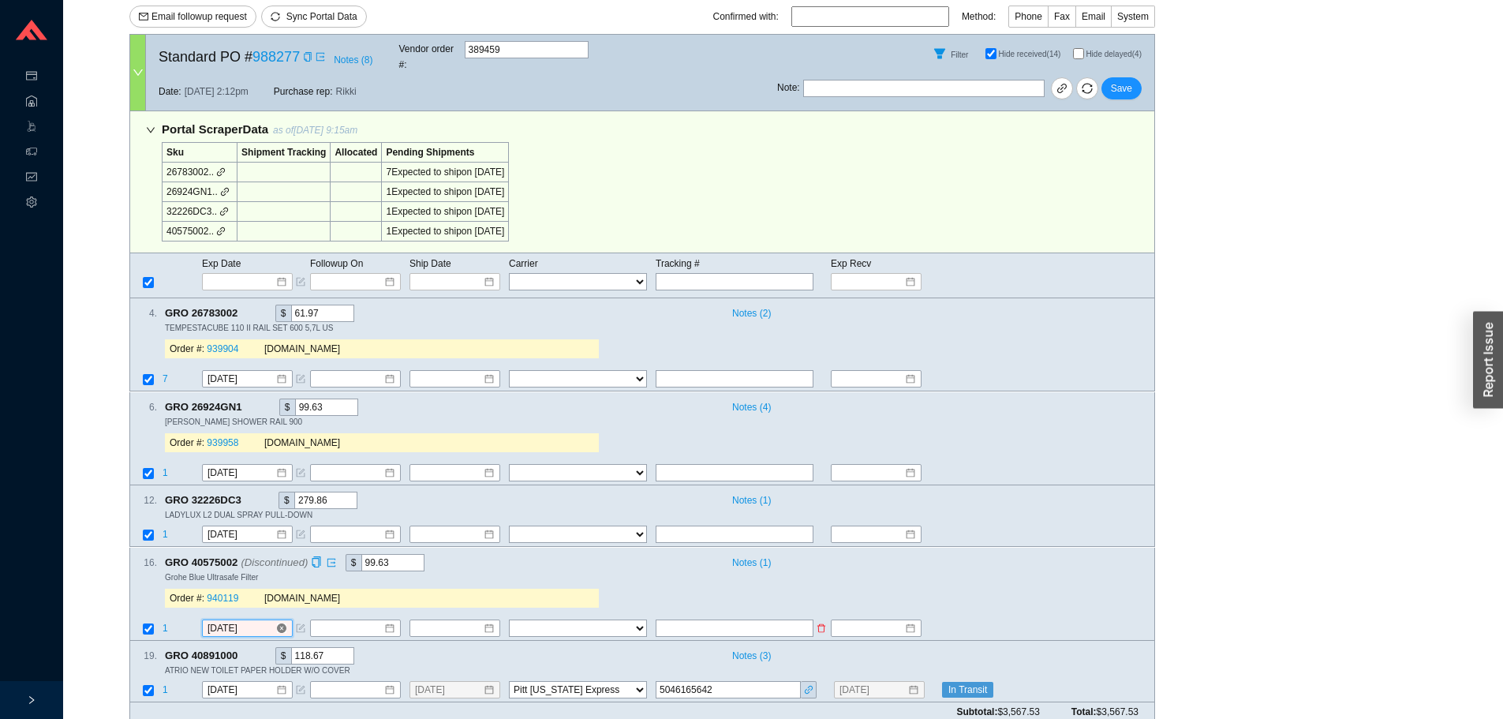
click at [252, 620] on input "[DATE]" at bounding box center [241, 628] width 68 height 16
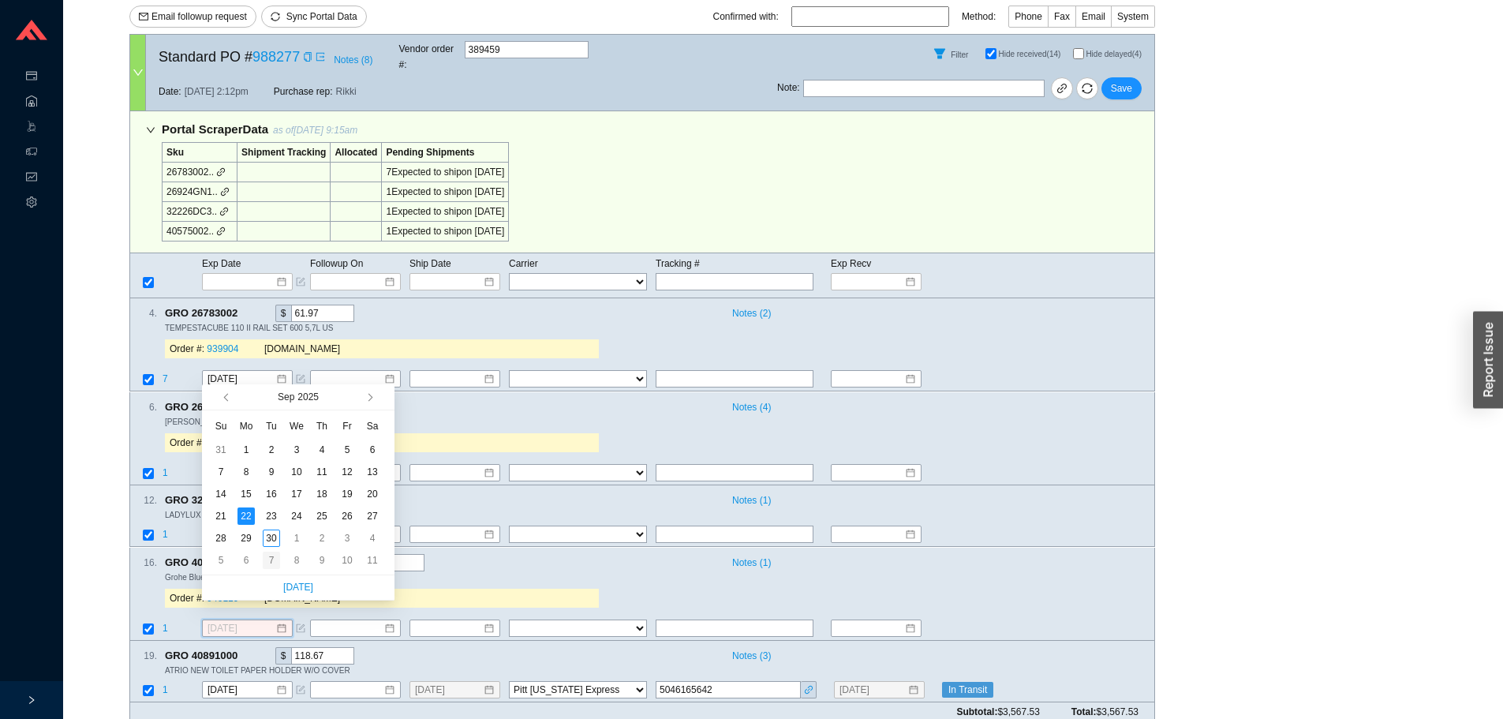
type input "[DATE]"
click at [270, 559] on div "7" at bounding box center [271, 559] width 17 height 17
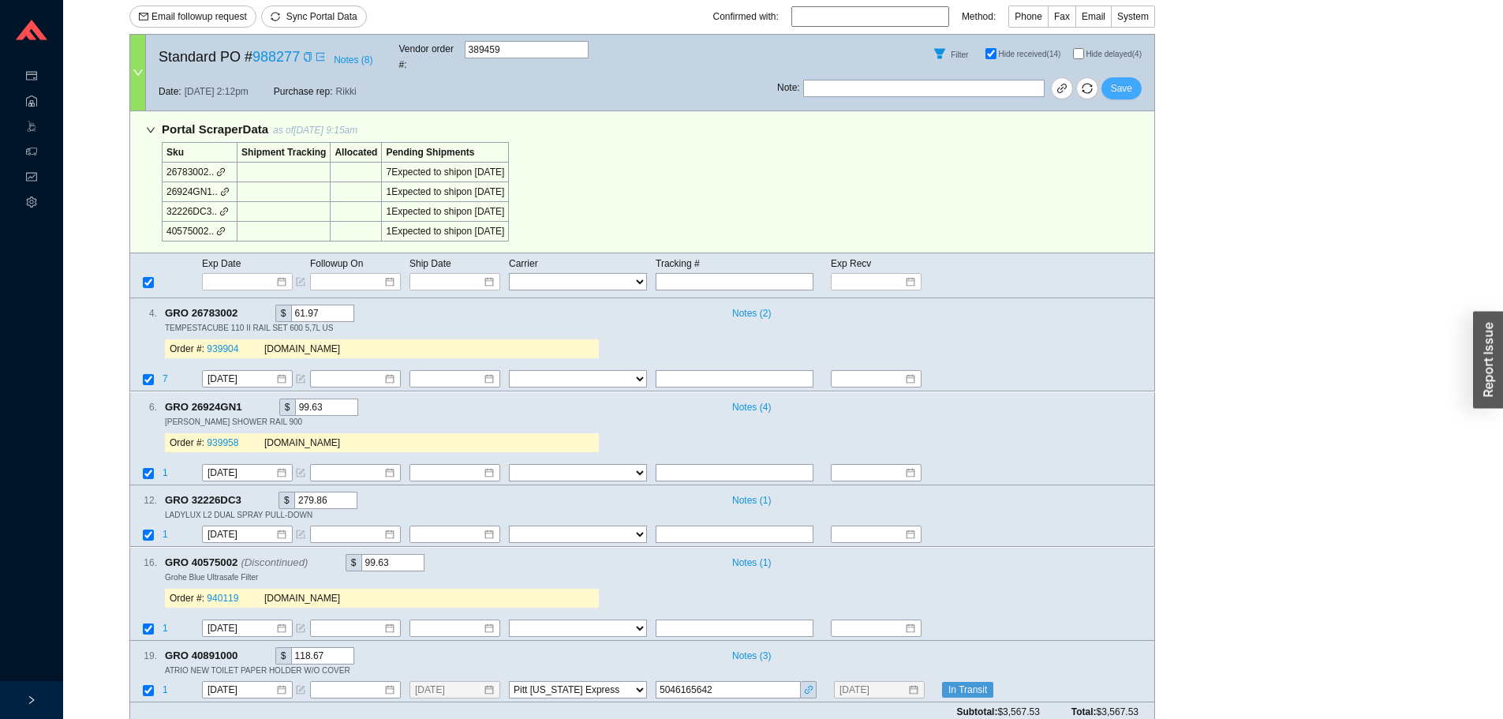
click at [1126, 80] on span "Save" at bounding box center [1121, 88] width 21 height 16
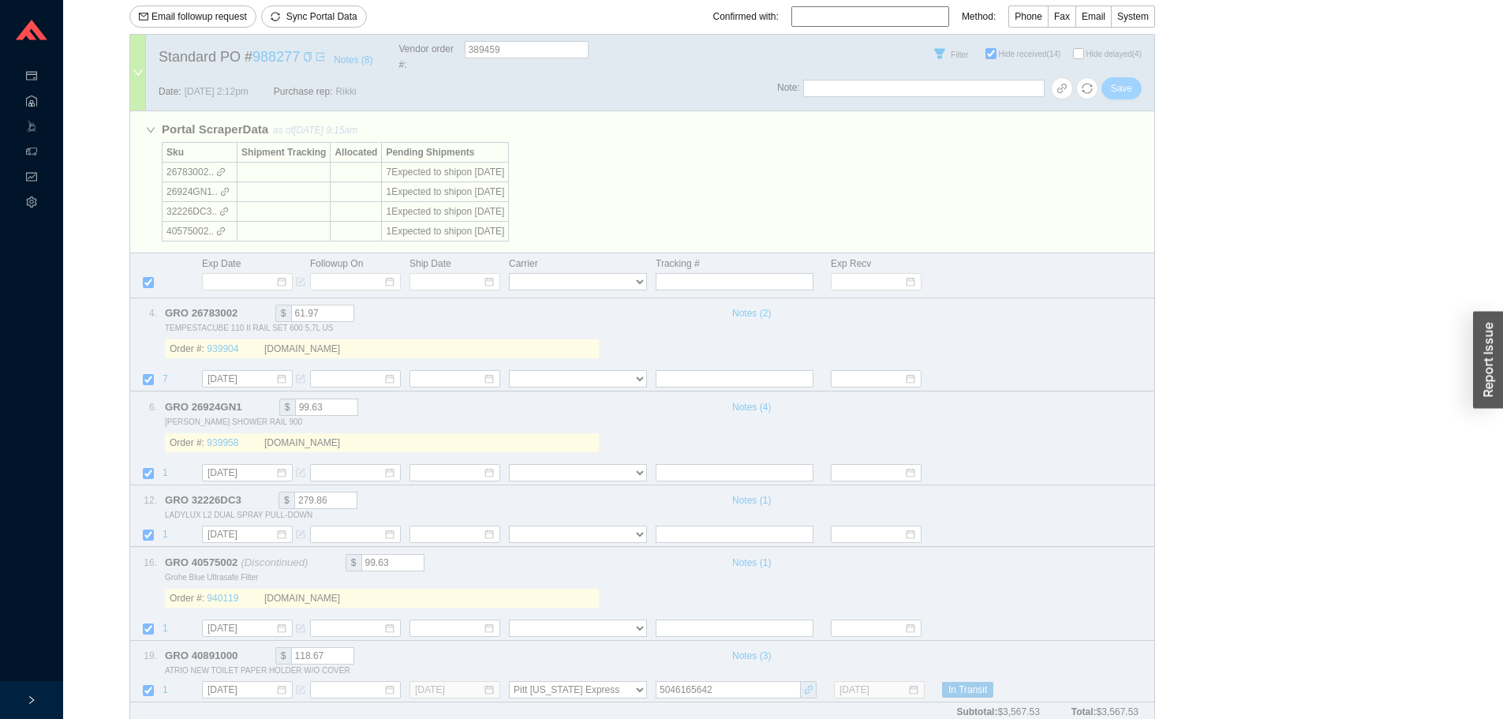
select select "94"
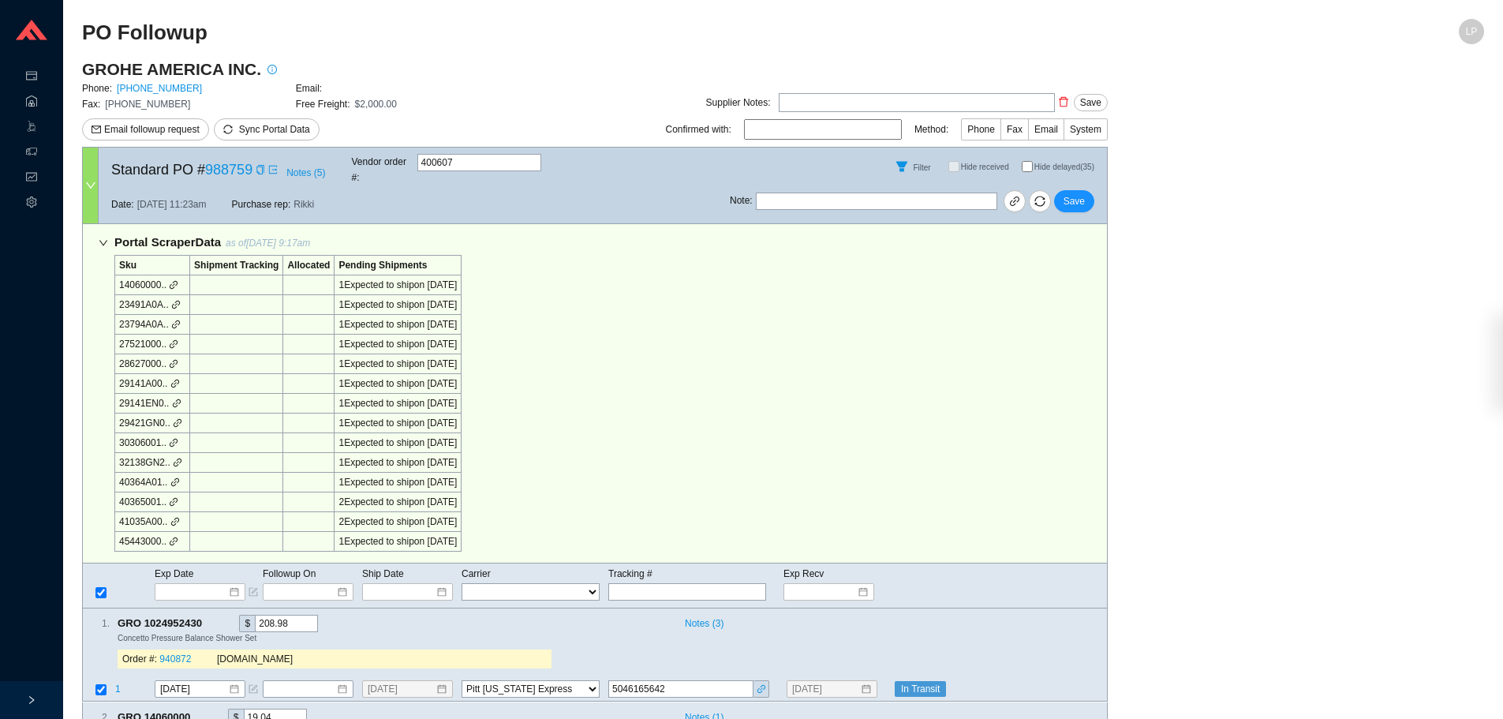
select select "94"
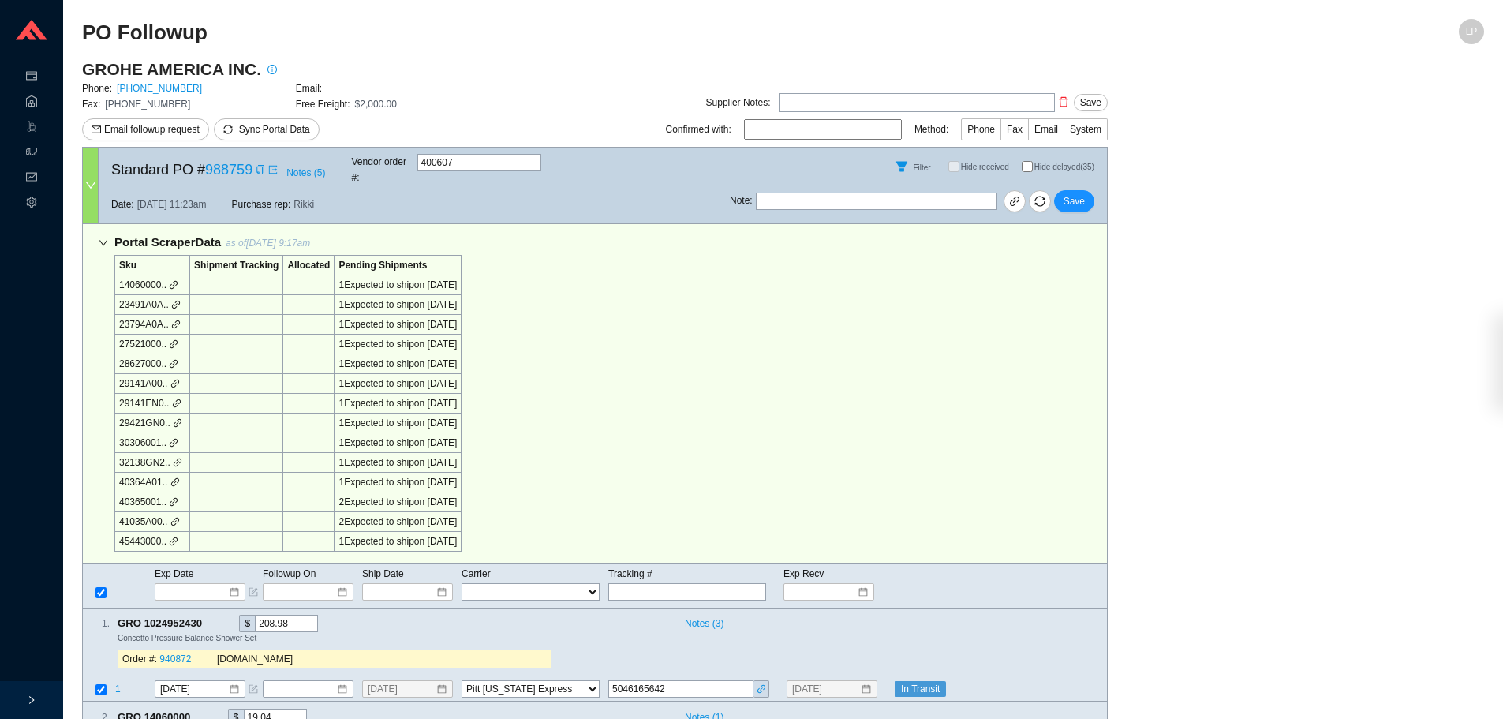
select select "94"
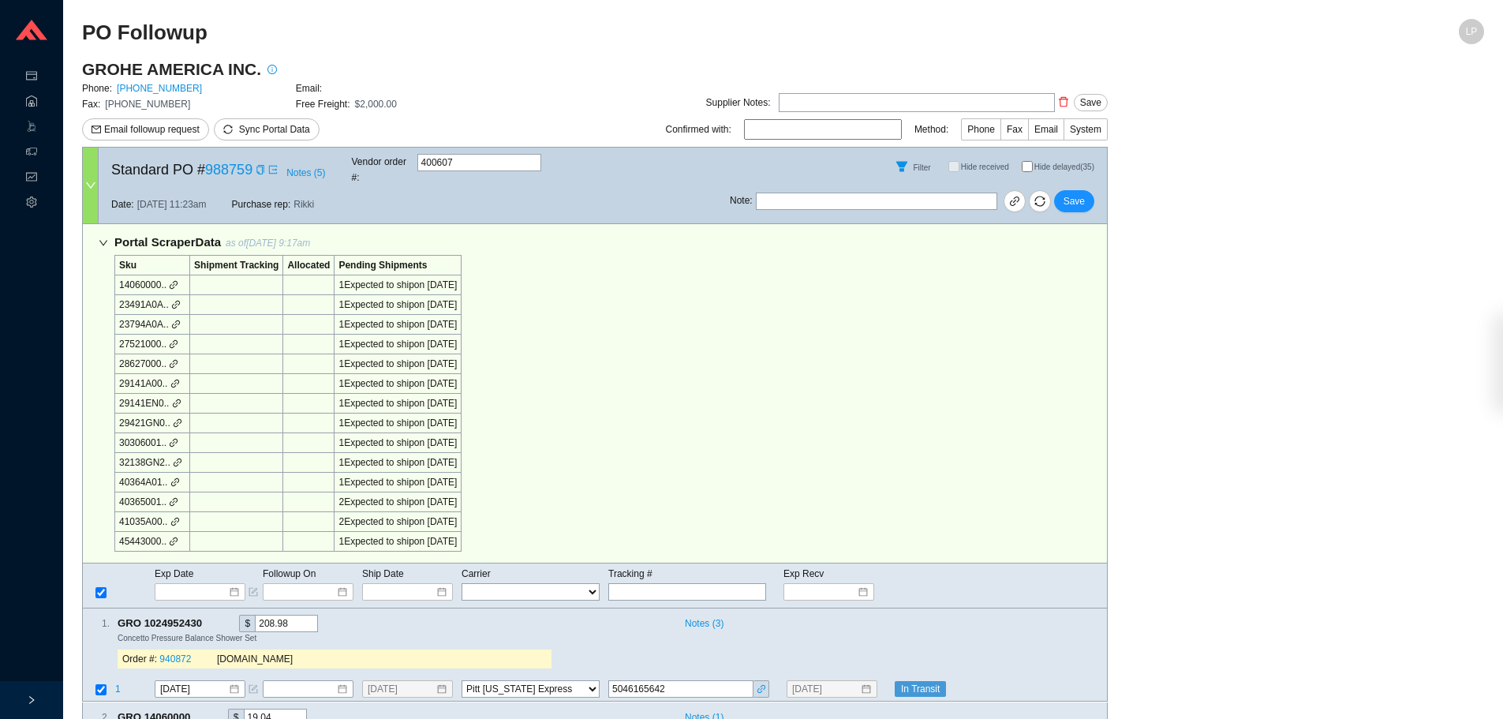
select select "94"
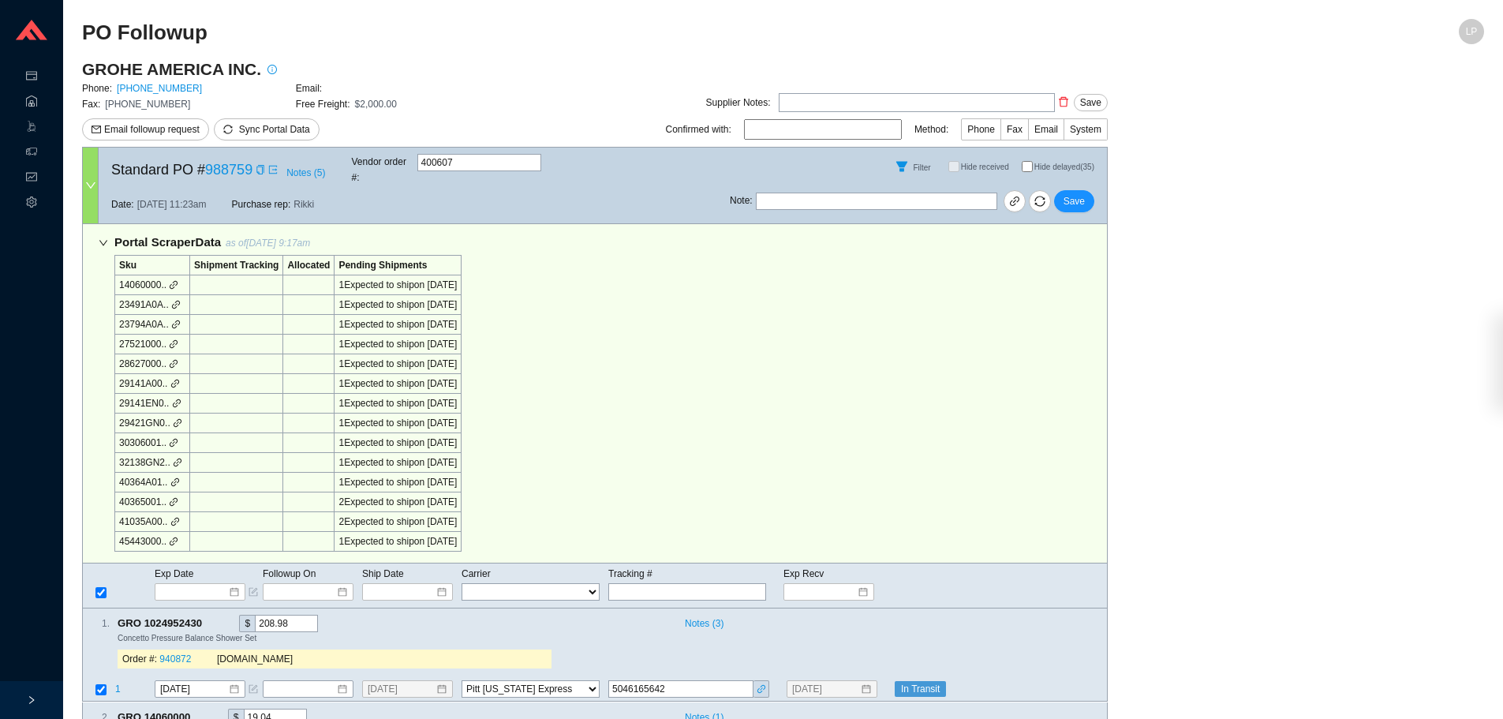
select select "94"
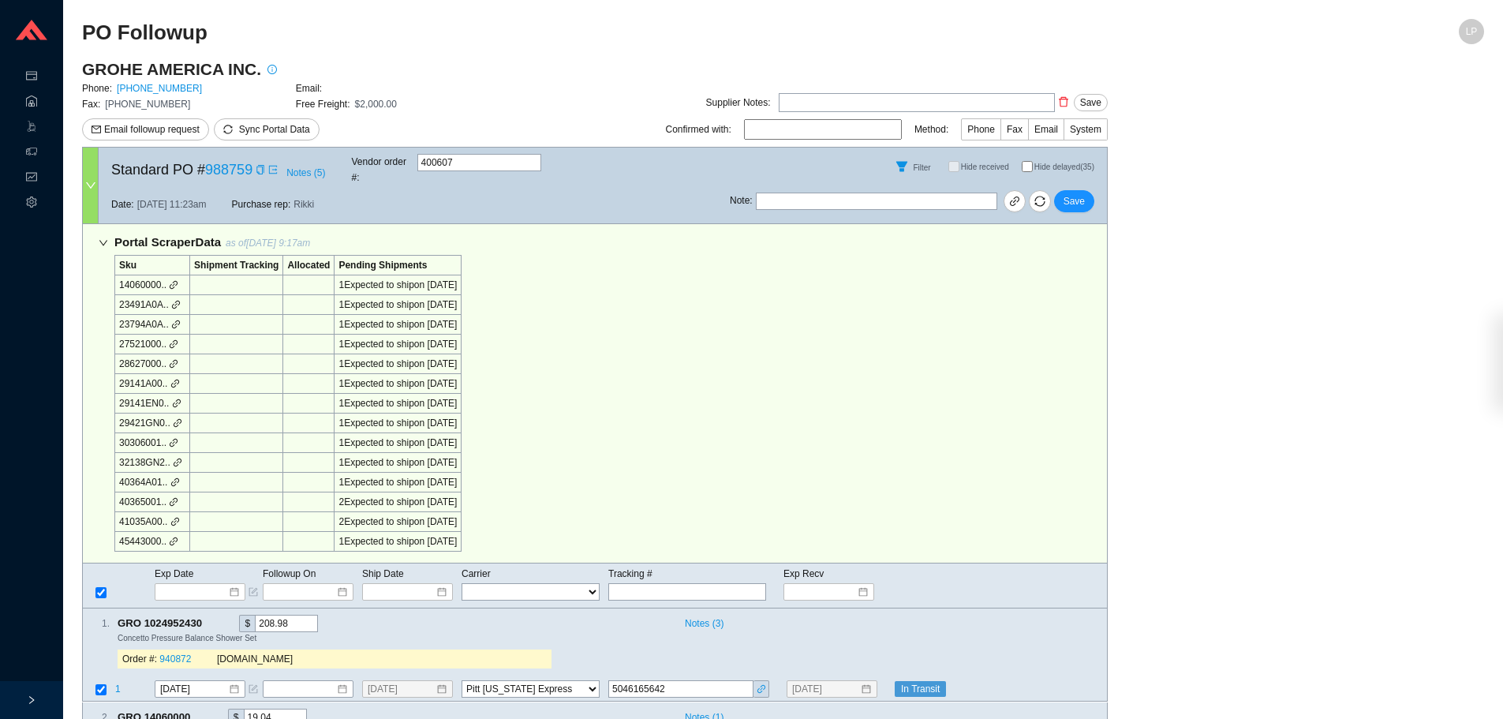
select select "94"
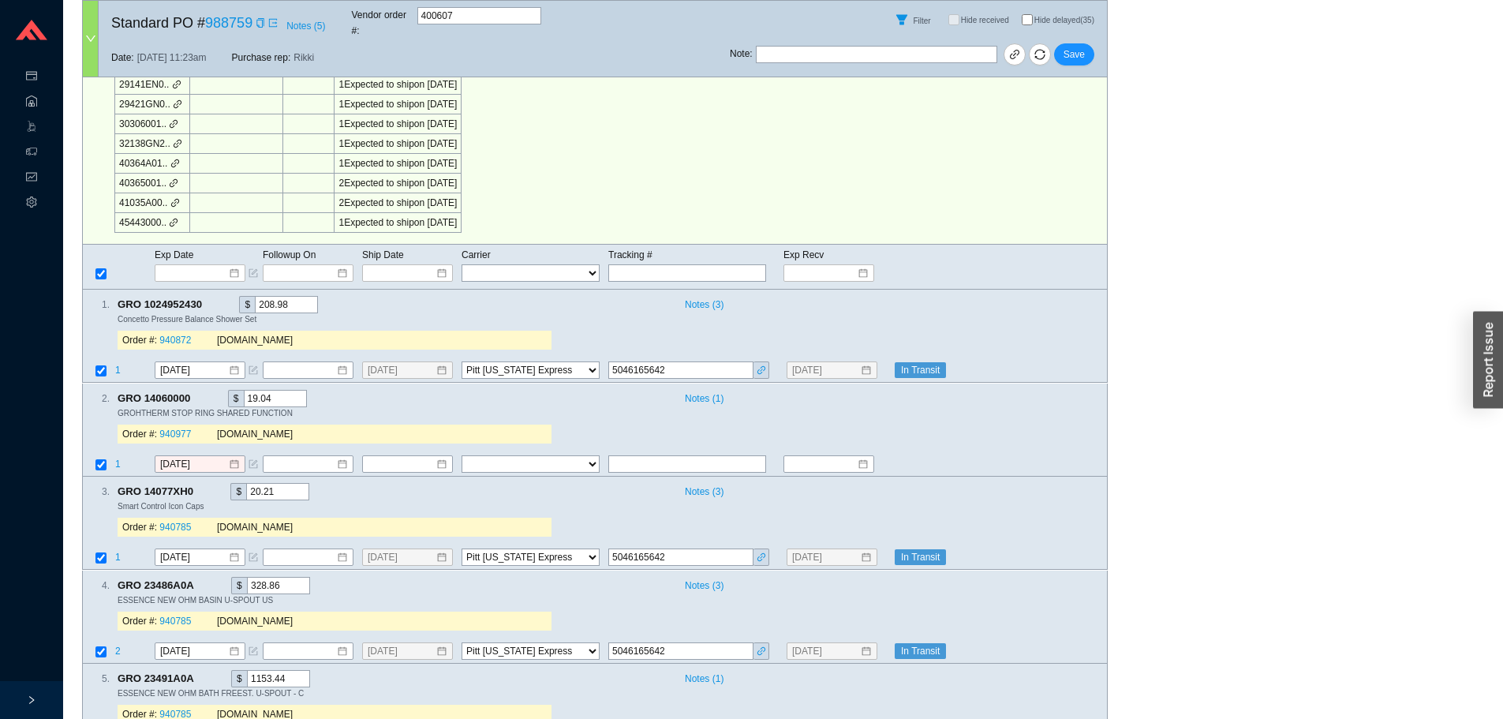
scroll to position [394, 0]
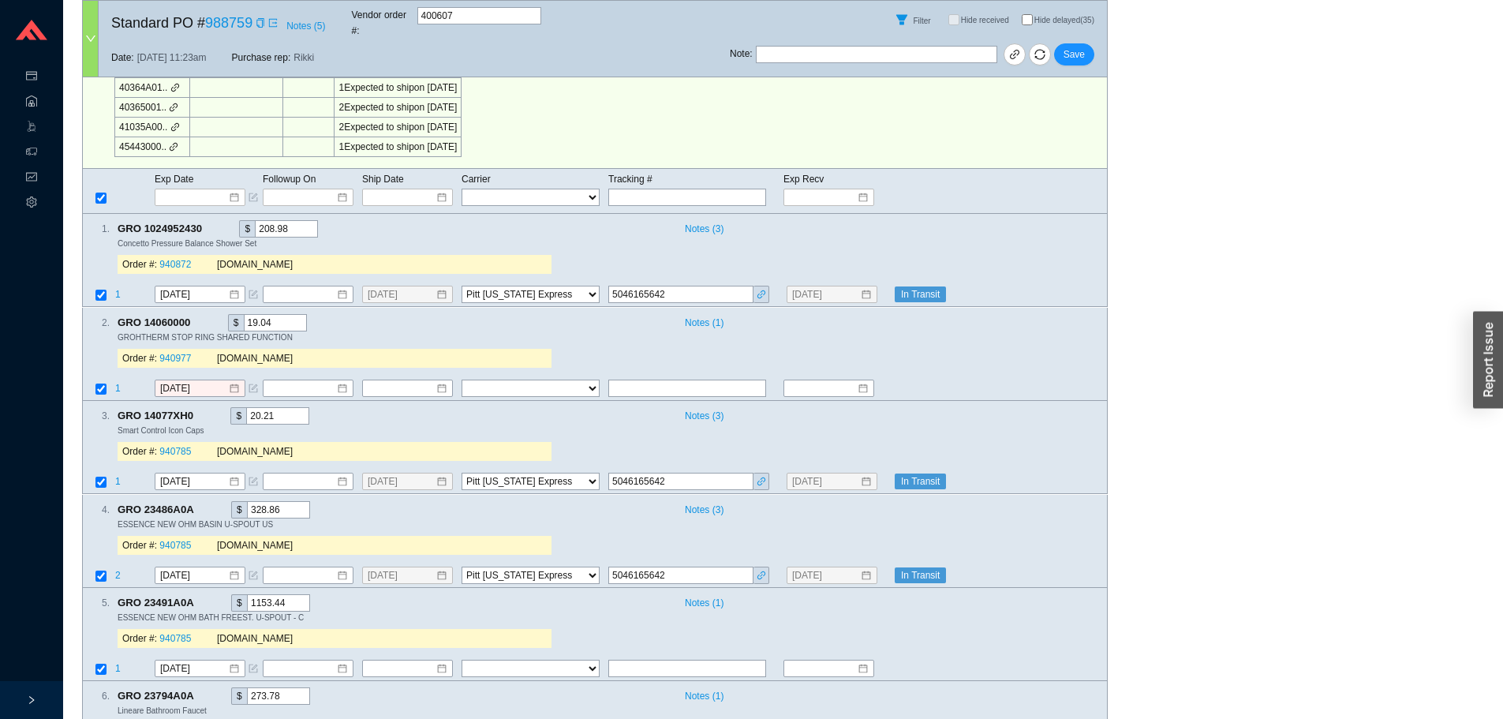
click at [1022, 14] on input "Hide delayed (35)" at bounding box center [1027, 19] width 11 height 11
checkbox input "true"
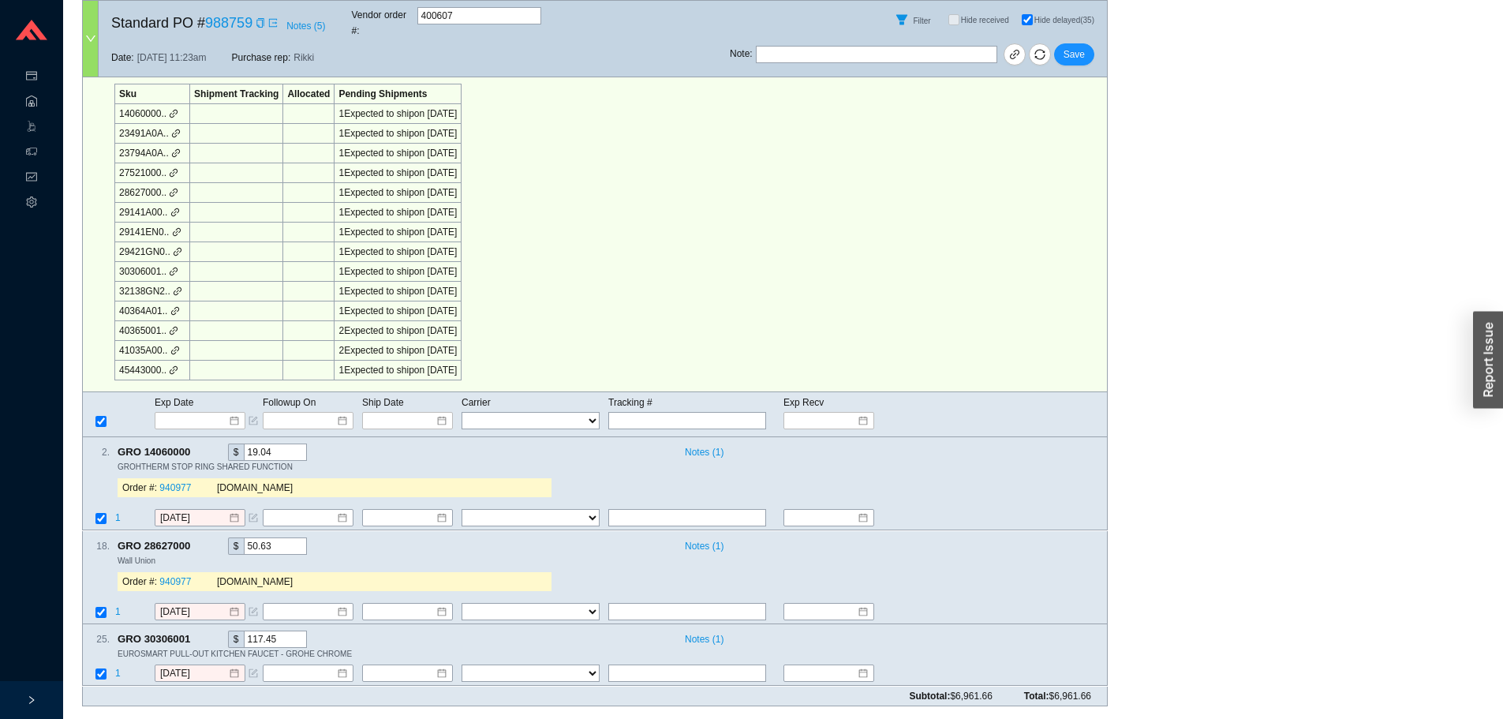
scroll to position [155, 0]
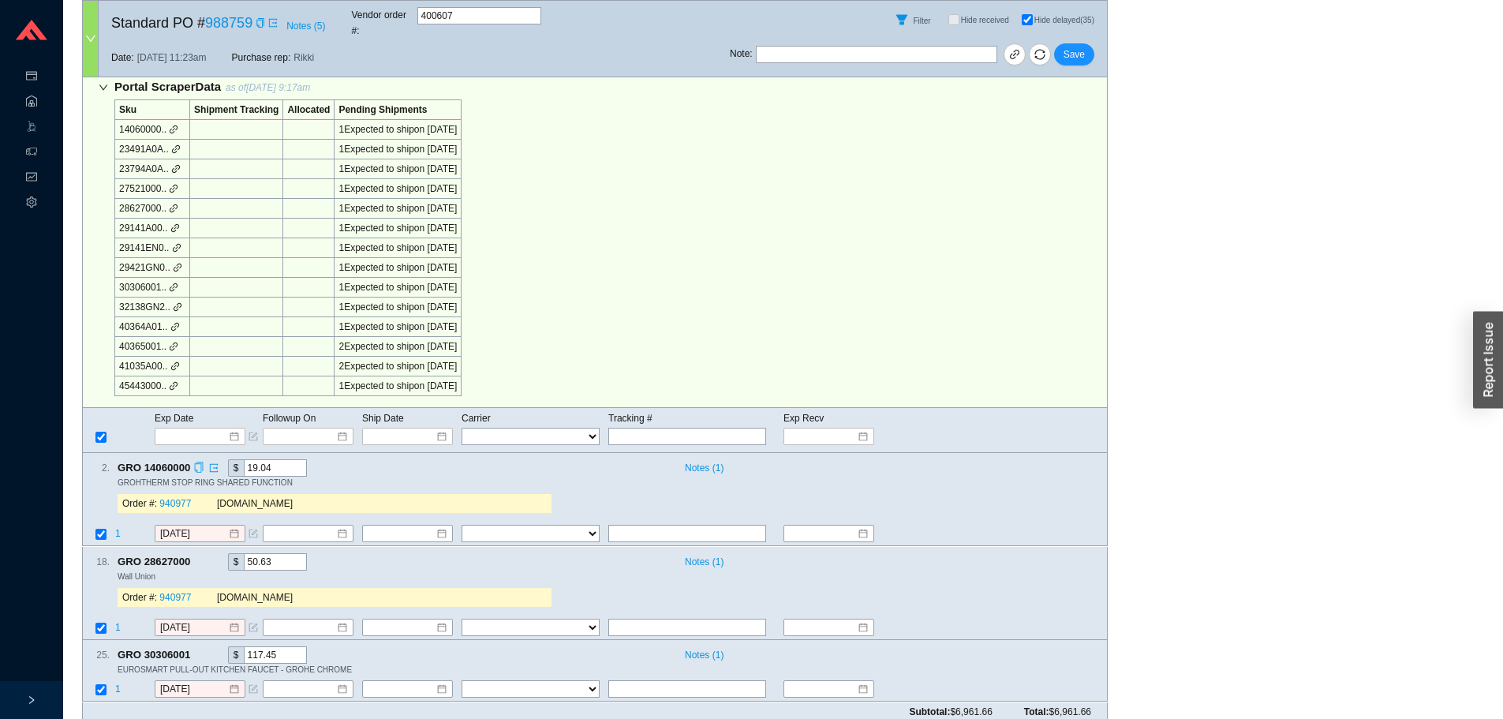
click at [199, 462] on icon "copy" at bounding box center [198, 467] width 10 height 10
click at [524, 373] on div "Portal Scraper Data as of 9/30/25 9:17am Sku Shipment Tracking Allocated Pendin…" at bounding box center [594, 238] width 1025 height 339
click at [183, 526] on input "9/29/2025" at bounding box center [194, 534] width 68 height 16
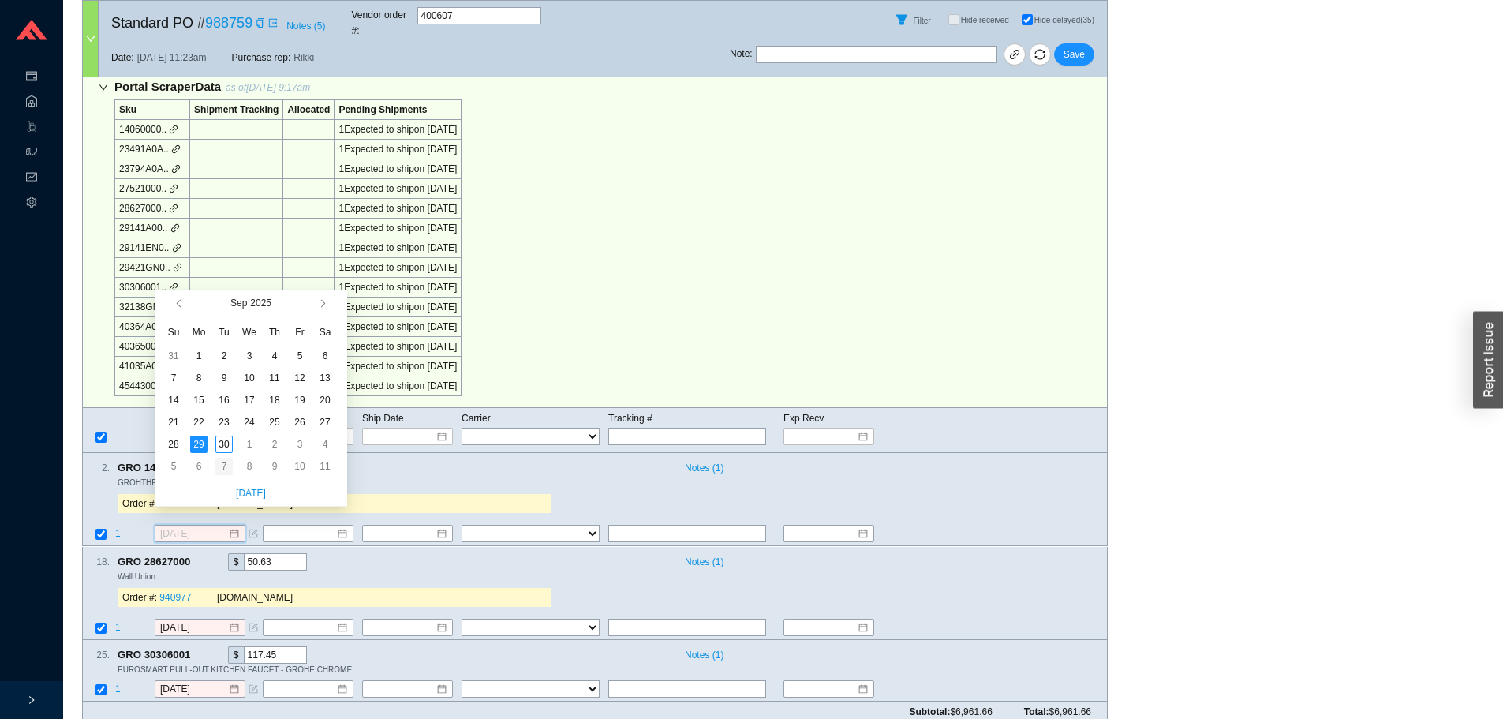
type input "10/7/2025"
click at [222, 465] on div "7" at bounding box center [223, 466] width 17 height 17
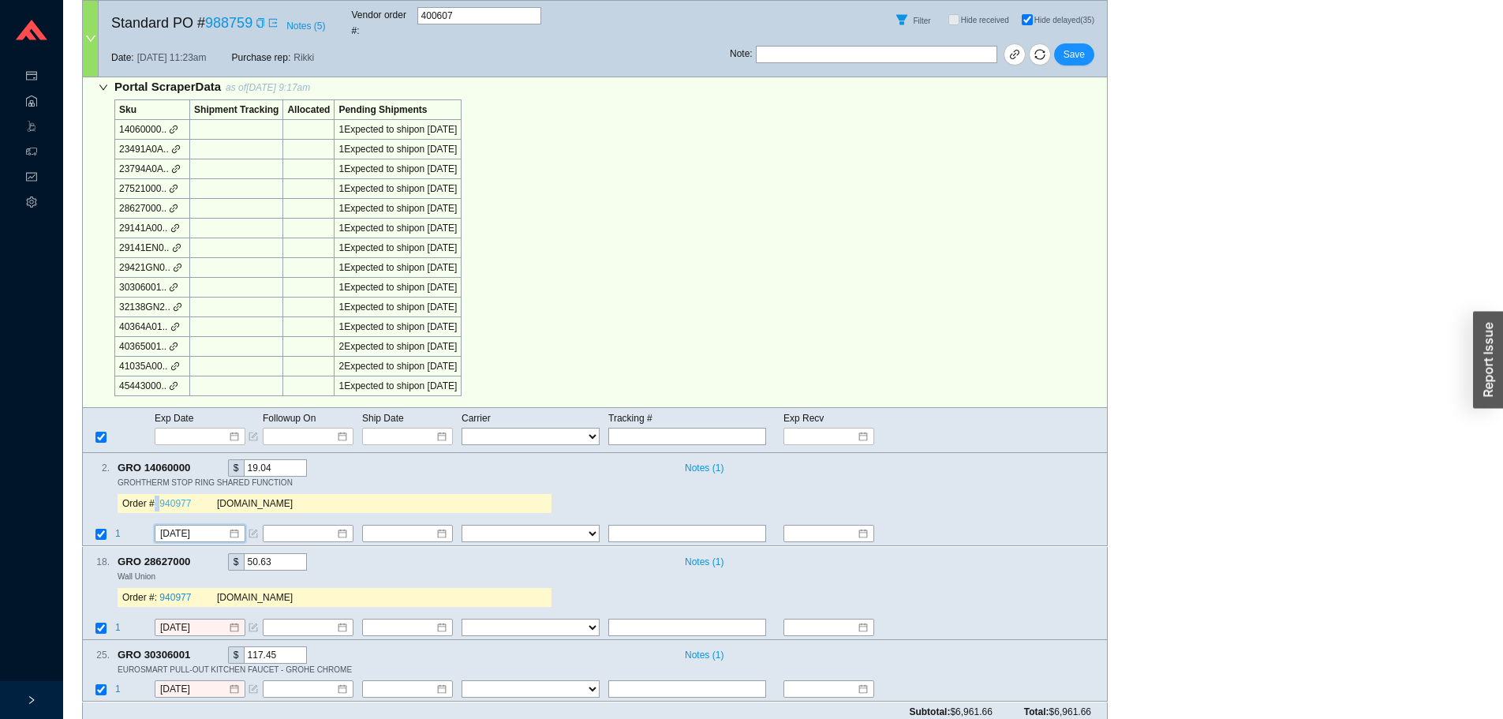
click at [170, 496] on div "Order #: 940977" at bounding box center [169, 504] width 95 height 16
click at [174, 499] on link "940977" at bounding box center [175, 504] width 32 height 11
click at [204, 554] on link at bounding box center [211, 562] width 14 height 16
drag, startPoint x: 196, startPoint y: 547, endPoint x: 254, endPoint y: 561, distance: 59.3
click at [196, 555] on icon "copy" at bounding box center [198, 560] width 10 height 10
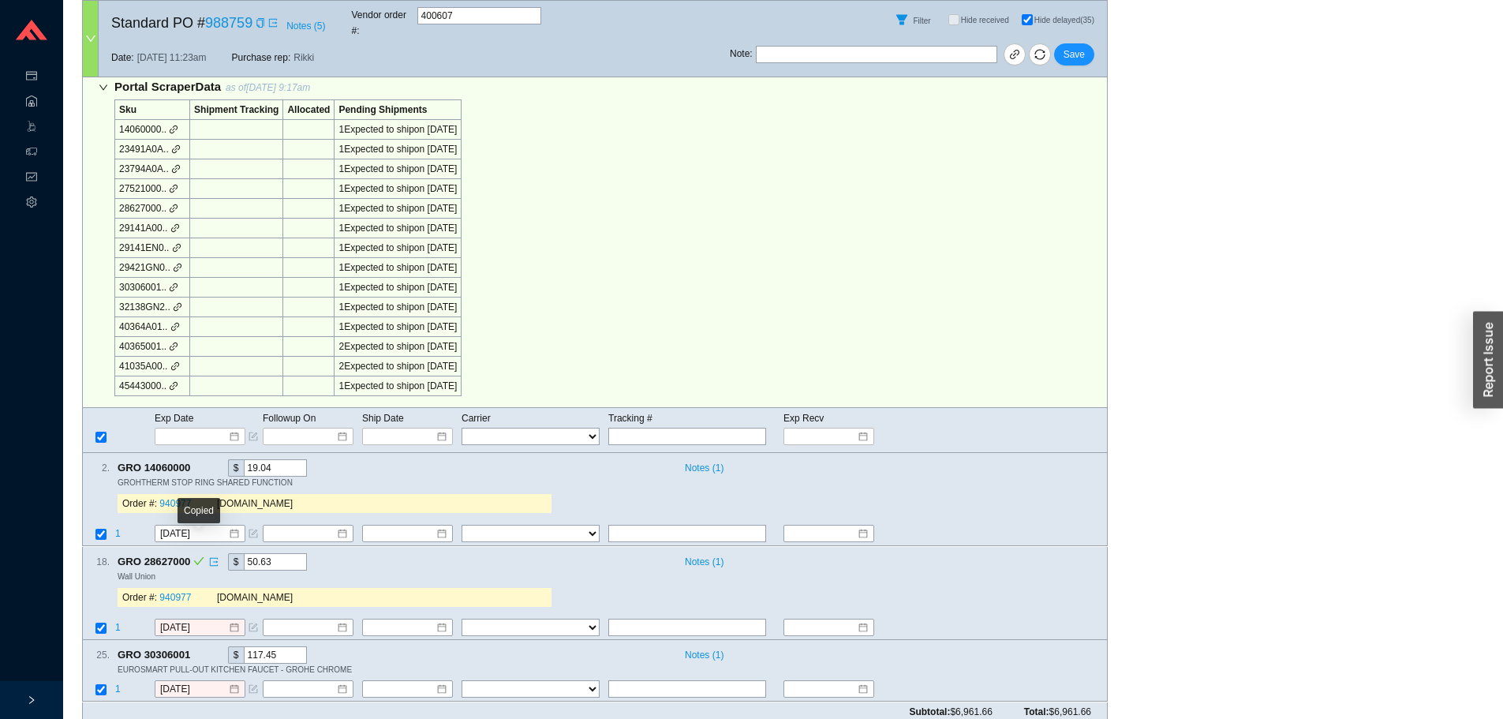
click at [407, 595] on div "Order #: 940977 QualityBath.com" at bounding box center [335, 597] width 434 height 32
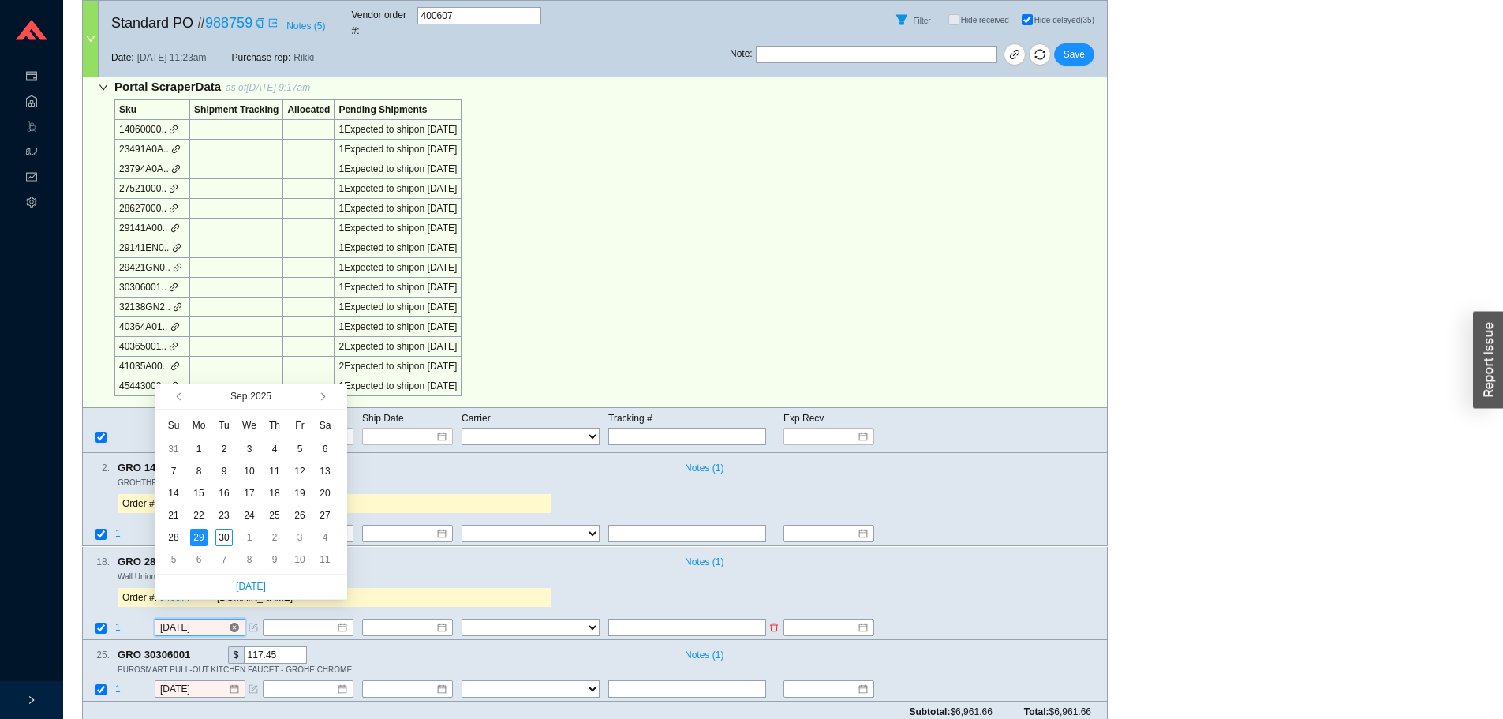
click at [192, 619] on input "9/29/2025" at bounding box center [194, 627] width 68 height 16
type input "10/7/2025"
click at [217, 554] on div "7" at bounding box center [223, 559] width 17 height 17
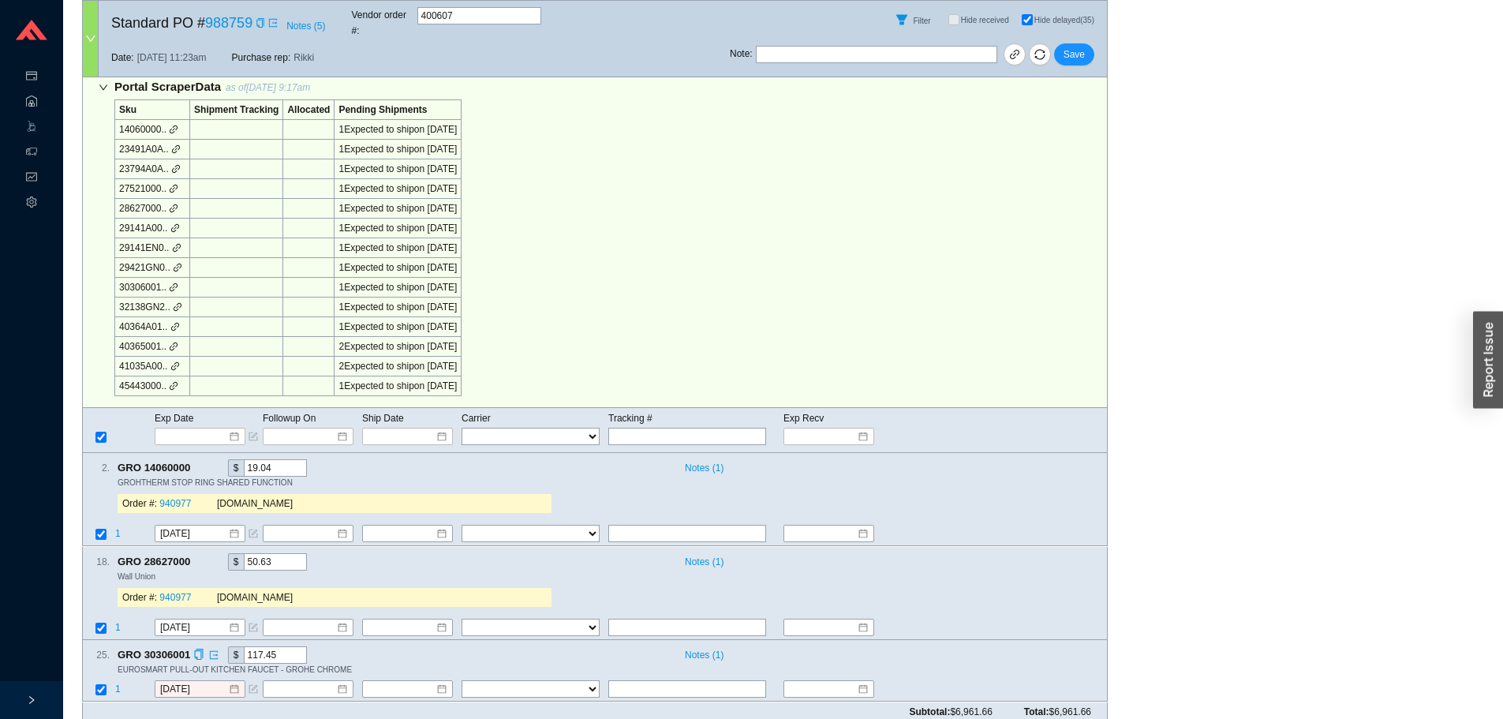
click at [190, 646] on span "GRO 30306001" at bounding box center [161, 654] width 87 height 17
click at [200, 649] on icon "copy" at bounding box center [198, 654] width 10 height 10
click at [401, 682] on input at bounding box center [402, 690] width 68 height 16
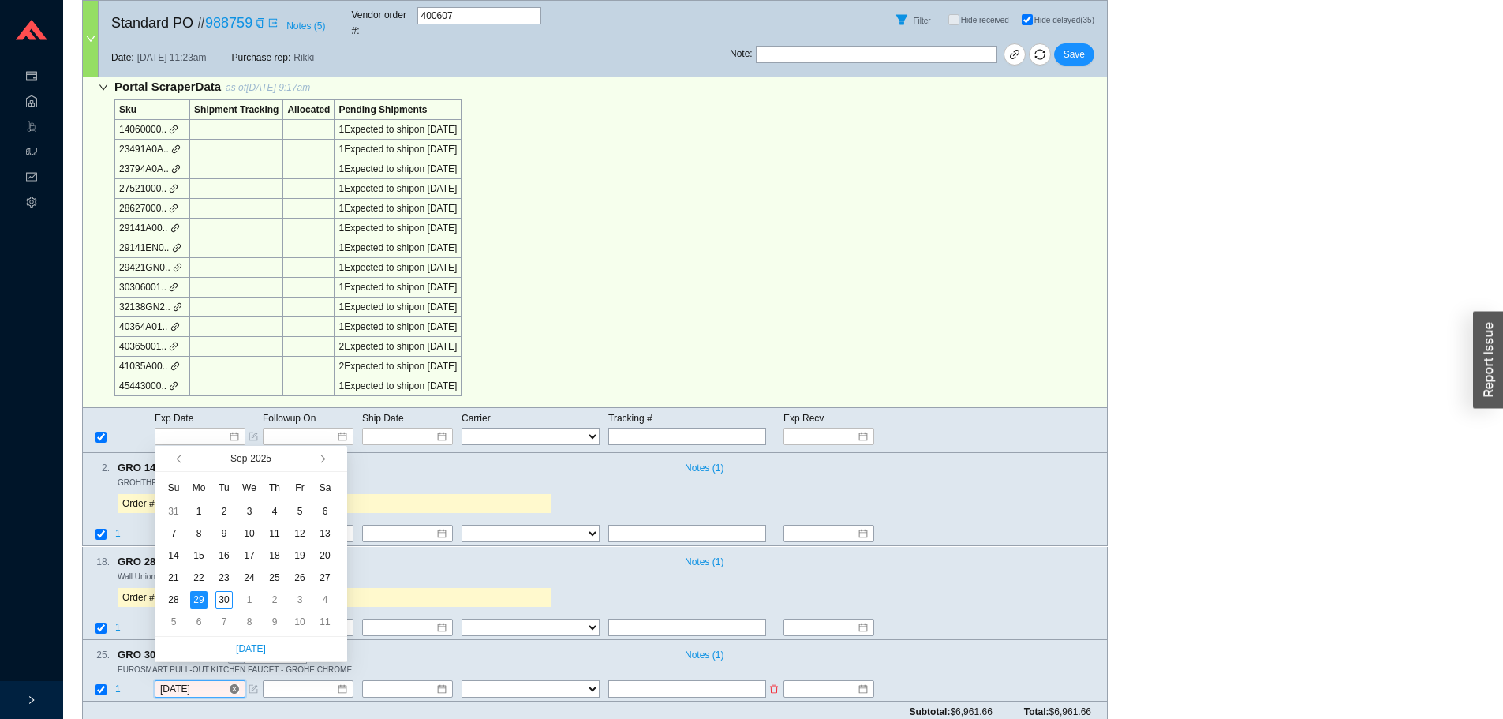
click at [215, 682] on input "9/29/2025" at bounding box center [194, 690] width 68 height 16
type input "10/7/2025"
click at [219, 618] on div "7" at bounding box center [223, 621] width 17 height 17
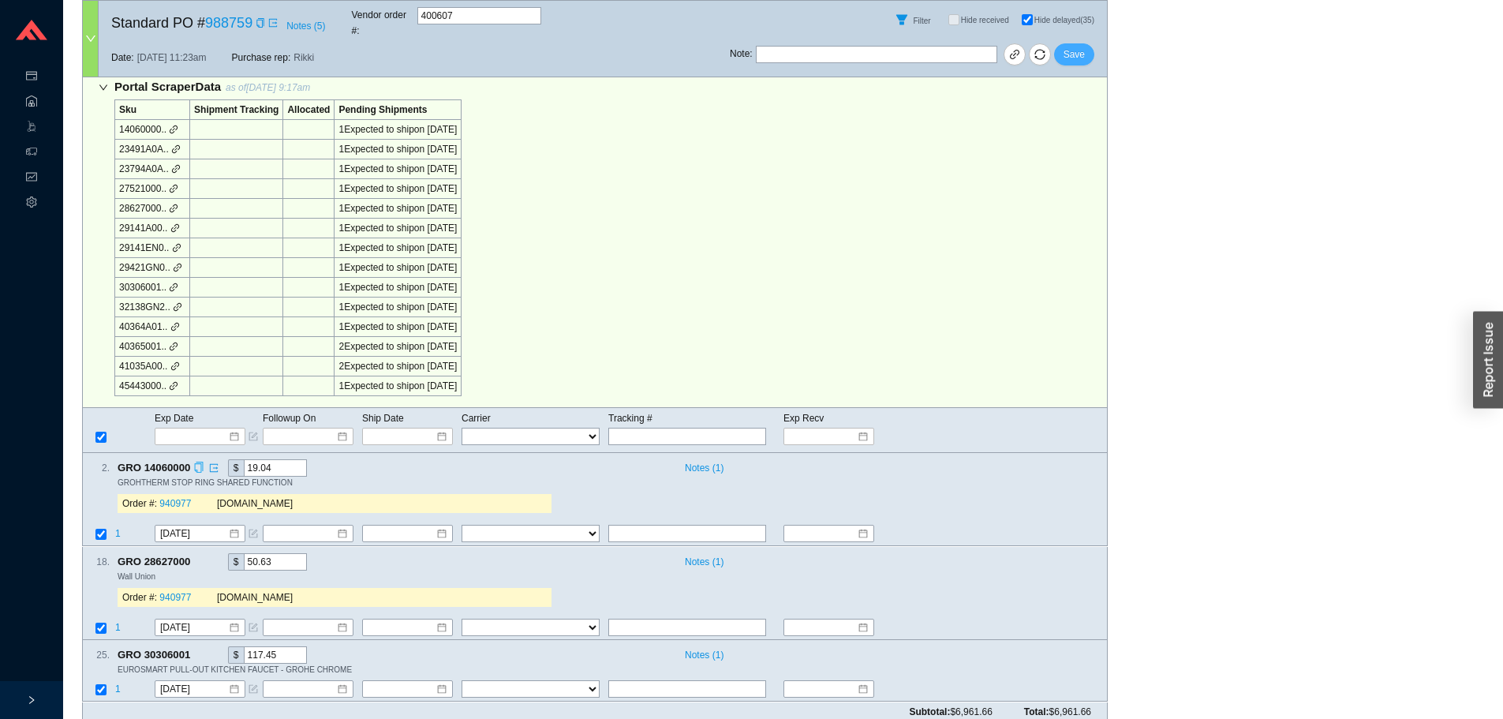
drag, startPoint x: 1075, startPoint y: 43, endPoint x: 254, endPoint y: 477, distance: 929.1
click at [254, 477] on form "Standard PO # 988759 Notes ( 5 ) Vendor order # : 400607 Filter Hide received H…" at bounding box center [594, 356] width 1025 height 730
drag, startPoint x: 194, startPoint y: 544, endPoint x: 523, endPoint y: 379, distance: 367.9
click at [195, 555] on icon "copy" at bounding box center [198, 560] width 10 height 10
click at [1070, 47] on span "Save" at bounding box center [1073, 55] width 21 height 16
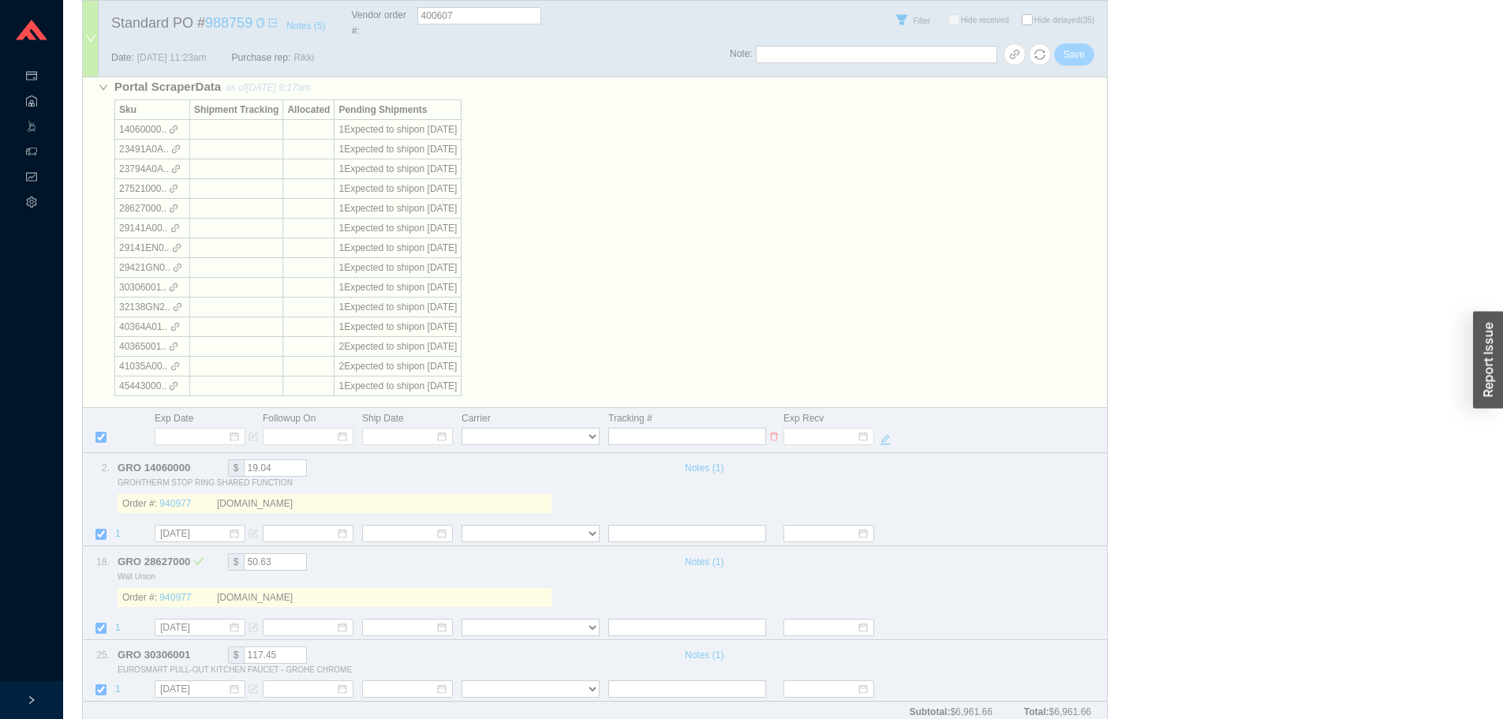
checkbox input "false"
select select "94"
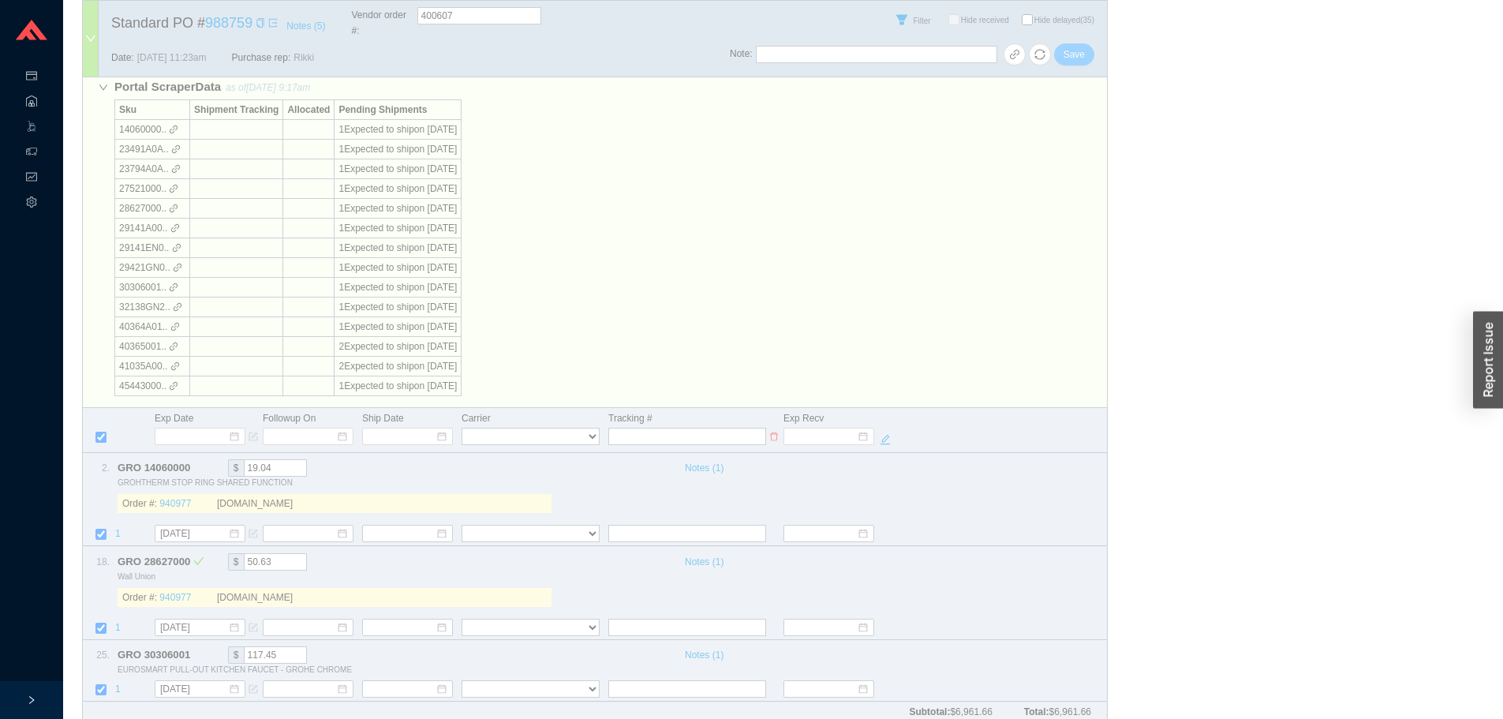
select select "94"
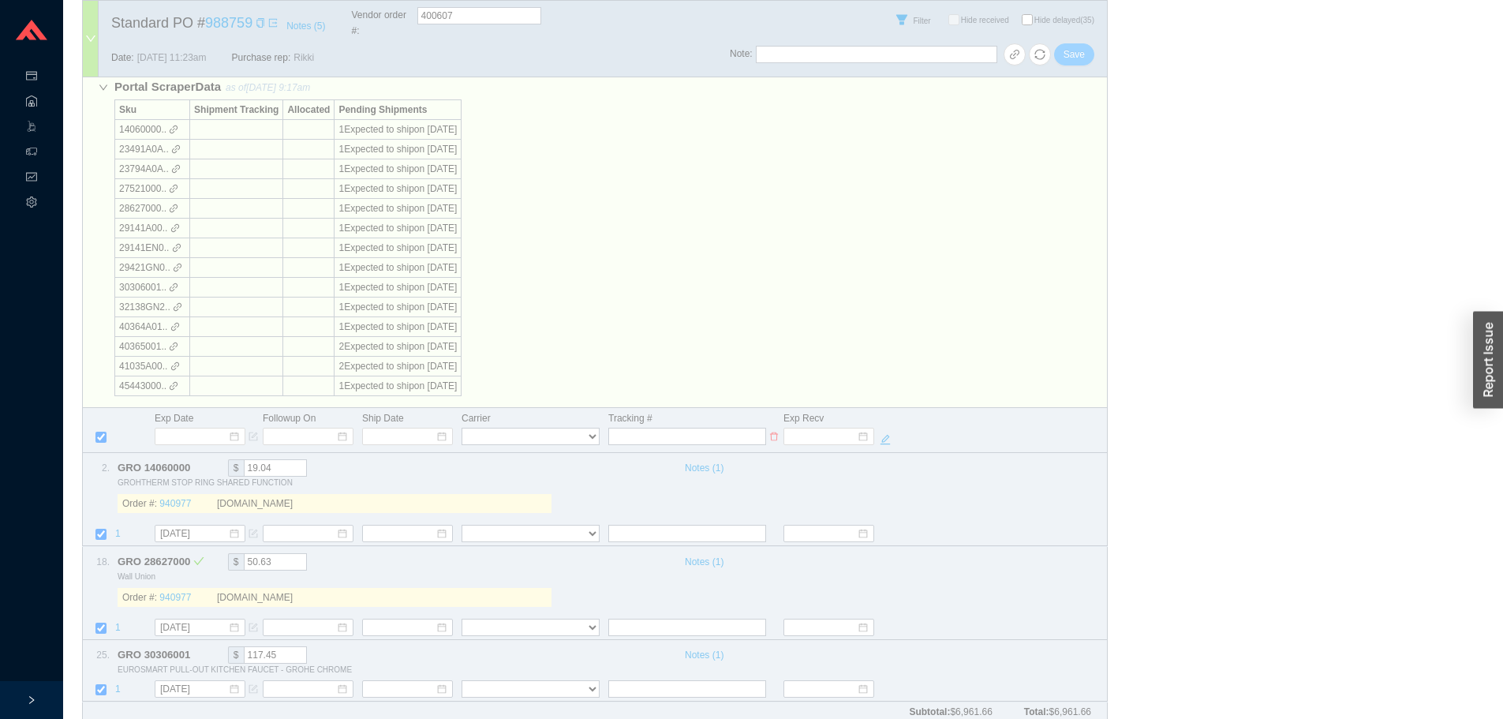
select select "94"
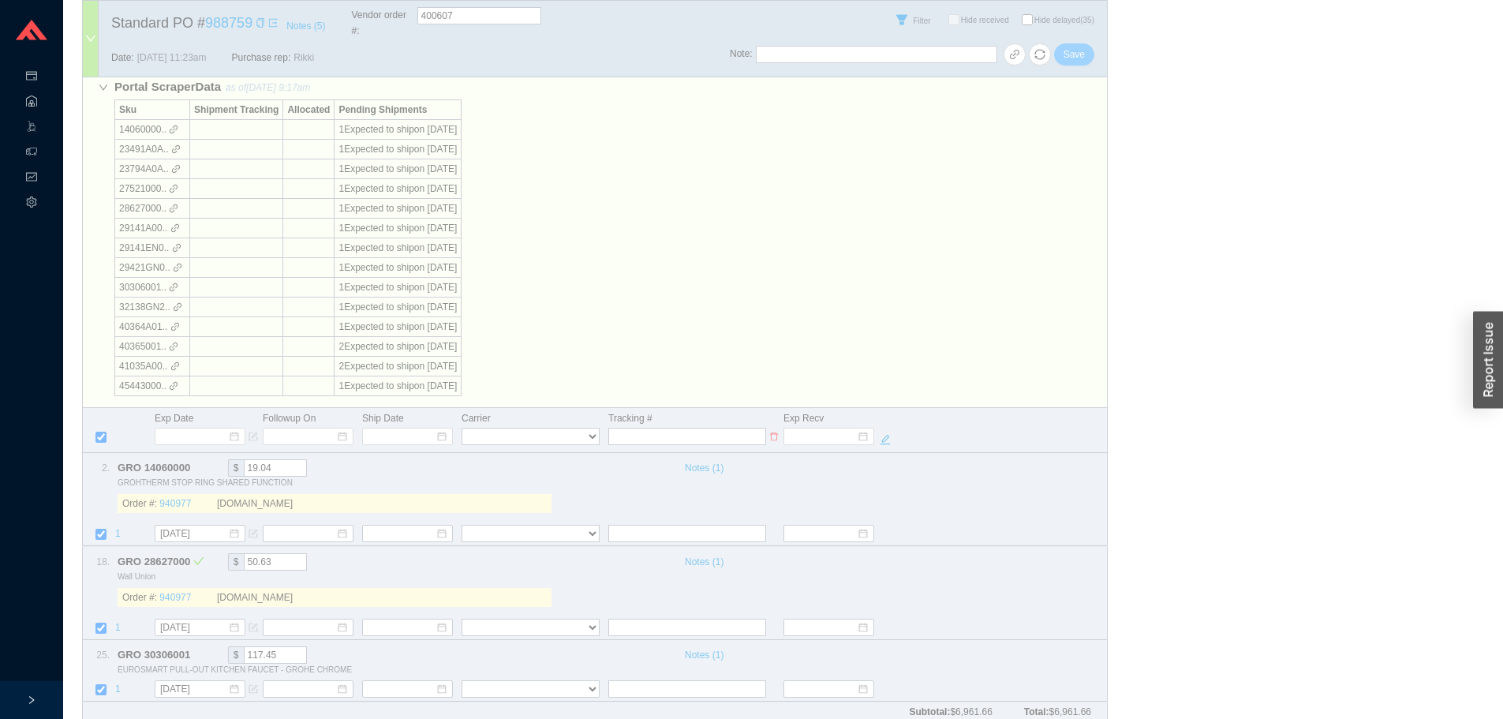
select select "94"
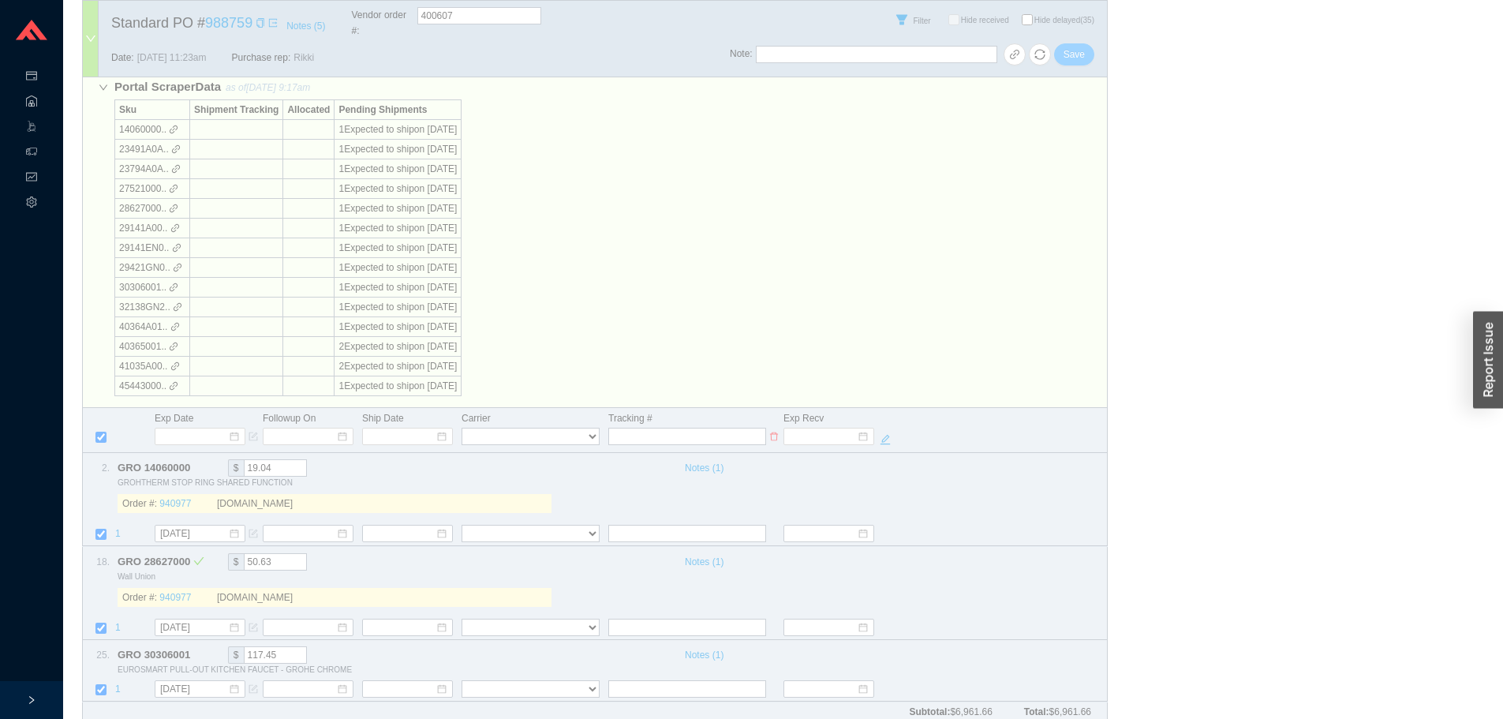
select select "94"
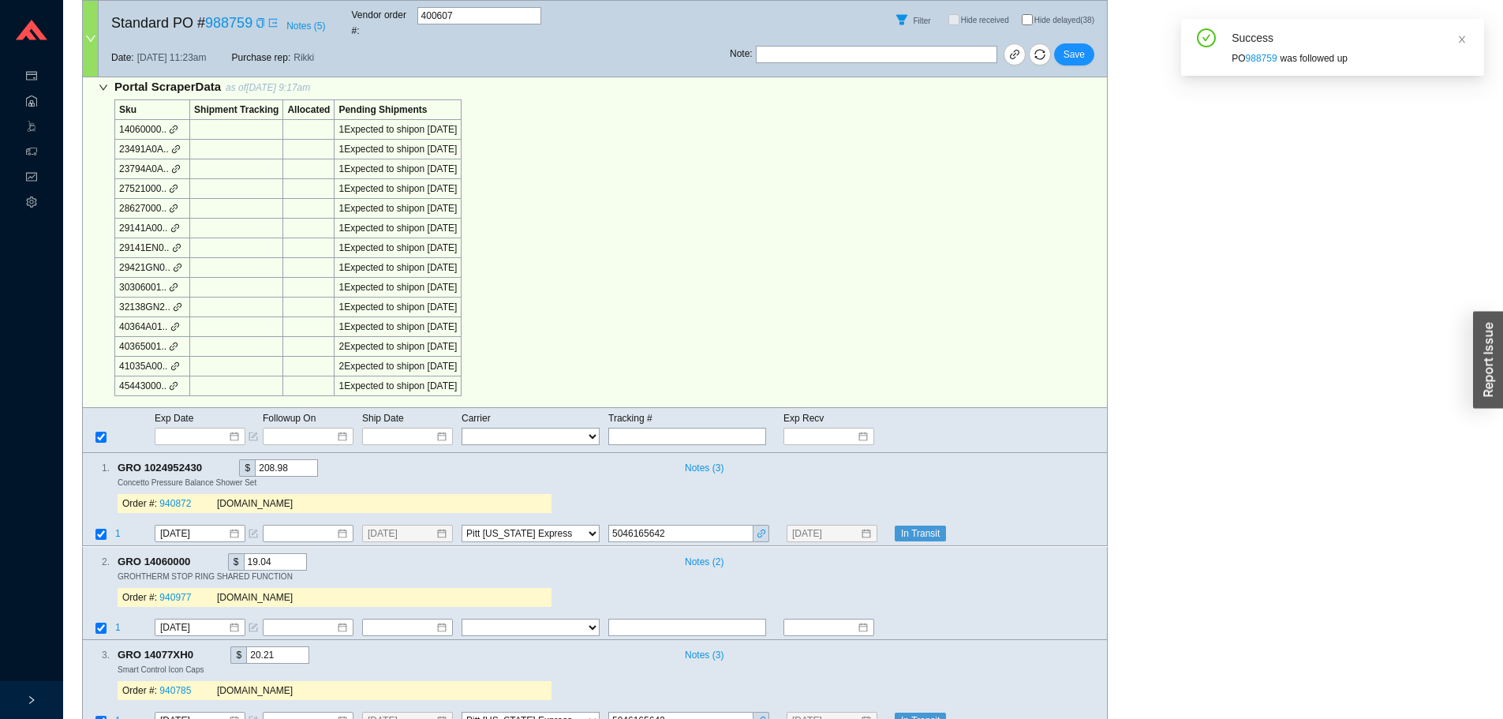
click at [970, 284] on div "Portal Scraper Data as of 9/30/25 9:17am Sku Shipment Tracking Allocated Pendin…" at bounding box center [594, 238] width 1025 height 339
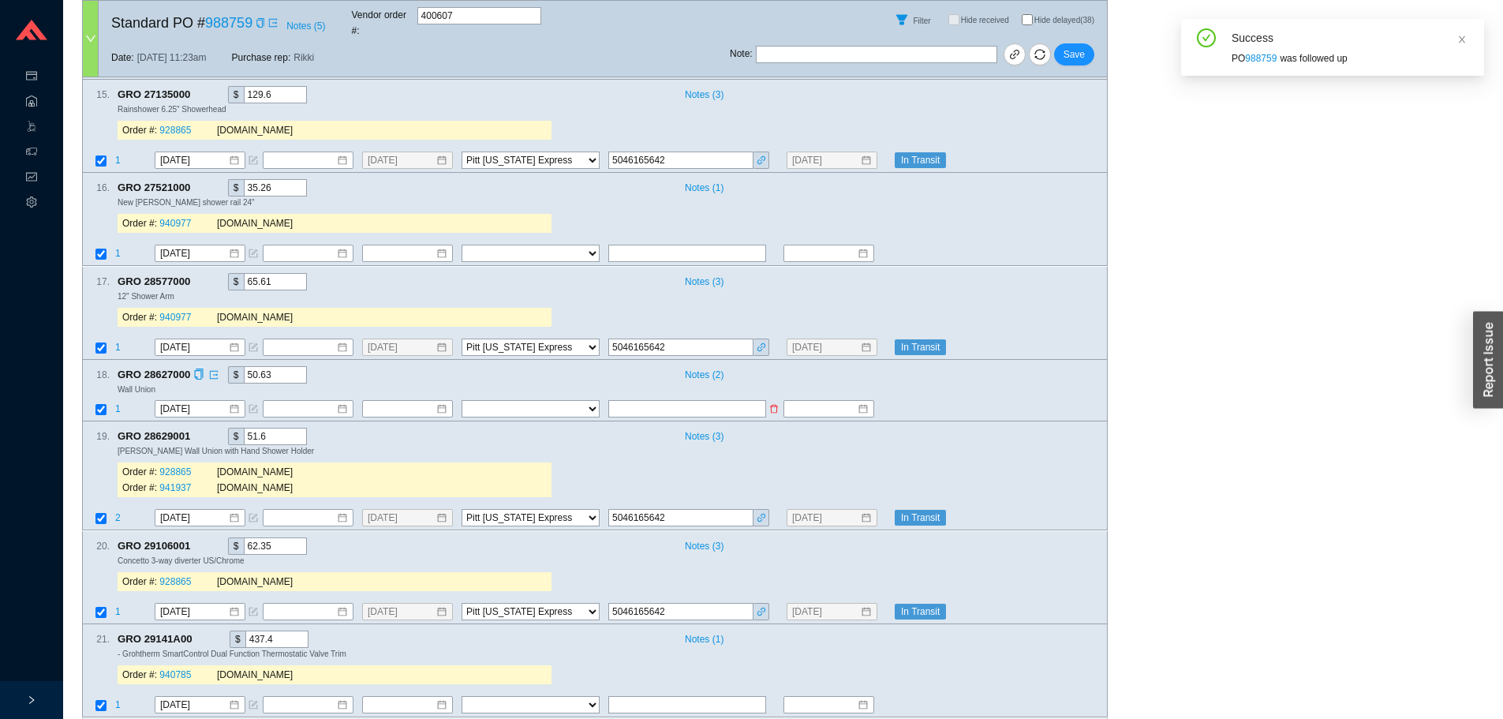
click at [121, 399] on td "1" at bounding box center [133, 409] width 39 height 21
click at [116, 403] on span "1" at bounding box center [118, 408] width 6 height 11
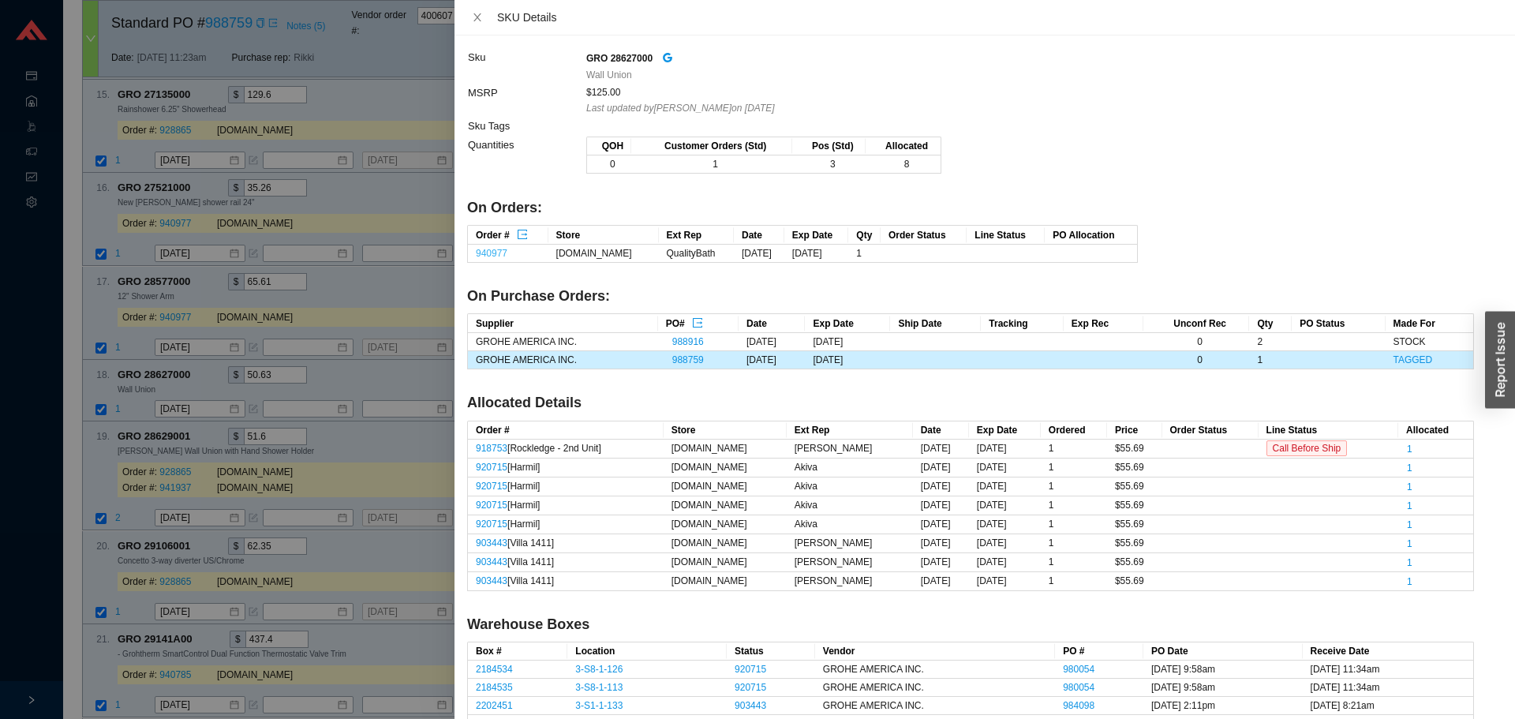
click at [498, 256] on link "940977" at bounding box center [492, 253] width 32 height 11
click at [264, 501] on div at bounding box center [757, 359] width 1515 height 719
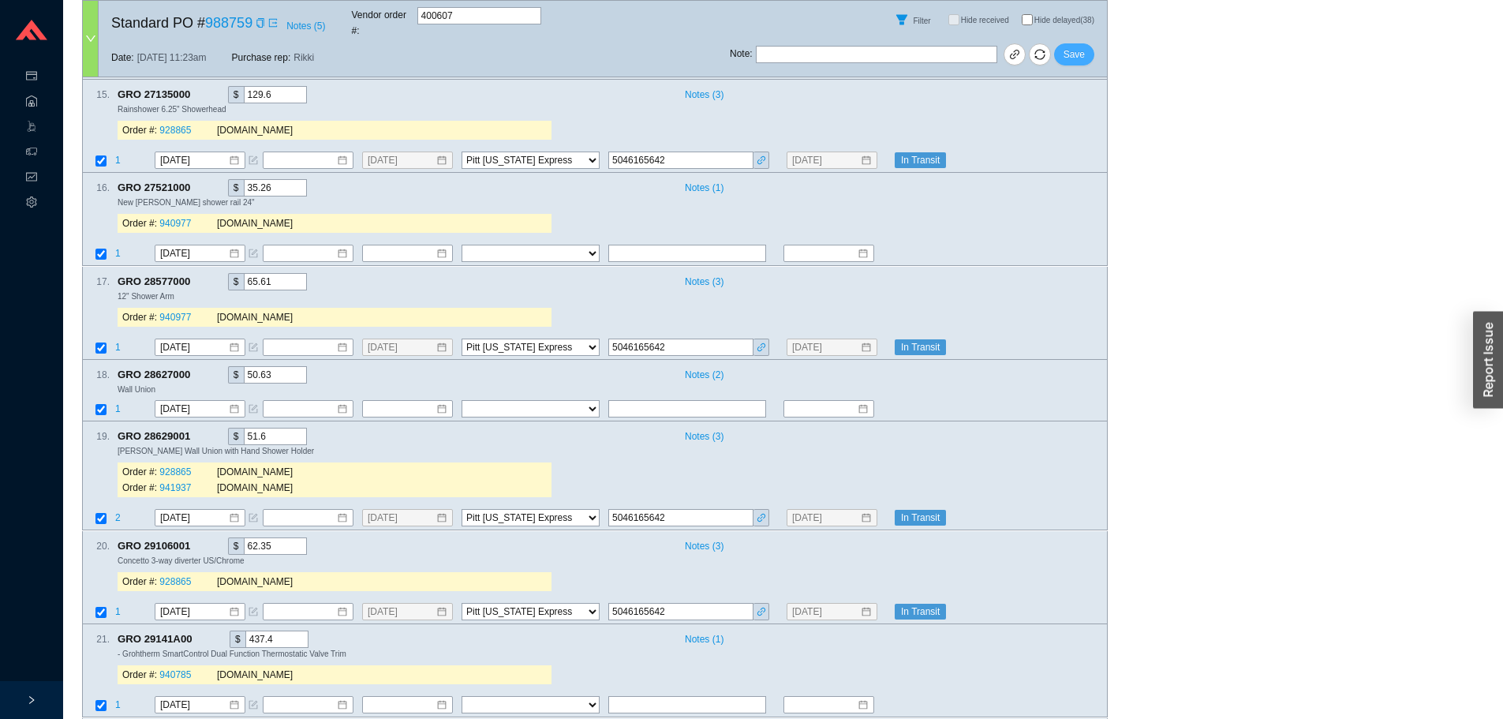
click at [1072, 47] on span "Save" at bounding box center [1073, 55] width 21 height 16
click at [1030, 15] on input "Hide delayed (38)" at bounding box center [1027, 19] width 11 height 11
checkbox input "true"
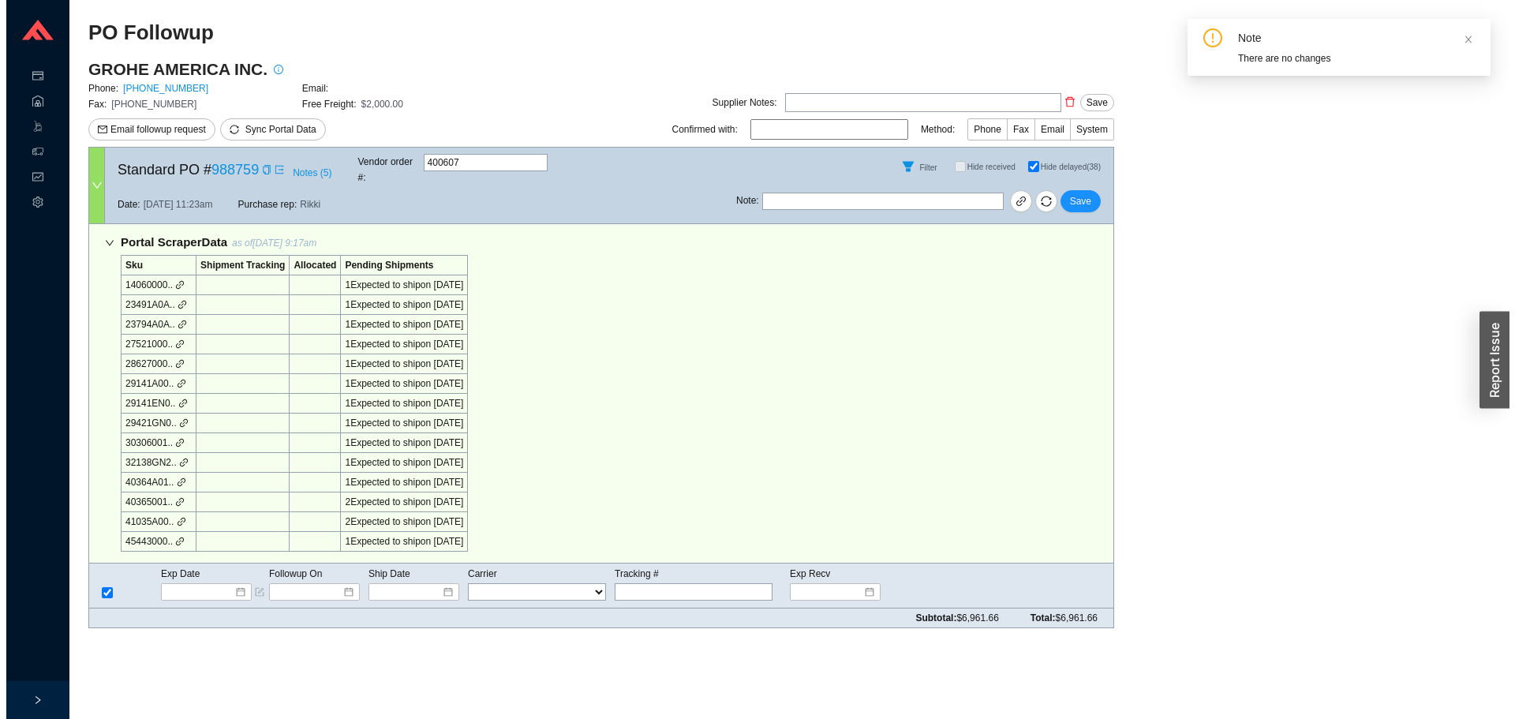
scroll to position [0, 0]
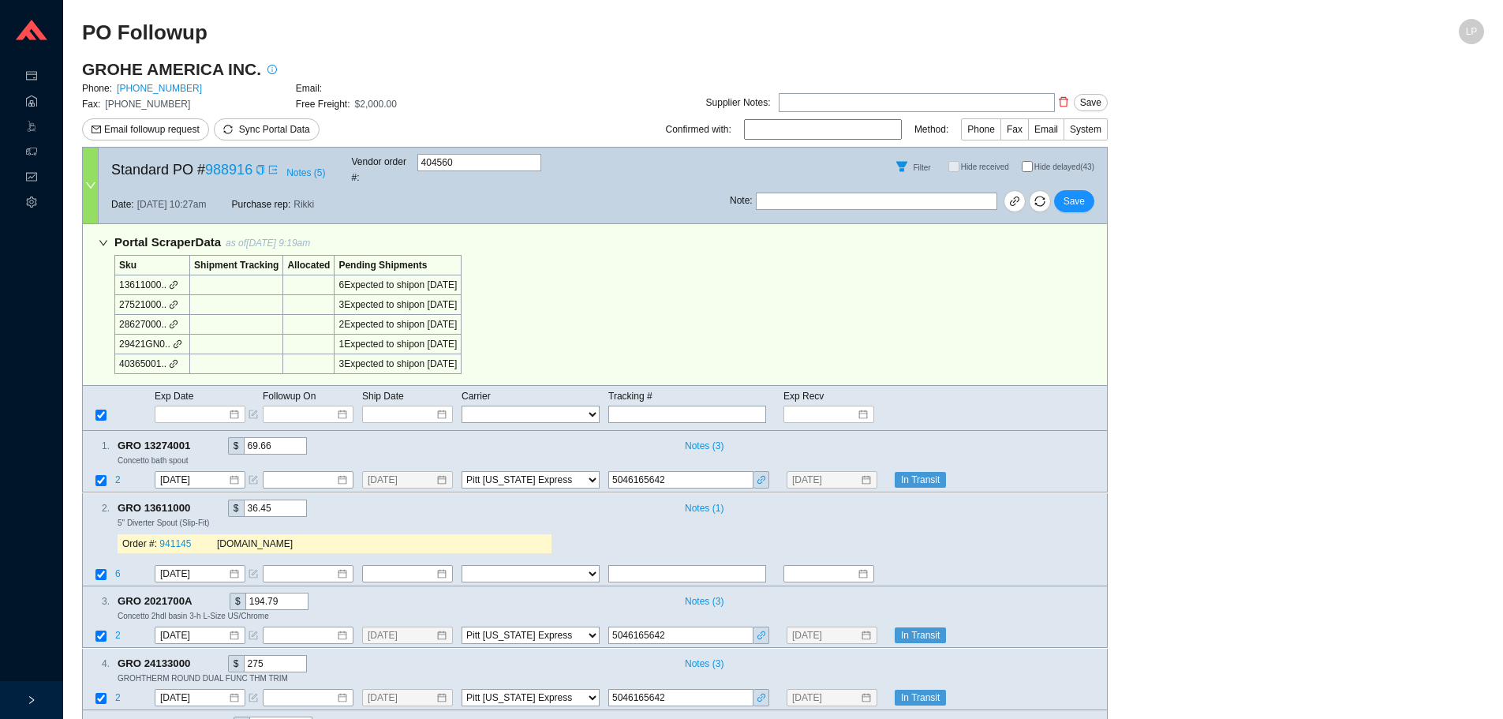
select select "94"
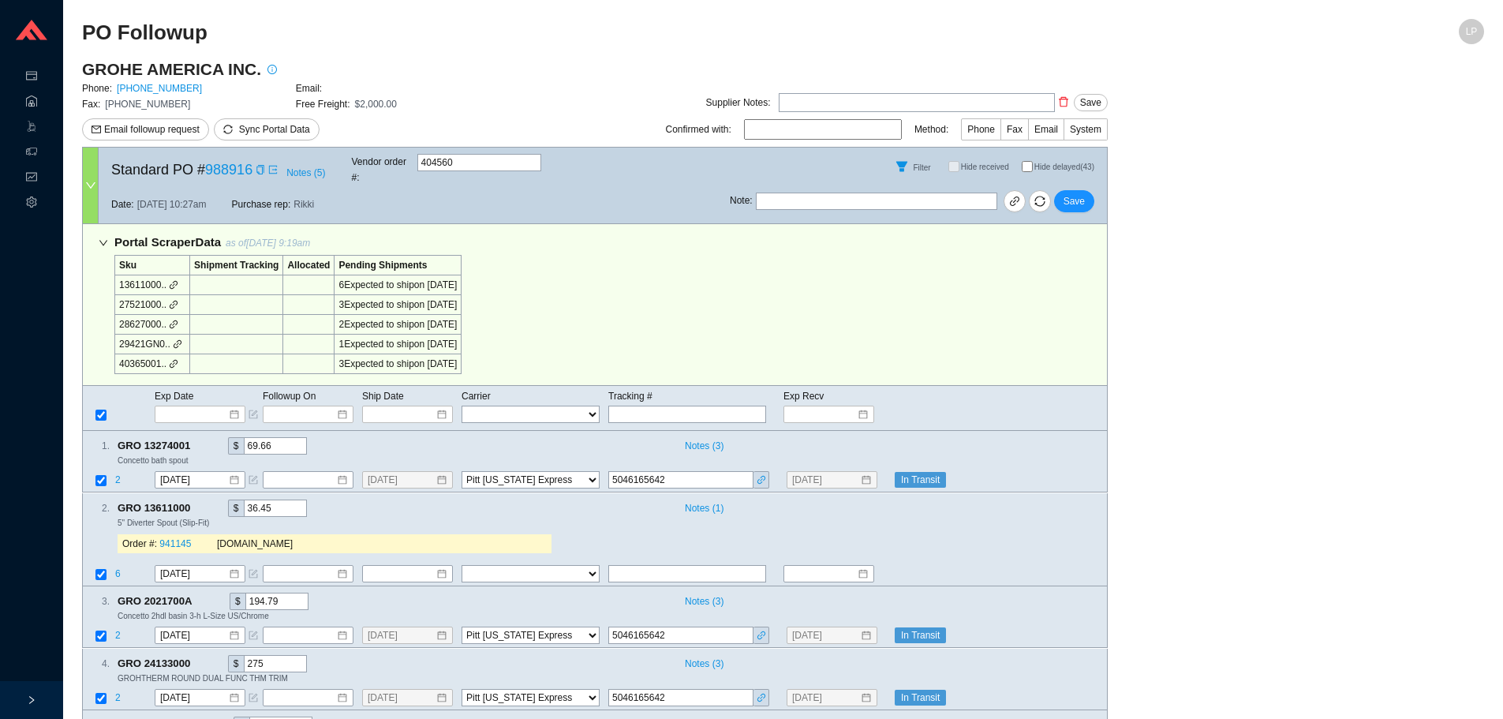
select select "94"
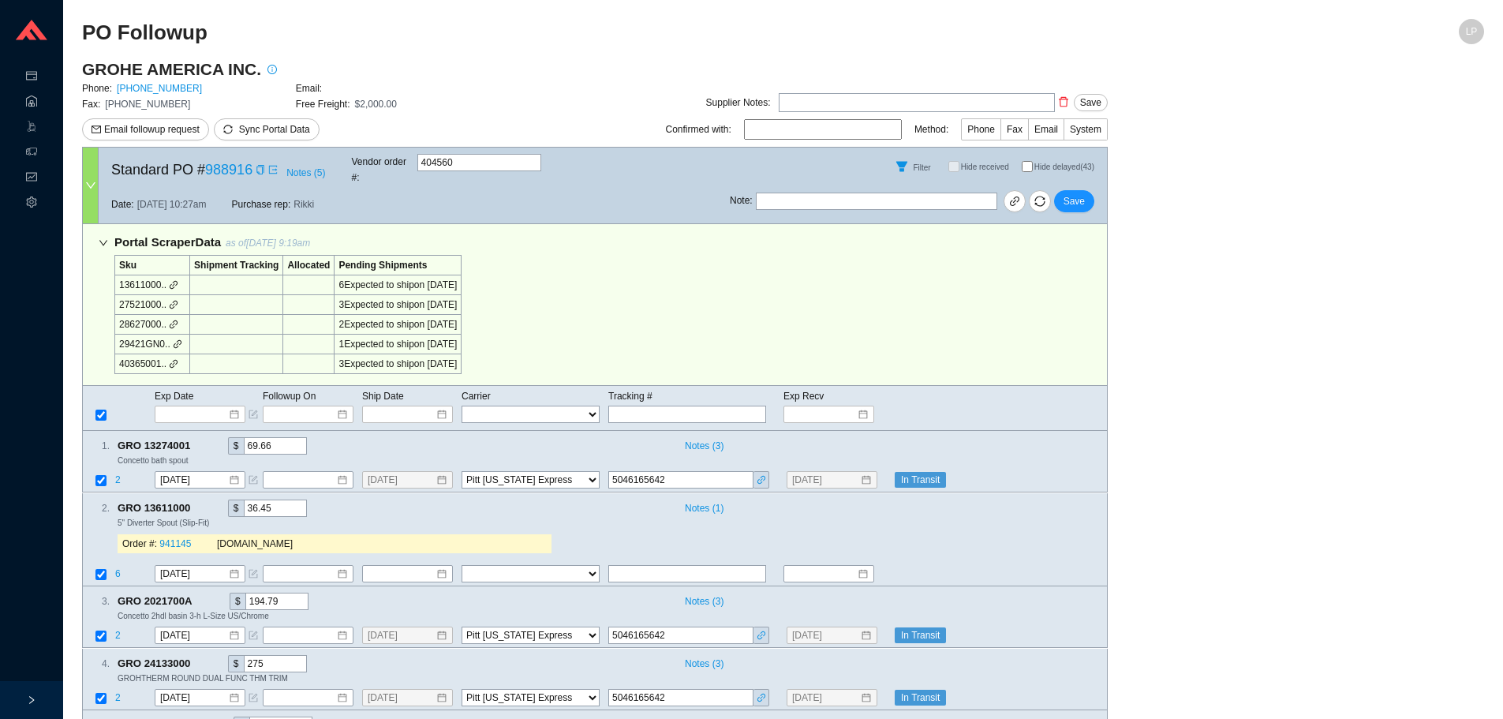
select select "94"
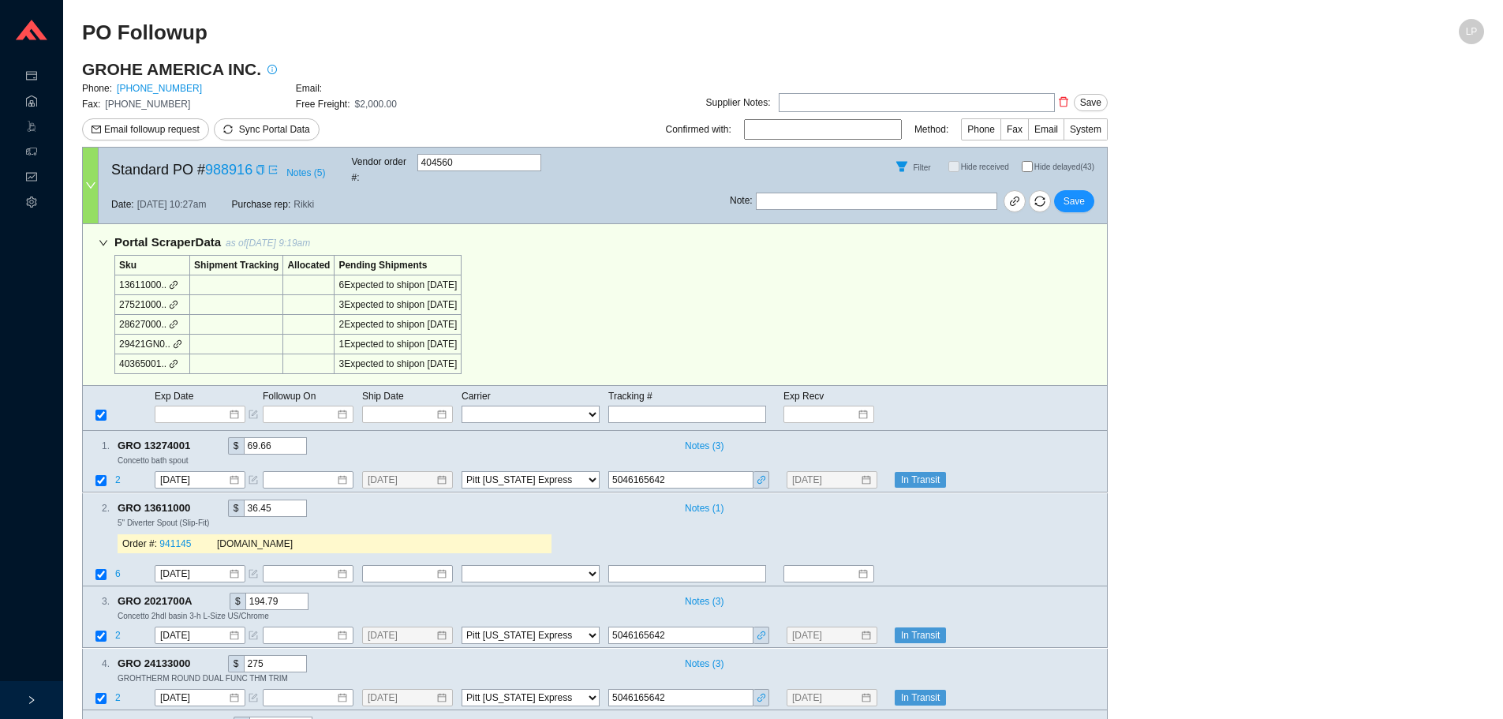
select select "94"
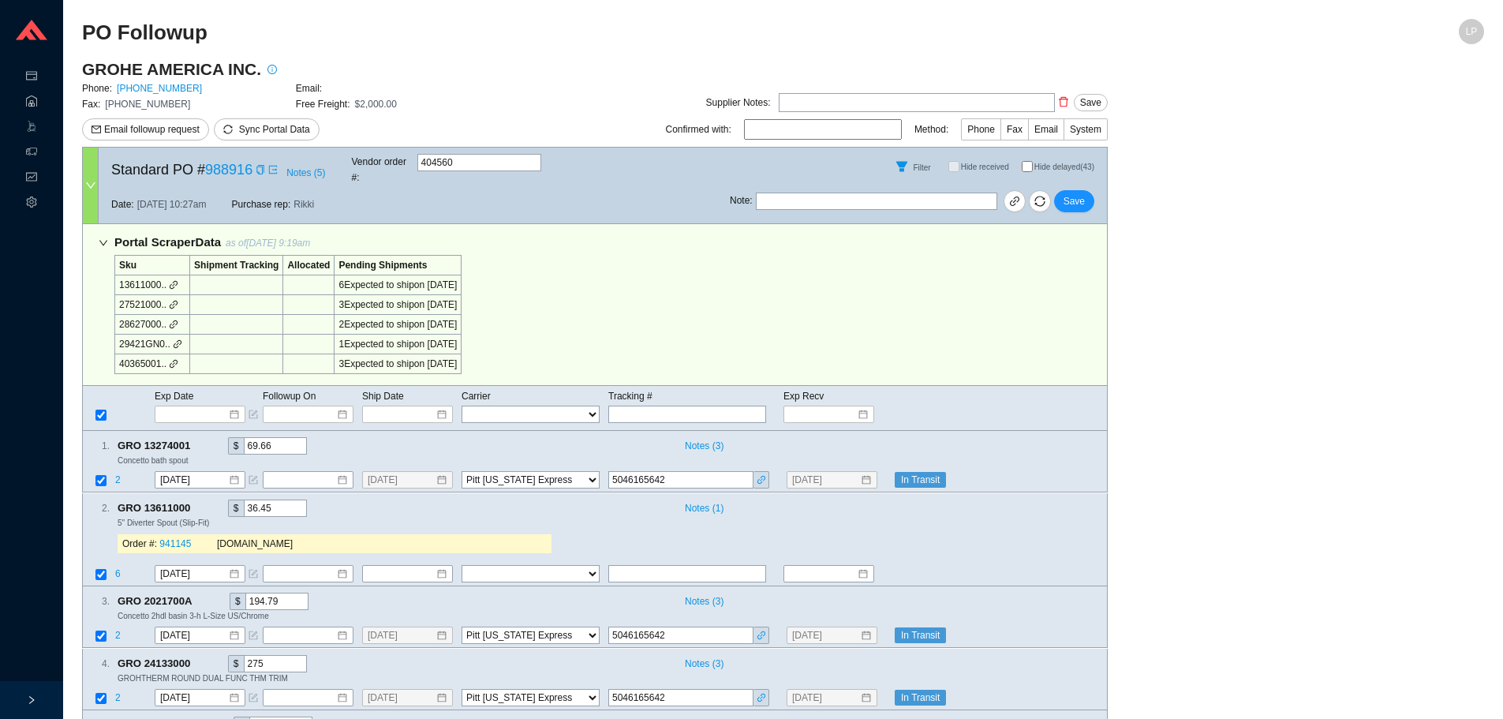
select select "94"
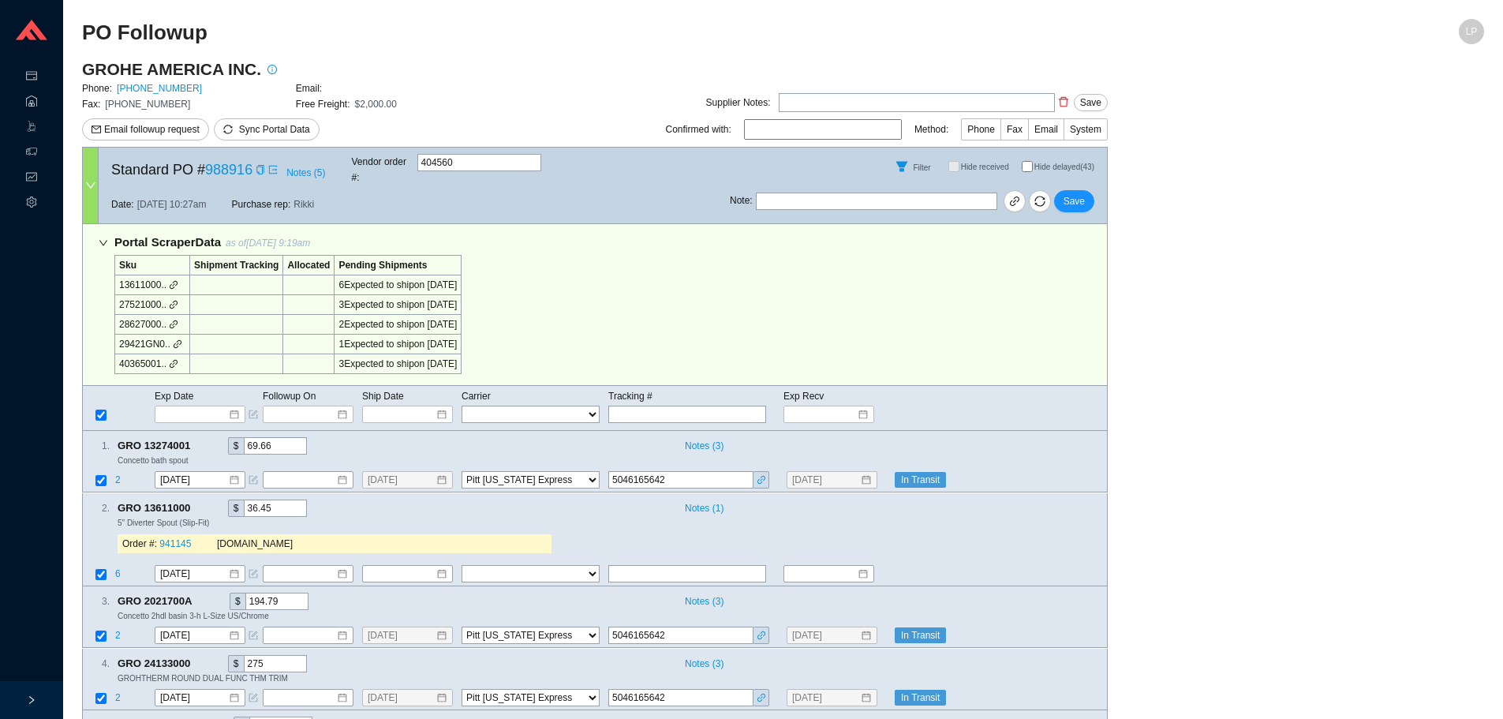
select select "94"
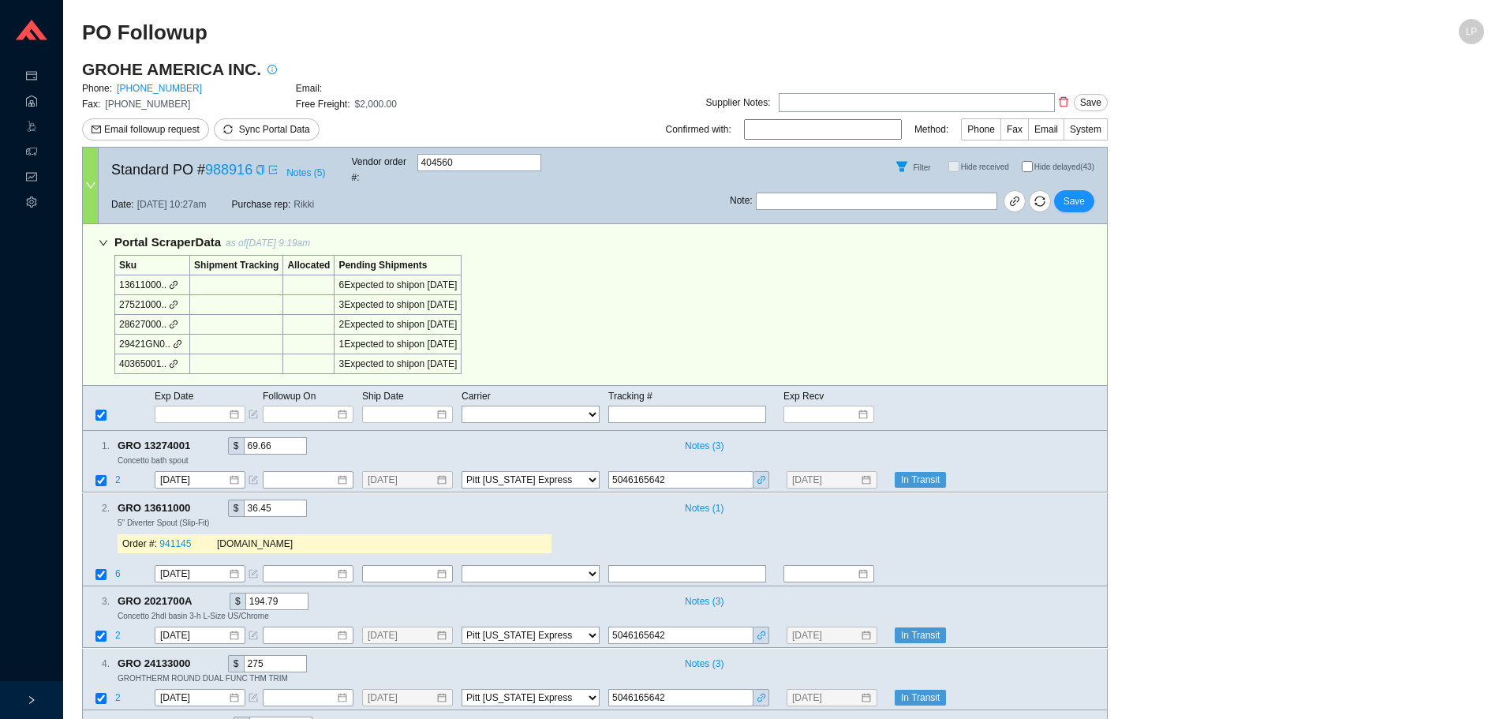
select select "94"
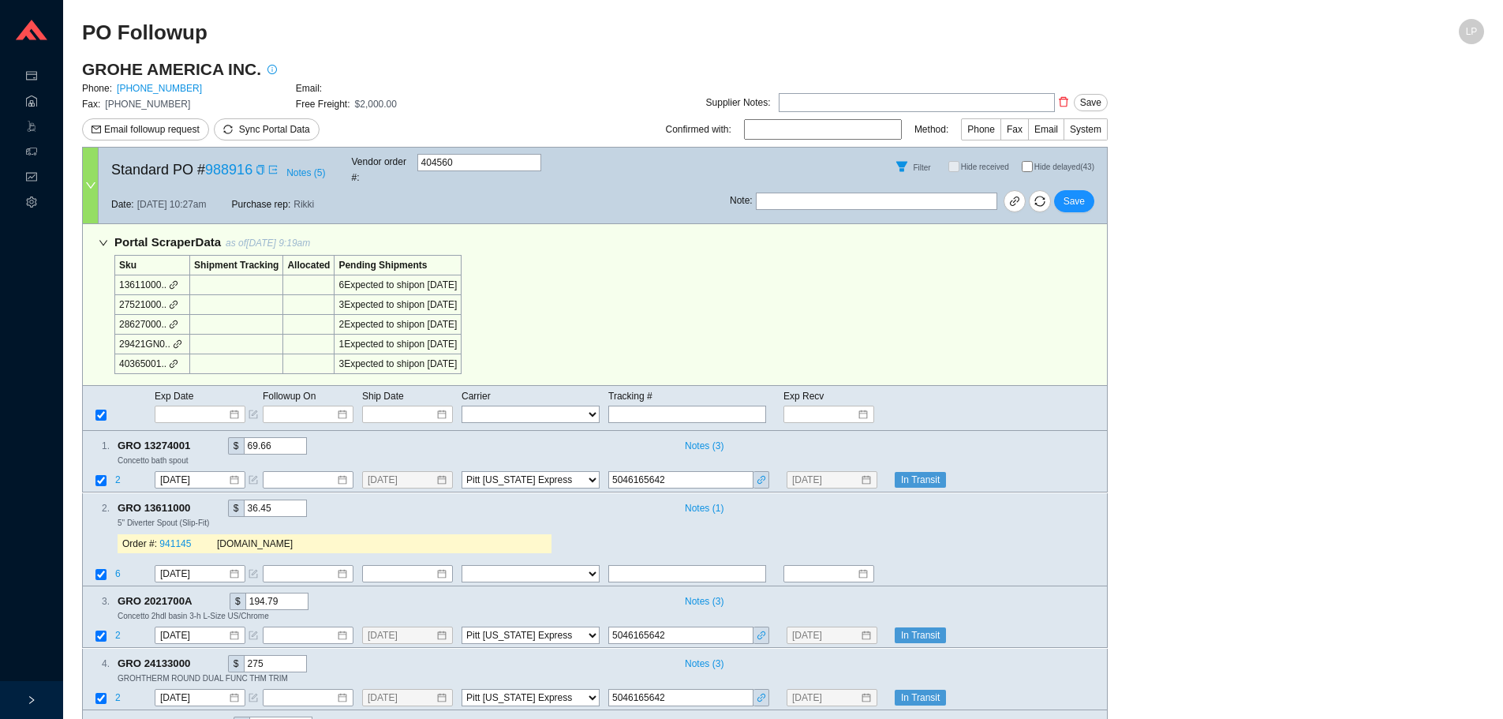
select select "94"
click at [1029, 163] on input "Hide delayed (43)" at bounding box center [1027, 166] width 11 height 11
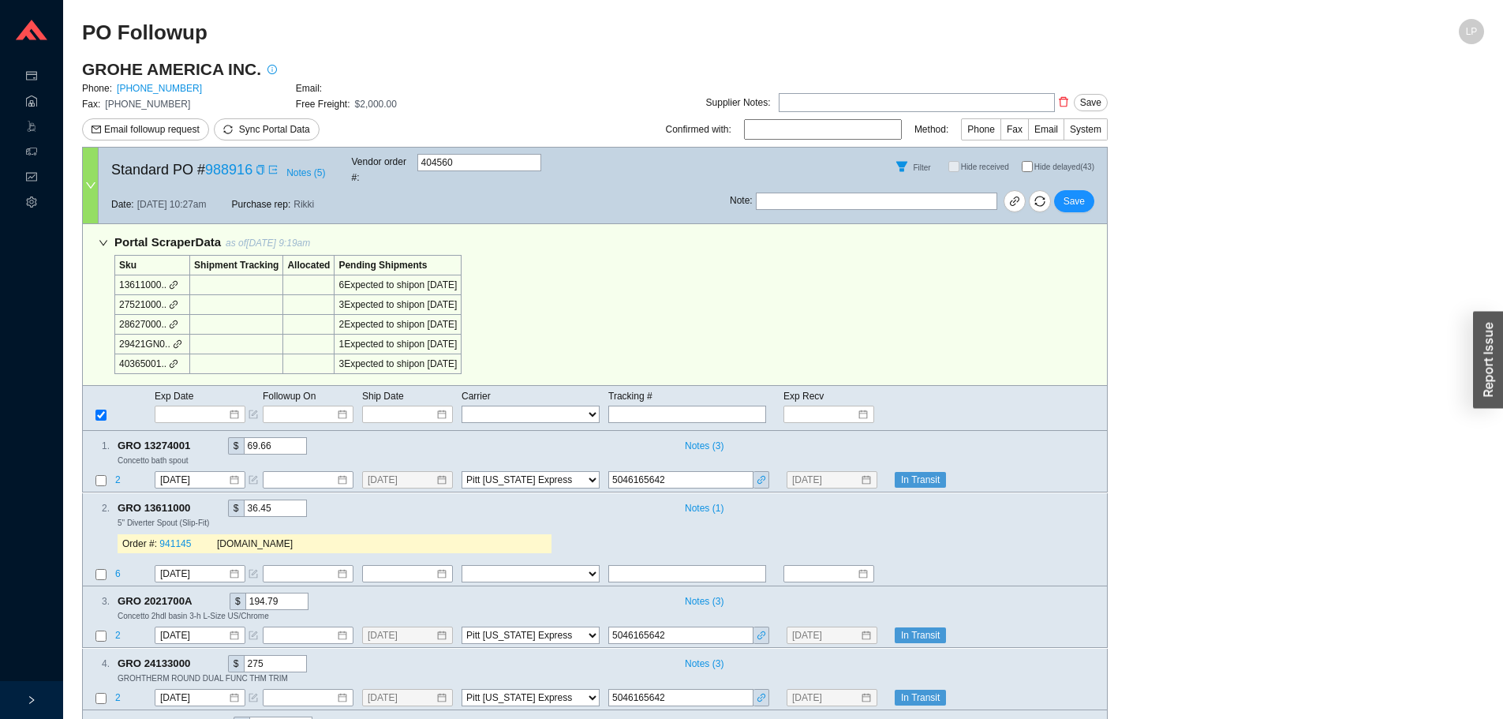
checkbox input "true"
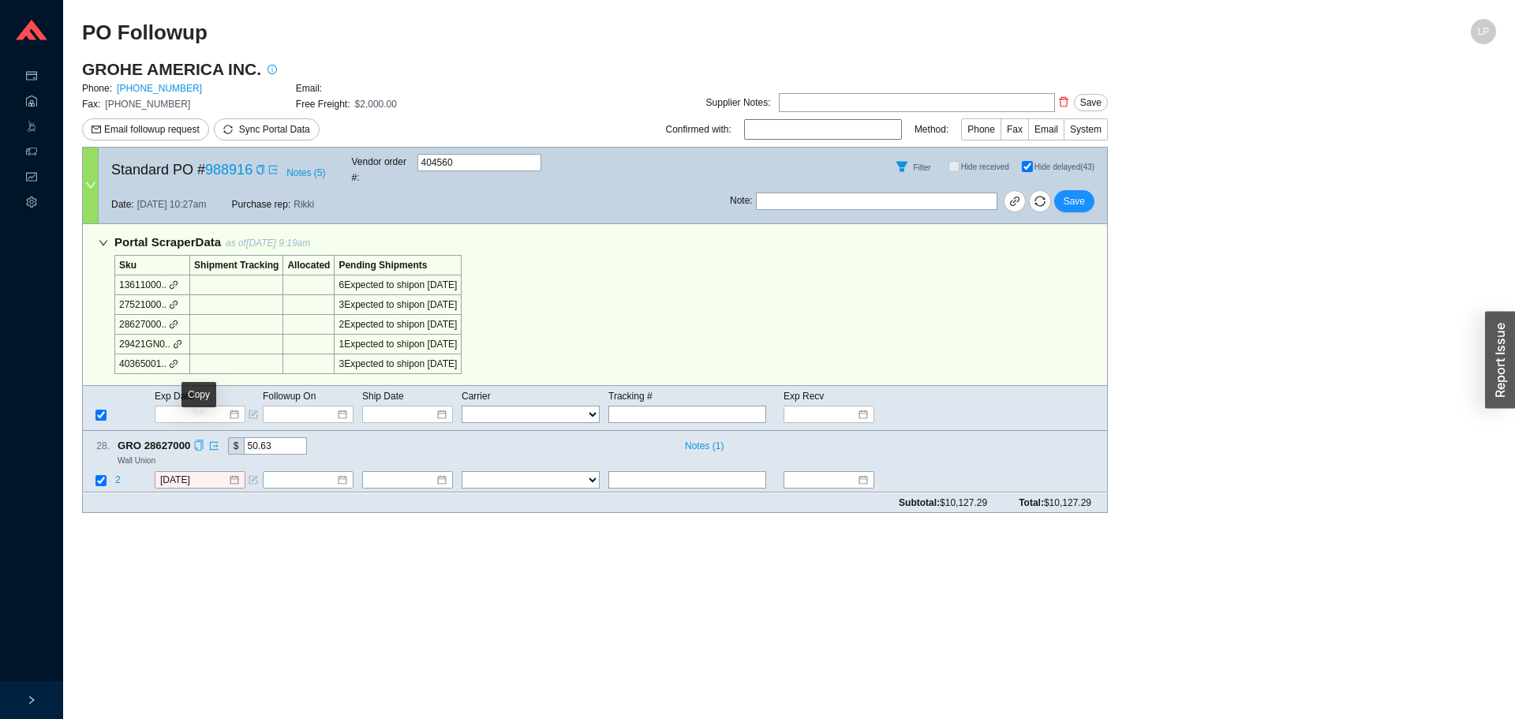
click at [195, 440] on icon "copy" at bounding box center [199, 445] width 8 height 10
click at [173, 560] on main "PO Followup LP GROHE AMERICA INC. Phone: 800-444-7643 Email: Fax: 800-225-2778 …" at bounding box center [789, 369] width 1414 height 700
click at [167, 493] on div "Subtotal: $10,127.29 Total: $10,127.29" at bounding box center [594, 503] width 1025 height 20
click at [193, 473] on input "9/29/2025" at bounding box center [194, 481] width 68 height 16
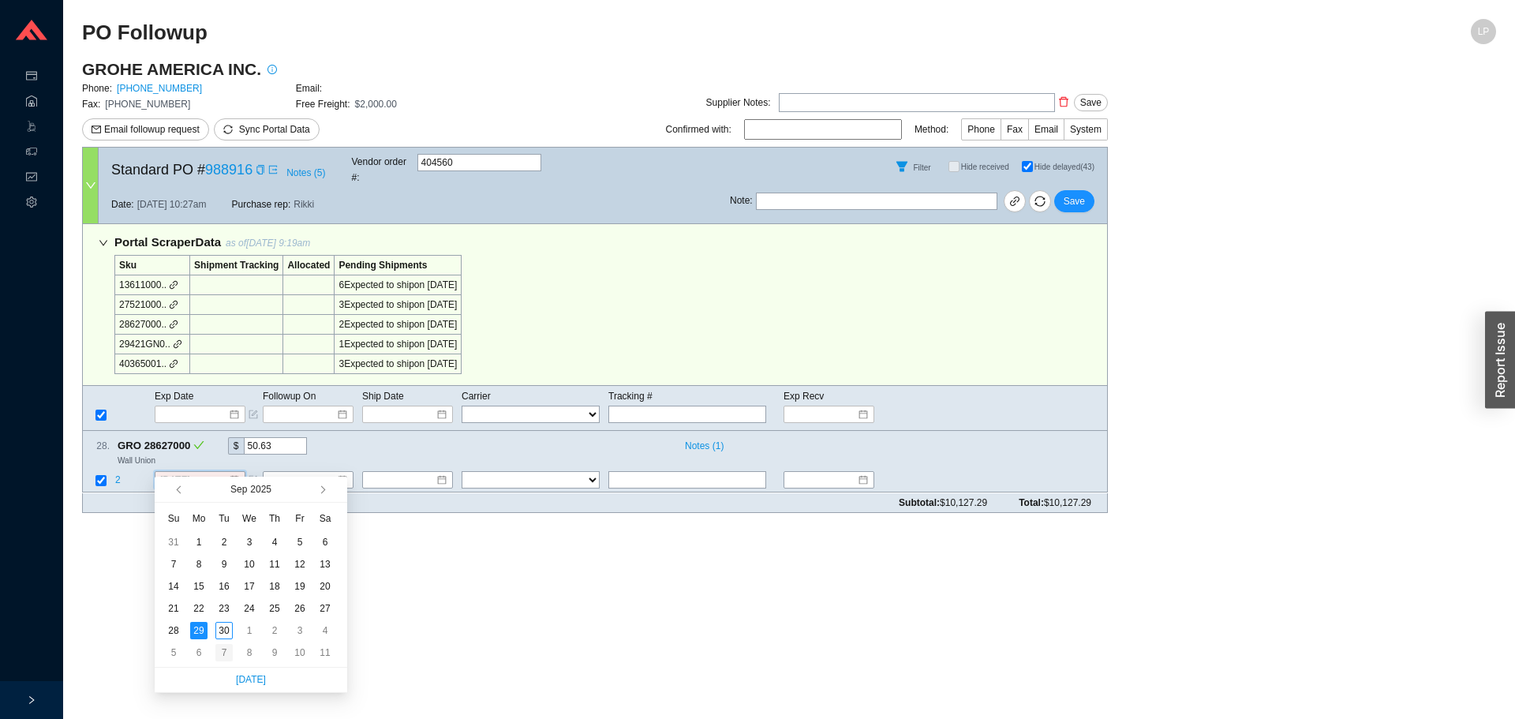
type input "10/7/2025"
click at [222, 644] on div "7" at bounding box center [223, 652] width 17 height 17
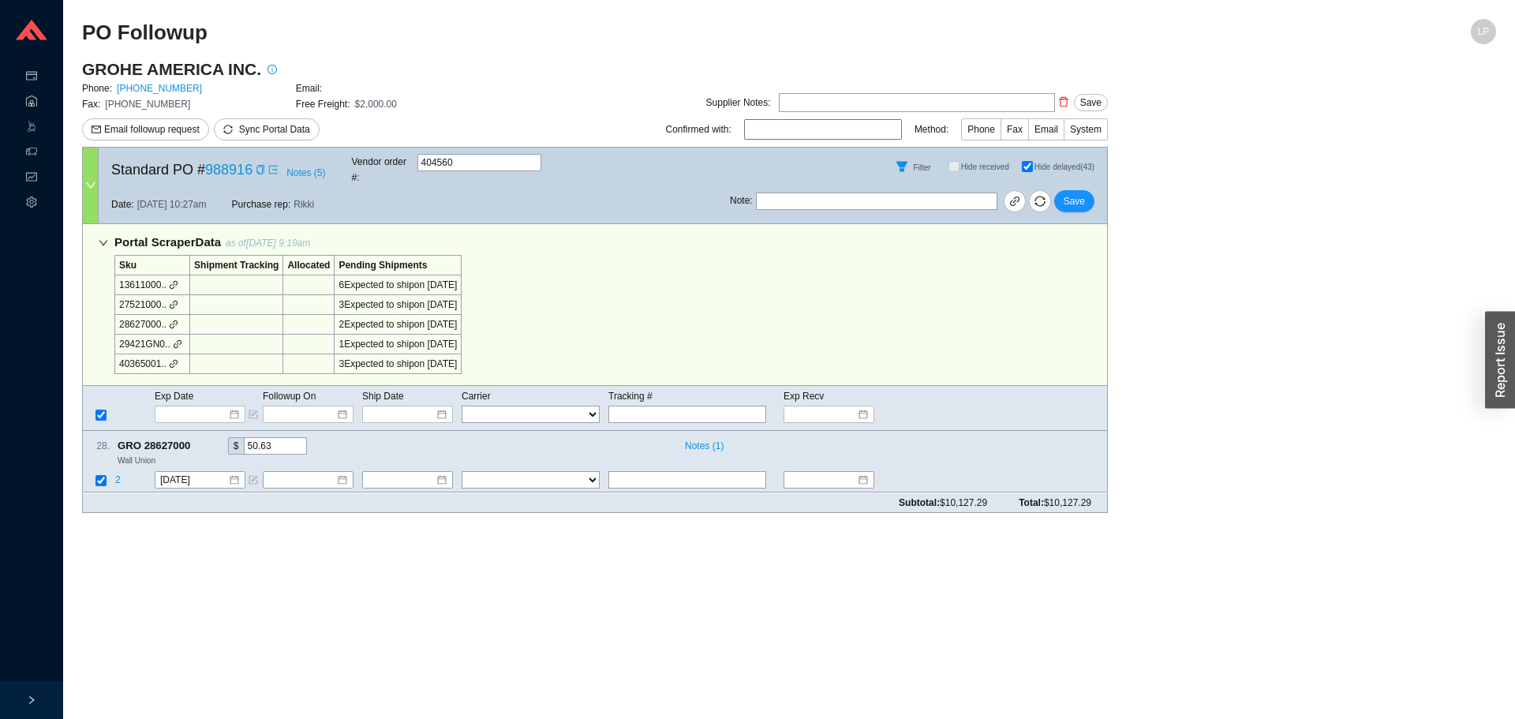
click at [1057, 185] on div "Note : Save" at bounding box center [918, 204] width 377 height 38
click at [1079, 193] on span "Save" at bounding box center [1073, 201] width 21 height 16
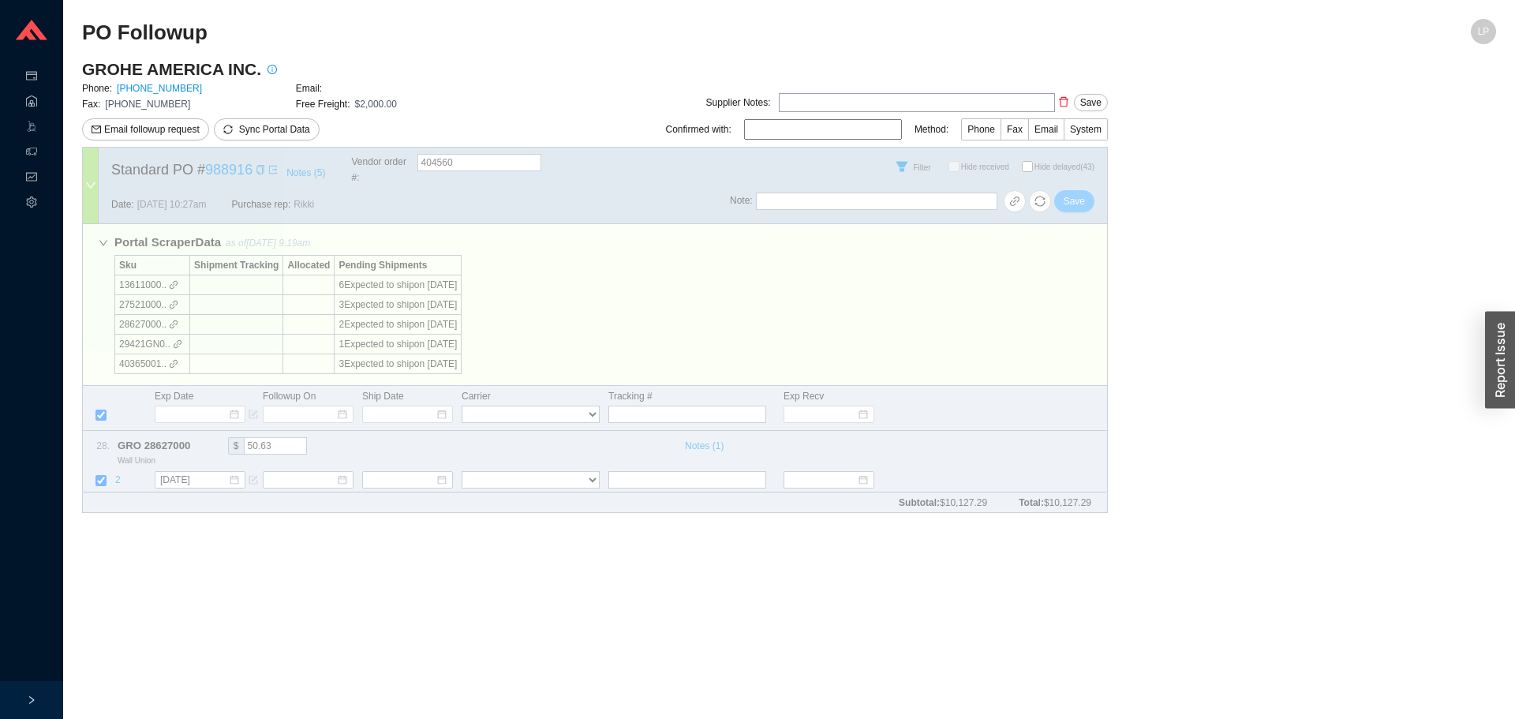
checkbox input "false"
select select "94"
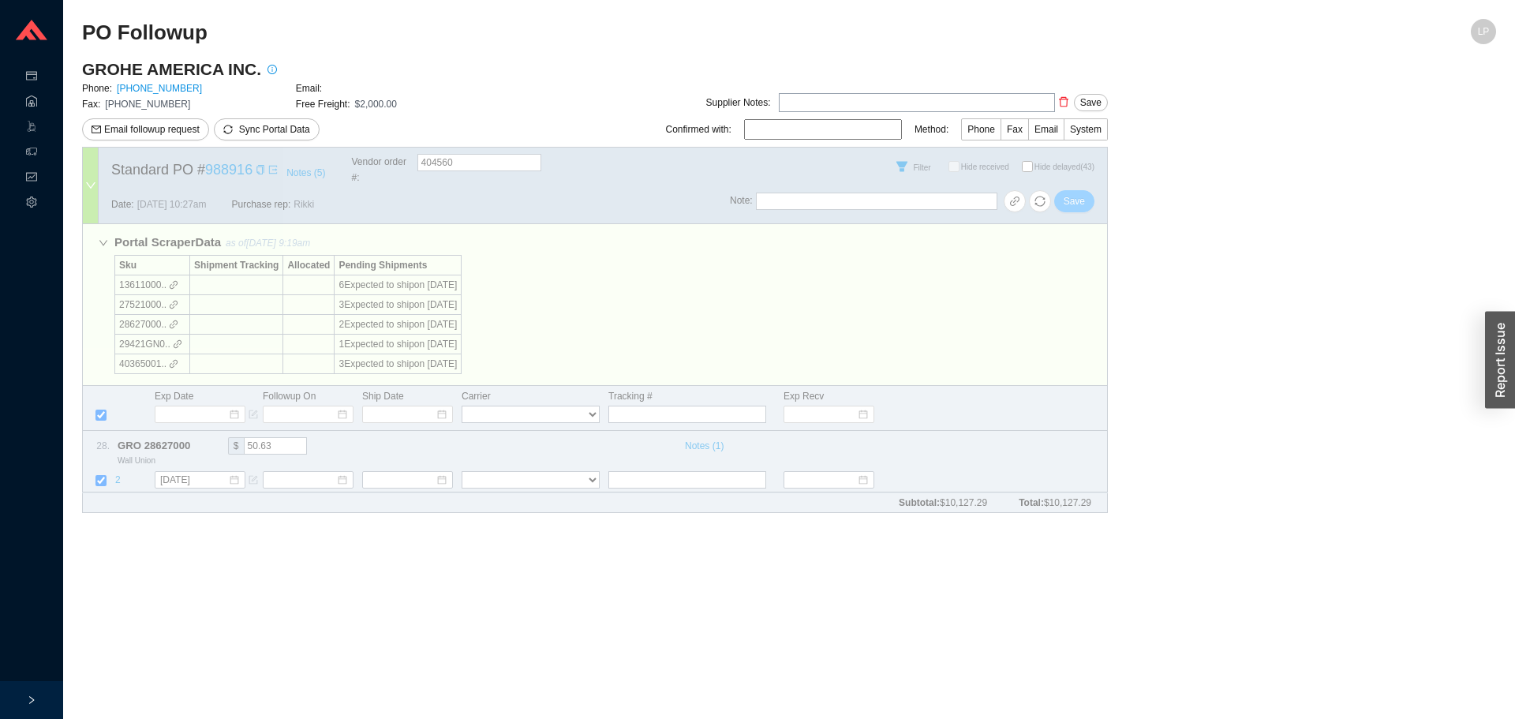
select select "94"
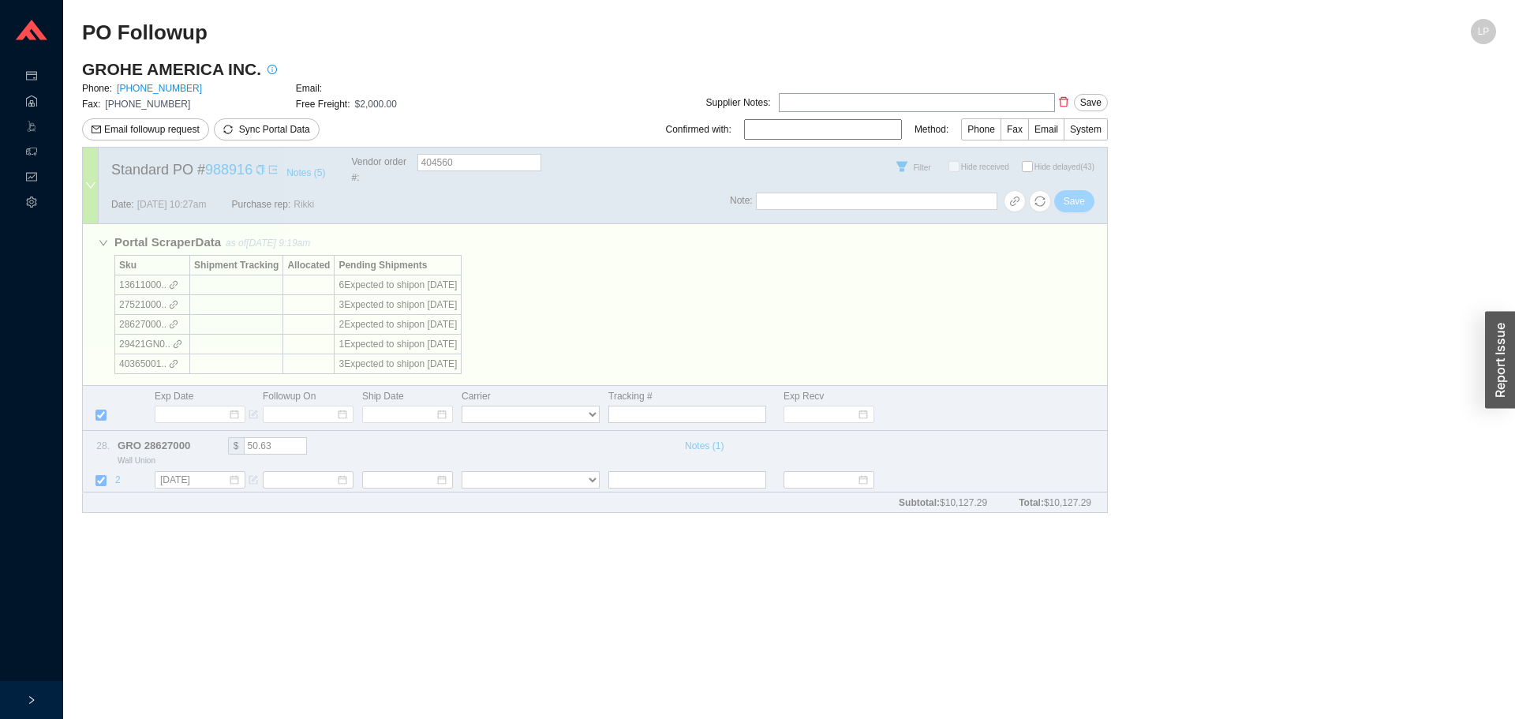
select select "94"
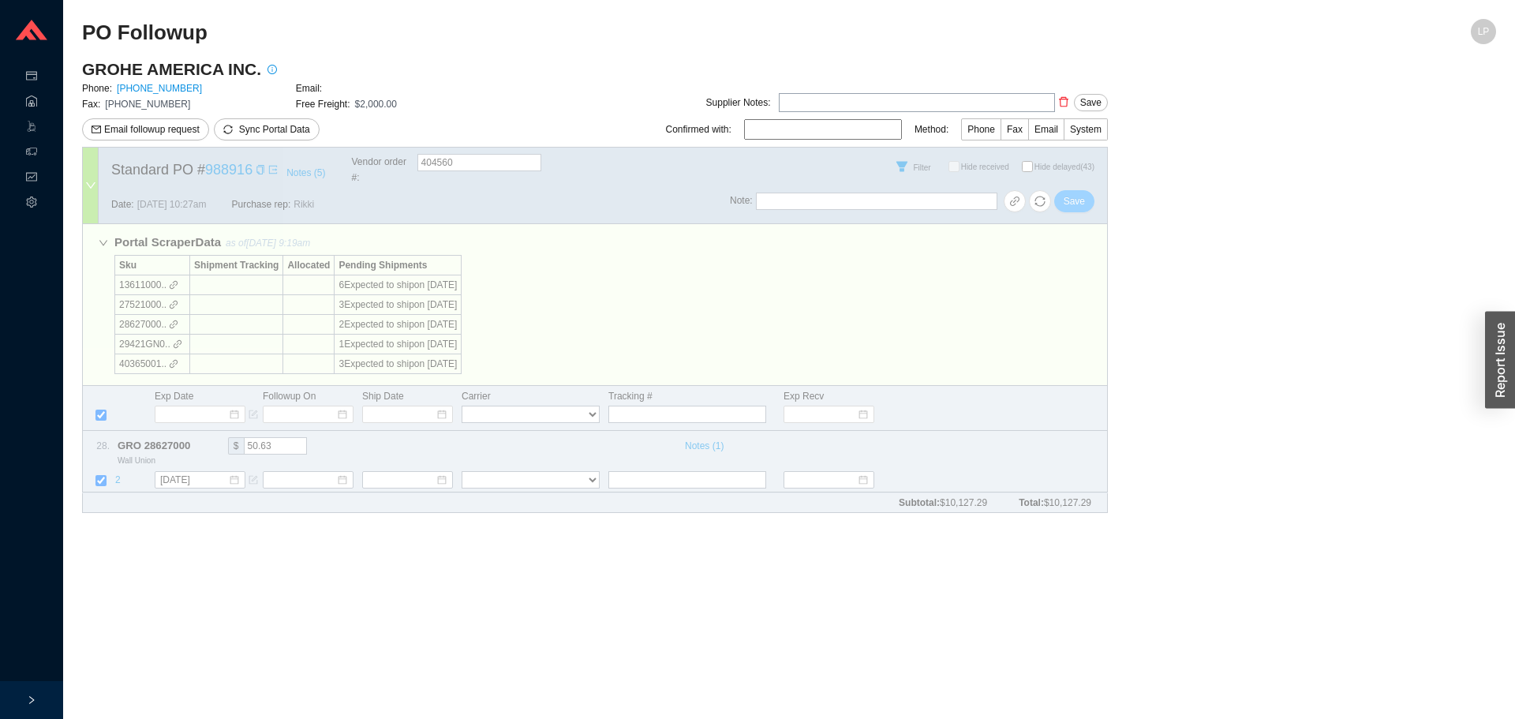
select select "94"
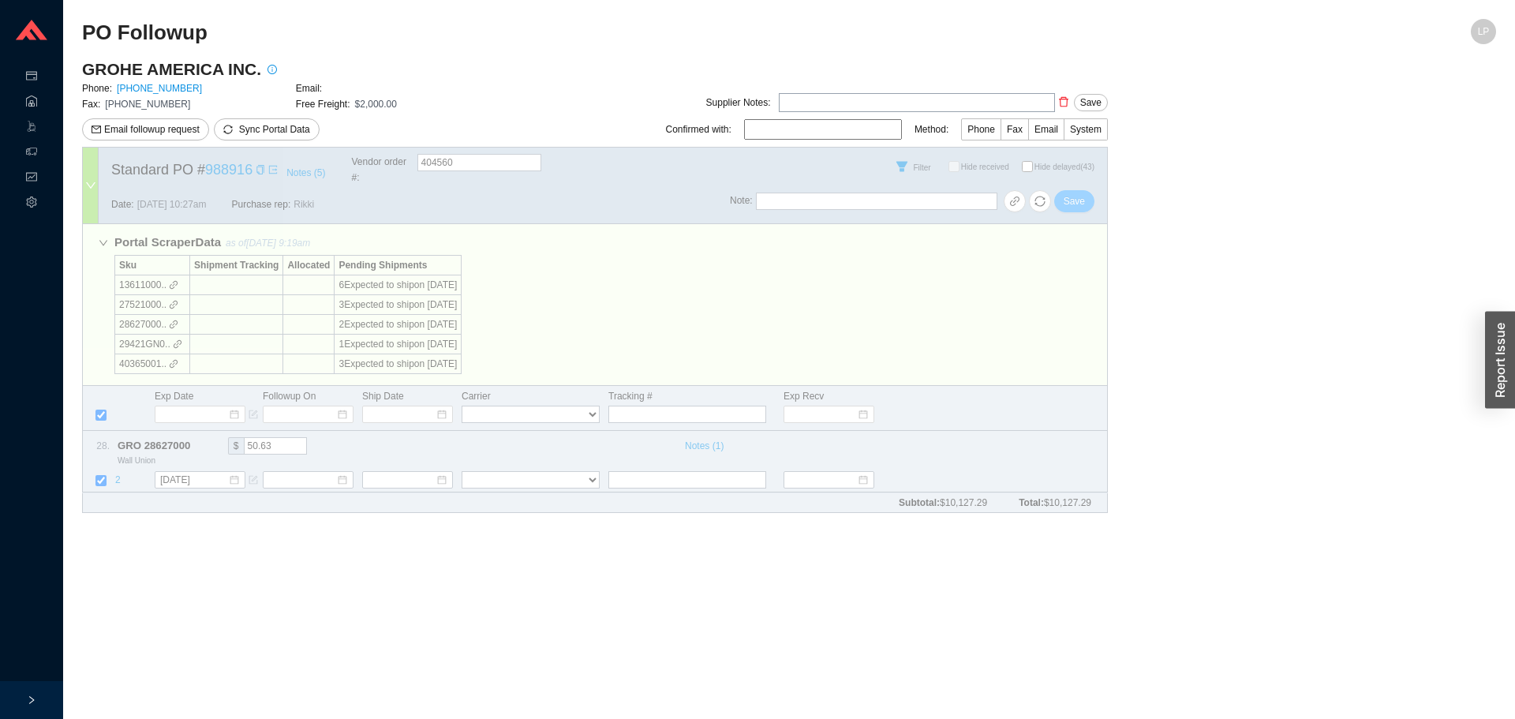
select select "94"
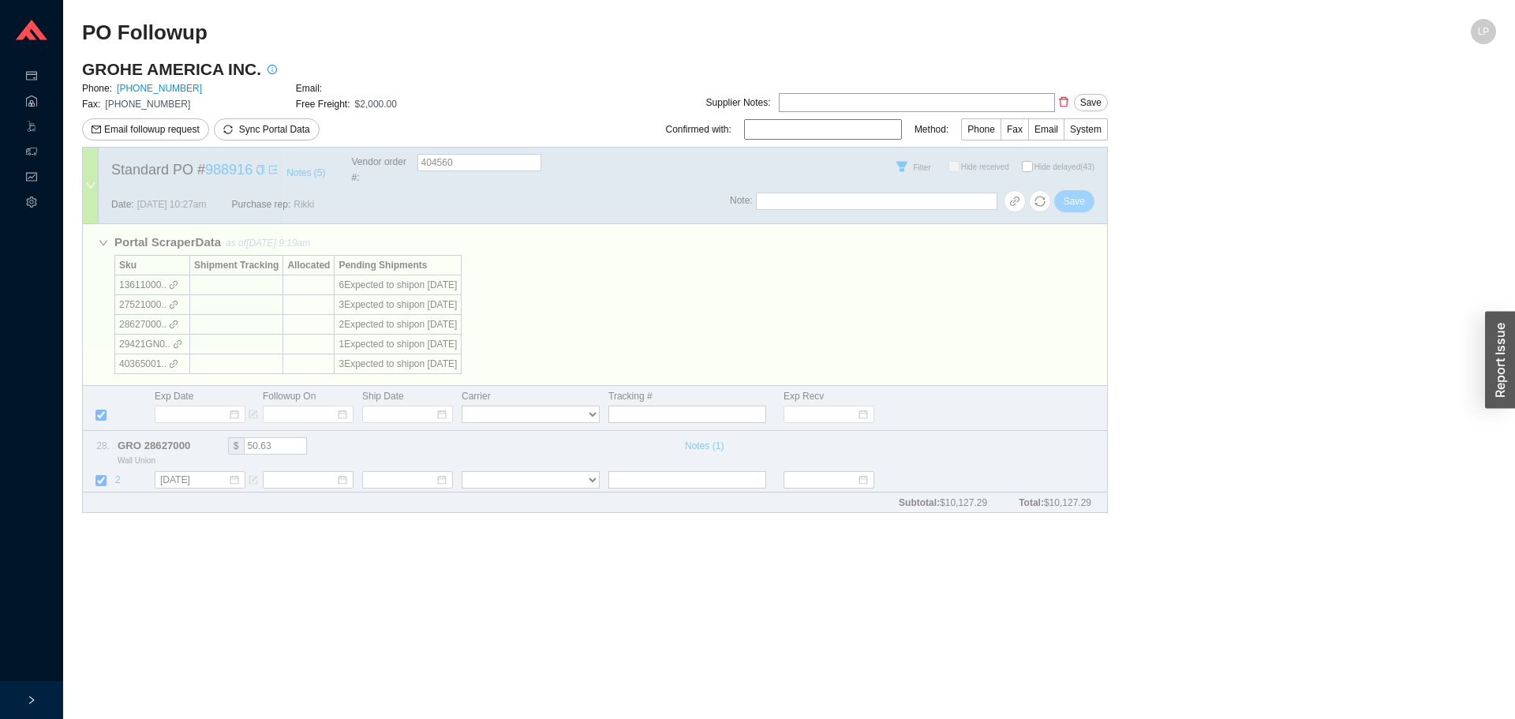
select select "94"
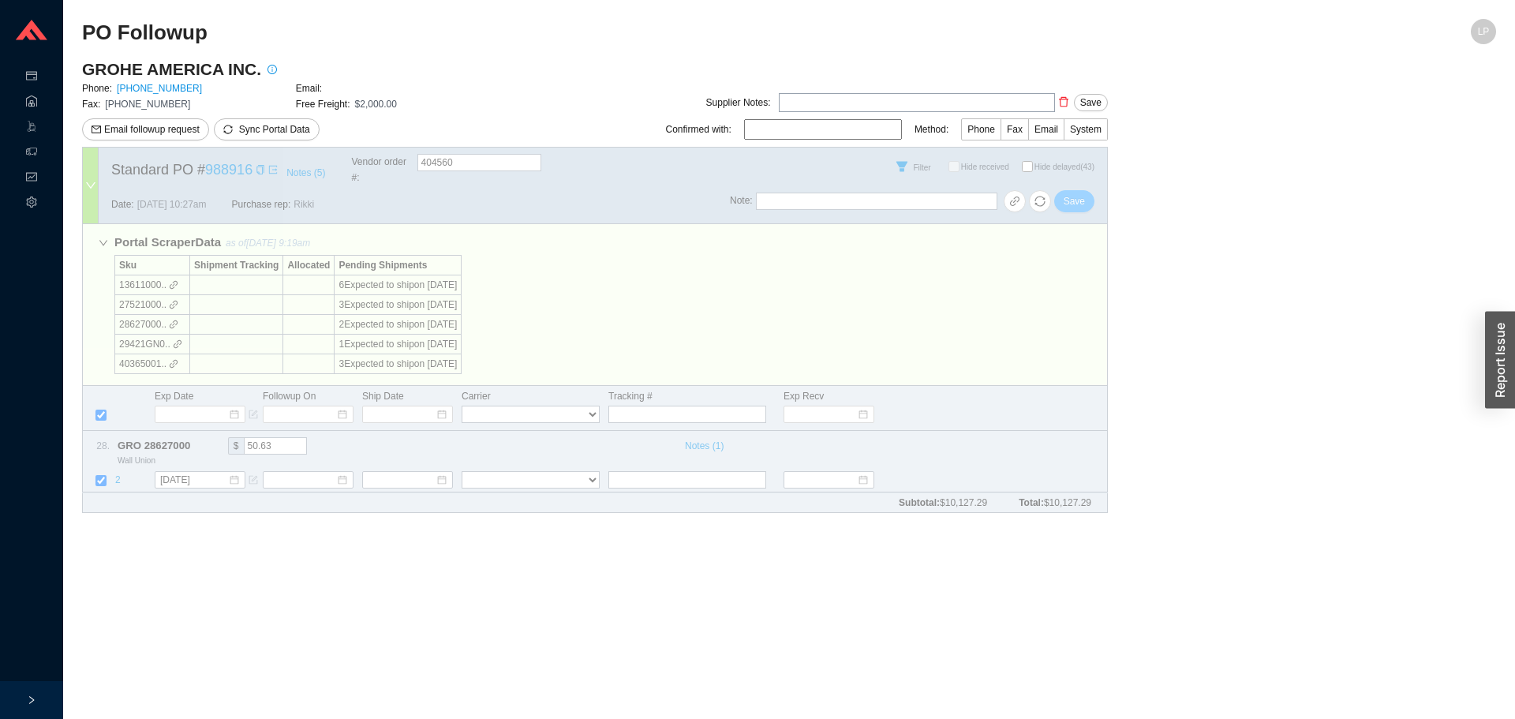
select select "94"
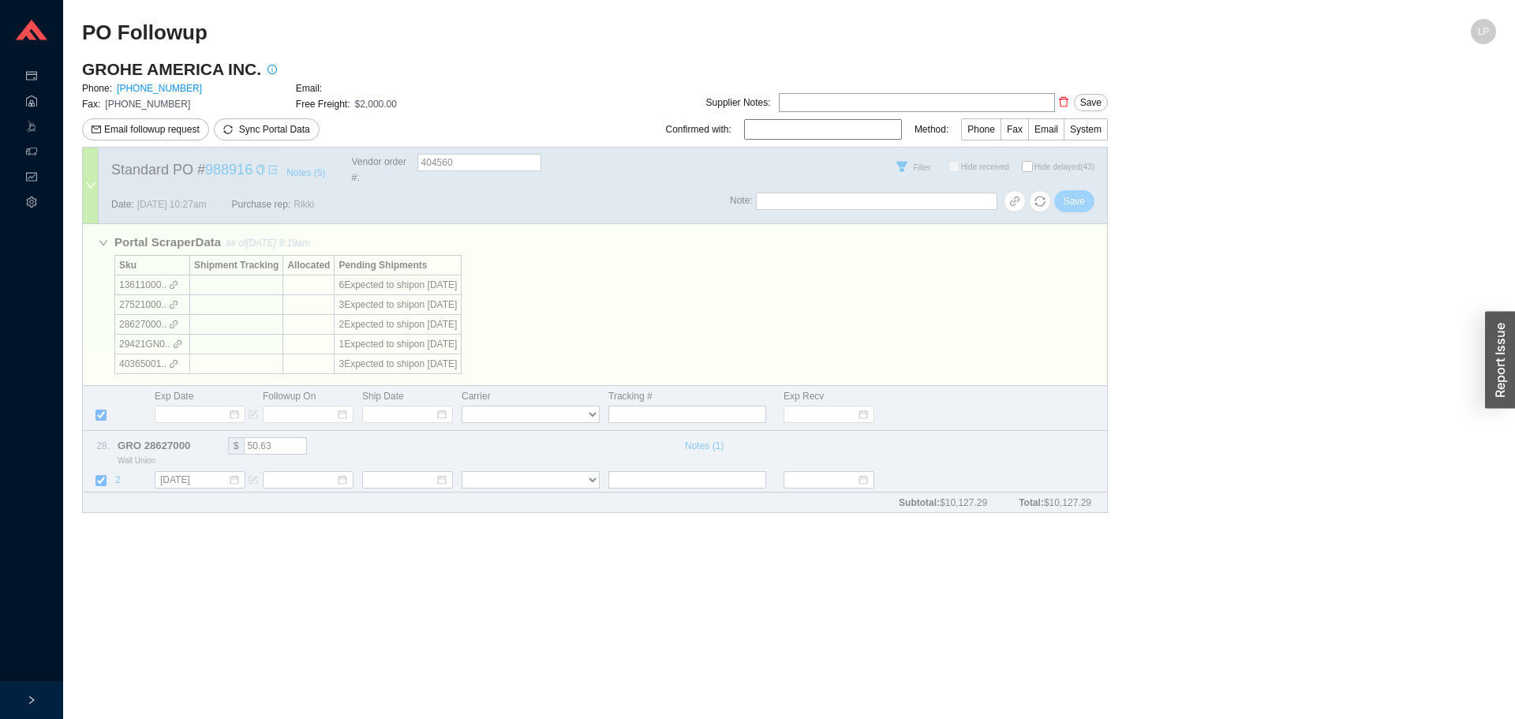
select select "94"
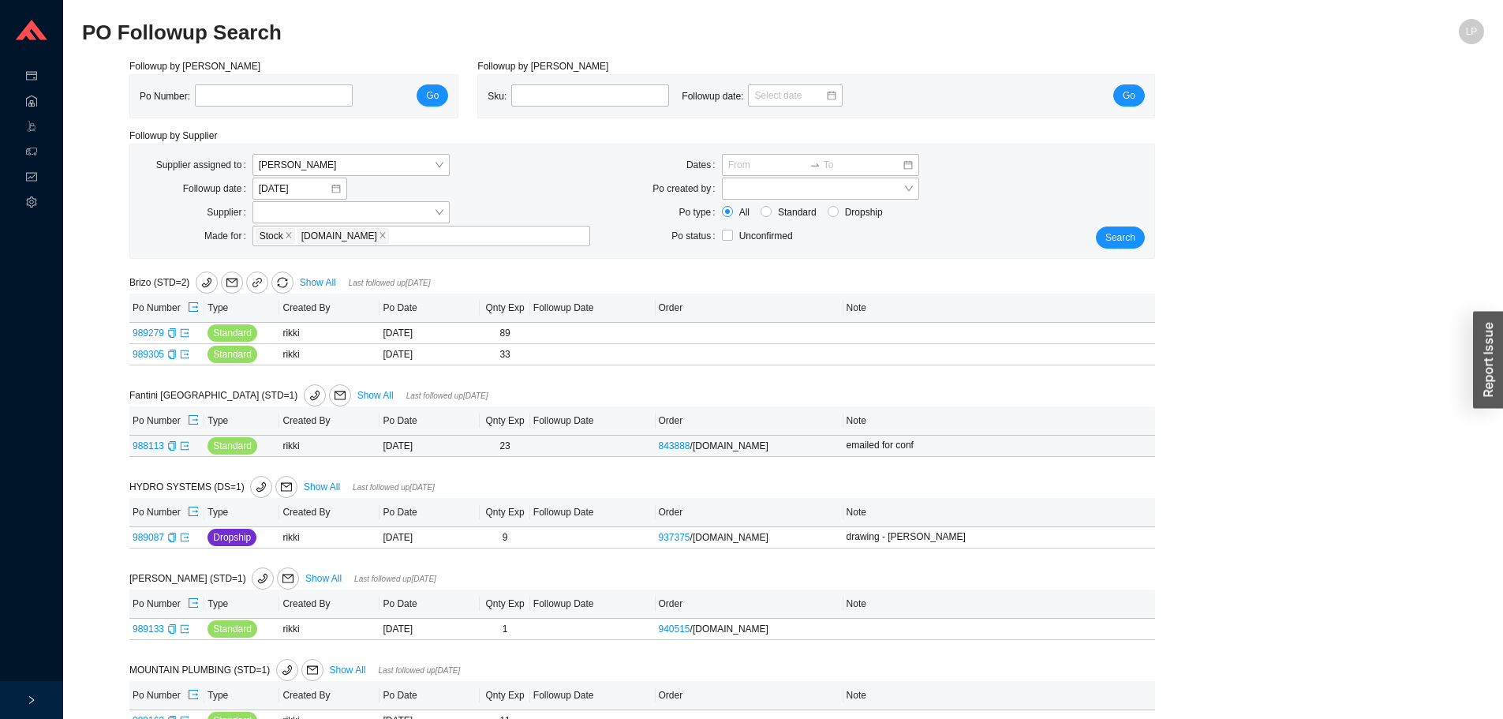
scroll to position [217, 0]
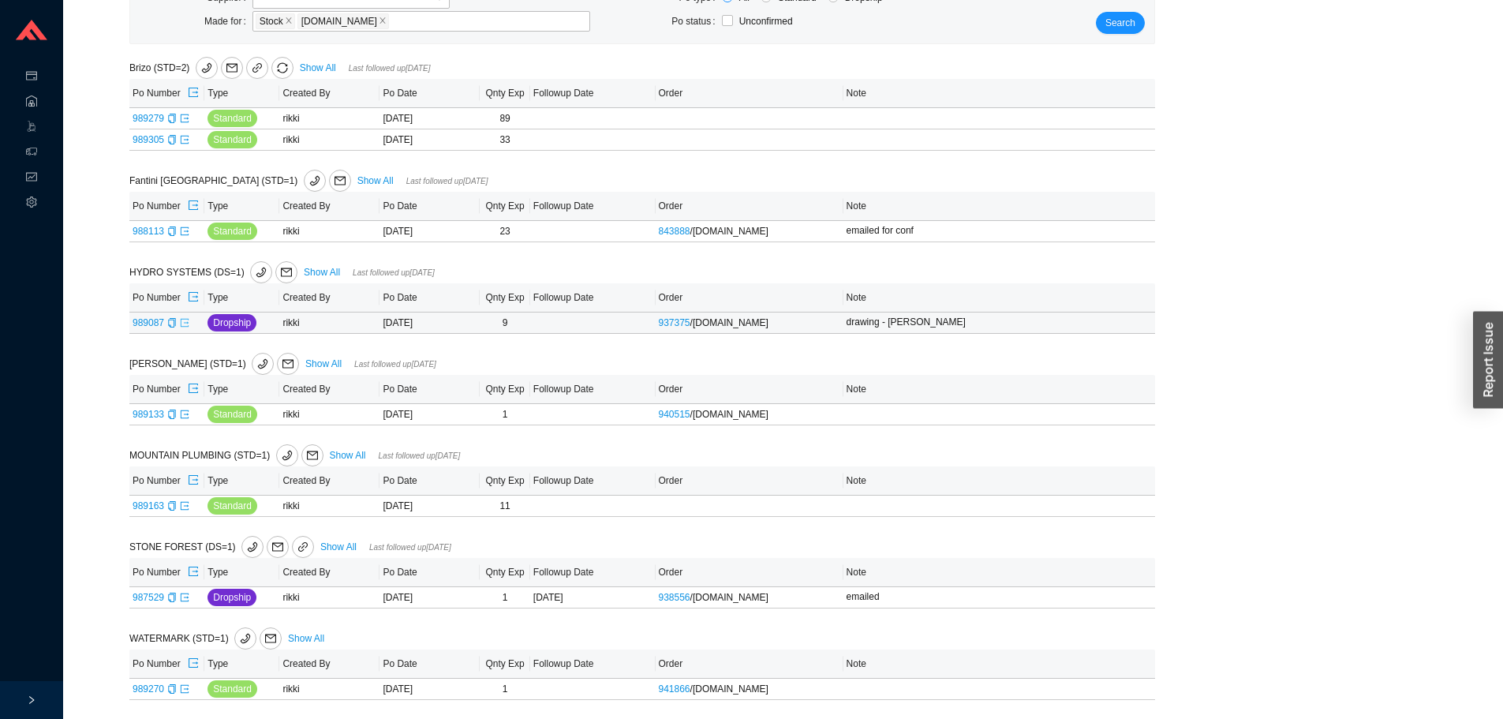
click at [187, 321] on icon "export" at bounding box center [184, 322] width 9 height 9
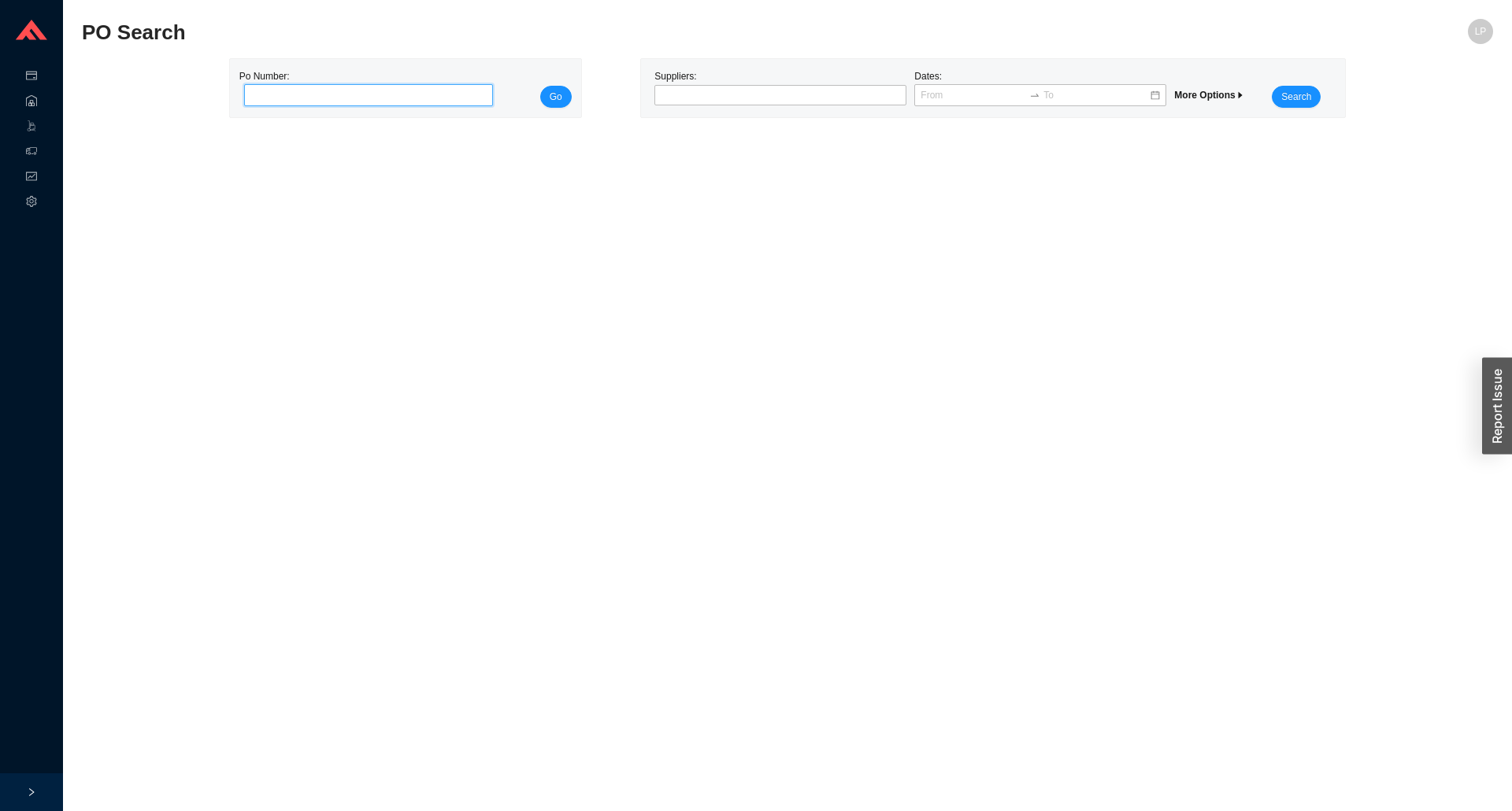
click at [392, 93] on input "tel" at bounding box center [369, 95] width 250 height 22
paste input "407781"
click at [386, 99] on input "407781" at bounding box center [369, 95] width 250 height 22
paste input "985222"
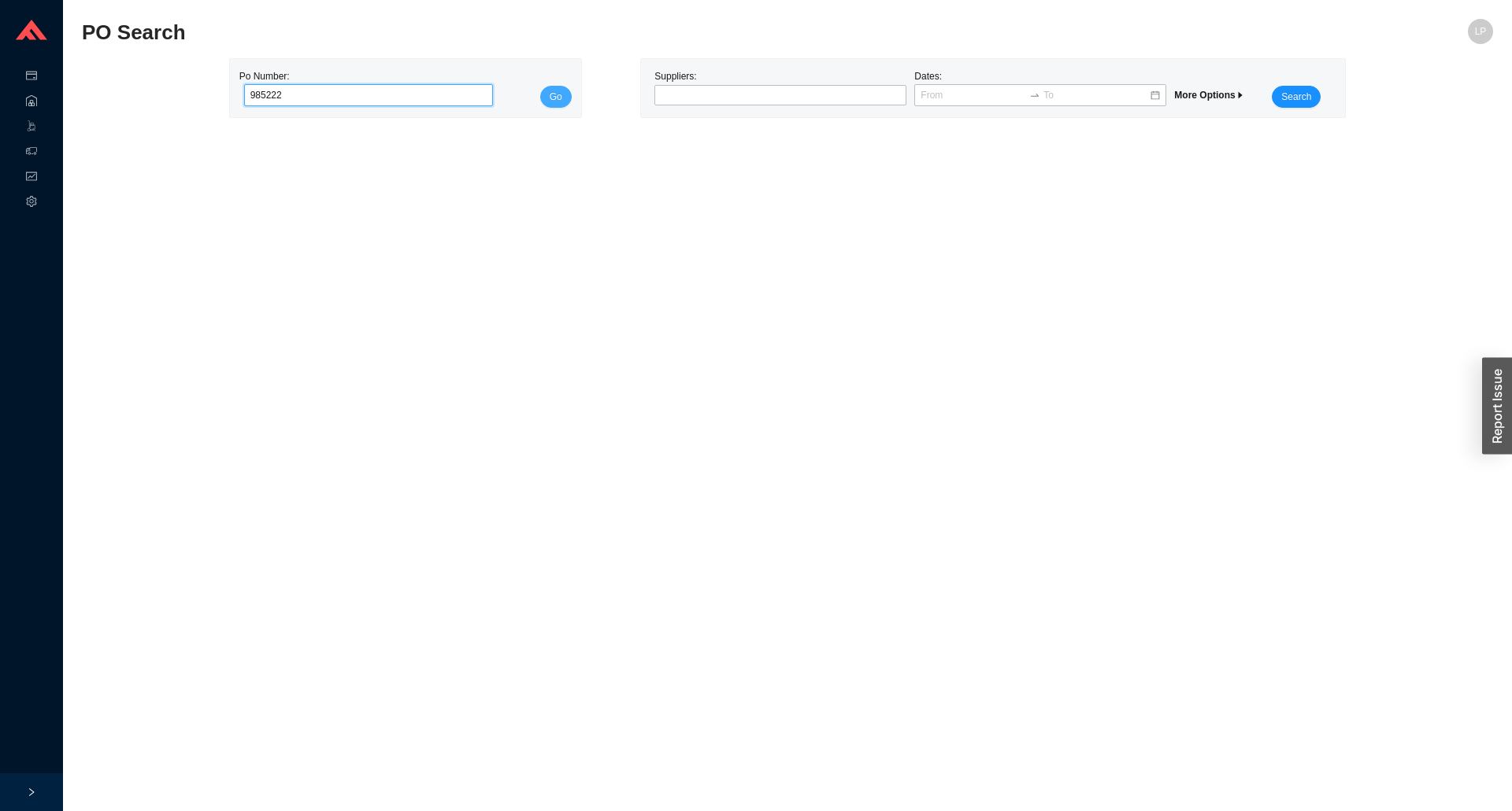
type input "985222"
click at [558, 92] on span "Go" at bounding box center [556, 97] width 13 height 16
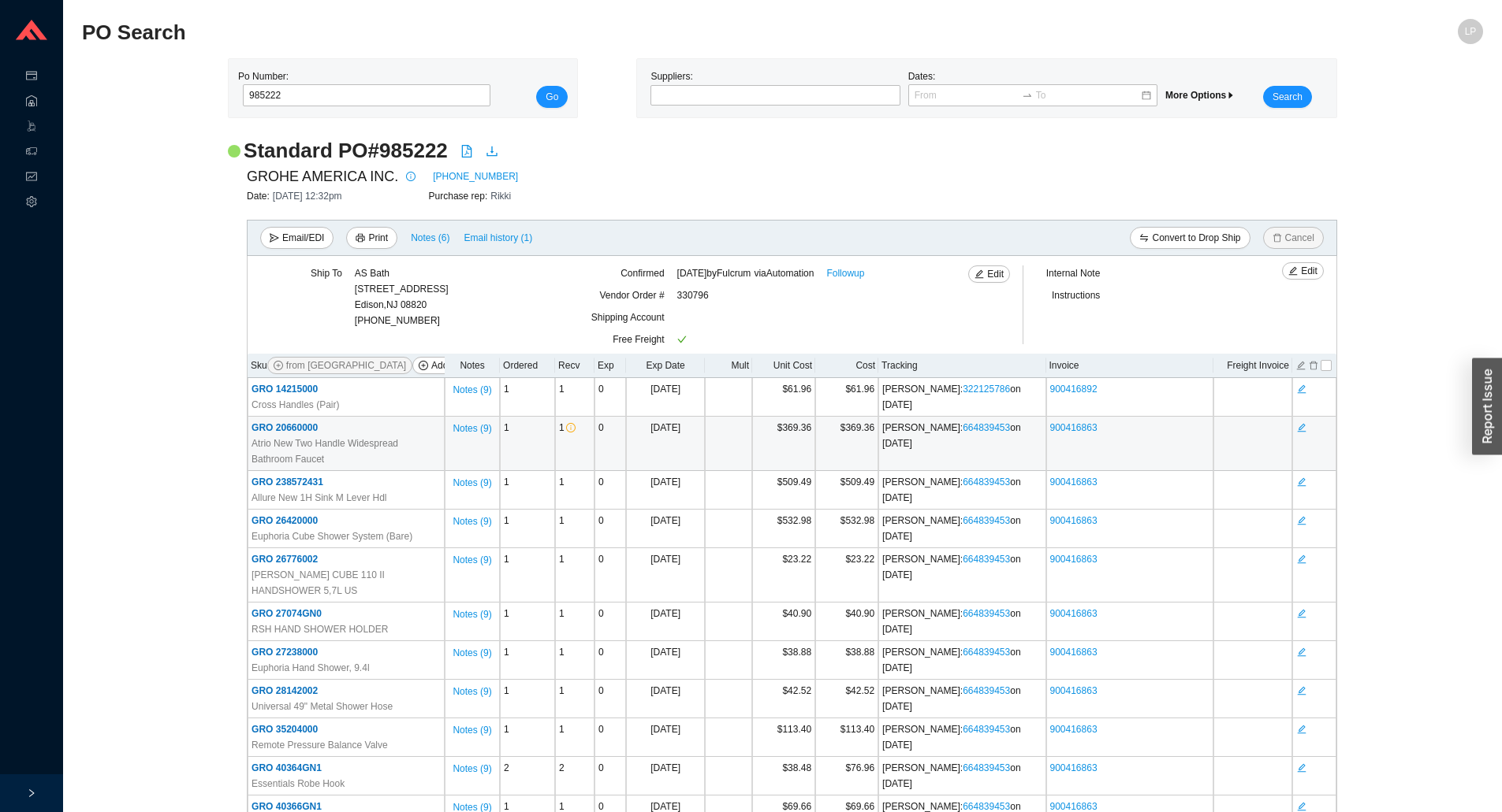
click at [1182, 428] on td "900416863" at bounding box center [1129, 443] width 167 height 54
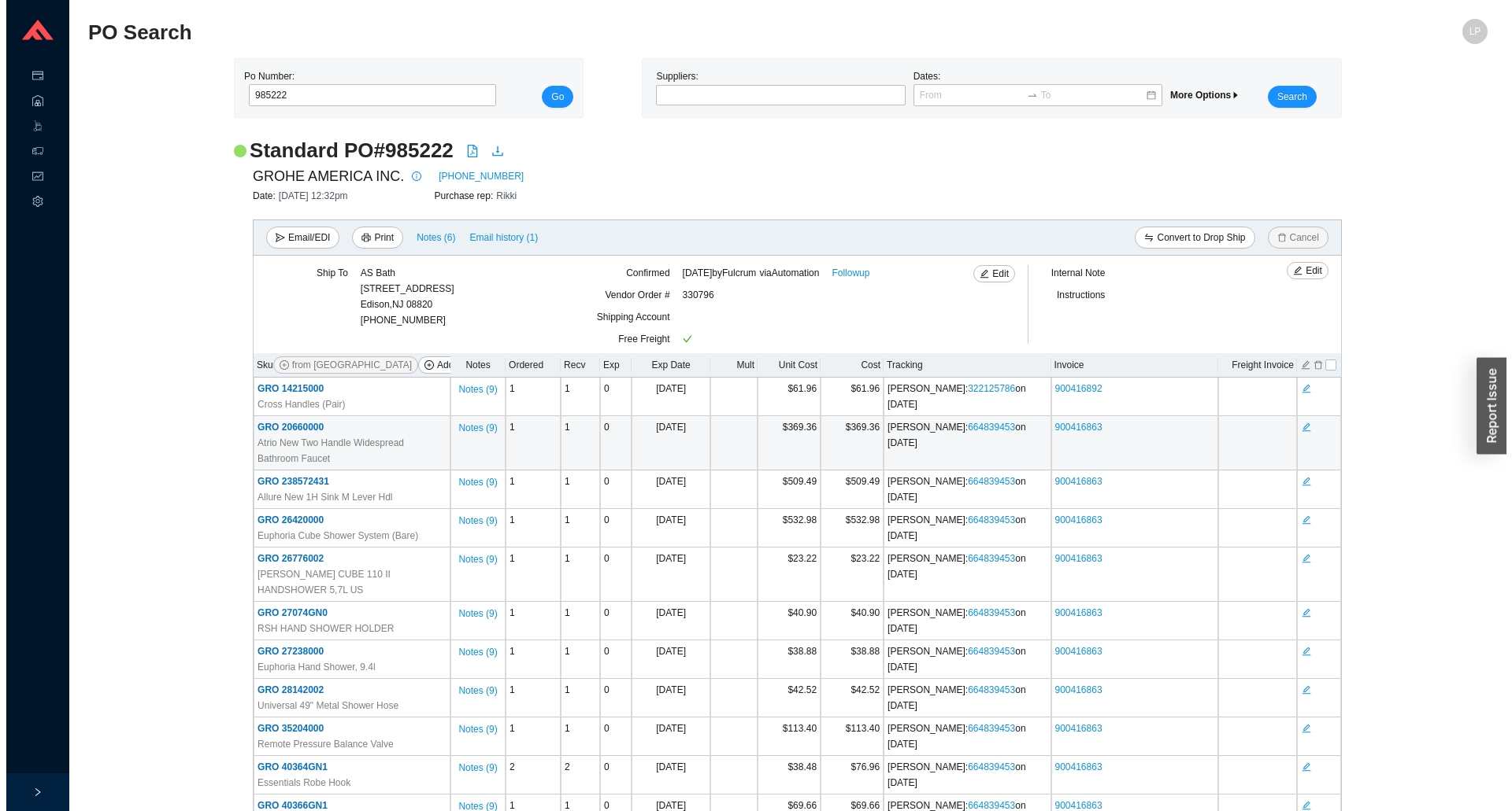
scroll to position [424, 0]
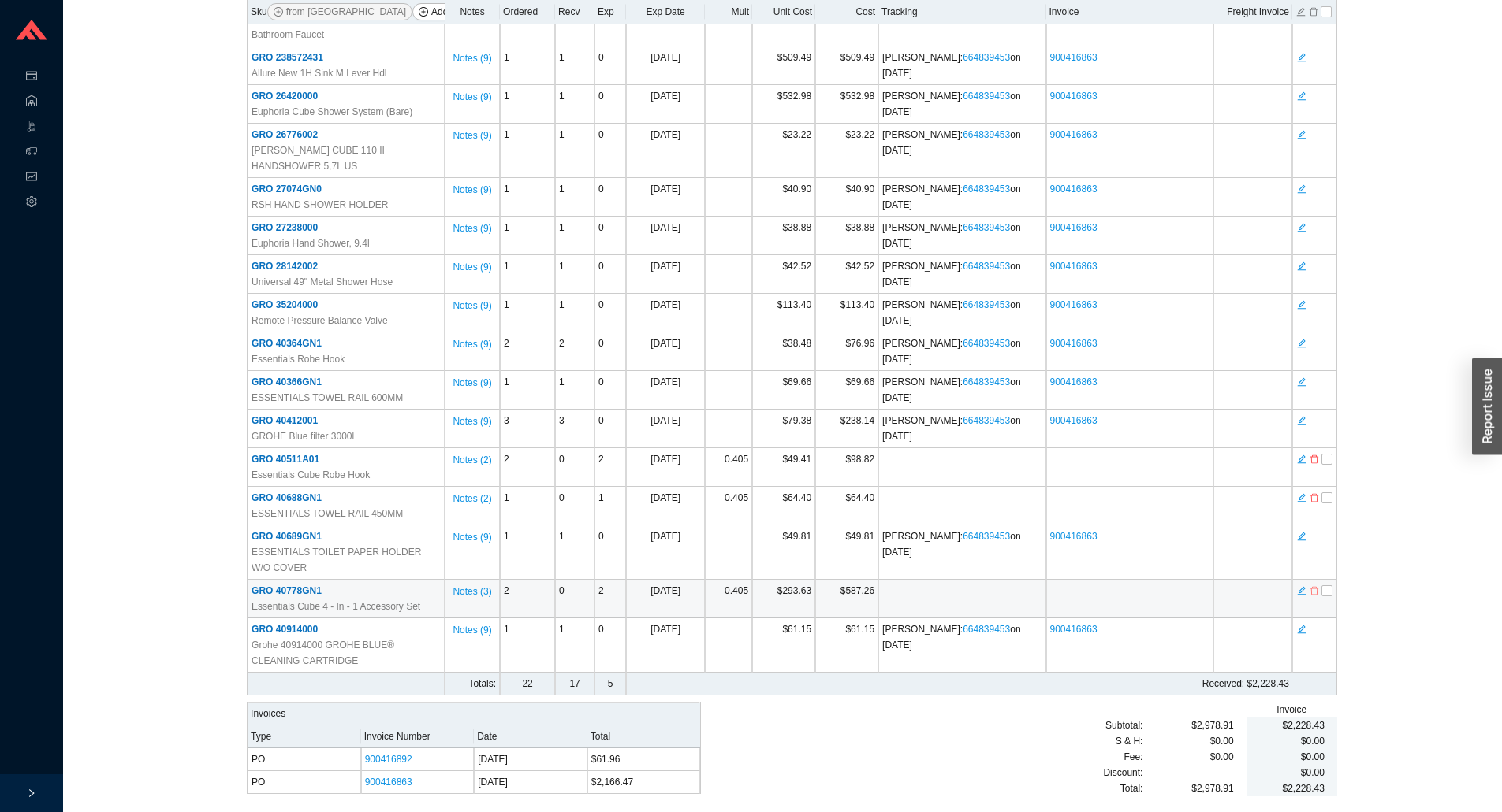
click at [1314, 590] on icon "delete" at bounding box center [1313, 590] width 9 height 11
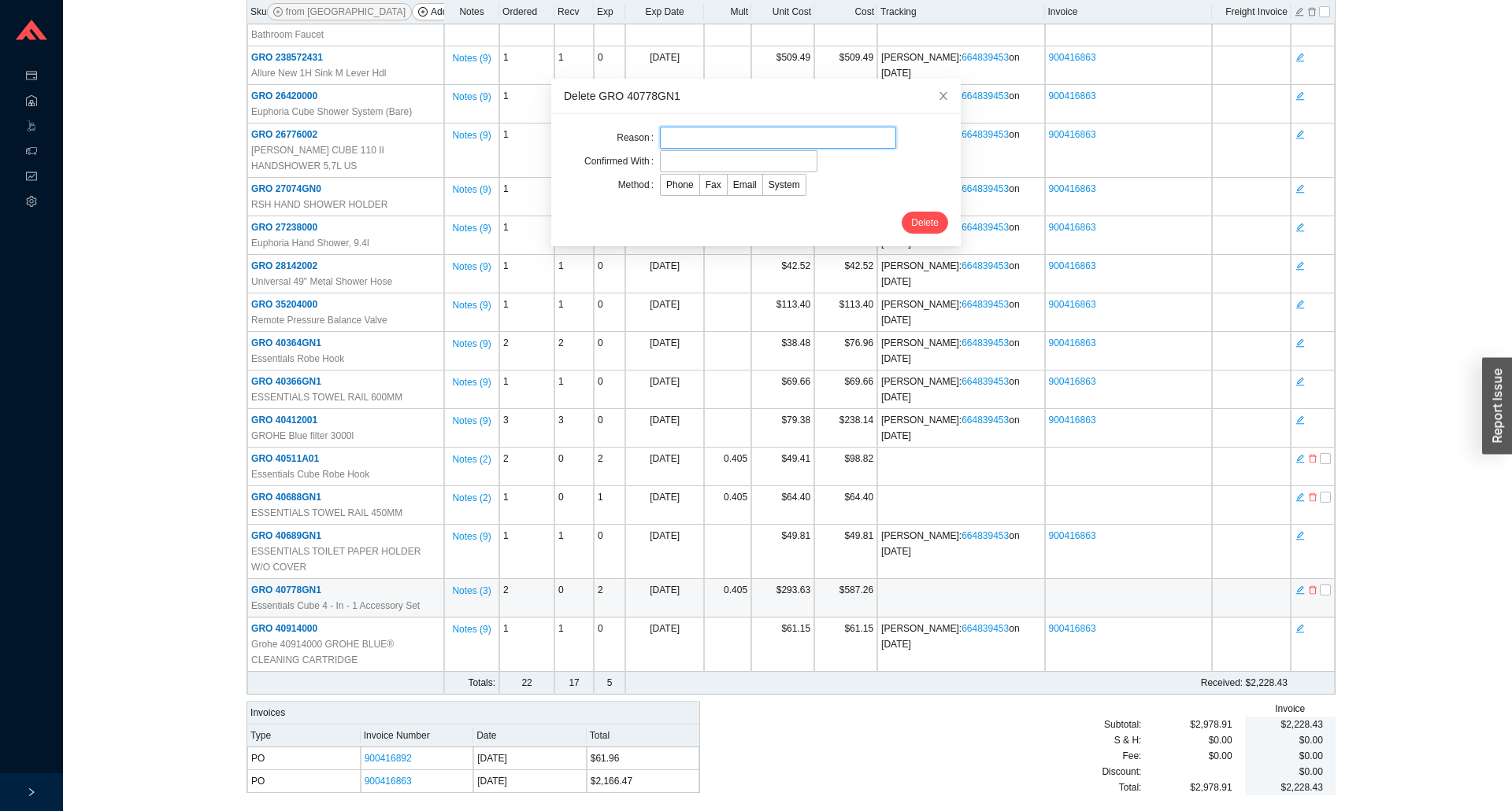
click at [716, 135] on input "text" at bounding box center [777, 138] width 237 height 22
type input "lead time"
drag, startPoint x: 672, startPoint y: 158, endPoint x: 686, endPoint y: 166, distance: 16.1
click at [672, 158] on input "text" at bounding box center [739, 162] width 158 height 22
type input "confirmation"
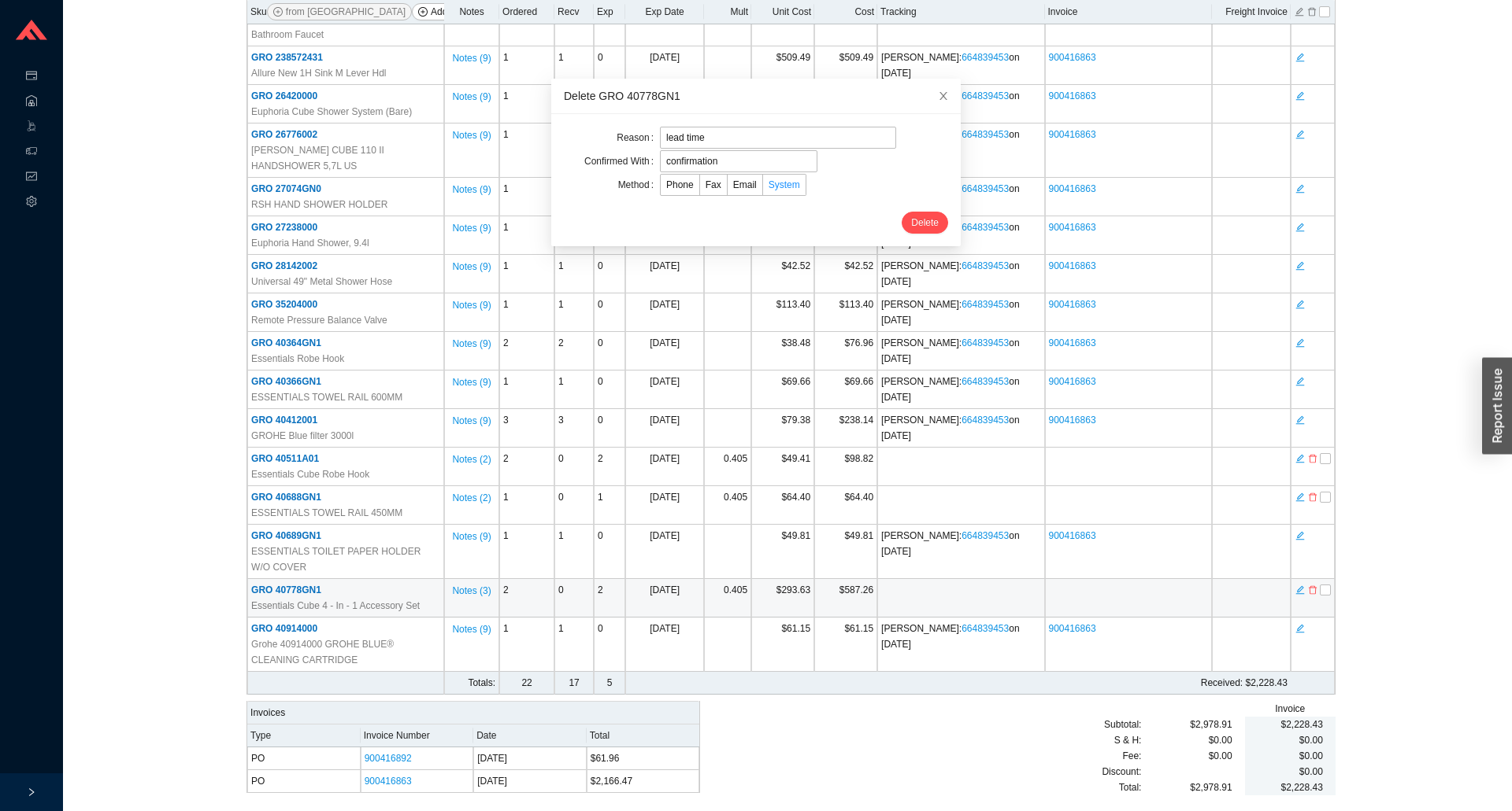
click at [768, 191] on span "System" at bounding box center [784, 185] width 32 height 11
click at [762, 189] on input "System" at bounding box center [762, 189] width 0 height 0
click at [911, 220] on span "Delete" at bounding box center [925, 222] width 28 height 16
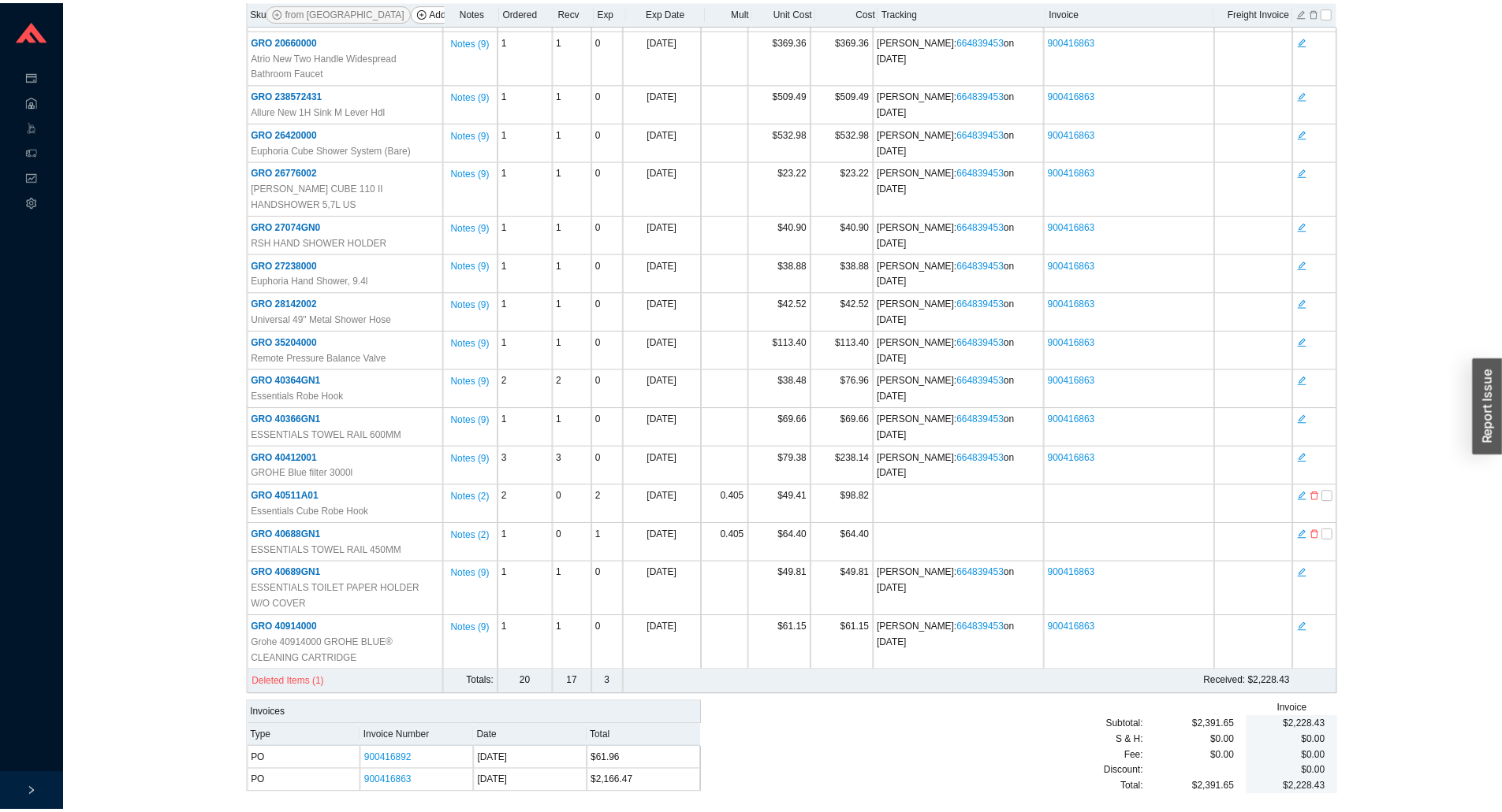
scroll to position [0, 0]
